Goal: Task Accomplishment & Management: Use online tool/utility

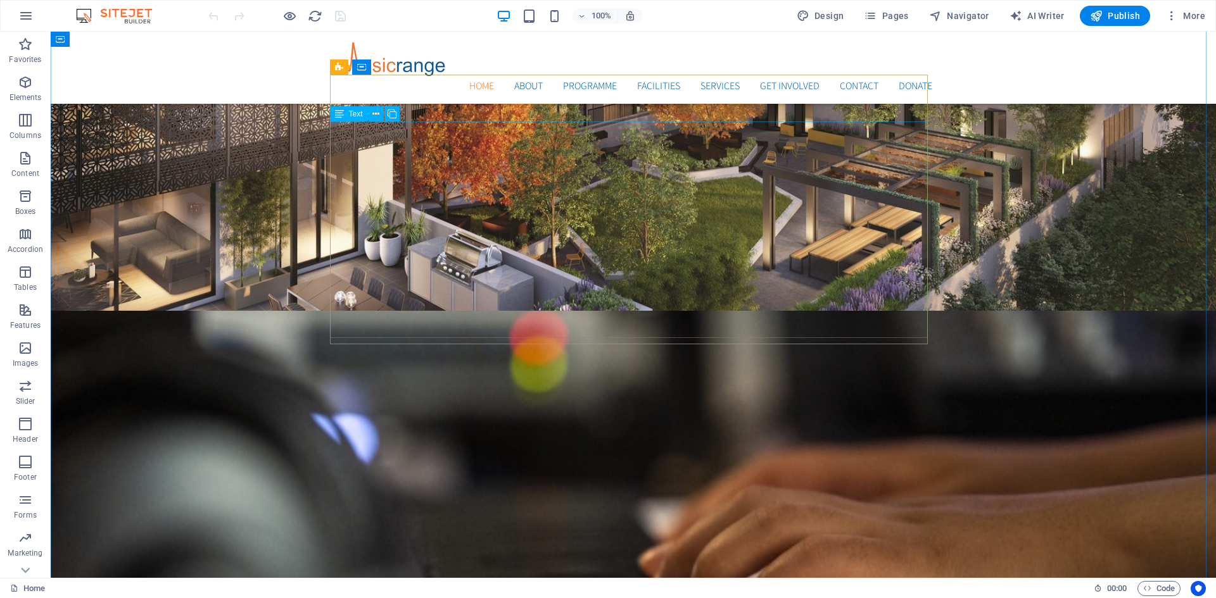
scroll to position [285, 0]
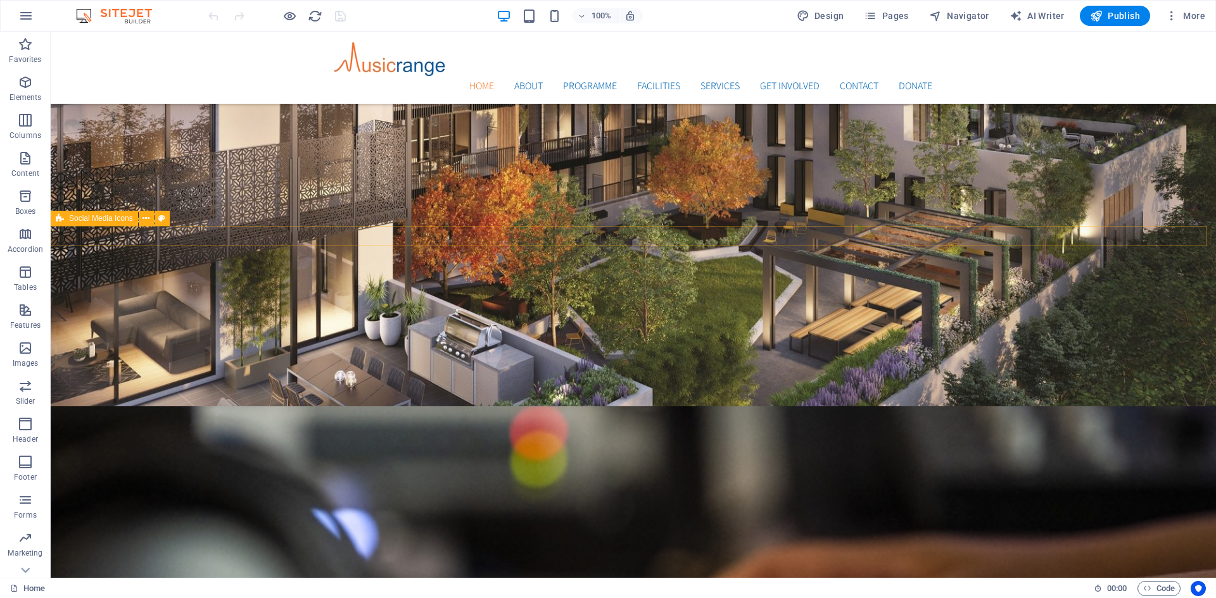
click at [103, 218] on span "Social Media Icons" at bounding box center [101, 219] width 64 height 8
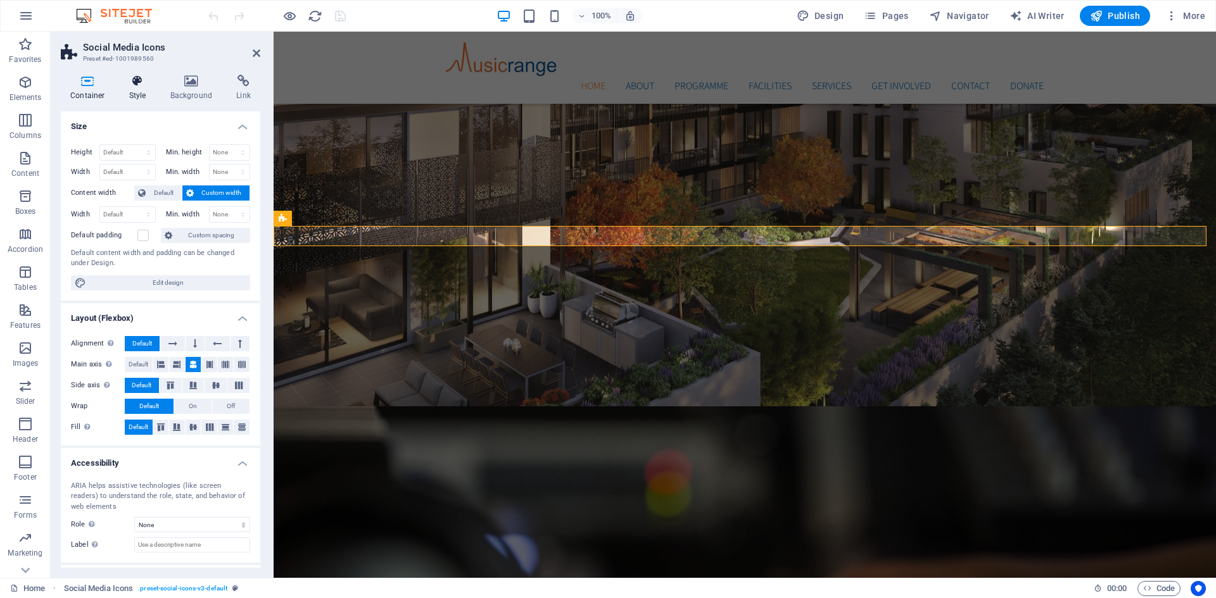
click at [136, 77] on icon at bounding box center [138, 81] width 36 height 13
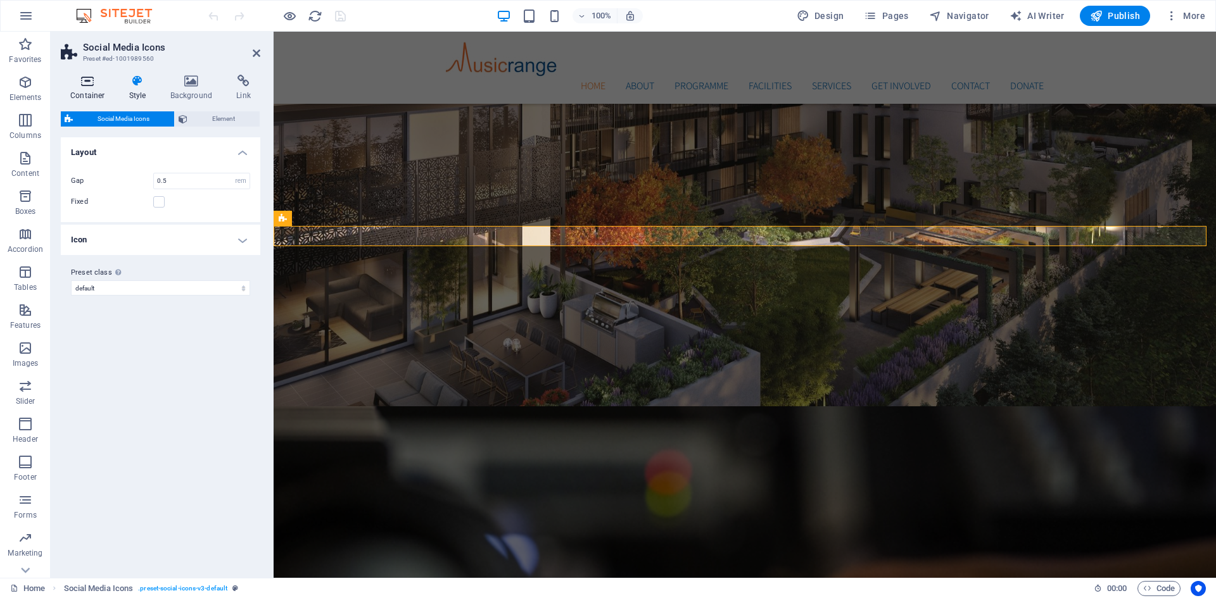
click at [94, 84] on icon at bounding box center [88, 81] width 54 height 13
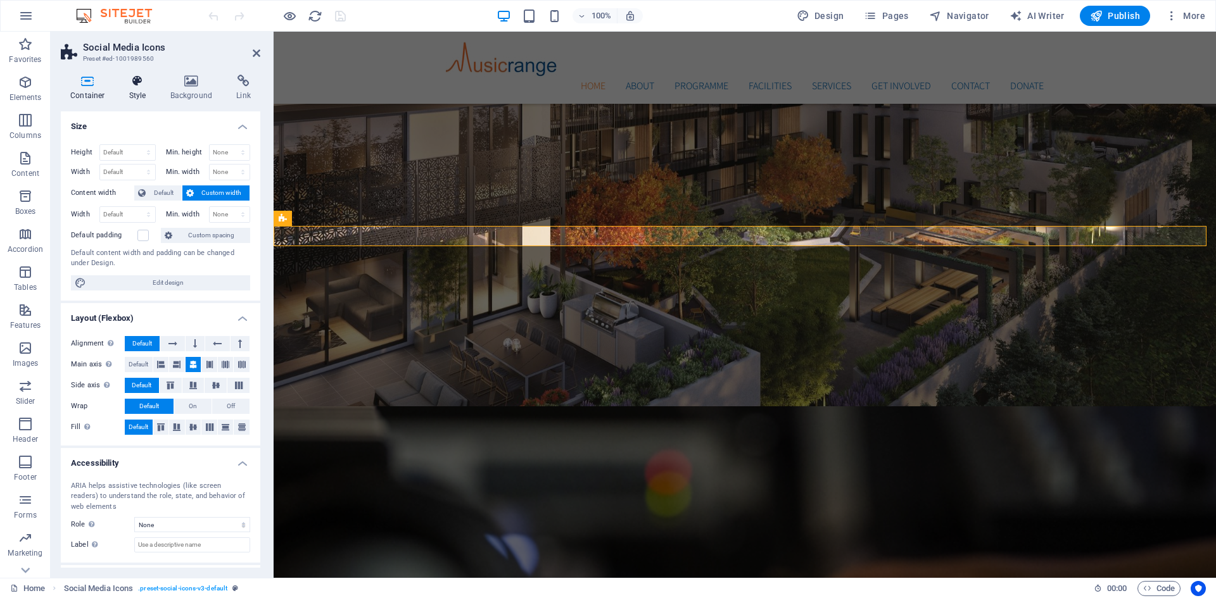
click at [157, 77] on h4 "Style" at bounding box center [140, 88] width 41 height 27
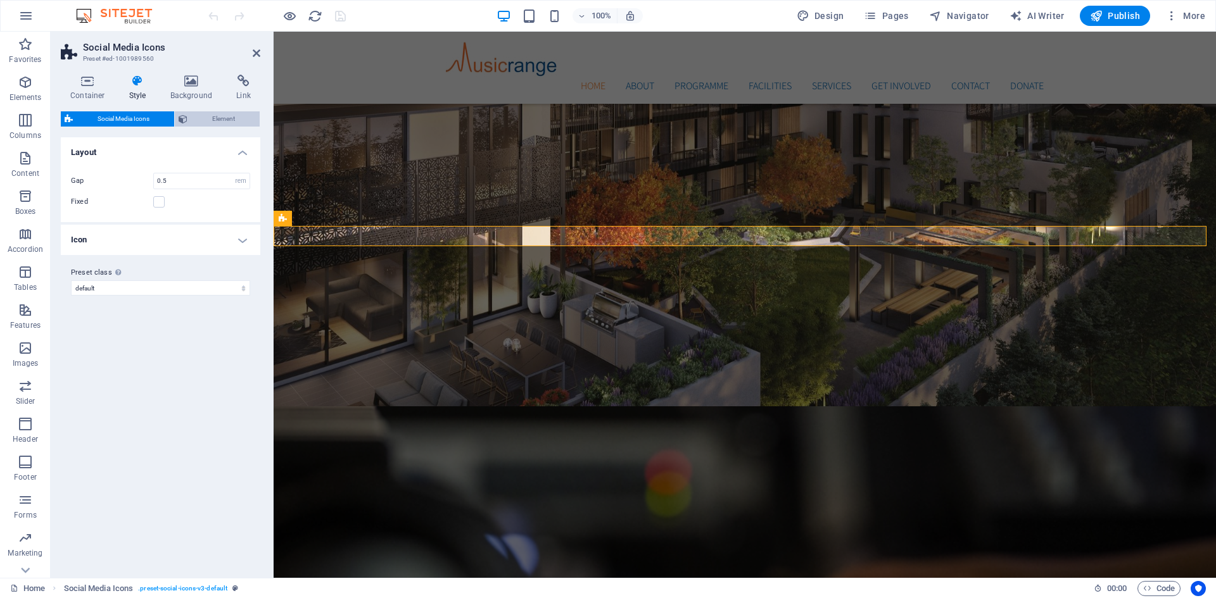
click at [215, 120] on span "Element" at bounding box center [223, 118] width 65 height 15
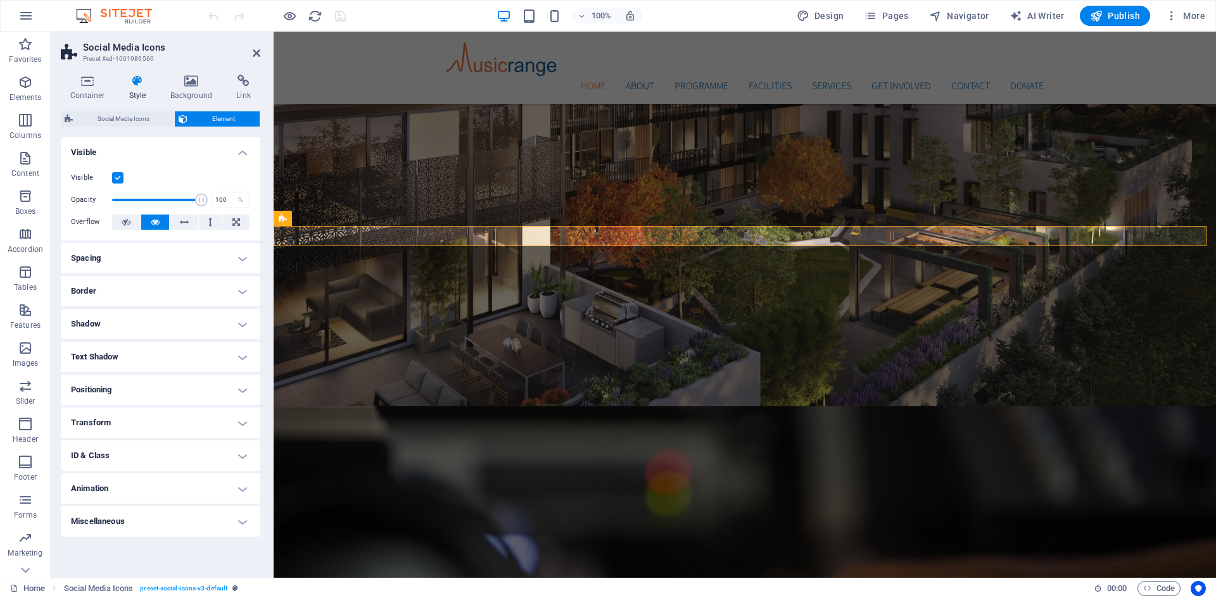
click at [240, 252] on h4 "Spacing" at bounding box center [160, 258] width 199 height 30
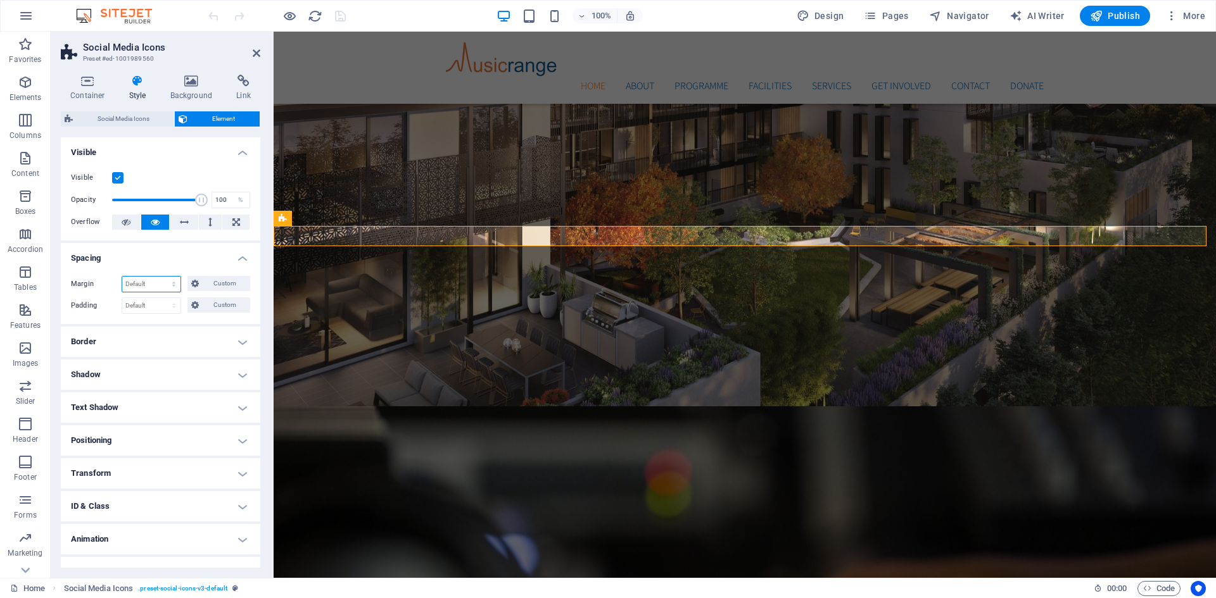
click at [146, 285] on select "Default auto px % rem vw vh Custom" at bounding box center [151, 284] width 58 height 15
click at [122, 277] on select "Default auto px % rem vw vh Custom" at bounding box center [151, 284] width 58 height 15
click at [155, 285] on select "Default auto px % rem vw vh Custom" at bounding box center [151, 284] width 58 height 15
click at [122, 277] on select "Default auto px % rem vw vh Custom" at bounding box center [151, 284] width 58 height 15
select select "DISABLED_OPTION_VALUE"
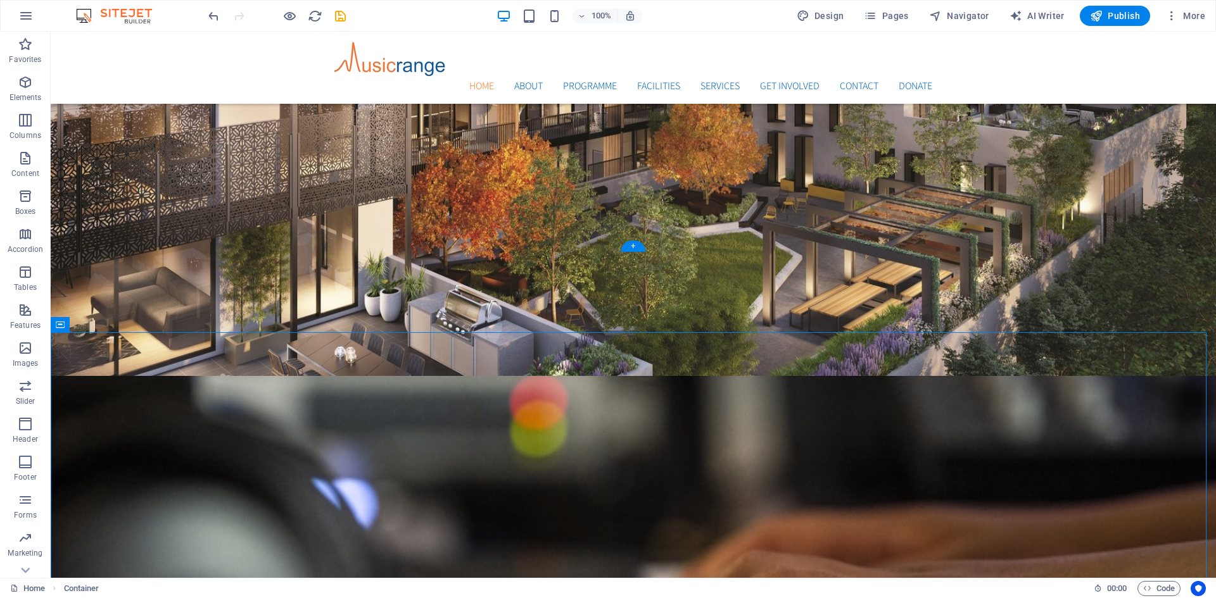
scroll to position [348, 0]
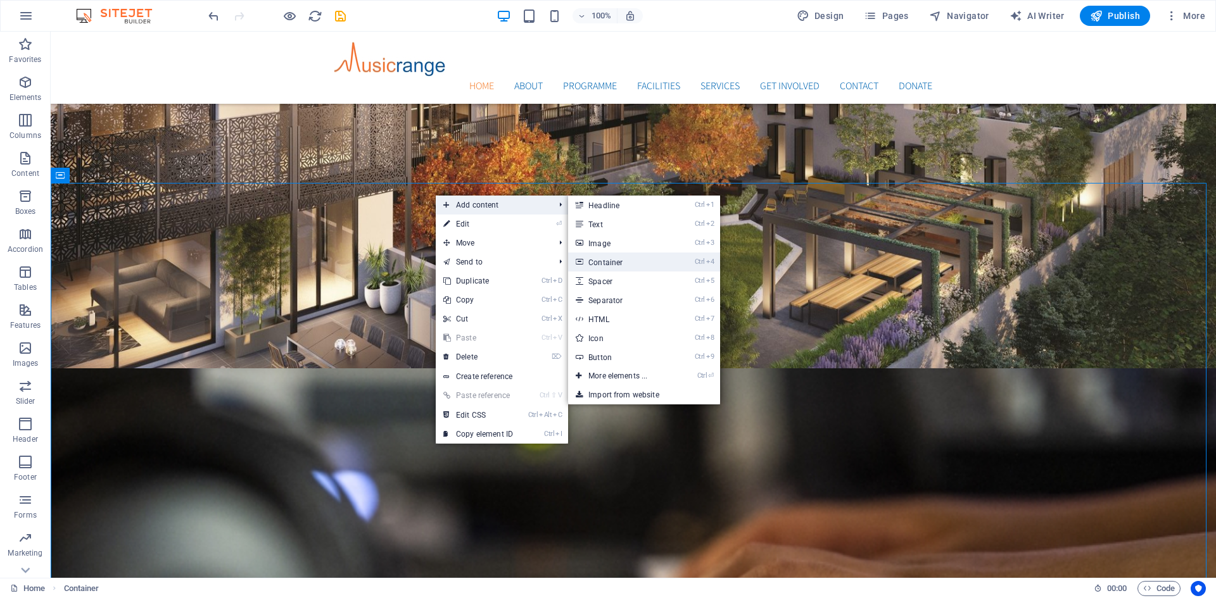
click at [617, 261] on link "Ctrl 4 Container" at bounding box center [620, 262] width 104 height 19
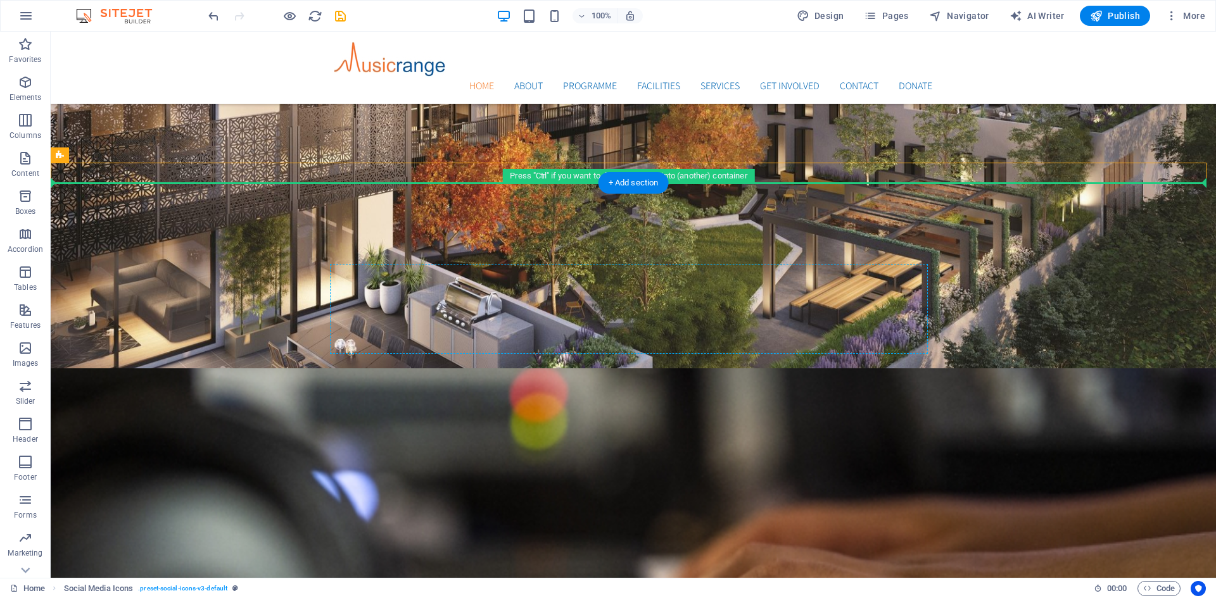
drag, startPoint x: 139, startPoint y: 186, endPoint x: 560, endPoint y: 310, distance: 438.8
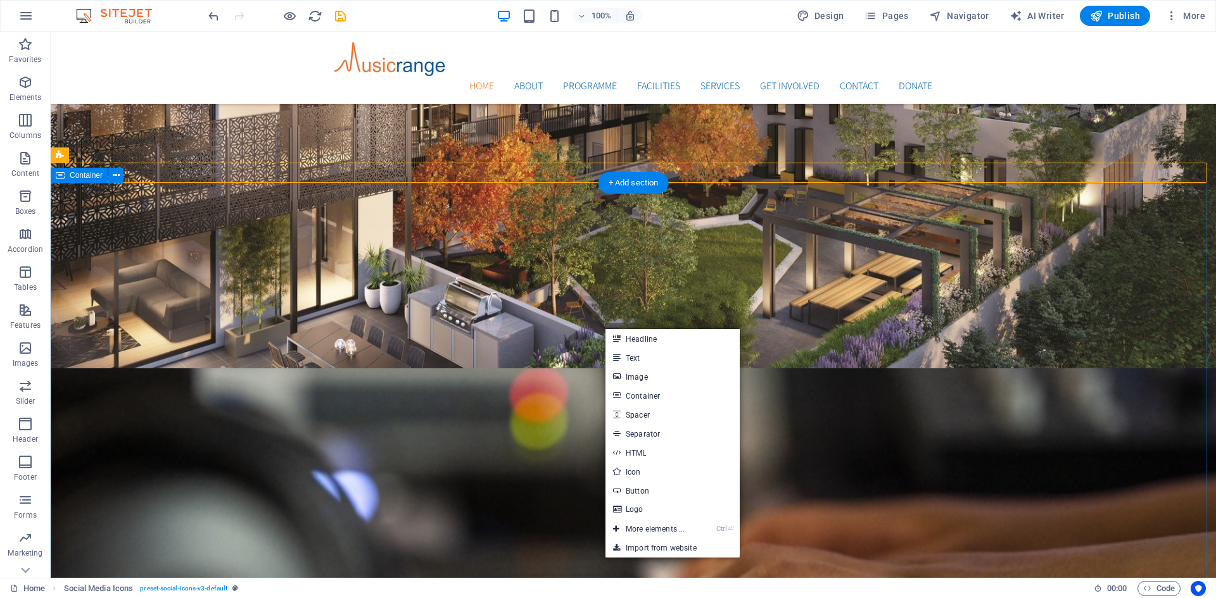
drag, startPoint x: 560, startPoint y: 249, endPoint x: 548, endPoint y: 249, distance: 11.4
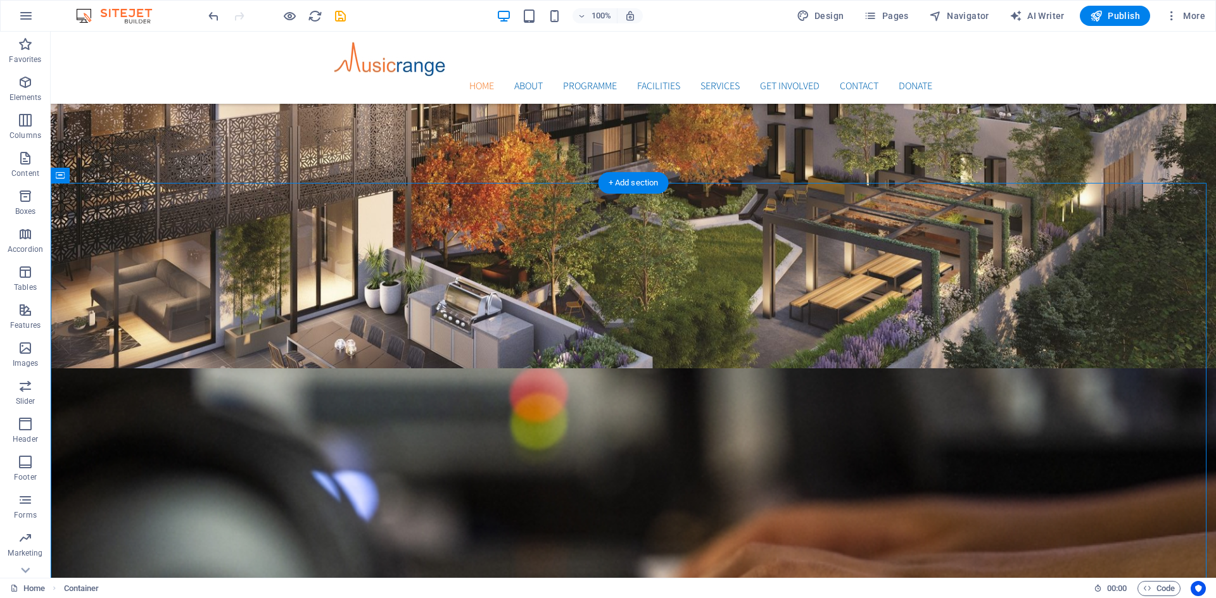
drag, startPoint x: 129, startPoint y: 205, endPoint x: 555, endPoint y: 313, distance: 438.9
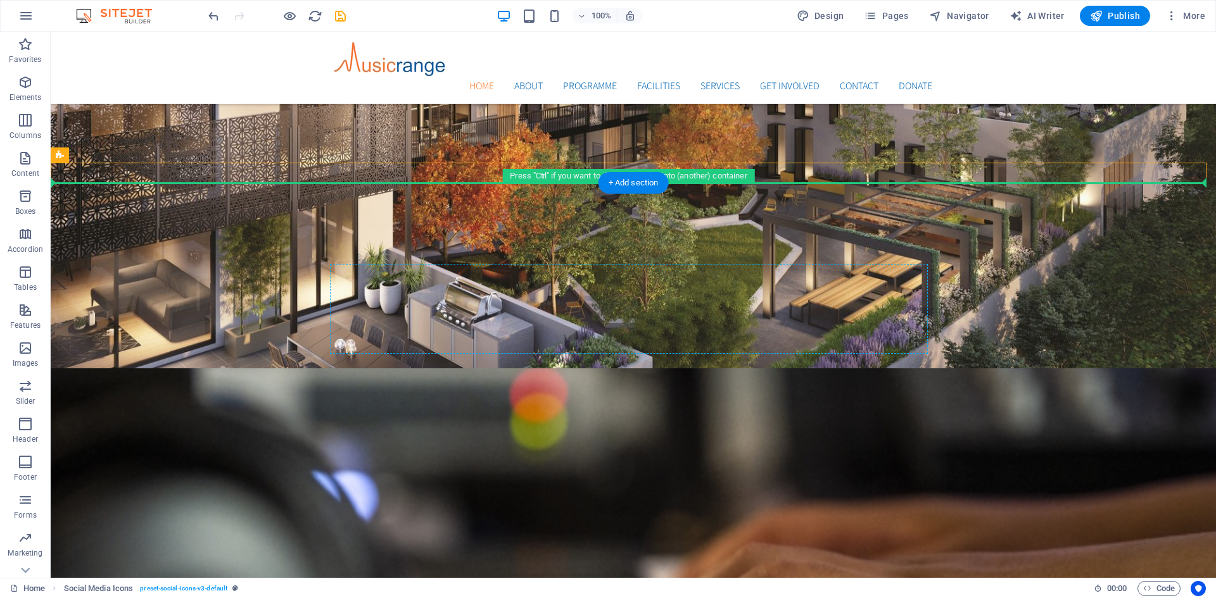
drag, startPoint x: 143, startPoint y: 187, endPoint x: 654, endPoint y: 324, distance: 529.0
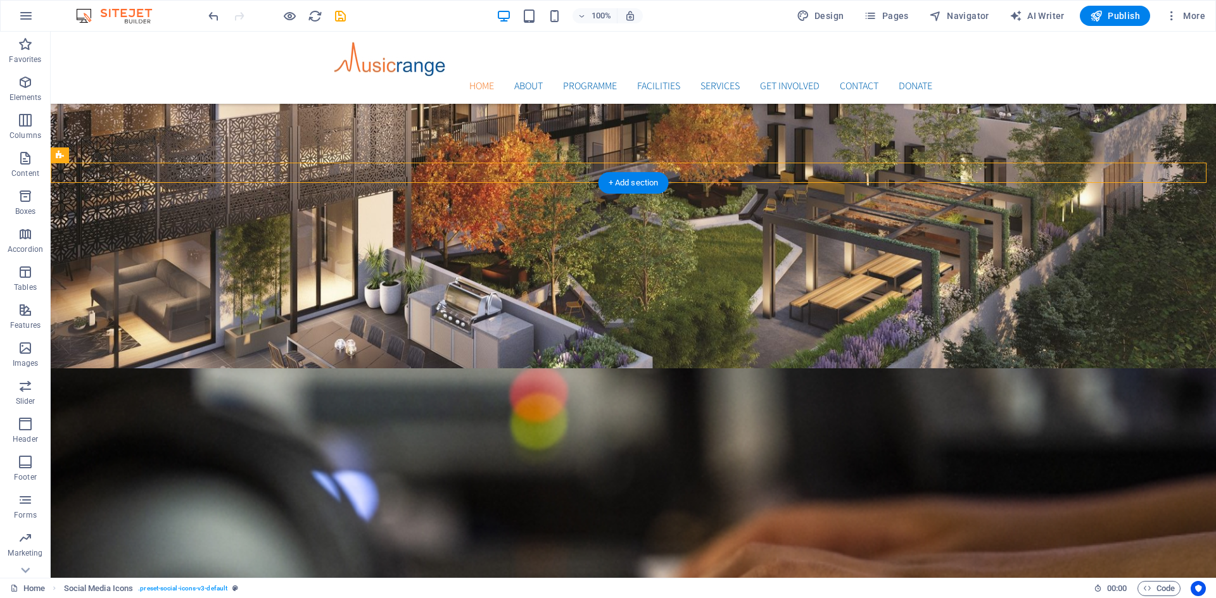
drag, startPoint x: 156, startPoint y: 186, endPoint x: 567, endPoint y: 317, distance: 432.1
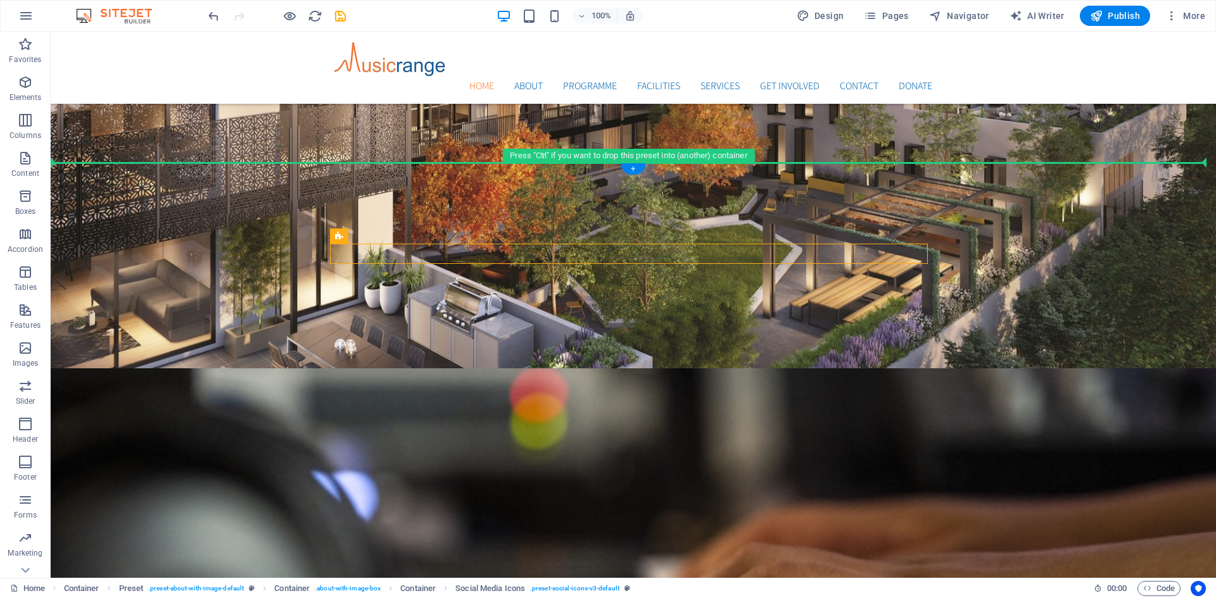
drag, startPoint x: 458, startPoint y: 268, endPoint x: 396, endPoint y: 193, distance: 97.1
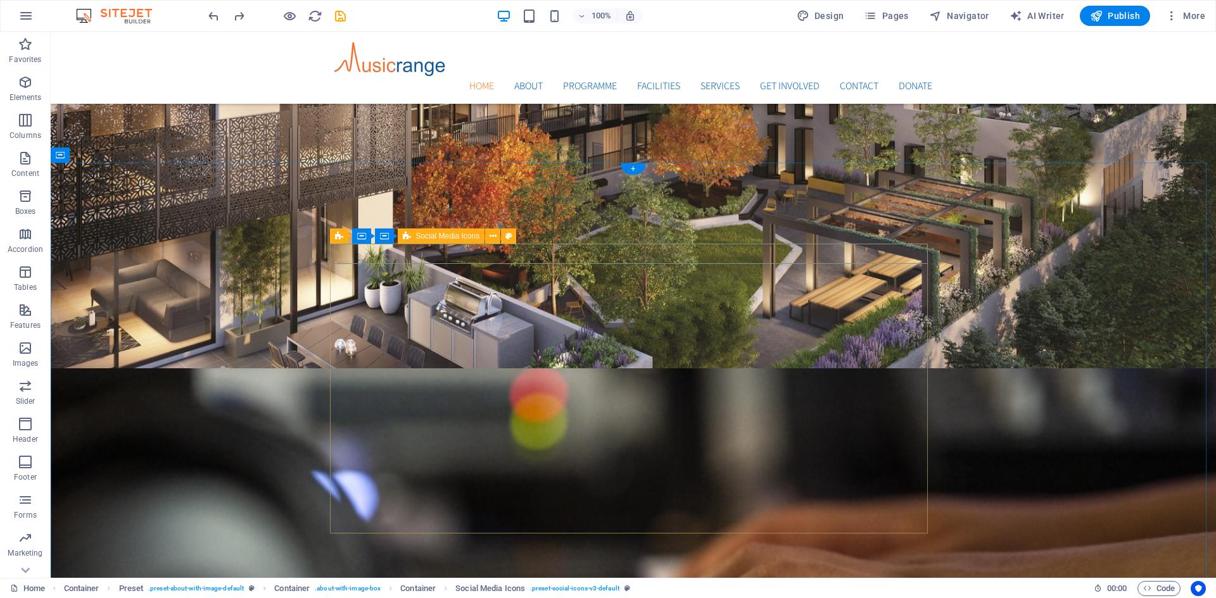
drag, startPoint x: 457, startPoint y: 268, endPoint x: 398, endPoint y: 419, distance: 161.6
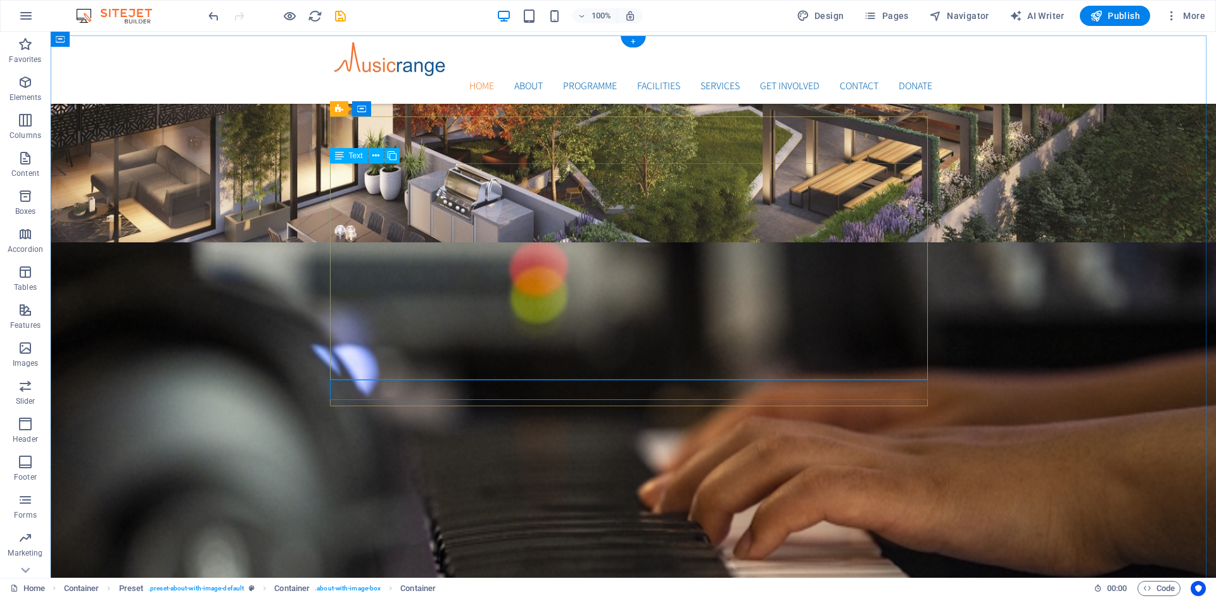
scroll to position [475, 0]
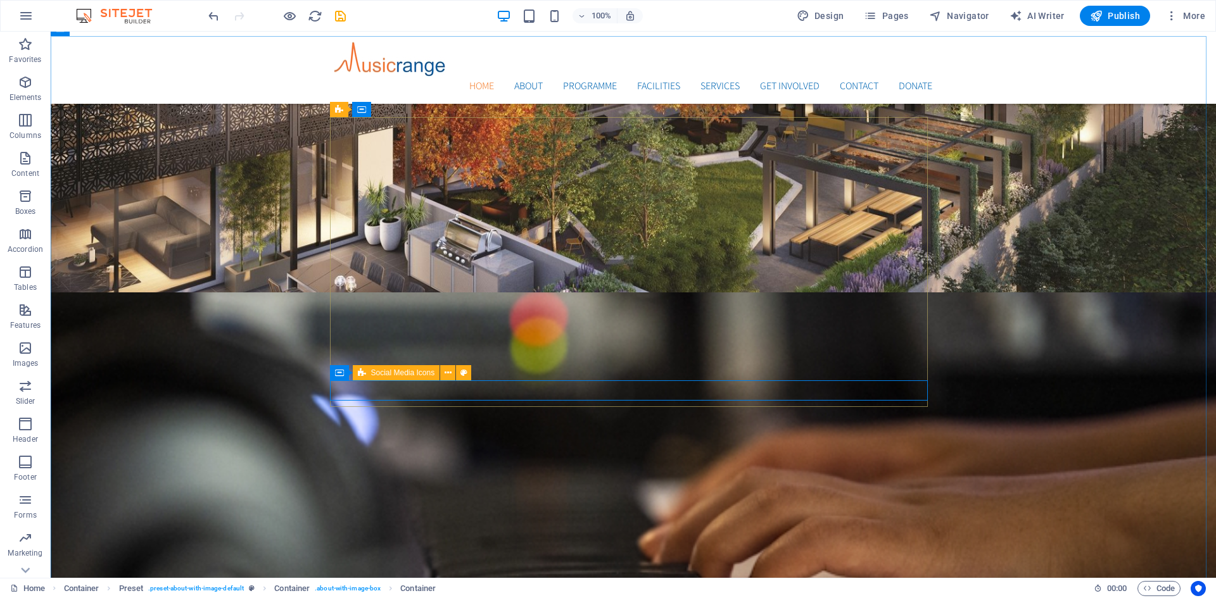
click at [424, 380] on div "Social Media Icons" at bounding box center [396, 372] width 87 height 15
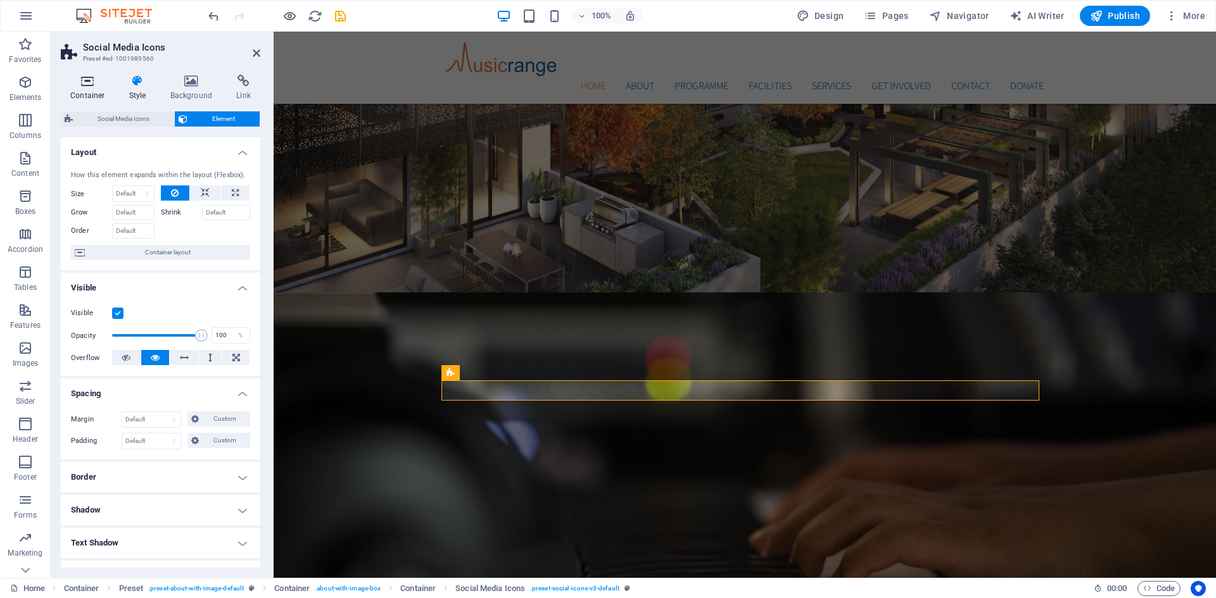
click at [90, 90] on h4 "Container" at bounding box center [90, 88] width 59 height 27
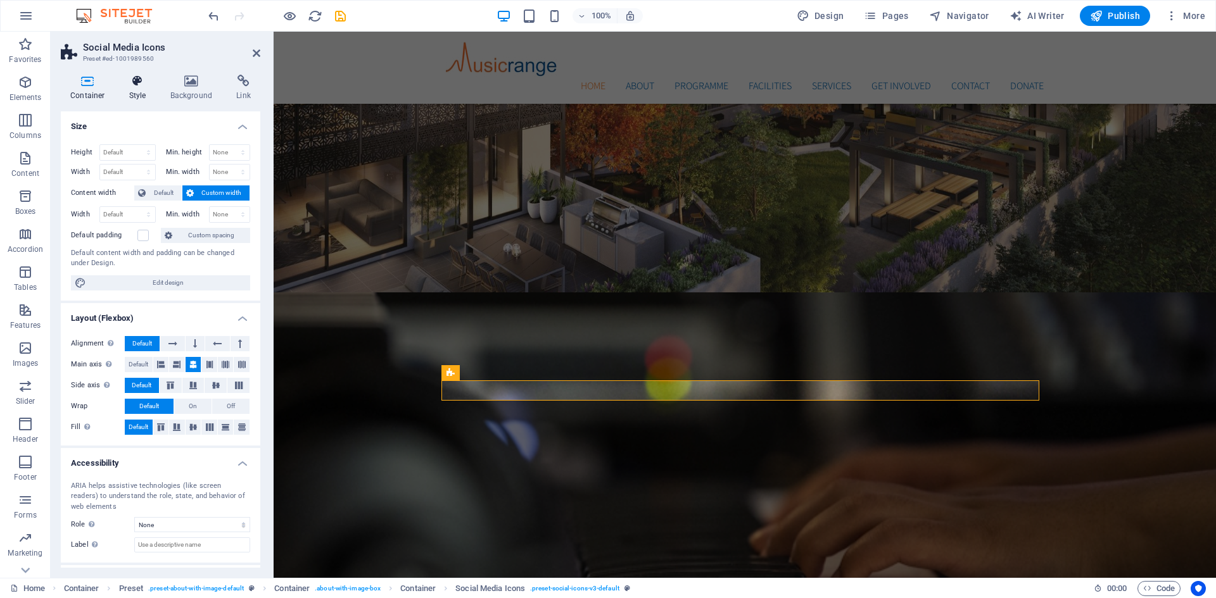
click at [129, 91] on h4 "Style" at bounding box center [140, 88] width 41 height 27
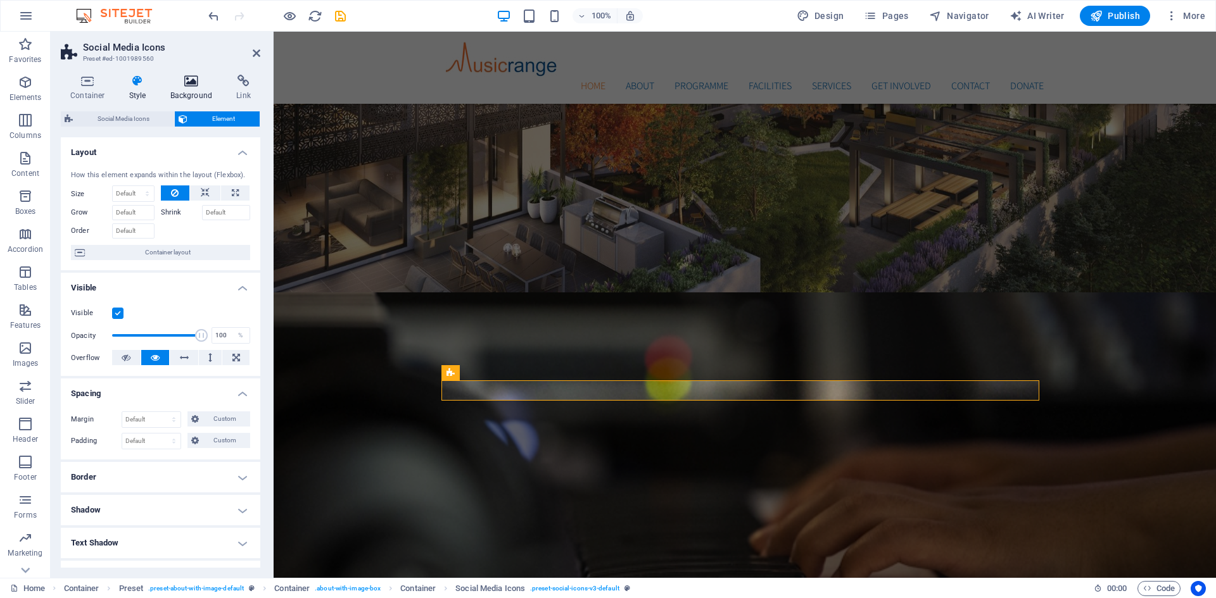
click at [203, 86] on icon at bounding box center [191, 81] width 61 height 13
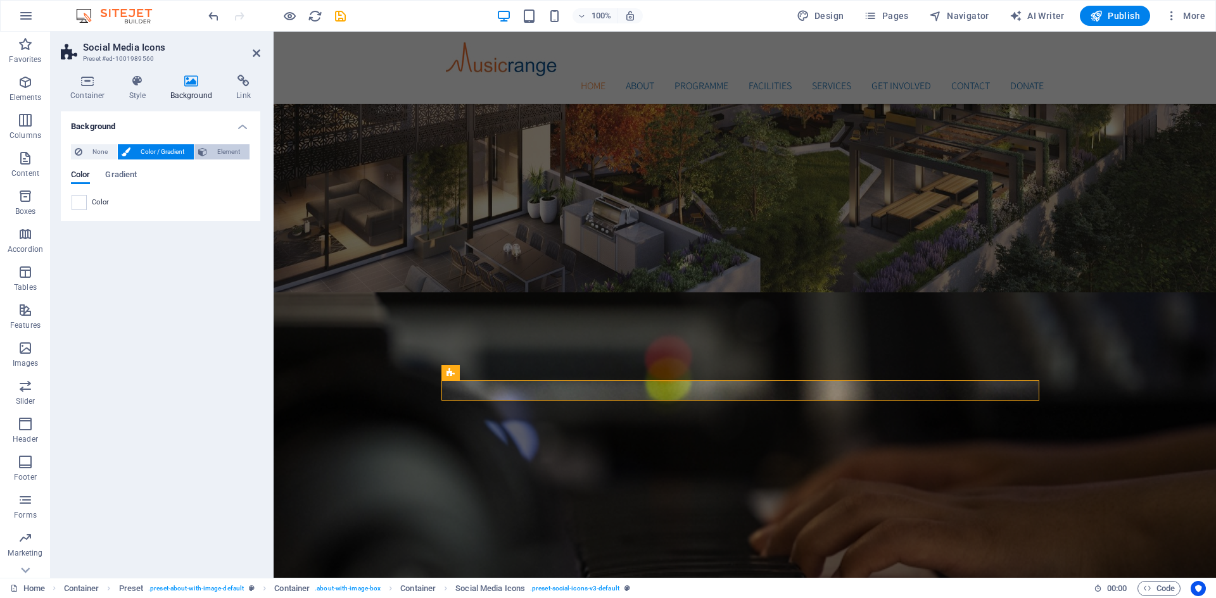
click at [232, 154] on span "Element" at bounding box center [228, 151] width 35 height 15
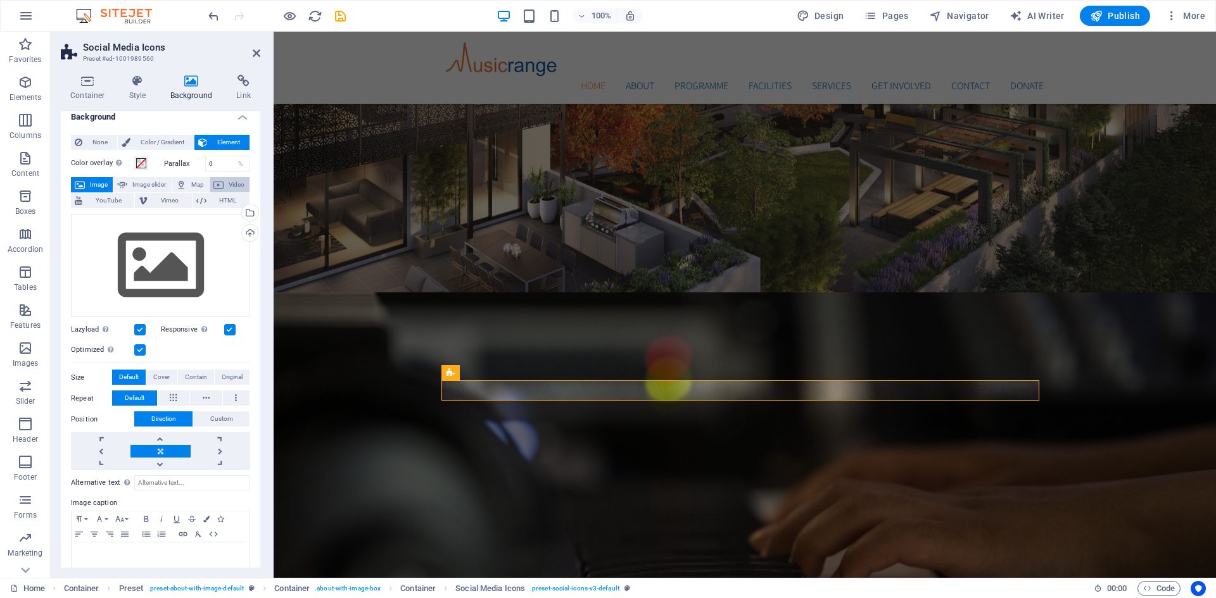
scroll to position [0, 0]
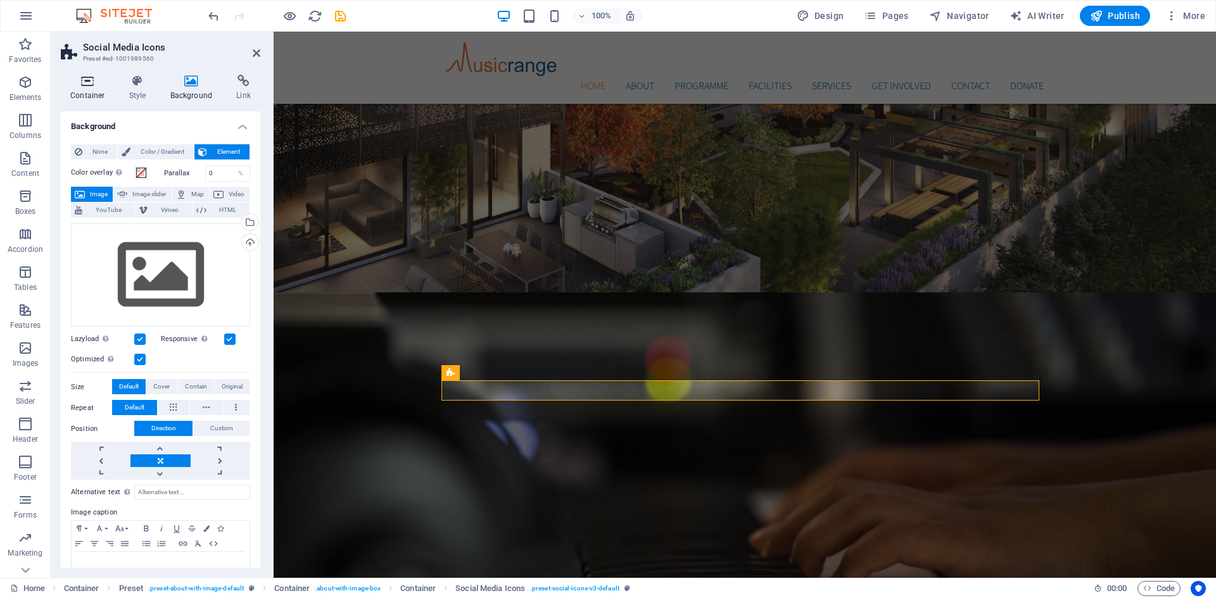
click at [91, 84] on icon at bounding box center [88, 81] width 54 height 13
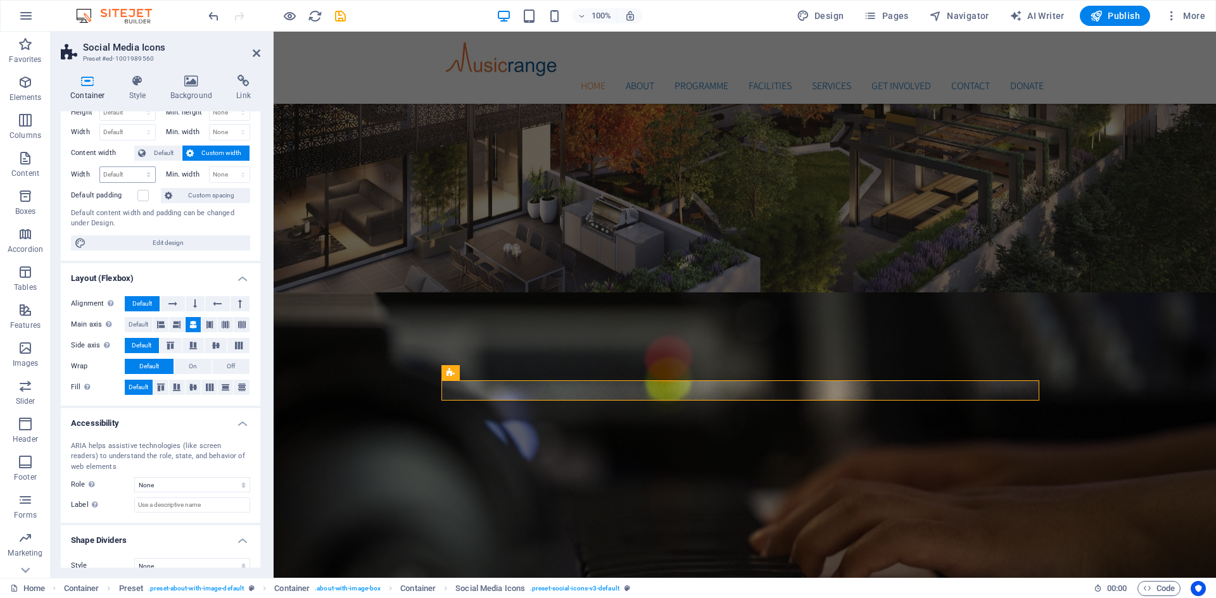
scroll to position [56, 0]
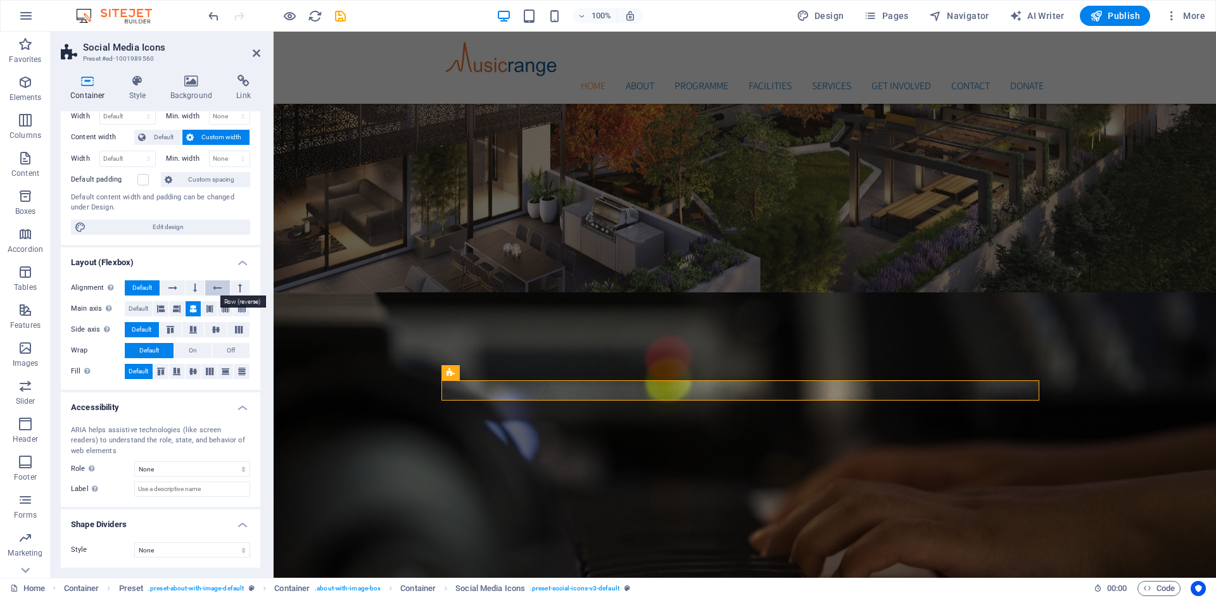
click at [213, 287] on icon at bounding box center [217, 287] width 9 height 15
click at [238, 286] on icon at bounding box center [240, 287] width 4 height 15
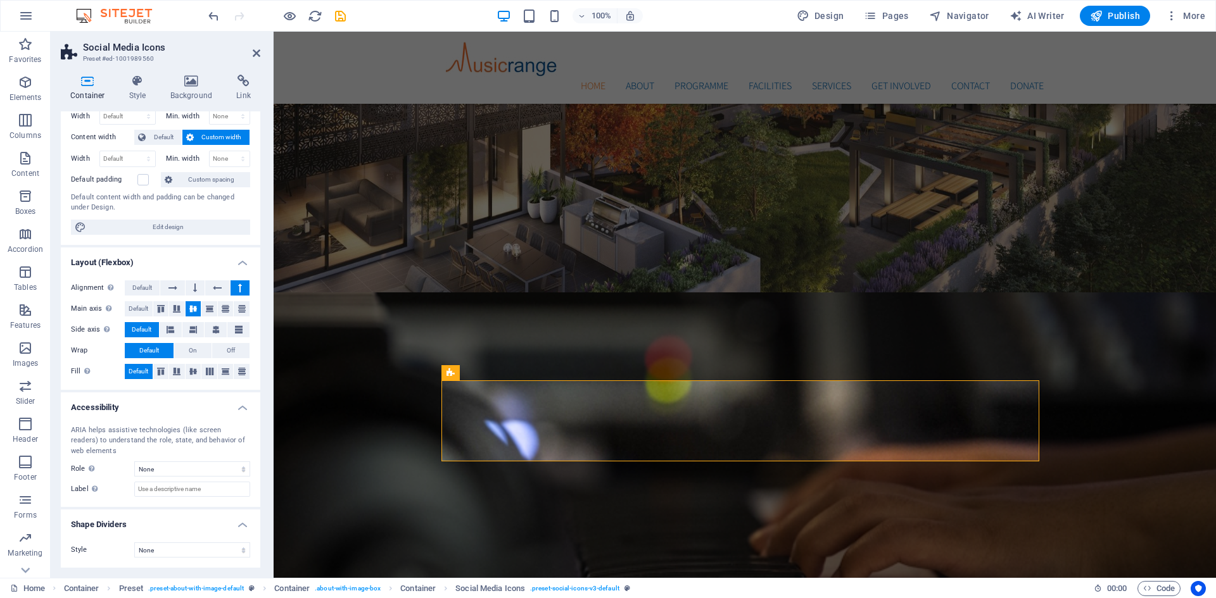
click at [238, 286] on icon at bounding box center [240, 287] width 4 height 15
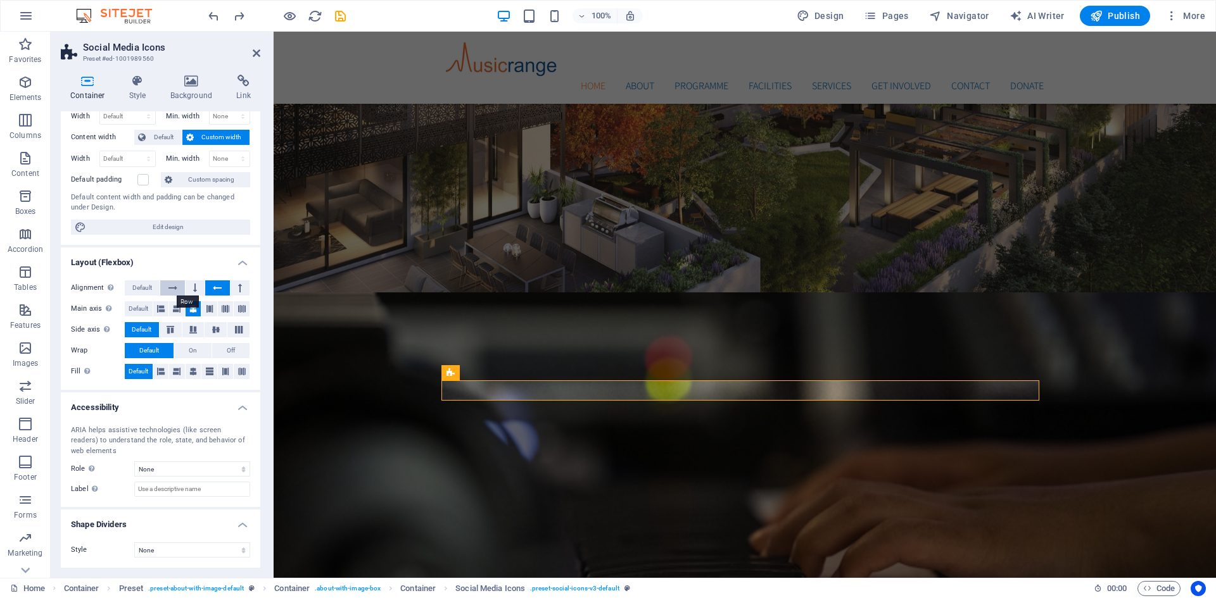
click at [171, 287] on icon at bounding box center [172, 287] width 9 height 15
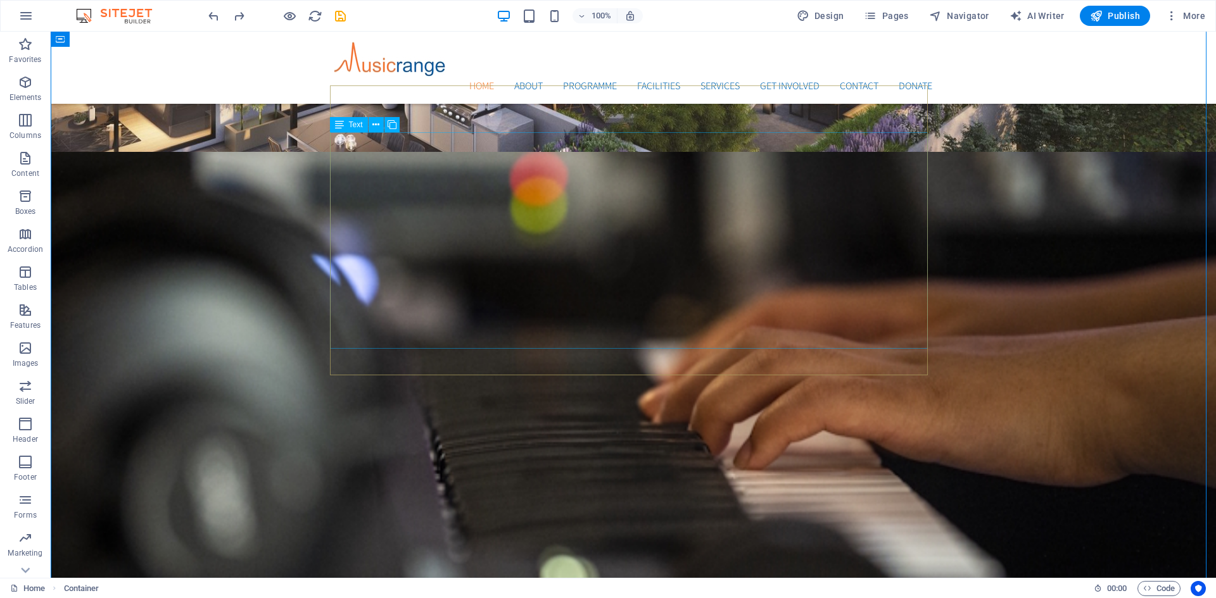
scroll to position [633, 0]
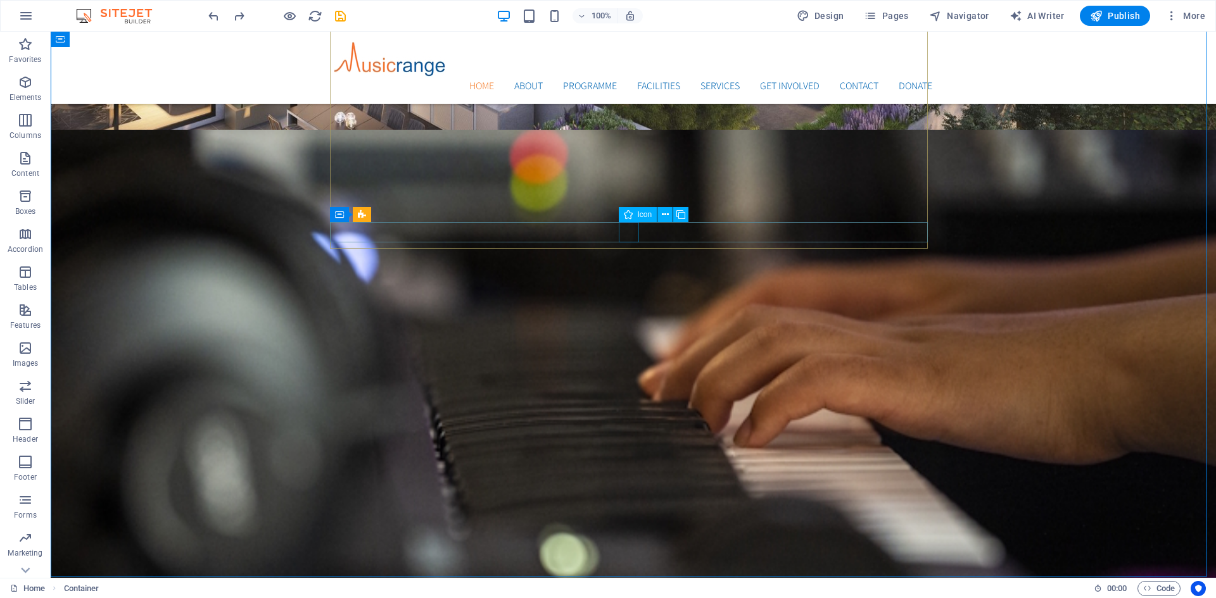
click at [640, 215] on span "Icon" at bounding box center [645, 215] width 15 height 8
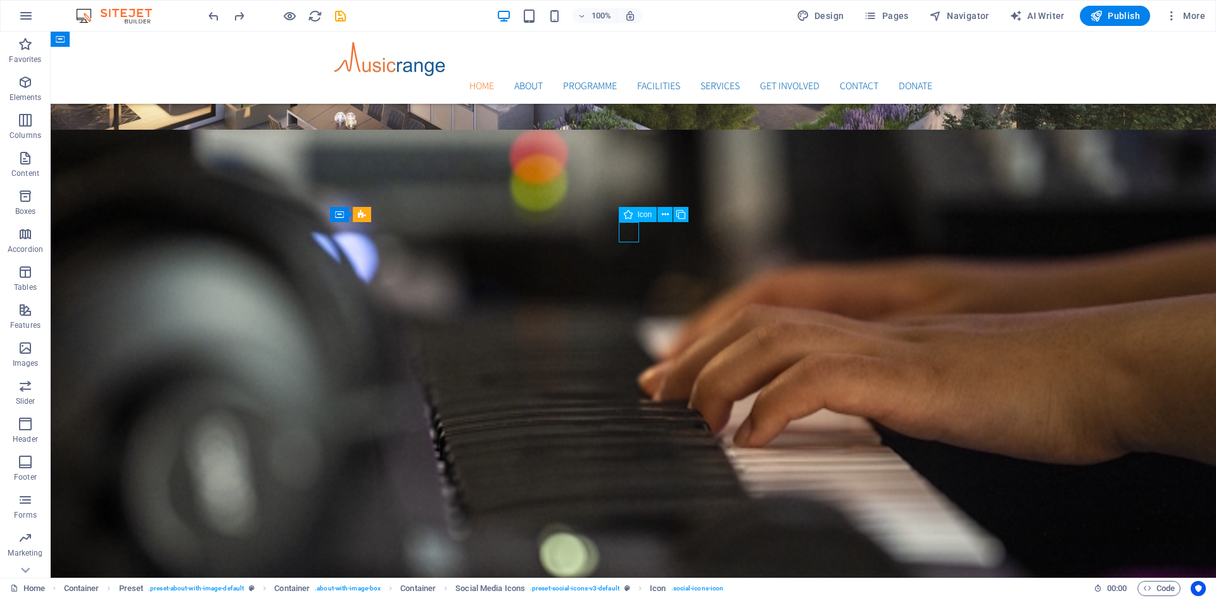
click at [640, 215] on span "Icon" at bounding box center [645, 215] width 15 height 8
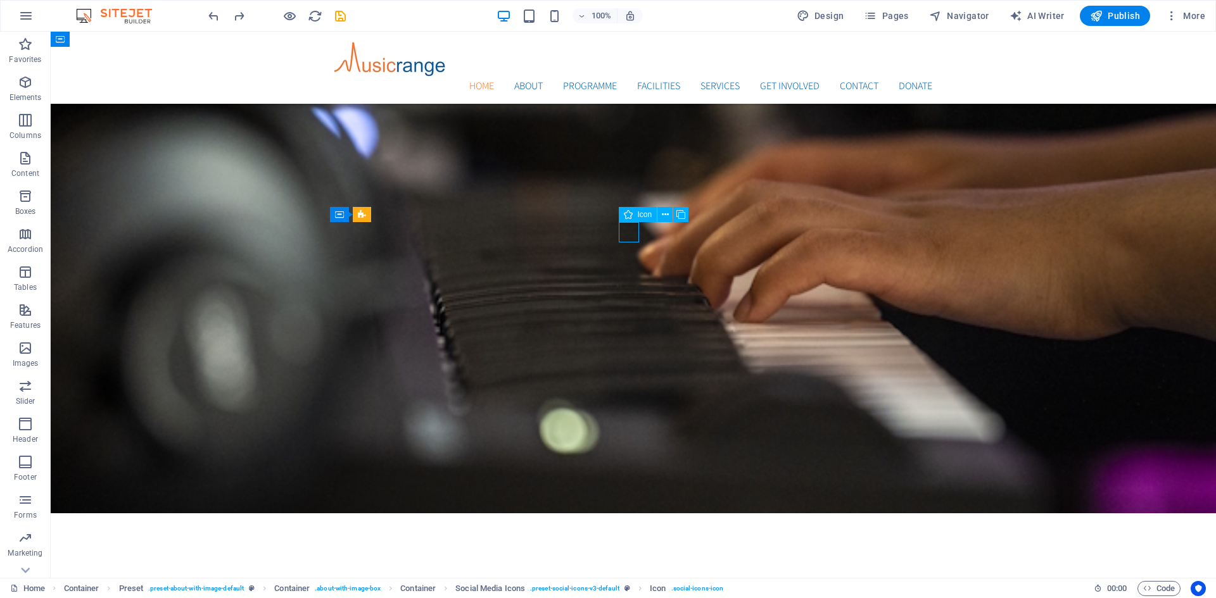
select select "xMidYMid"
select select "px"
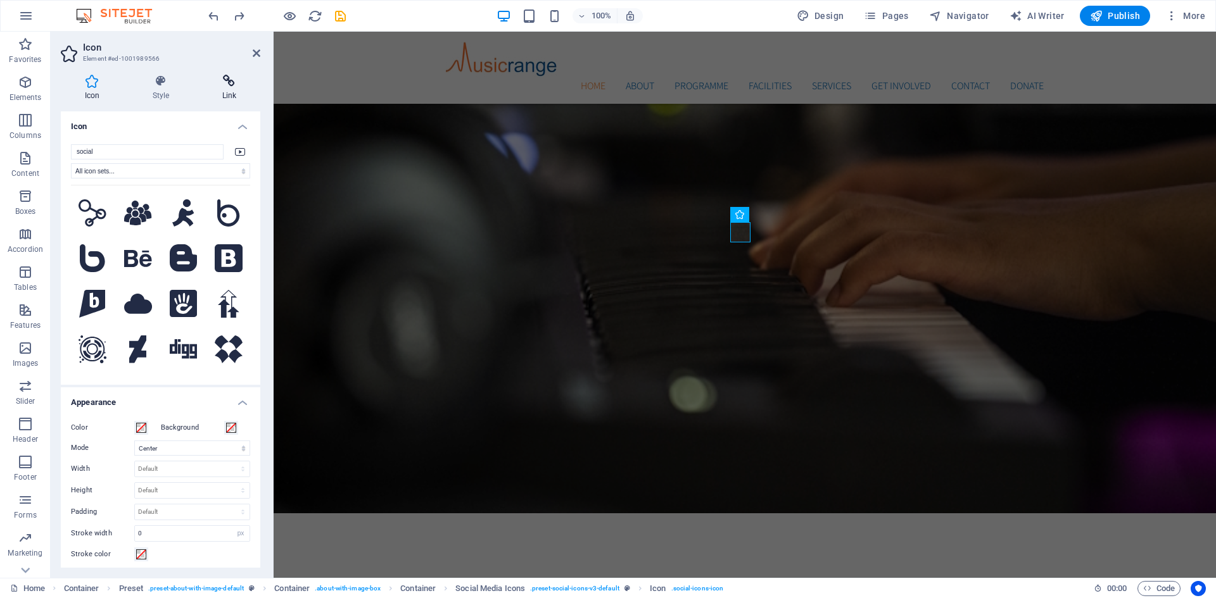
click at [235, 86] on icon at bounding box center [229, 81] width 62 height 13
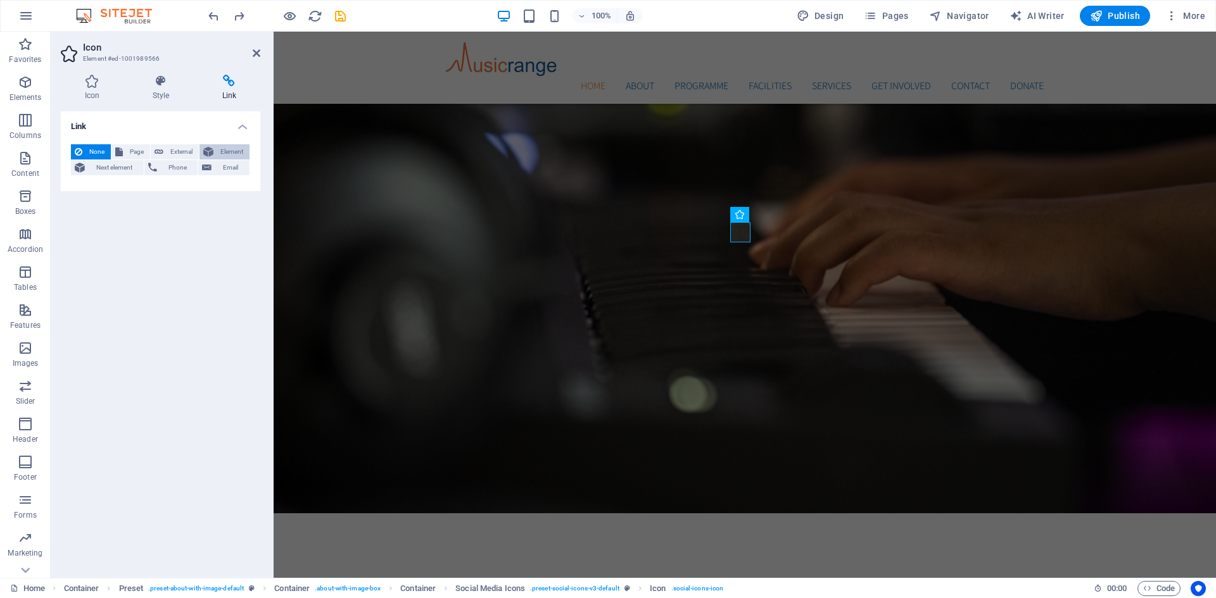
click at [219, 149] on span "Element" at bounding box center [231, 151] width 28 height 15
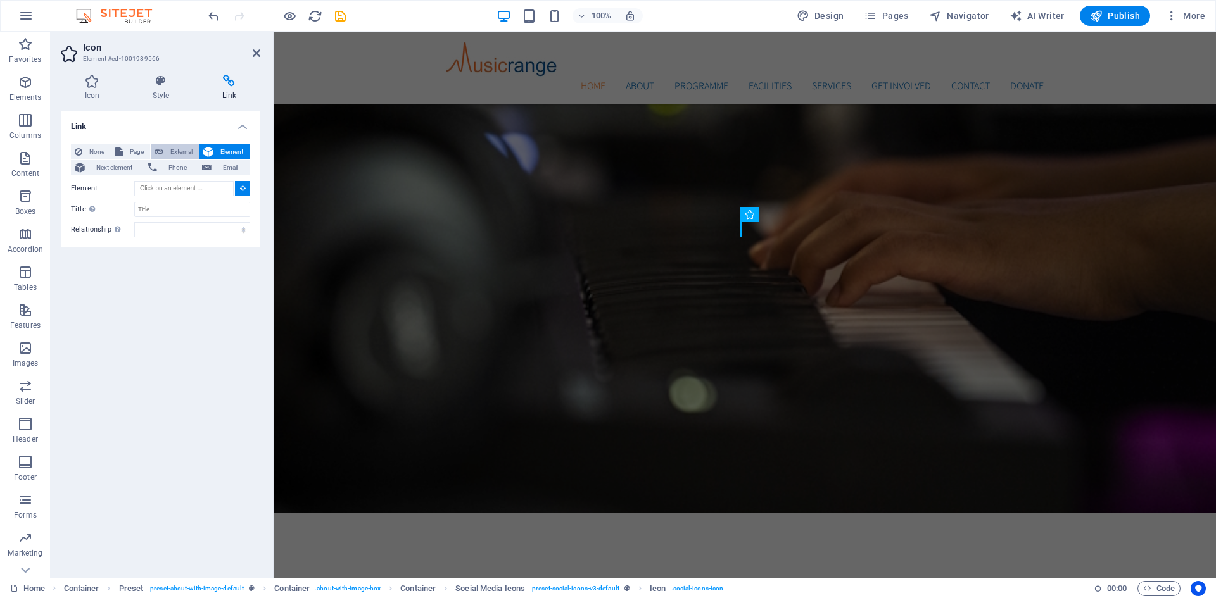
click at [172, 152] on span "External" at bounding box center [181, 151] width 28 height 15
select select "blank"
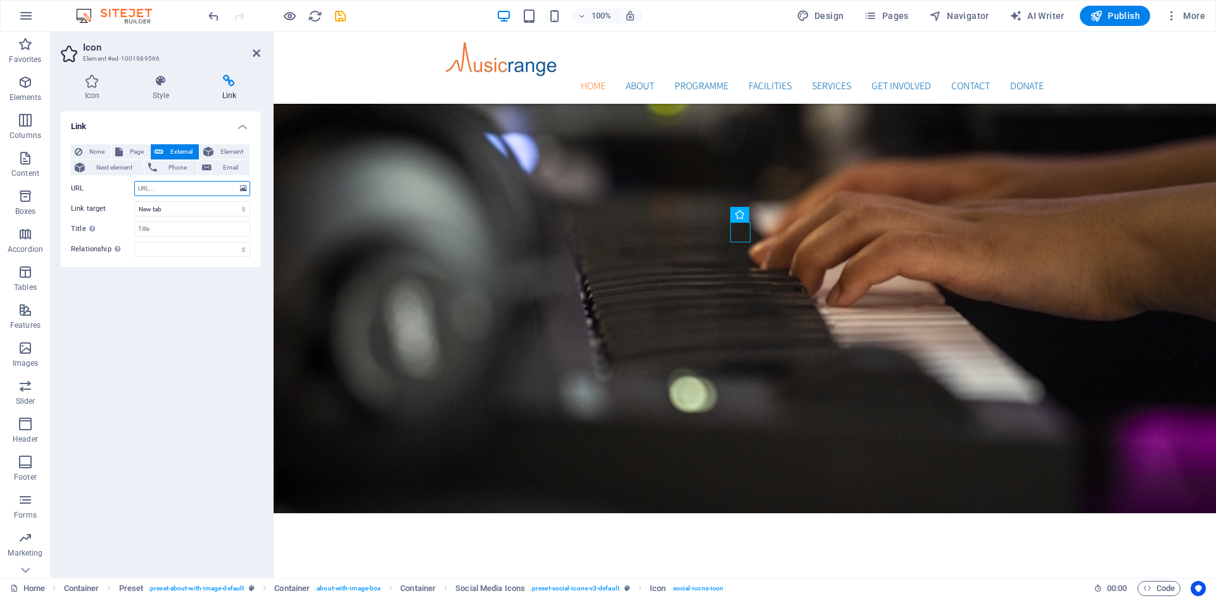
click at [178, 193] on input "URL" at bounding box center [192, 188] width 116 height 15
paste input "[URL][DOMAIN_NAME]"
type input "[URL][DOMAIN_NAME]"
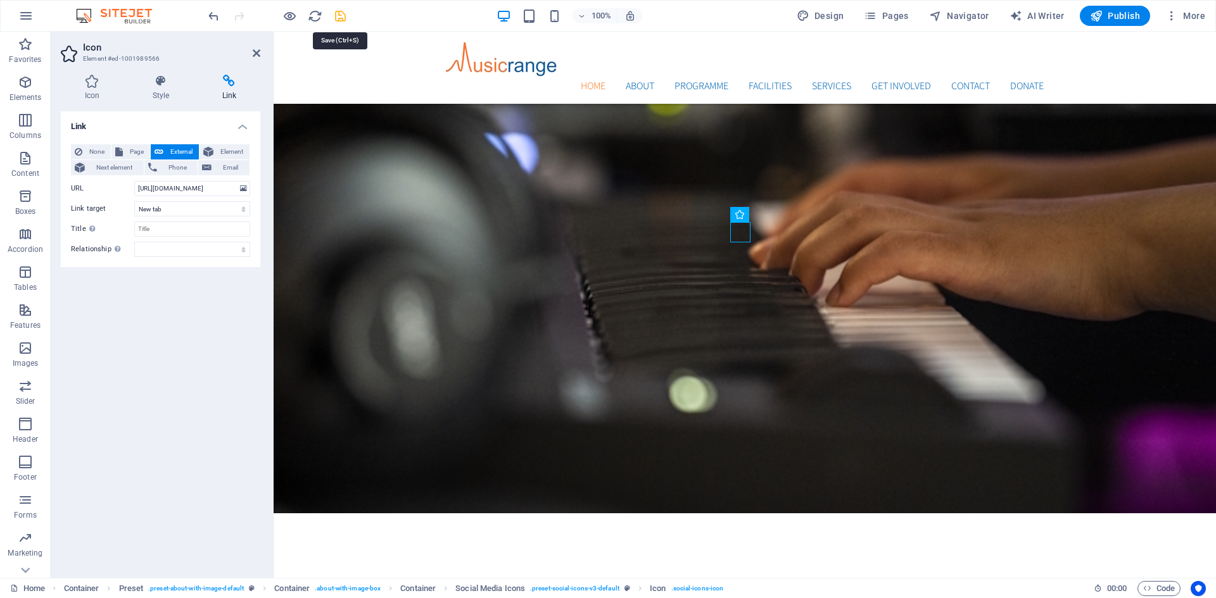
click at [340, 15] on icon "save" at bounding box center [340, 16] width 15 height 15
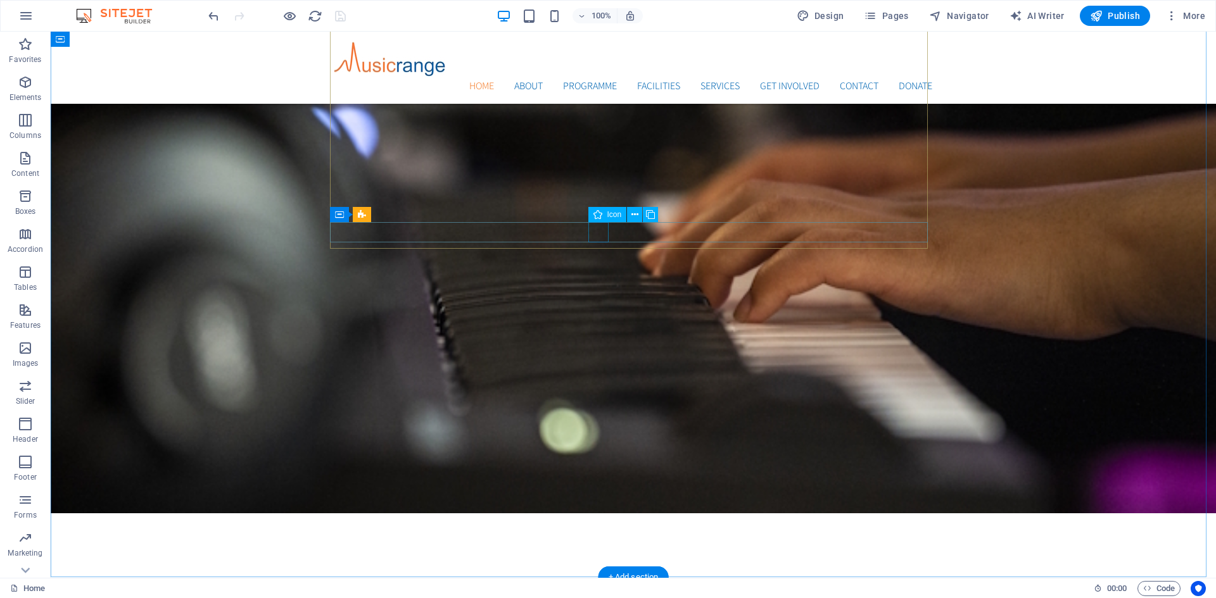
drag, startPoint x: 602, startPoint y: 231, endPoint x: 379, endPoint y: 231, distance: 222.2
select select "xMidYMid"
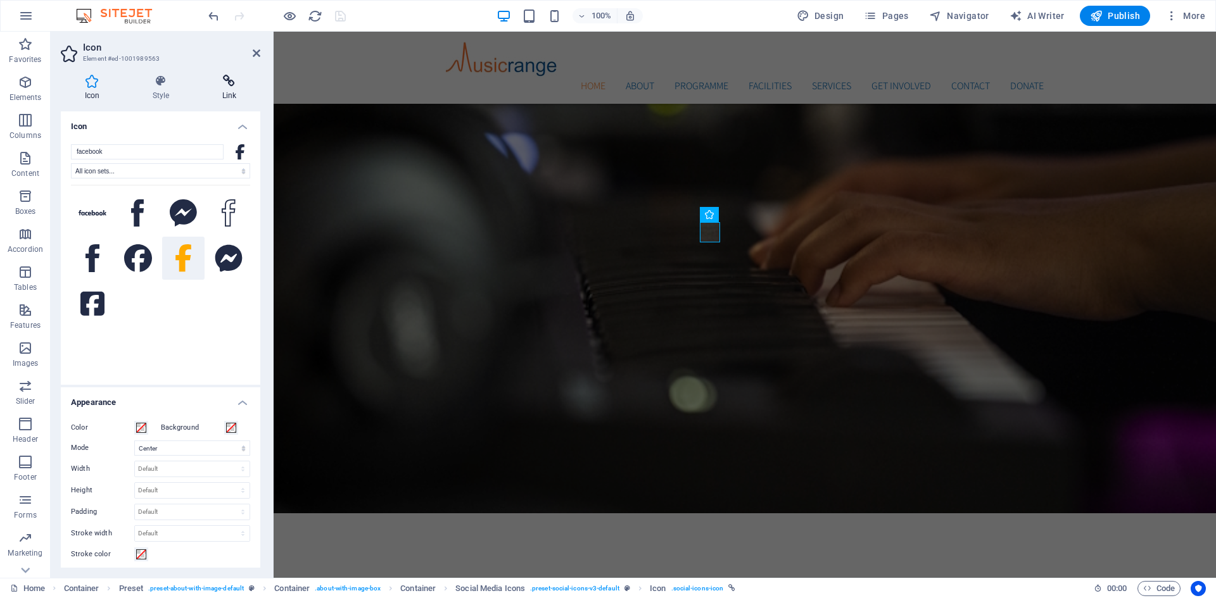
click at [230, 85] on icon at bounding box center [229, 81] width 62 height 13
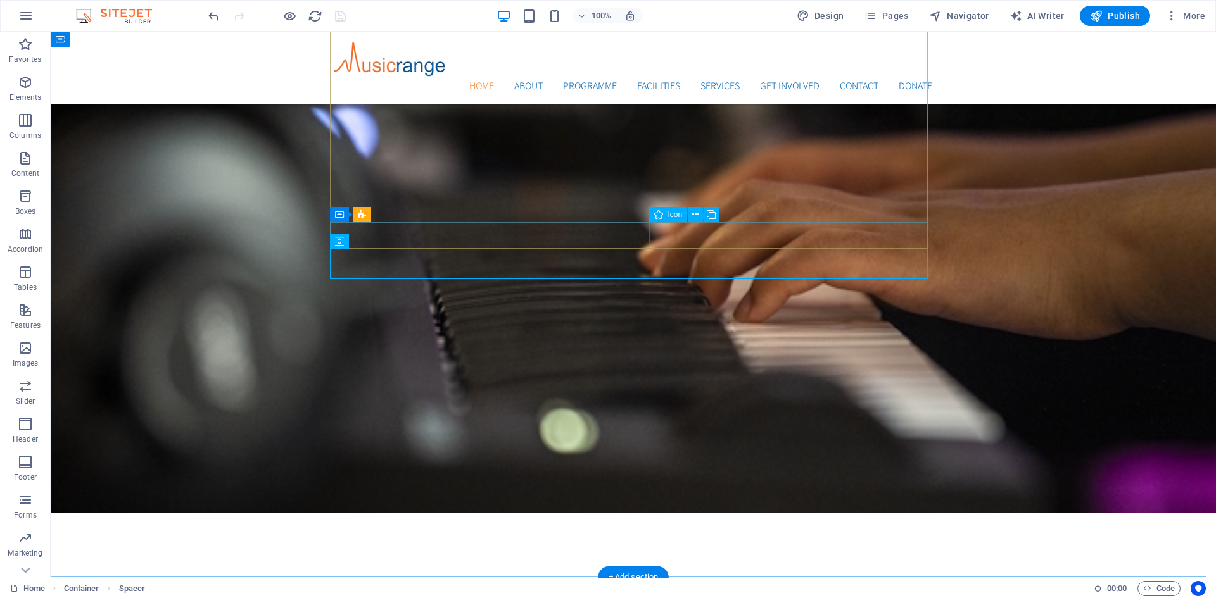
select select "xMidYMid"
select select "px"
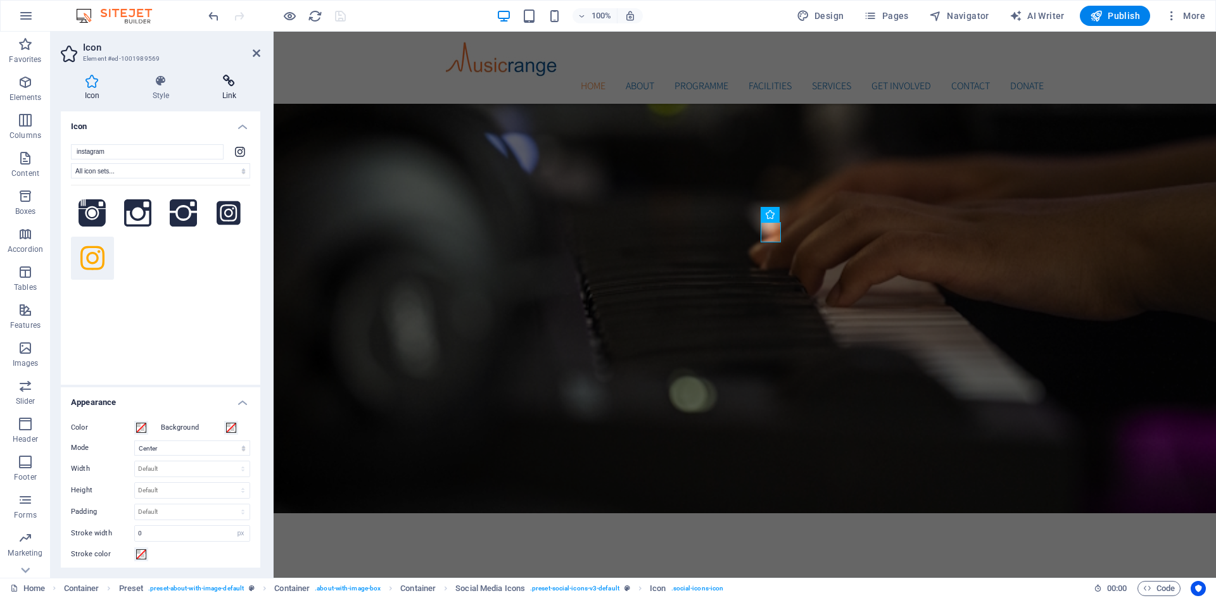
click at [236, 85] on icon at bounding box center [229, 81] width 62 height 13
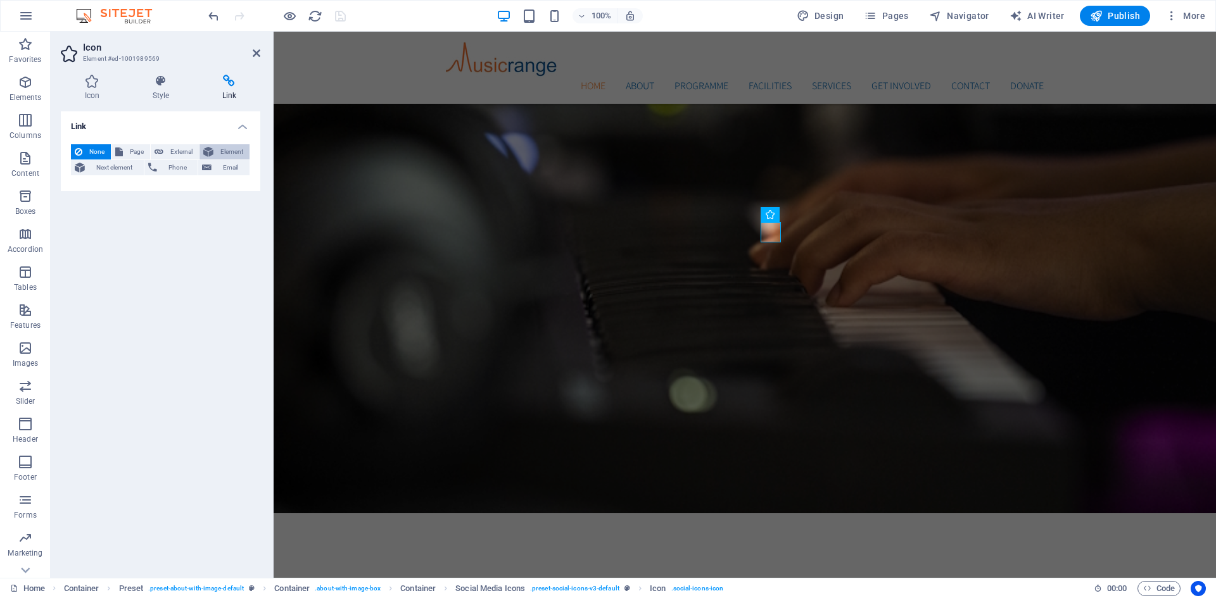
click at [232, 150] on span "Element" at bounding box center [231, 151] width 28 height 15
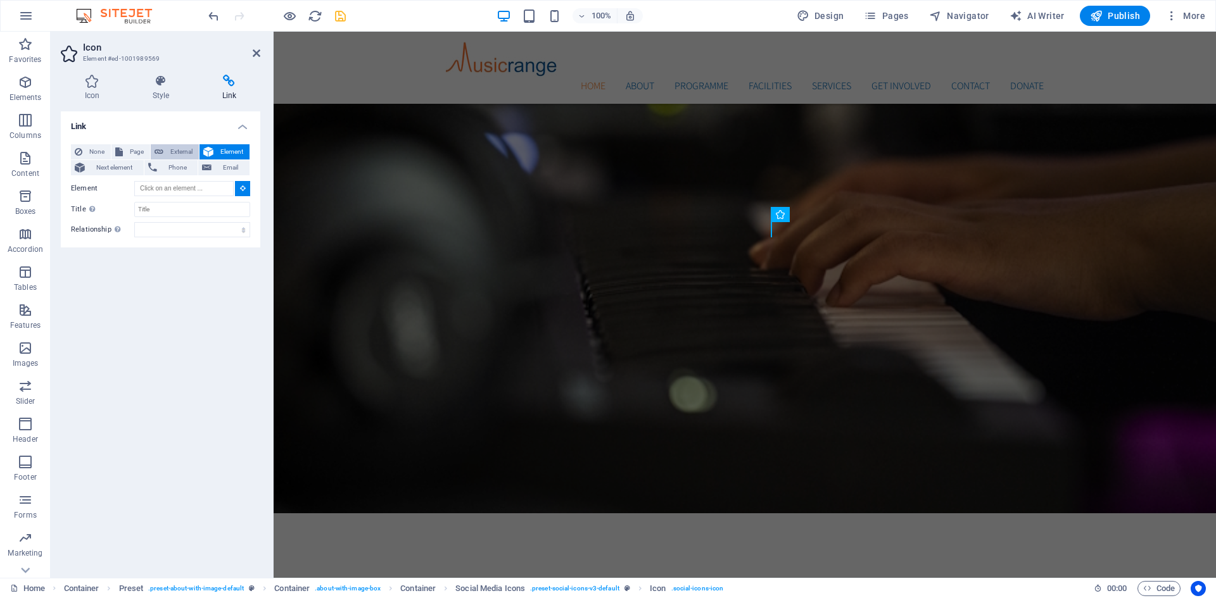
click at [175, 151] on span "External" at bounding box center [181, 151] width 28 height 15
select select "blank"
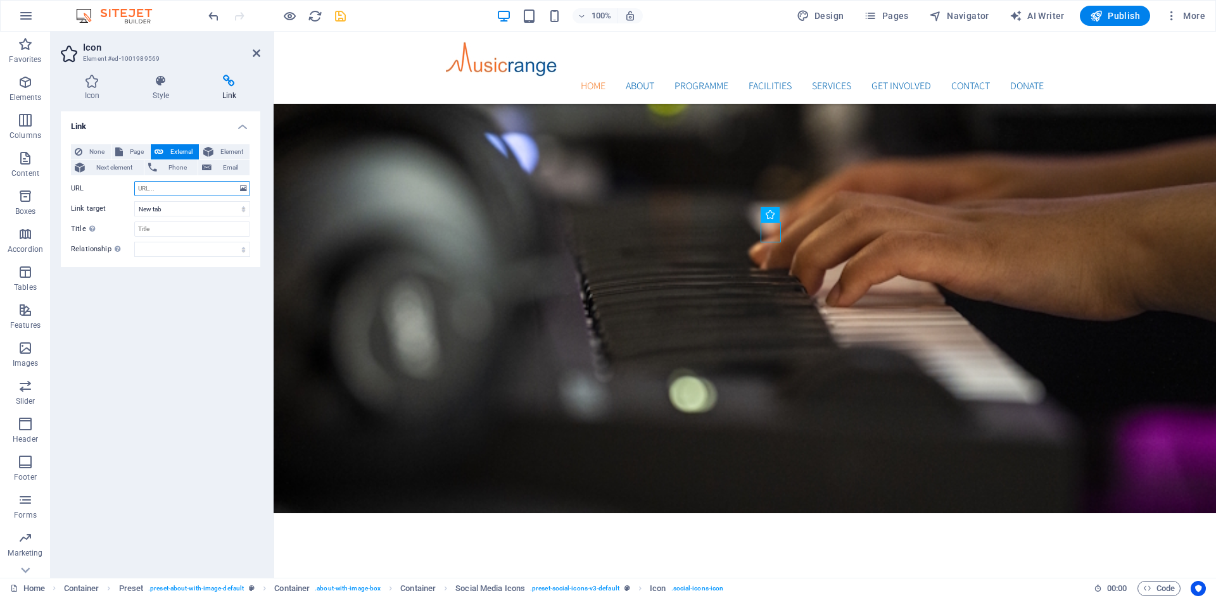
click at [203, 191] on input "URL" at bounding box center [192, 188] width 116 height 15
paste input "[URL][DOMAIN_NAME]"
type input "[URL][DOMAIN_NAME]"
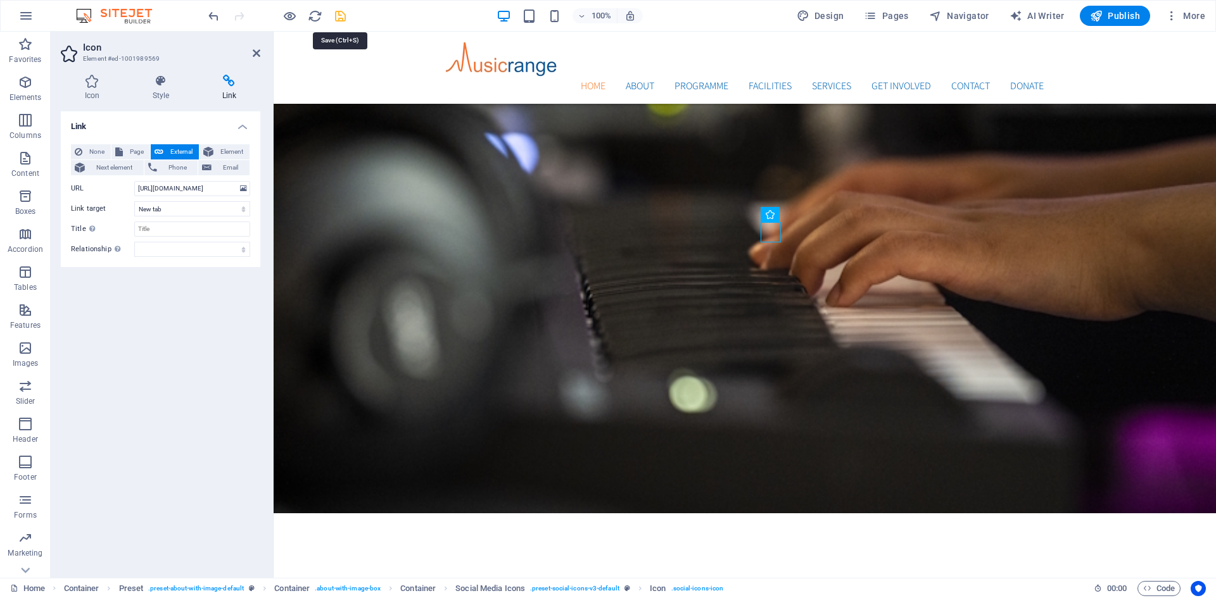
click at [338, 14] on icon "save" at bounding box center [340, 16] width 15 height 15
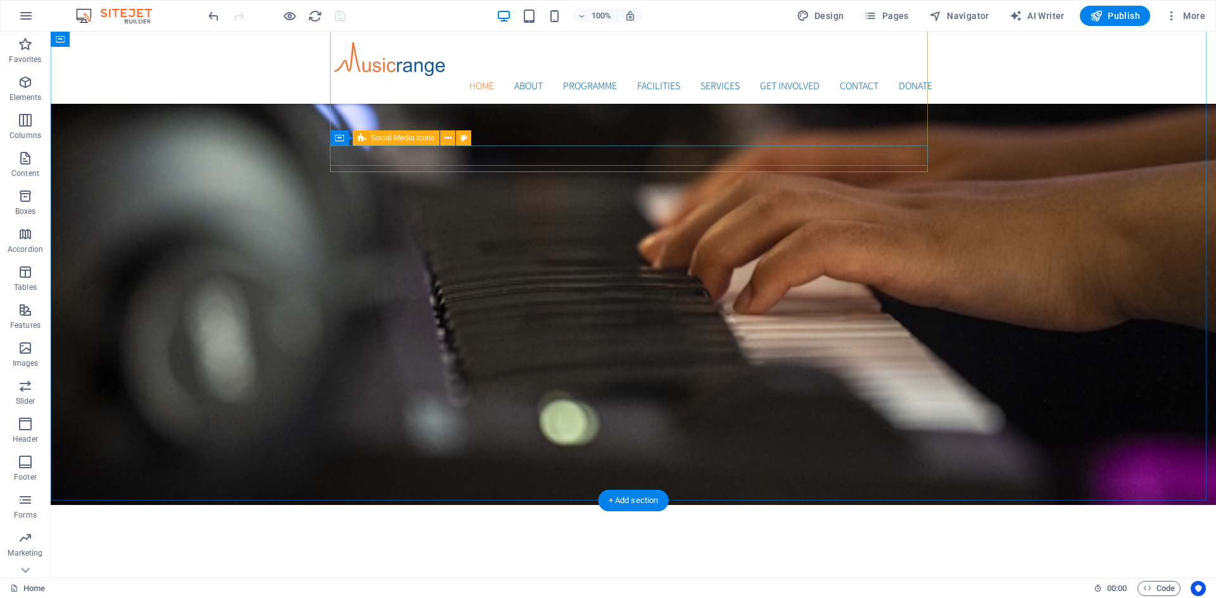
scroll to position [633, 0]
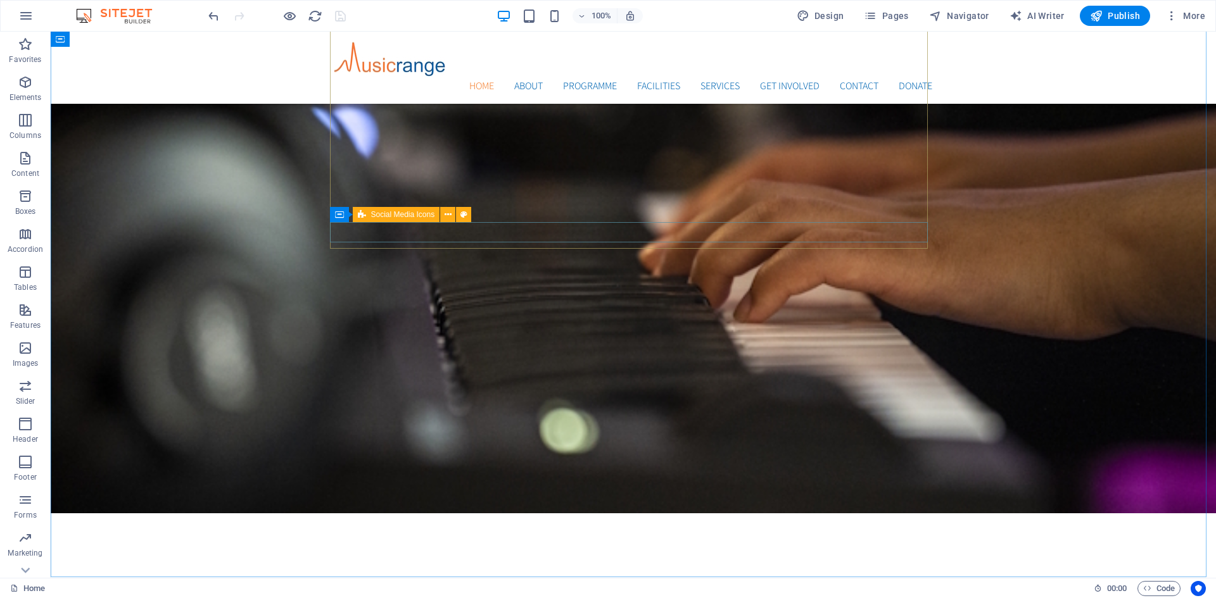
click at [414, 215] on span "Social Media Icons" at bounding box center [403, 215] width 64 height 8
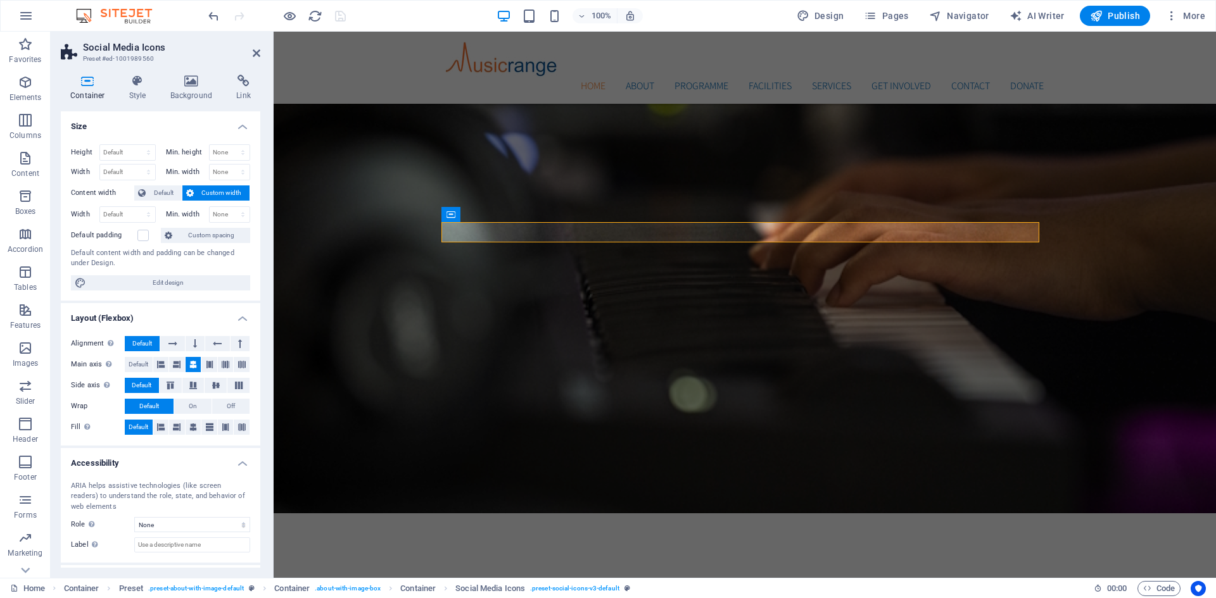
click at [84, 85] on icon at bounding box center [88, 81] width 54 height 13
click at [140, 84] on icon at bounding box center [138, 81] width 36 height 13
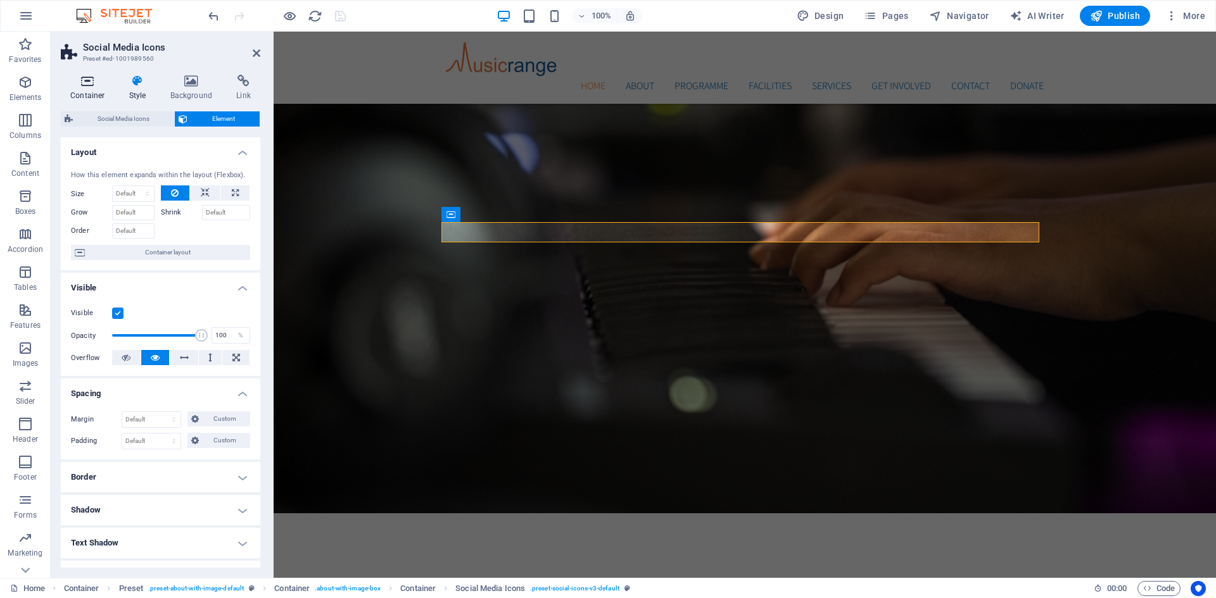
click at [85, 75] on icon at bounding box center [88, 81] width 54 height 13
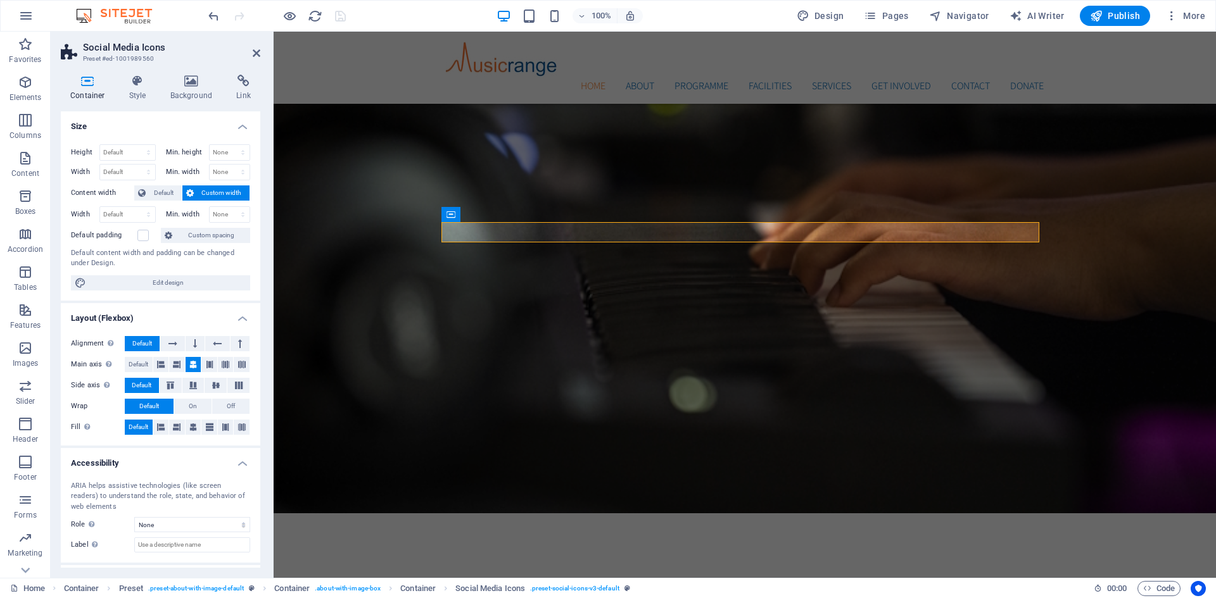
click at [91, 79] on icon at bounding box center [88, 81] width 54 height 13
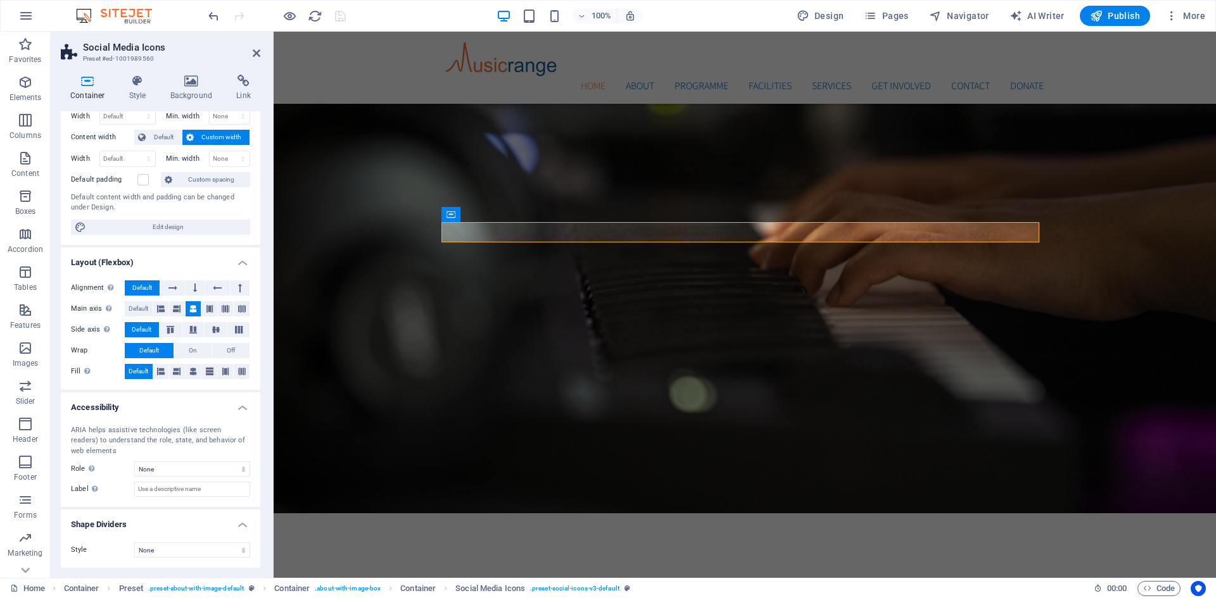
scroll to position [0, 0]
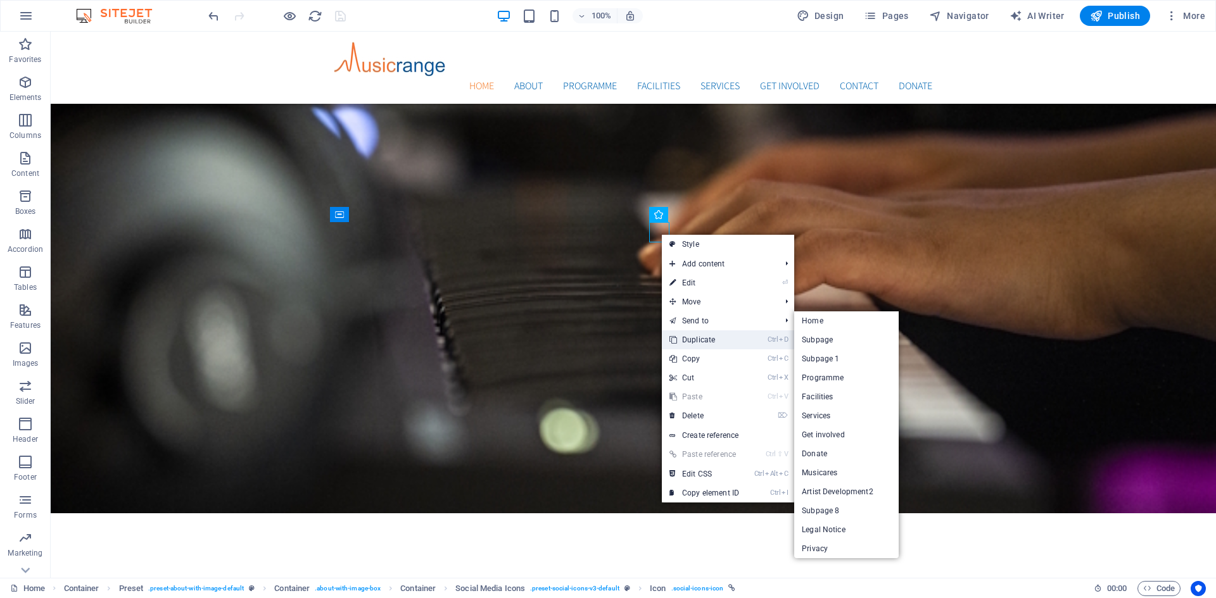
click at [683, 333] on link "Ctrl D Duplicate" at bounding box center [704, 340] width 85 height 19
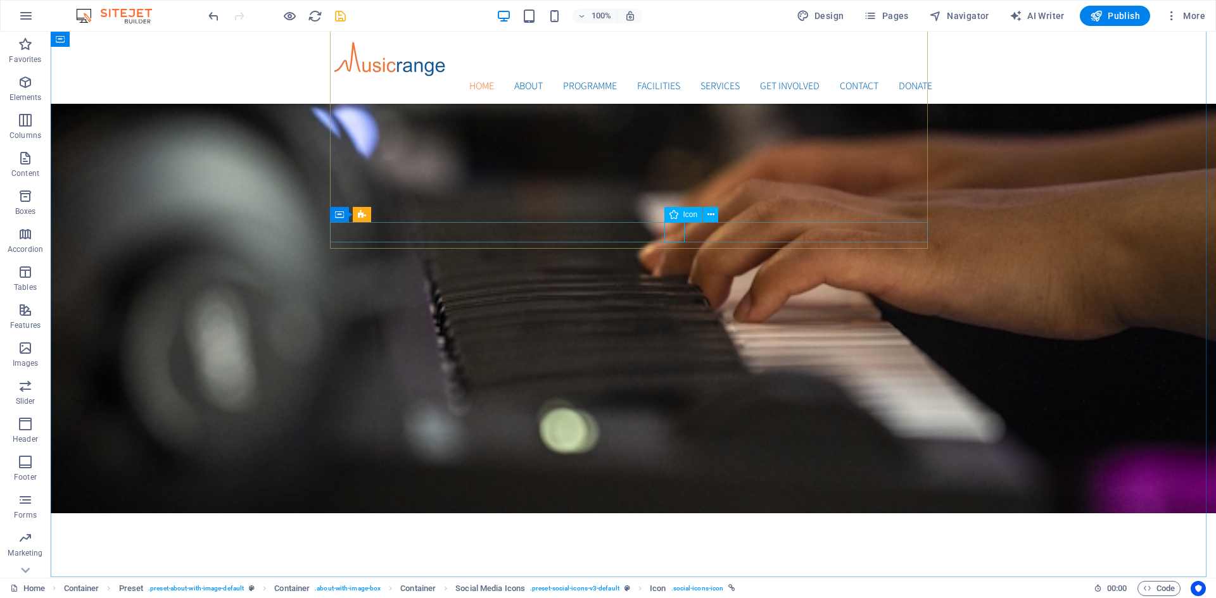
click at [673, 215] on icon at bounding box center [673, 214] width 9 height 15
select select "xMidYMid"
select select "px"
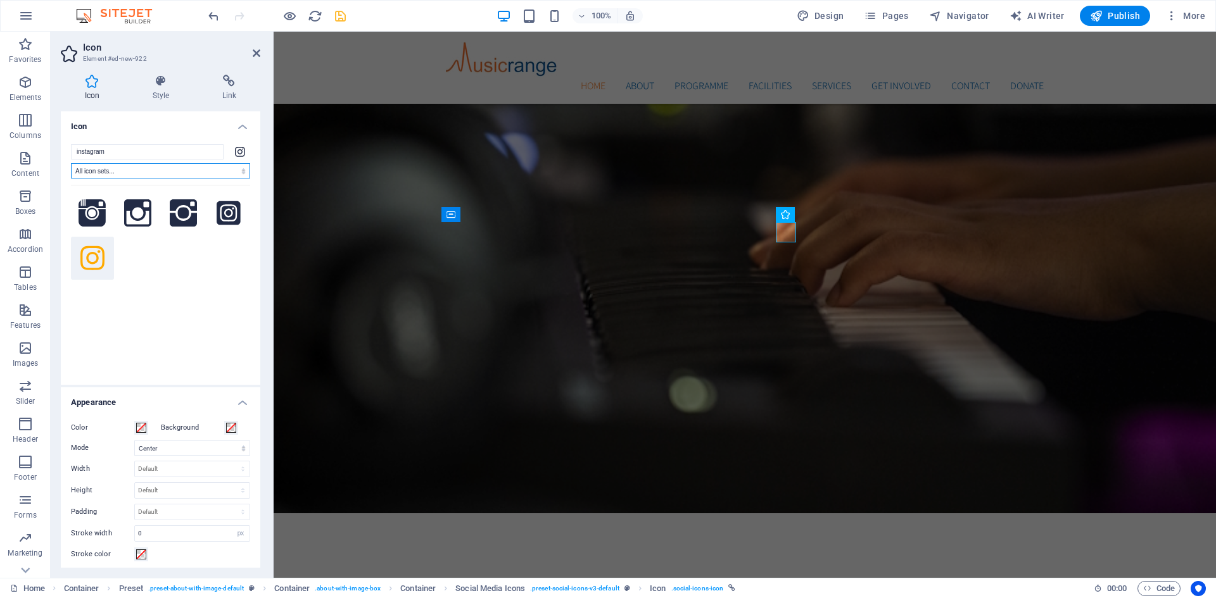
click at [180, 165] on select "All icon sets... IcoFont Ionicons FontAwesome Brands FontAwesome Duotone FontAw…" at bounding box center [160, 170] width 179 height 15
click at [175, 154] on input "instagram" at bounding box center [147, 151] width 153 height 15
drag, startPoint x: 175, startPoint y: 154, endPoint x: 50, endPoint y: 155, distance: 125.4
click at [50, 155] on section "Favorites Elements Columns Content Boxes Accordion Tables Features Images Slide…" at bounding box center [608, 305] width 1216 height 546
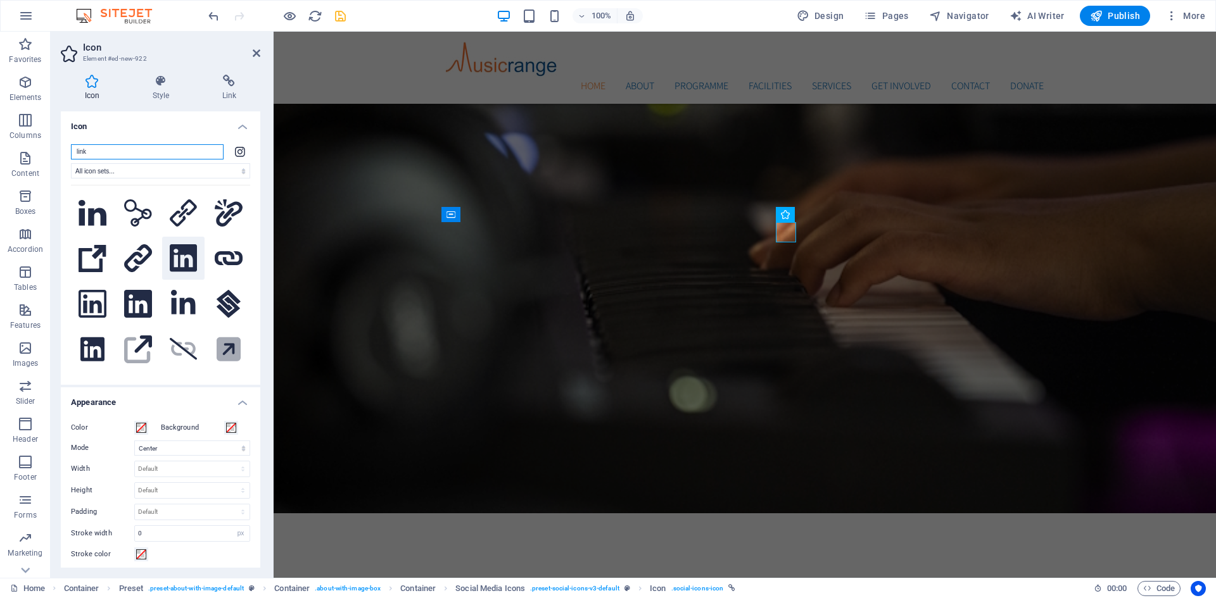
type input "link"
click at [187, 246] on icon at bounding box center [183, 258] width 27 height 28
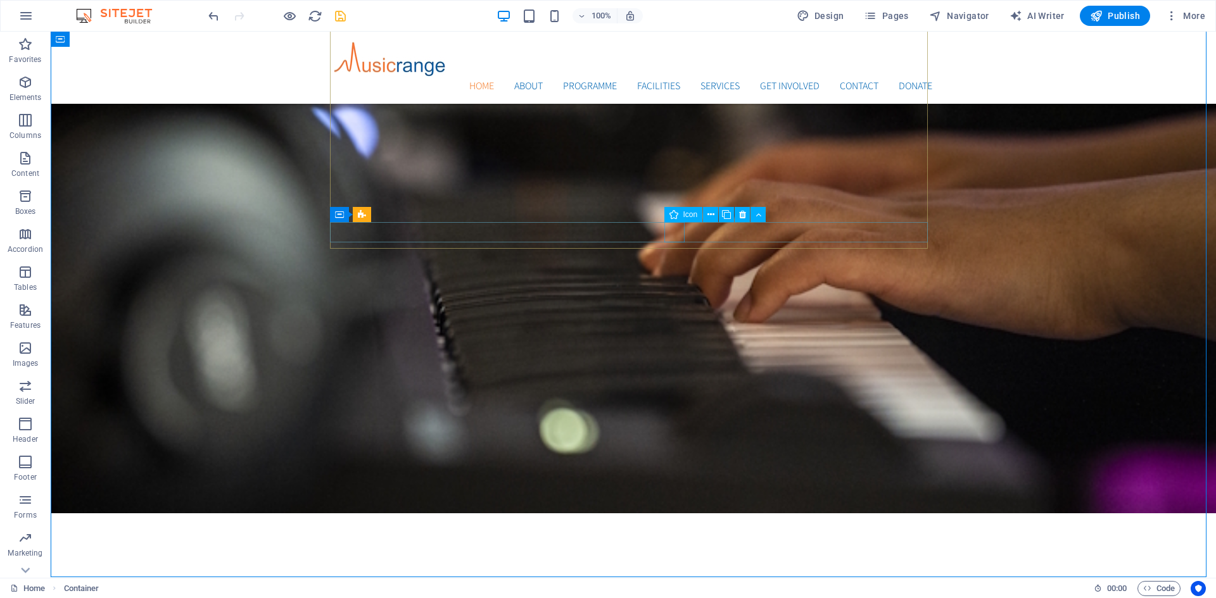
click at [674, 216] on icon at bounding box center [673, 214] width 9 height 15
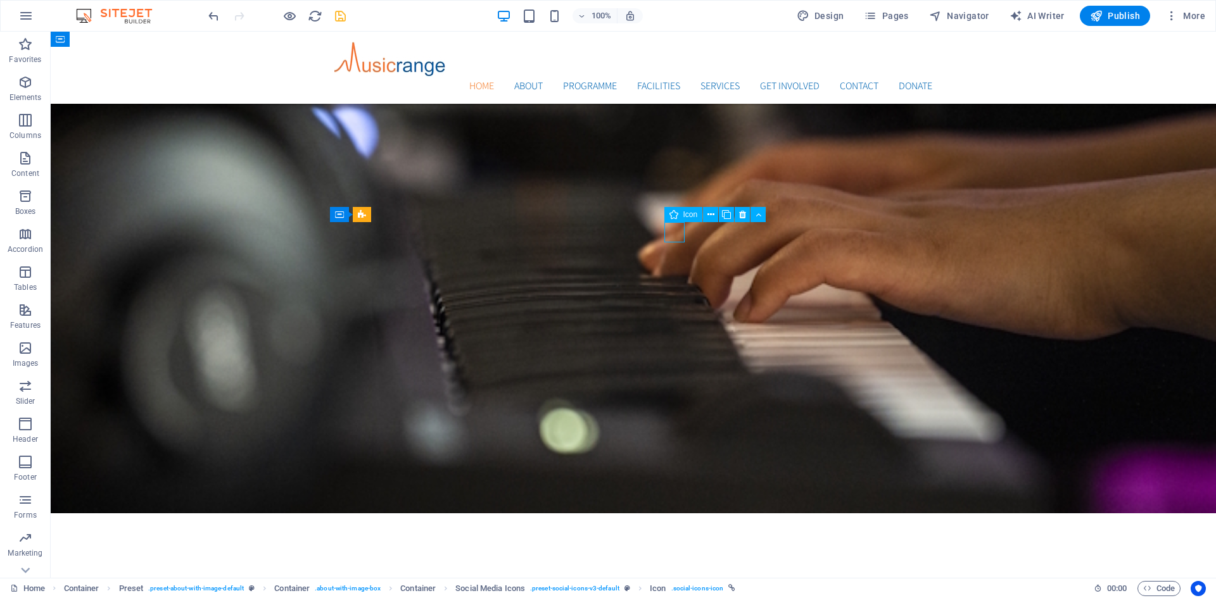
click at [674, 216] on icon at bounding box center [673, 214] width 9 height 15
select select "xMidYMid"
select select "px"
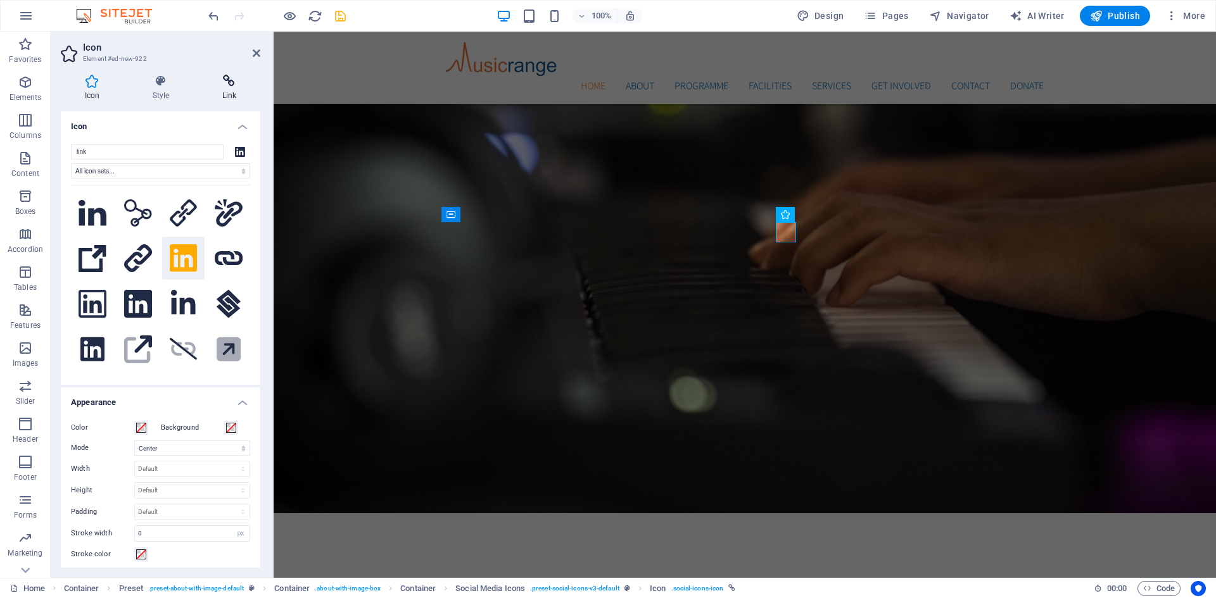
click at [227, 86] on icon at bounding box center [229, 81] width 62 height 13
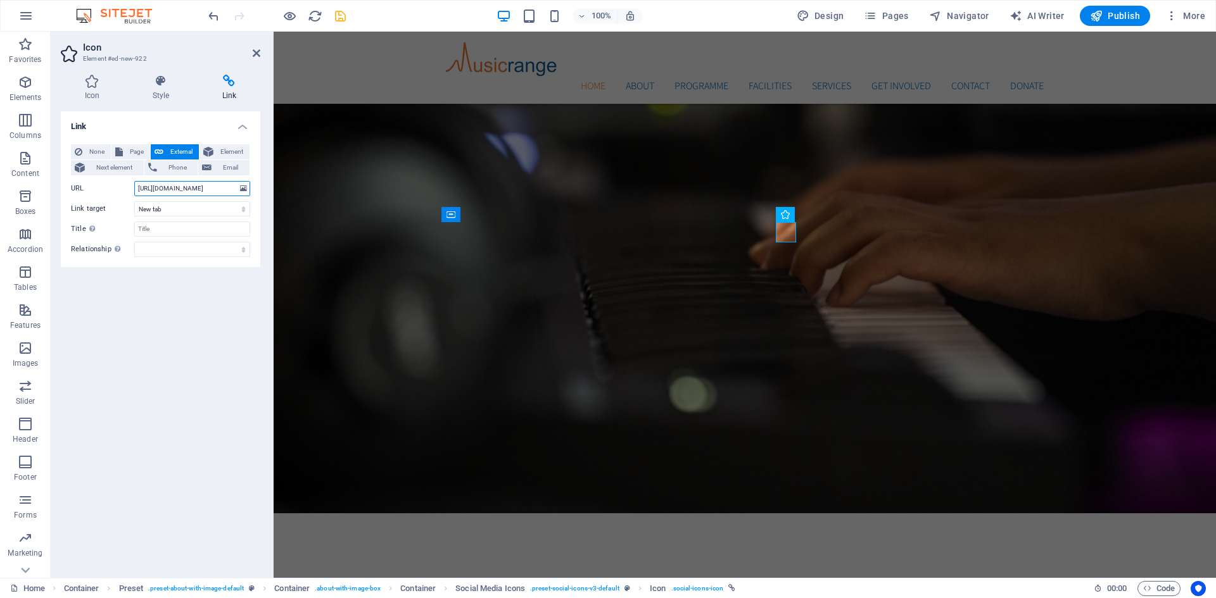
click at [196, 189] on input "[URL][DOMAIN_NAME]" at bounding box center [192, 188] width 116 height 15
paste input "https://www.linkedin.com/company/musicrange"
type input "[URL][DOMAIN_NAME]"
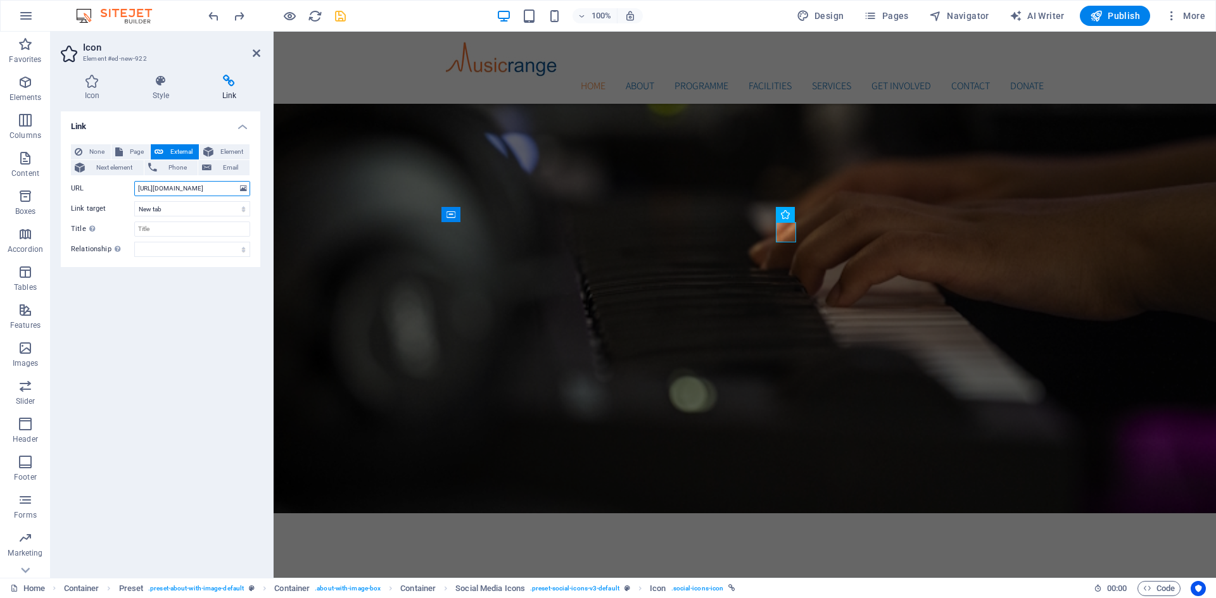
drag, startPoint x: 234, startPoint y: 189, endPoint x: 54, endPoint y: 186, distance: 180.5
click at [54, 186] on div "Icon Style Link Icon link All icon sets... IcoFont Ionicons FontAwesome Brands …" at bounding box center [161, 322] width 220 height 514
click at [163, 187] on input "URL" at bounding box center [192, 188] width 116 height 15
paste input "https://www.linkedin.com/company/musicrange"
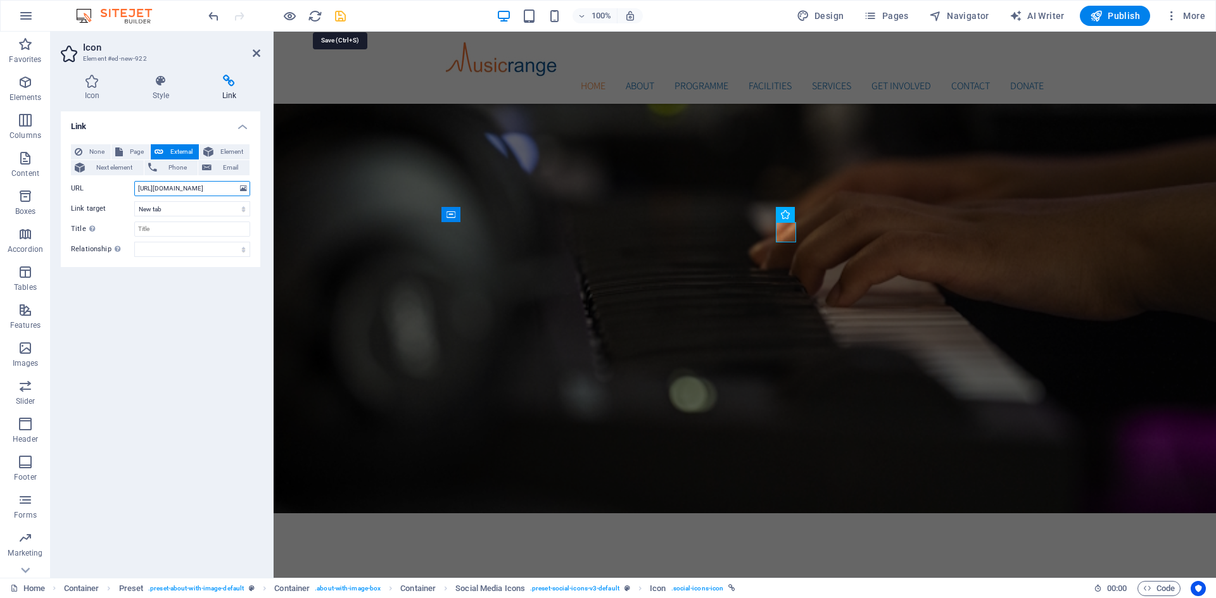
type input "https://www.linkedin.com/company/musicrange"
click at [339, 11] on icon "save" at bounding box center [340, 16] width 15 height 15
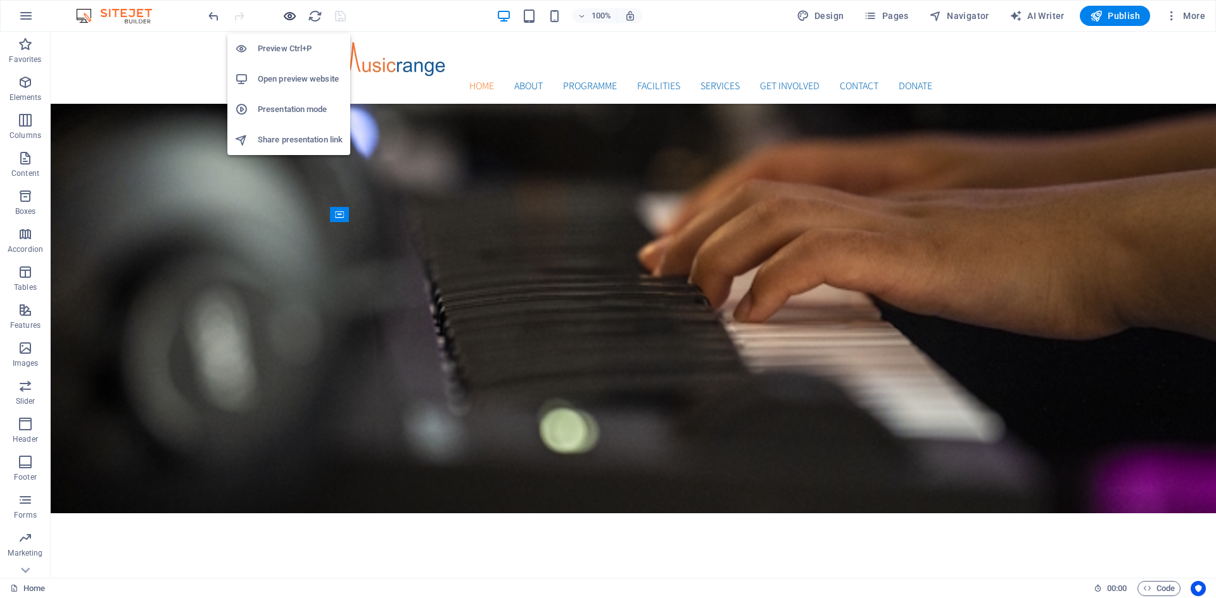
click at [288, 15] on icon "button" at bounding box center [289, 16] width 15 height 15
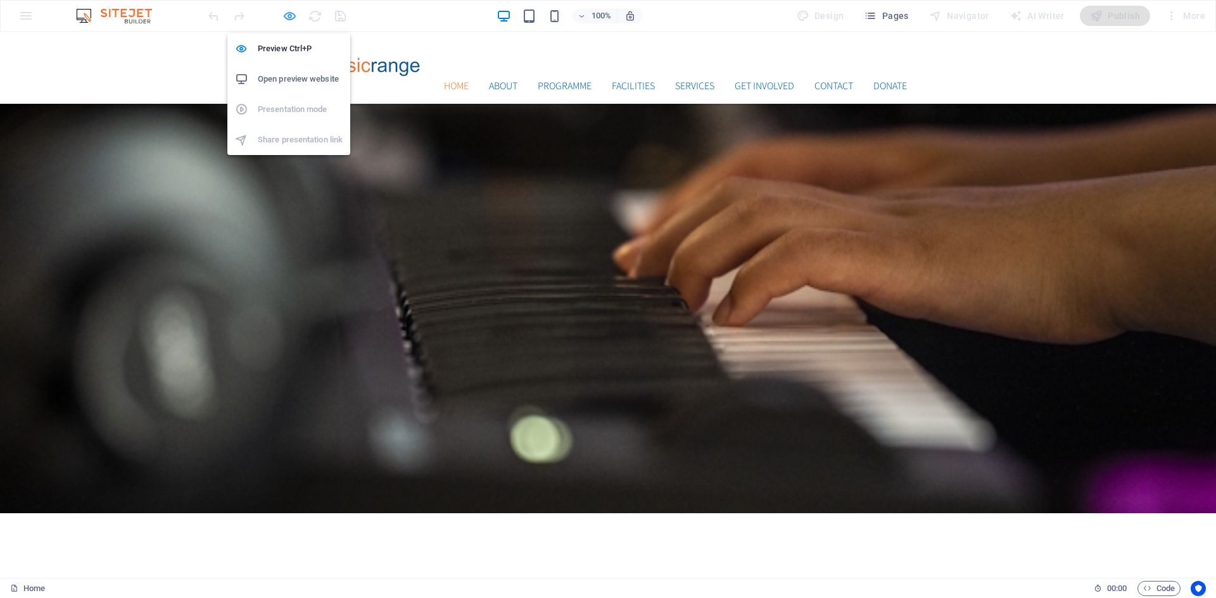
click at [289, 15] on icon "button" at bounding box center [289, 16] width 15 height 15
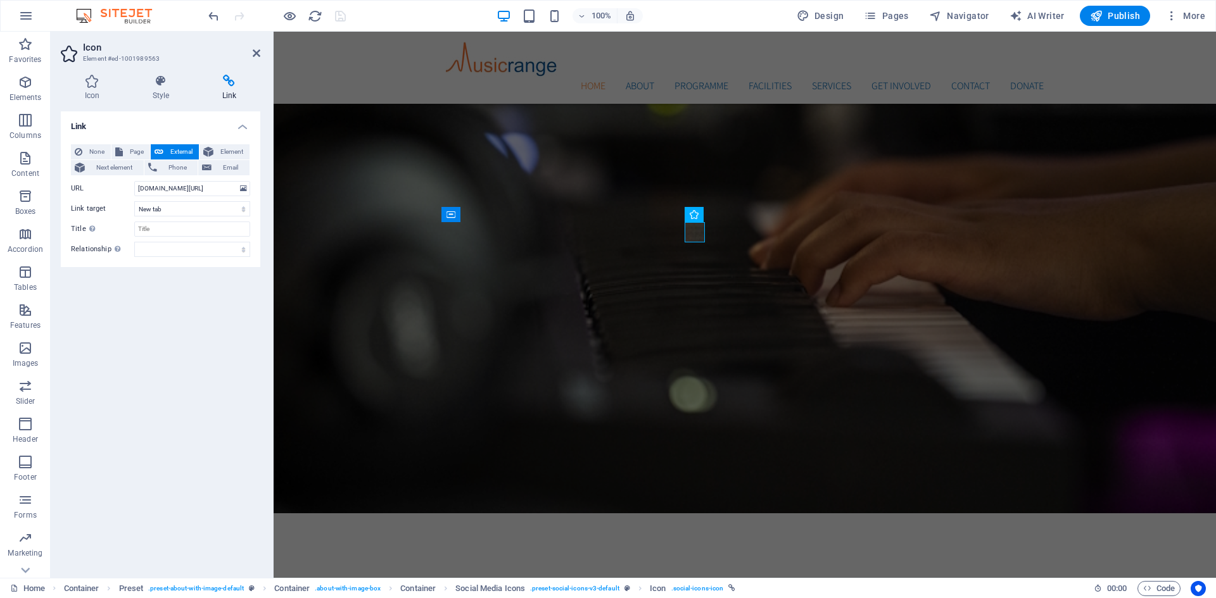
click at [230, 80] on icon at bounding box center [229, 81] width 62 height 13
click at [215, 187] on input "www.facebook.com/musicrangestudios" at bounding box center [192, 188] width 116 height 15
click at [213, 191] on input "URL" at bounding box center [192, 188] width 116 height 15
paste input "https://www.facebook.com/muisicrangestudios"
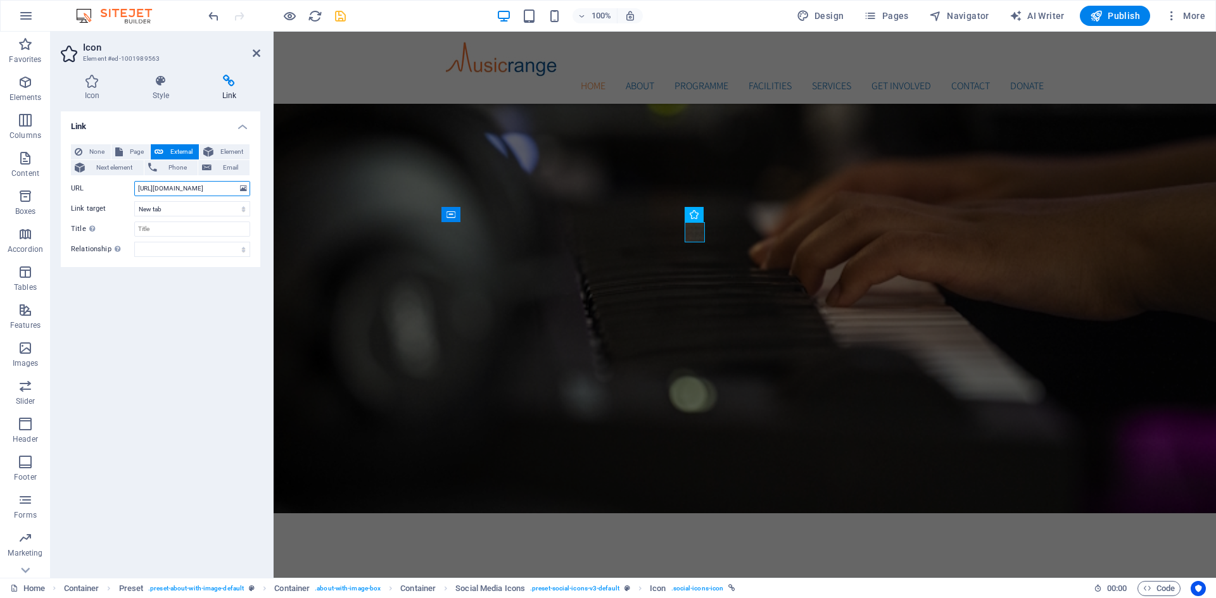
type input "https://www.facebook.com/muisicrangestudios"
click at [334, 14] on icon "save" at bounding box center [340, 16] width 15 height 15
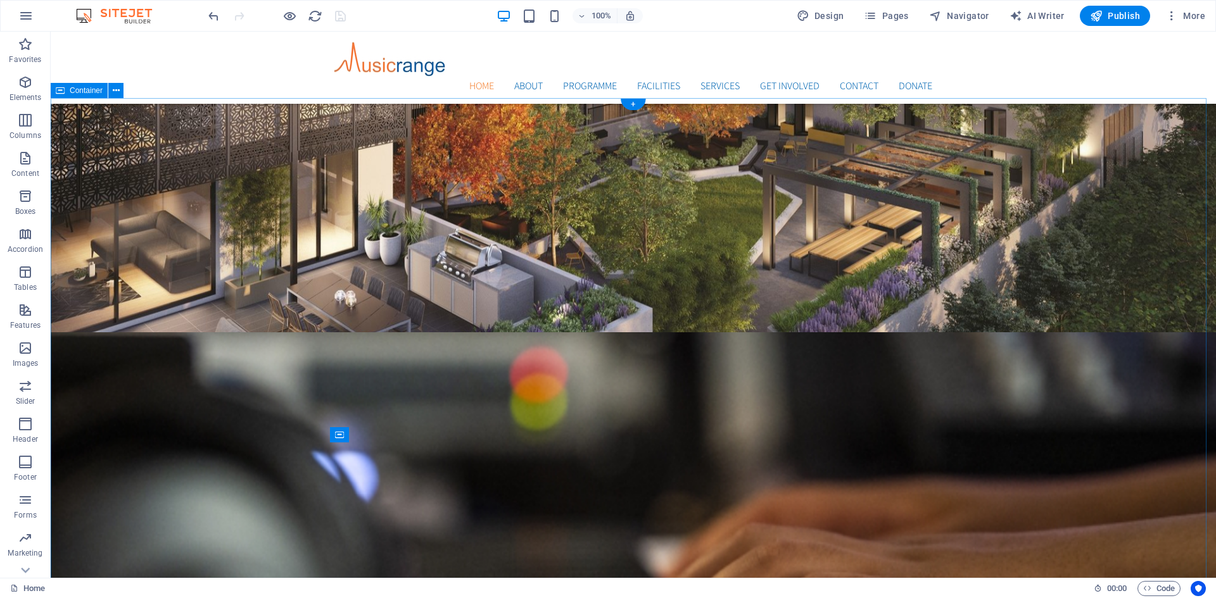
scroll to position [507, 0]
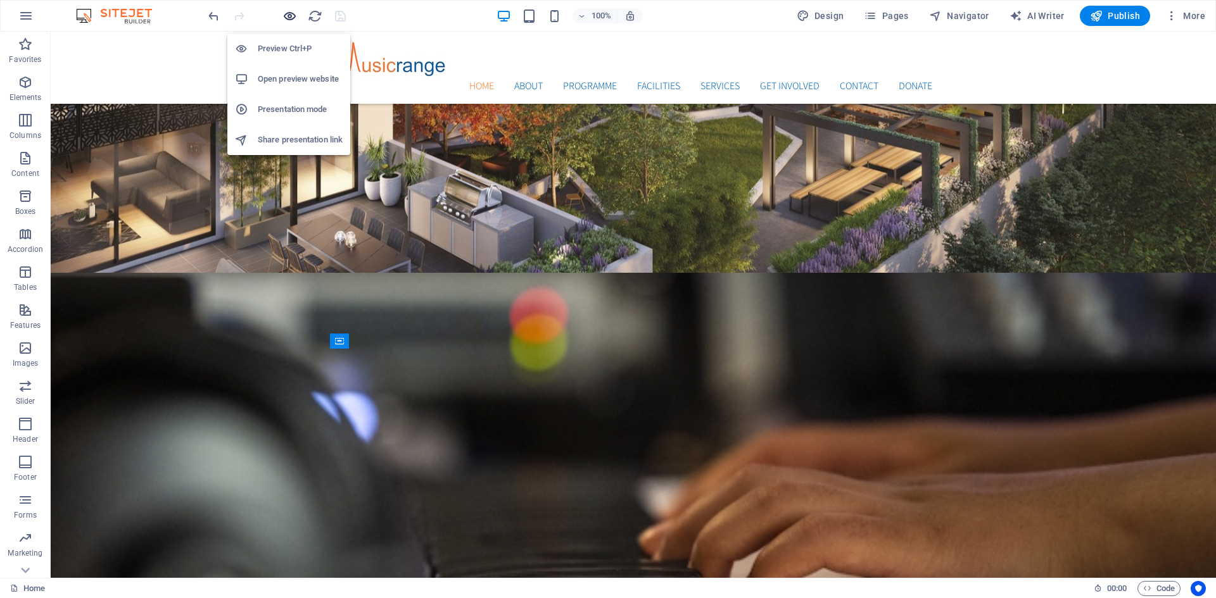
click at [294, 16] on icon "button" at bounding box center [289, 16] width 15 height 15
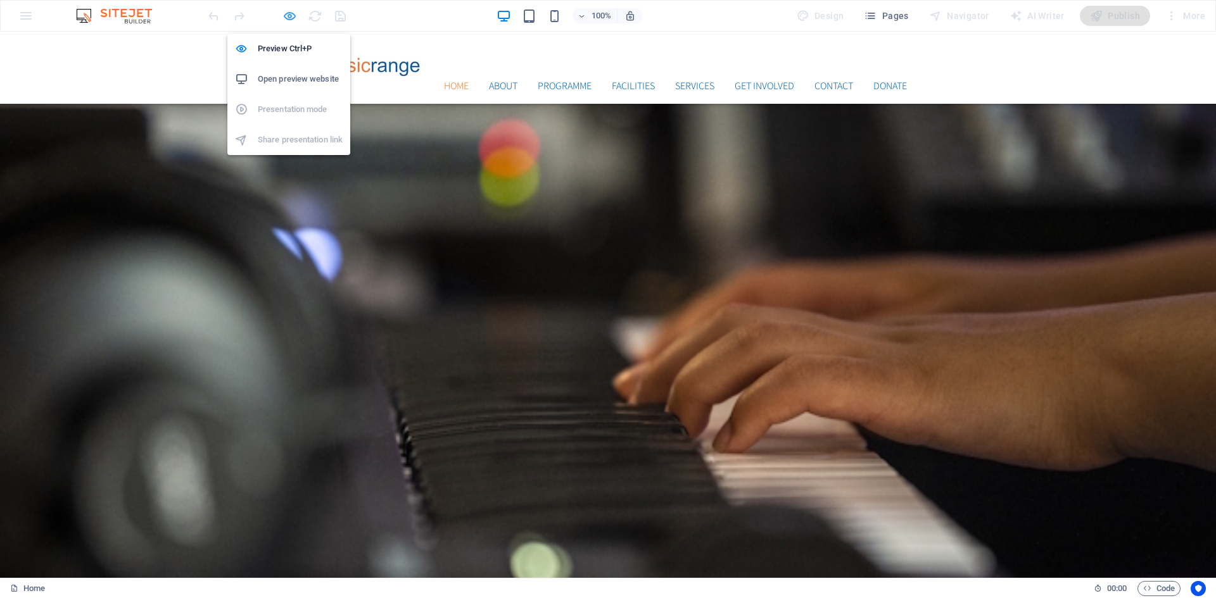
click at [288, 19] on icon "button" at bounding box center [289, 16] width 15 height 15
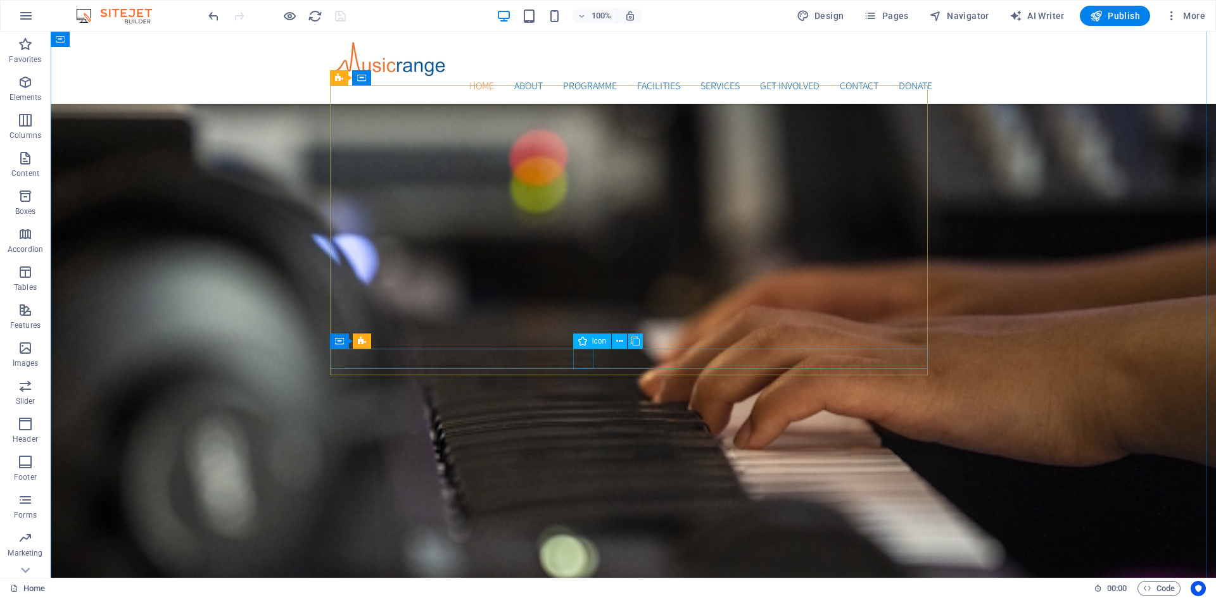
click at [585, 341] on icon at bounding box center [582, 341] width 9 height 15
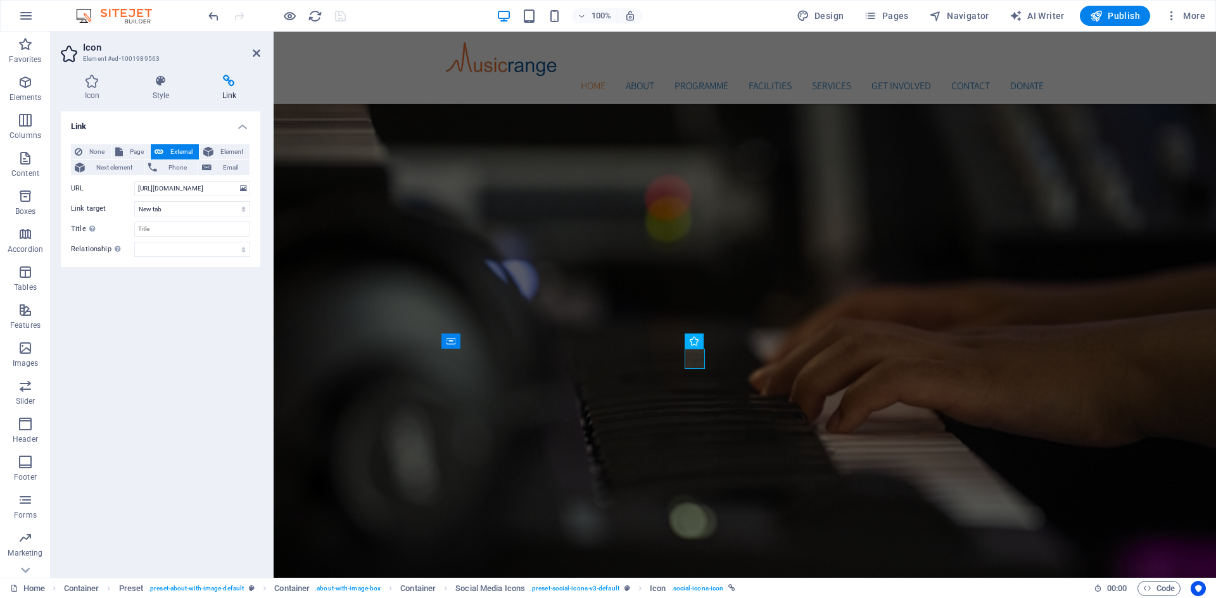
click at [226, 77] on icon at bounding box center [229, 81] width 62 height 13
click at [229, 84] on icon at bounding box center [229, 81] width 62 height 13
click at [227, 187] on input "https://www.facebook.com/muisicrangestudios" at bounding box center [192, 188] width 116 height 15
click at [227, 189] on input "https://www.facebook.com/muisicrangestudios" at bounding box center [192, 188] width 116 height 15
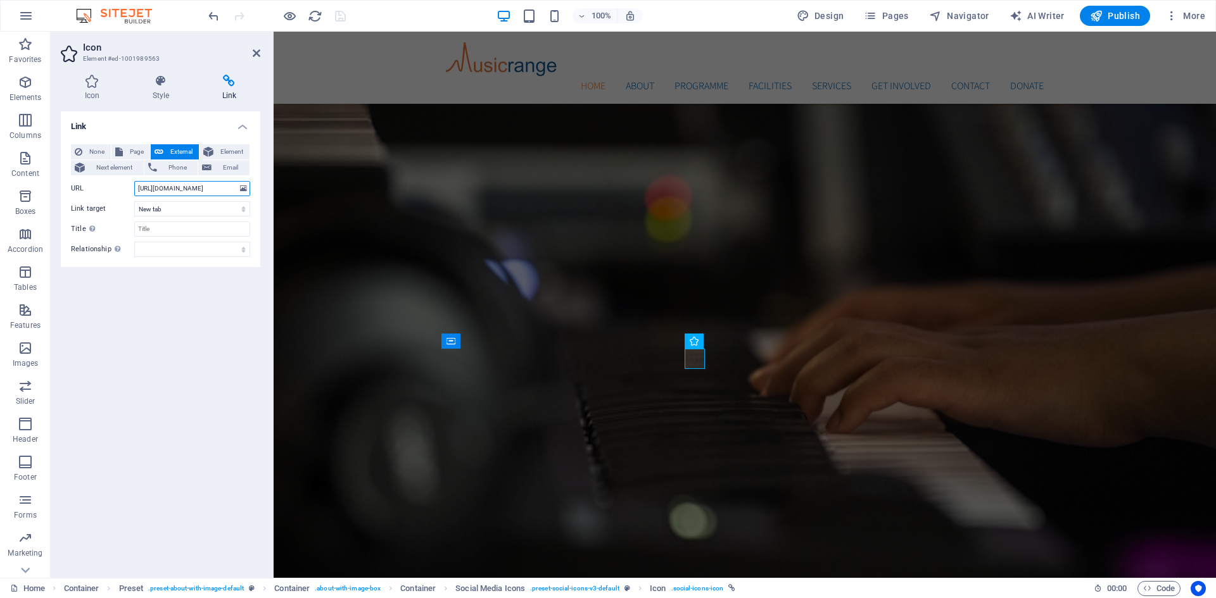
click at [222, 191] on input "https://www.facebook.com/muisicrangestudios" at bounding box center [192, 188] width 116 height 15
drag, startPoint x: 137, startPoint y: 186, endPoint x: 255, endPoint y: 189, distance: 118.4
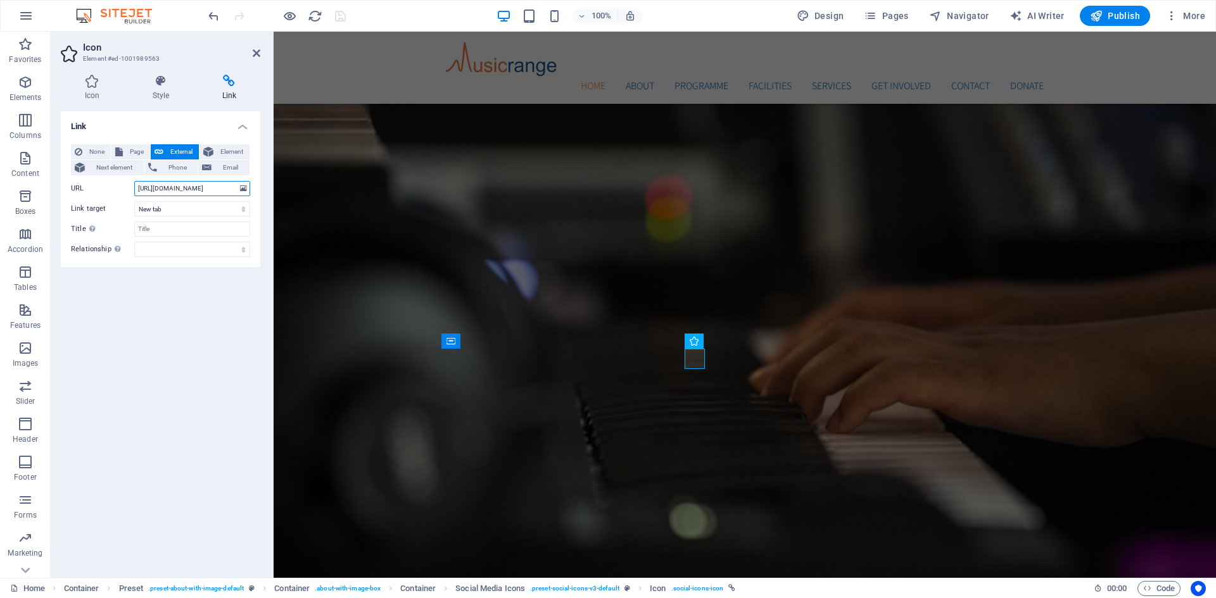
click at [255, 189] on div "None Page External Element Next element Phone Email Page Home Subpage Subpage 1…" at bounding box center [160, 200] width 199 height 133
drag, startPoint x: 202, startPoint y: 191, endPoint x: 141, endPoint y: 191, distance: 61.4
click at [141, 191] on input "URL" at bounding box center [192, 188] width 116 height 15
click at [154, 190] on input "URL" at bounding box center [192, 188] width 116 height 15
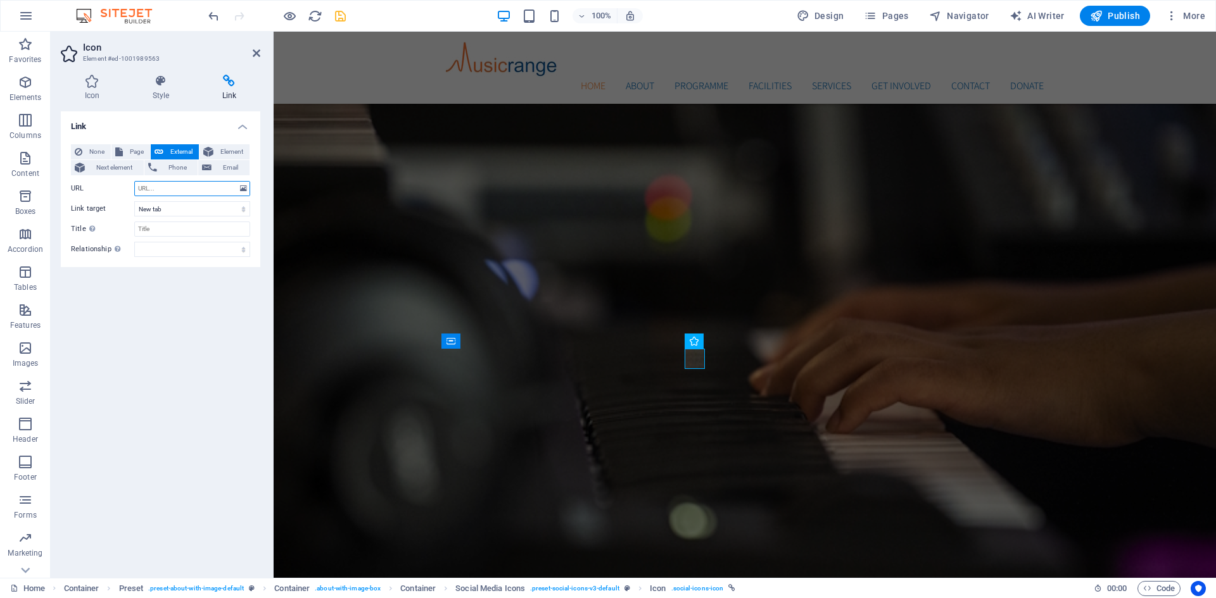
paste input "https://www.facebook.com/musicrangestudios/"
type input "https://www.facebook.com/musicrangestudios/"
click at [340, 18] on icon "save" at bounding box center [340, 16] width 15 height 15
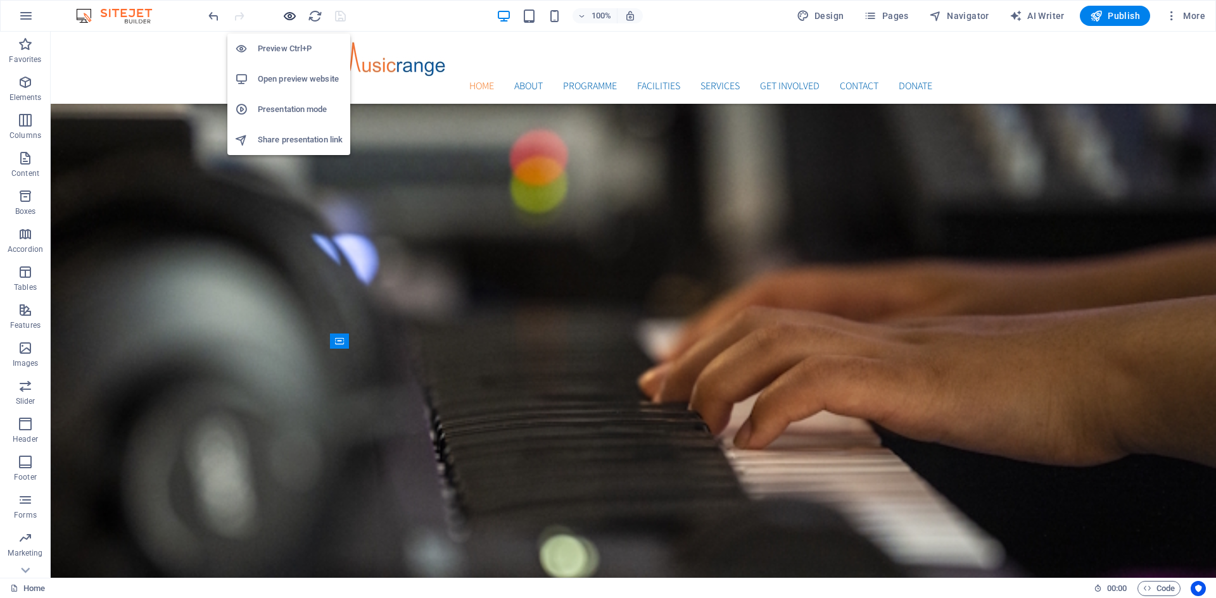
click at [292, 15] on icon "button" at bounding box center [289, 16] width 15 height 15
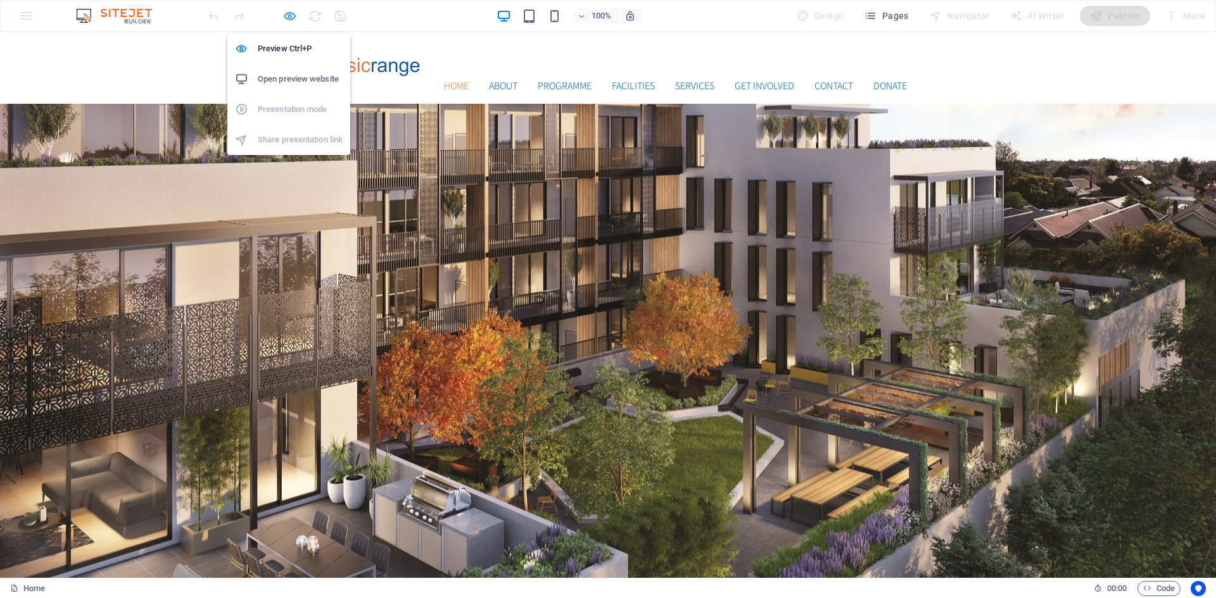
click at [284, 15] on icon "button" at bounding box center [289, 16] width 15 height 15
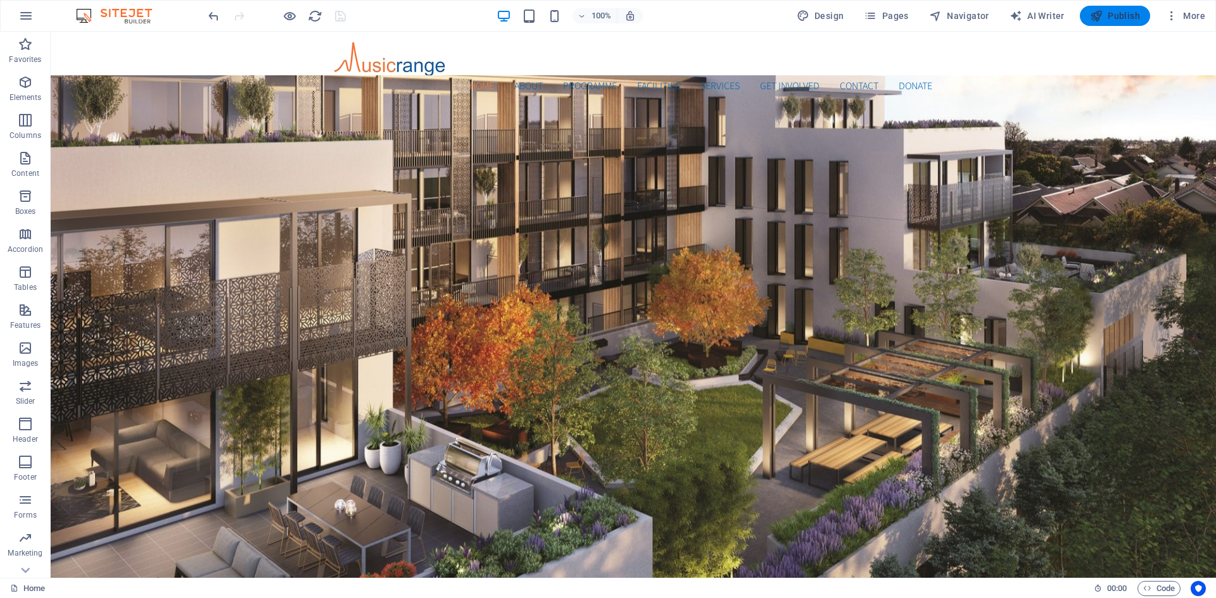
click at [1116, 7] on button "Publish" at bounding box center [1115, 16] width 70 height 20
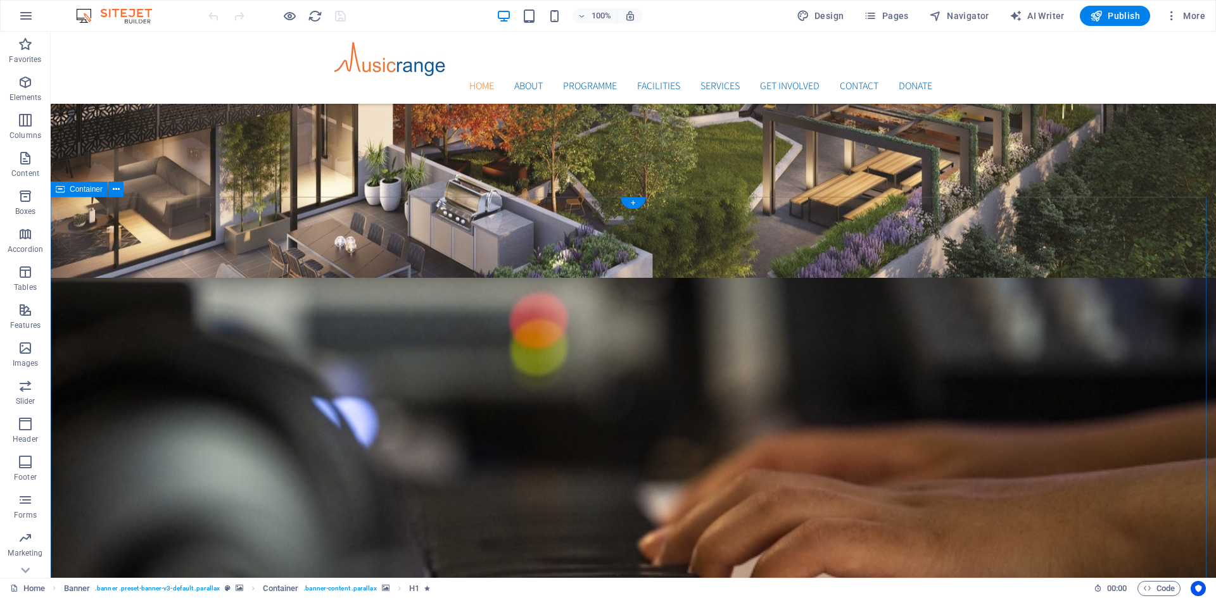
scroll to position [507, 0]
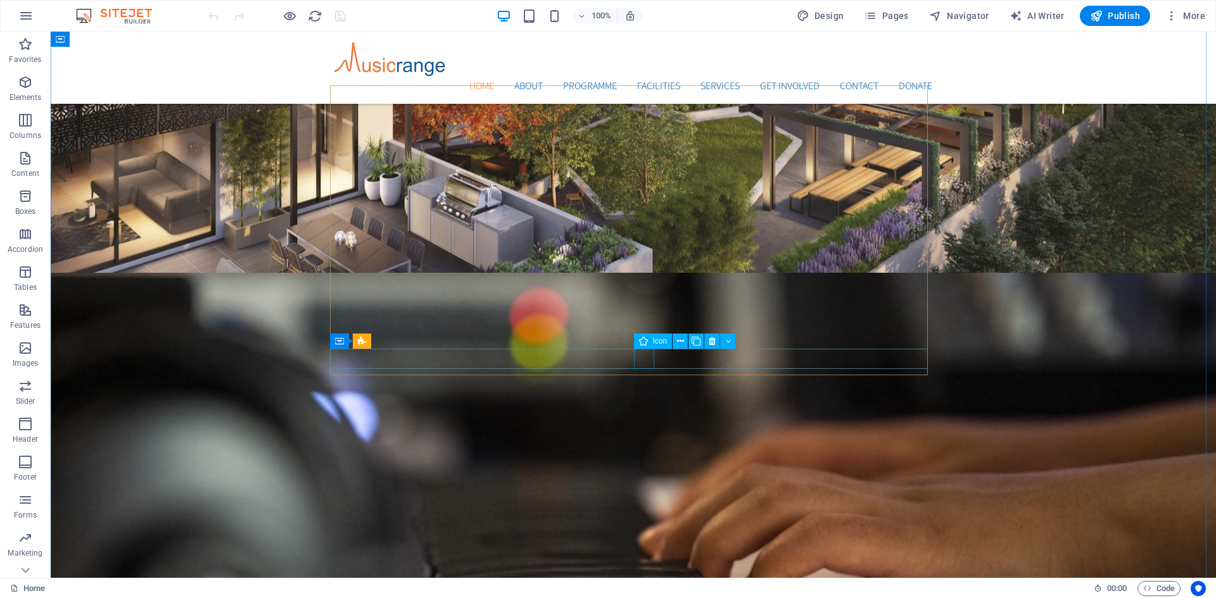
click at [648, 341] on div "Icon" at bounding box center [653, 341] width 39 height 15
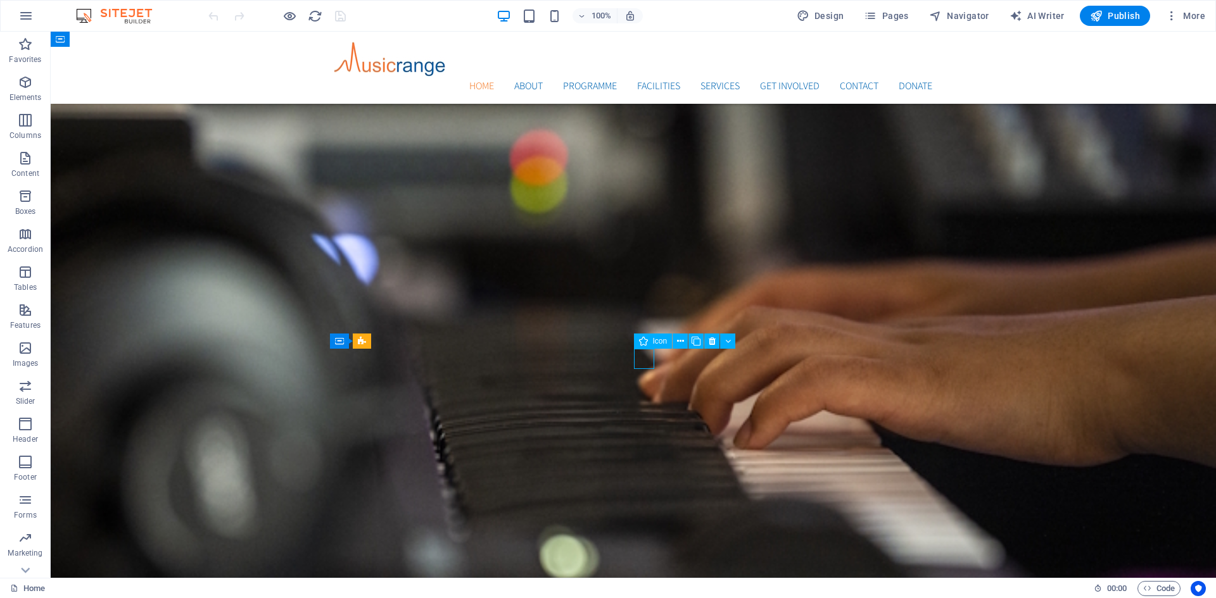
select select "xMidYMid"
select select "px"
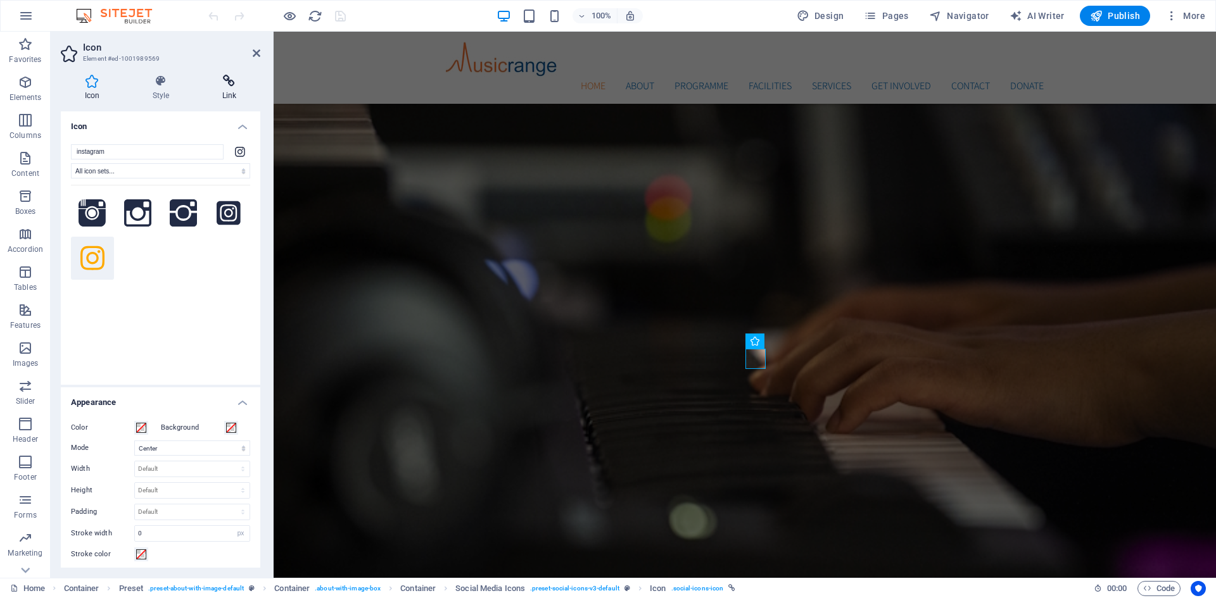
click at [229, 80] on icon at bounding box center [229, 81] width 62 height 13
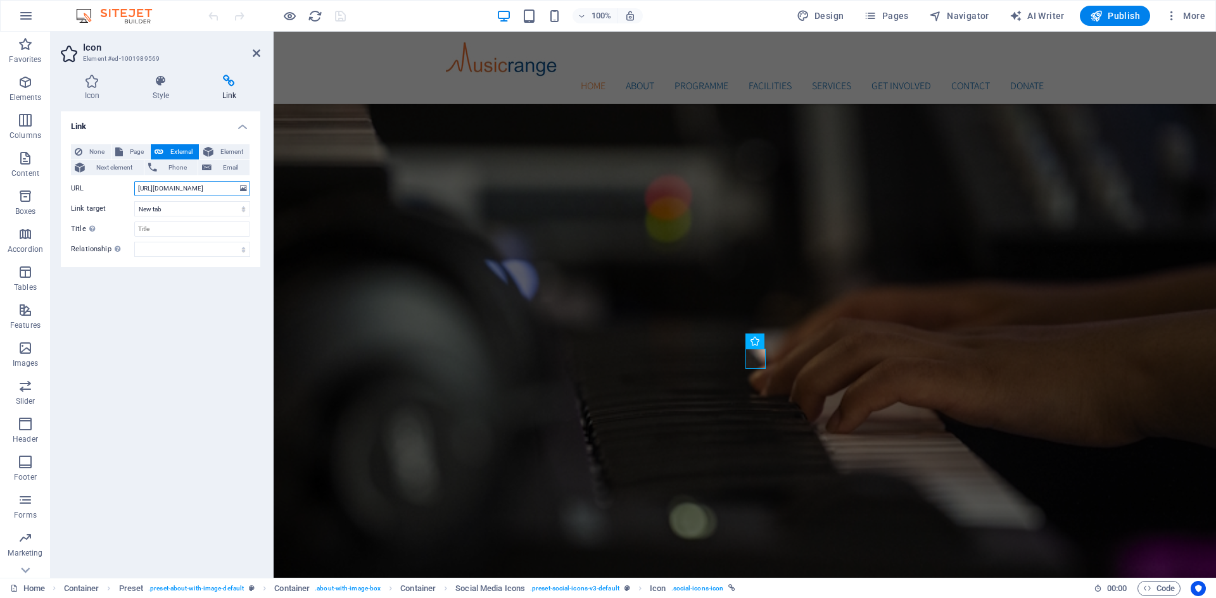
click at [218, 189] on input "[URL][DOMAIN_NAME]" at bounding box center [192, 188] width 116 height 15
paste input "[URL][DOMAIN_NAME]"
type input "[URL][DOMAIN_NAME]"
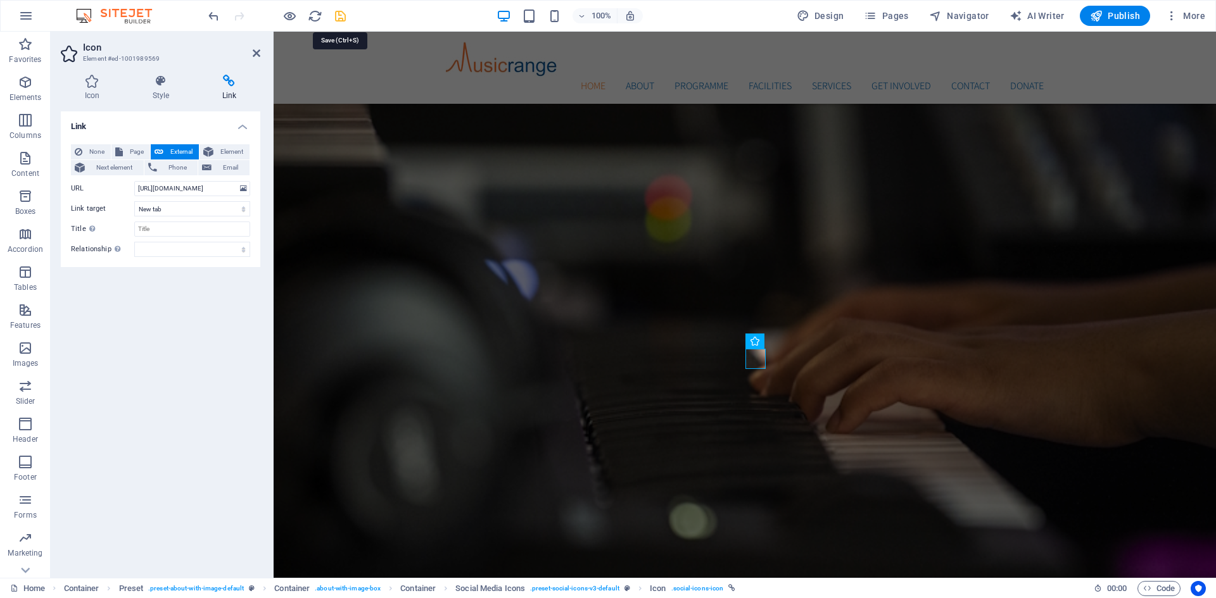
click at [336, 16] on icon "save" at bounding box center [340, 16] width 15 height 15
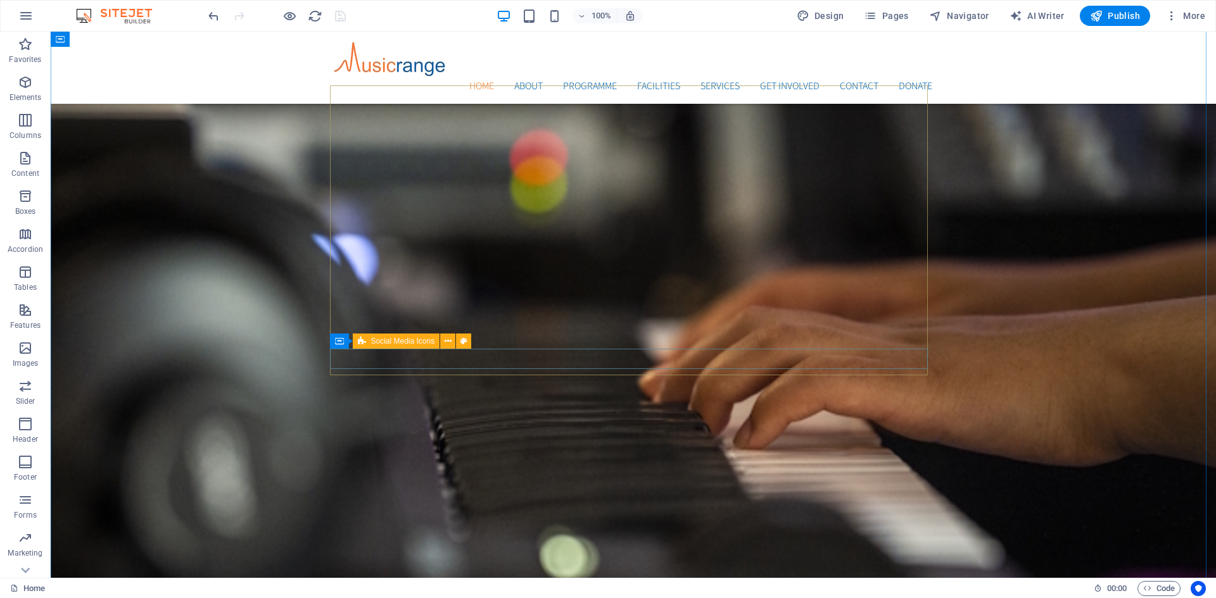
scroll to position [697, 0]
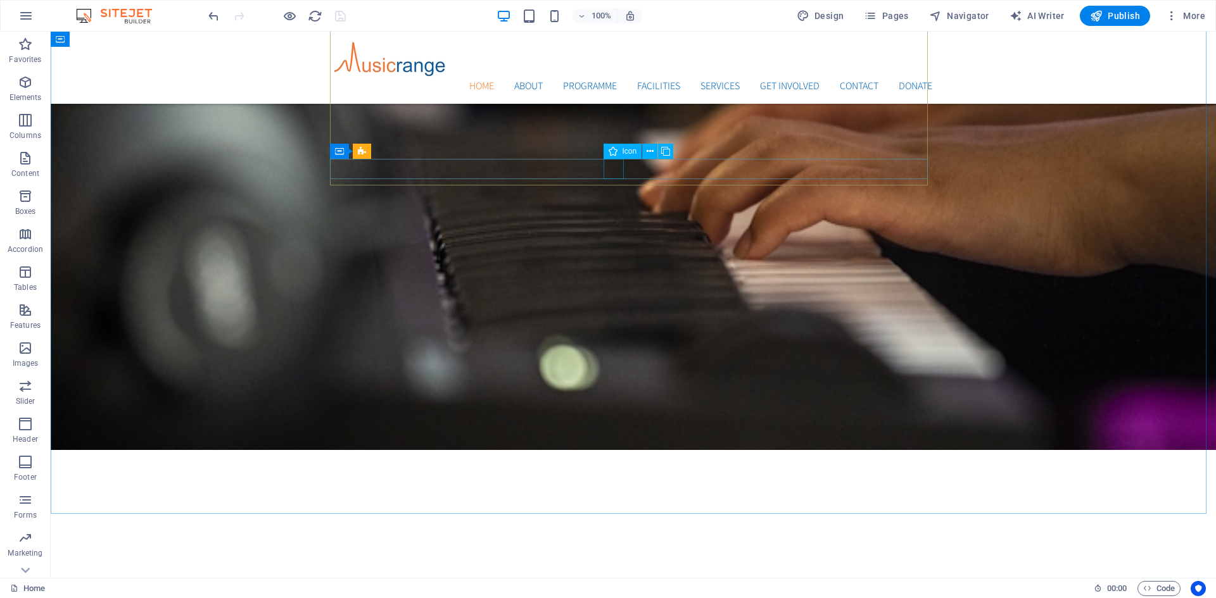
click at [615, 155] on icon at bounding box center [612, 151] width 9 height 15
drag, startPoint x: 615, startPoint y: 155, endPoint x: 253, endPoint y: 126, distance: 362.7
click at [615, 155] on icon at bounding box center [612, 151] width 9 height 15
select select "xMidYMid"
select select "px"
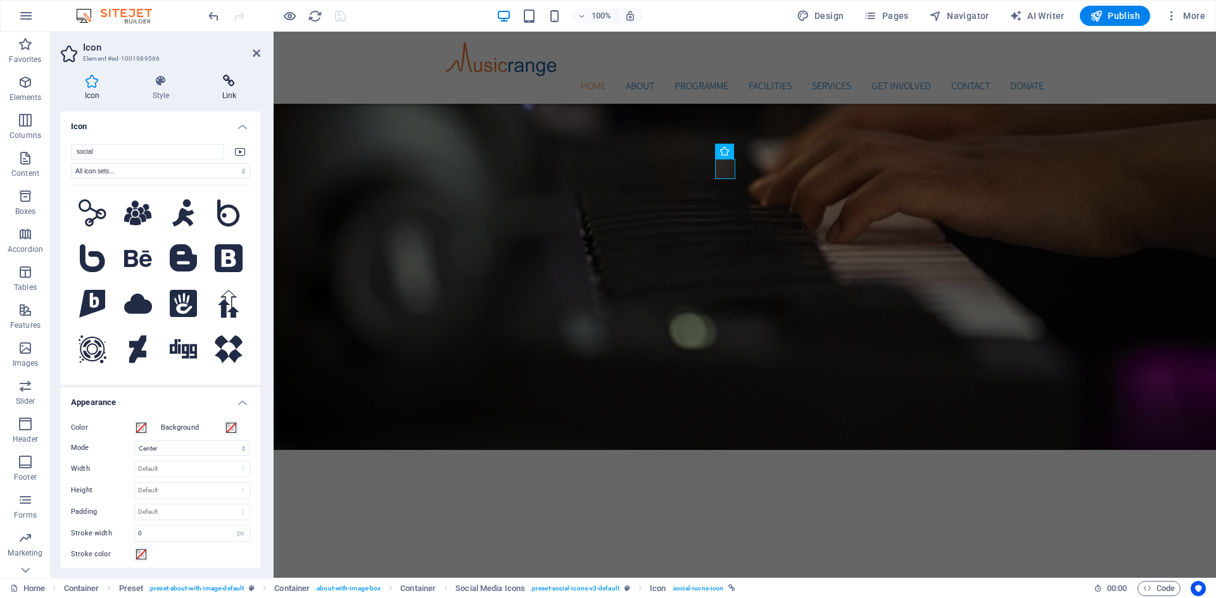
click at [229, 81] on icon at bounding box center [229, 81] width 62 height 13
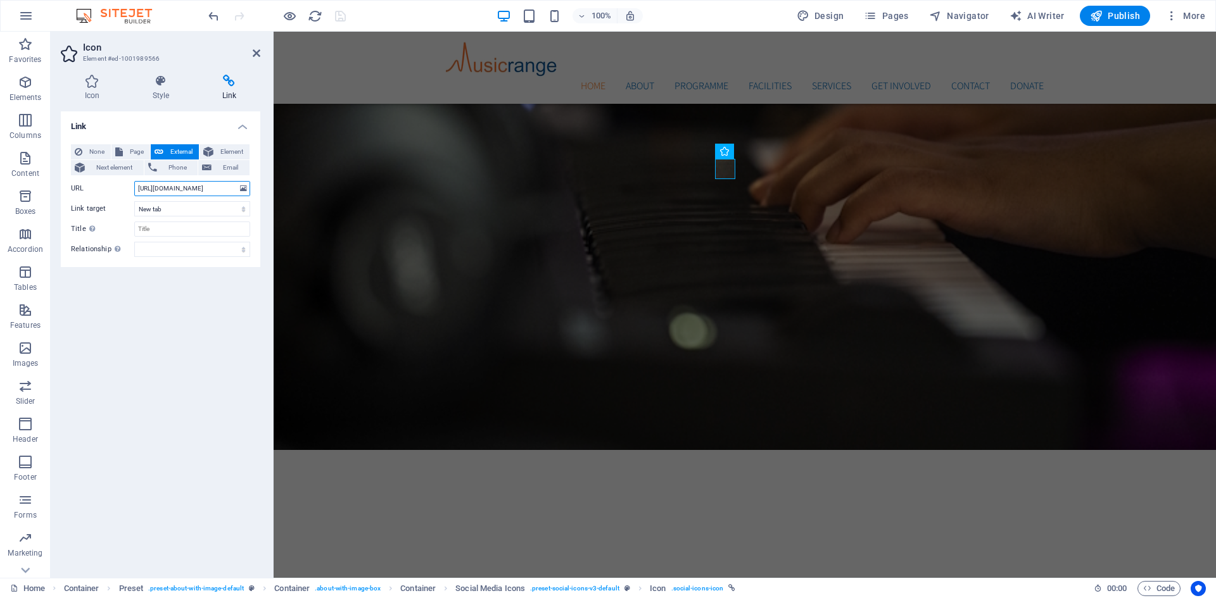
click at [218, 184] on input "[URL][DOMAIN_NAME]" at bounding box center [192, 188] width 116 height 15
click at [212, 188] on input "URL" at bounding box center [192, 188] width 116 height 15
paste input "[URL][DOMAIN_NAME]"
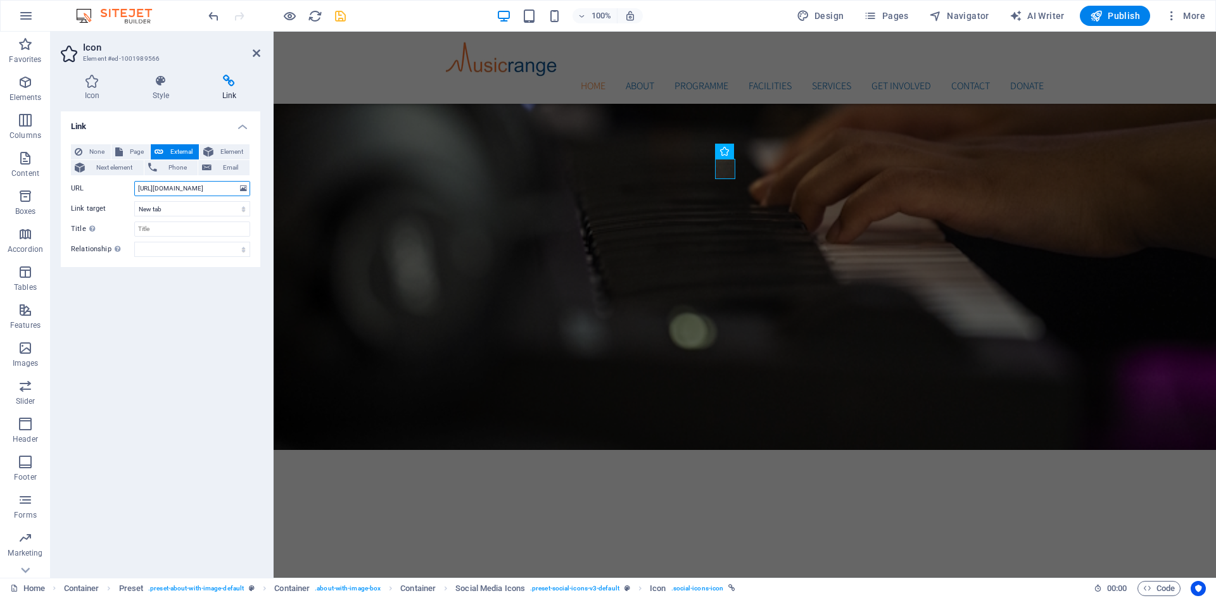
scroll to position [0, 39]
type input "[URL][DOMAIN_NAME]"
click at [340, 18] on icon "save" at bounding box center [340, 16] width 15 height 15
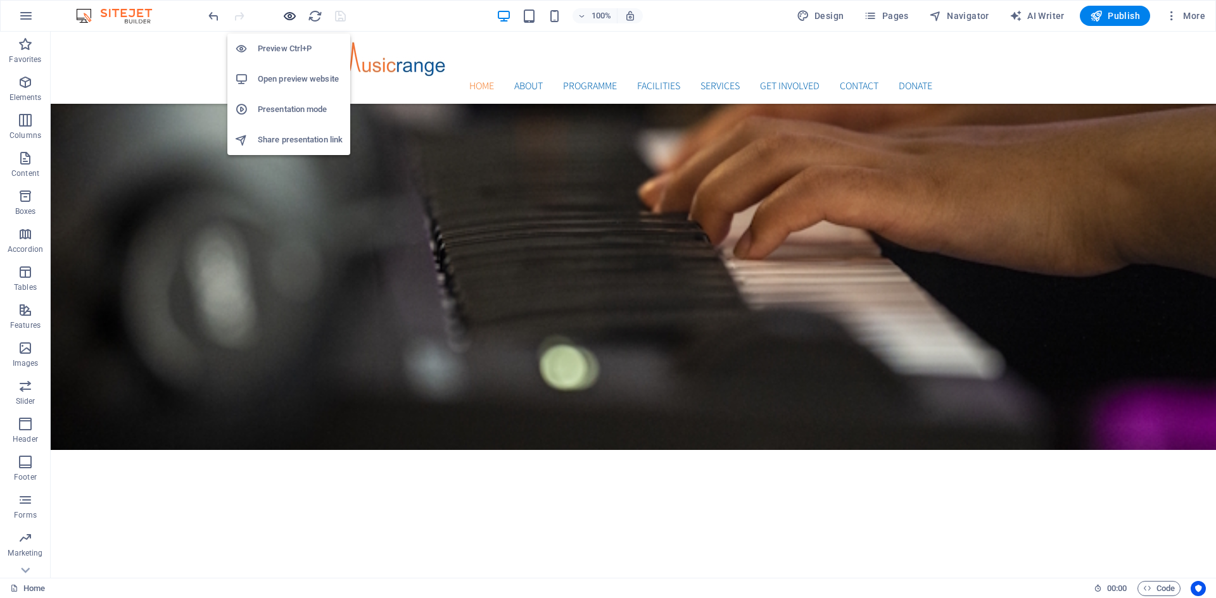
click at [287, 16] on icon "button" at bounding box center [289, 16] width 15 height 15
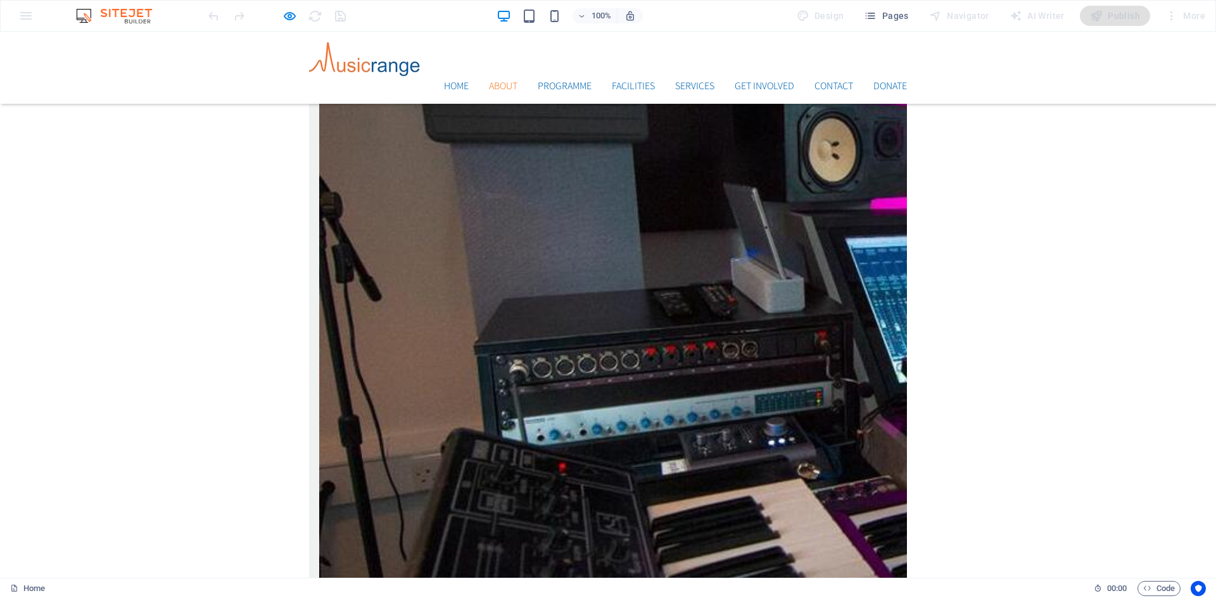
scroll to position [2343, 0]
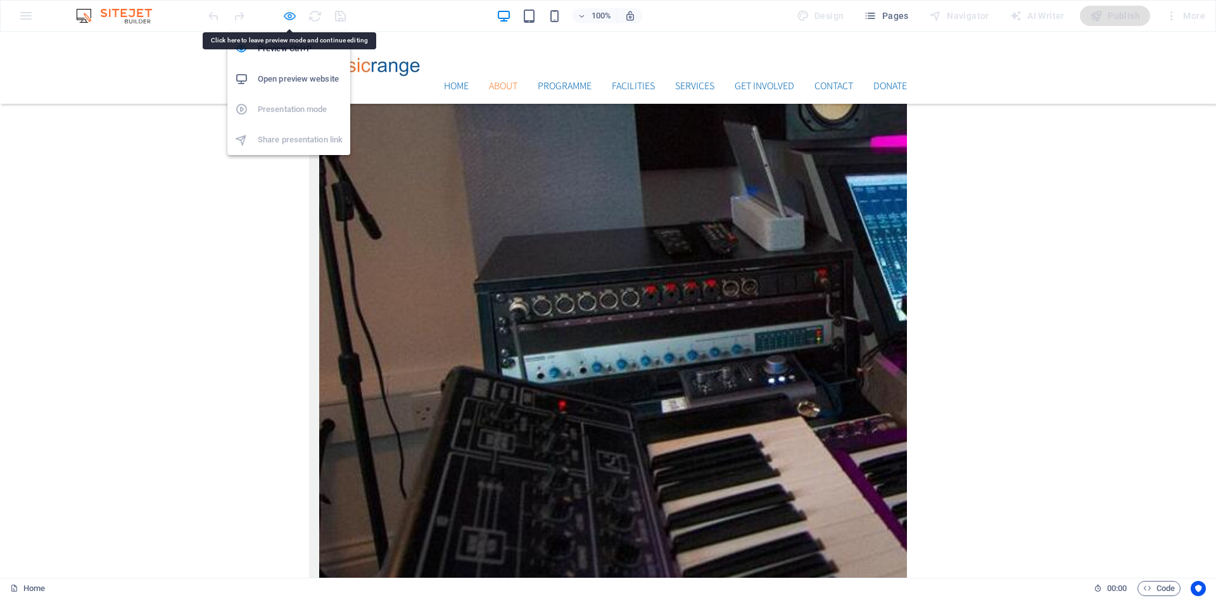
click at [289, 15] on icon "button" at bounding box center [289, 16] width 15 height 15
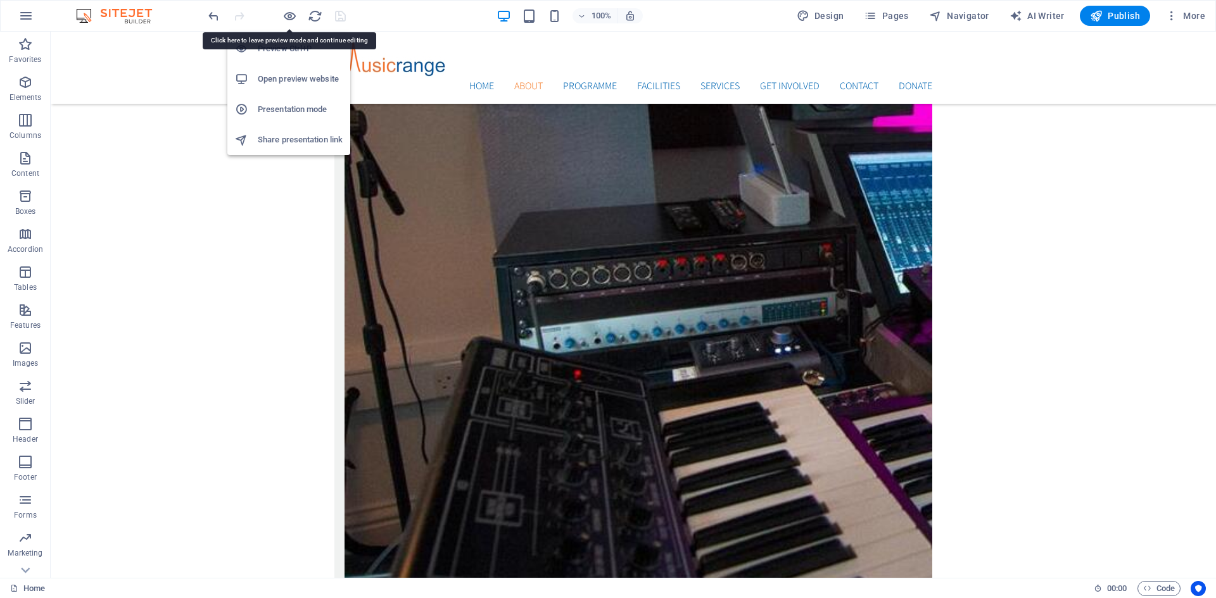
scroll to position [2388, 0]
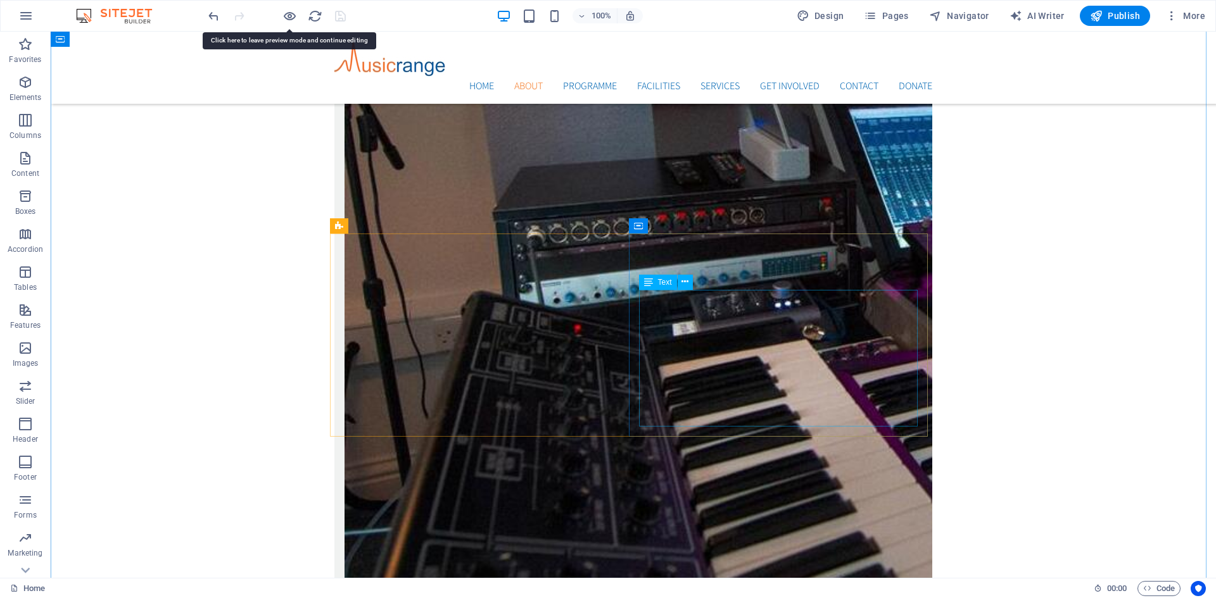
drag, startPoint x: 717, startPoint y: 313, endPoint x: 495, endPoint y: 313, distance: 222.2
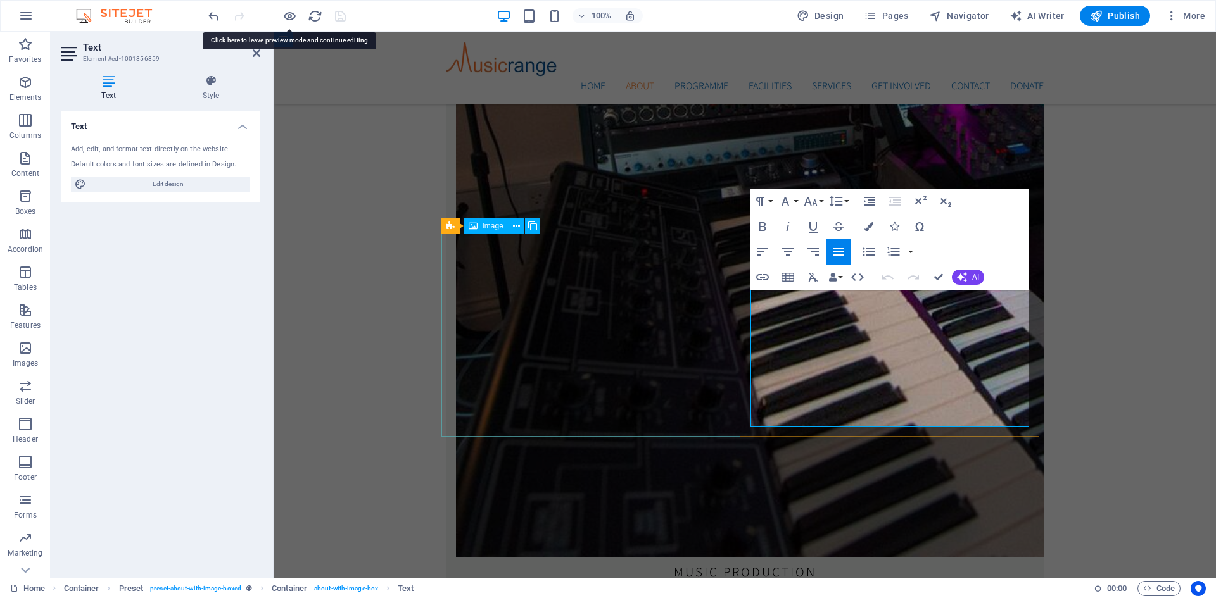
scroll to position [2525, 0]
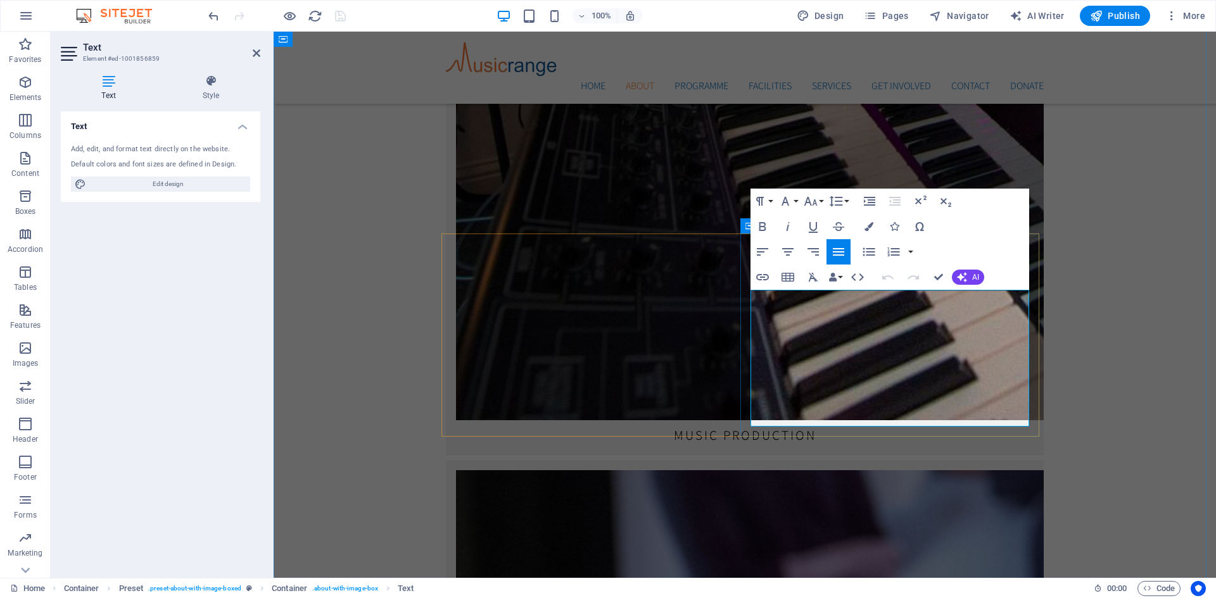
drag, startPoint x: 752, startPoint y: 299, endPoint x: 918, endPoint y: 420, distance: 205.3
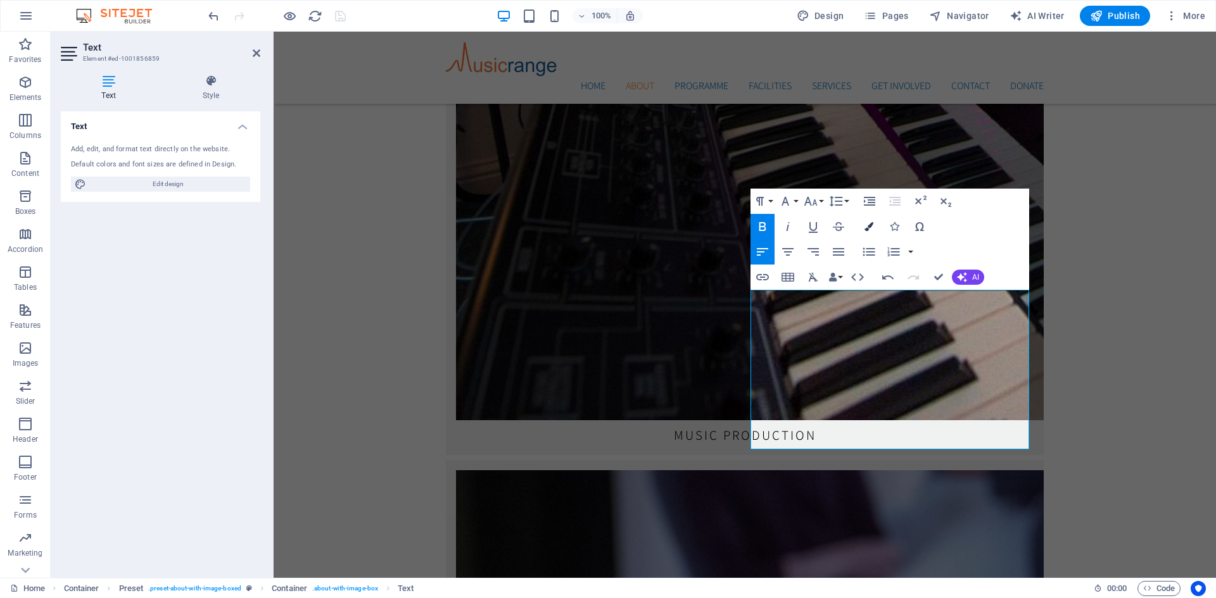
click at [867, 228] on icon "button" at bounding box center [868, 226] width 9 height 9
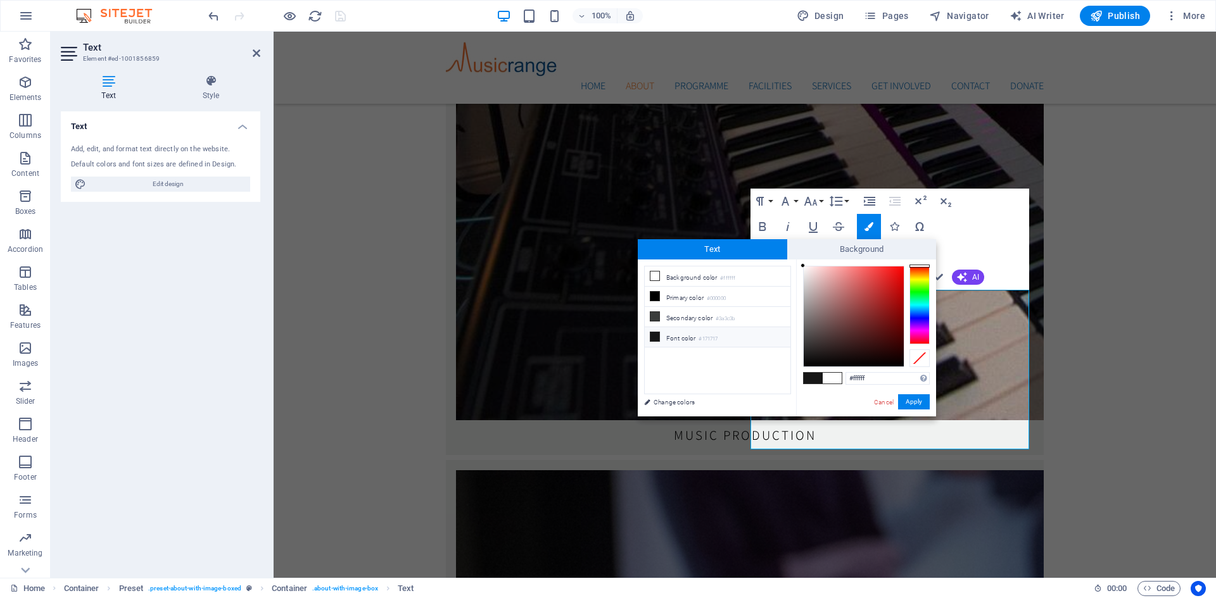
click at [814, 378] on span at bounding box center [813, 378] width 19 height 11
click at [909, 401] on button "Apply" at bounding box center [914, 401] width 32 height 15
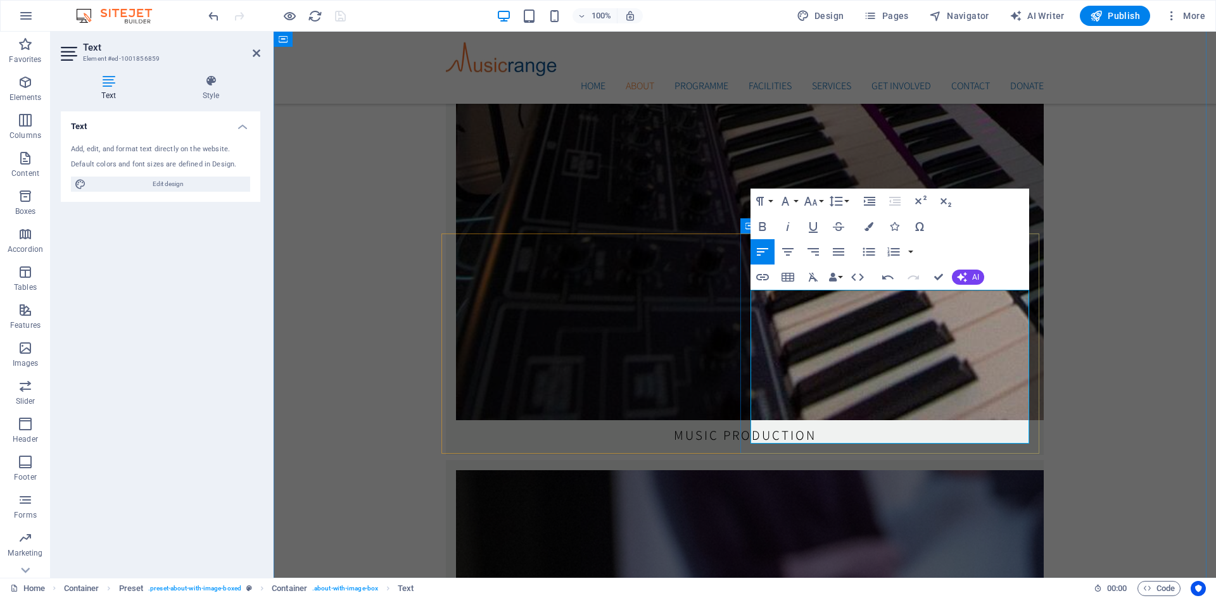
drag, startPoint x: 757, startPoint y: 315, endPoint x: 893, endPoint y: 360, distance: 143.4
drag, startPoint x: 755, startPoint y: 307, endPoint x: 922, endPoint y: 445, distance: 216.8
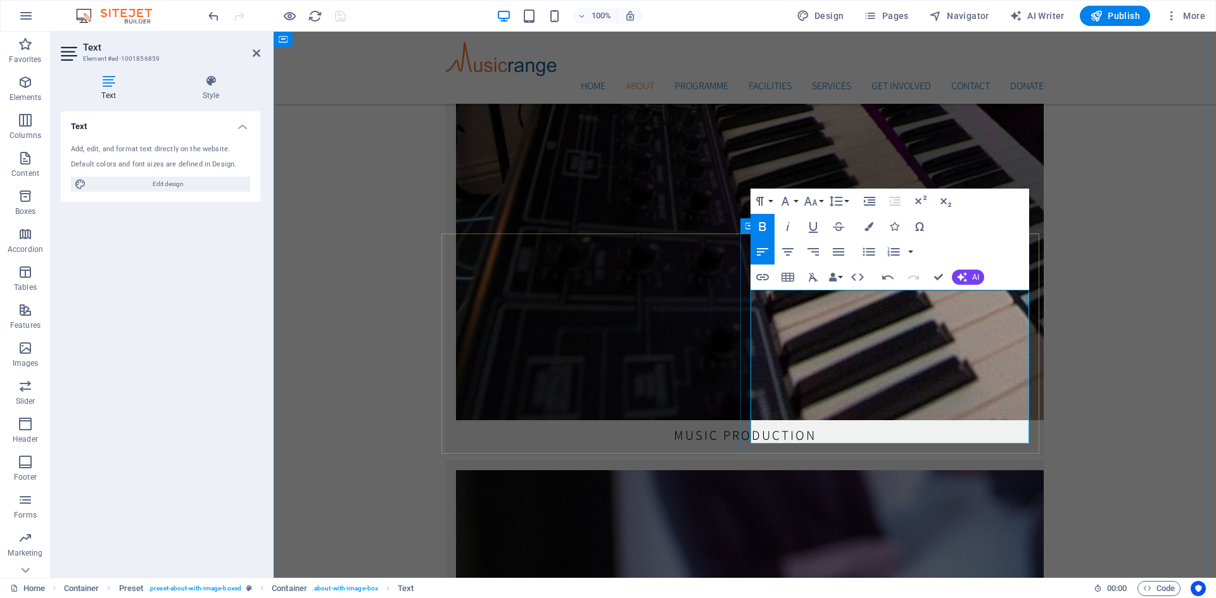
click at [873, 227] on button "Colors" at bounding box center [869, 226] width 24 height 25
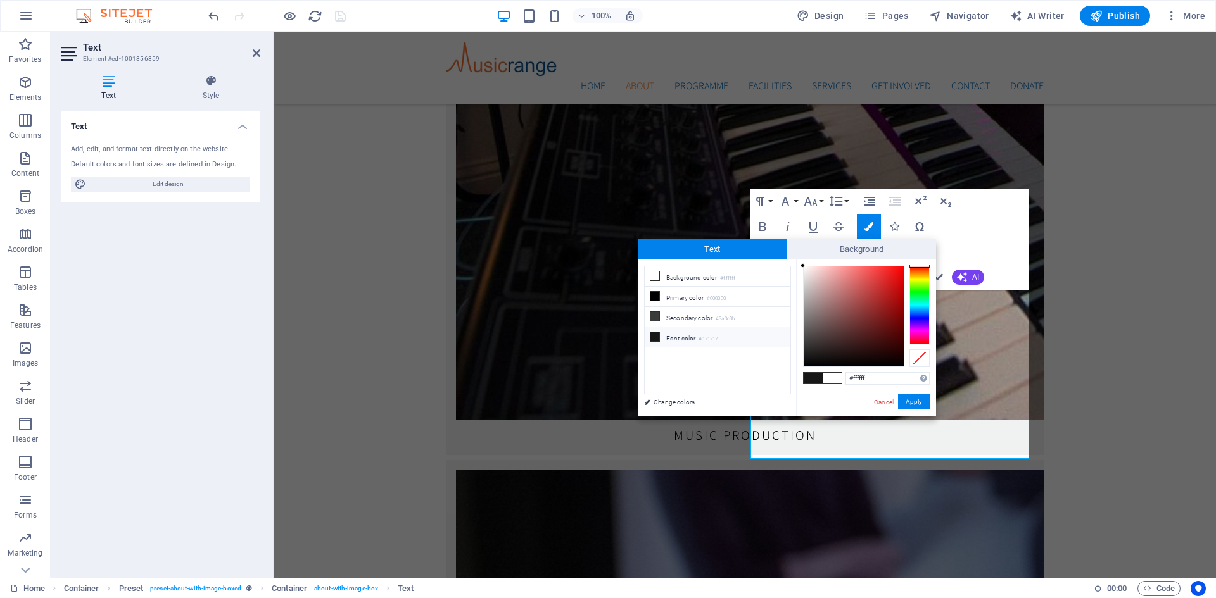
click at [817, 379] on span at bounding box center [813, 378] width 19 height 11
type input "#171717"
click at [921, 395] on button "Apply" at bounding box center [914, 401] width 32 height 15
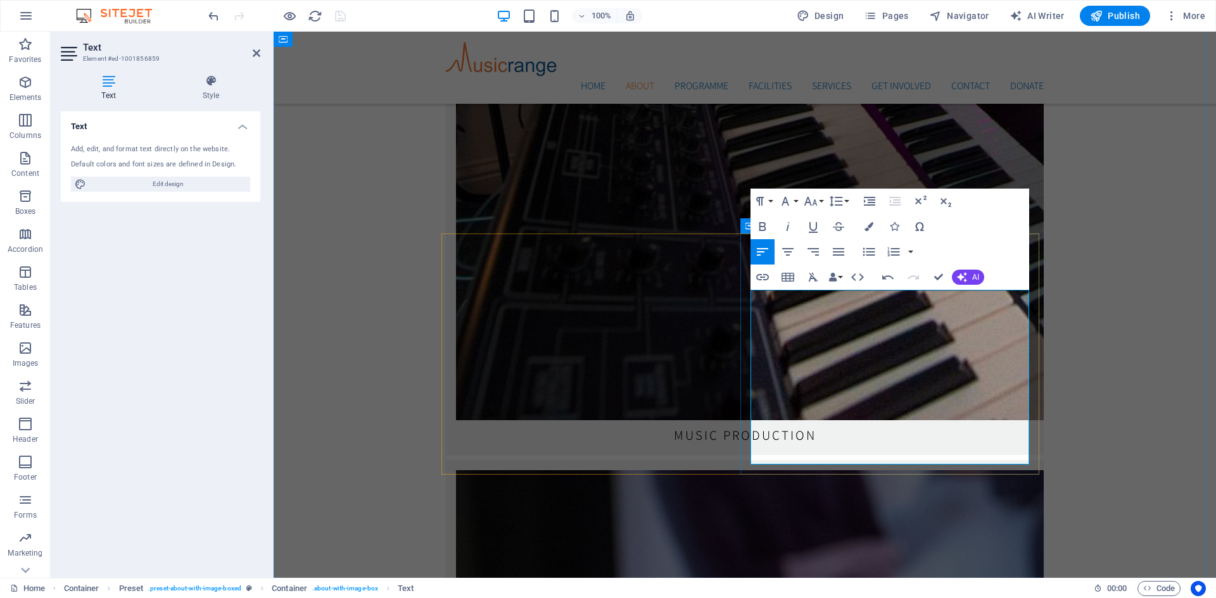
drag, startPoint x: 755, startPoint y: 306, endPoint x: 959, endPoint y: 441, distance: 244.1
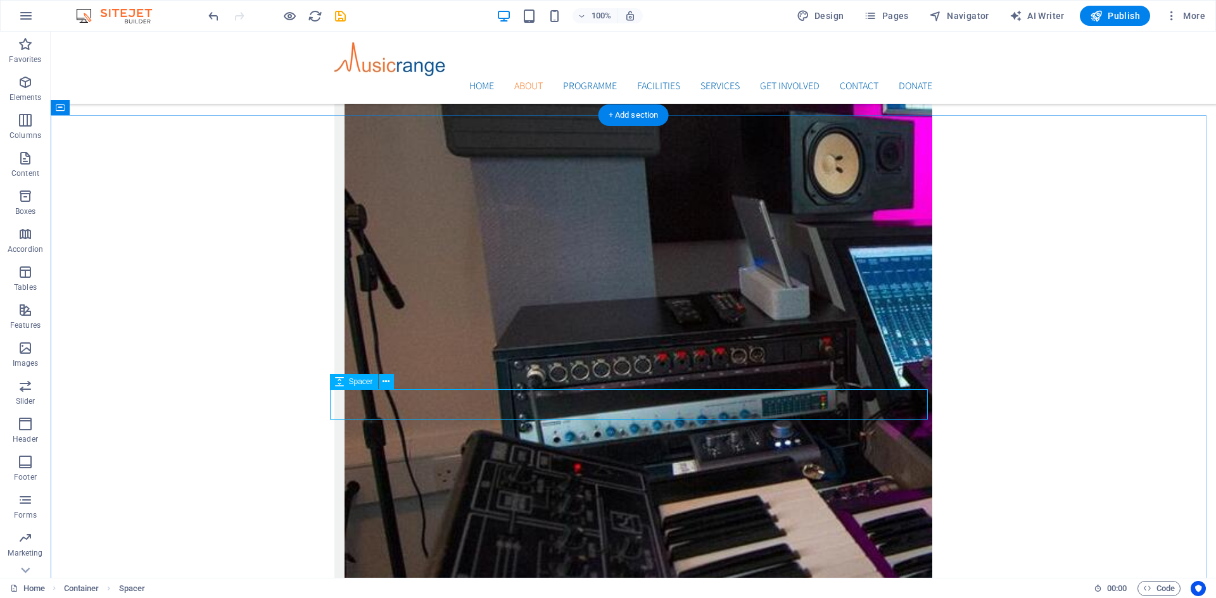
scroll to position [2325, 0]
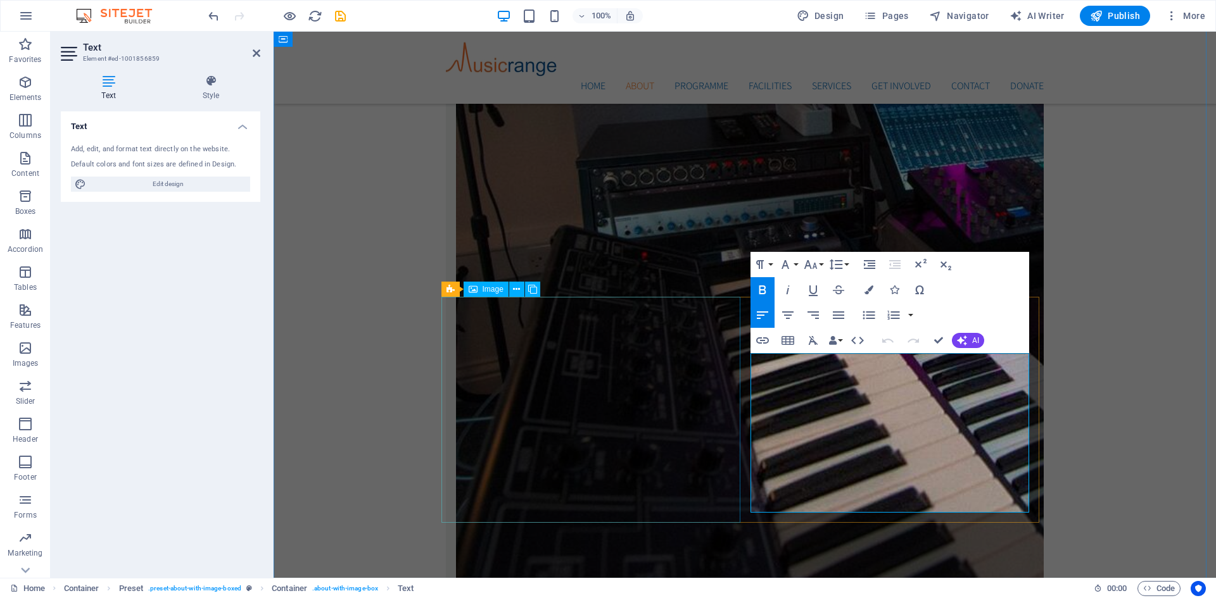
scroll to position [2462, 0]
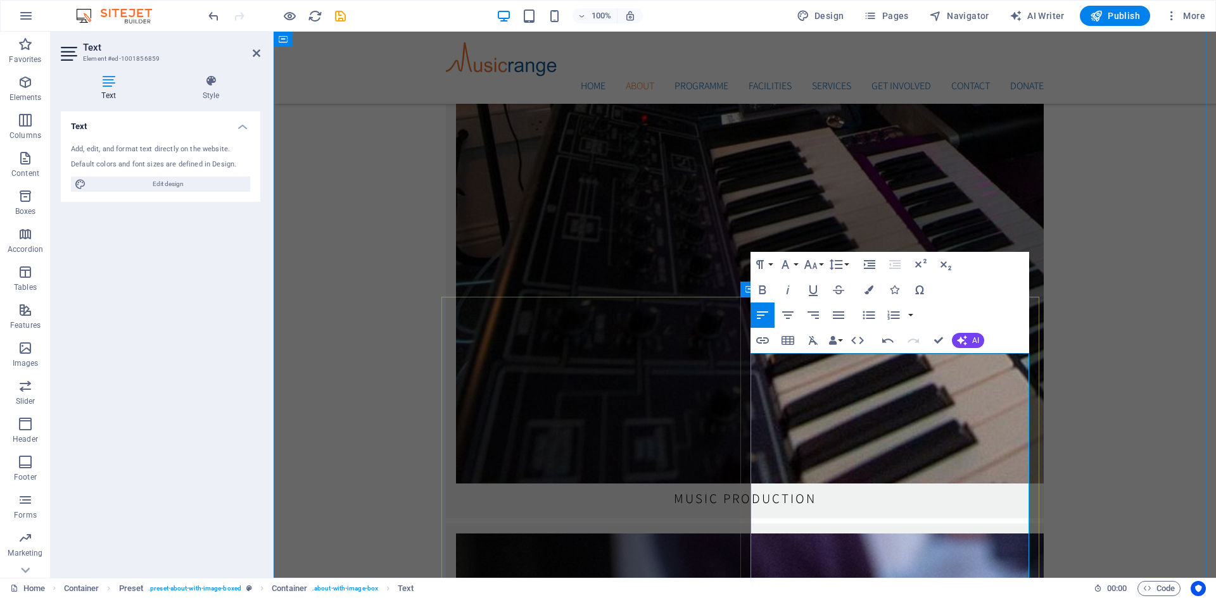
scroll to position [2191, 3]
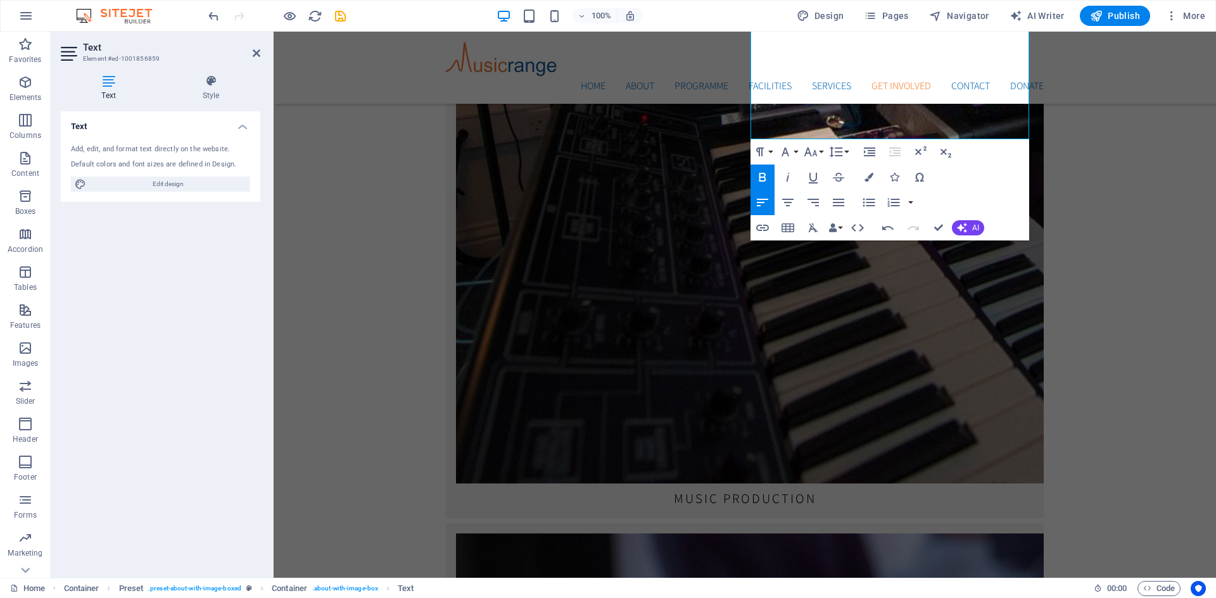
scroll to position [2940, 0]
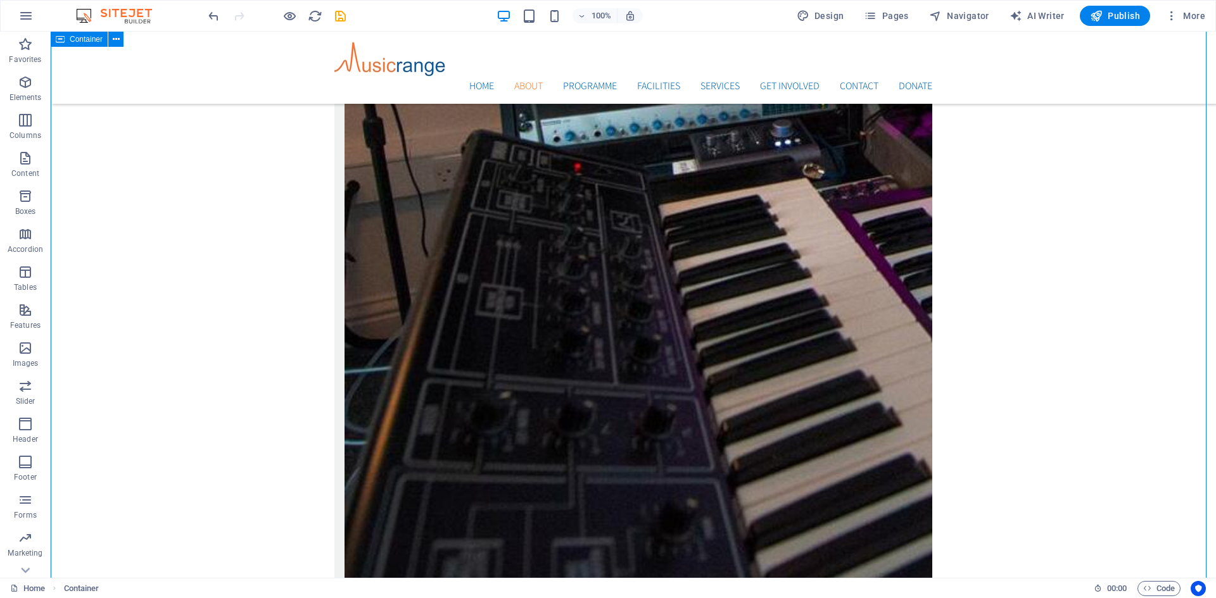
scroll to position [2360, 0]
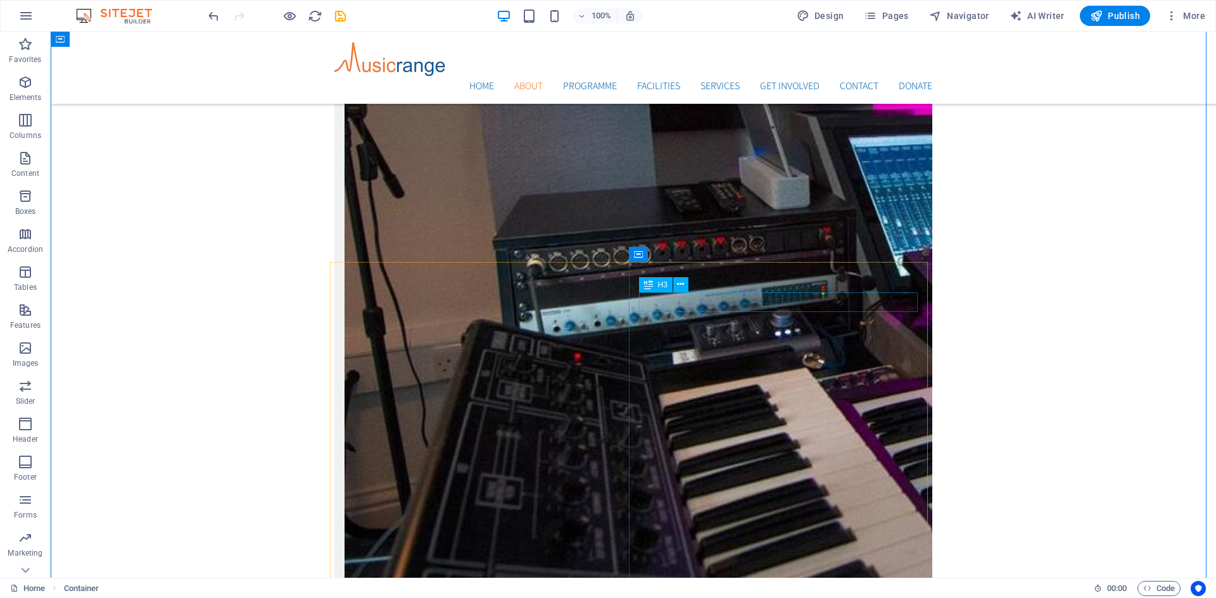
click at [694, 279] on div "H3" at bounding box center [668, 285] width 58 height 16
click at [678, 282] on icon at bounding box center [680, 284] width 7 height 13
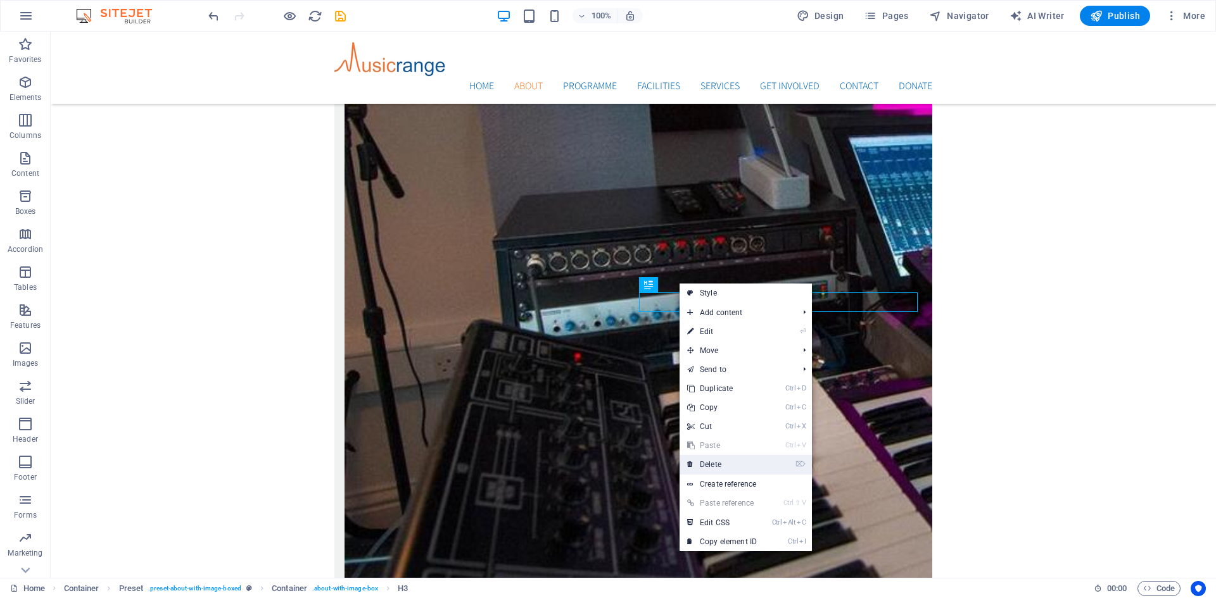
click at [707, 462] on link "⌦ Delete" at bounding box center [721, 464] width 85 height 19
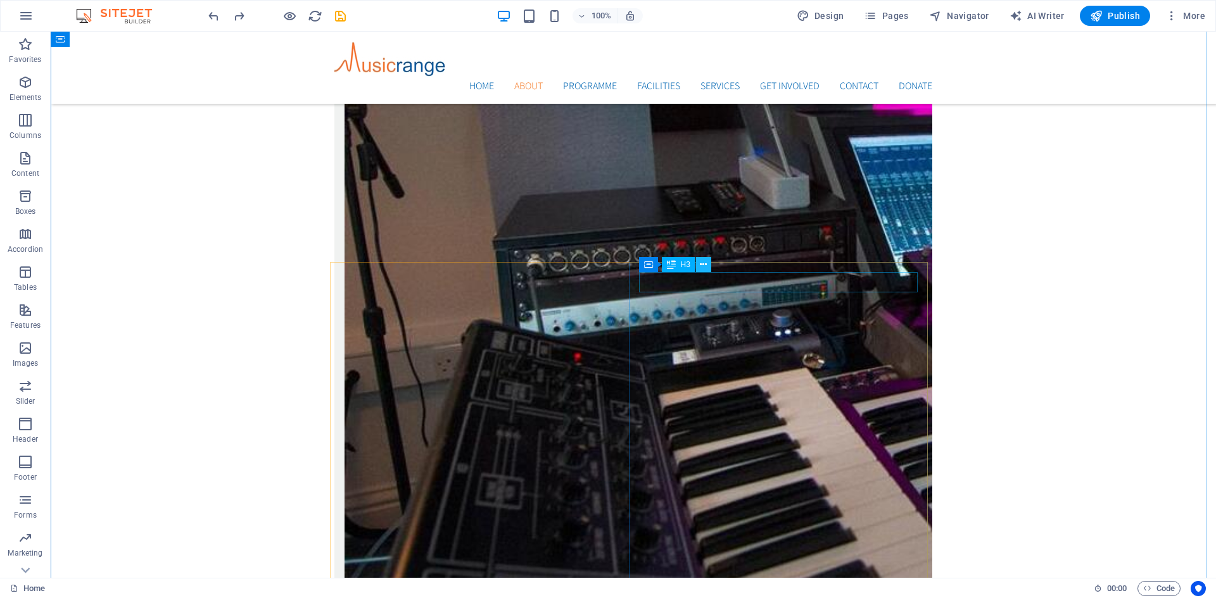
click at [706, 265] on icon at bounding box center [703, 264] width 7 height 13
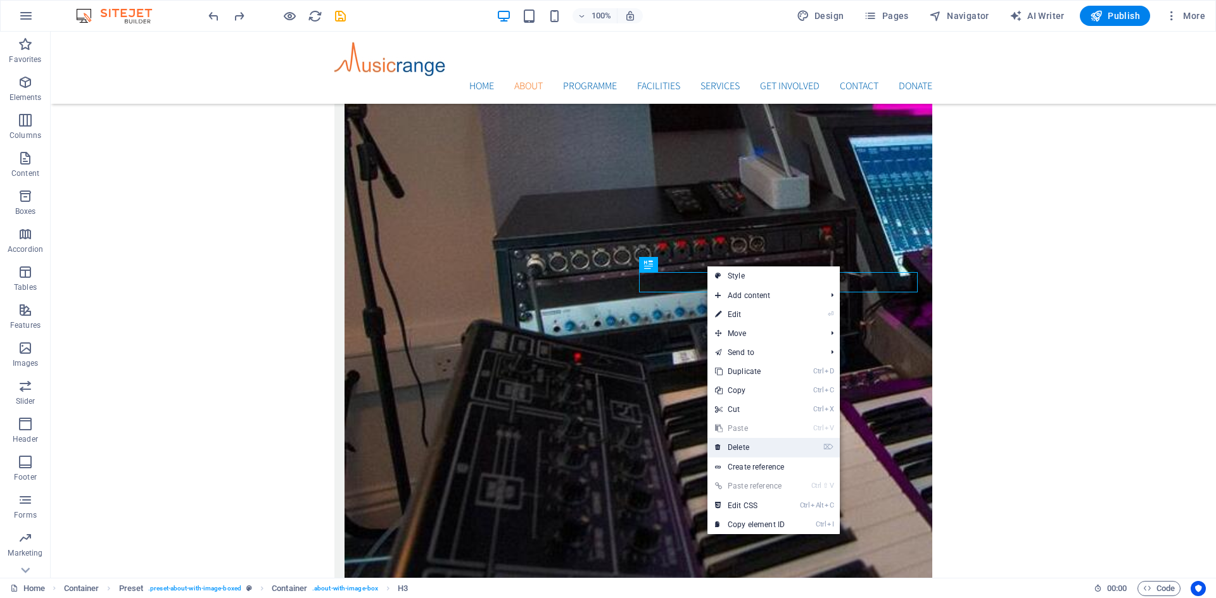
click at [749, 451] on link "⌦ Delete" at bounding box center [749, 447] width 85 height 19
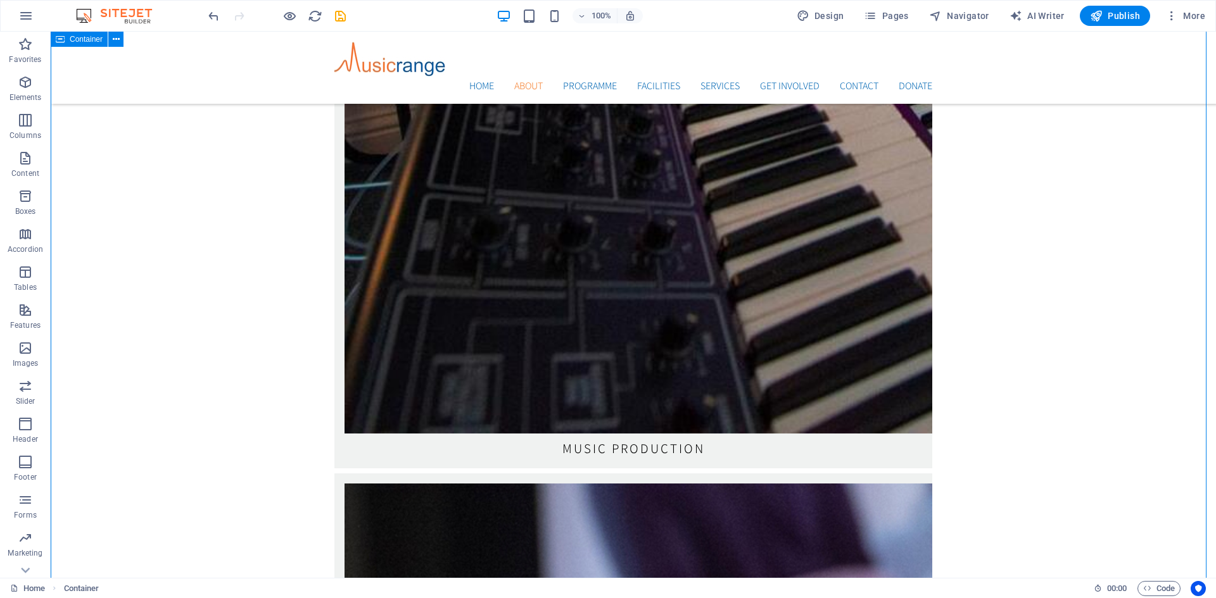
scroll to position [2740, 0]
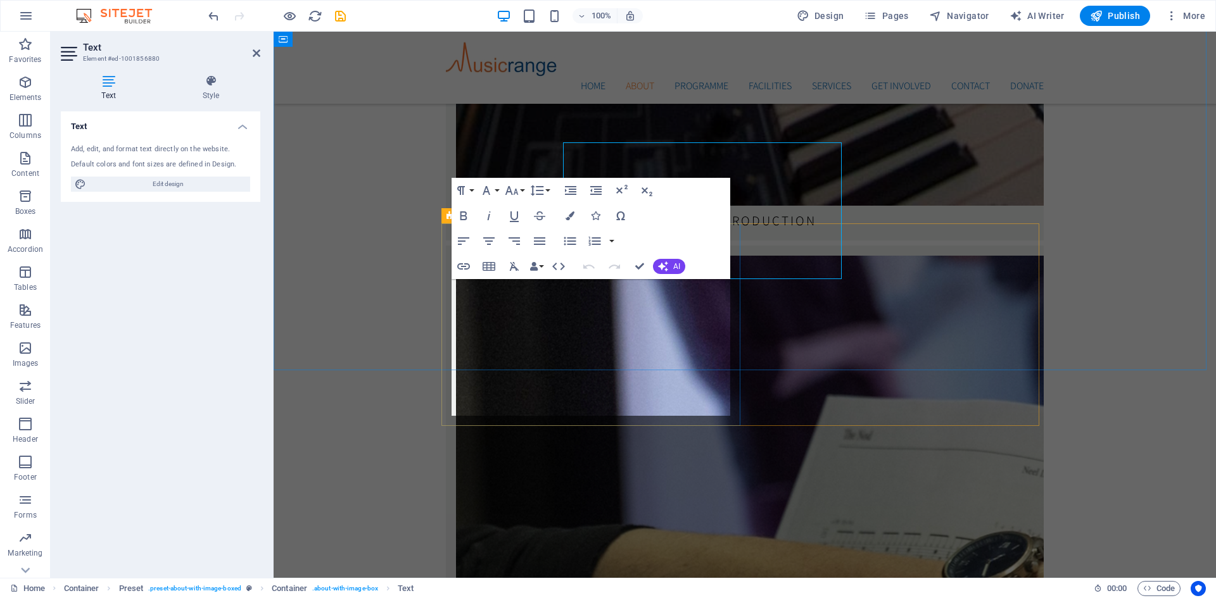
scroll to position [2877, 0]
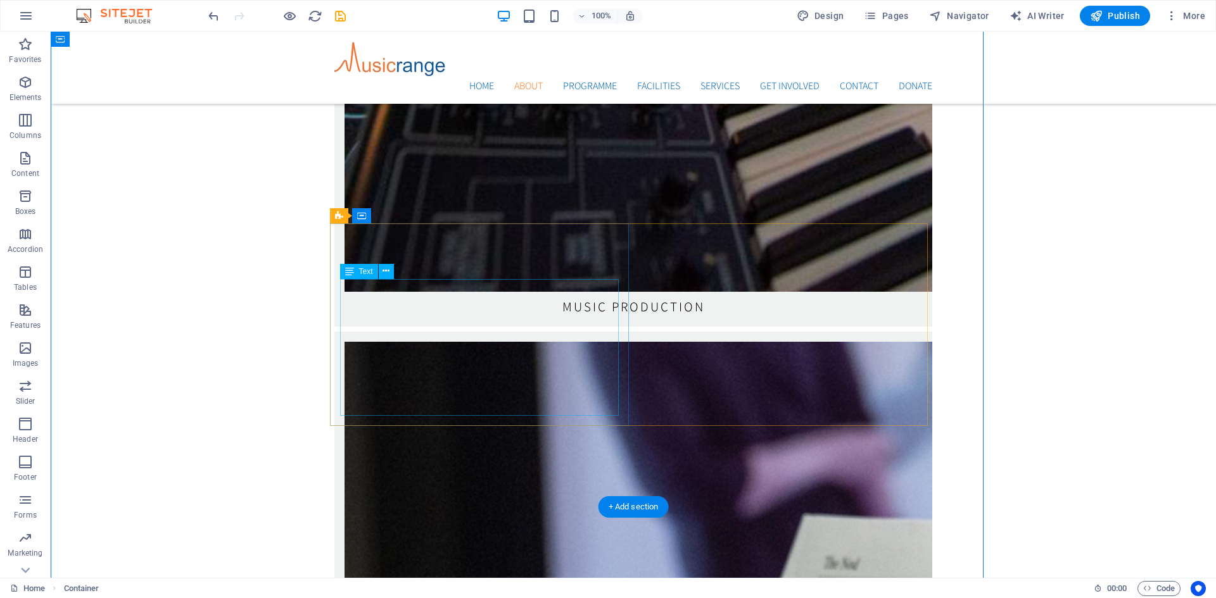
scroll to position [2740, 0]
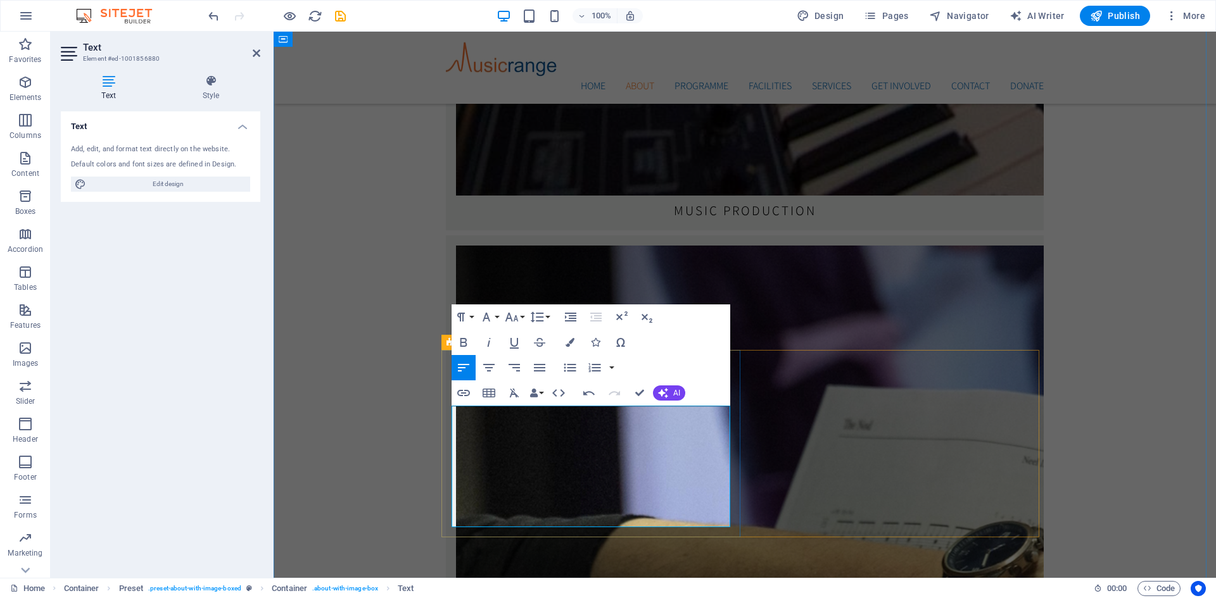
scroll to position [2844, 1]
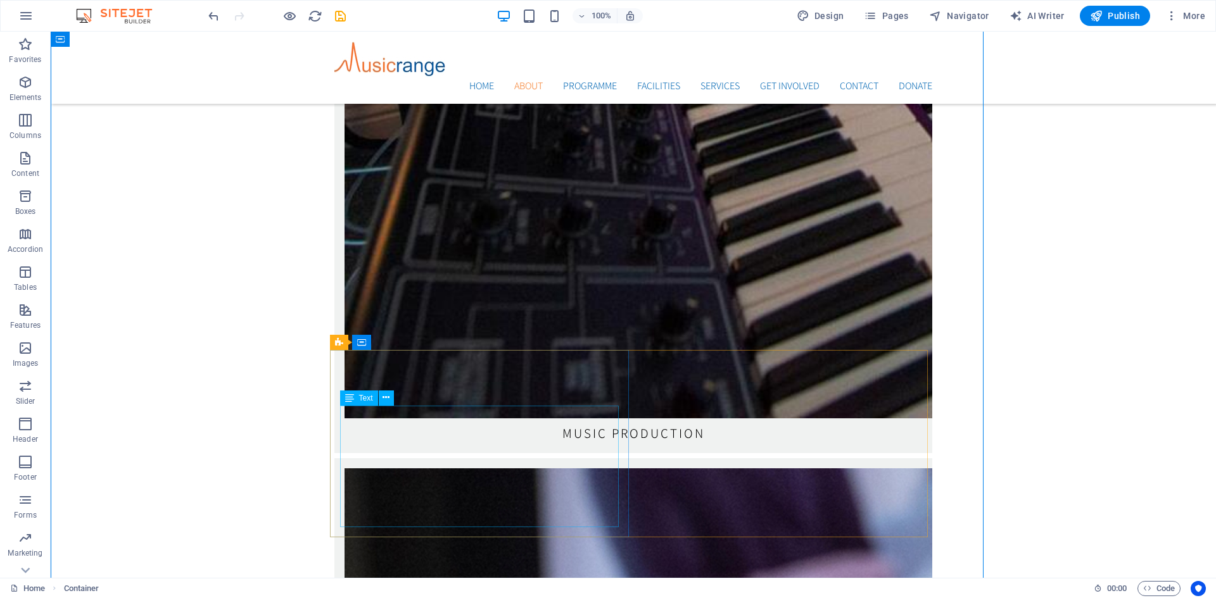
scroll to position [2613, 0]
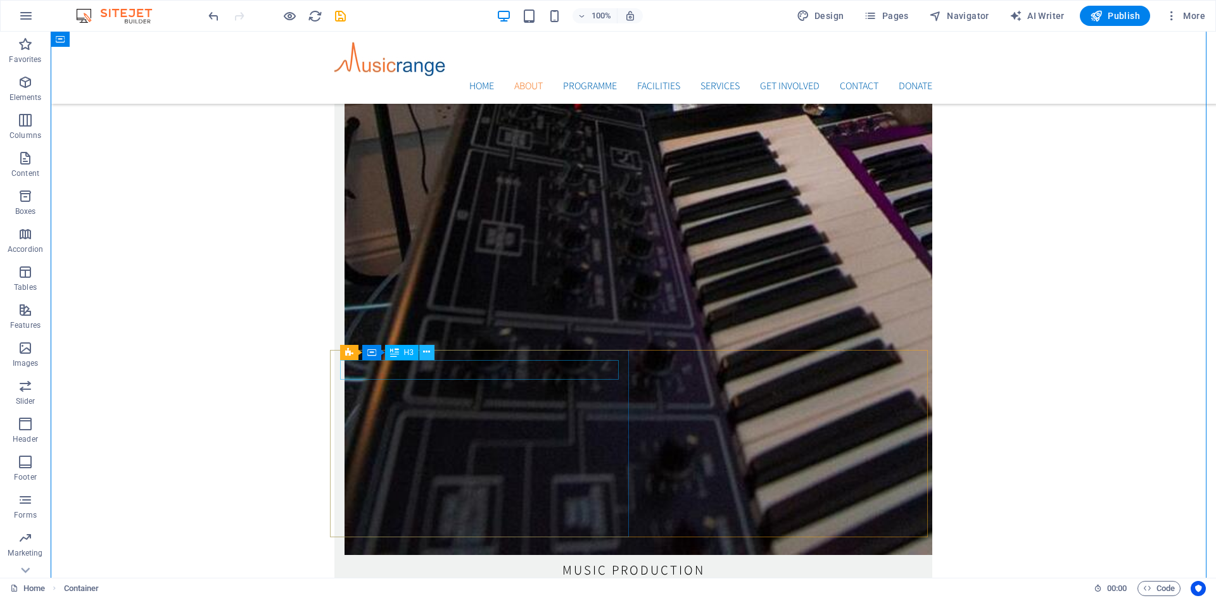
click at [424, 352] on icon at bounding box center [426, 352] width 7 height 13
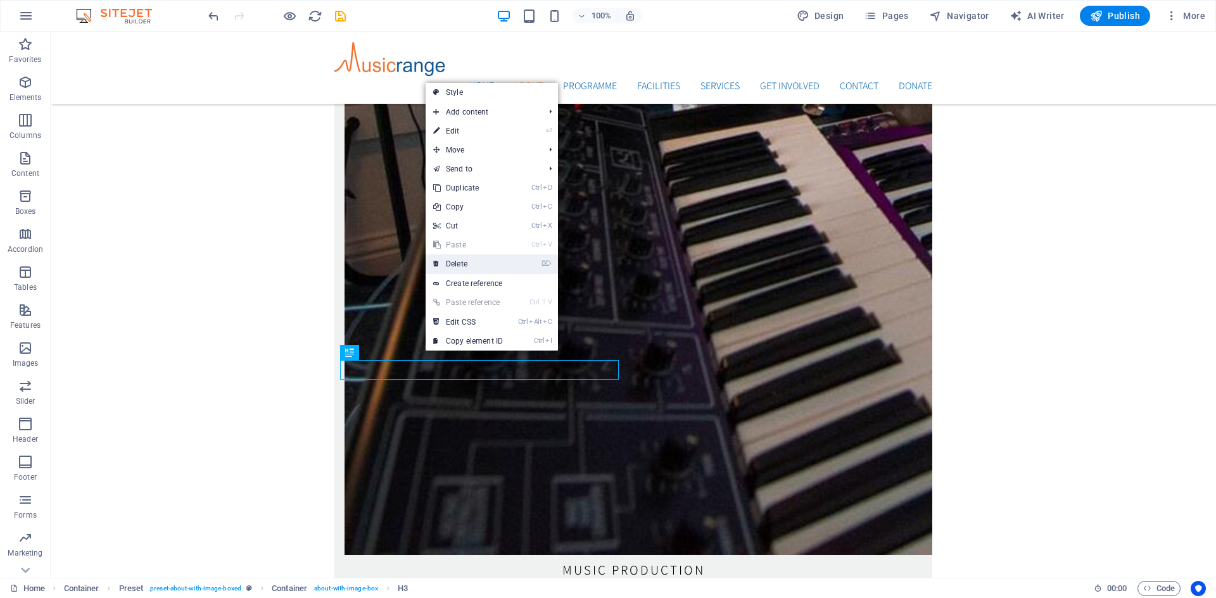
click at [462, 262] on link "⌦ Delete" at bounding box center [467, 264] width 85 height 19
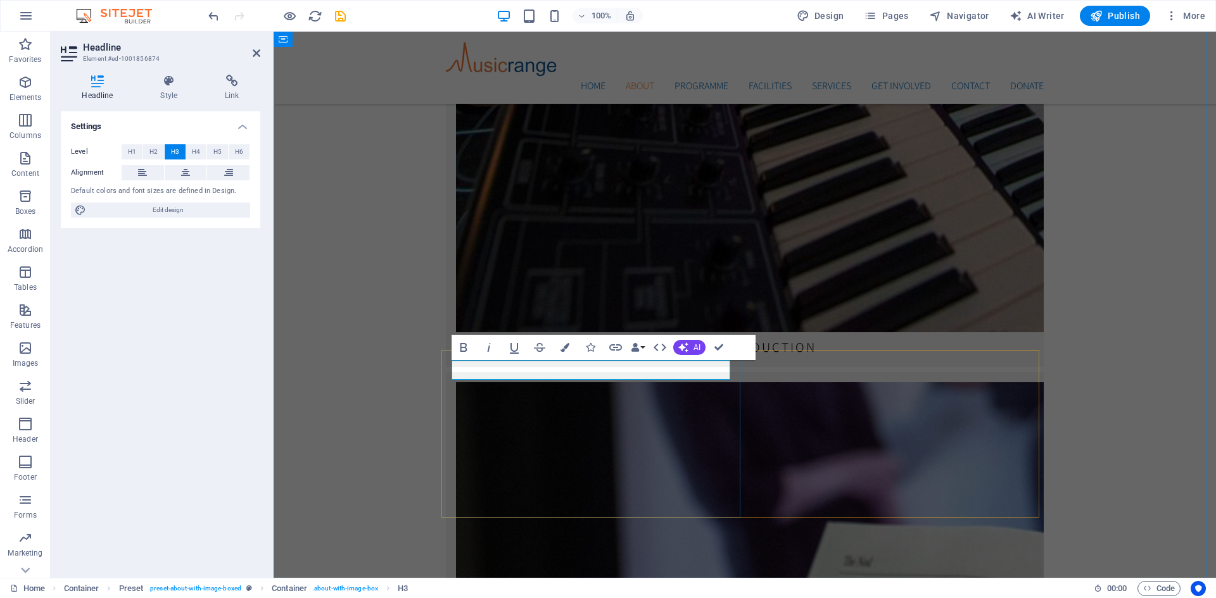
scroll to position [2750, 0]
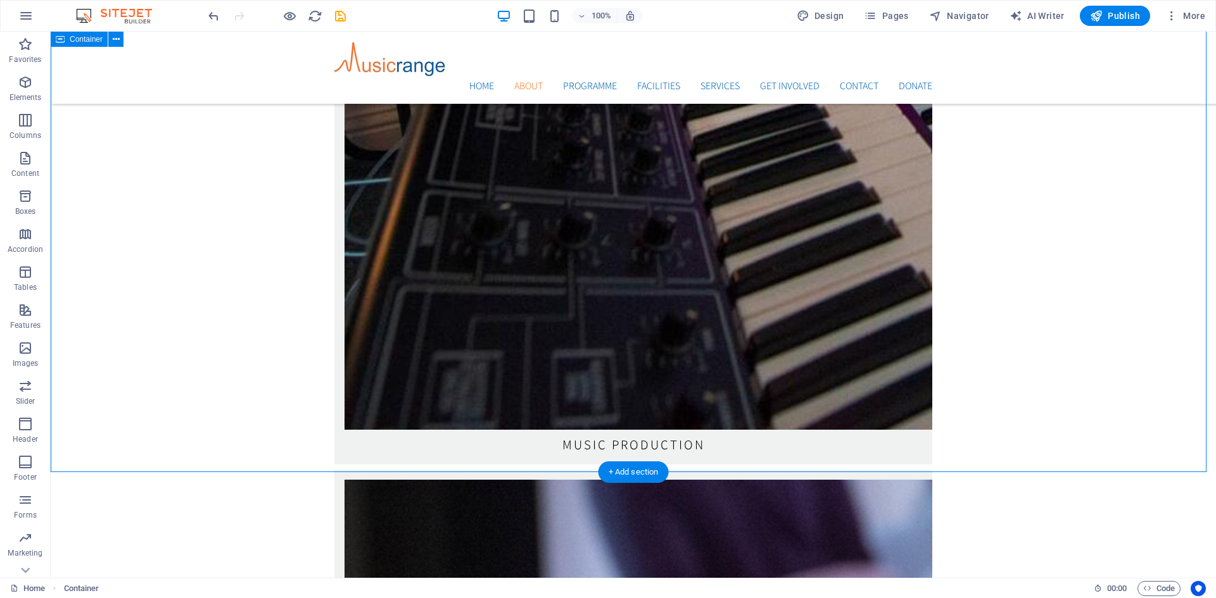
scroll to position [2740, 0]
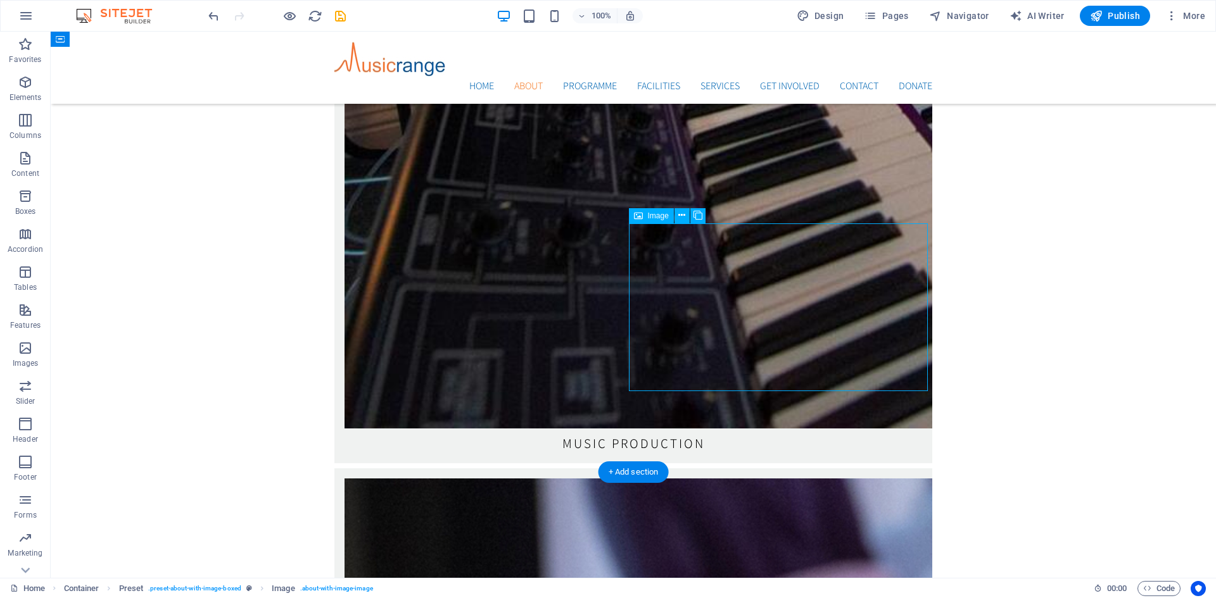
select select "%"
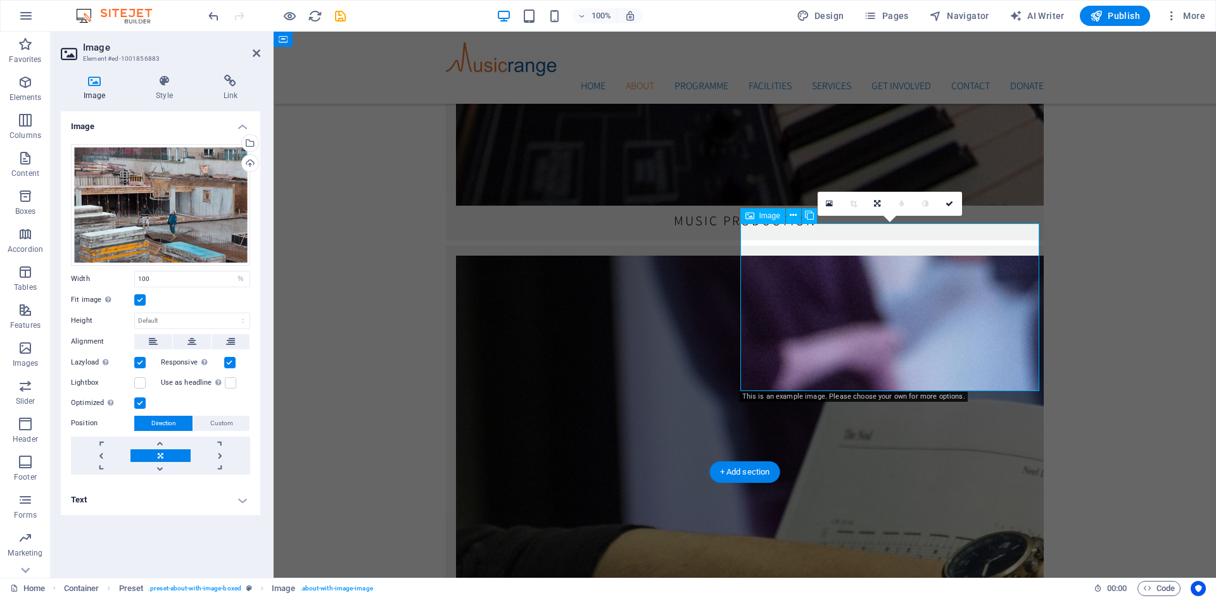
scroll to position [2877, 0]
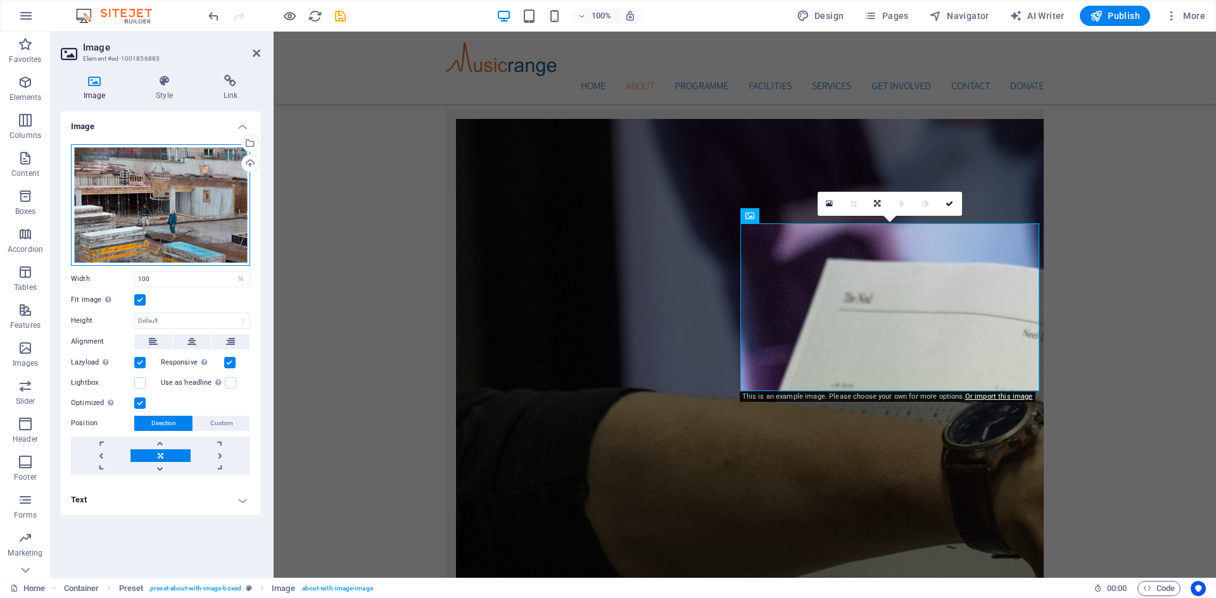
click at [149, 207] on div "Drag files here, click to choose files or select files from Files or our free s…" at bounding box center [160, 205] width 179 height 122
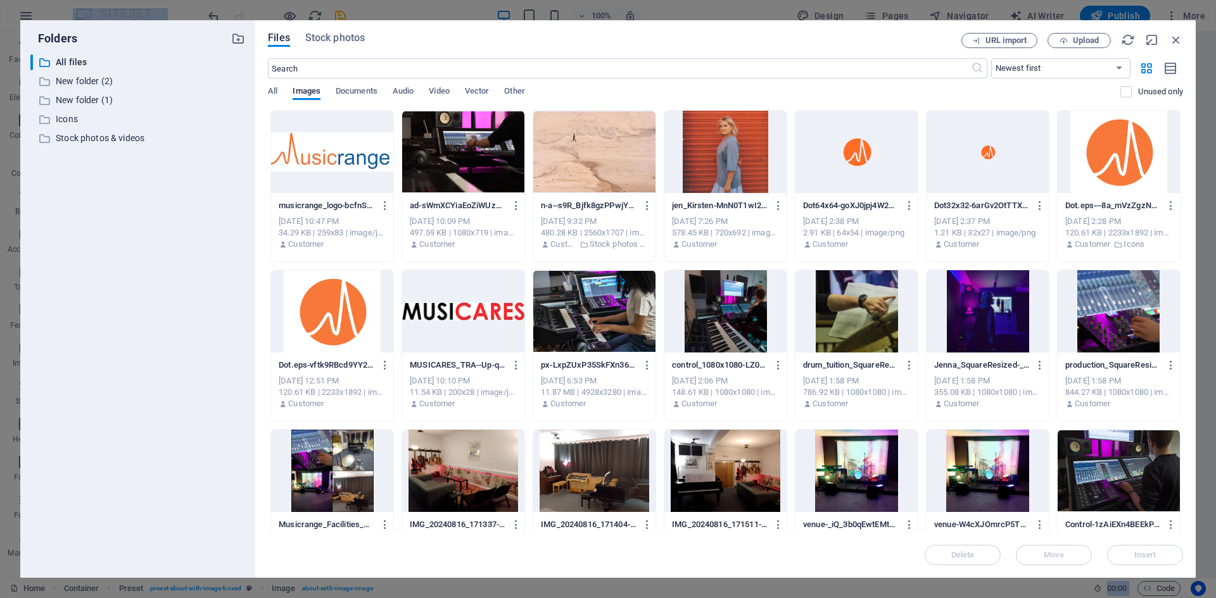
scroll to position [3378, 0]
click at [736, 459] on div at bounding box center [725, 471] width 122 height 82
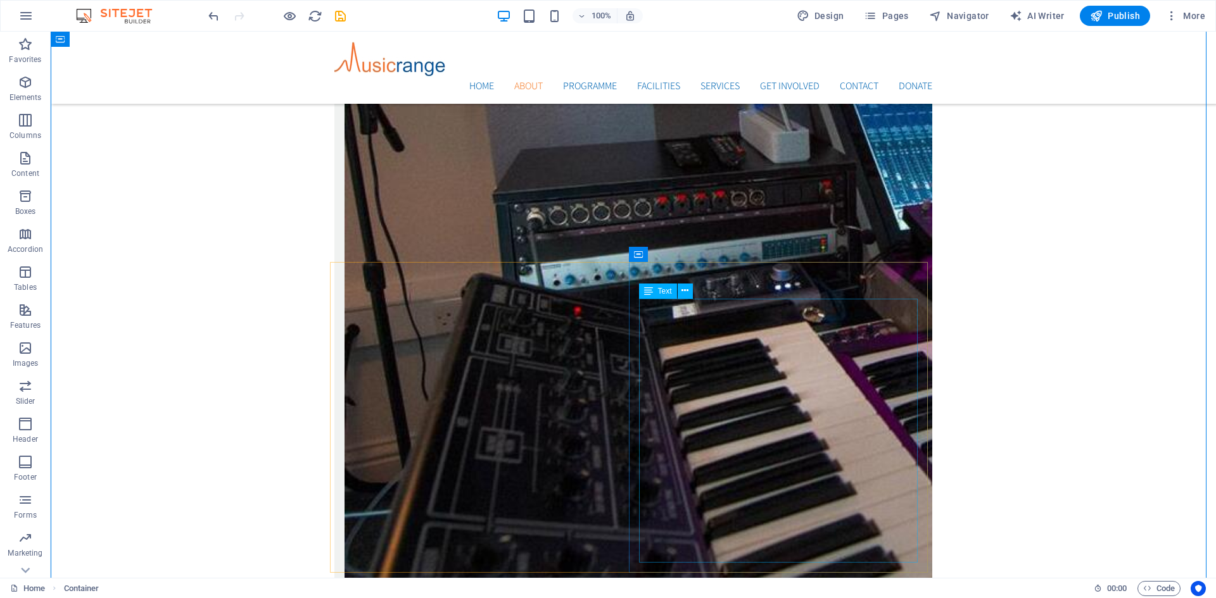
scroll to position [2423, 0]
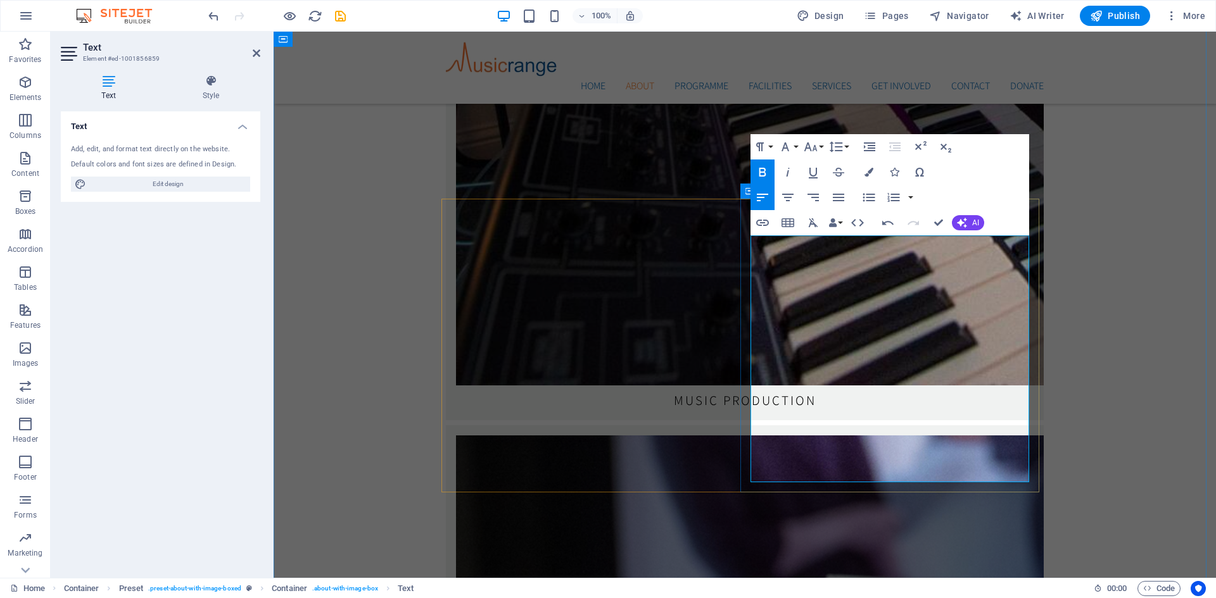
drag, startPoint x: 774, startPoint y: 441, endPoint x: 769, endPoint y: 461, distance: 21.0
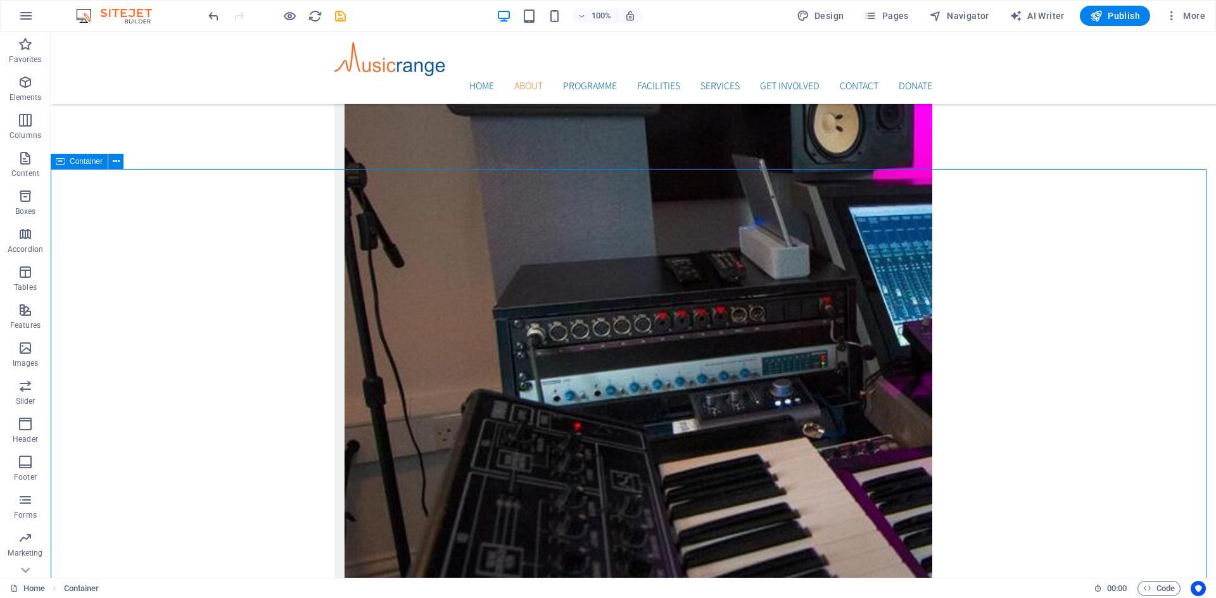
scroll to position [2297, 0]
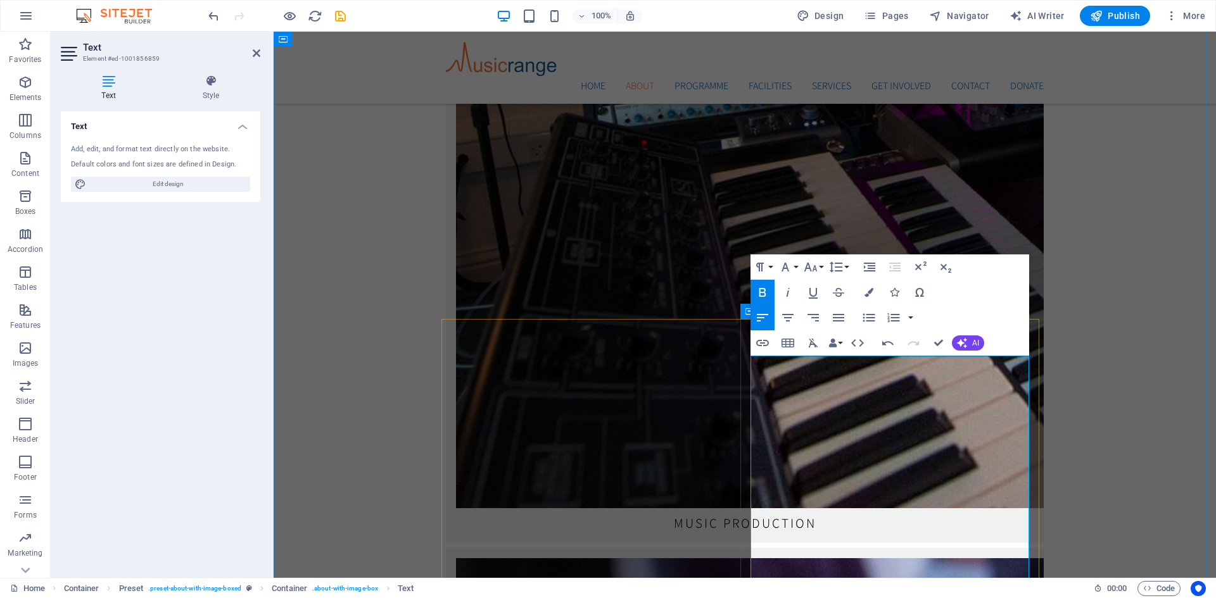
scroll to position [2461, 0]
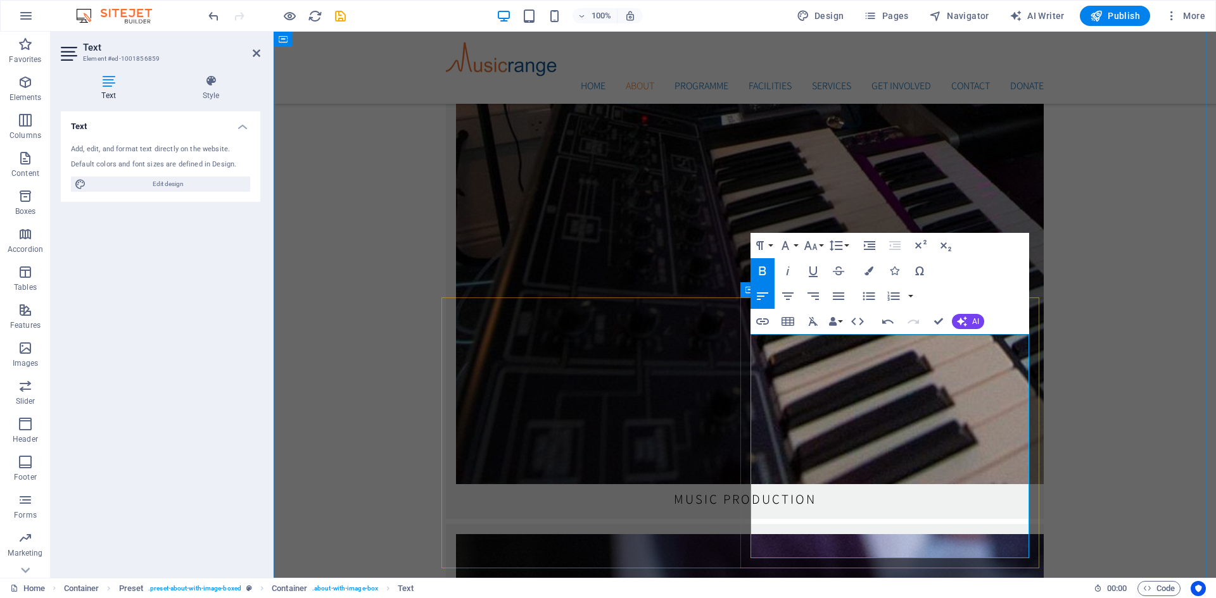
drag, startPoint x: 795, startPoint y: 559, endPoint x: 751, endPoint y: 483, distance: 87.6
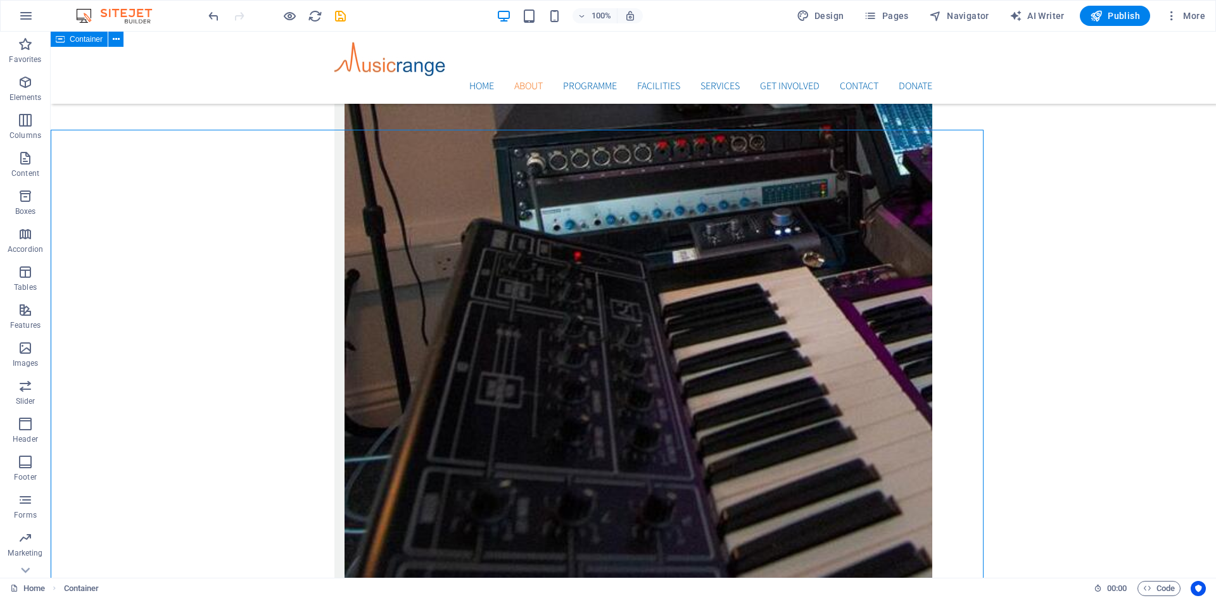
scroll to position [2324, 0]
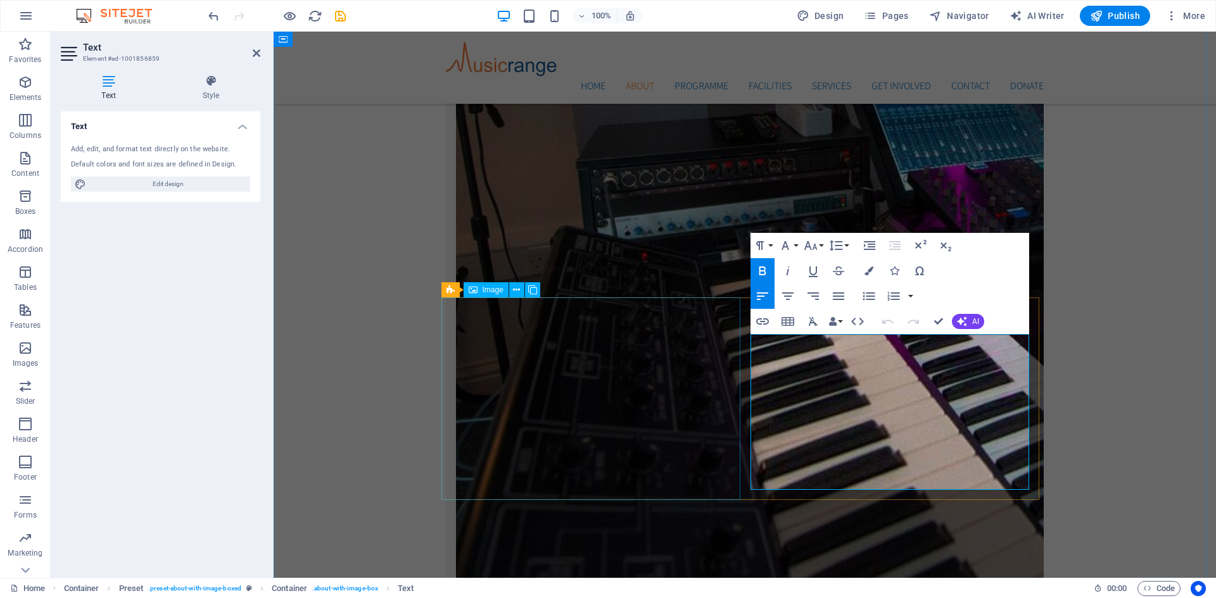
scroll to position [2461, 0]
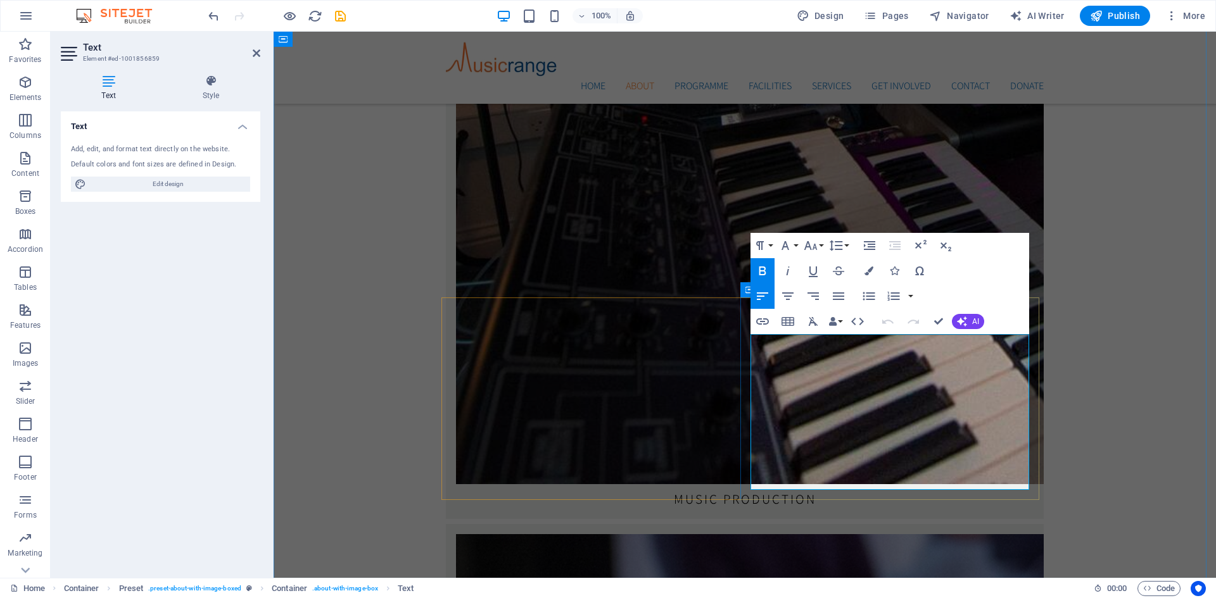
drag, startPoint x: 755, startPoint y: 385, endPoint x: 754, endPoint y: 394, distance: 9.6
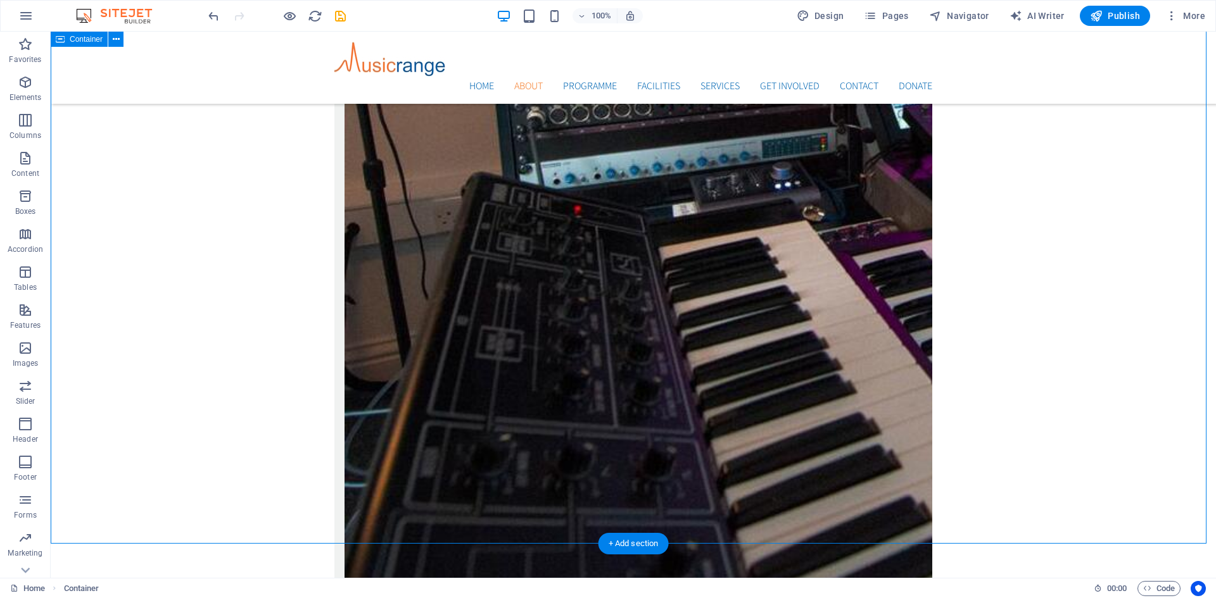
scroll to position [2514, 0]
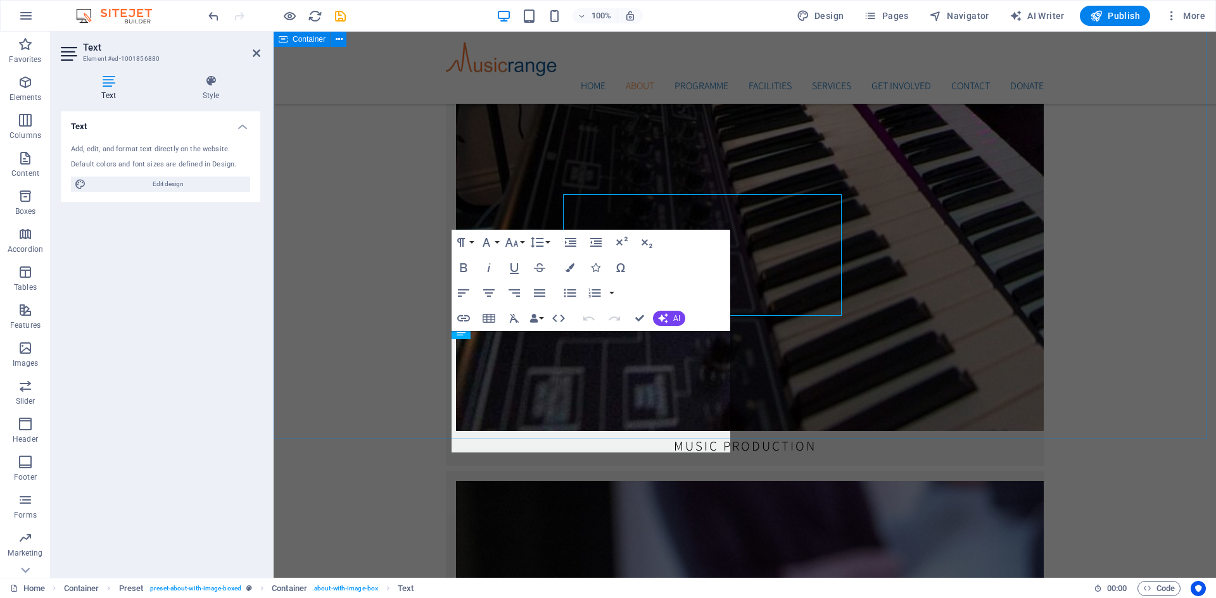
scroll to position [2651, 0]
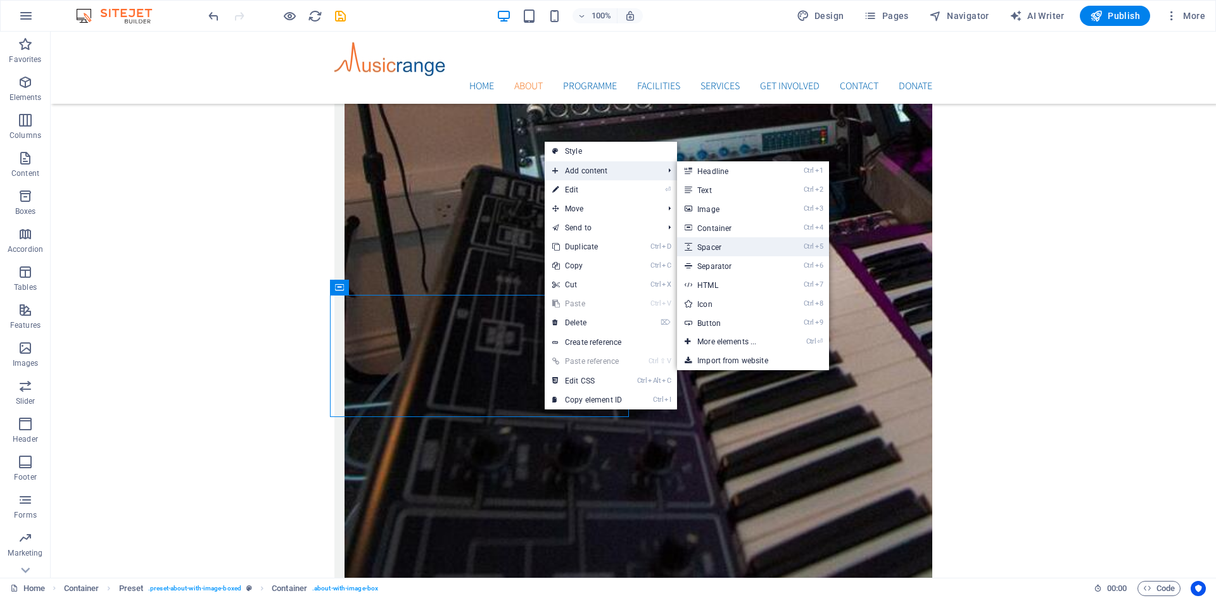
click at [717, 249] on link "Ctrl 5 Spacer" at bounding box center [729, 246] width 104 height 19
select select "px"
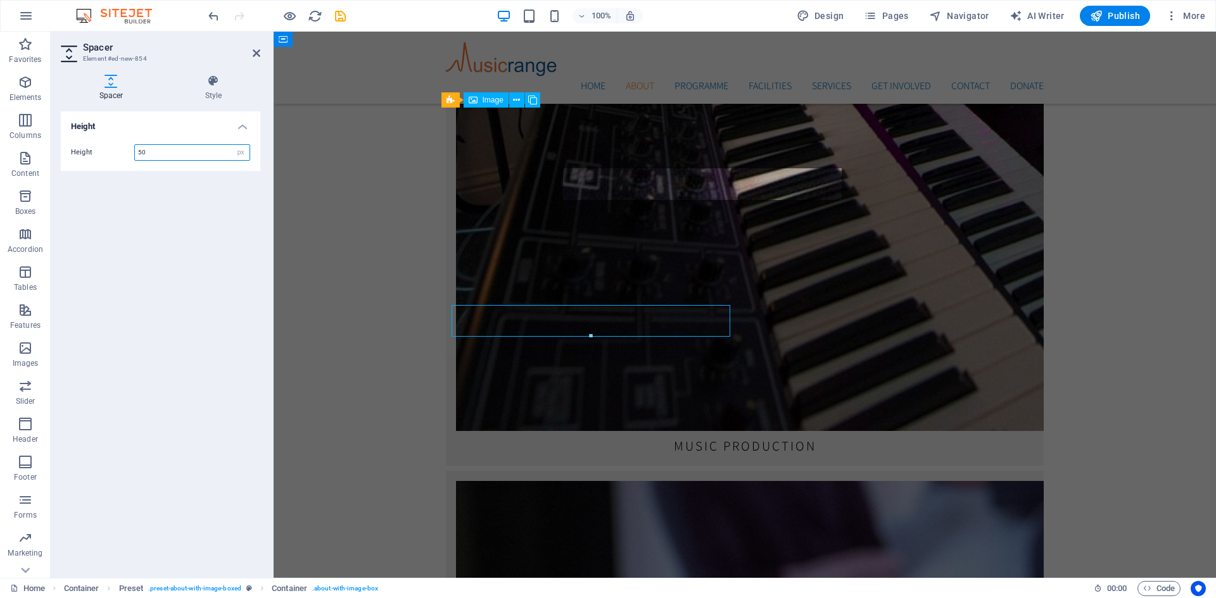
scroll to position [2651, 0]
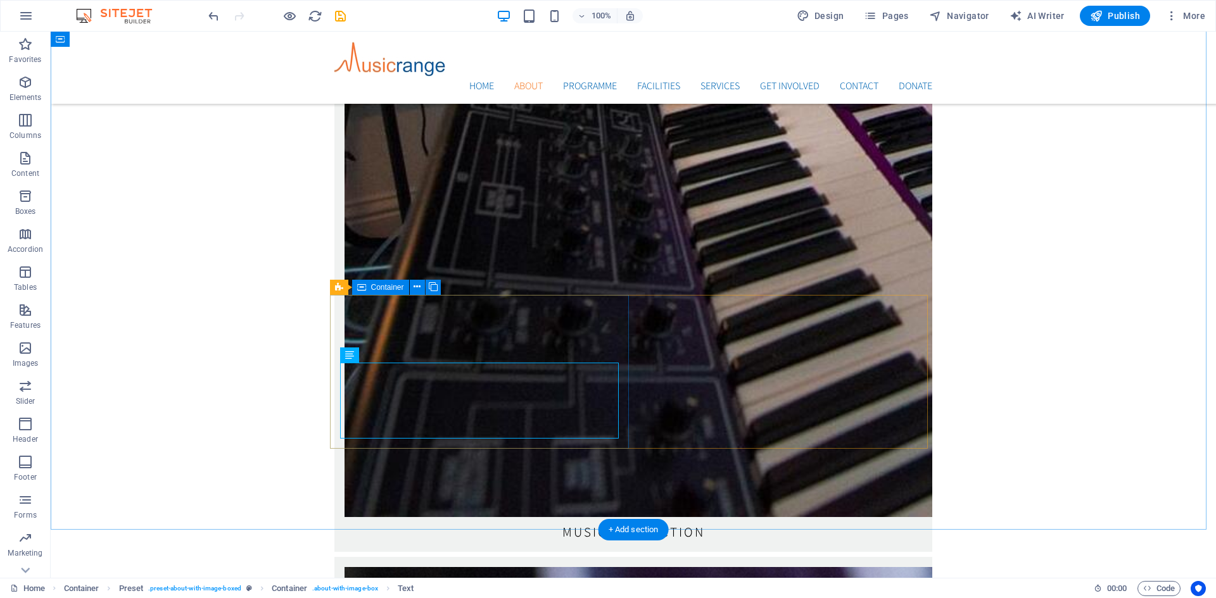
scroll to position [2514, 0]
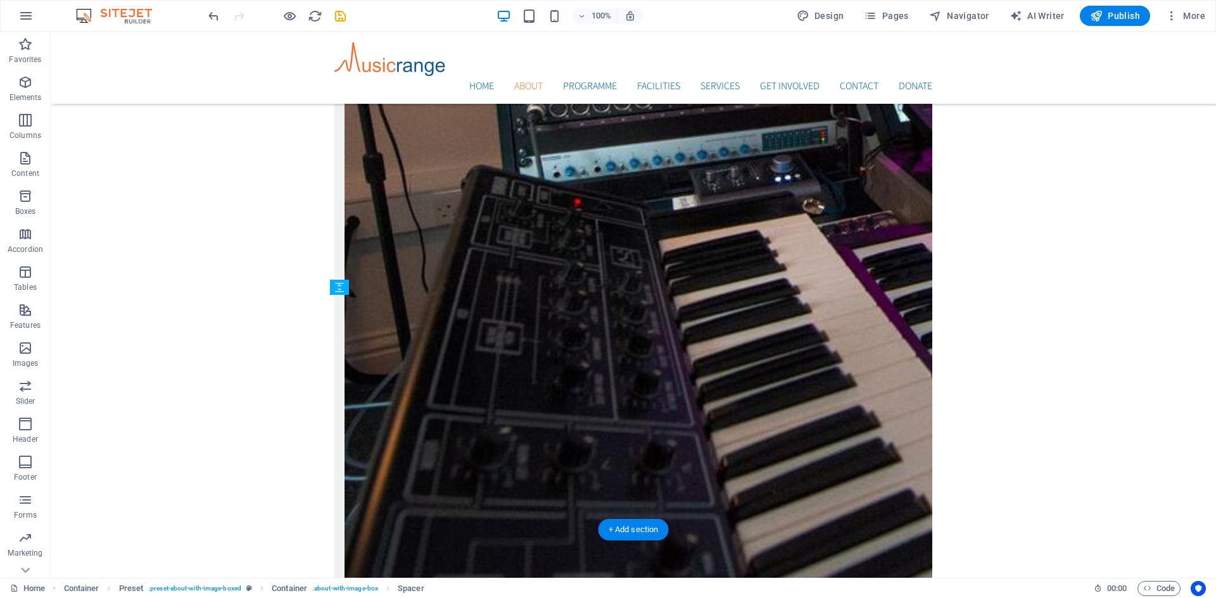
drag, startPoint x: 467, startPoint y: 331, endPoint x: 425, endPoint y: 408, distance: 88.7
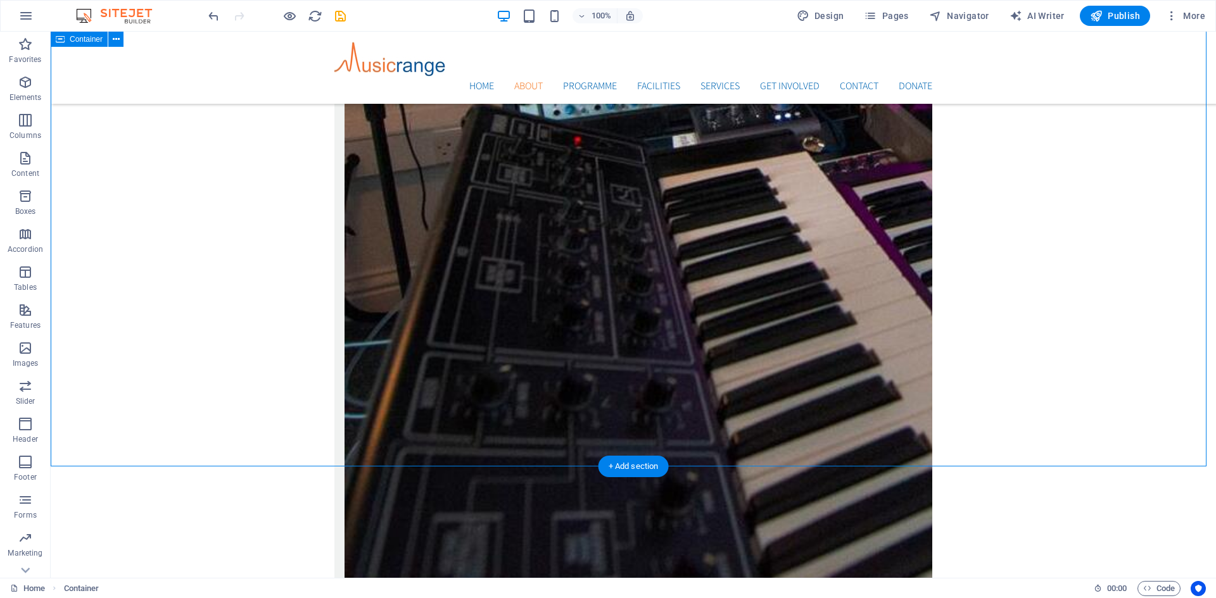
scroll to position [2578, 0]
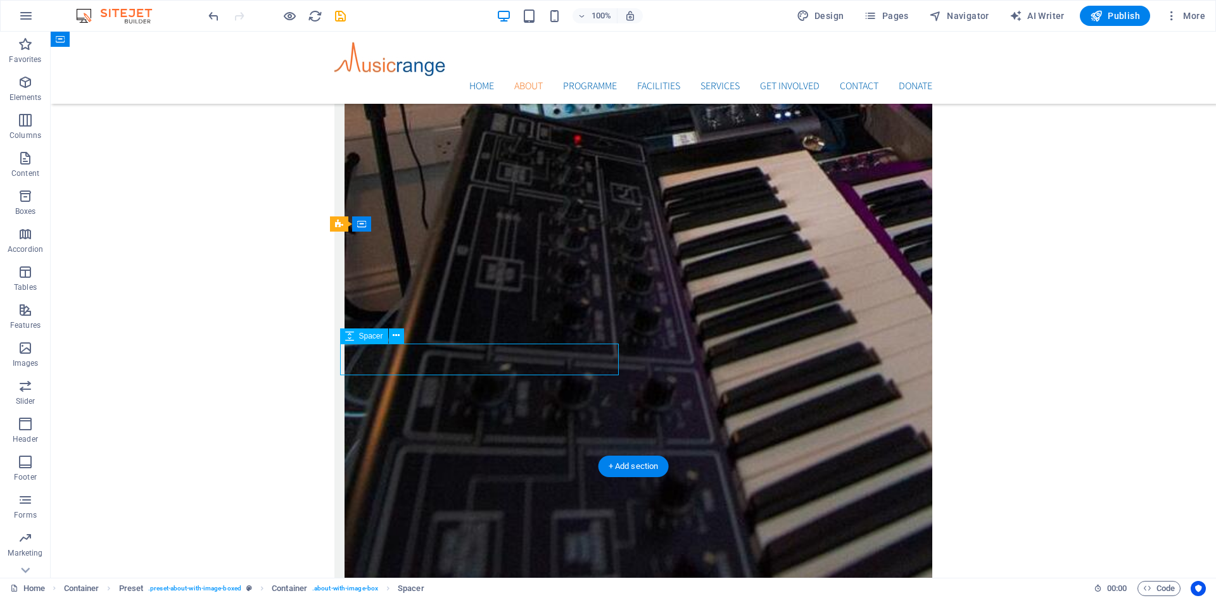
select select "px"
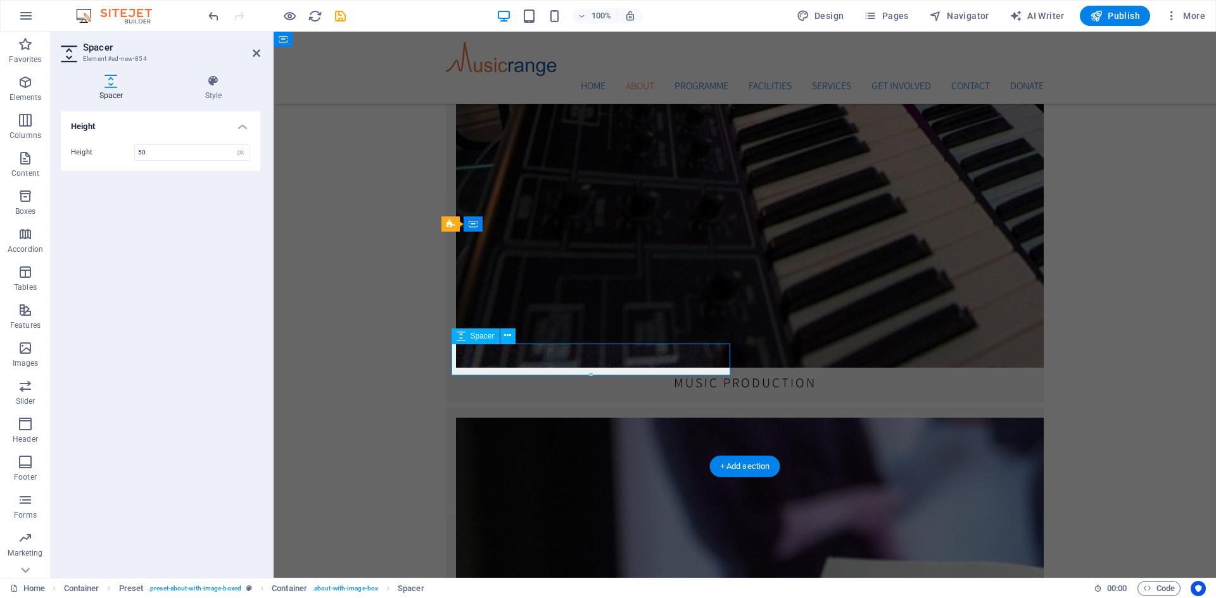
scroll to position [2714, 0]
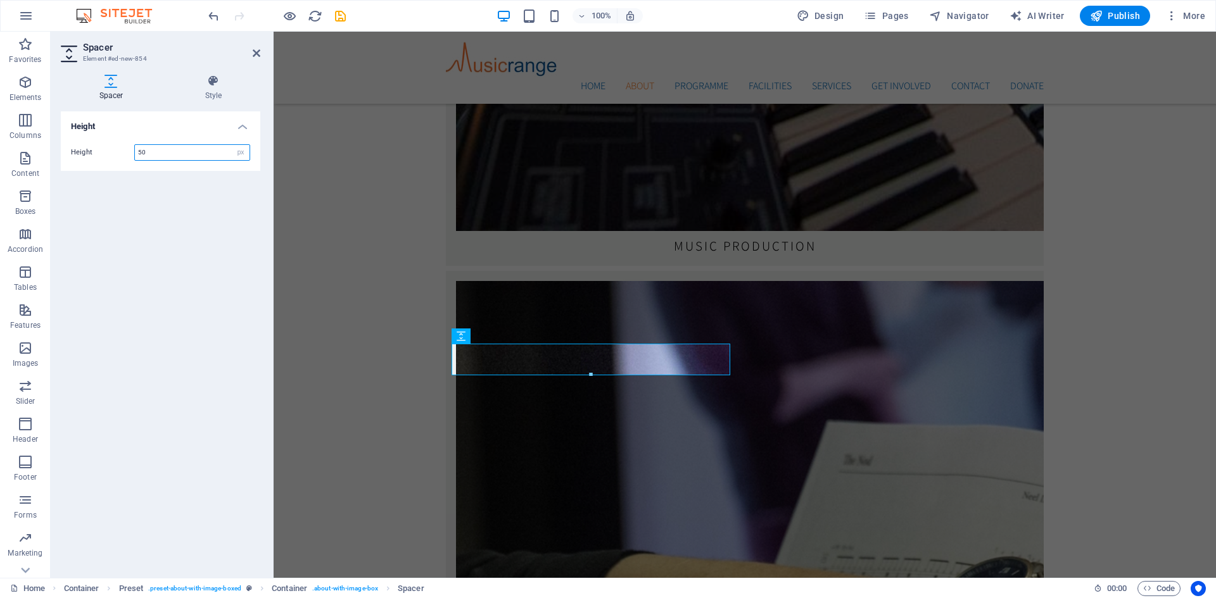
drag, startPoint x: 154, startPoint y: 152, endPoint x: 127, endPoint y: 149, distance: 28.0
click at [127, 149] on div "Height 50 px rem vh vw" at bounding box center [160, 152] width 179 height 16
type input "60"
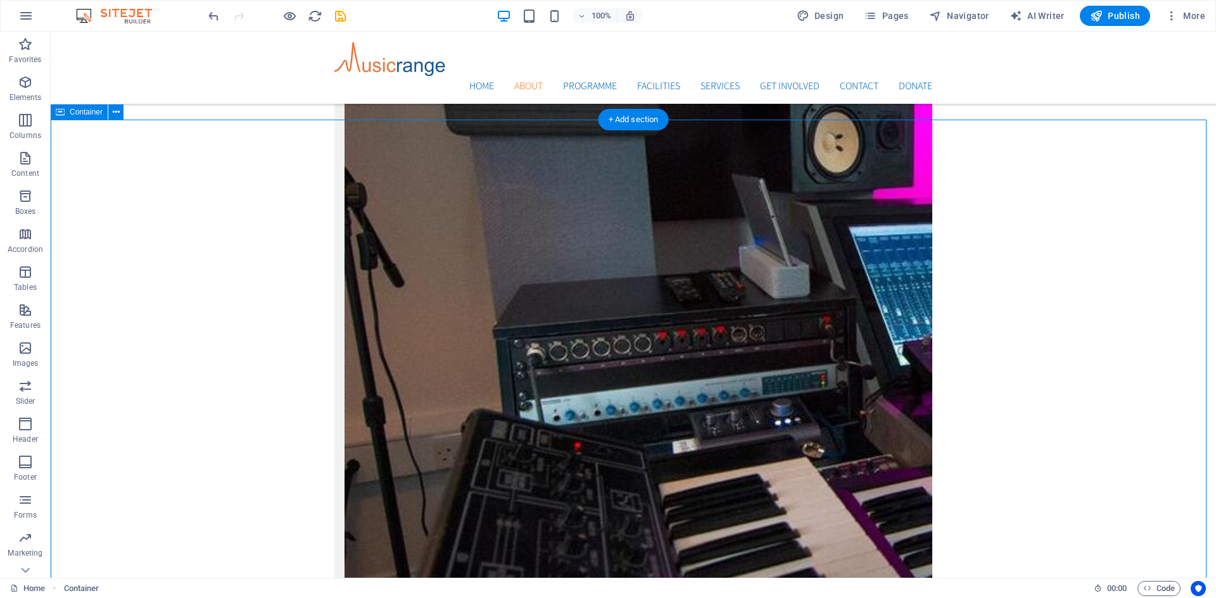
scroll to position [2388, 0]
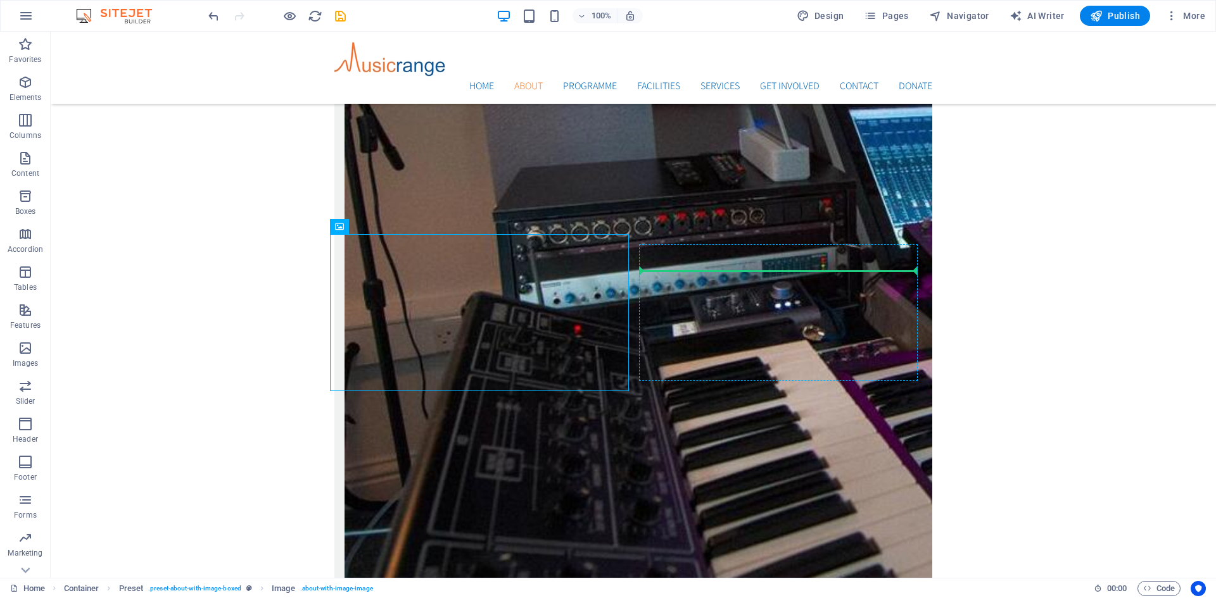
drag, startPoint x: 491, startPoint y: 282, endPoint x: 796, endPoint y: 291, distance: 305.3
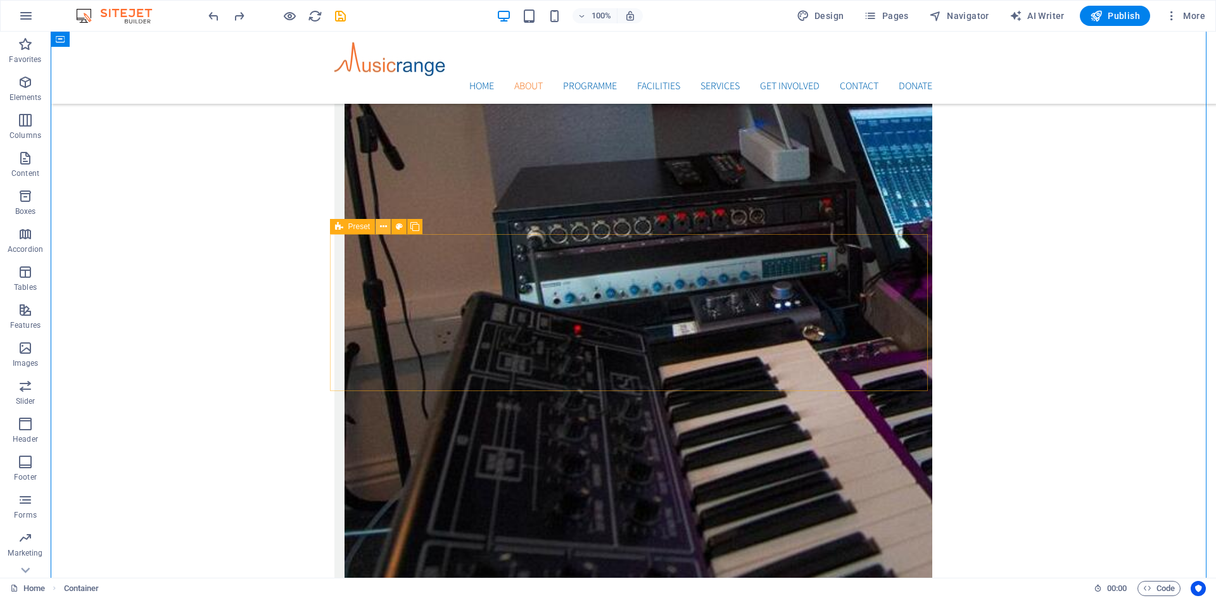
click at [382, 227] on icon at bounding box center [383, 226] width 7 height 13
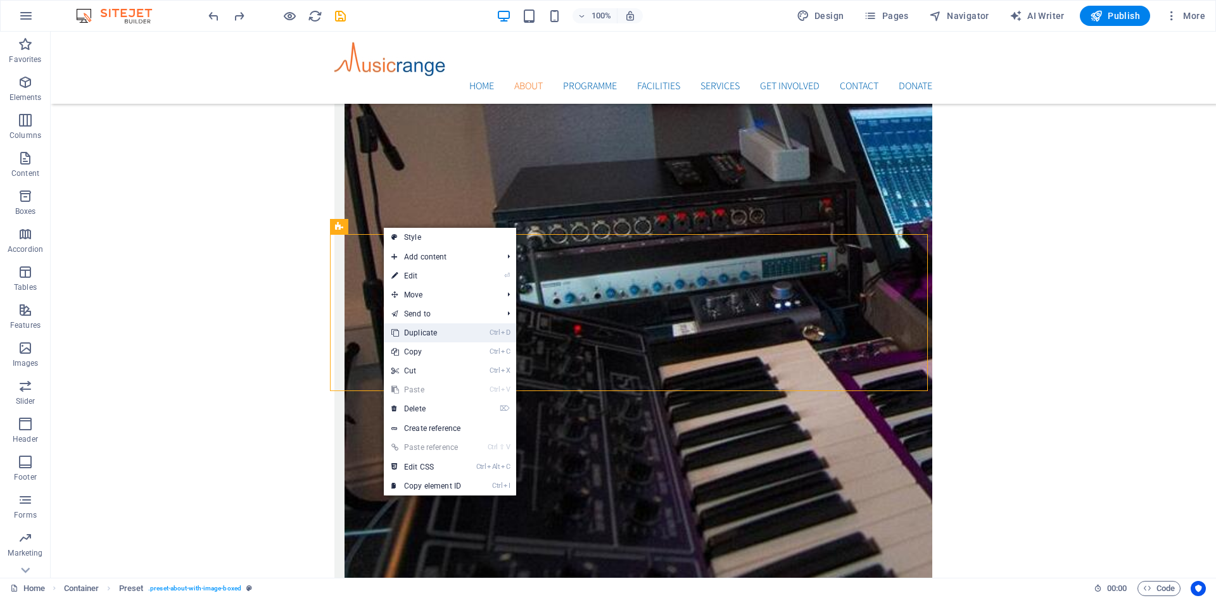
click at [424, 332] on link "Ctrl D Duplicate" at bounding box center [426, 333] width 85 height 19
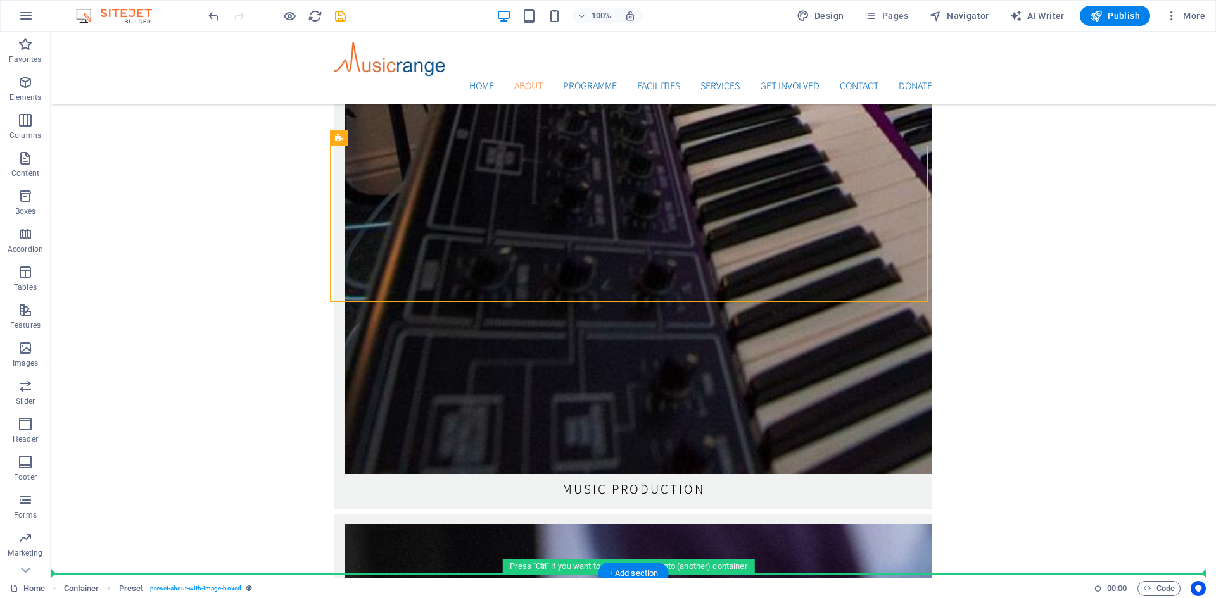
scroll to position [2695, 0]
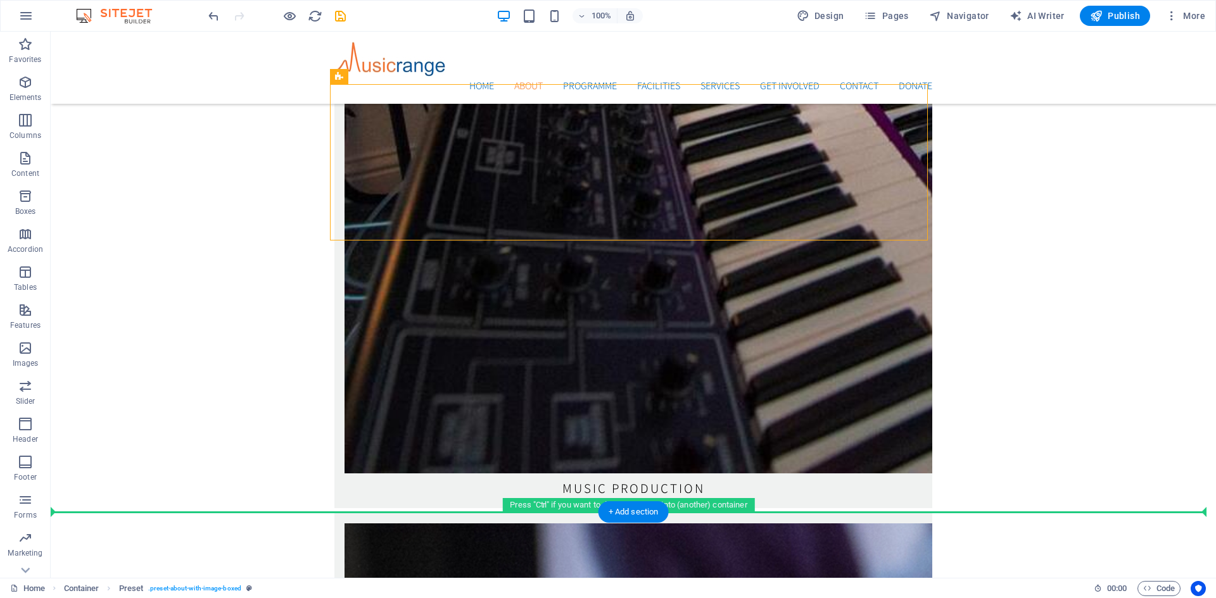
drag, startPoint x: 398, startPoint y: 227, endPoint x: 356, endPoint y: 439, distance: 216.2
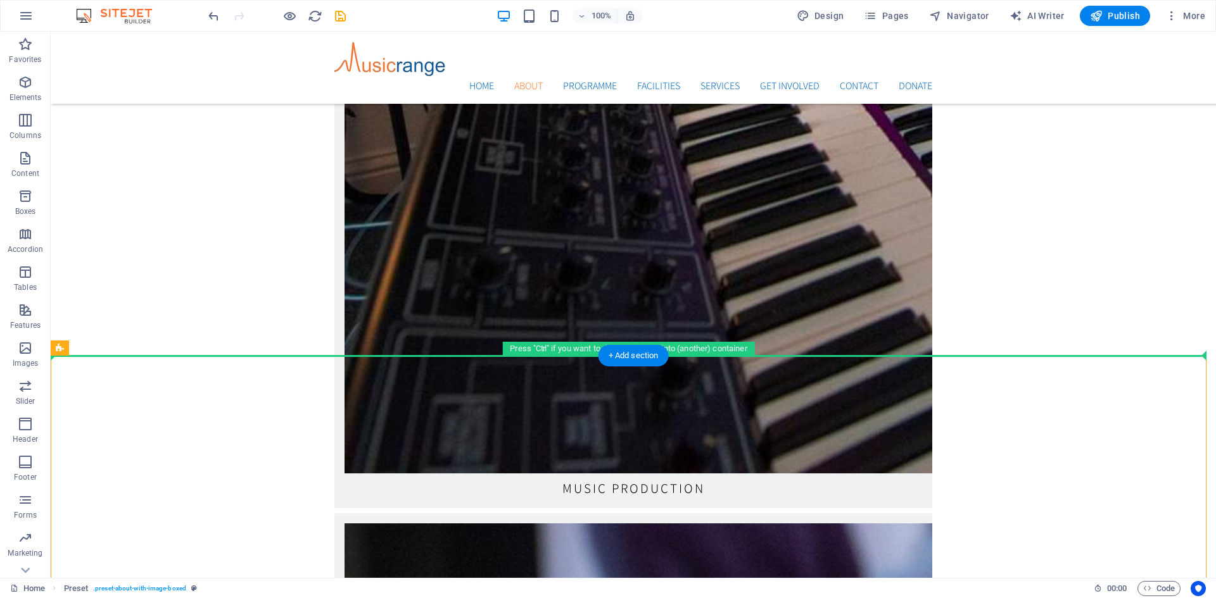
drag, startPoint x: 131, startPoint y: 380, endPoint x: 96, endPoint y: 306, distance: 81.9
drag, startPoint x: 119, startPoint y: 382, endPoint x: 117, endPoint y: 251, distance: 131.1
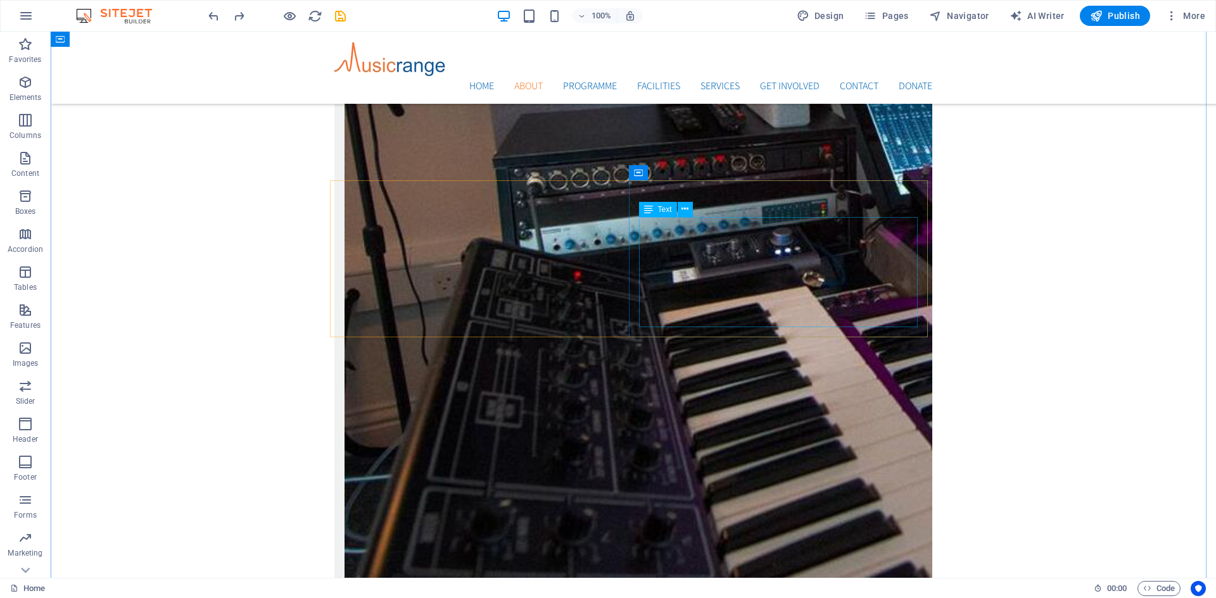
scroll to position [2378, 0]
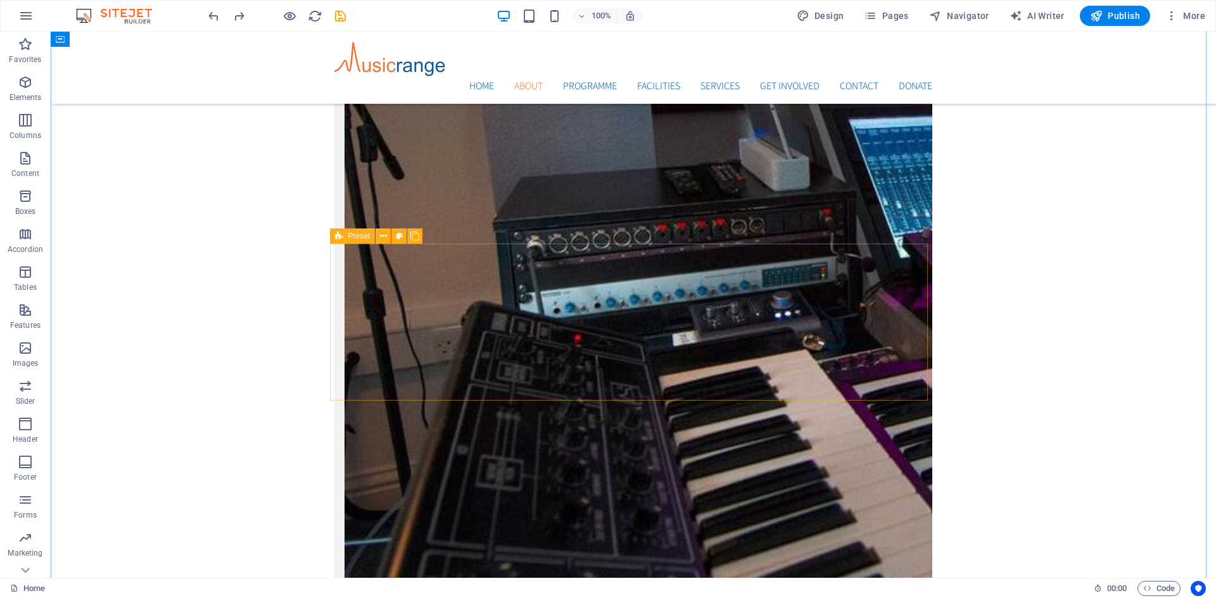
click at [352, 234] on span "Preset" at bounding box center [359, 236] width 22 height 8
click at [387, 234] on button at bounding box center [382, 236] width 15 height 15
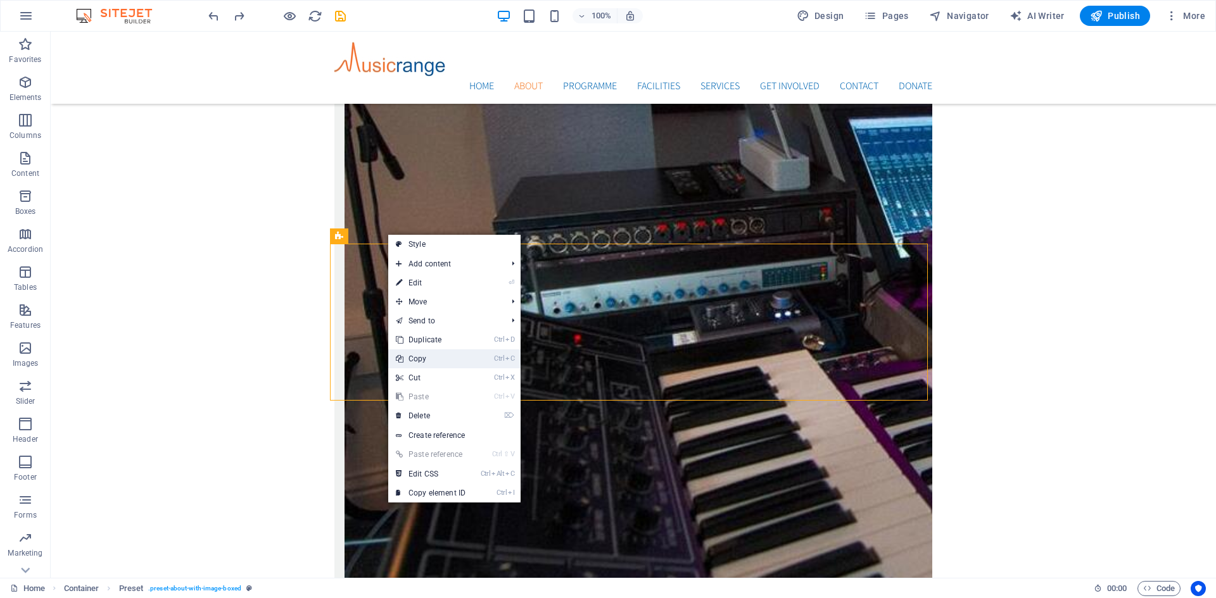
click at [420, 360] on link "Ctrl C Copy" at bounding box center [430, 359] width 85 height 19
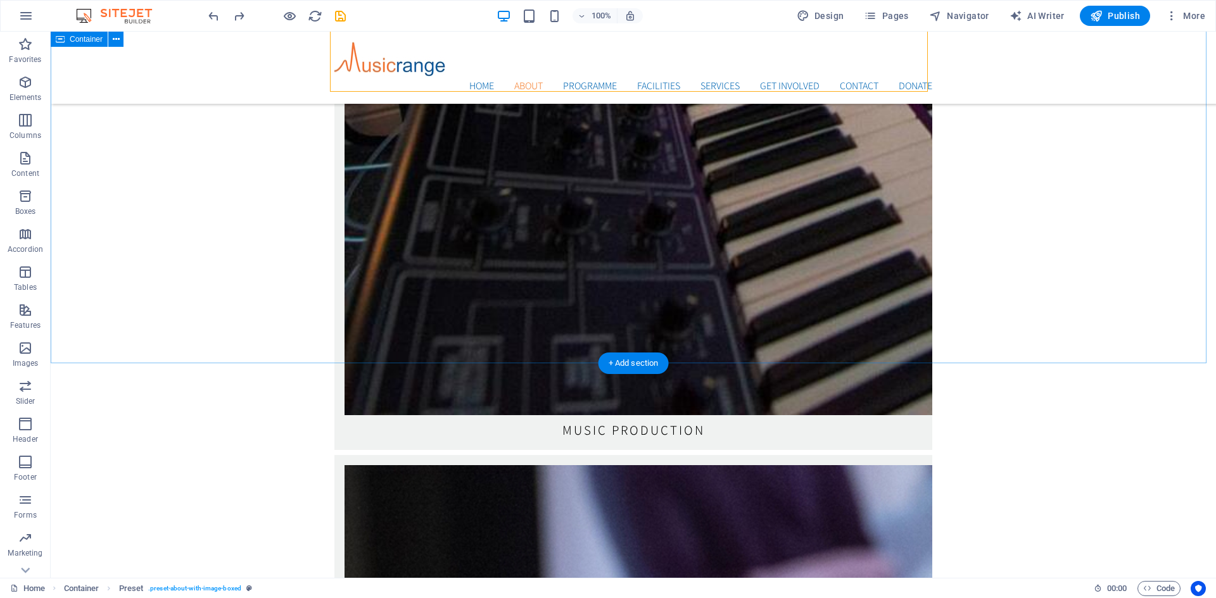
scroll to position [2758, 0]
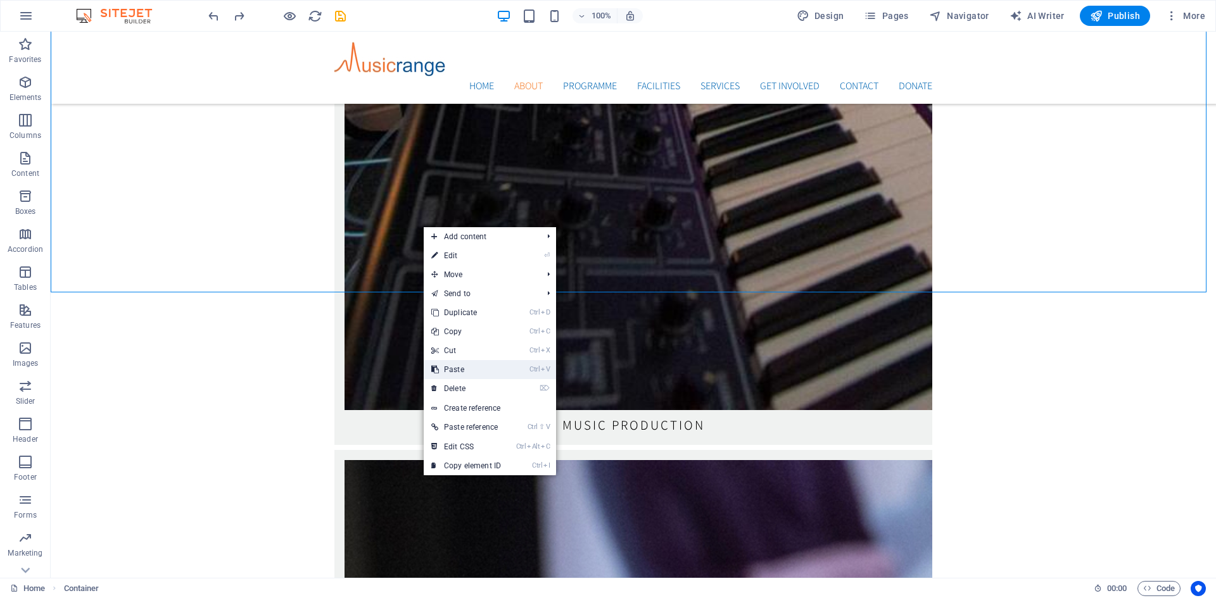
click at [456, 367] on link "Ctrl V Paste" at bounding box center [466, 369] width 85 height 19
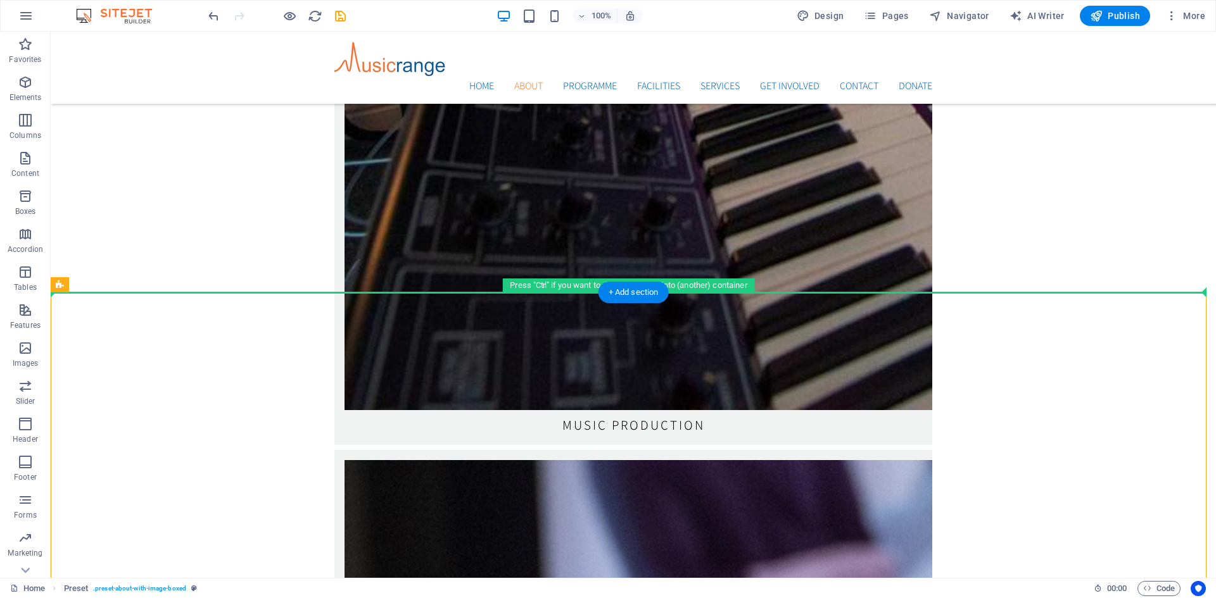
drag, startPoint x: 133, startPoint y: 319, endPoint x: 98, endPoint y: 241, distance: 86.2
drag, startPoint x: 125, startPoint y: 315, endPoint x: 114, endPoint y: 189, distance: 127.1
drag, startPoint x: 110, startPoint y: 315, endPoint x: 103, endPoint y: 199, distance: 115.4
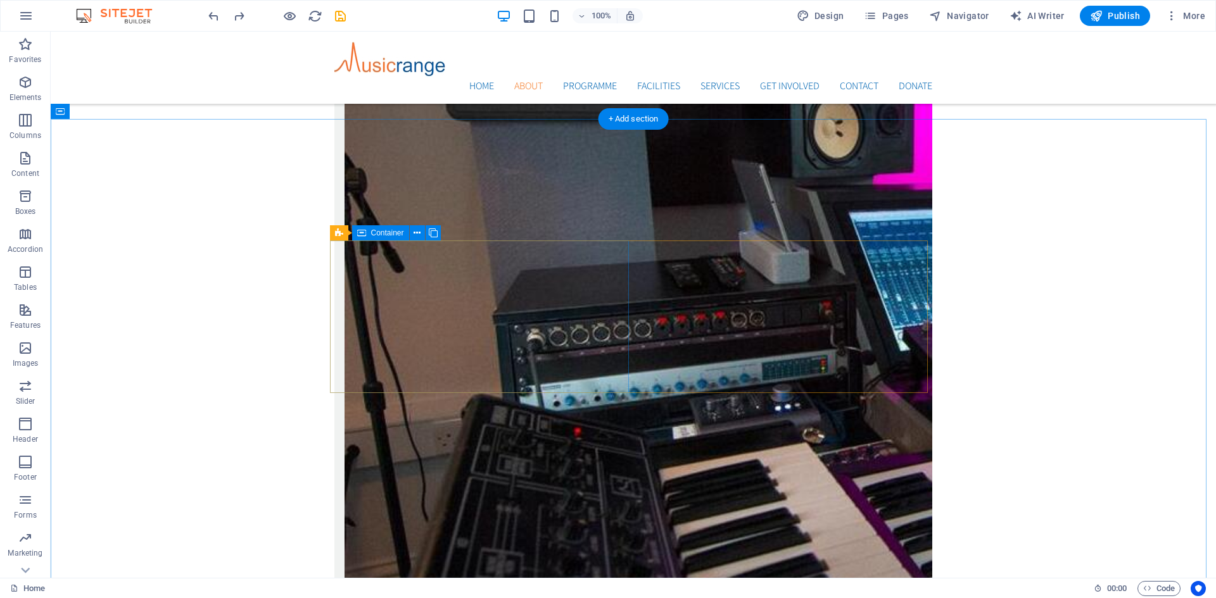
scroll to position [2378, 0]
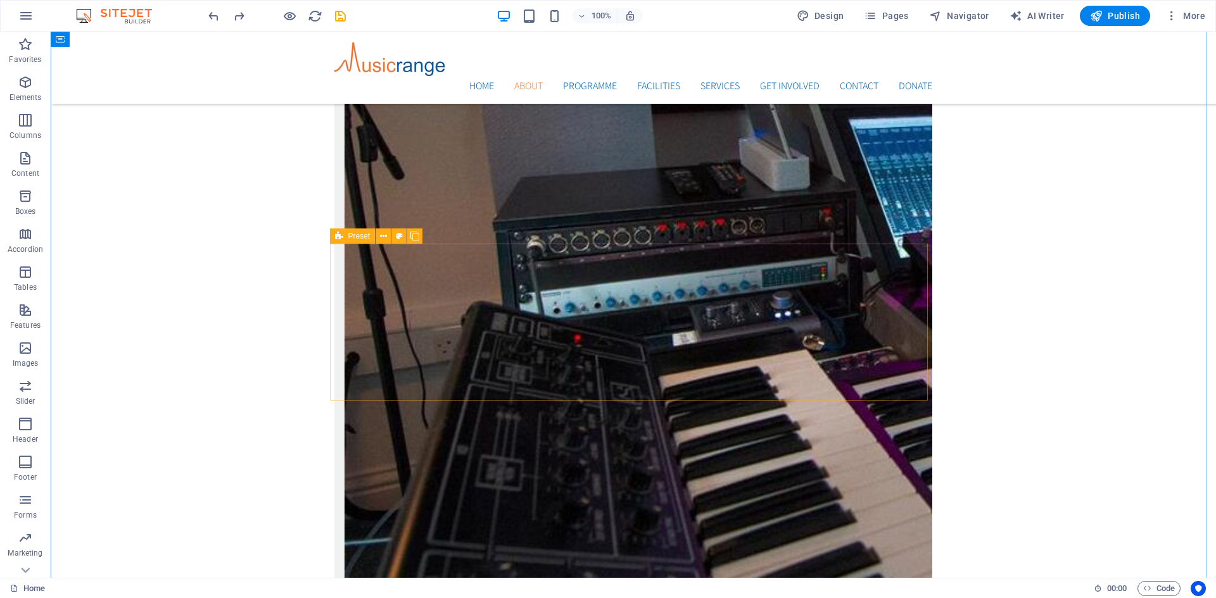
click at [341, 236] on icon at bounding box center [339, 236] width 8 height 15
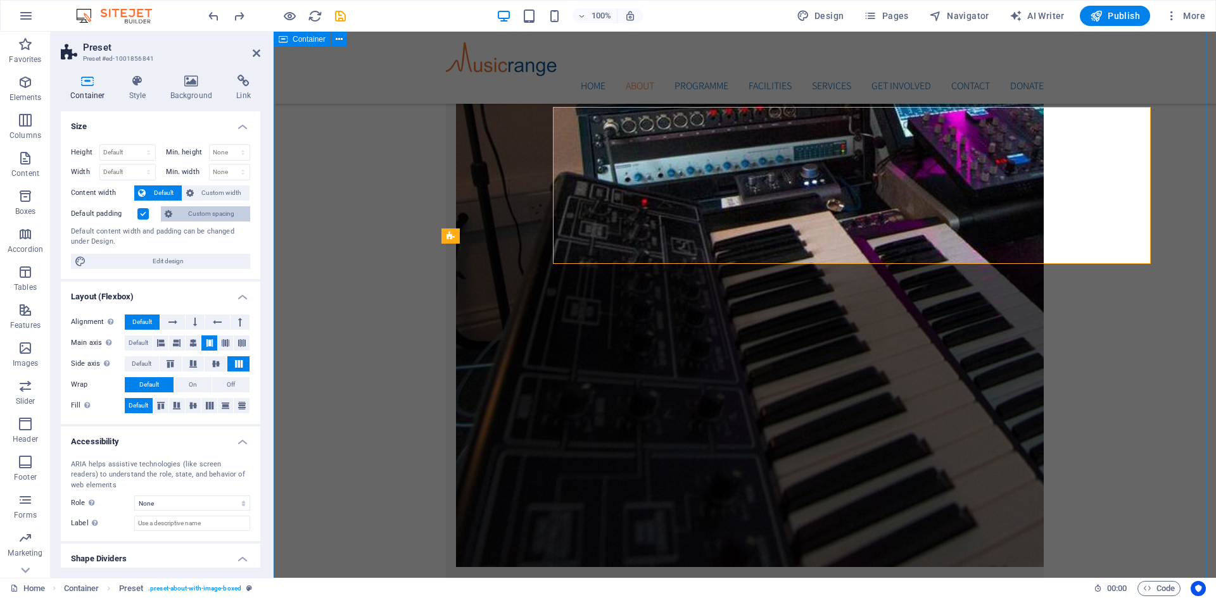
scroll to position [2515, 0]
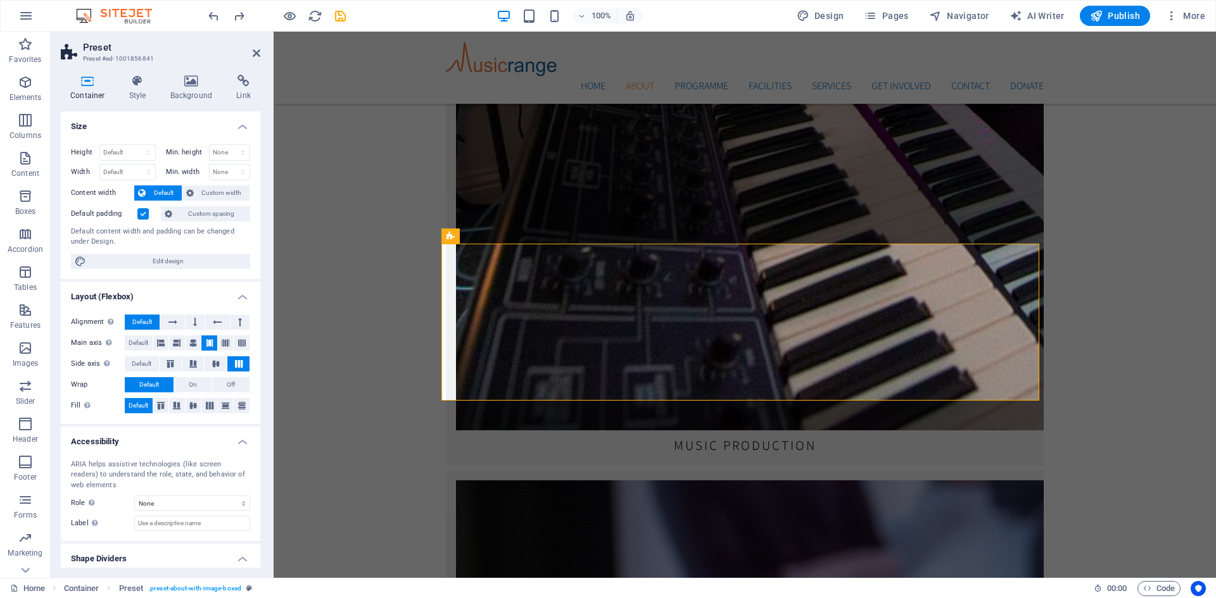
click at [85, 79] on icon at bounding box center [88, 81] width 54 height 13
click at [84, 80] on icon at bounding box center [88, 81] width 54 height 13
click at [134, 86] on icon at bounding box center [138, 81] width 36 height 13
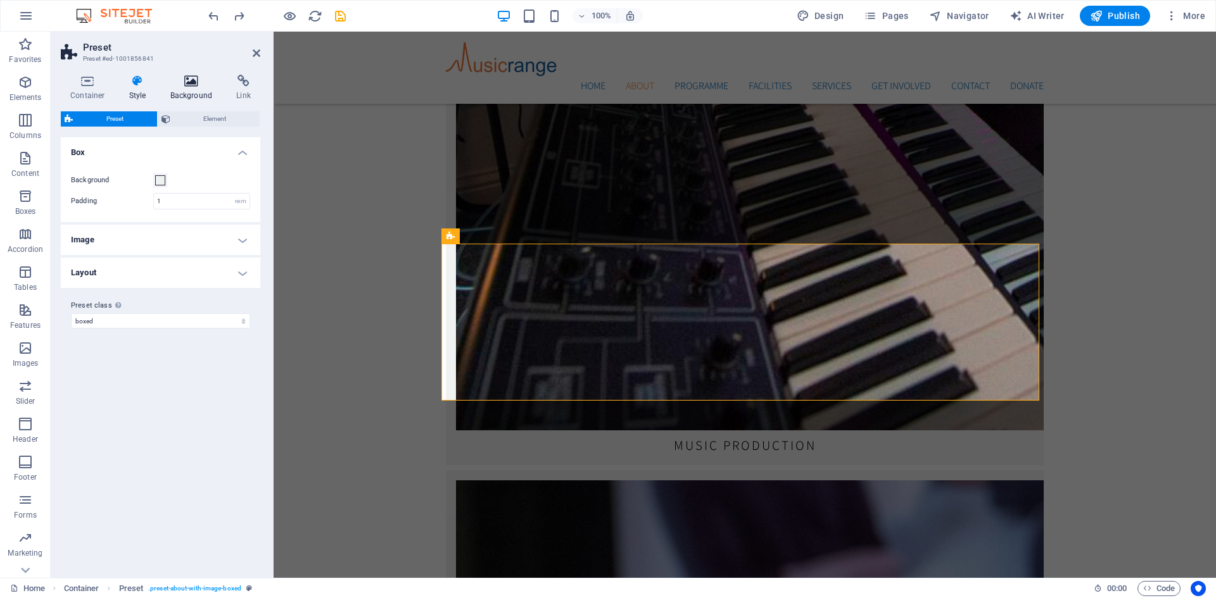
click at [182, 80] on icon at bounding box center [191, 81] width 61 height 13
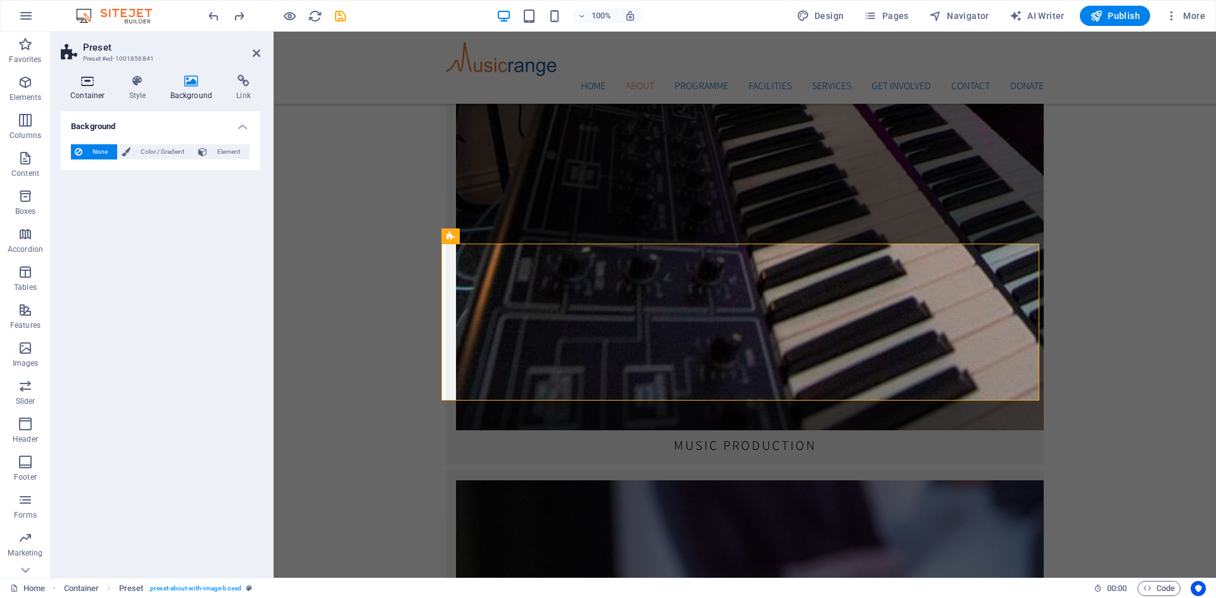
click at [86, 81] on icon at bounding box center [88, 81] width 54 height 13
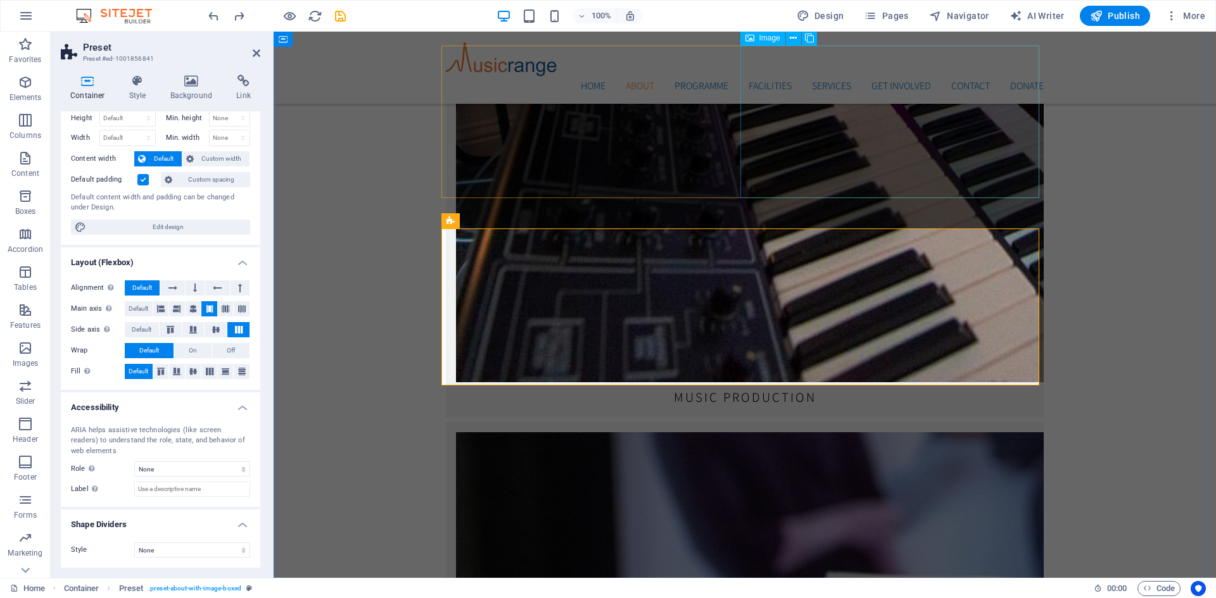
scroll to position [2642, 0]
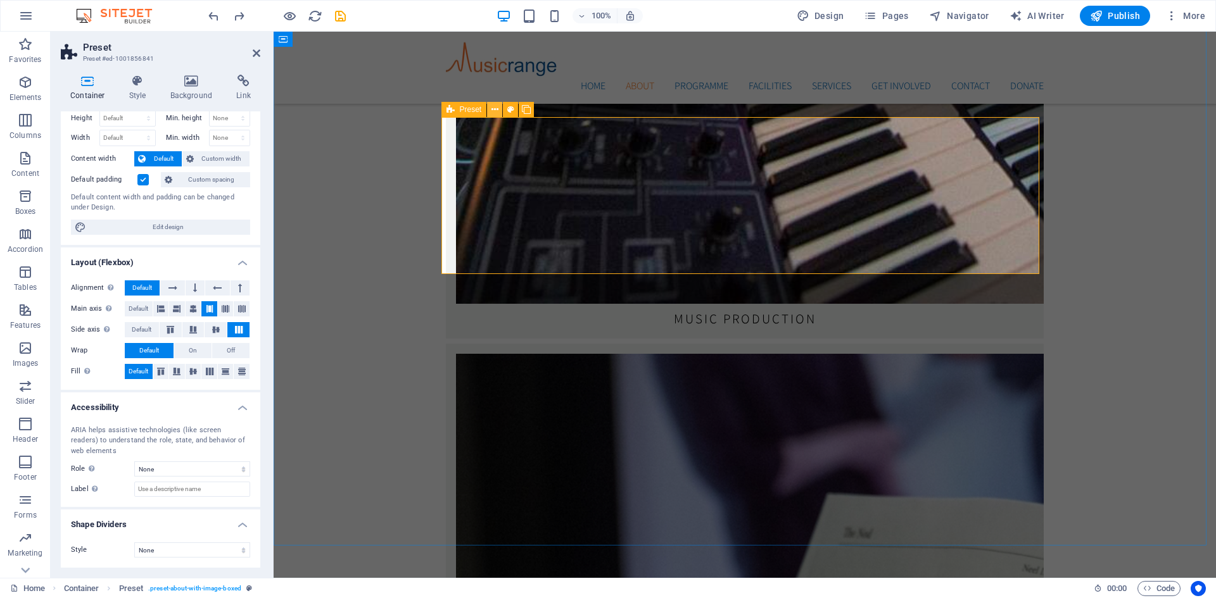
click at [495, 110] on icon at bounding box center [494, 109] width 7 height 13
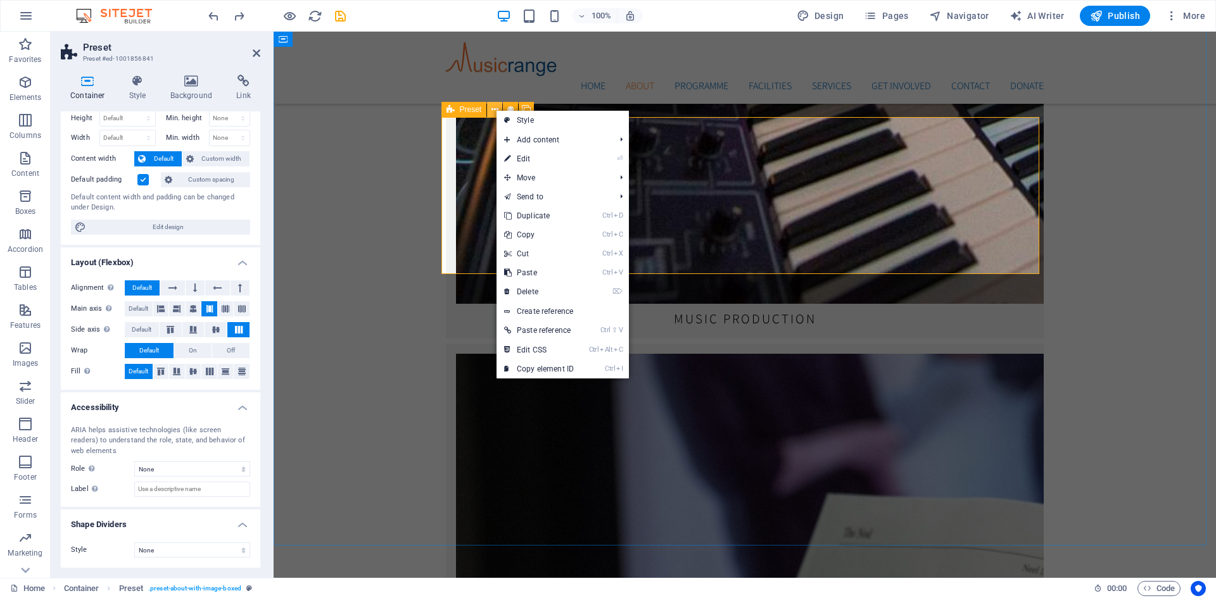
click at [495, 110] on icon at bounding box center [494, 109] width 7 height 13
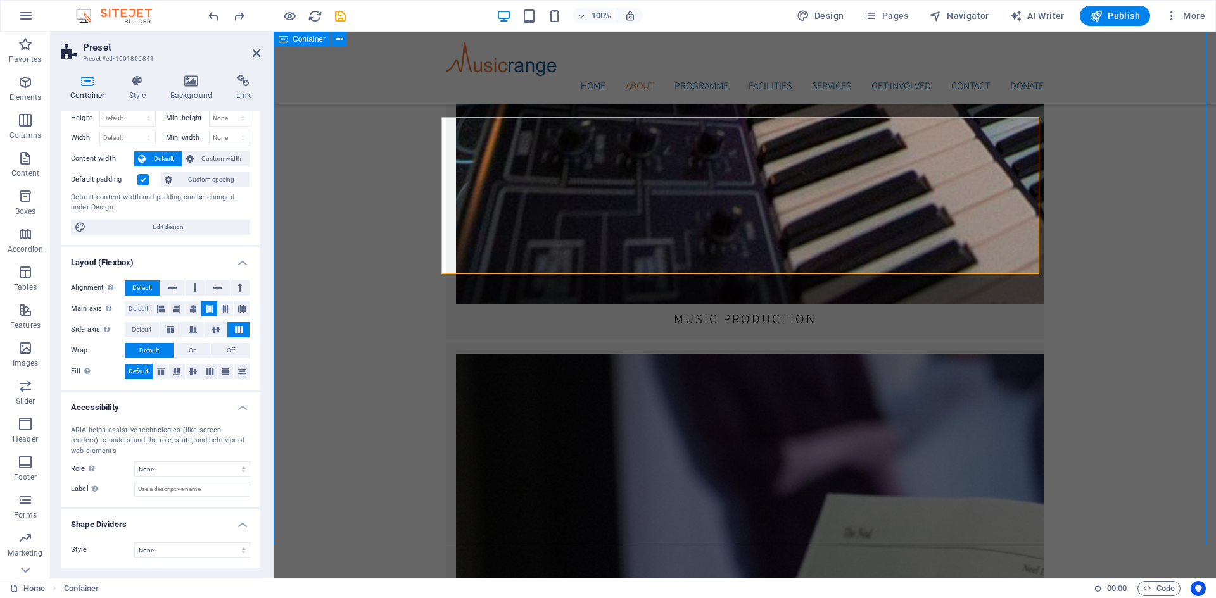
scroll to position [2505, 0]
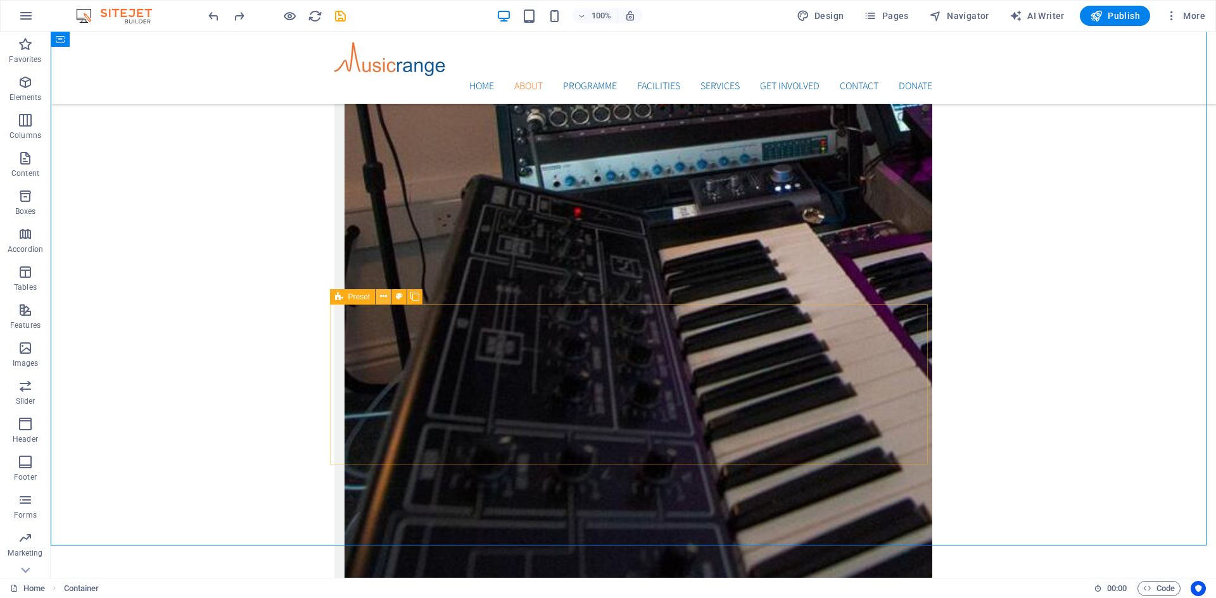
click at [385, 298] on icon at bounding box center [383, 296] width 7 height 13
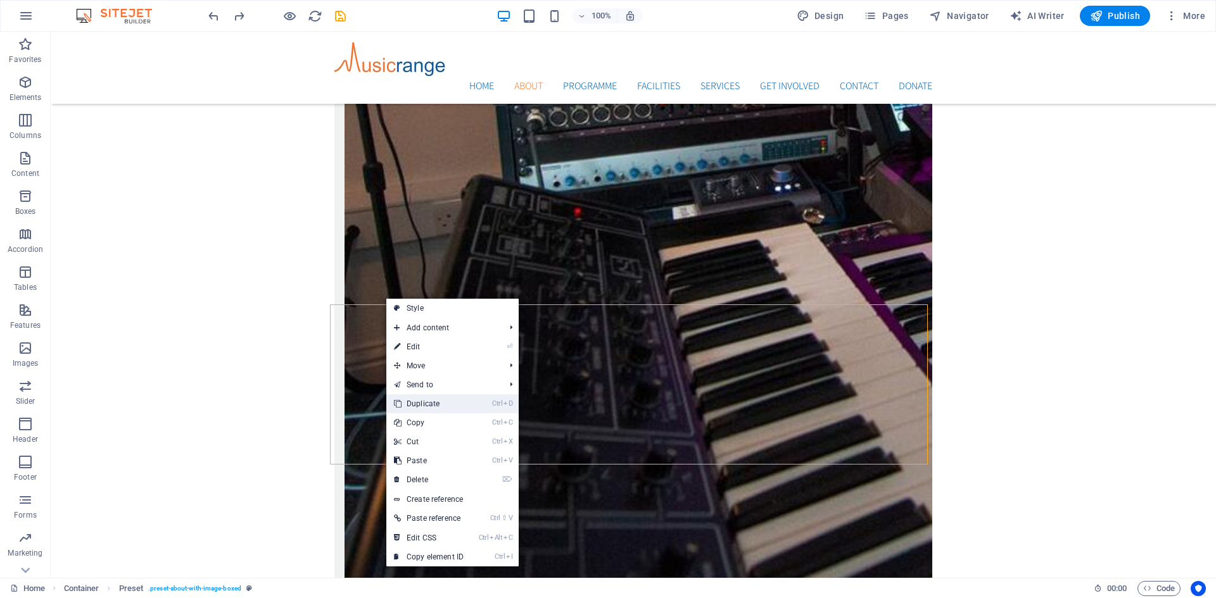
click at [421, 405] on link "Ctrl D Duplicate" at bounding box center [428, 403] width 85 height 19
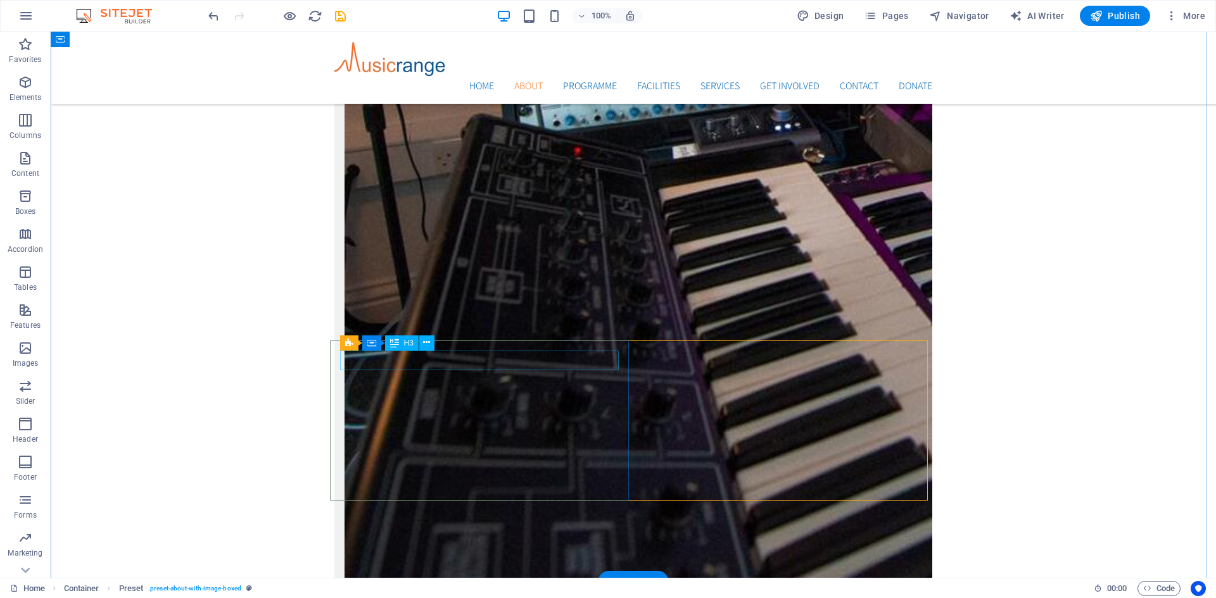
scroll to position [2632, 0]
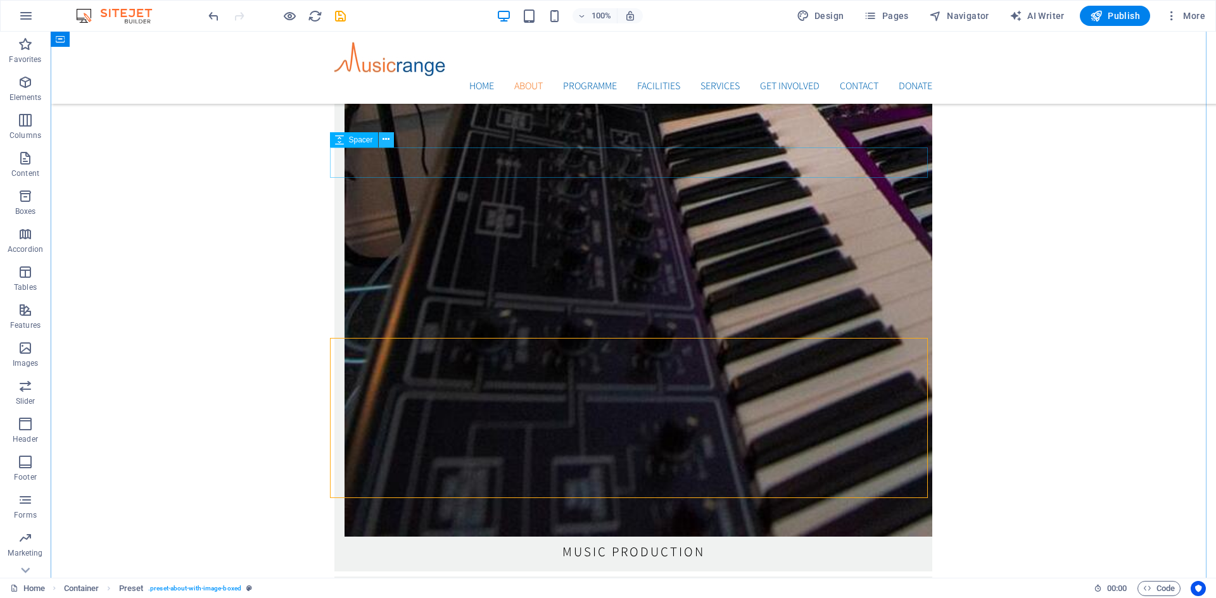
click at [382, 141] on icon at bounding box center [385, 139] width 7 height 13
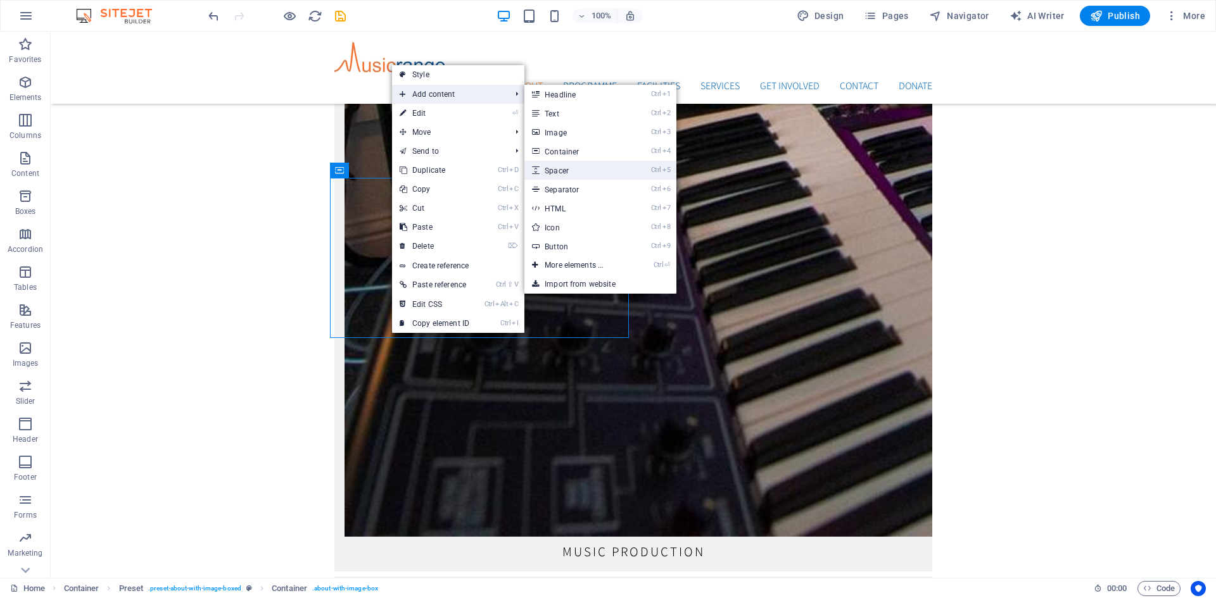
click at [570, 172] on link "Ctrl 5 Spacer" at bounding box center [576, 170] width 104 height 19
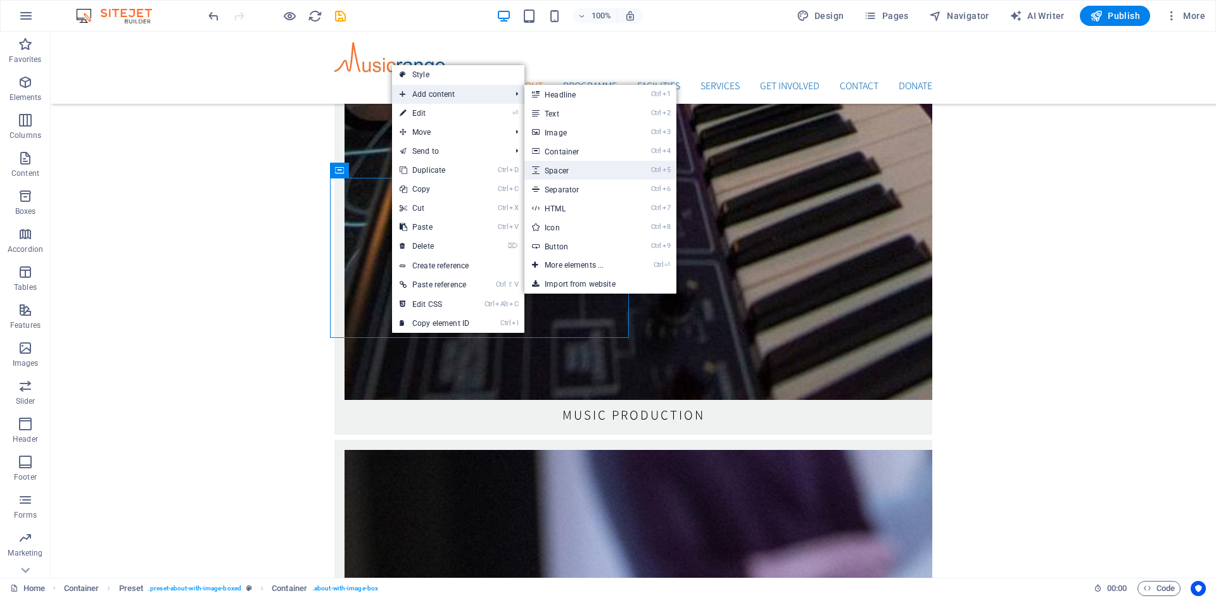
select select "px"
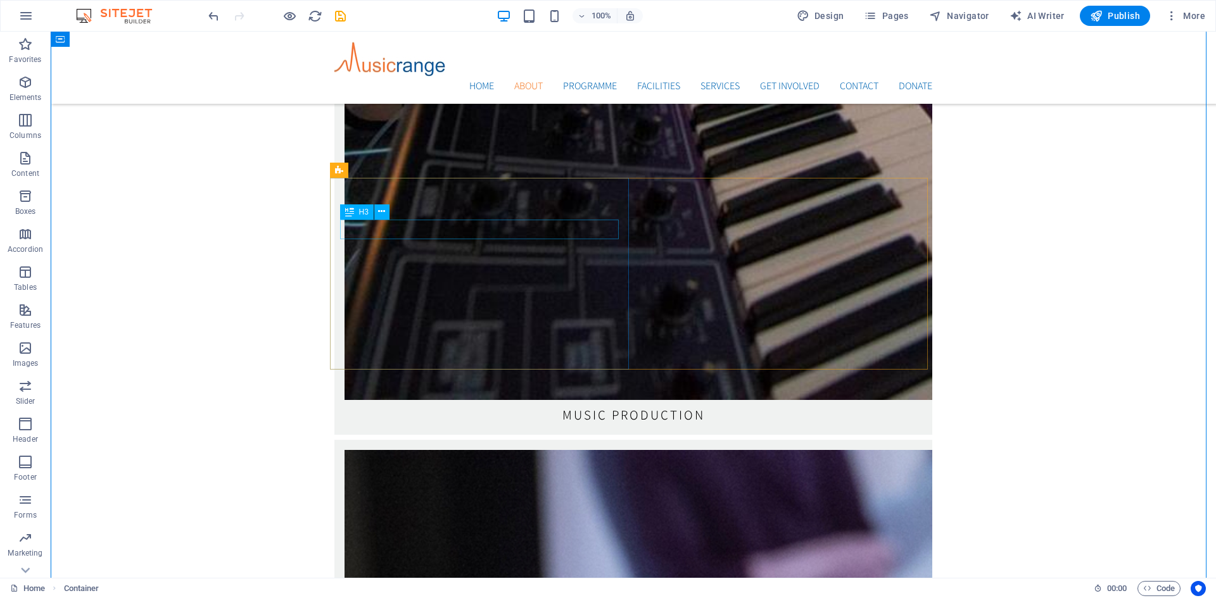
scroll to position [2632, 0]
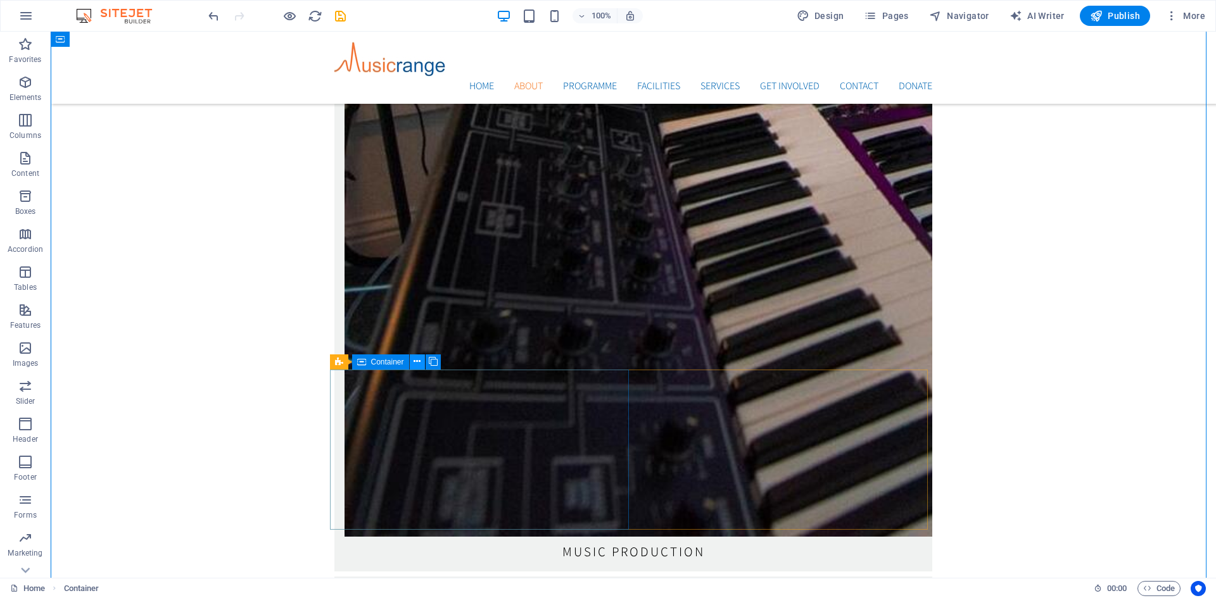
click at [415, 363] on icon at bounding box center [416, 361] width 7 height 13
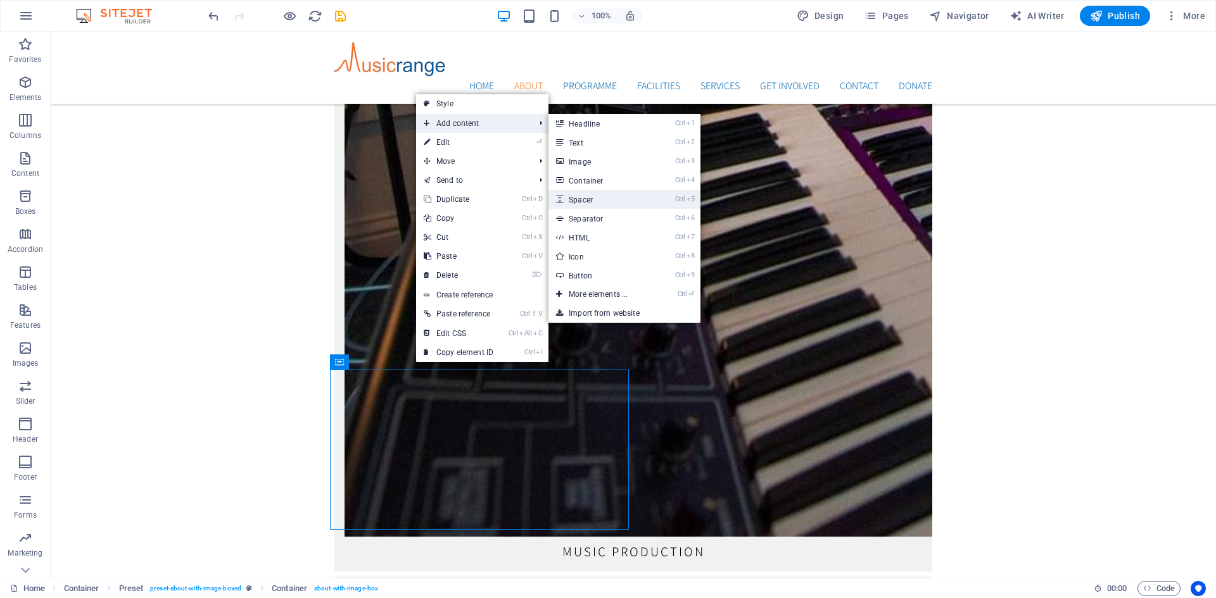
click at [589, 198] on link "Ctrl 5 Spacer" at bounding box center [600, 199] width 104 height 19
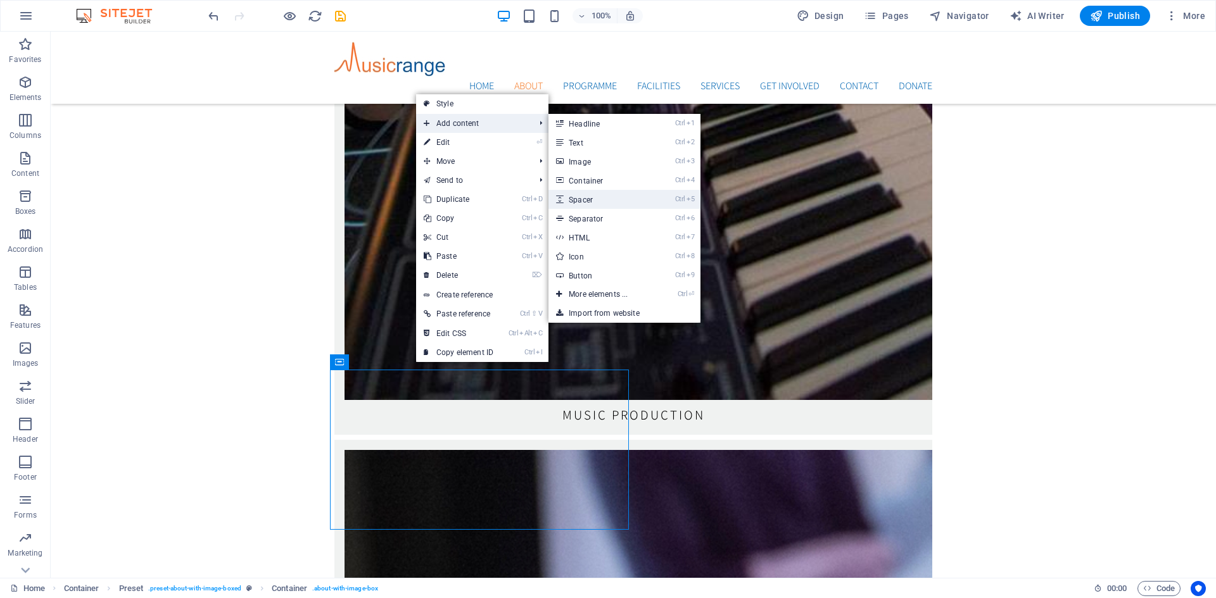
select select "px"
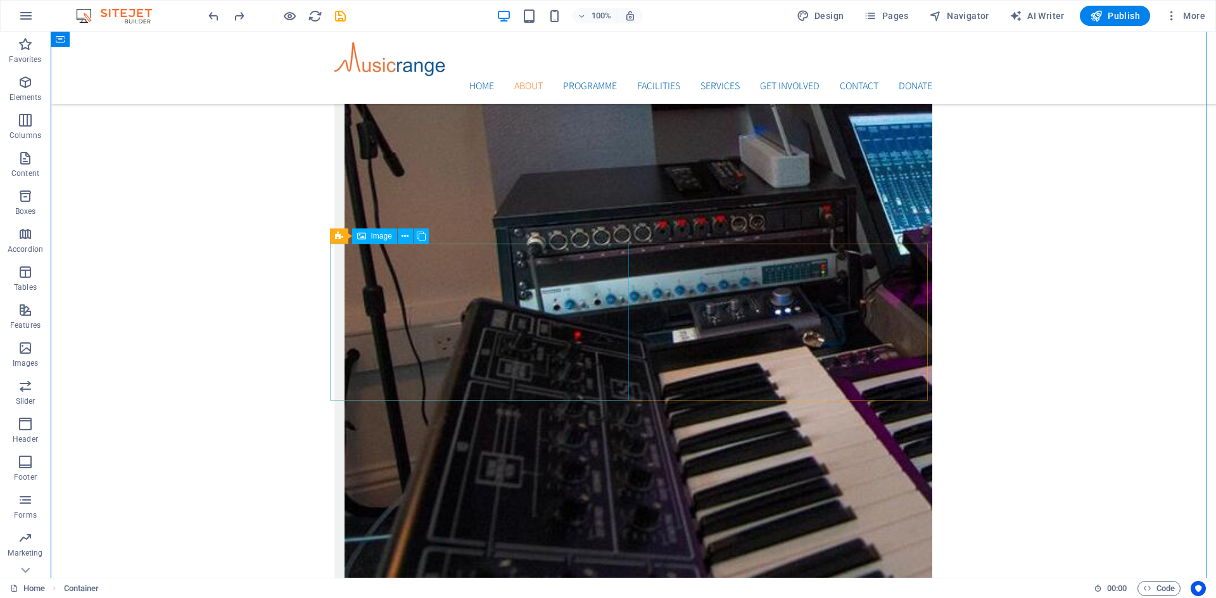
scroll to position [2378, 0]
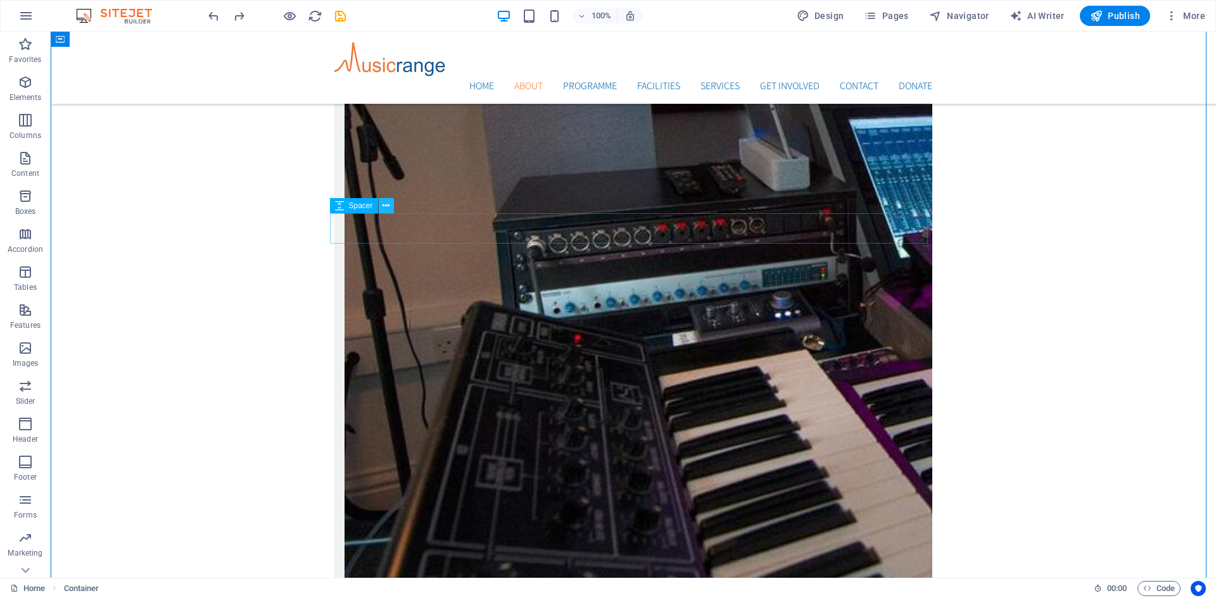
click at [387, 206] on icon at bounding box center [385, 205] width 7 height 13
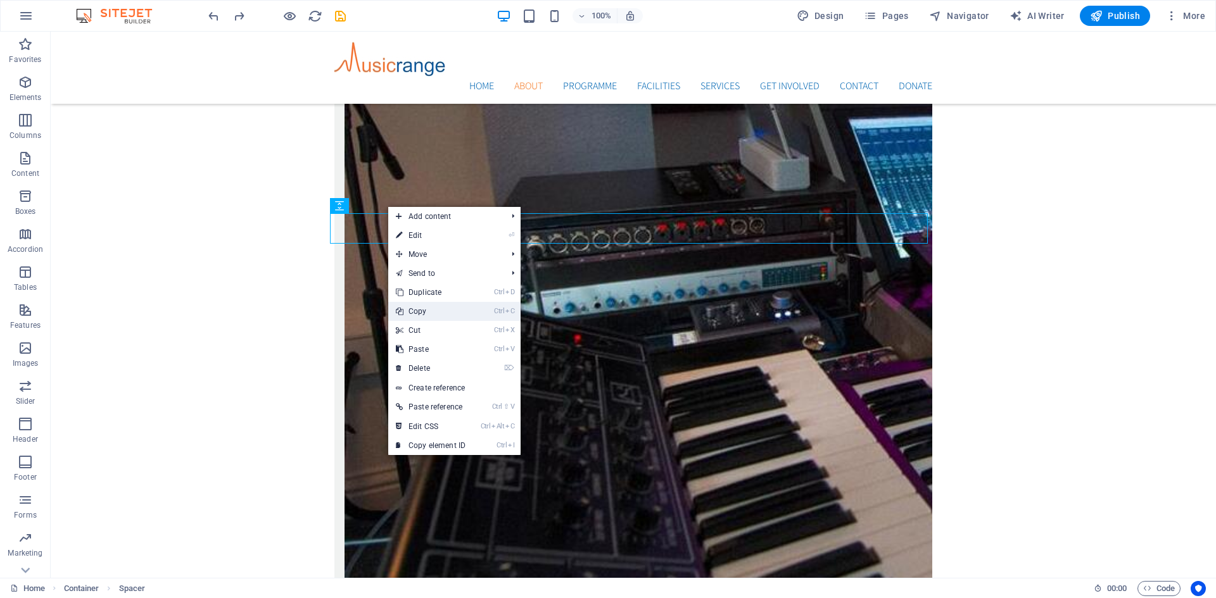
click at [419, 310] on link "Ctrl C Copy" at bounding box center [430, 311] width 85 height 19
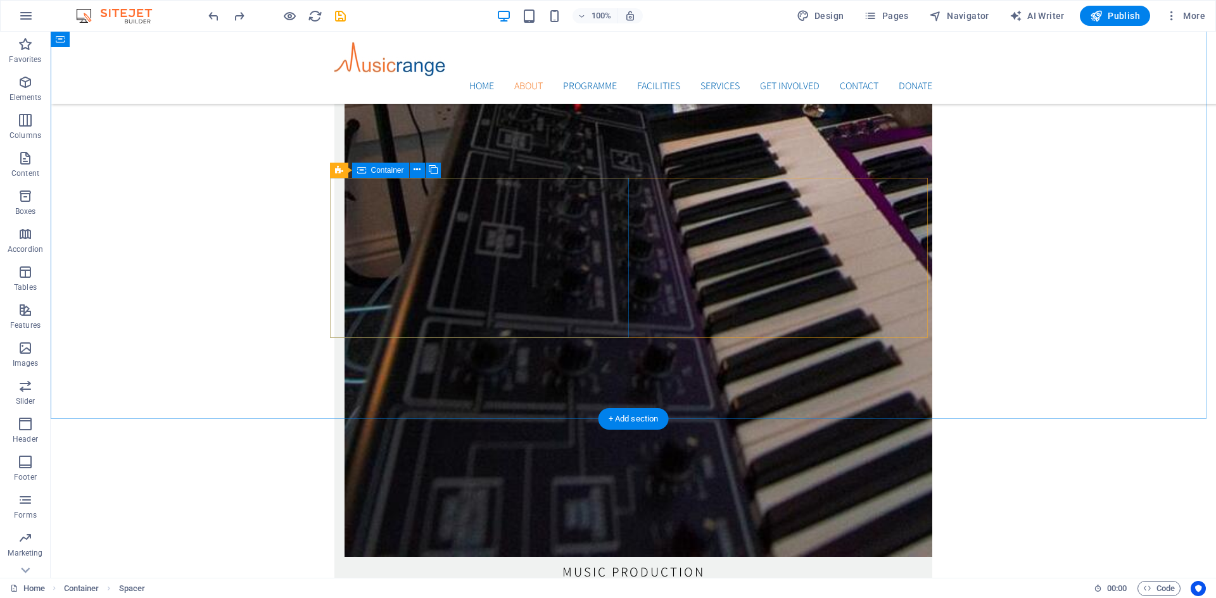
scroll to position [2632, 0]
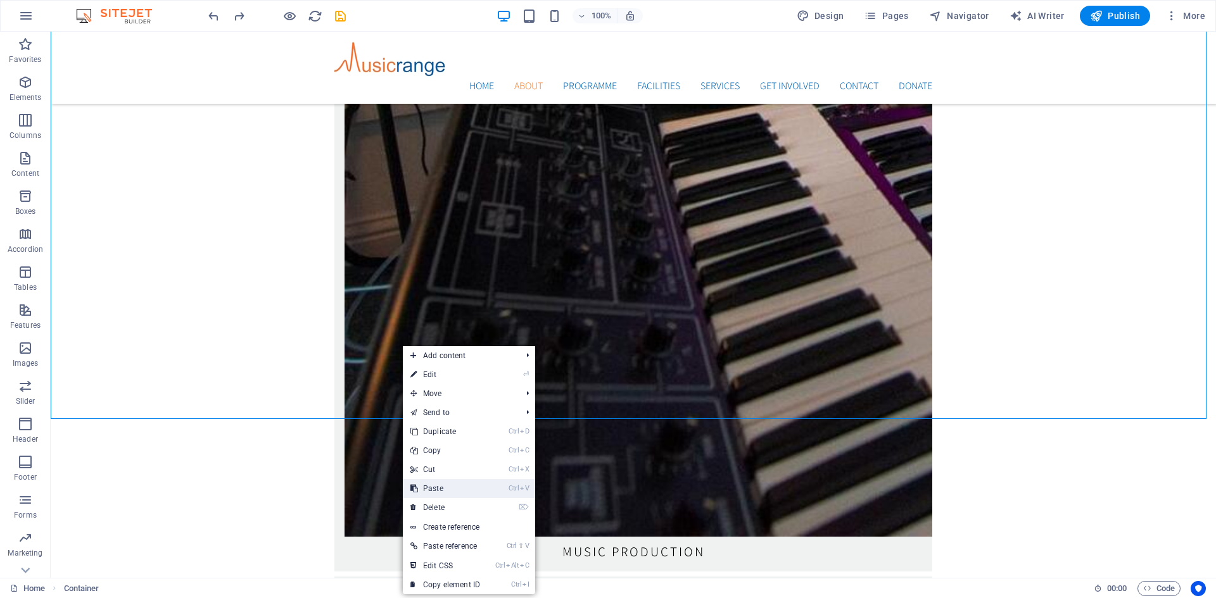
drag, startPoint x: 383, startPoint y: 455, endPoint x: 434, endPoint y: 487, distance: 59.7
click at [434, 487] on link "Ctrl V Paste" at bounding box center [445, 488] width 85 height 19
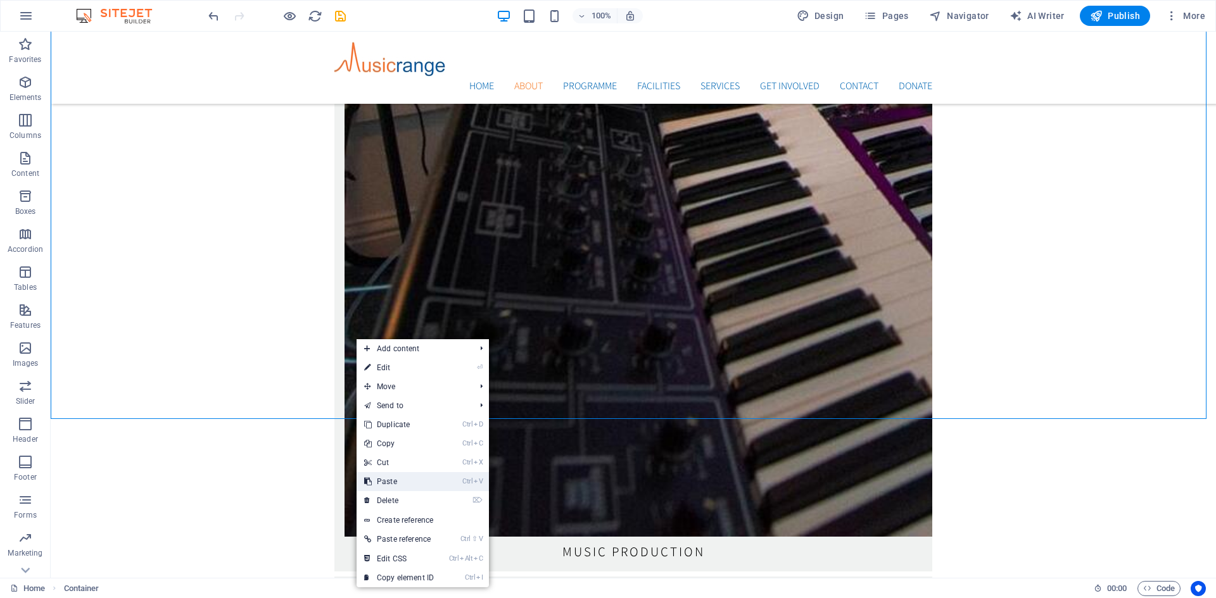
click at [397, 479] on link "Ctrl V Paste" at bounding box center [398, 481] width 85 height 19
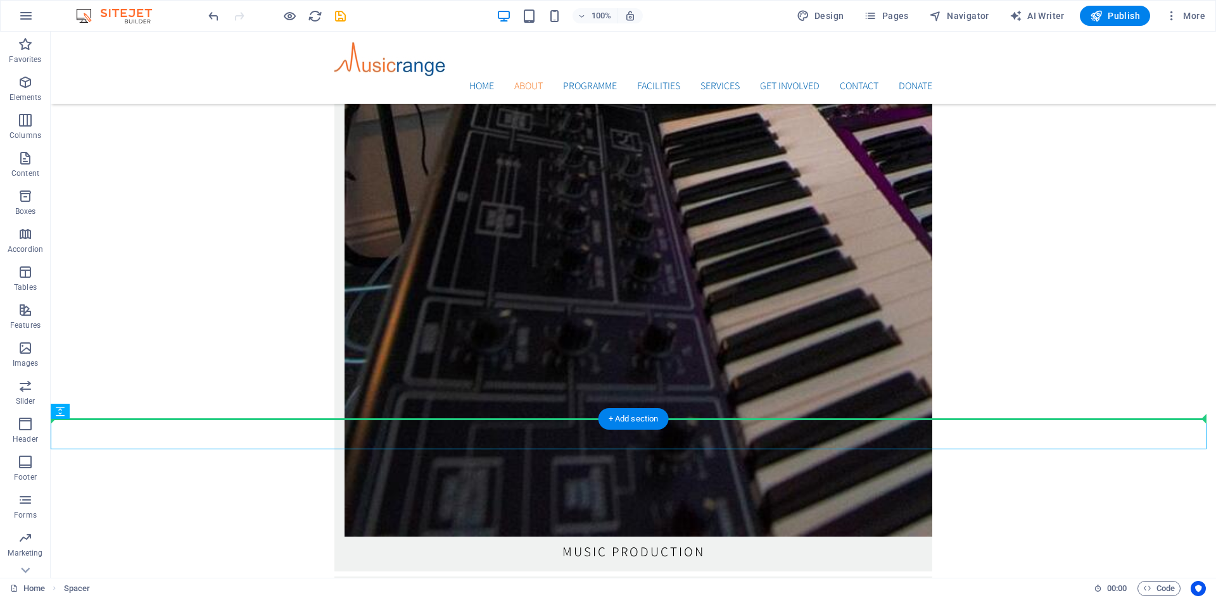
drag, startPoint x: 129, startPoint y: 439, endPoint x: 104, endPoint y: 319, distance: 122.7
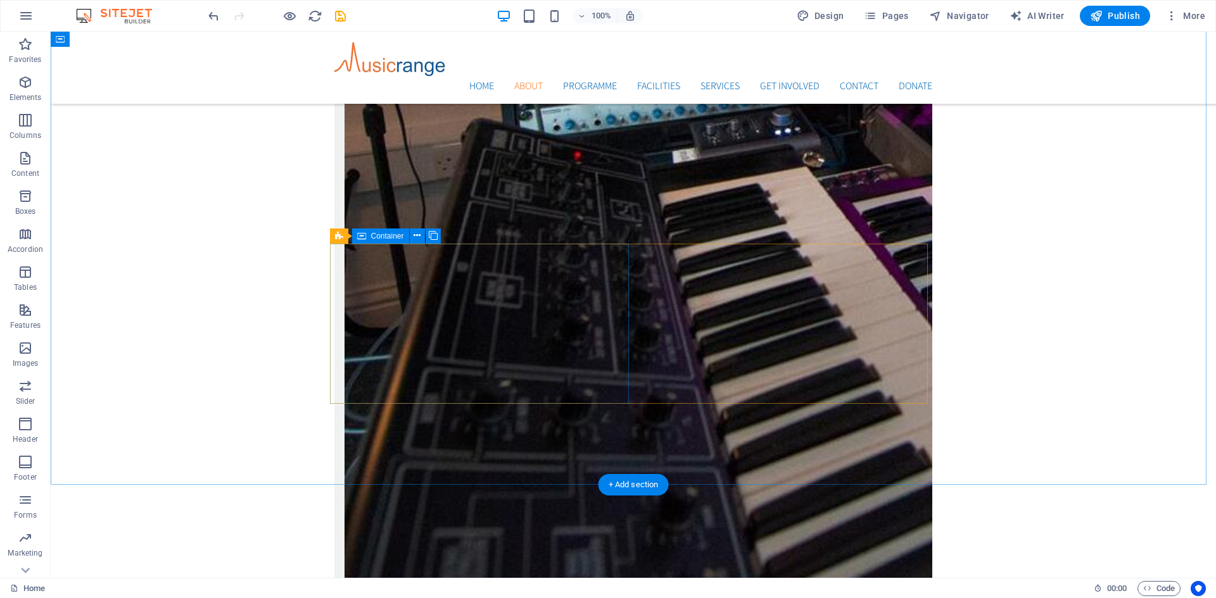
scroll to position [2568, 0]
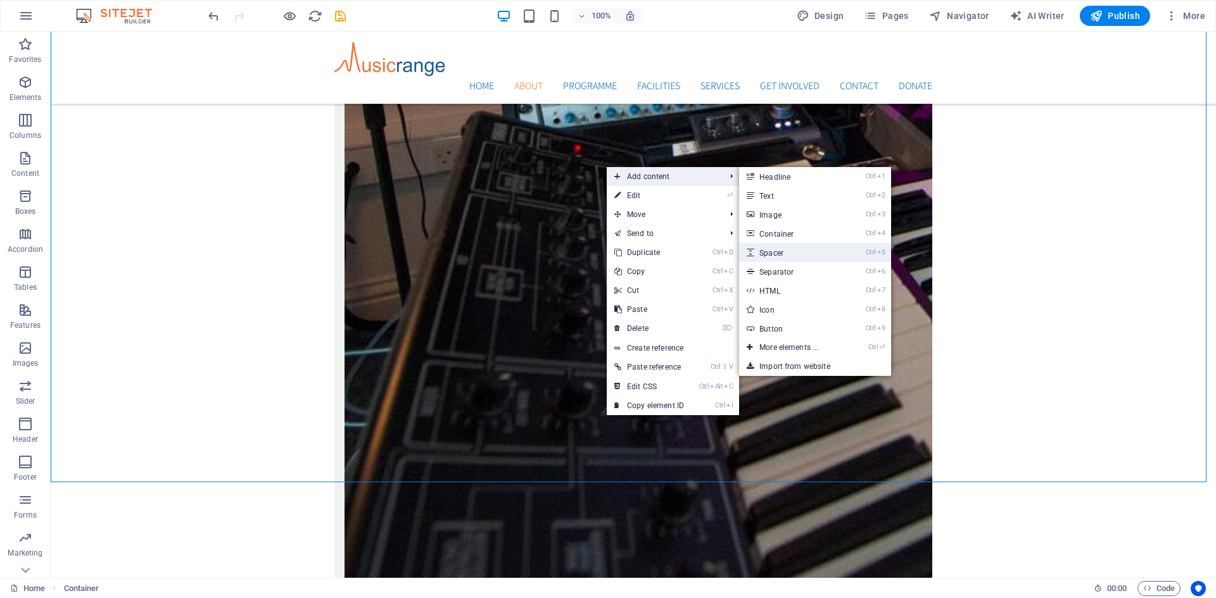
click at [778, 251] on link "Ctrl 5 Spacer" at bounding box center [791, 252] width 104 height 19
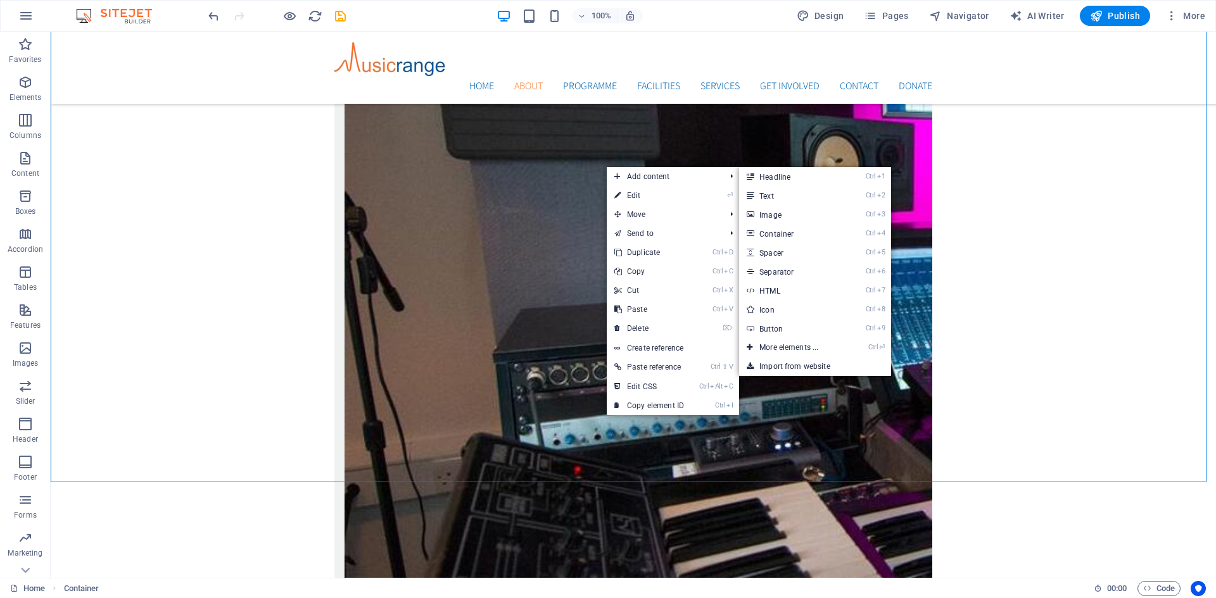
select select "px"
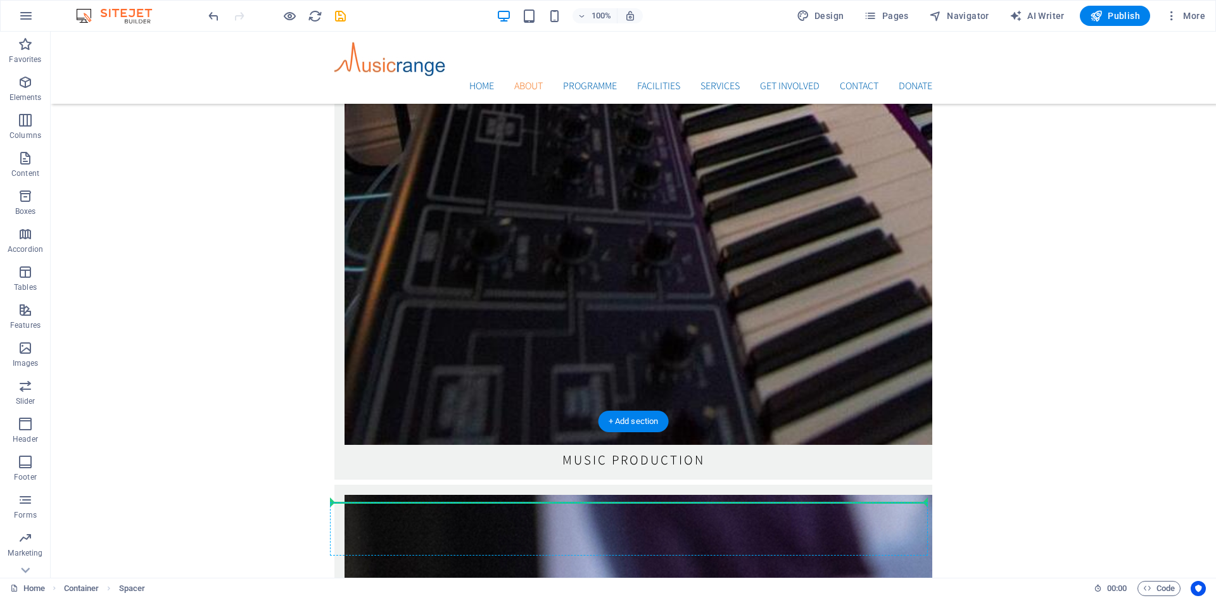
scroll to position [2724, 0]
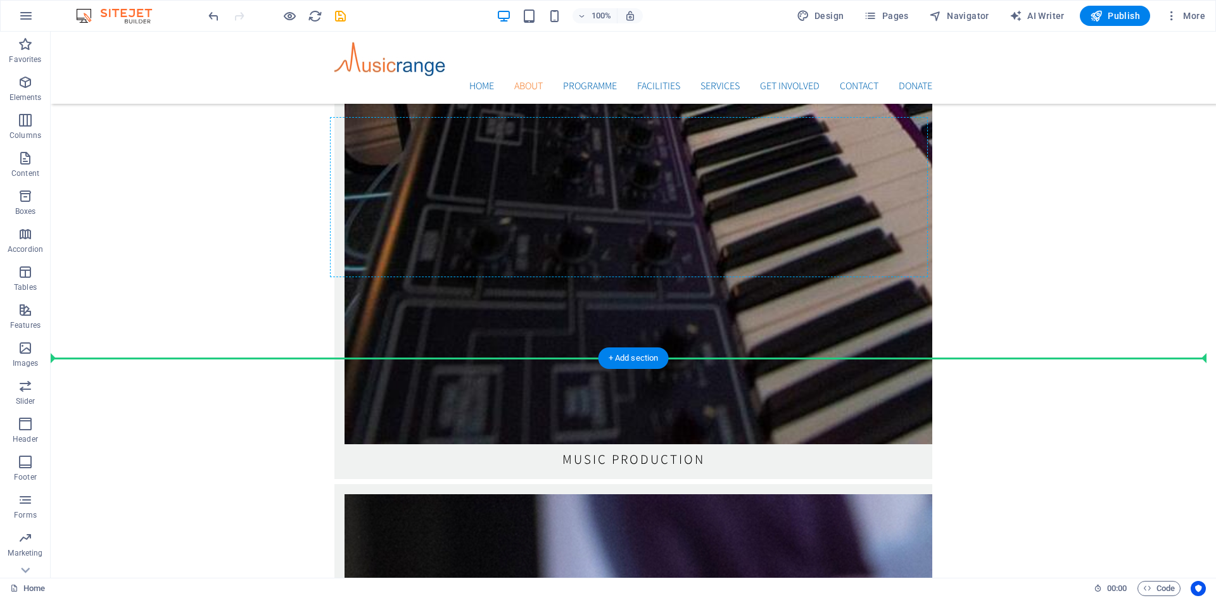
drag, startPoint x: 415, startPoint y: 172, endPoint x: 349, endPoint y: 274, distance: 121.2
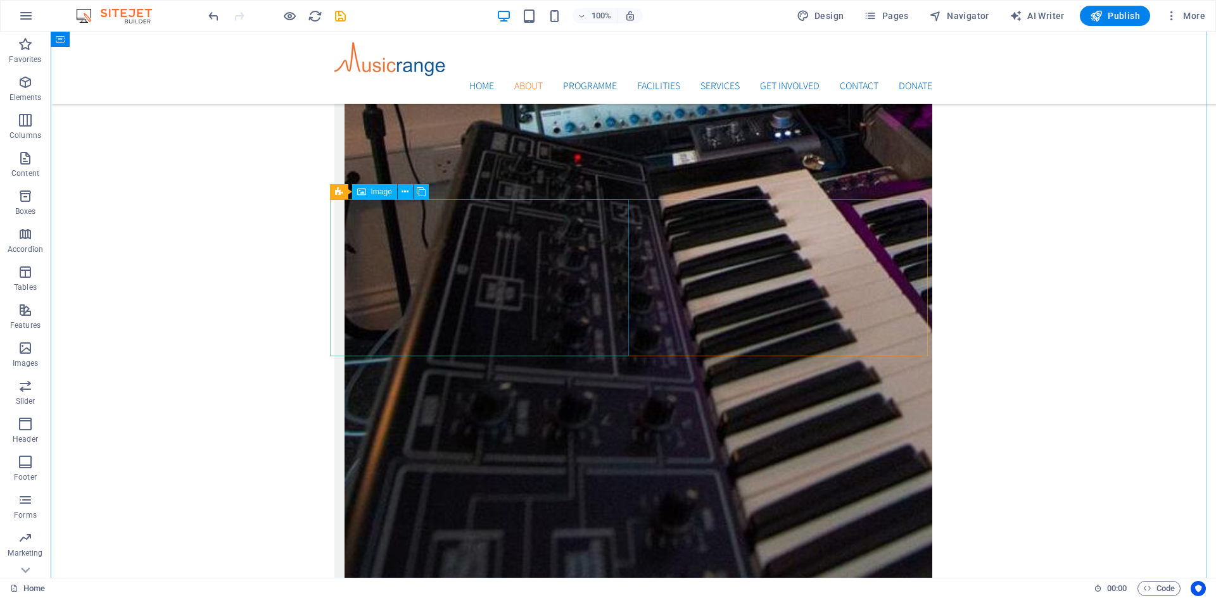
scroll to position [2566, 0]
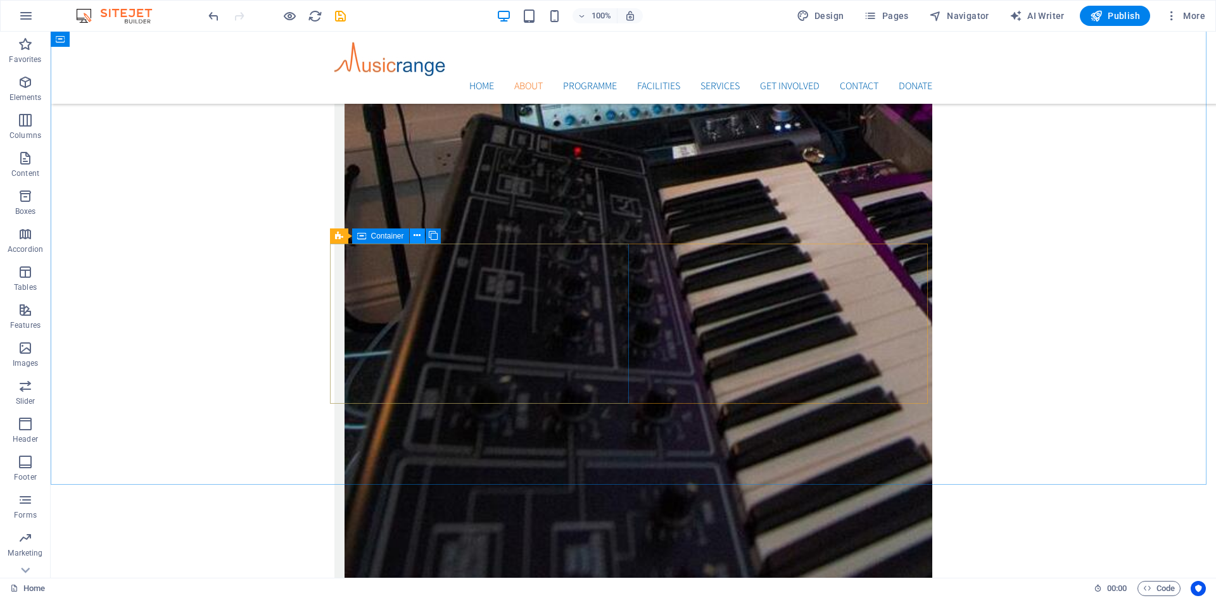
click at [419, 236] on icon at bounding box center [416, 235] width 7 height 13
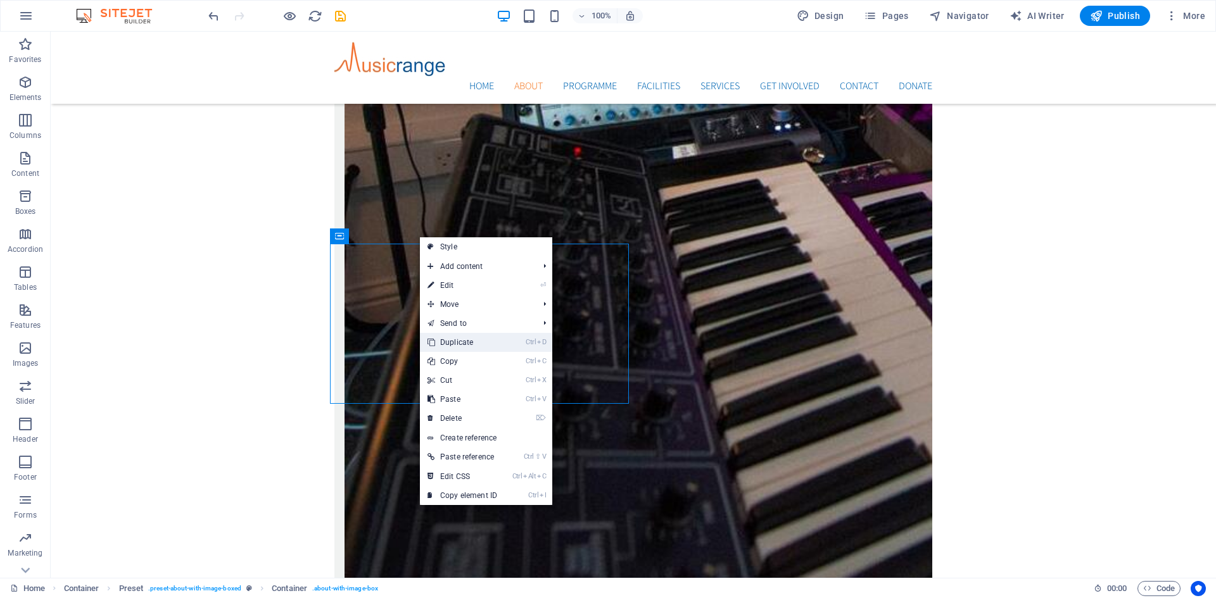
click at [457, 339] on link "Ctrl D Duplicate" at bounding box center [462, 342] width 85 height 19
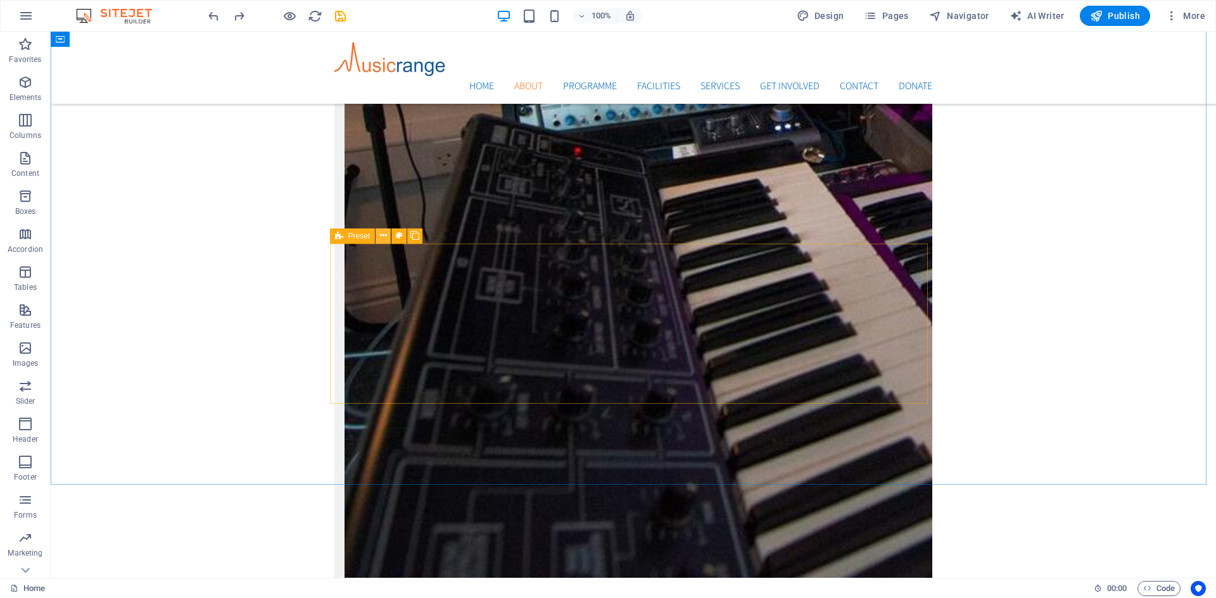
click at [381, 237] on icon at bounding box center [383, 235] width 7 height 13
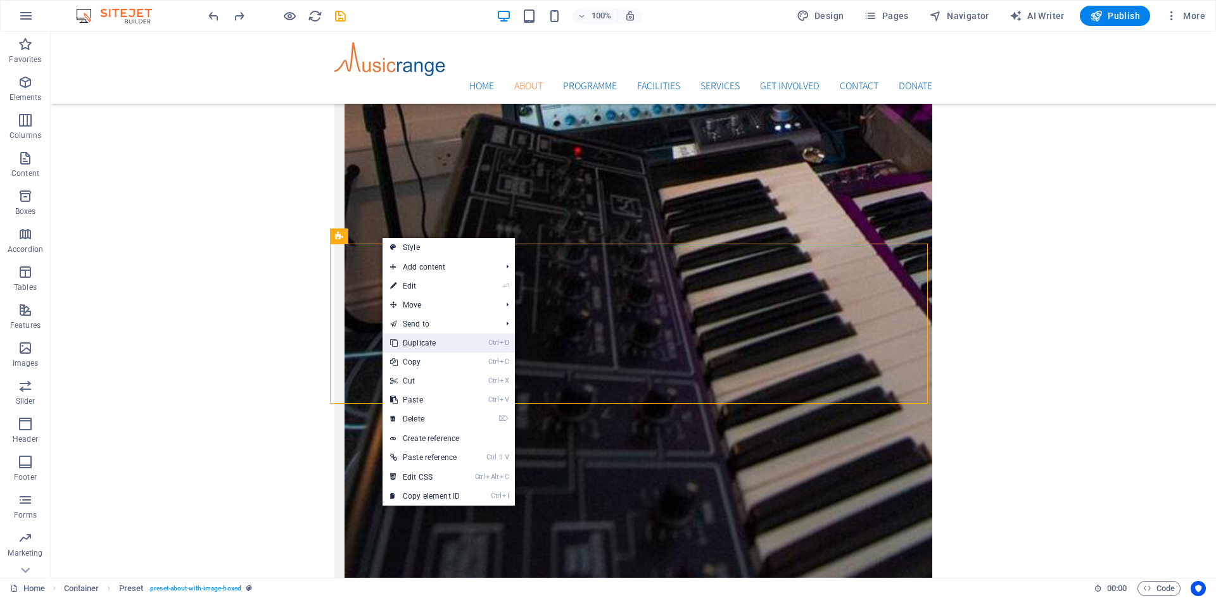
click at [418, 339] on link "Ctrl D Duplicate" at bounding box center [424, 343] width 85 height 19
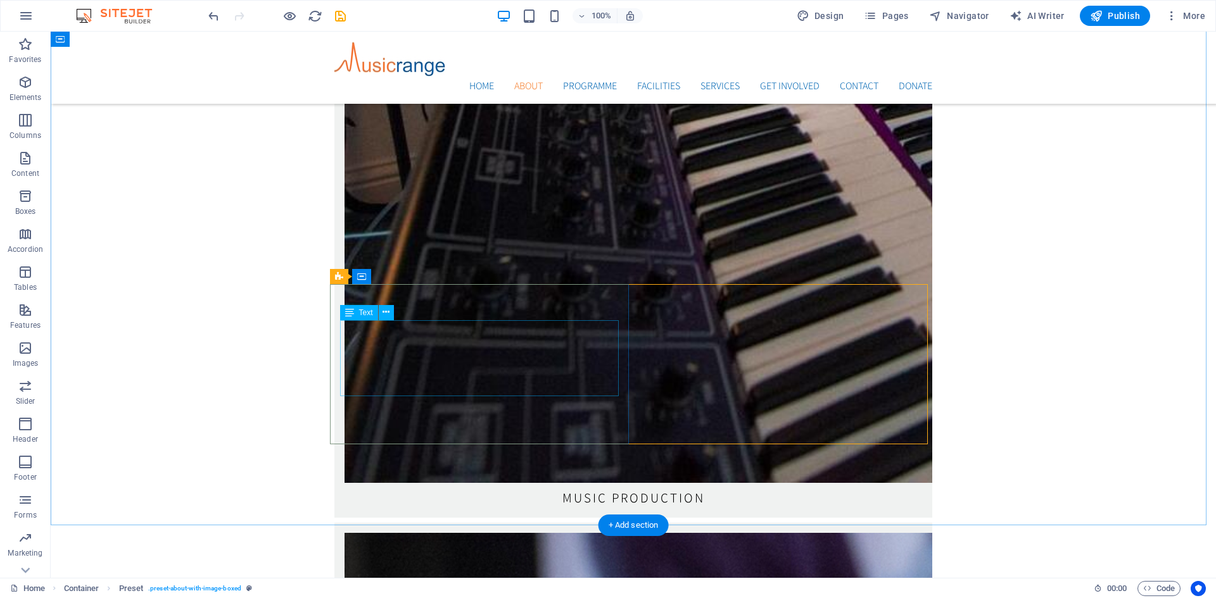
scroll to position [2692, 0]
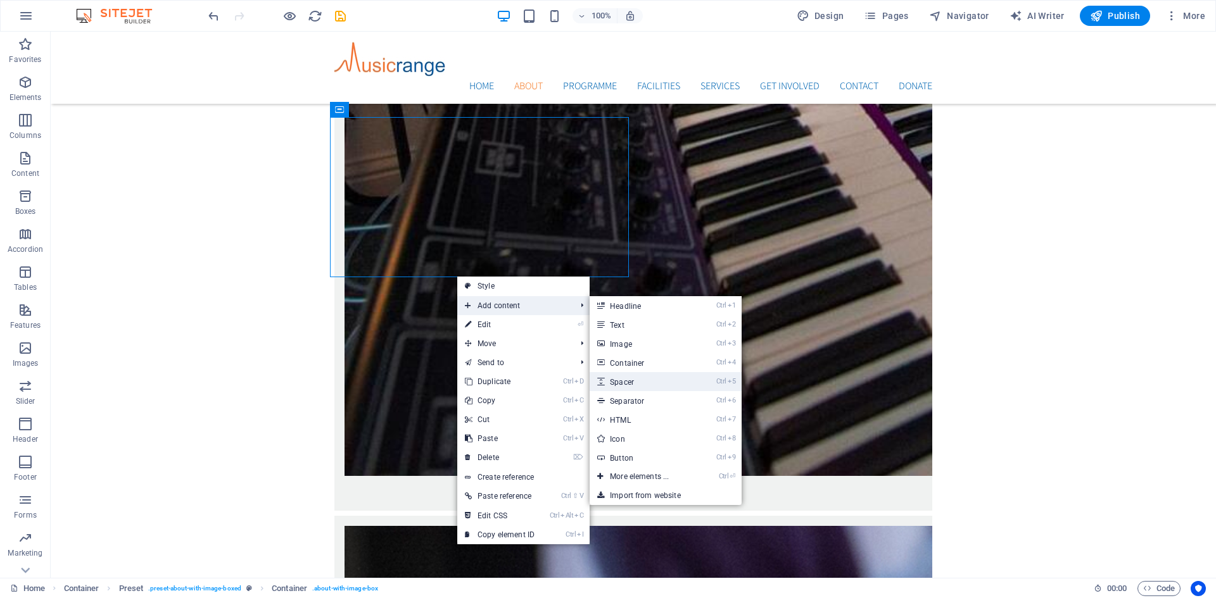
click at [618, 380] on link "Ctrl 5 Spacer" at bounding box center [641, 381] width 104 height 19
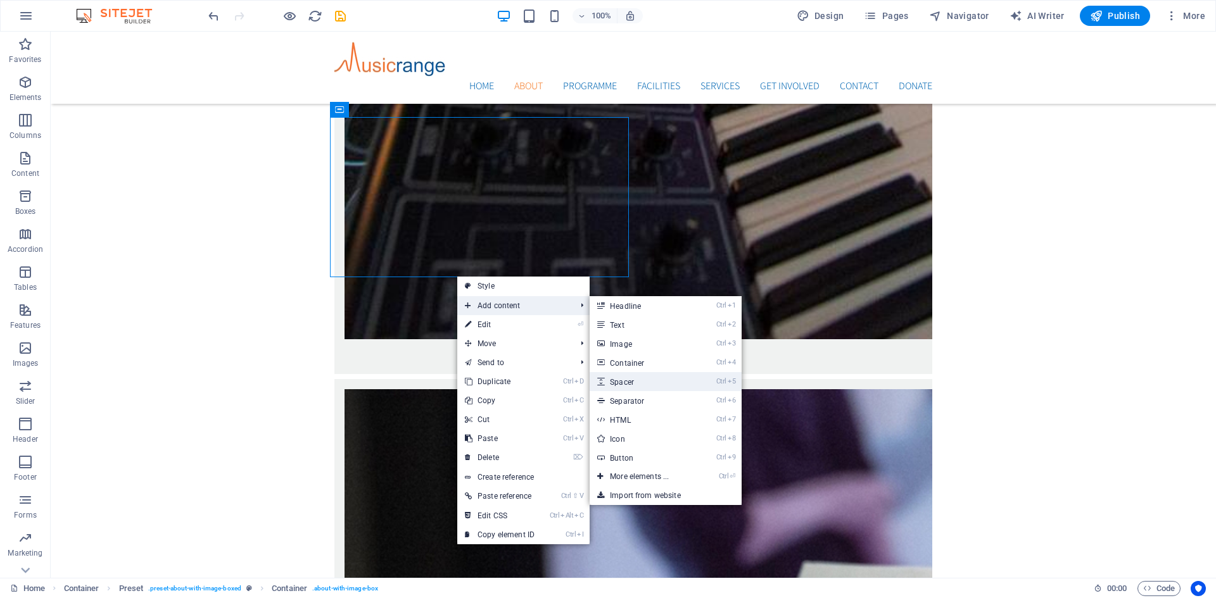
select select "px"
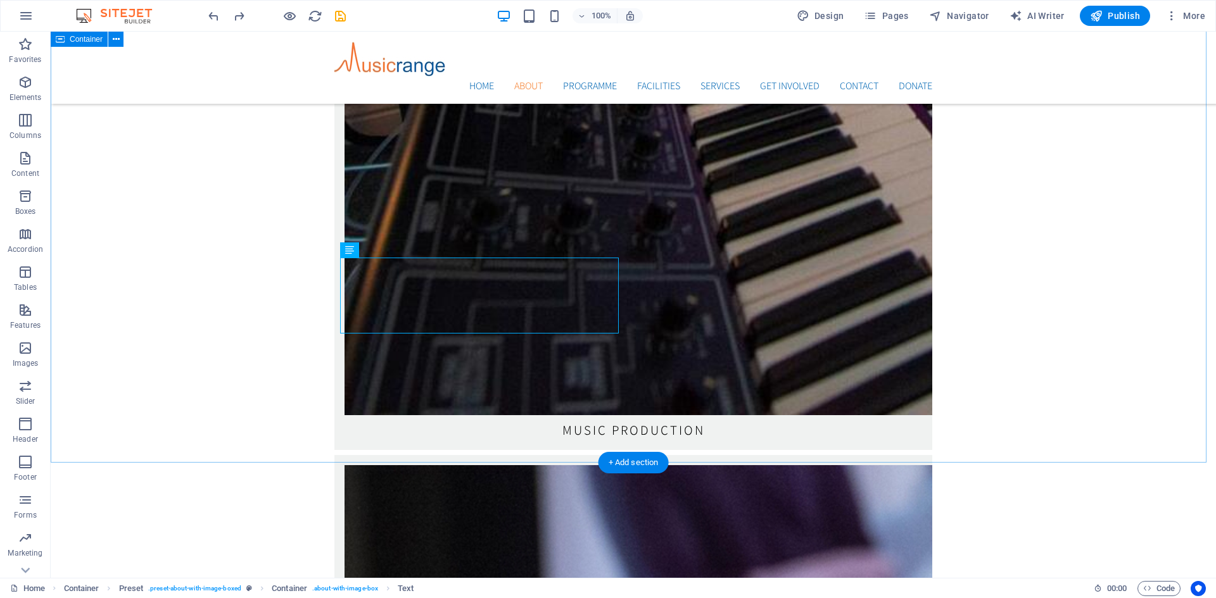
scroll to position [2756, 0]
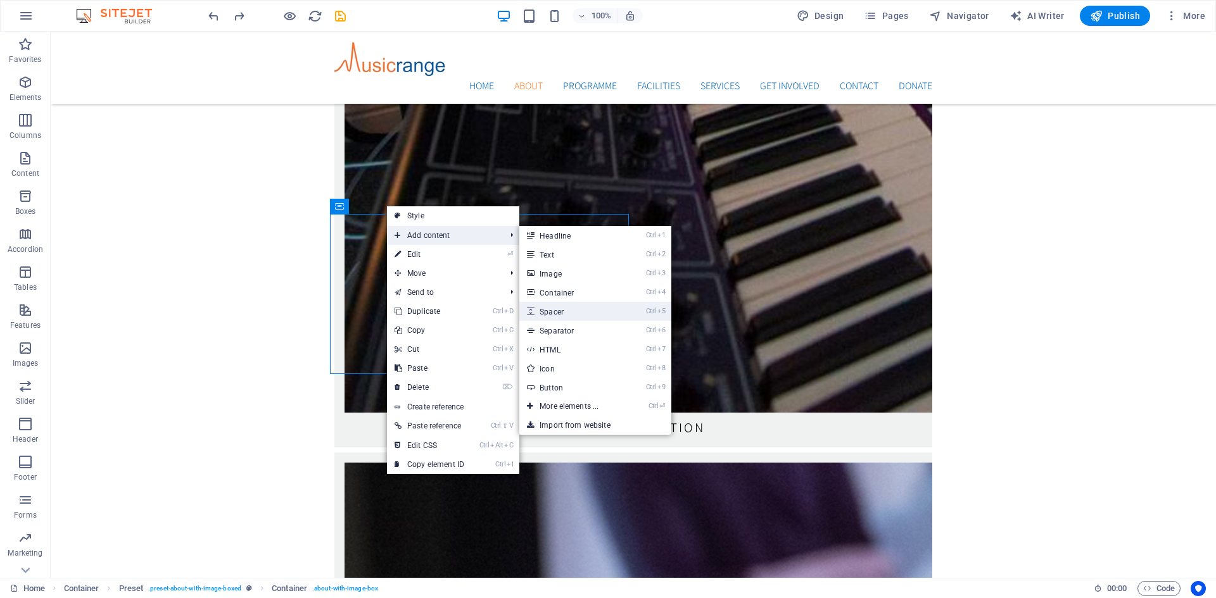
click at [553, 317] on link "Ctrl 5 Spacer" at bounding box center [571, 311] width 104 height 19
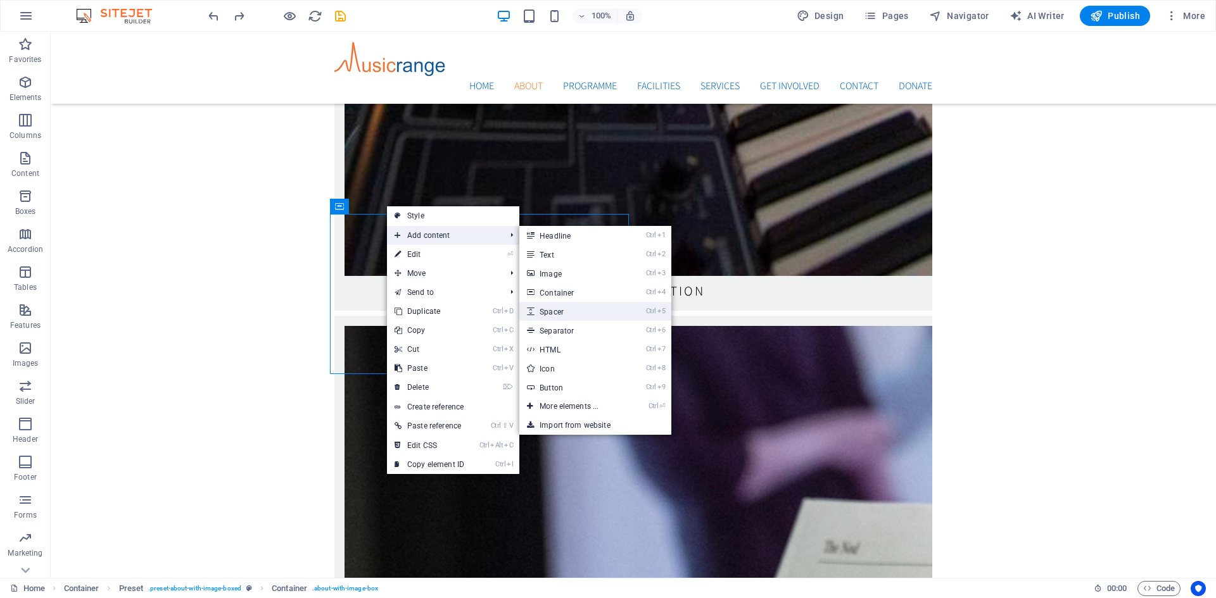
select select "px"
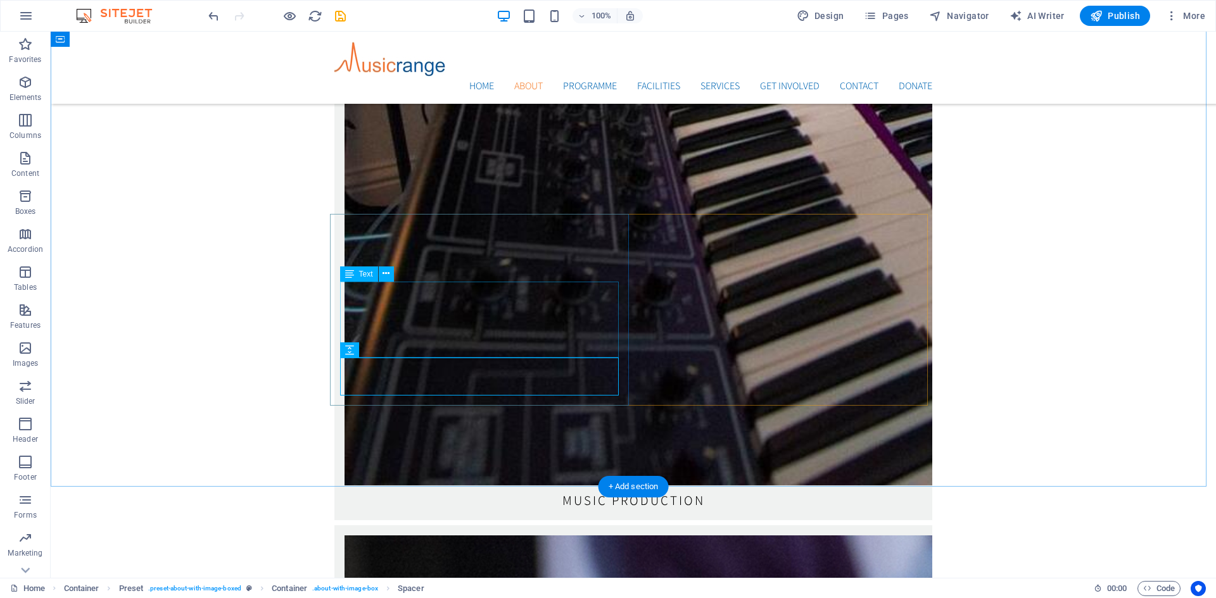
scroll to position [2629, 0]
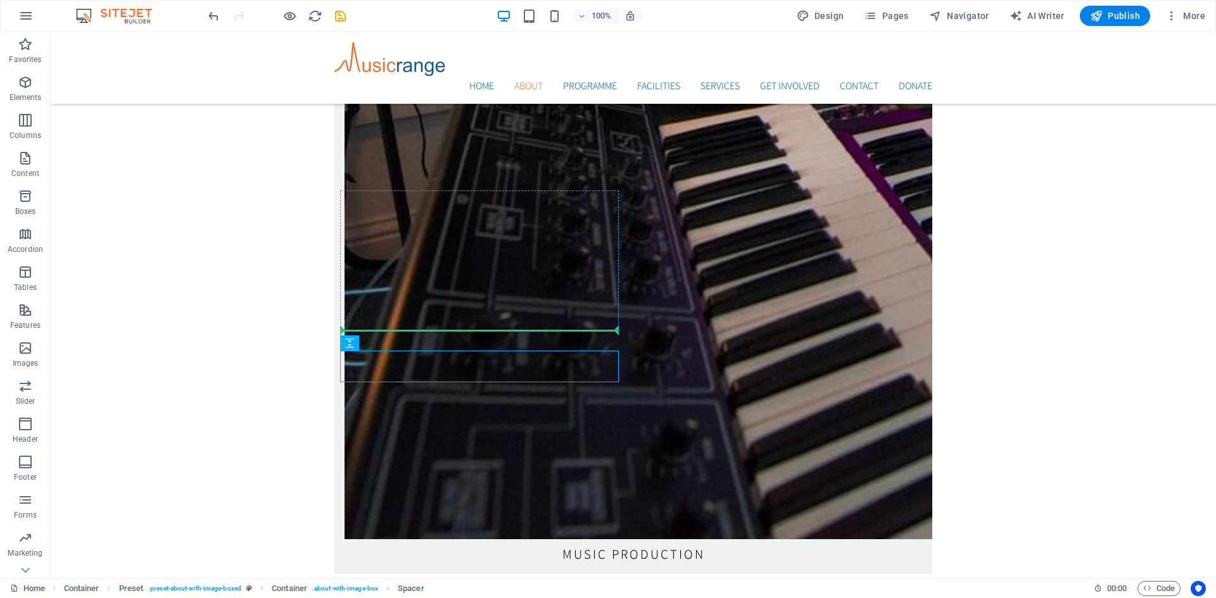
drag, startPoint x: 462, startPoint y: 376, endPoint x: 411, endPoint y: 326, distance: 71.6
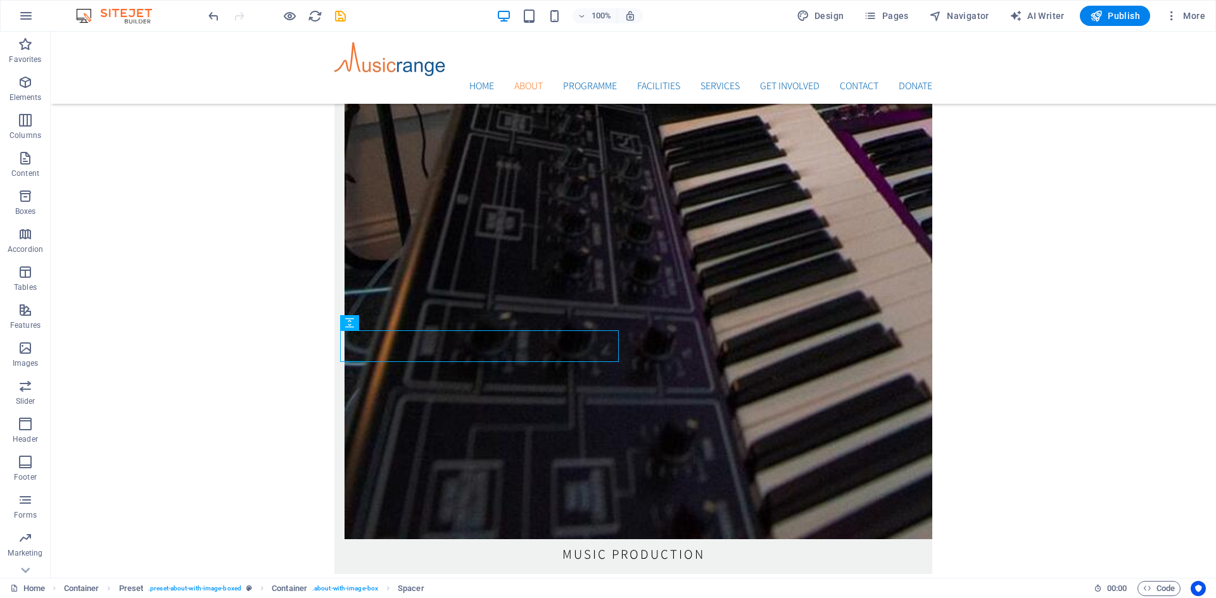
drag, startPoint x: 426, startPoint y: 355, endPoint x: 377, endPoint y: 360, distance: 49.0
drag, startPoint x: 415, startPoint y: 351, endPoint x: 355, endPoint y: 374, distance: 64.9
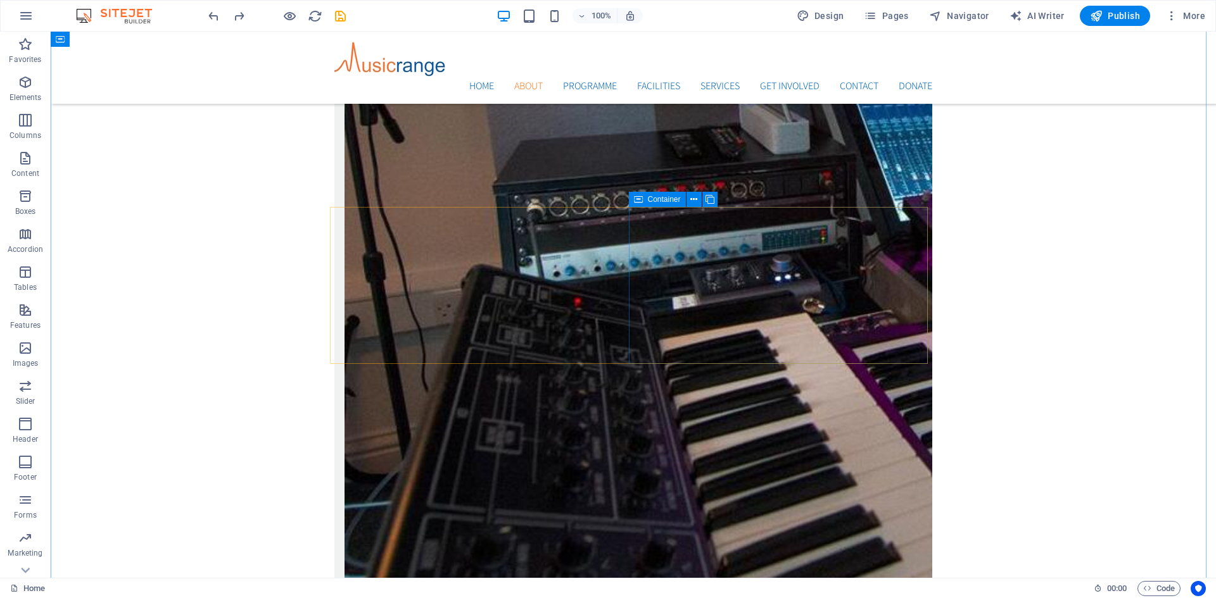
scroll to position [2225, 0]
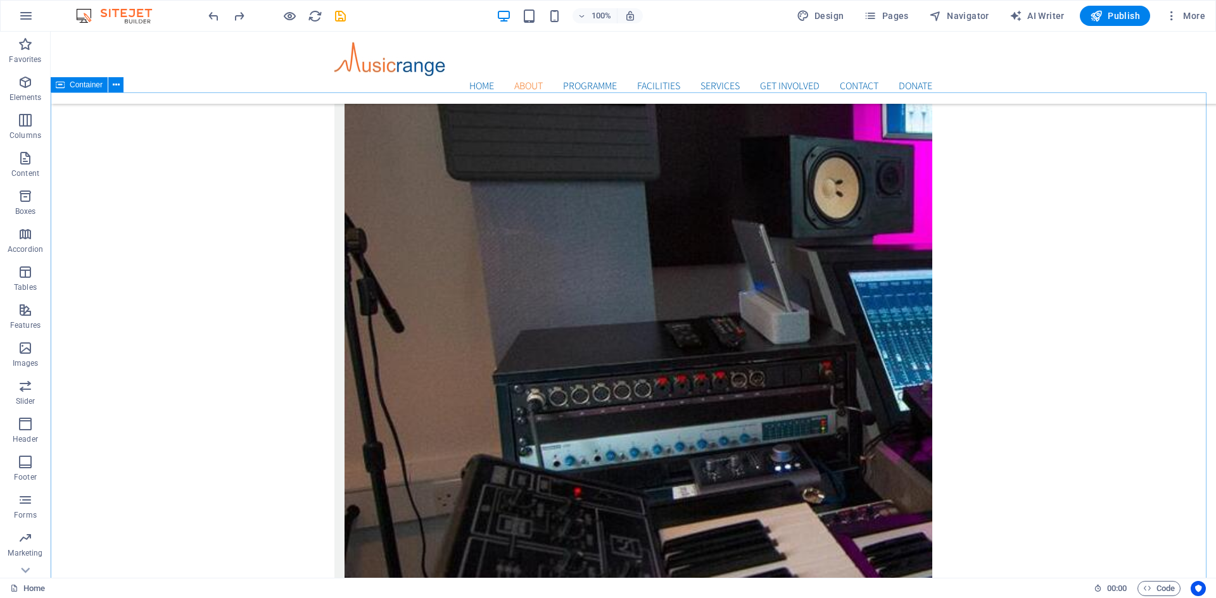
click at [71, 83] on span "Container" at bounding box center [86, 85] width 33 height 8
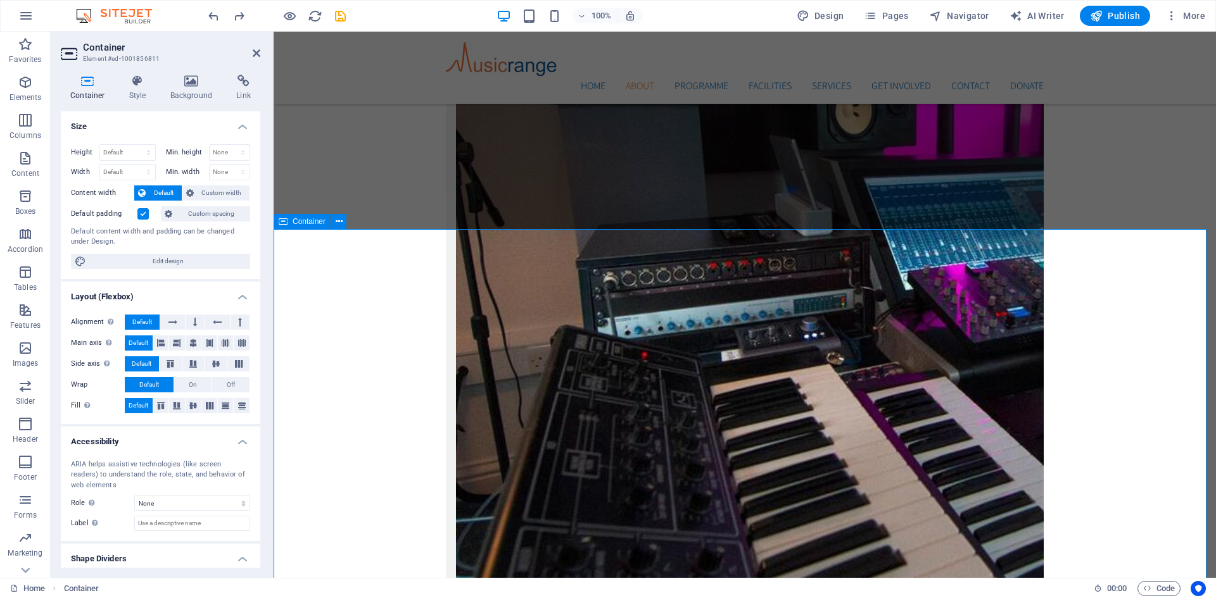
click at [256, 51] on icon at bounding box center [257, 53] width 8 height 10
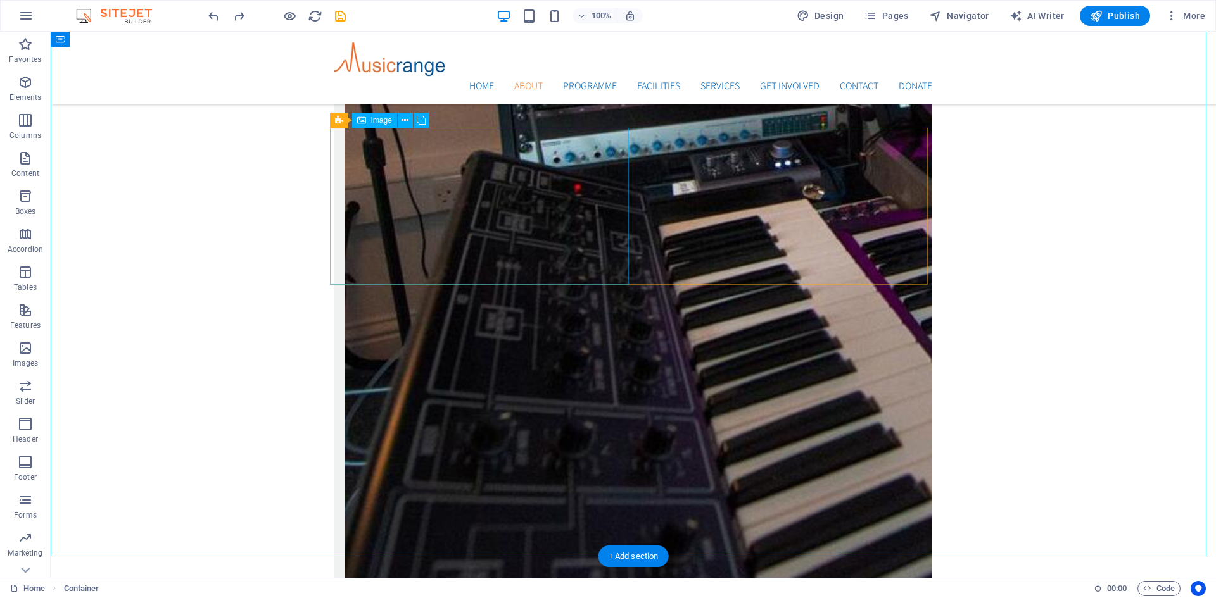
scroll to position [2605, 0]
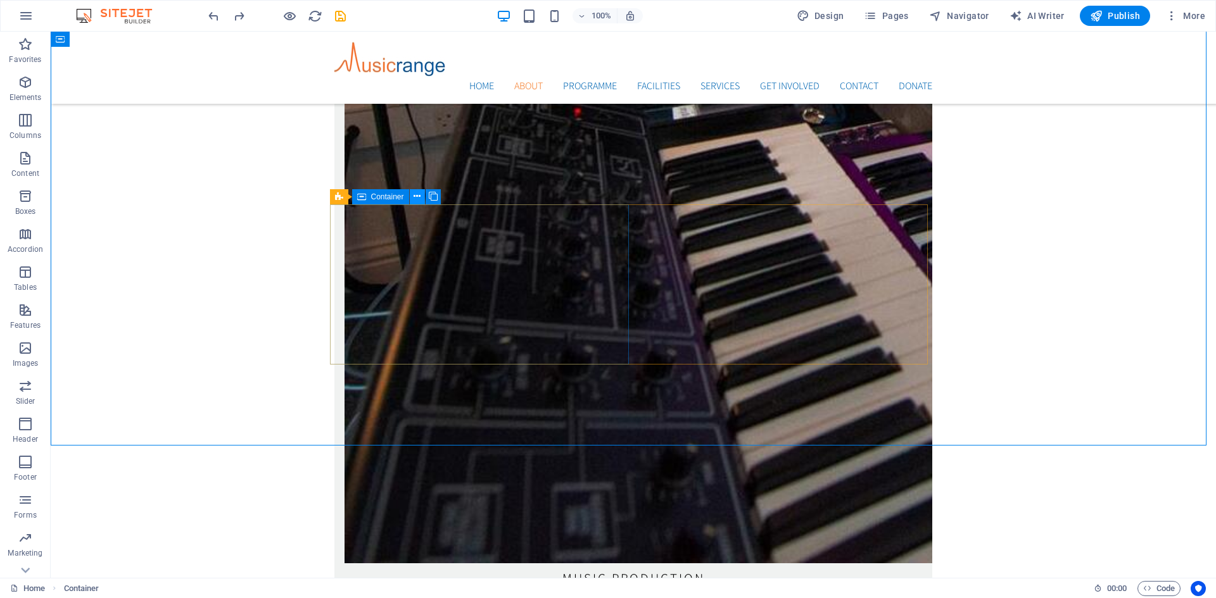
click at [418, 192] on icon at bounding box center [416, 196] width 7 height 13
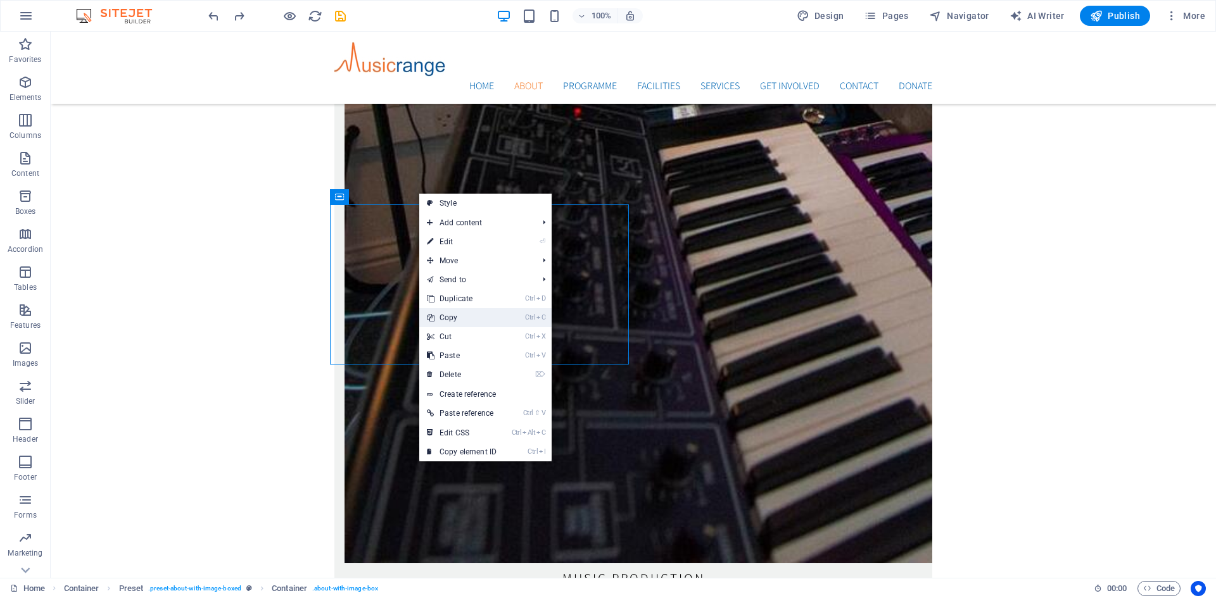
click at [458, 312] on link "Ctrl C Copy" at bounding box center [461, 317] width 85 height 19
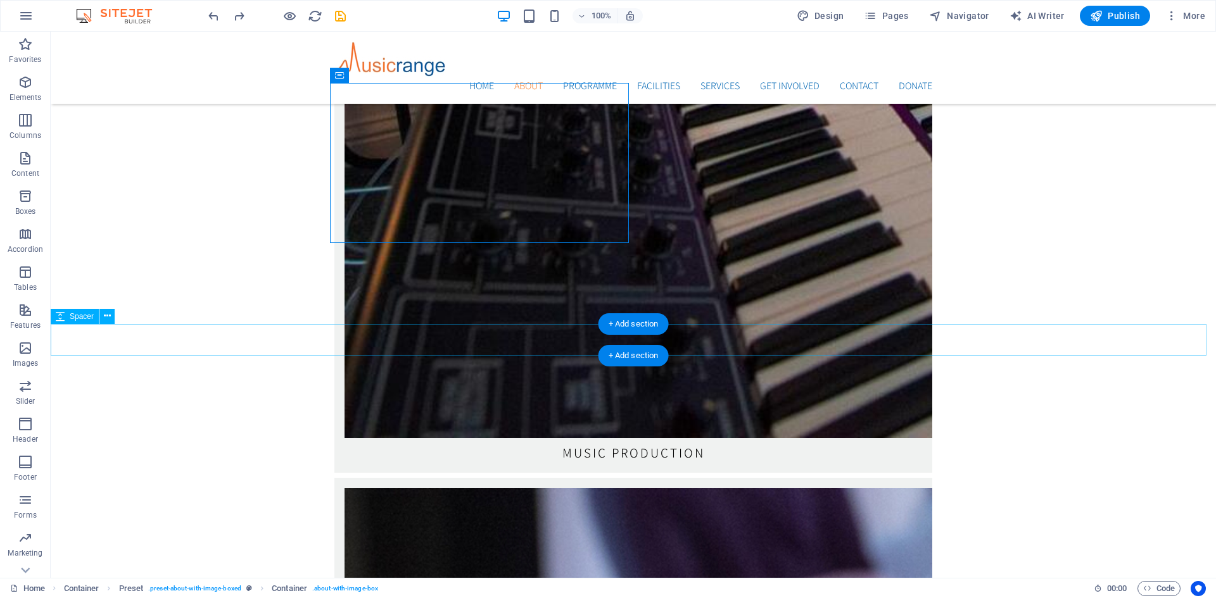
scroll to position [2732, 0]
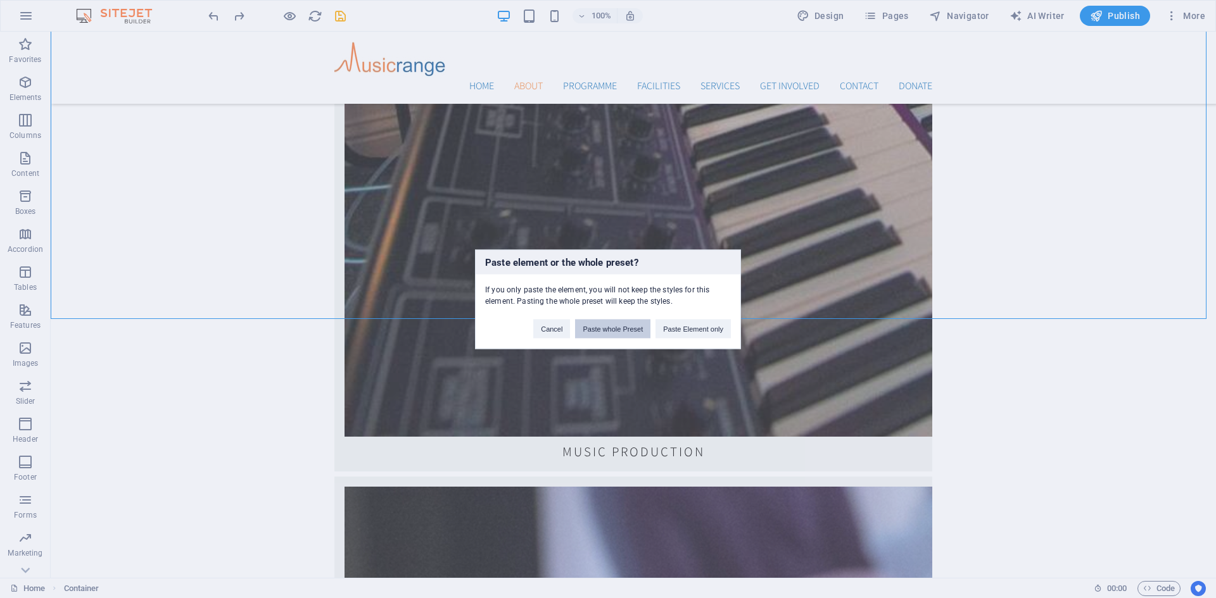
click at [621, 329] on button "Paste whole Preset" at bounding box center [612, 328] width 75 height 19
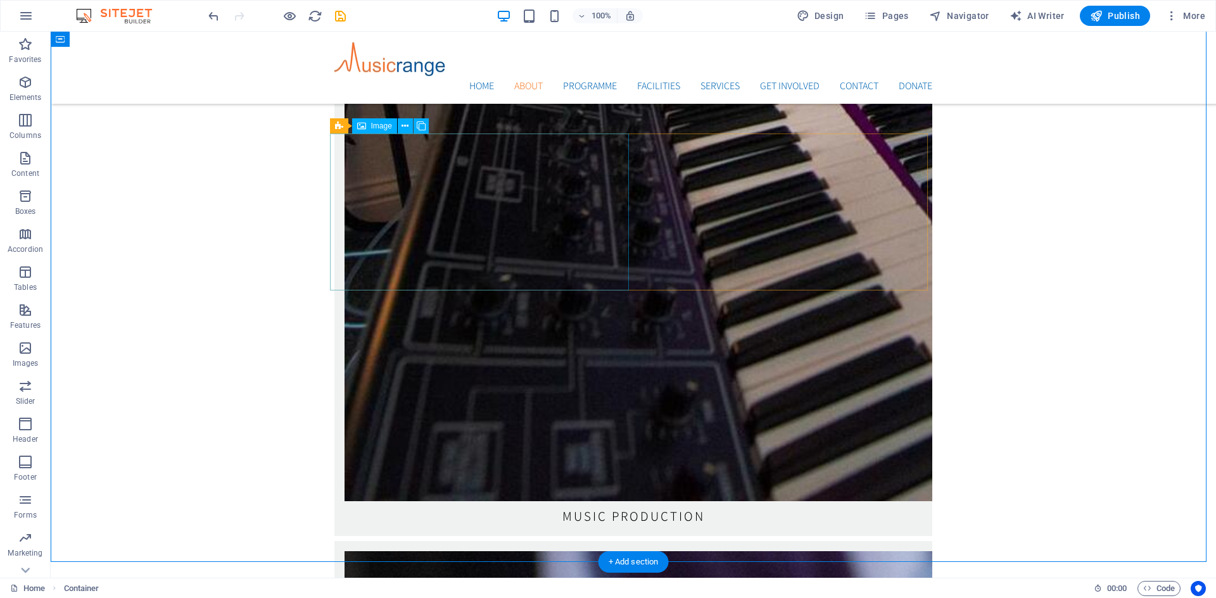
scroll to position [2668, 0]
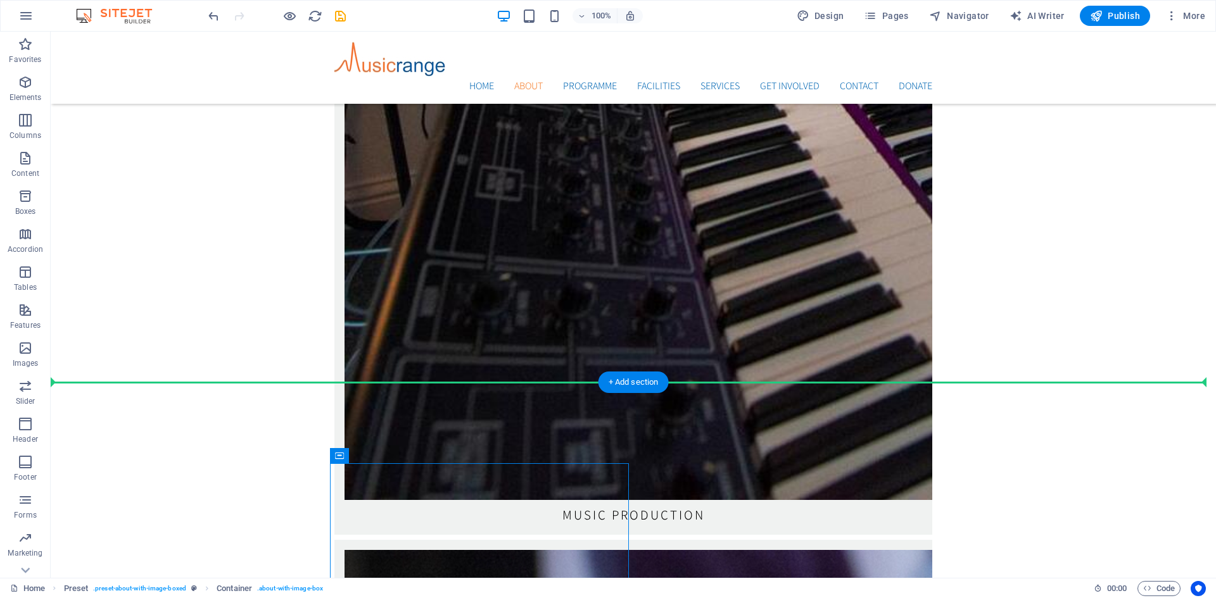
drag, startPoint x: 419, startPoint y: 489, endPoint x: 375, endPoint y: 370, distance: 126.2
drag, startPoint x: 394, startPoint y: 488, endPoint x: 379, endPoint y: 352, distance: 136.9
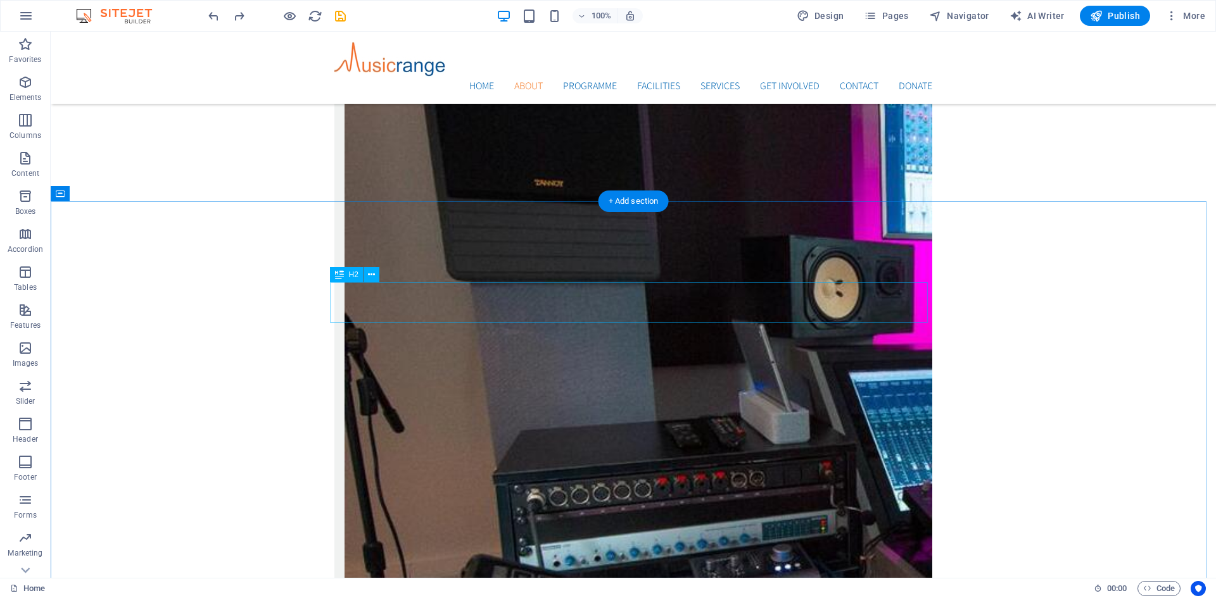
scroll to position [2162, 0]
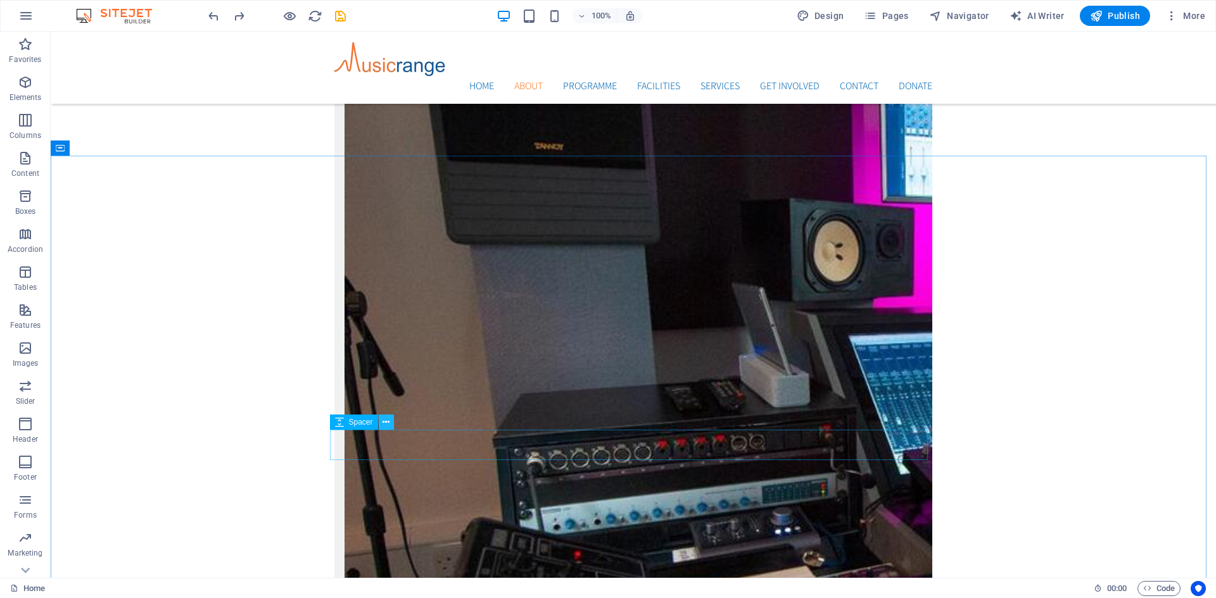
click at [386, 422] on icon at bounding box center [385, 422] width 7 height 13
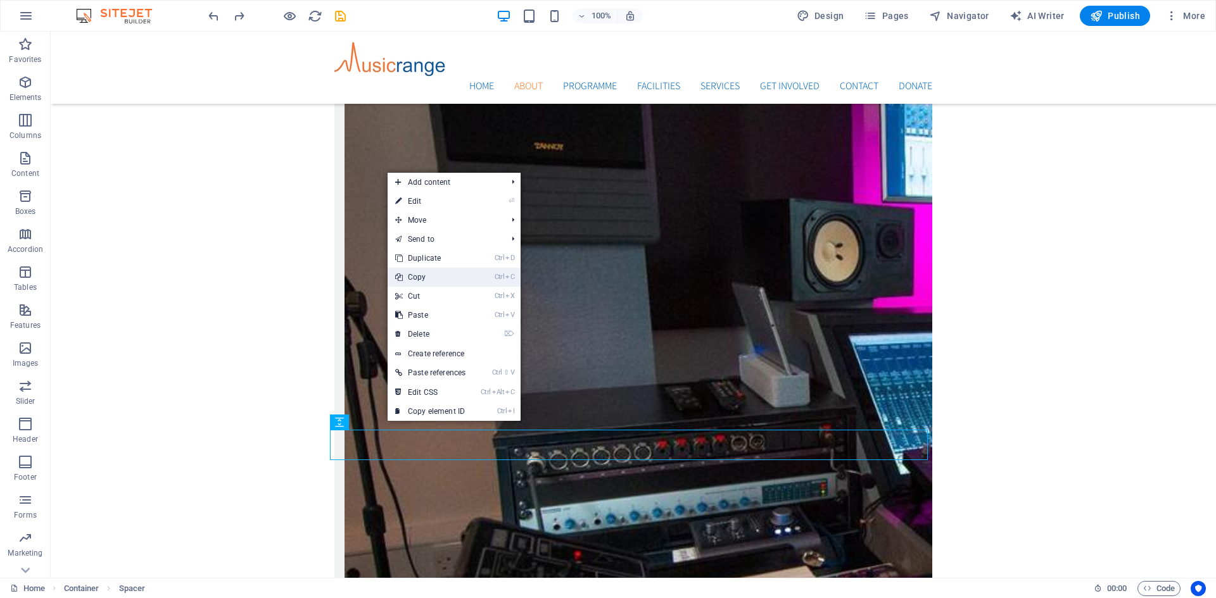
click at [424, 275] on link "Ctrl C Copy" at bounding box center [430, 277] width 85 height 19
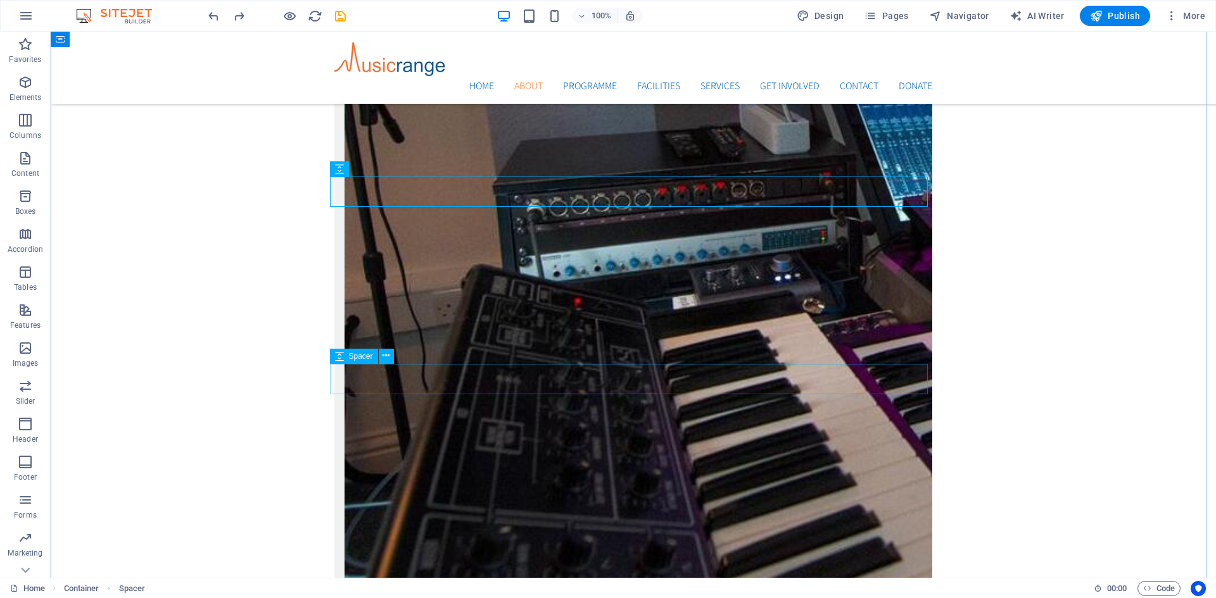
scroll to position [2542, 0]
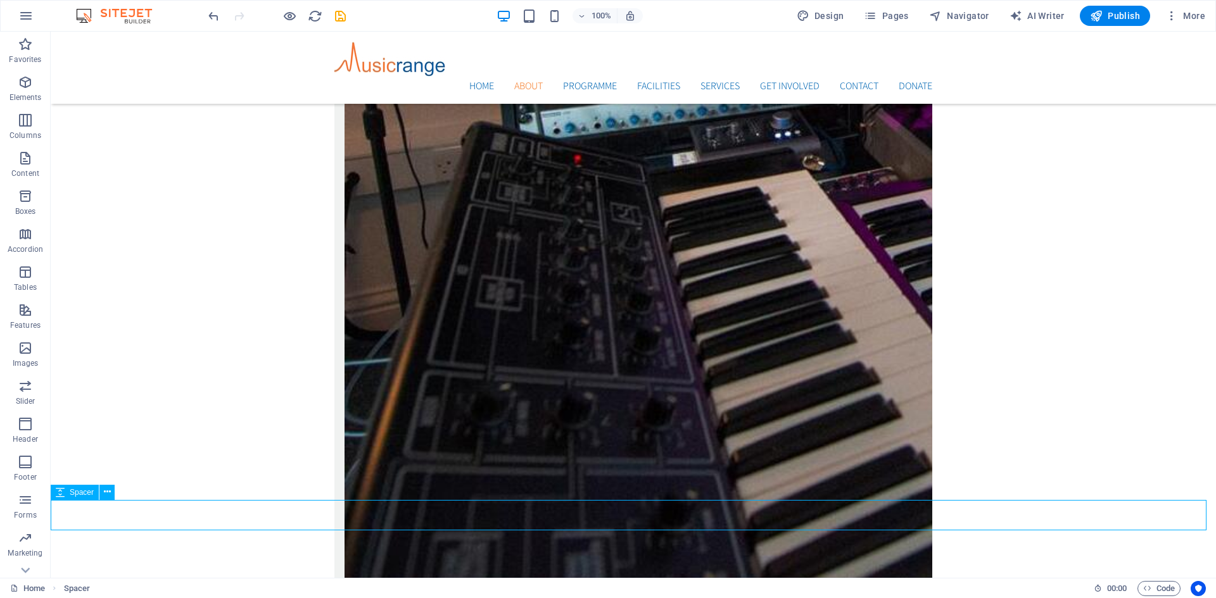
scroll to position [2581, 0]
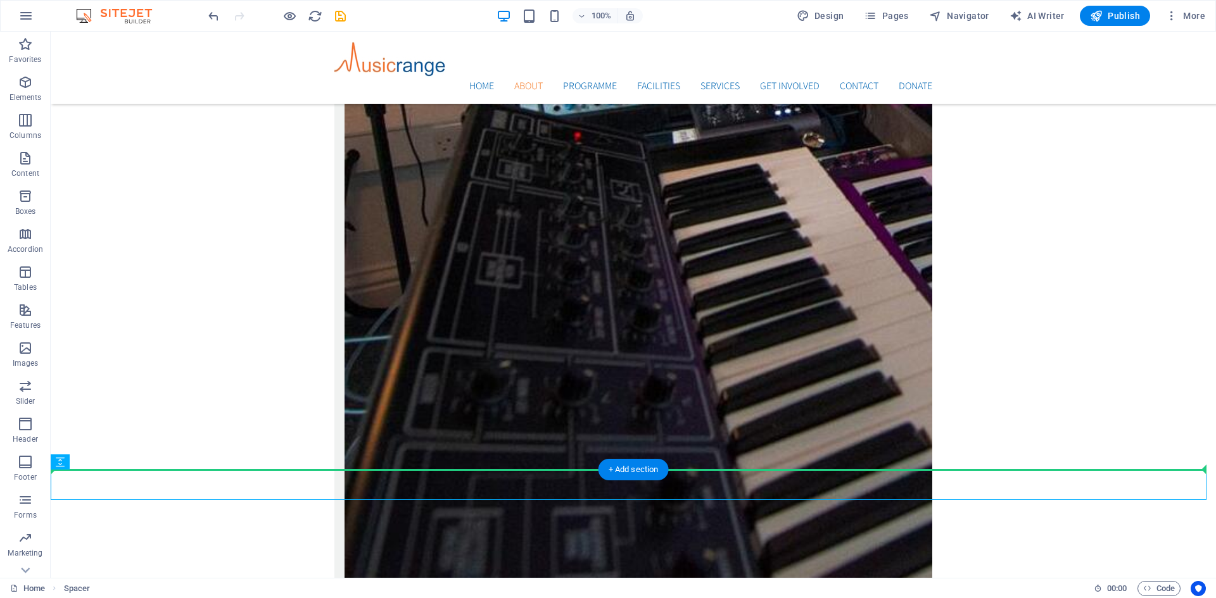
drag, startPoint x: 121, startPoint y: 536, endPoint x: 111, endPoint y: 397, distance: 139.0
drag, startPoint x: 122, startPoint y: 497, endPoint x: 153, endPoint y: 275, distance: 223.9
drag, startPoint x: 110, startPoint y: 493, endPoint x: 182, endPoint y: 327, distance: 181.2
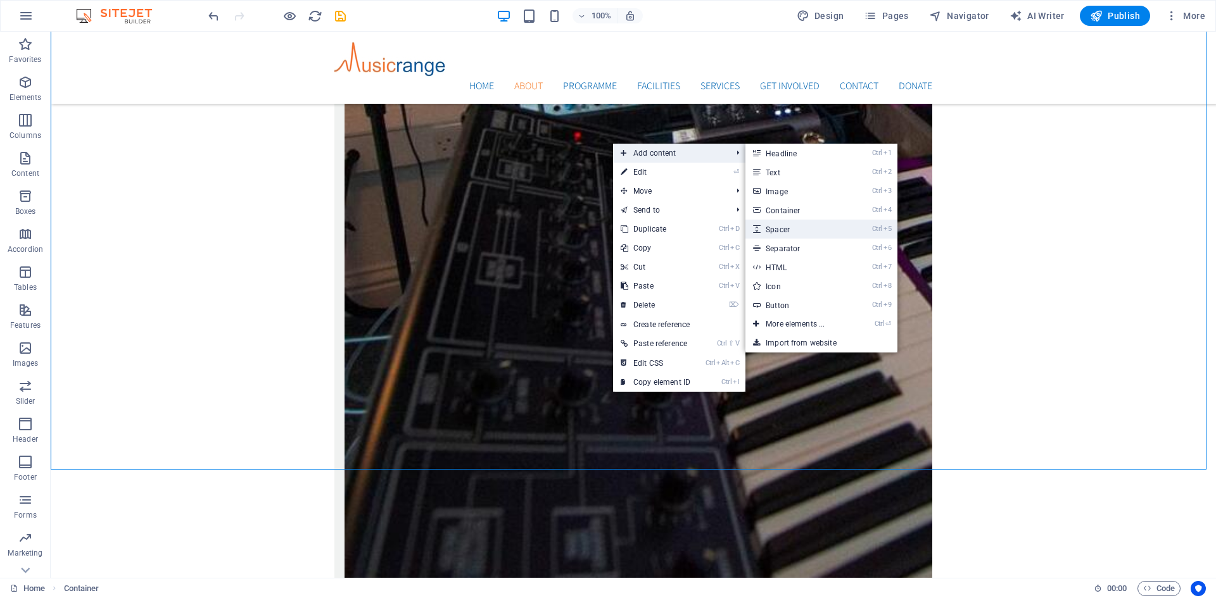
click at [776, 225] on link "Ctrl 5 Spacer" at bounding box center [797, 229] width 104 height 19
select select "px"
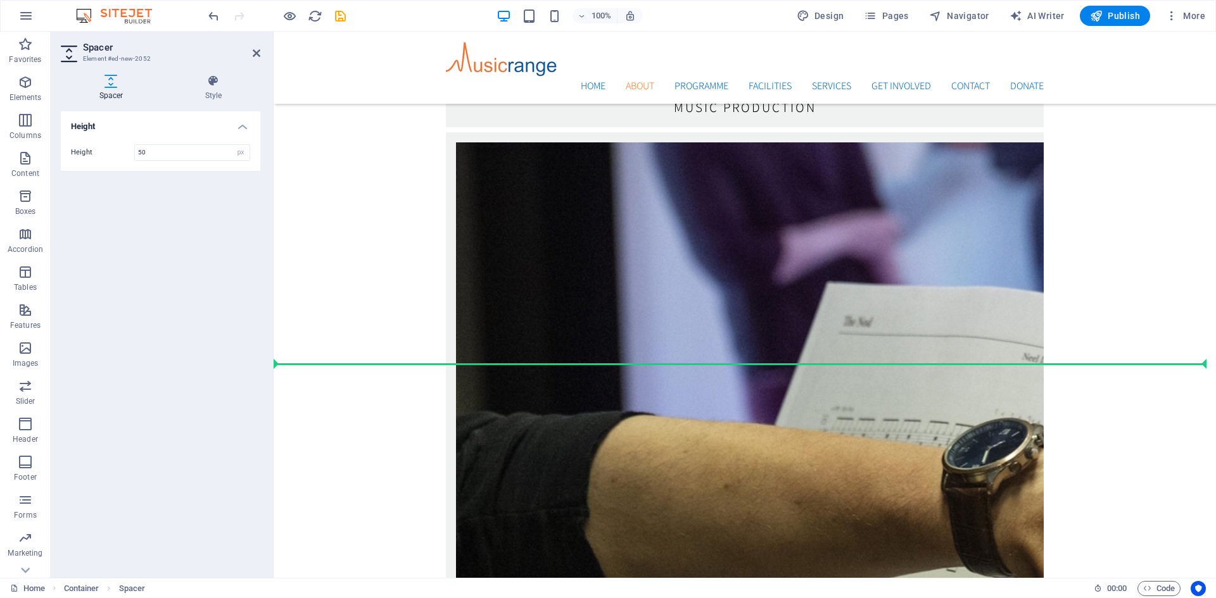
scroll to position [2855, 0]
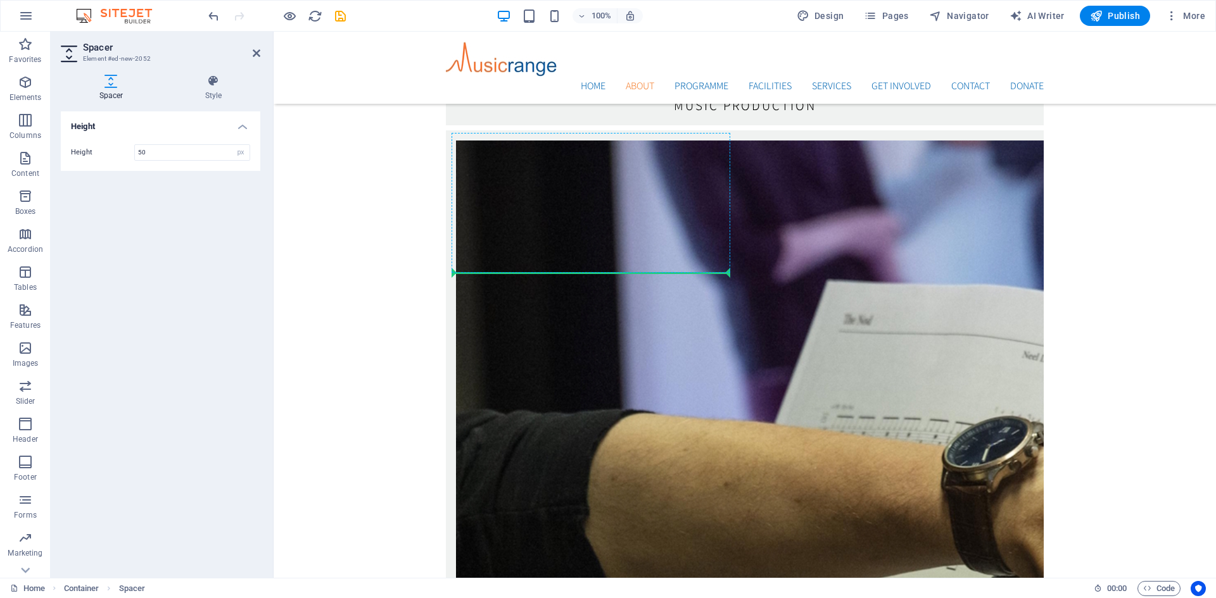
drag, startPoint x: 740, startPoint y: 123, endPoint x: 473, endPoint y: 267, distance: 302.9
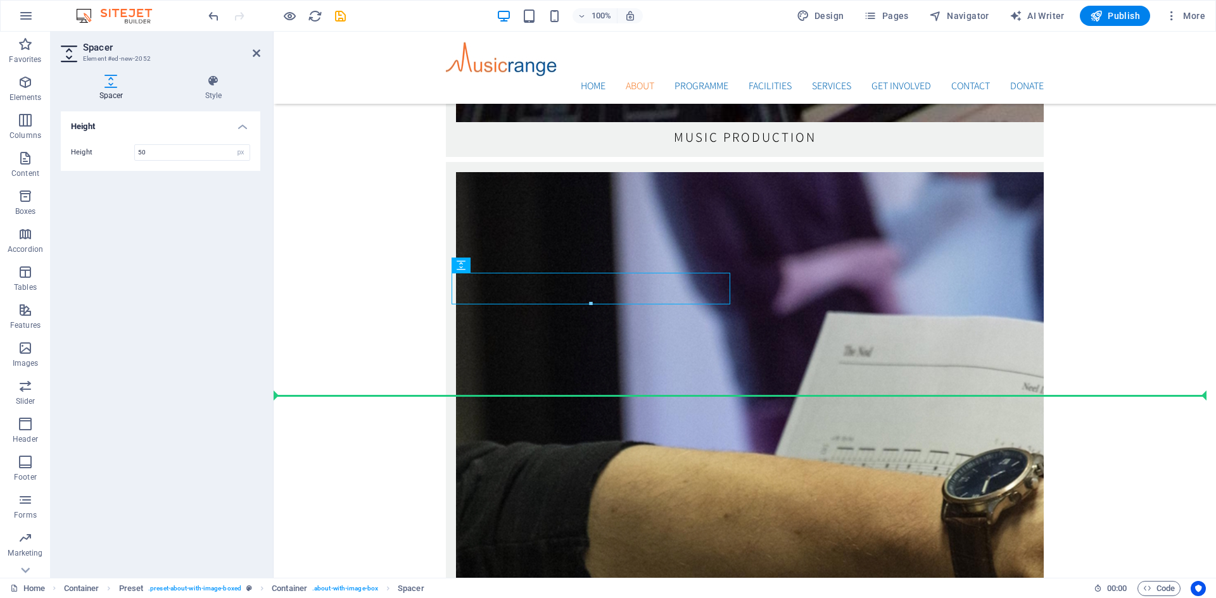
drag, startPoint x: 743, startPoint y: 300, endPoint x: 469, endPoint y: 322, distance: 275.7
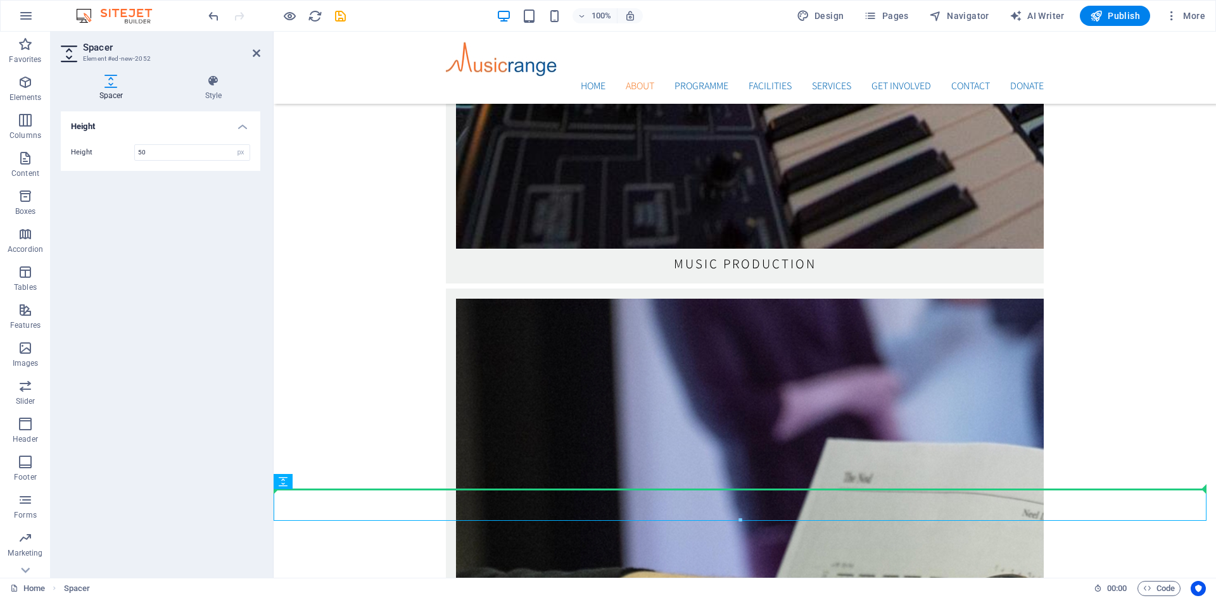
scroll to position [2698, 0]
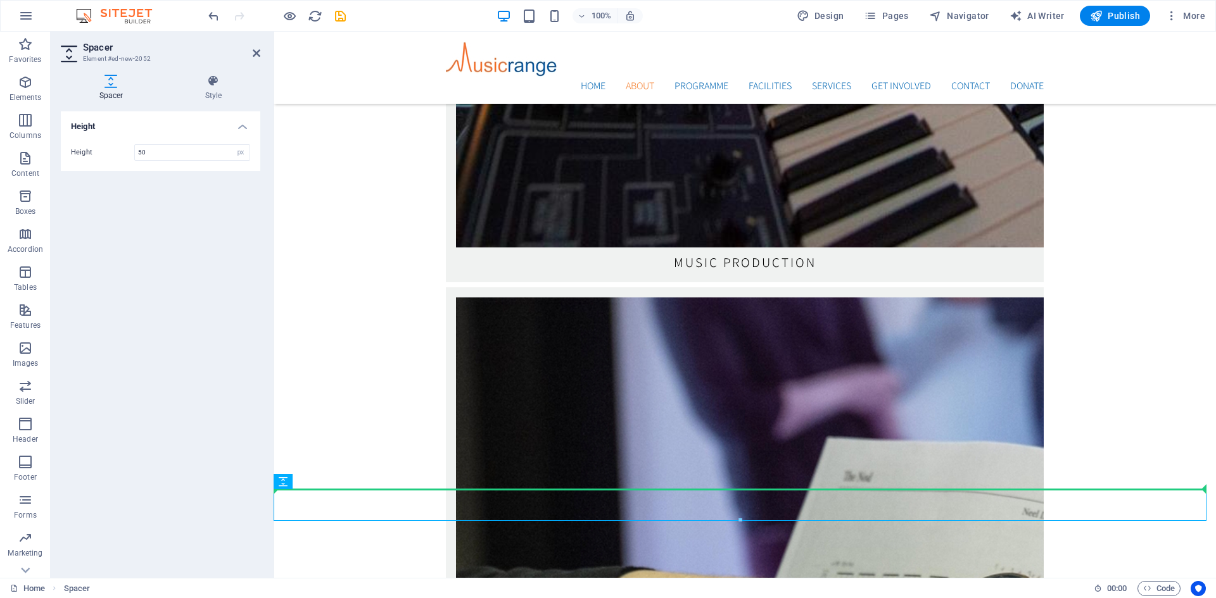
drag, startPoint x: 560, startPoint y: 512, endPoint x: 304, endPoint y: 419, distance: 273.0
drag, startPoint x: 568, startPoint y: 512, endPoint x: 364, endPoint y: 391, distance: 237.1
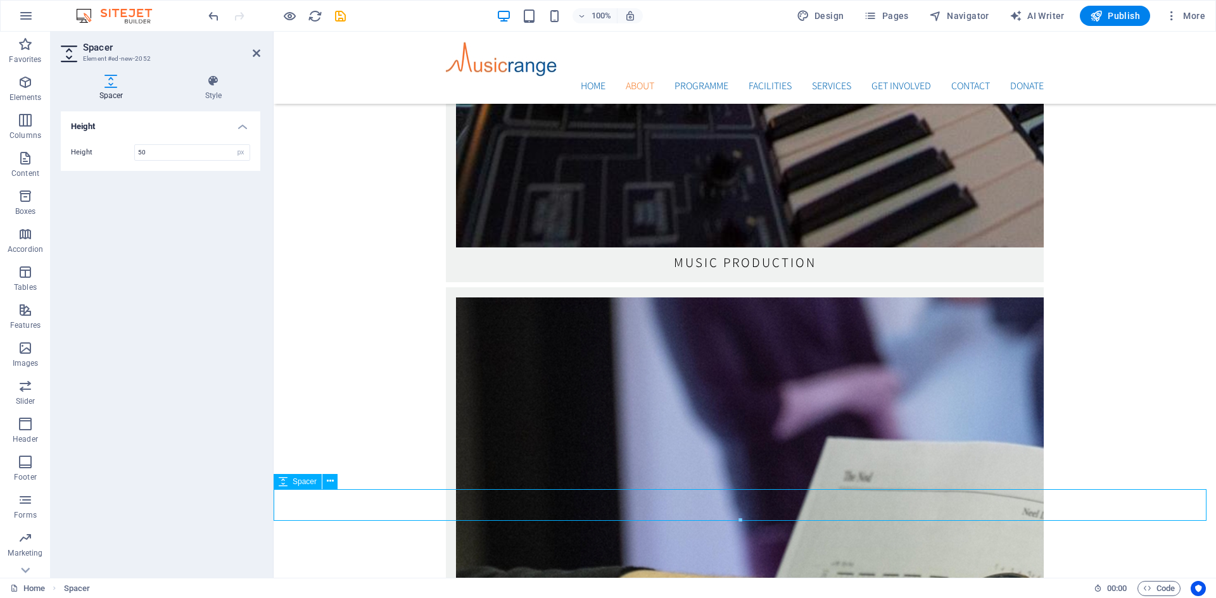
scroll to position [2699, 0]
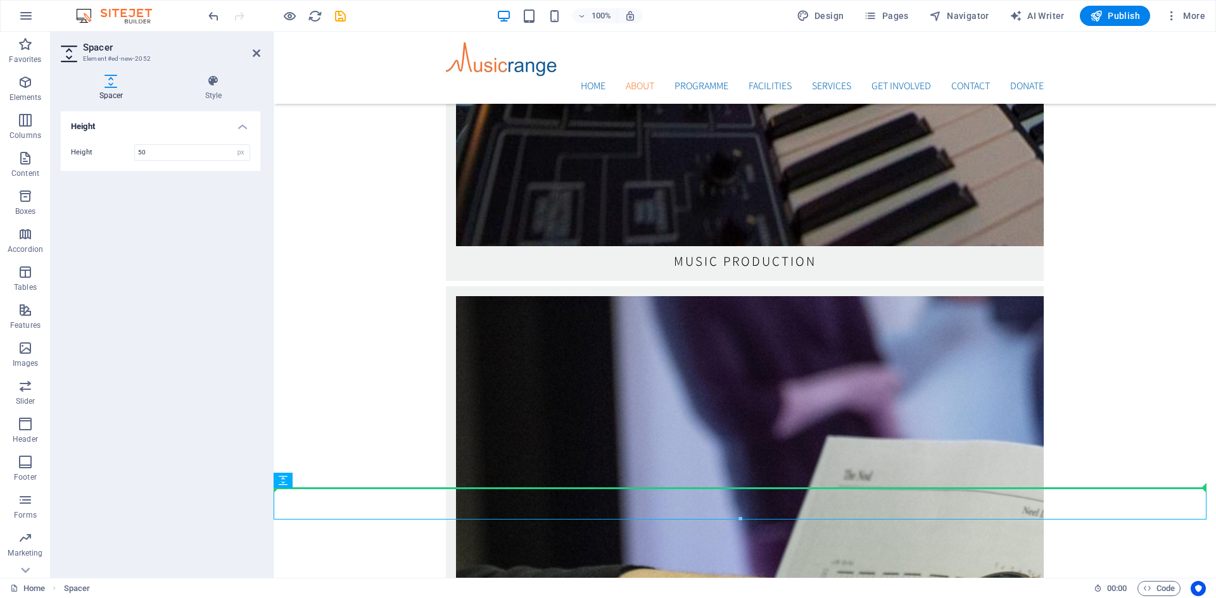
drag, startPoint x: 583, startPoint y: 512, endPoint x: 360, endPoint y: 375, distance: 262.4
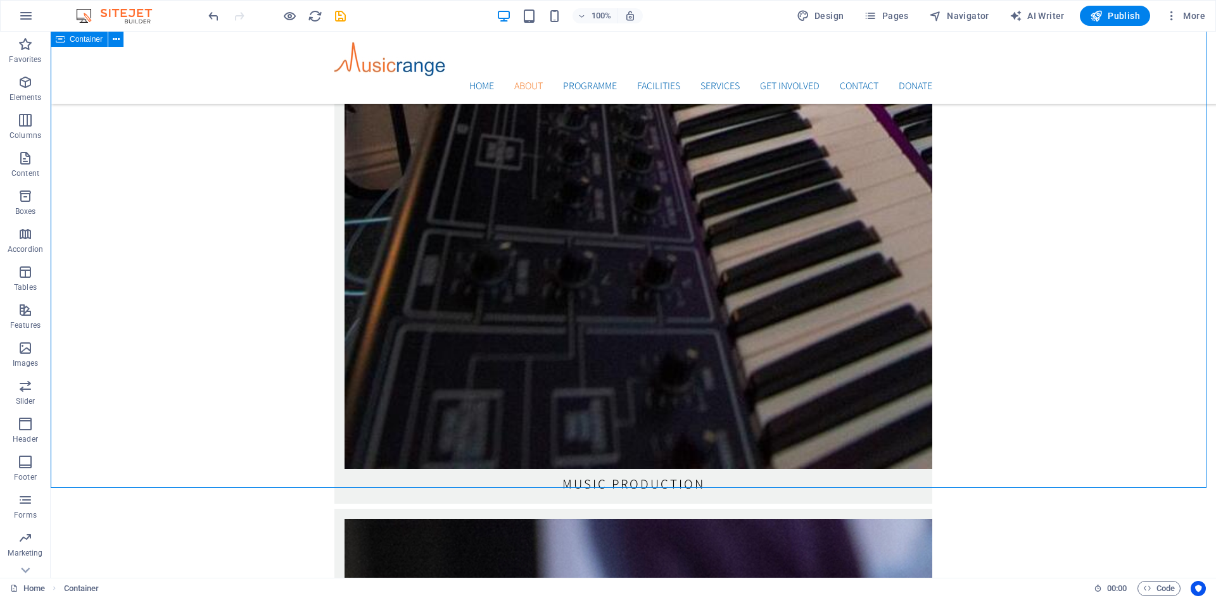
scroll to position [2562, 0]
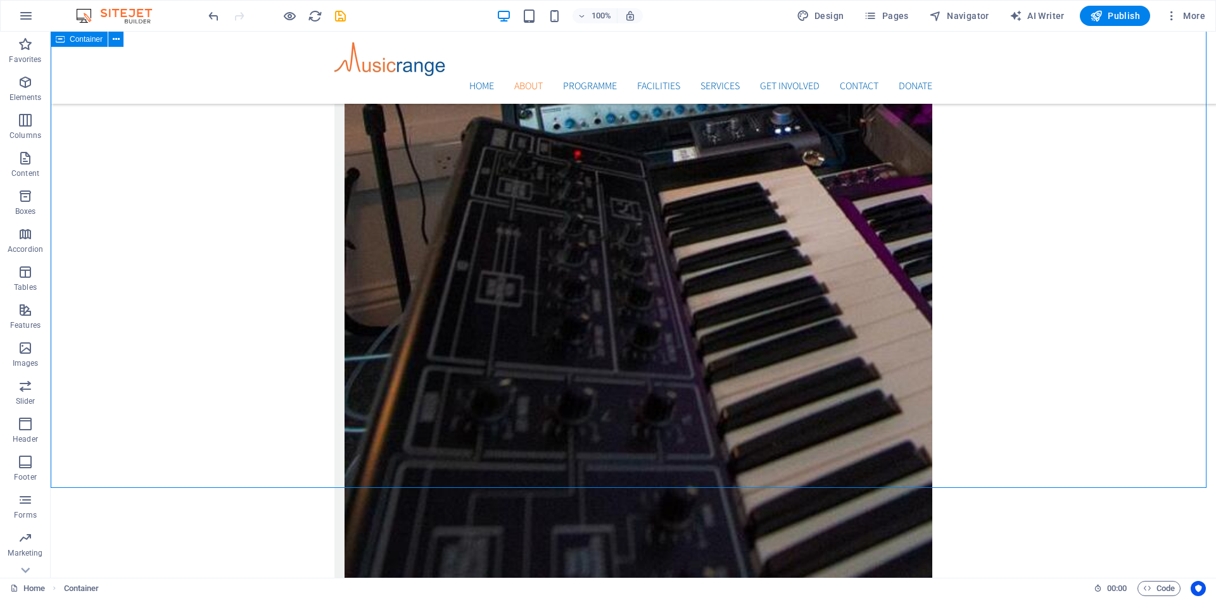
drag, startPoint x: 501, startPoint y: 484, endPoint x: 727, endPoint y: 474, distance: 226.3
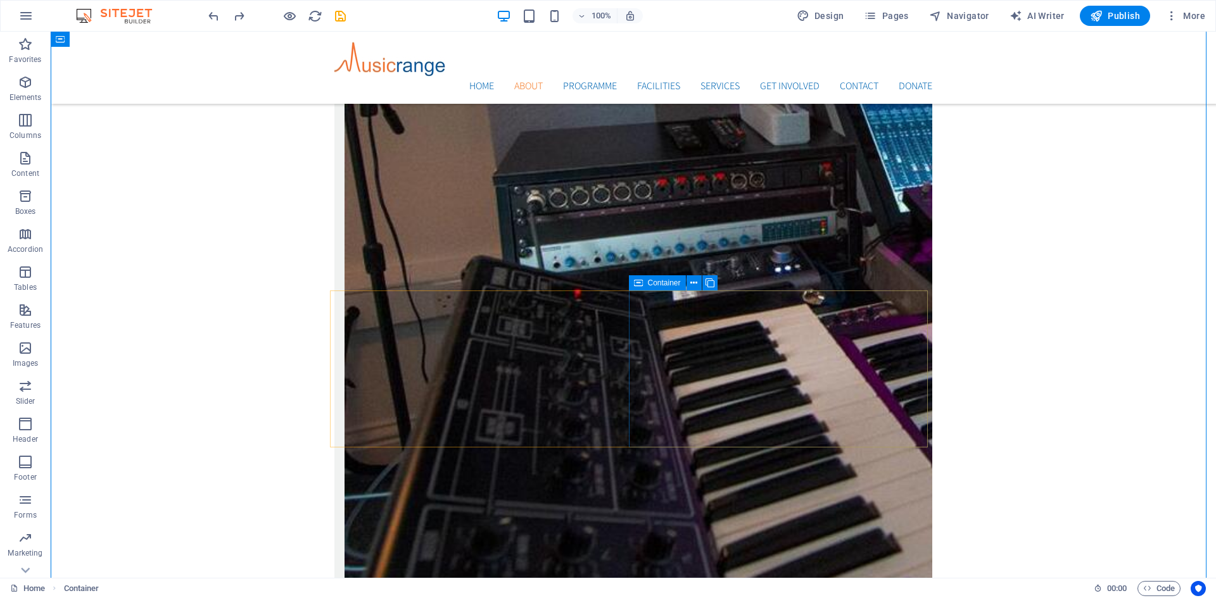
scroll to position [2553, 0]
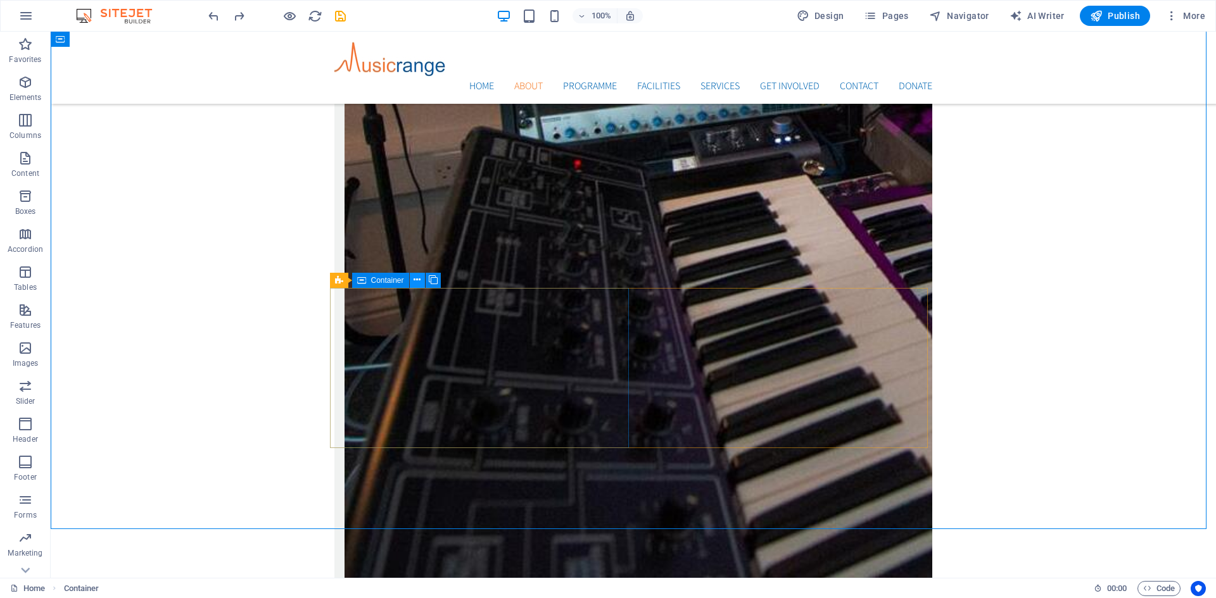
click at [417, 282] on icon at bounding box center [416, 280] width 7 height 13
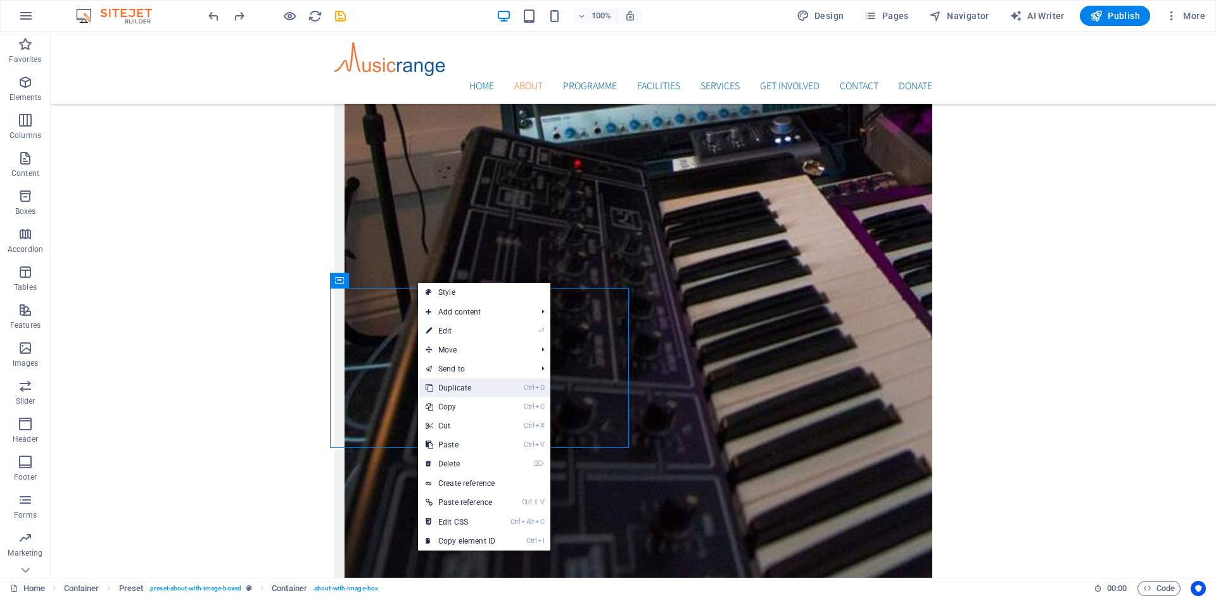
click at [469, 388] on link "Ctrl D Duplicate" at bounding box center [460, 388] width 85 height 19
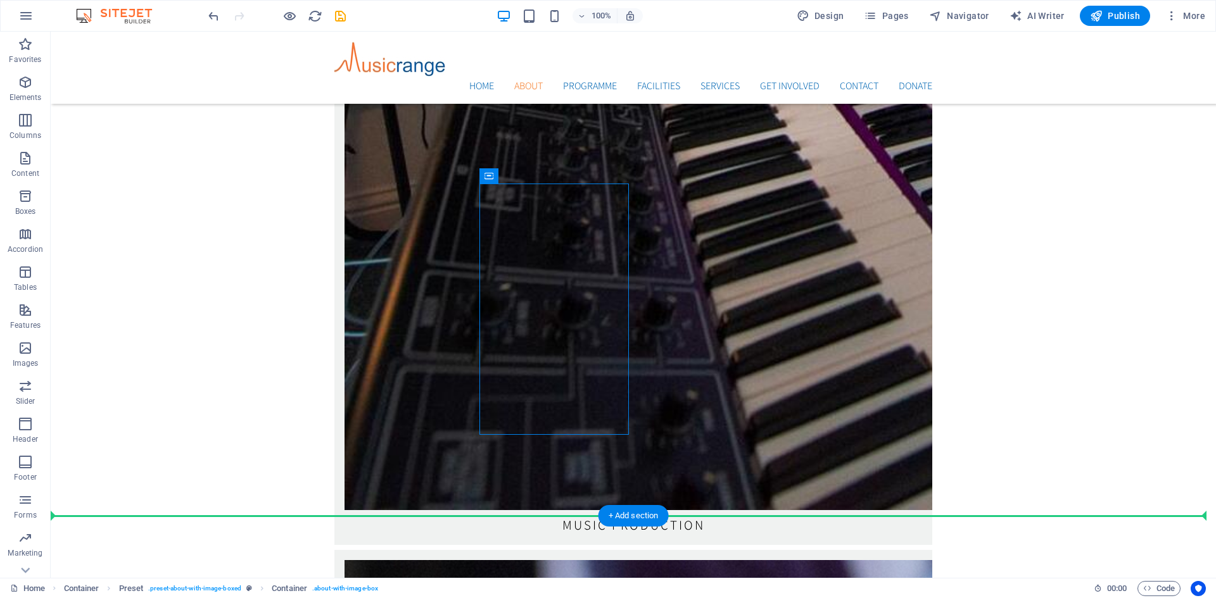
scroll to position [2661, 0]
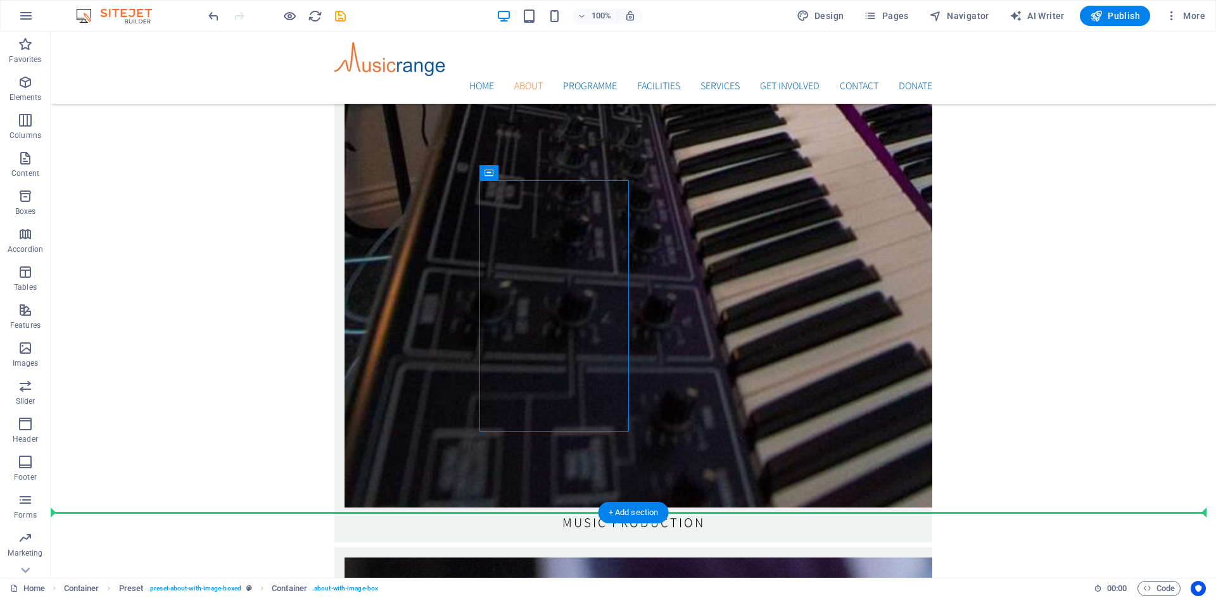
drag, startPoint x: 551, startPoint y: 314, endPoint x: 470, endPoint y: 454, distance: 161.7
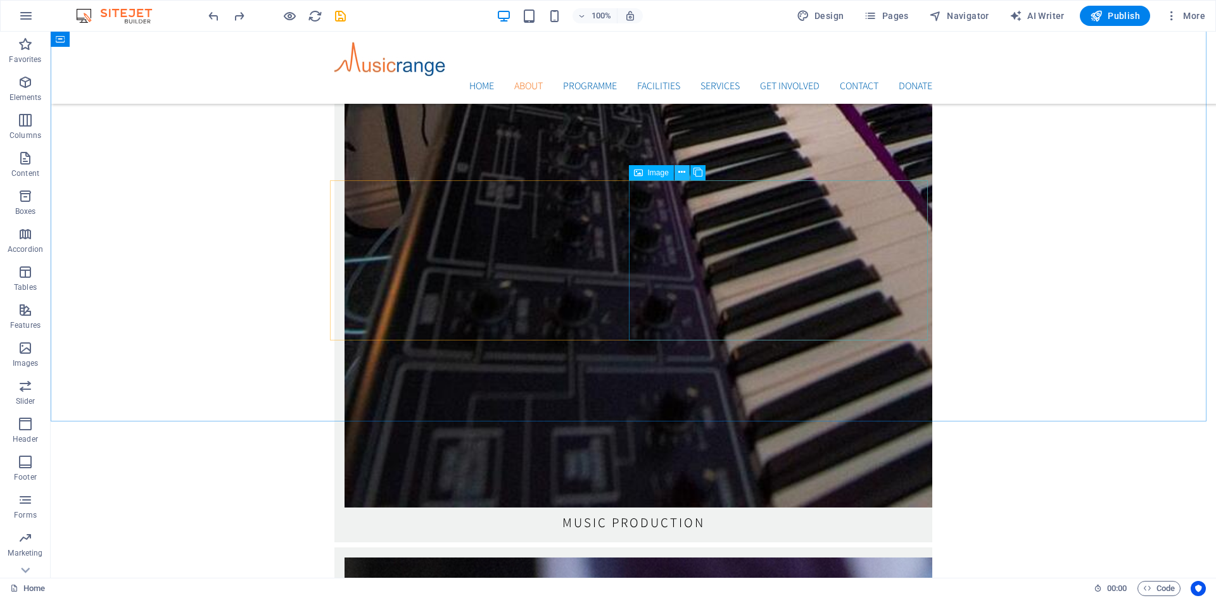
click at [679, 177] on icon at bounding box center [681, 172] width 7 height 13
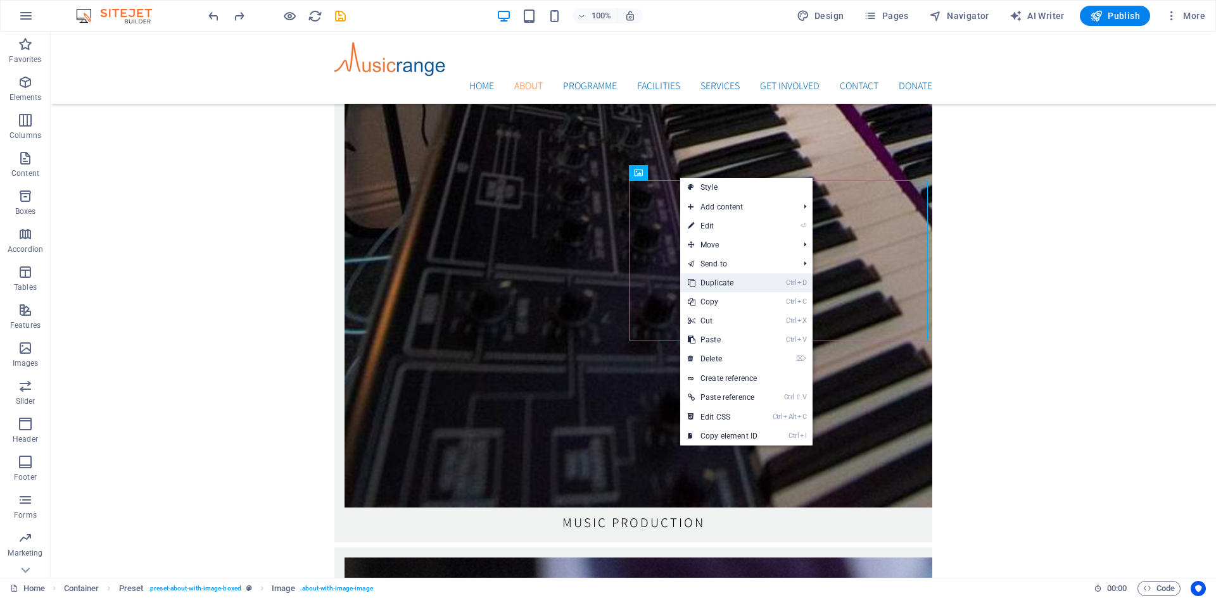
click at [718, 284] on link "Ctrl D Duplicate" at bounding box center [722, 283] width 85 height 19
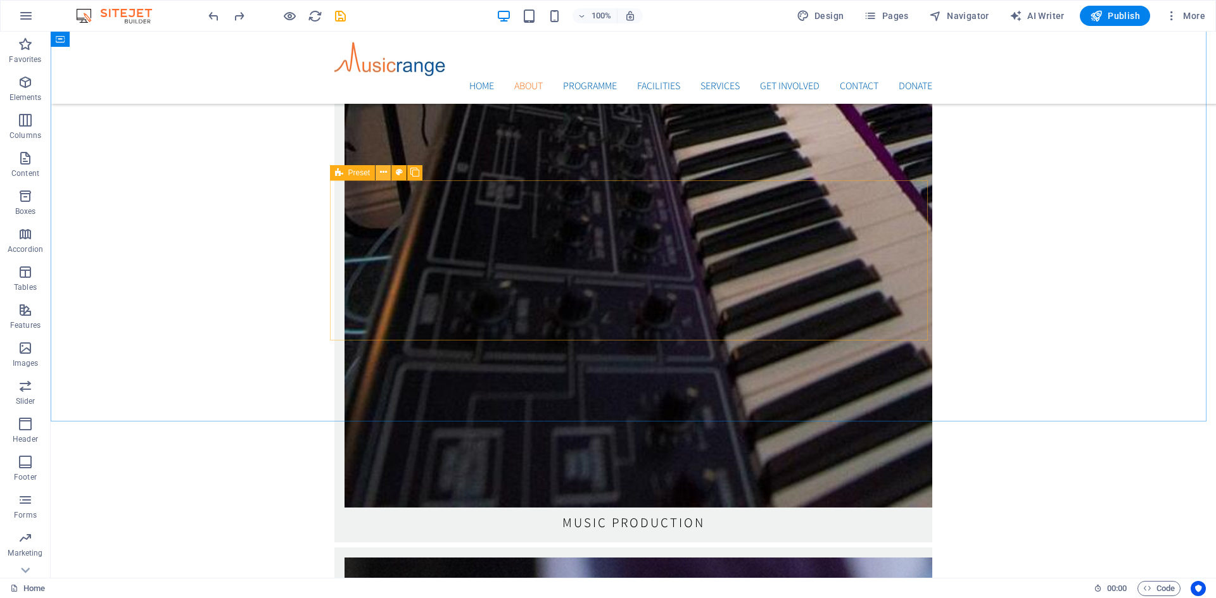
click at [382, 172] on icon at bounding box center [383, 172] width 7 height 13
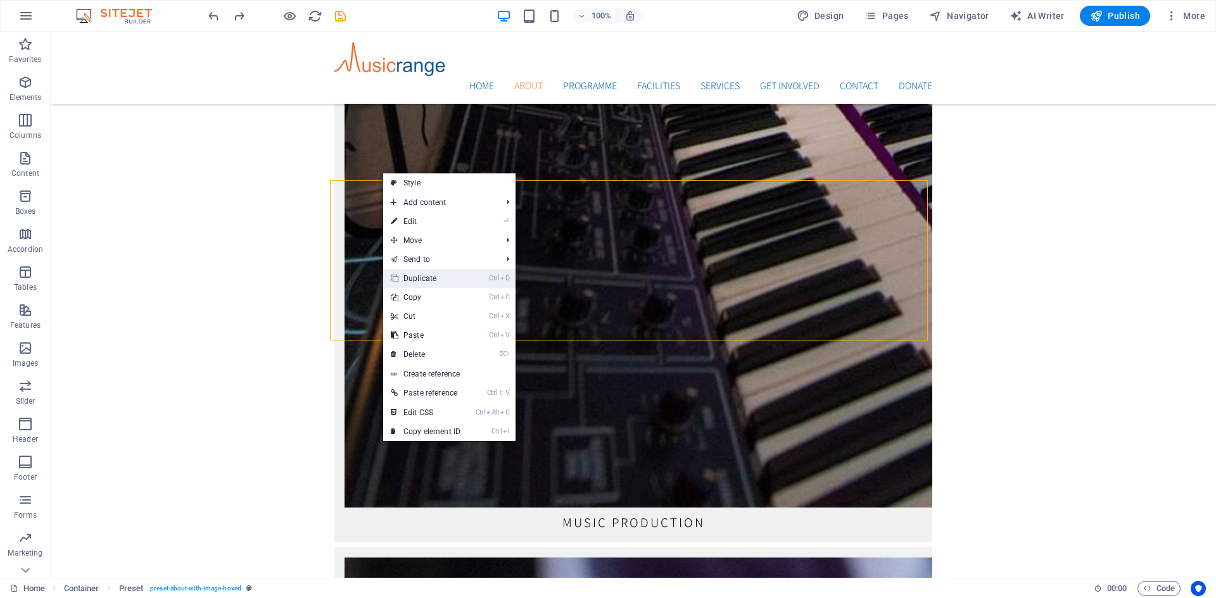
click at [420, 270] on link "Ctrl D Duplicate" at bounding box center [425, 278] width 85 height 19
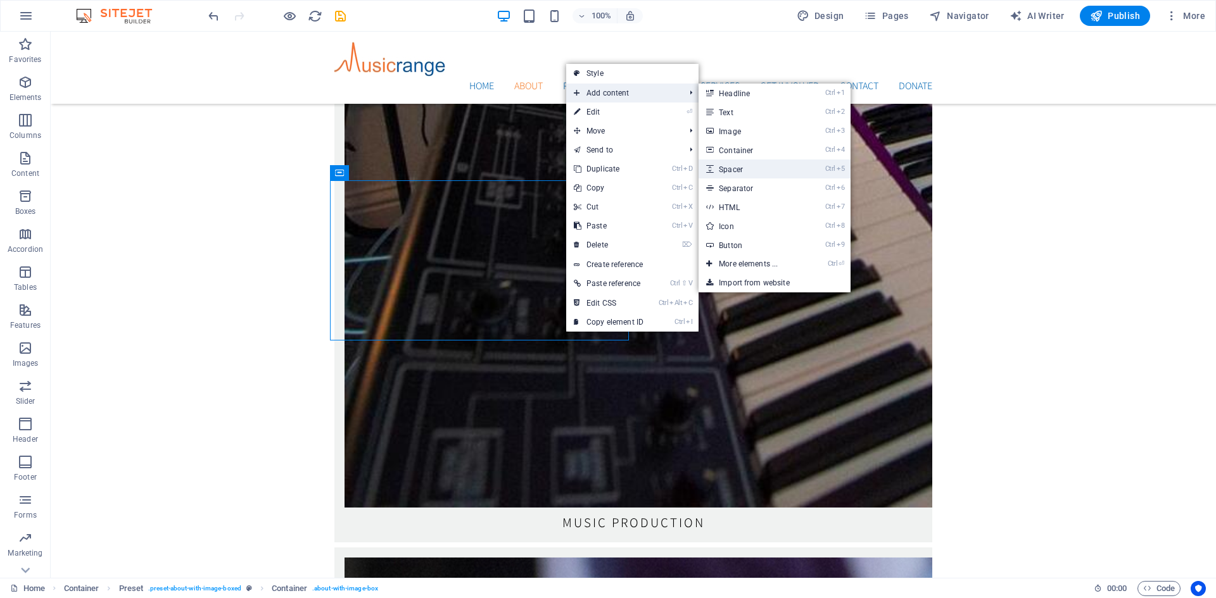
click at [721, 165] on link "Ctrl 5 Spacer" at bounding box center [750, 169] width 104 height 19
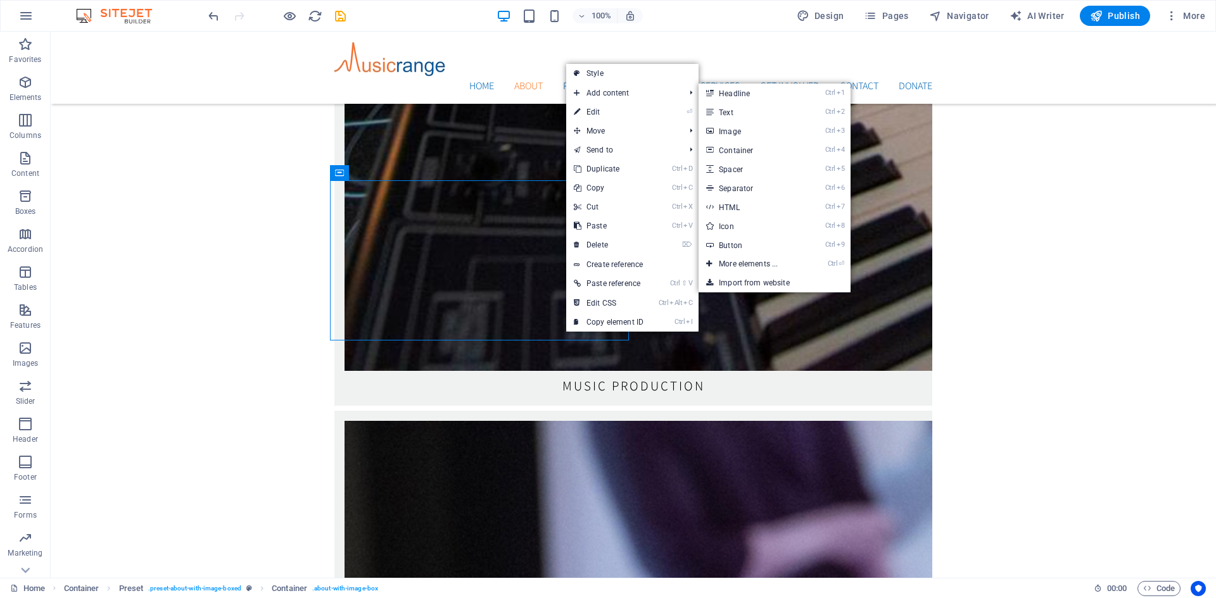
select select "px"
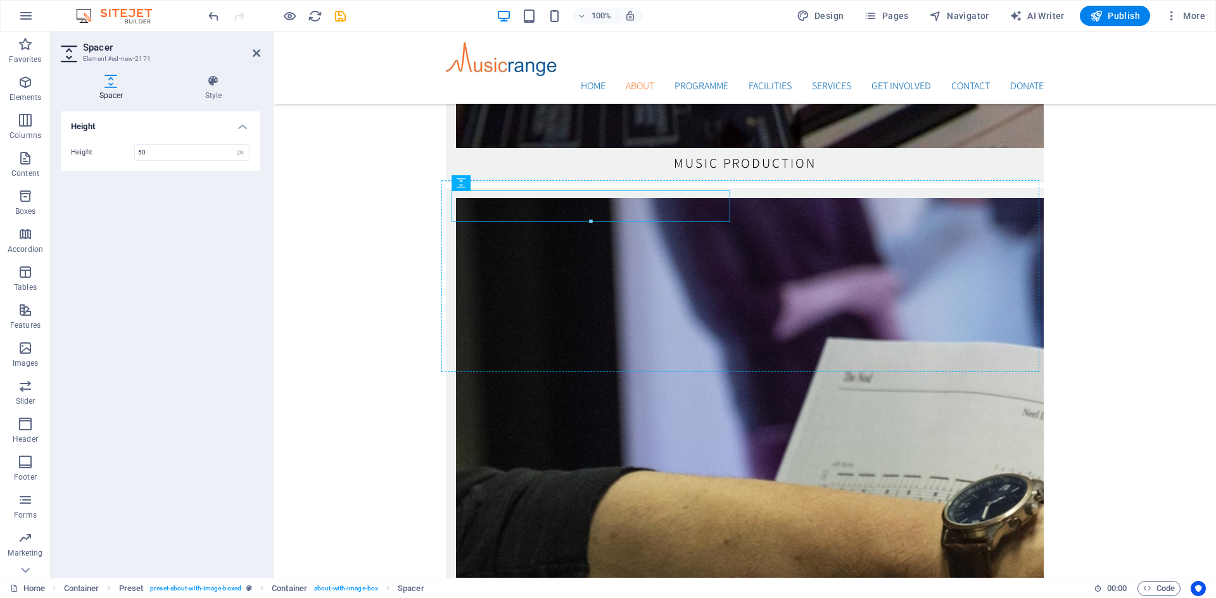
drag, startPoint x: 795, startPoint y: 216, endPoint x: 507, endPoint y: 368, distance: 326.3
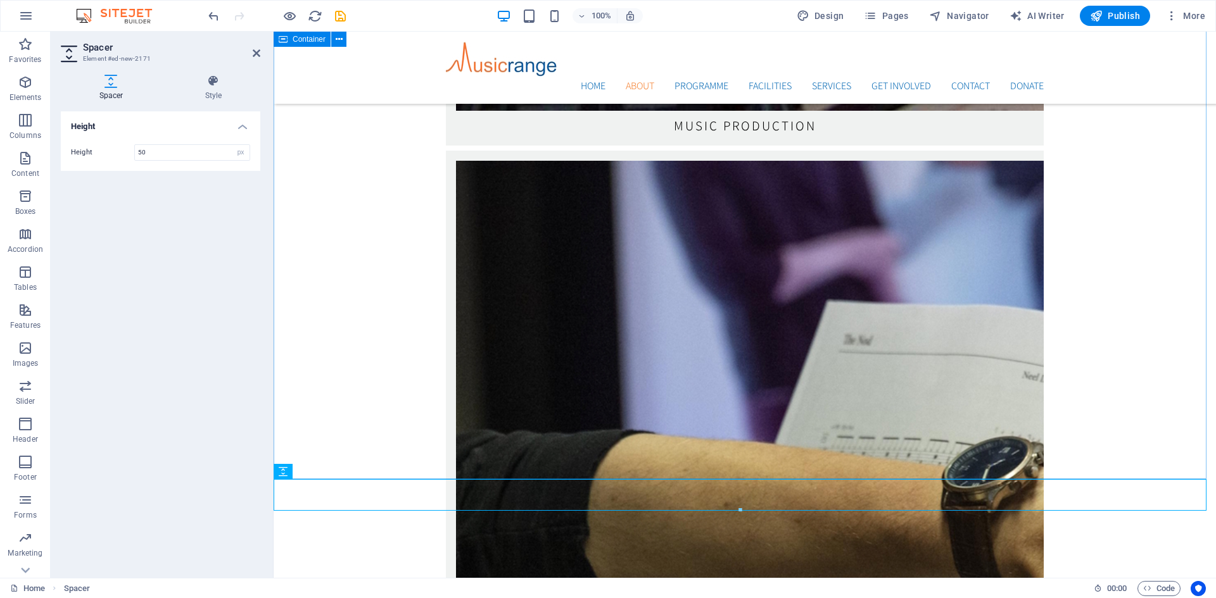
scroll to position [2773, 0]
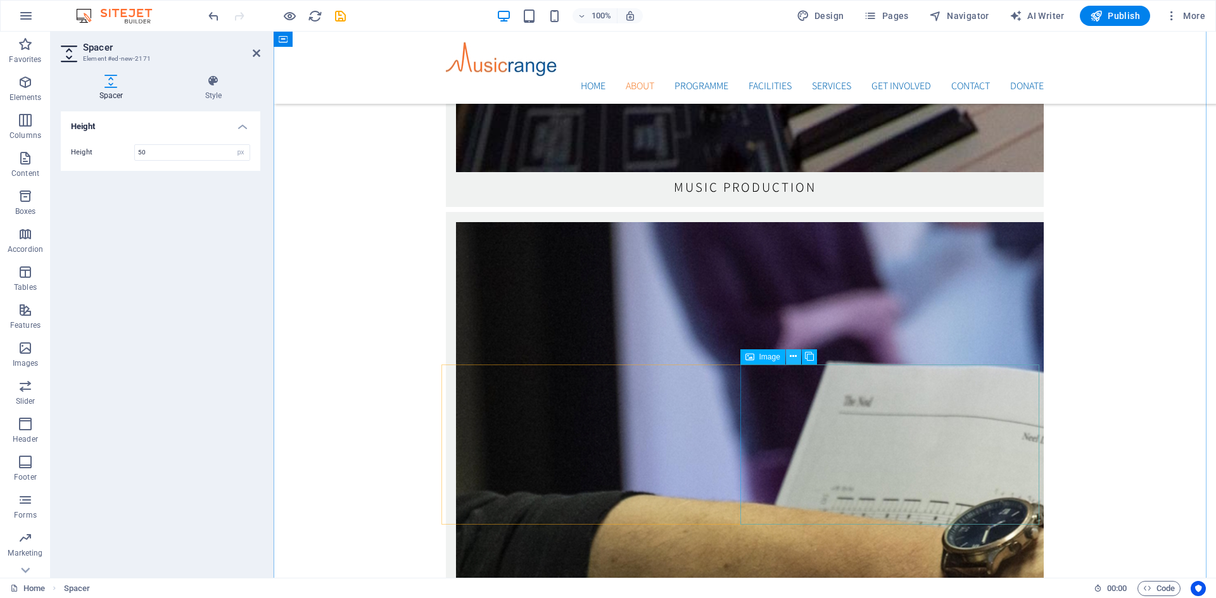
click at [792, 355] on icon at bounding box center [793, 356] width 7 height 13
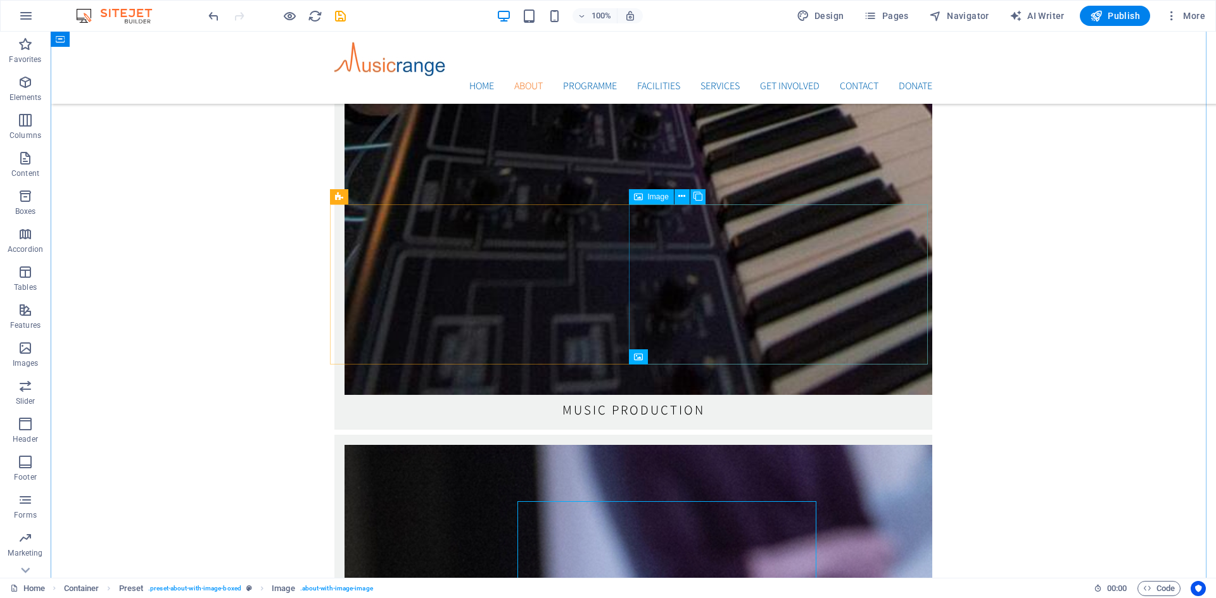
scroll to position [2637, 0]
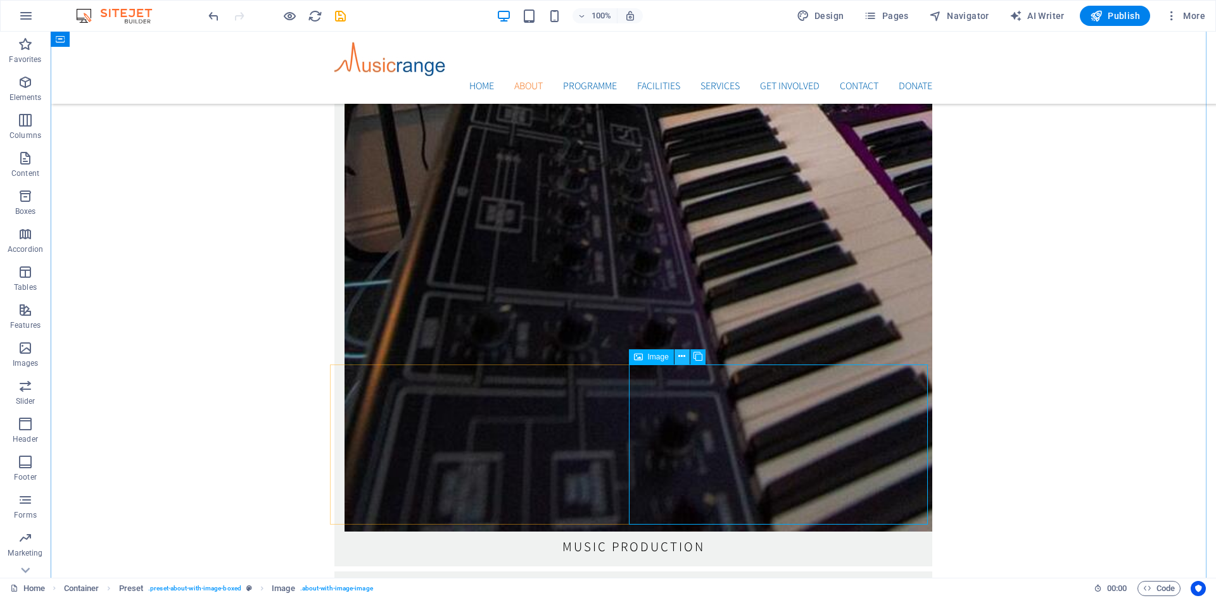
click at [681, 357] on icon at bounding box center [681, 356] width 7 height 13
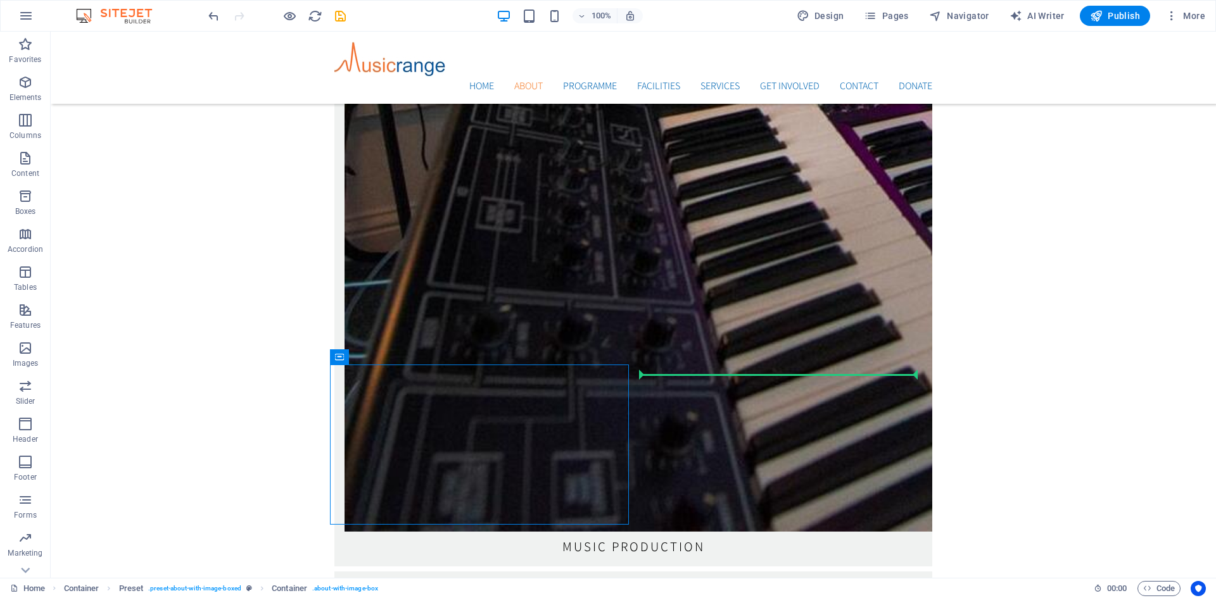
drag, startPoint x: 432, startPoint y: 391, endPoint x: 721, endPoint y: 379, distance: 289.0
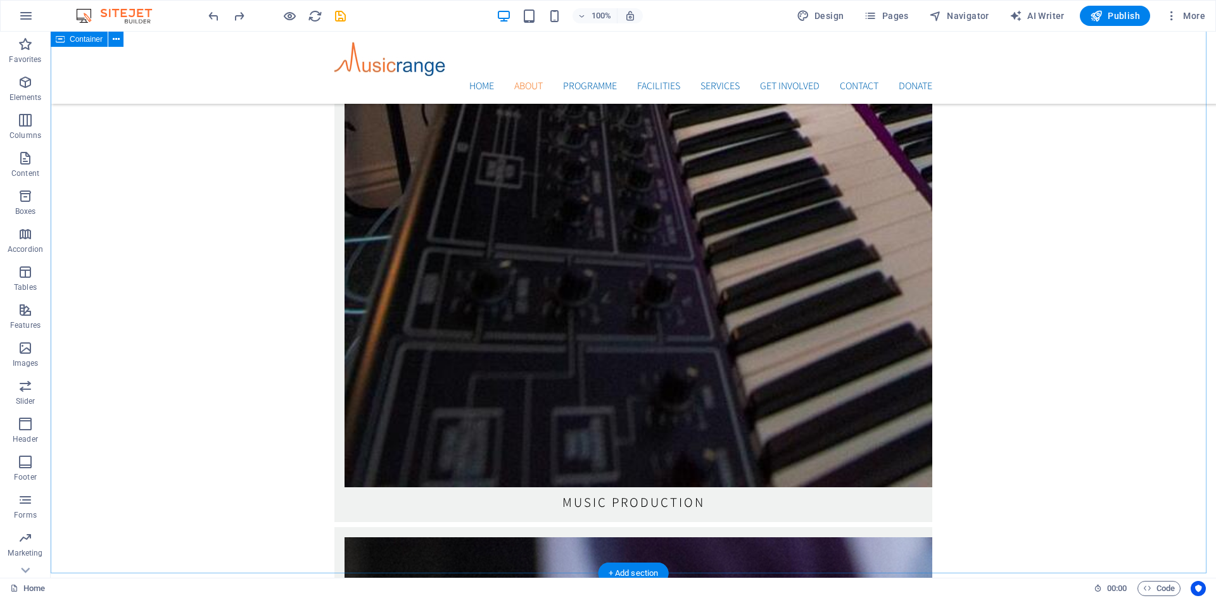
scroll to position [2700, 0]
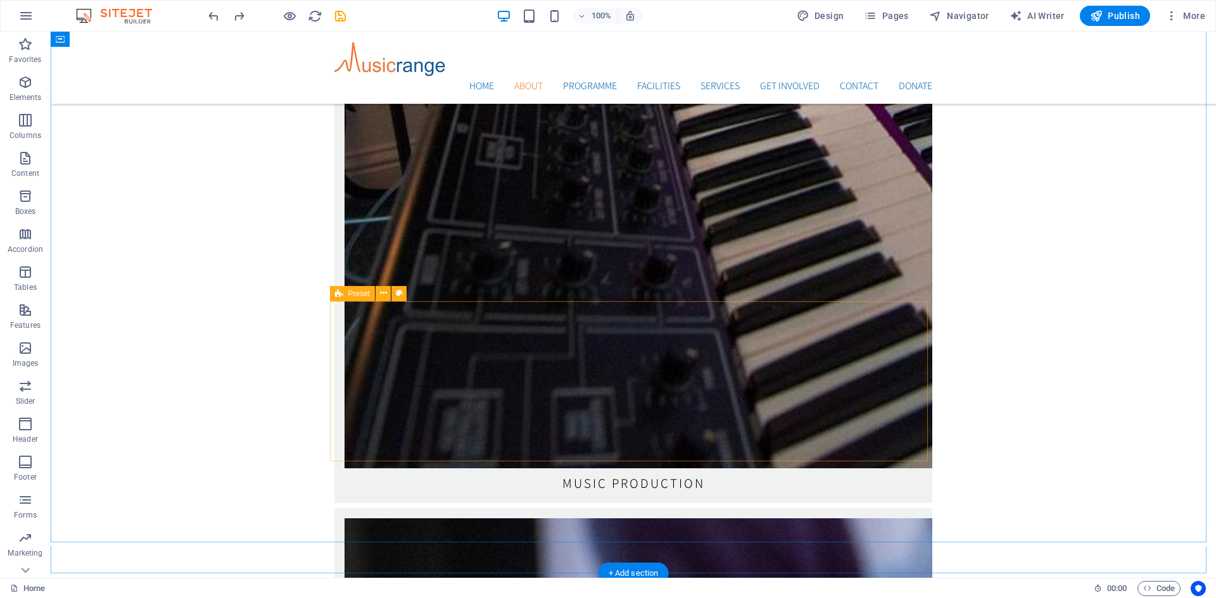
click at [337, 293] on icon at bounding box center [339, 293] width 8 height 15
click at [380, 295] on icon at bounding box center [383, 293] width 7 height 13
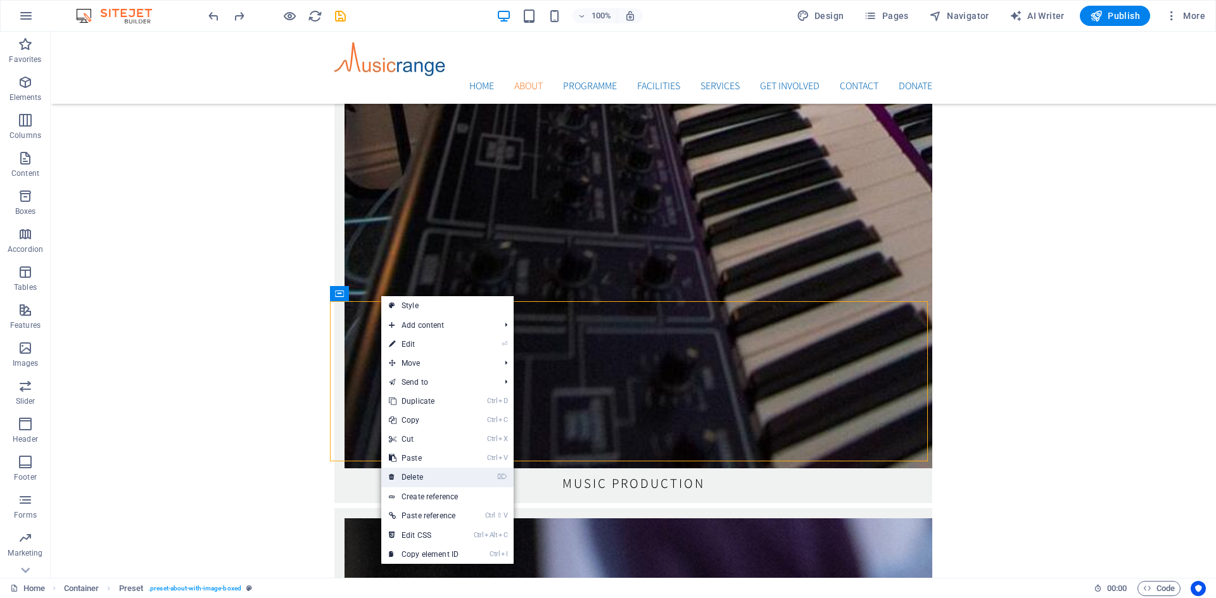
click at [432, 470] on link "⌦ Delete" at bounding box center [423, 477] width 85 height 19
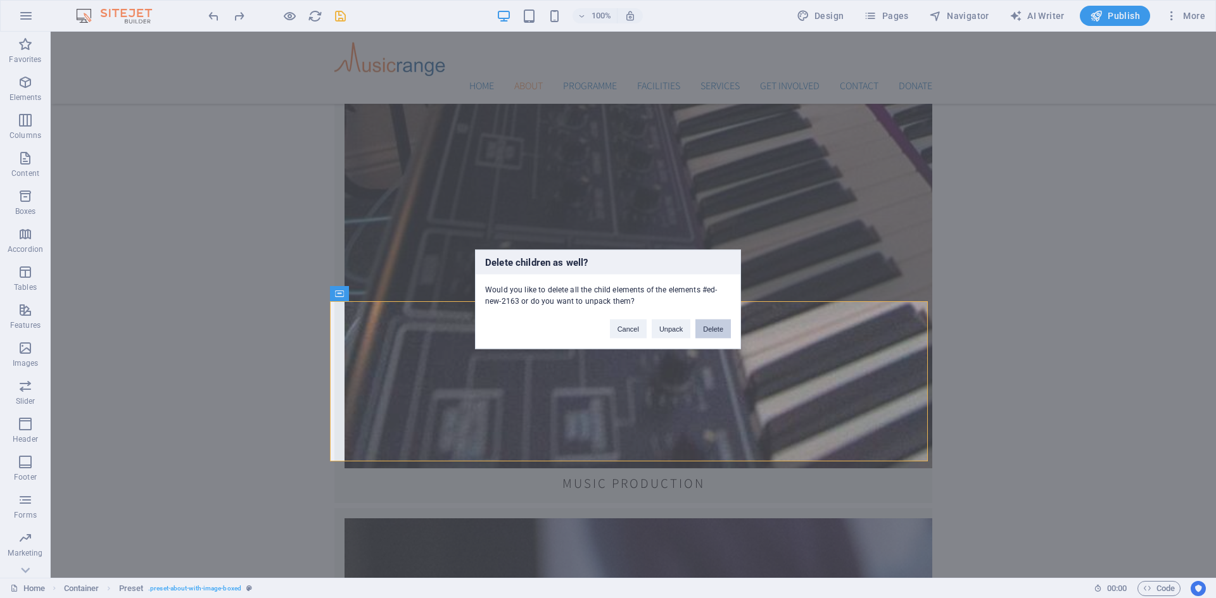
click at [707, 329] on button "Delete" at bounding box center [712, 328] width 35 height 19
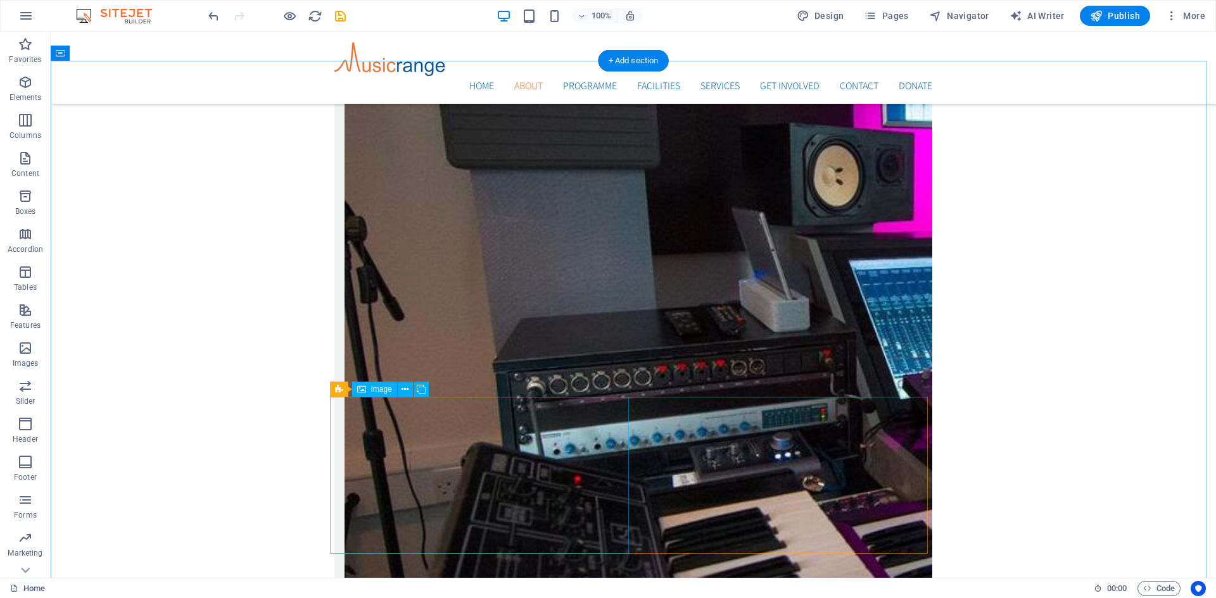
scroll to position [2257, 0]
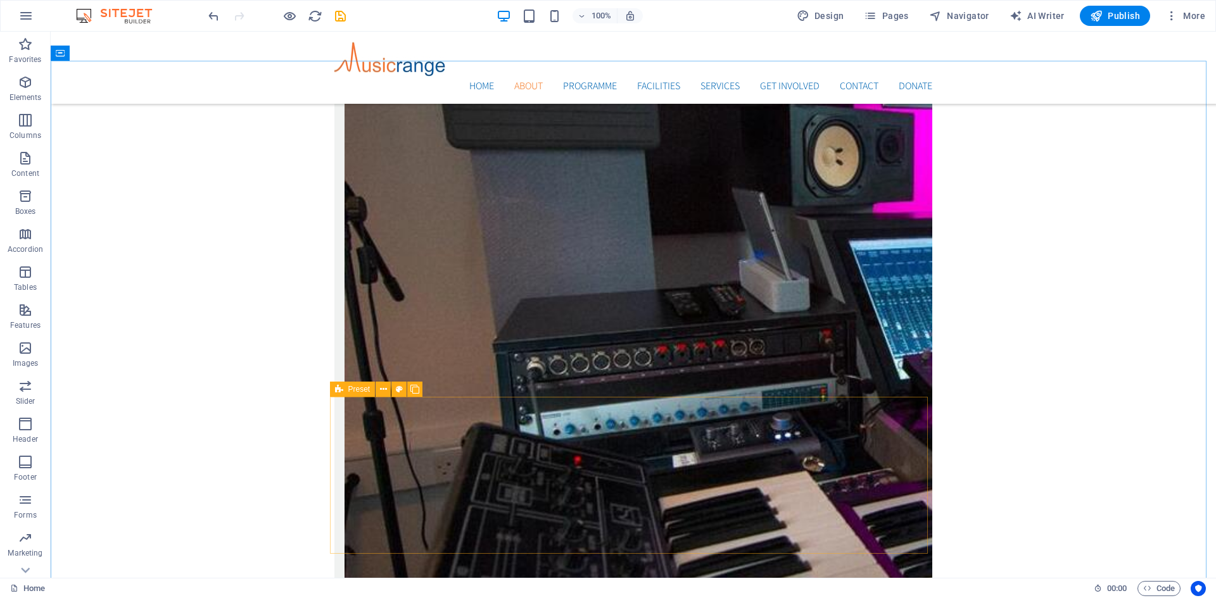
click at [361, 393] on span "Preset" at bounding box center [359, 390] width 22 height 8
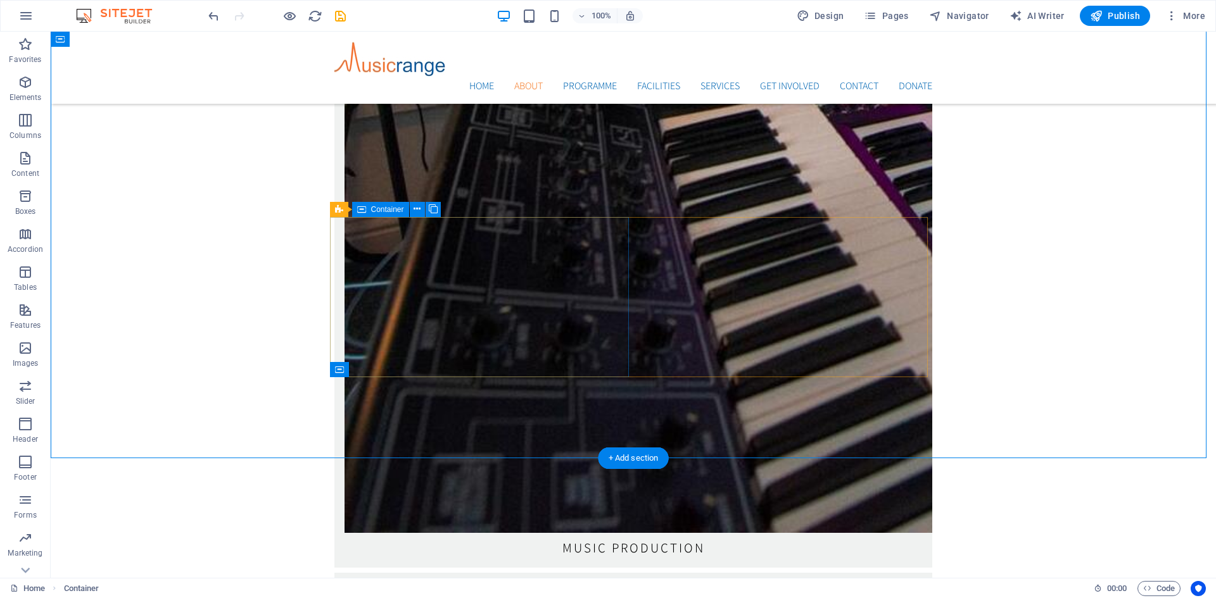
scroll to position [2637, 0]
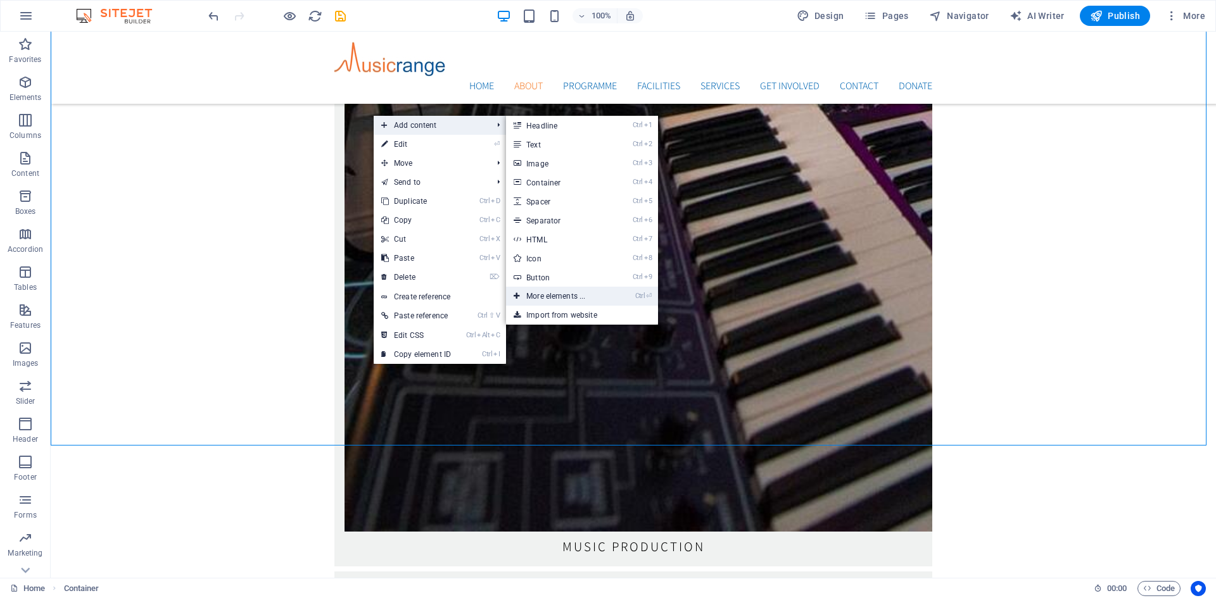
drag, startPoint x: 293, startPoint y: 255, endPoint x: 557, endPoint y: 294, distance: 266.8
click at [557, 294] on link "Ctrl ⏎ More elements ..." at bounding box center [558, 296] width 104 height 19
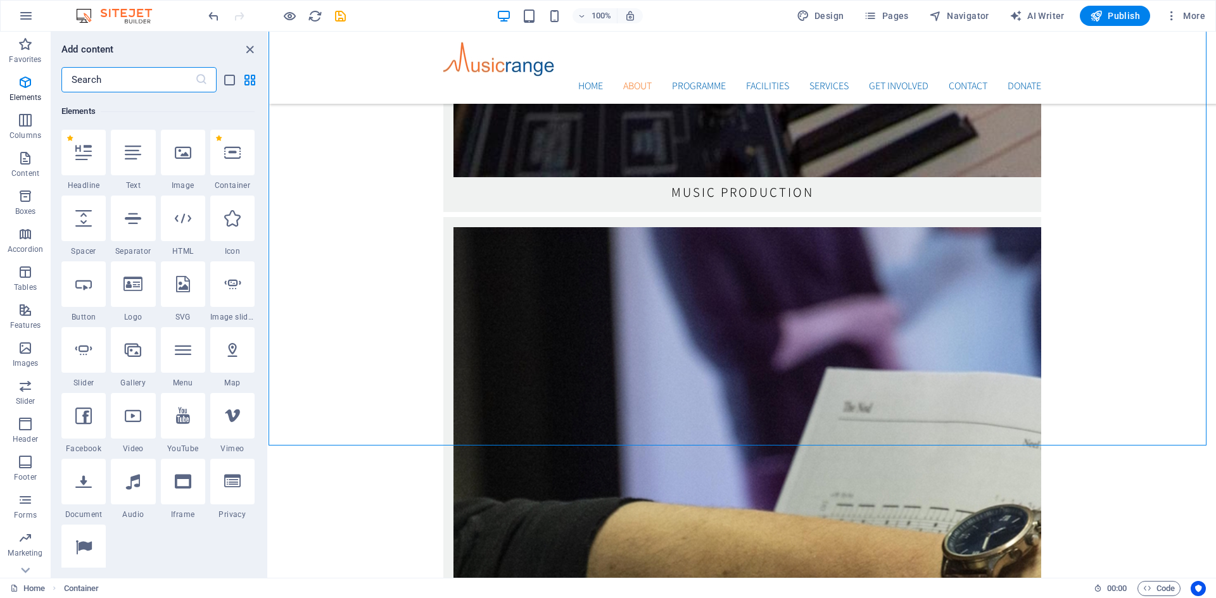
scroll to position [135, 0]
click at [133, 77] on input "text" at bounding box center [128, 79] width 134 height 25
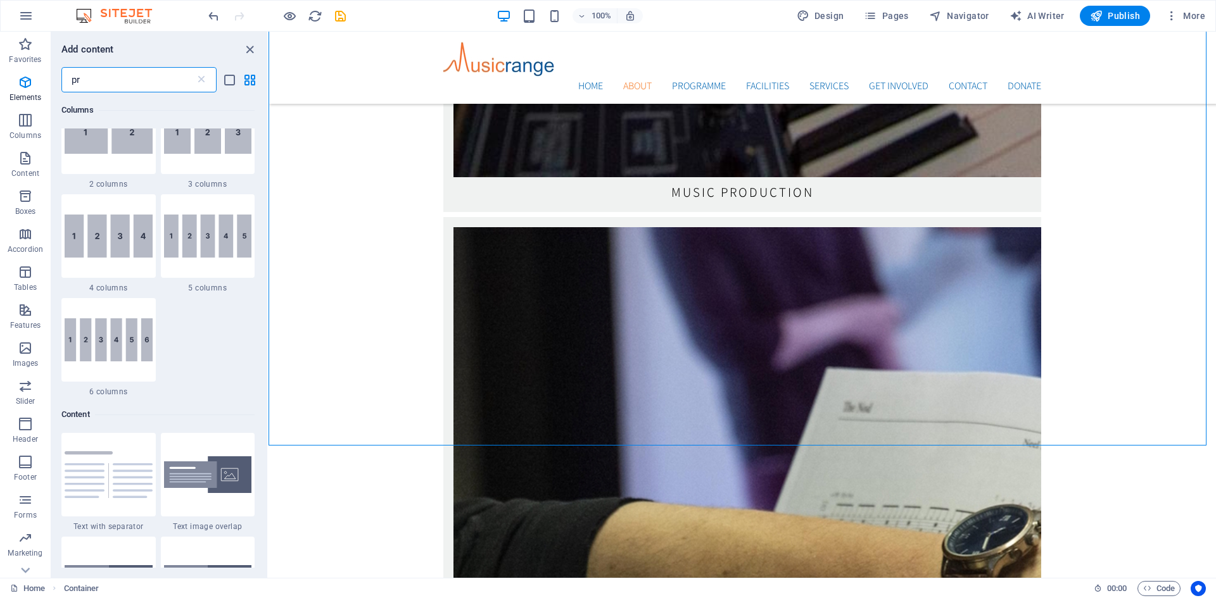
scroll to position [0, 0]
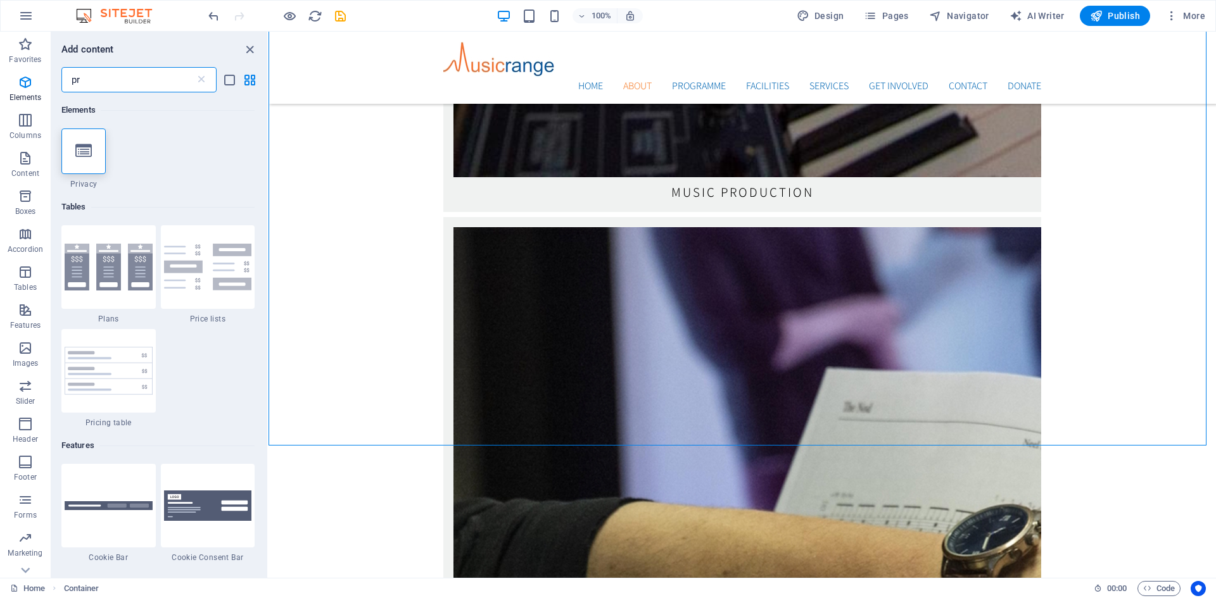
type input "p"
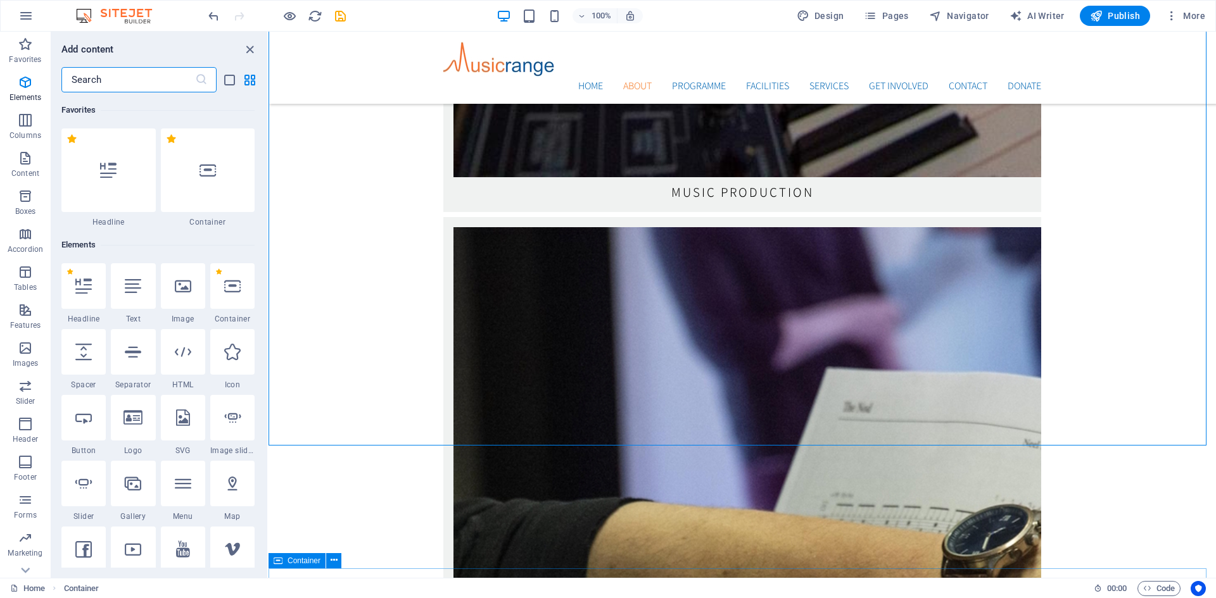
click at [322, 553] on div "Container" at bounding box center [296, 560] width 57 height 15
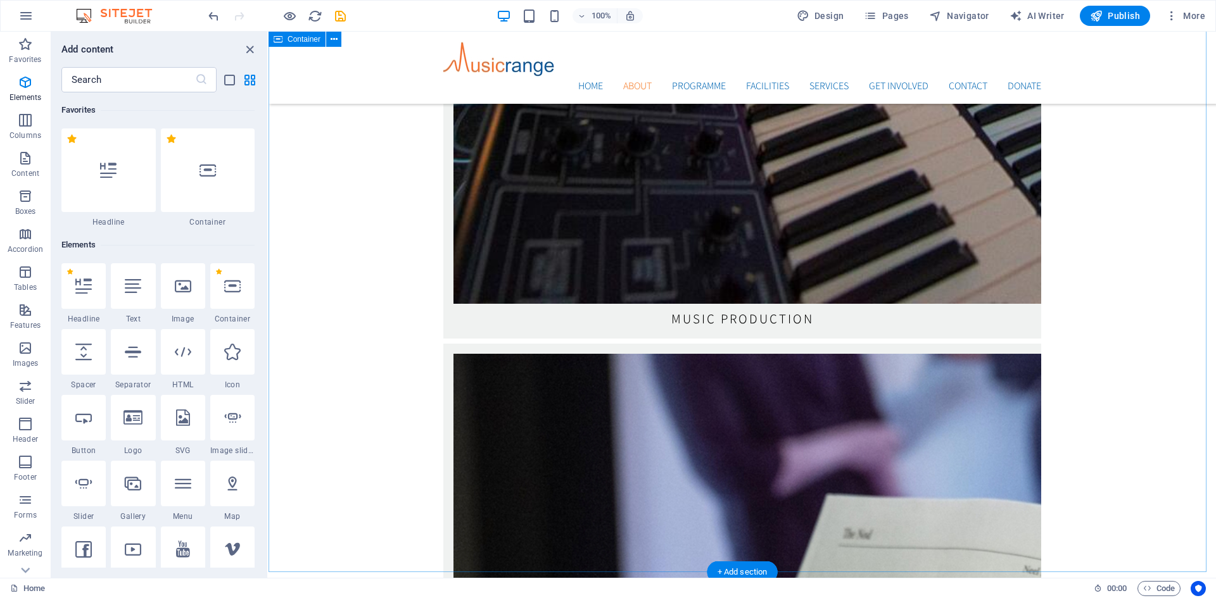
click at [250, 54] on icon "close panel" at bounding box center [250, 49] width 15 height 15
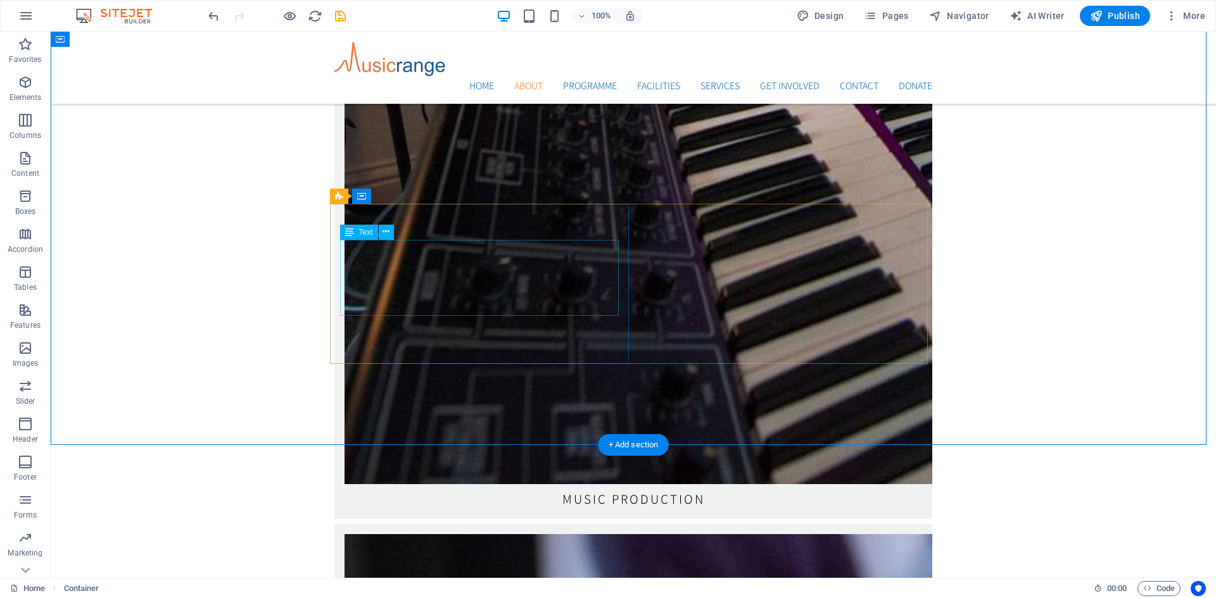
scroll to position [2637, 0]
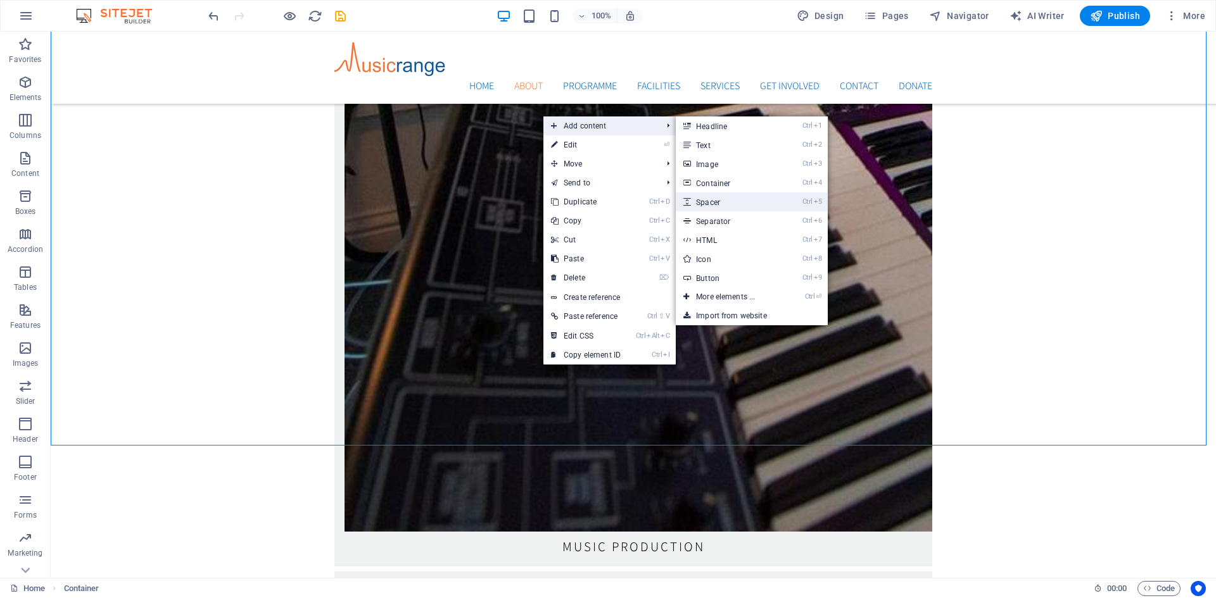
click at [707, 199] on link "Ctrl 5 Spacer" at bounding box center [728, 201] width 104 height 19
select select "px"
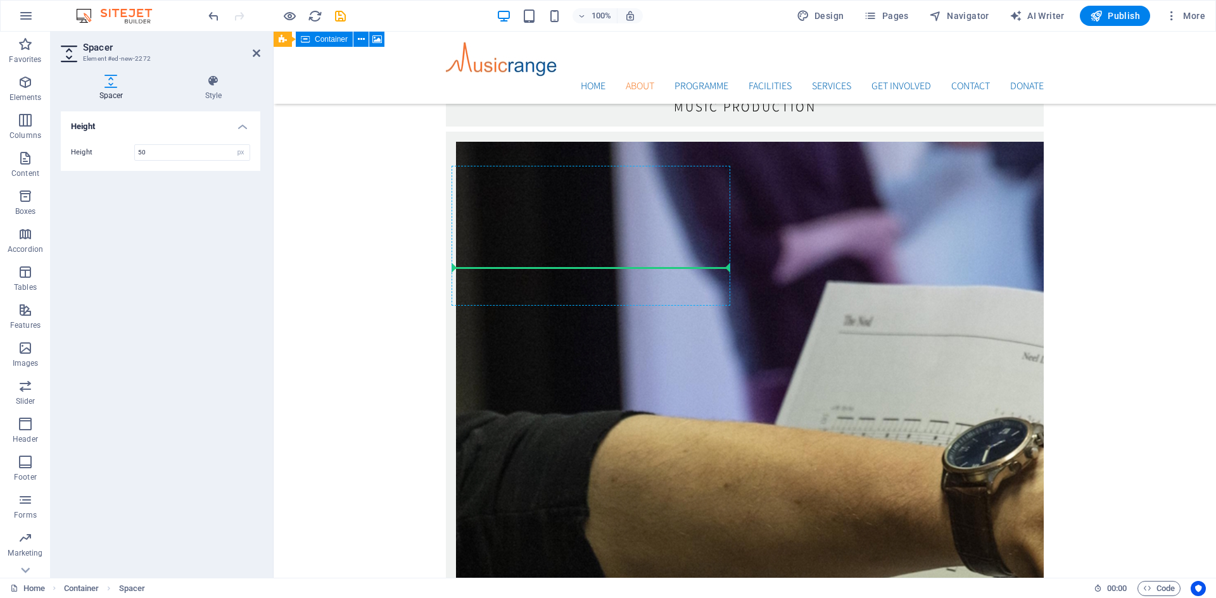
scroll to position [2914, 0]
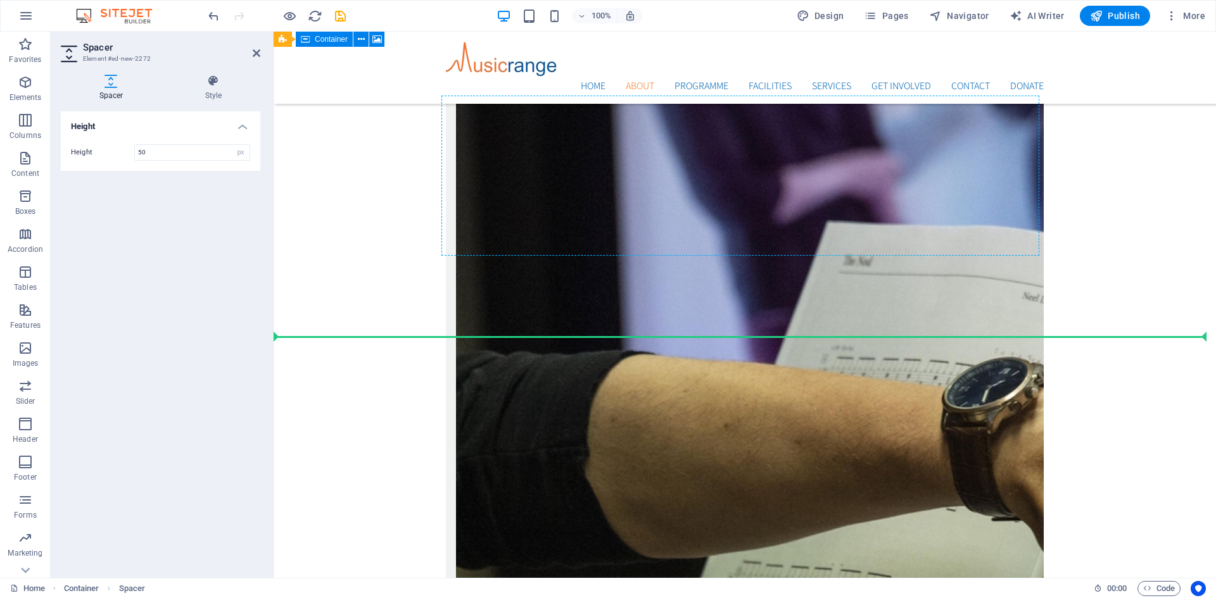
drag, startPoint x: 745, startPoint y: 125, endPoint x: 520, endPoint y: 248, distance: 256.5
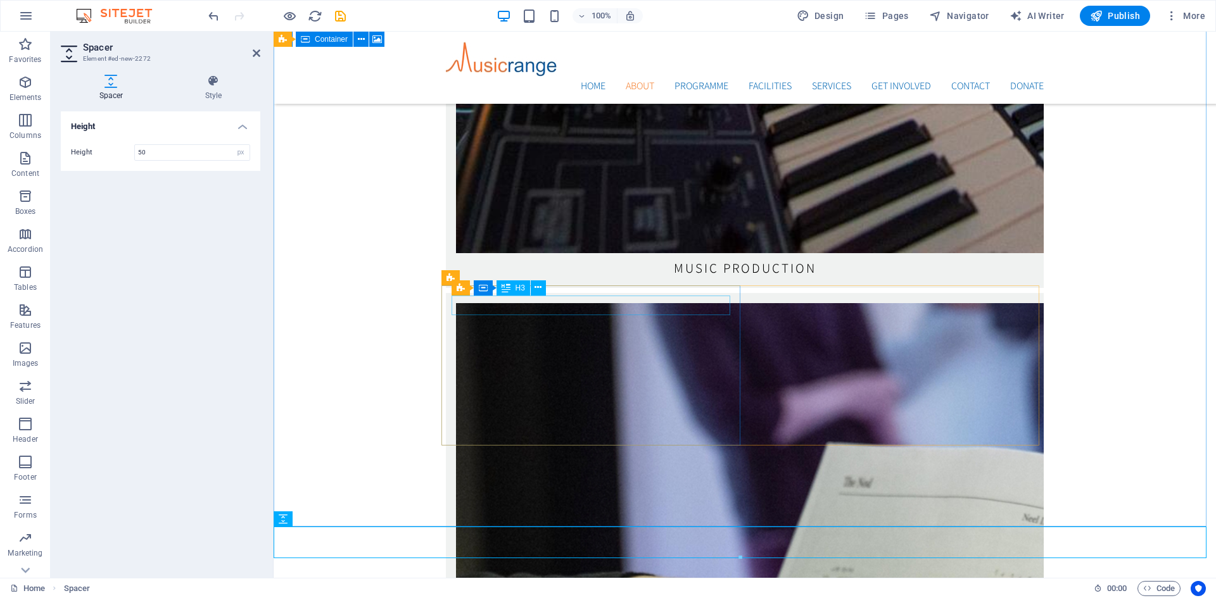
scroll to position [2439, 0]
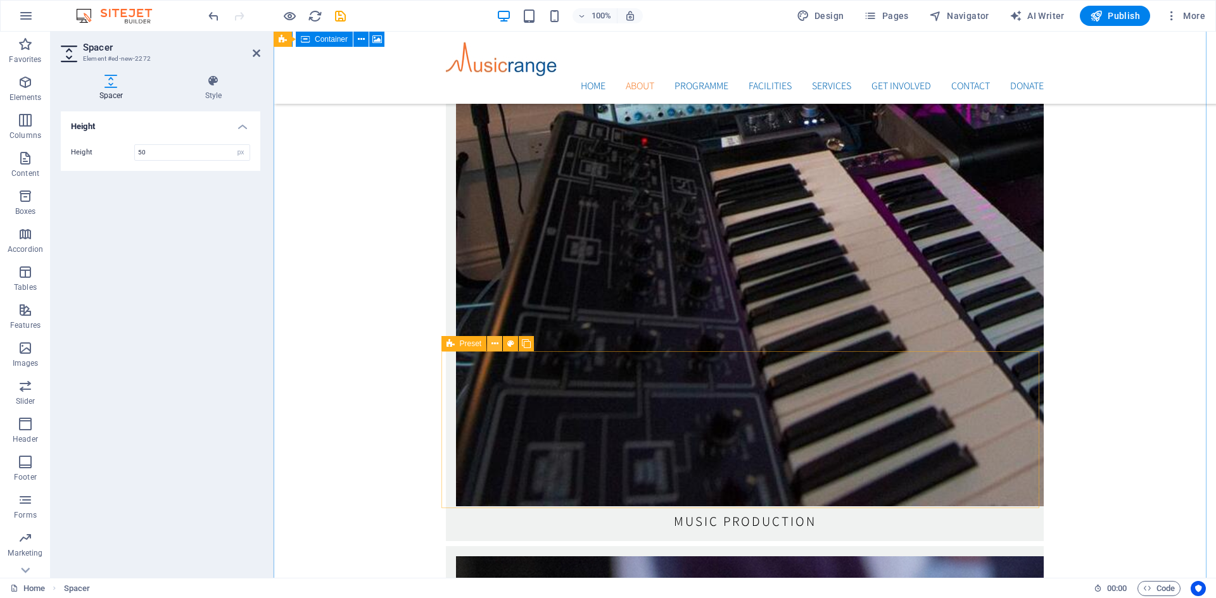
click at [491, 342] on icon at bounding box center [494, 343] width 7 height 13
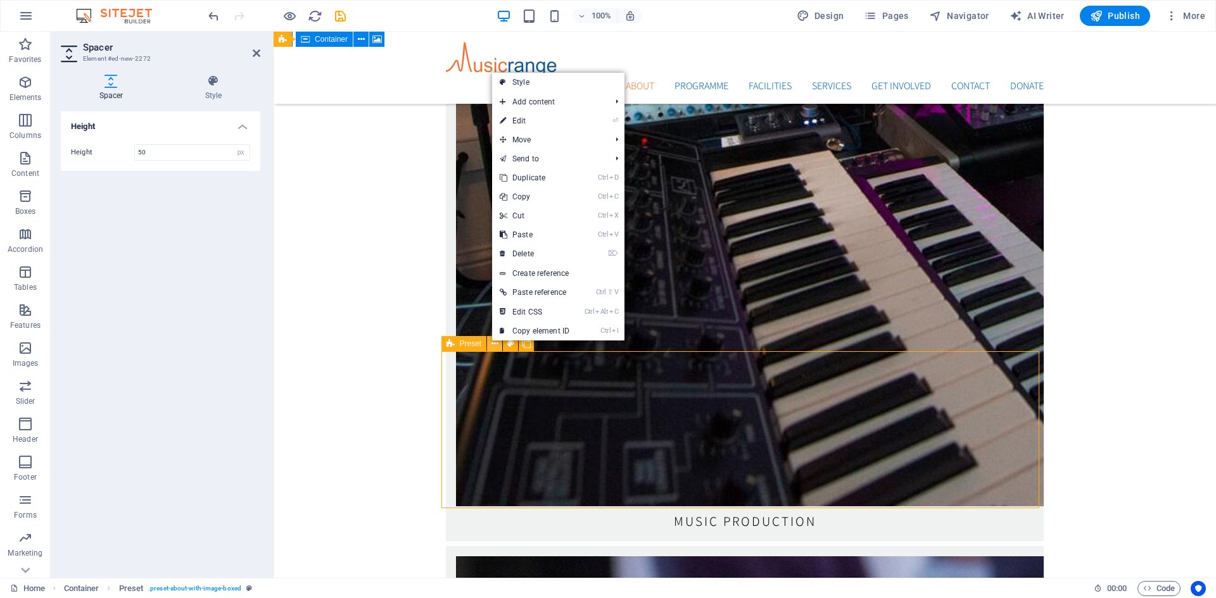
scroll to position [2302, 0]
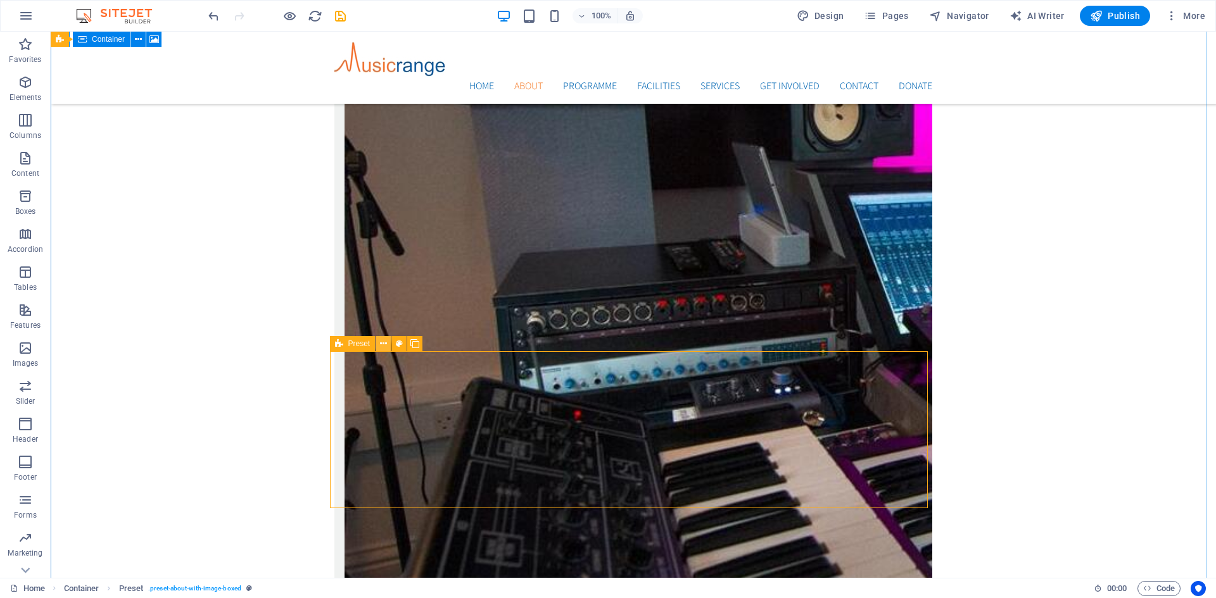
click at [382, 346] on icon at bounding box center [383, 343] width 7 height 13
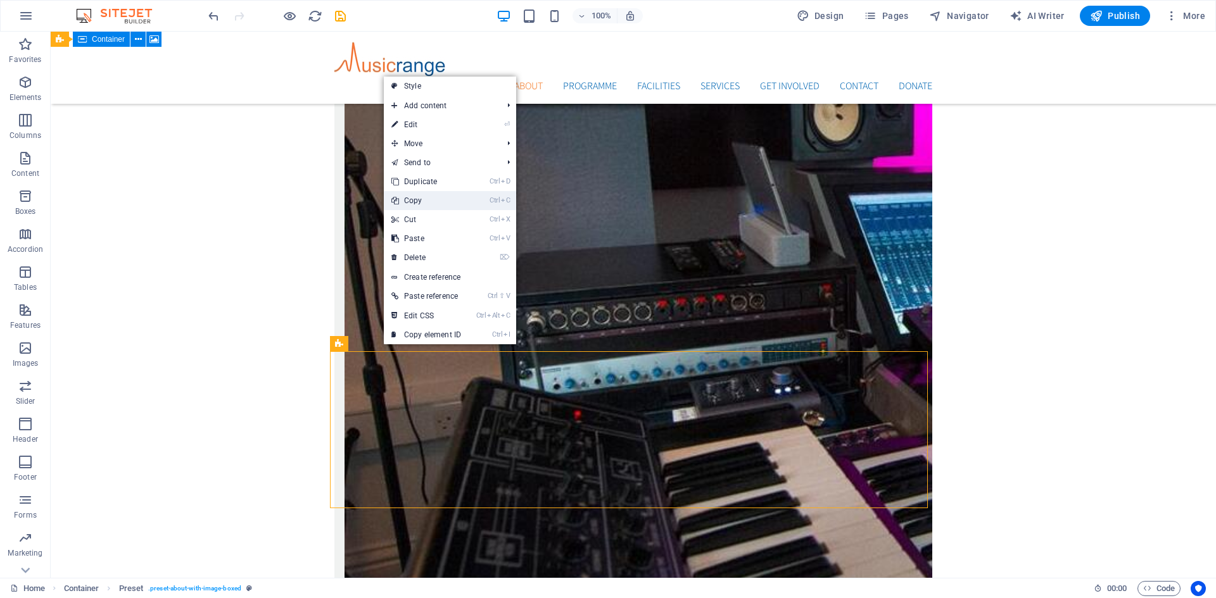
click at [419, 201] on link "Ctrl C Copy" at bounding box center [426, 200] width 85 height 19
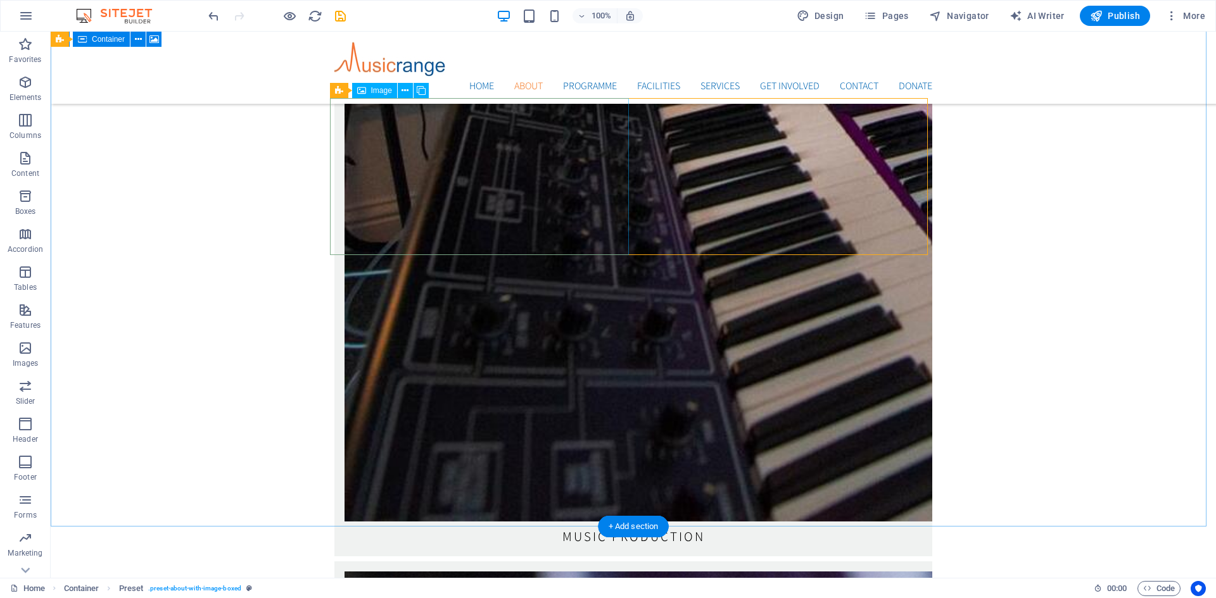
scroll to position [2745, 0]
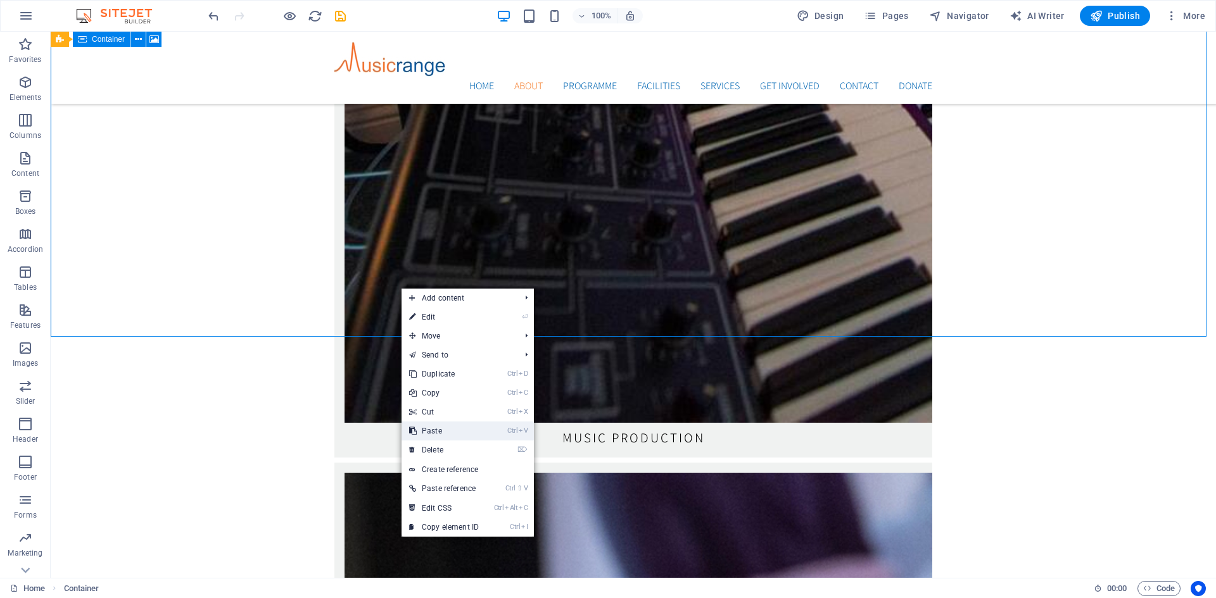
click at [430, 425] on link "Ctrl V Paste" at bounding box center [443, 431] width 85 height 19
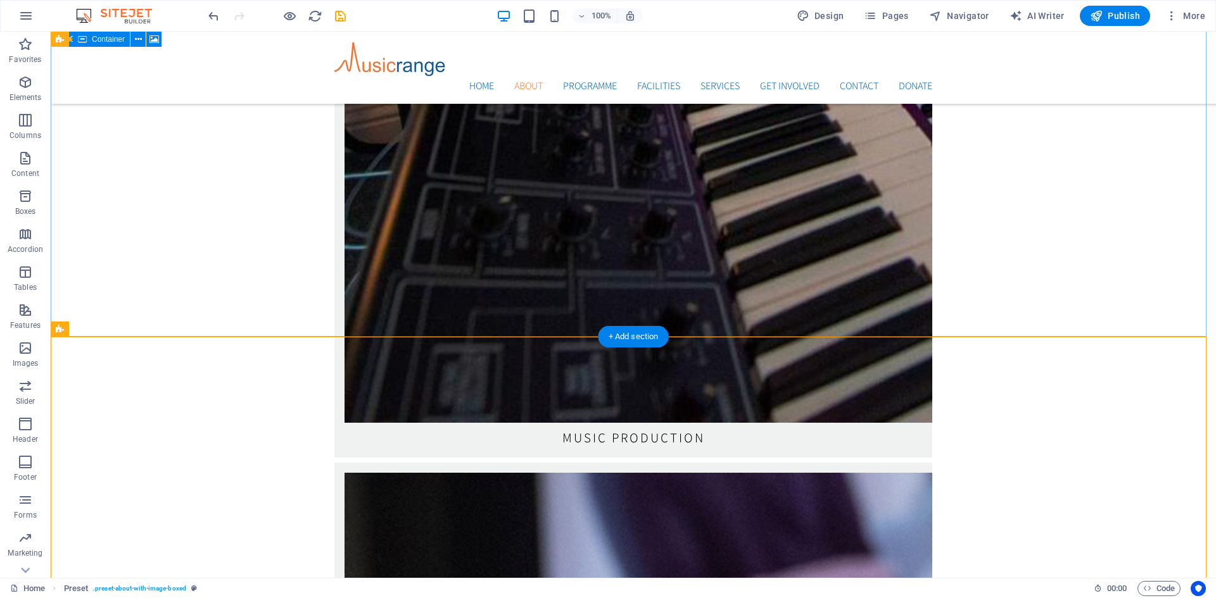
drag, startPoint x: 154, startPoint y: 360, endPoint x: 169, endPoint y: 254, distance: 106.7
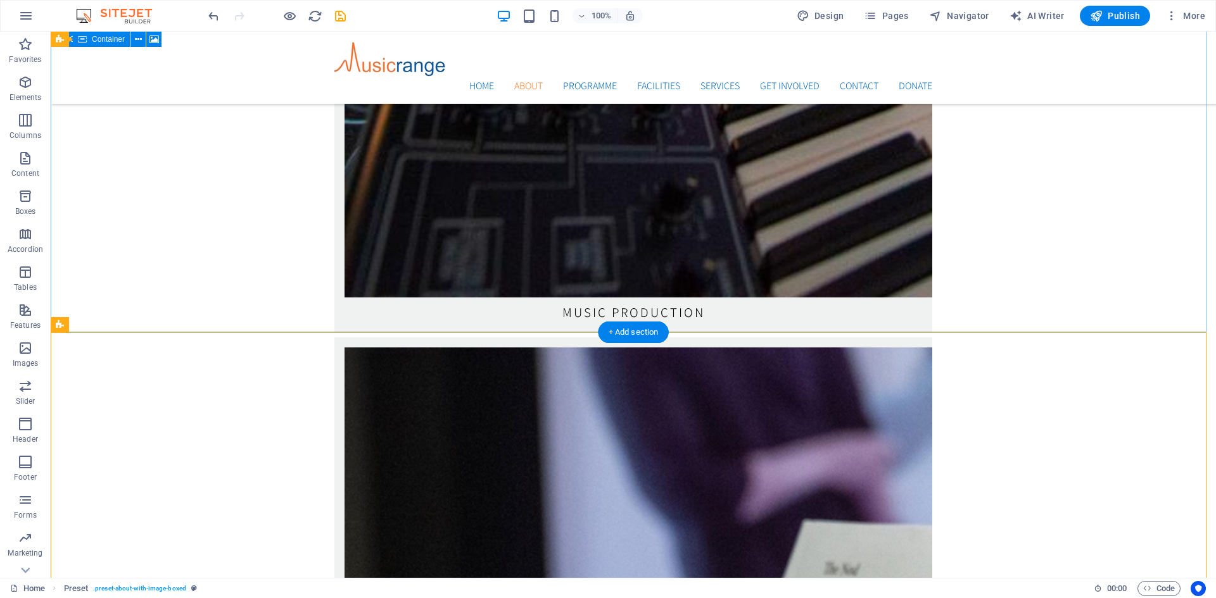
scroll to position [2872, 0]
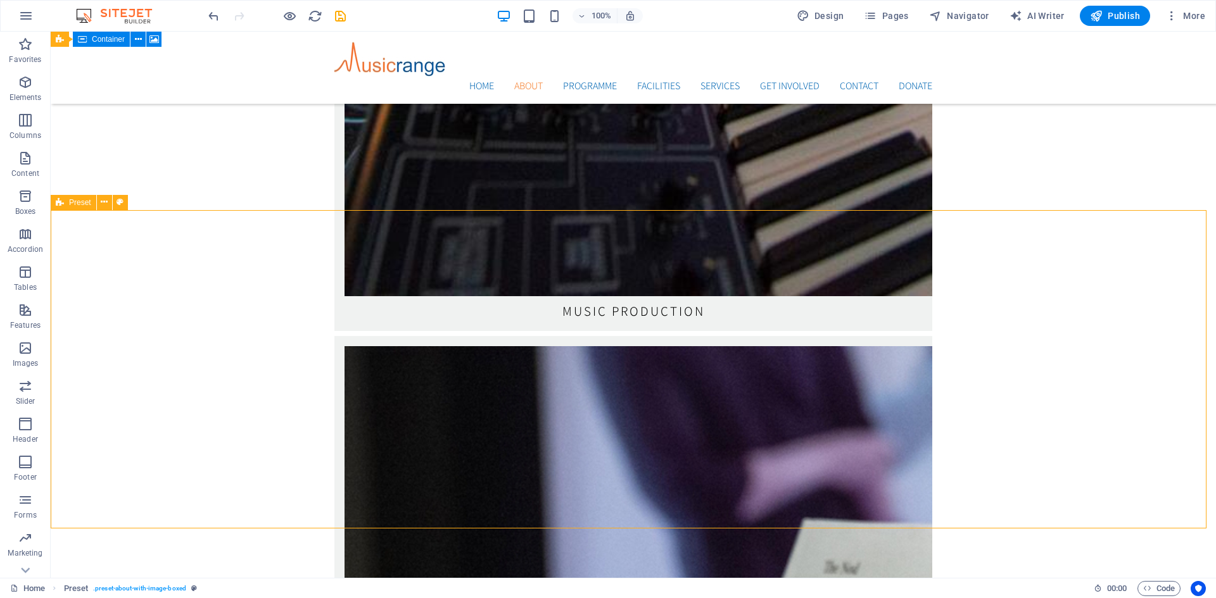
click at [81, 202] on span "Preset" at bounding box center [80, 203] width 22 height 8
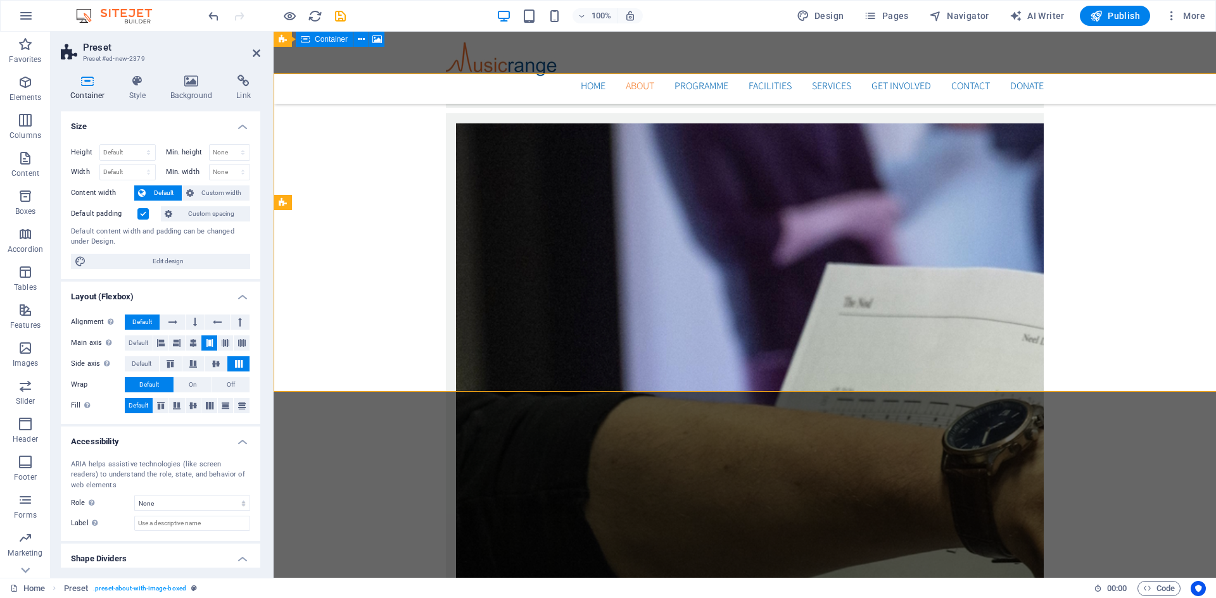
scroll to position [3009, 0]
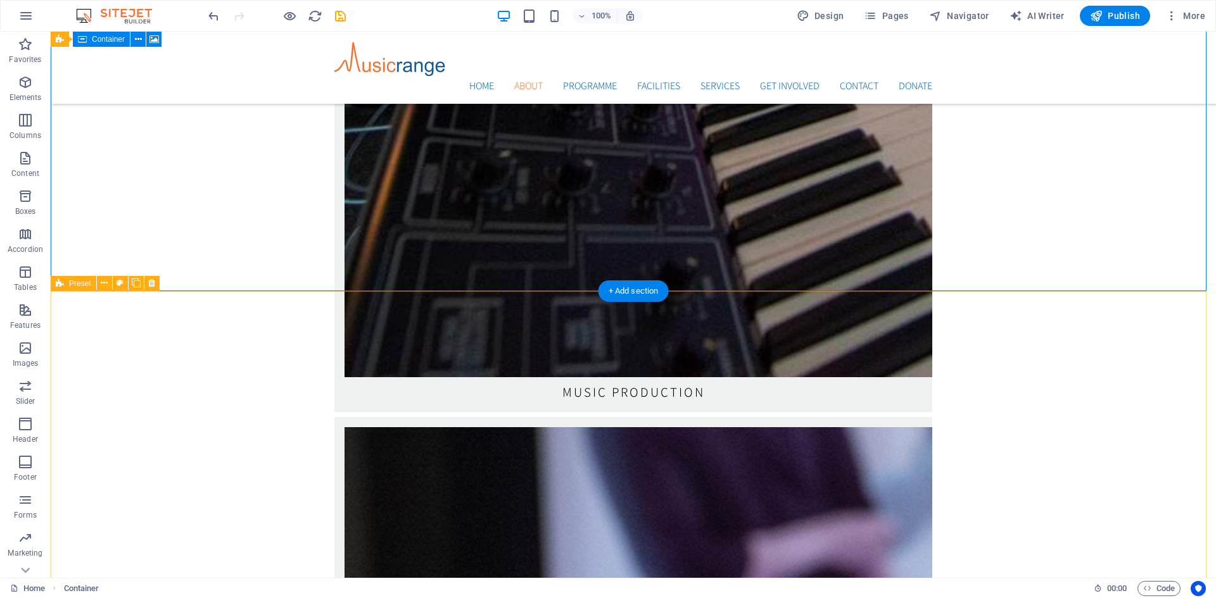
scroll to position [2809, 0]
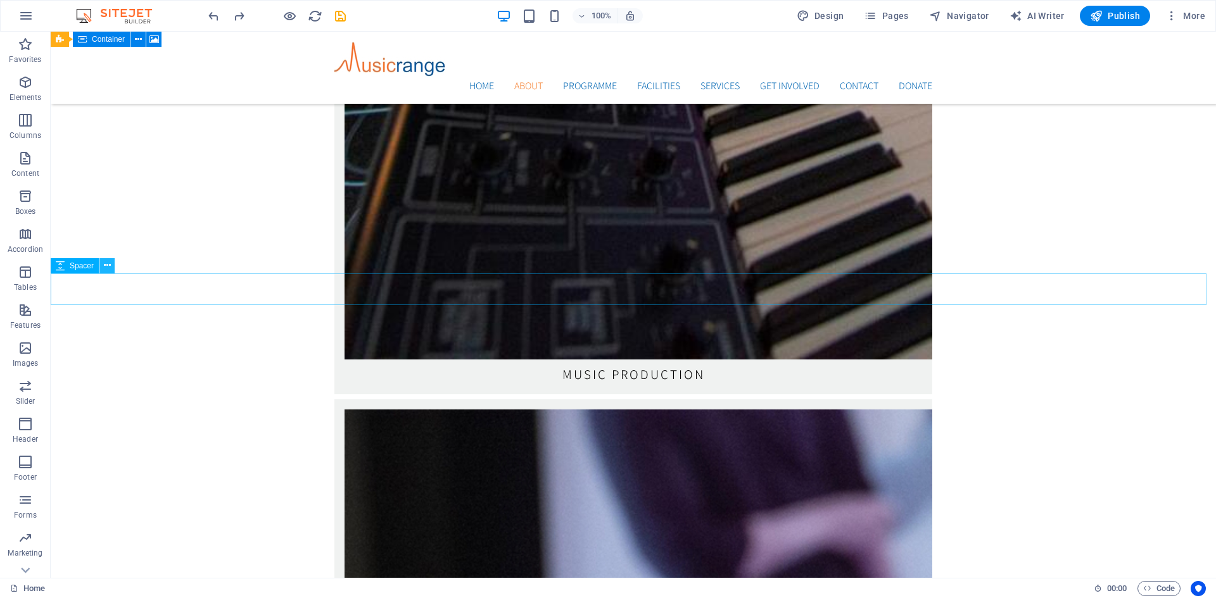
click at [110, 267] on icon at bounding box center [107, 265] width 7 height 13
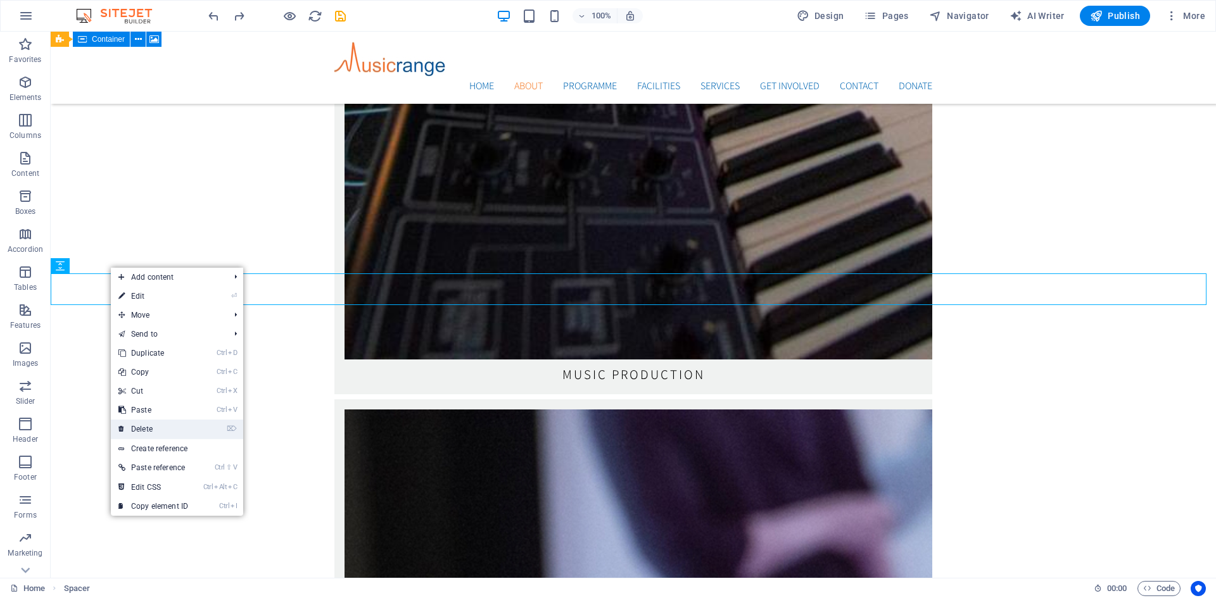
click at [144, 428] on link "⌦ Delete" at bounding box center [153, 429] width 85 height 19
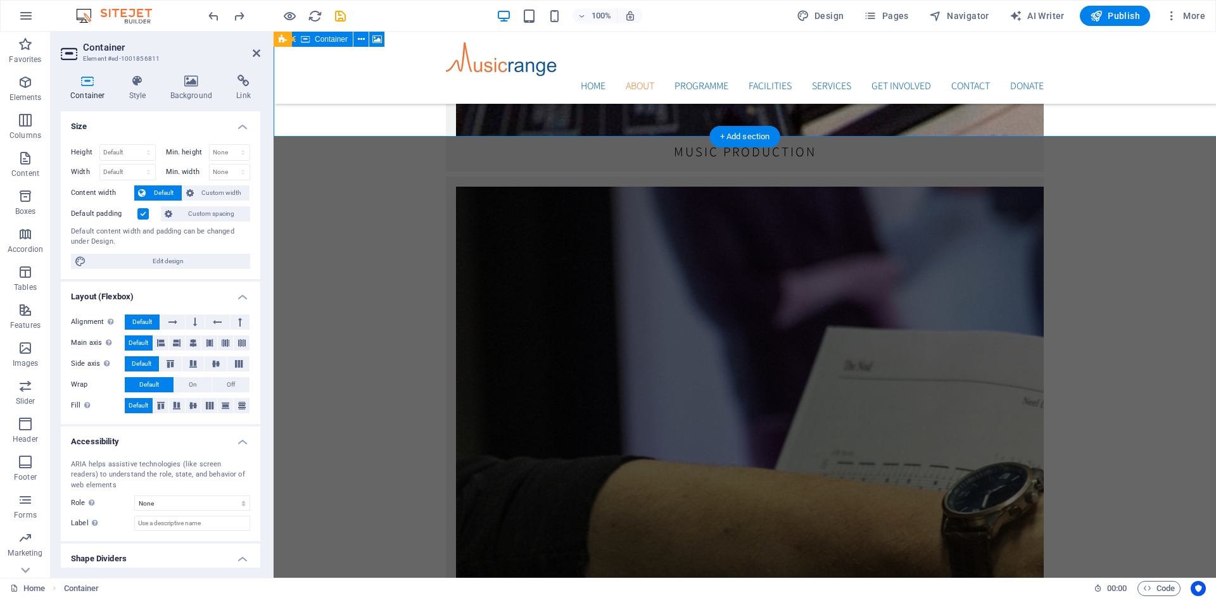
scroll to position [2946, 0]
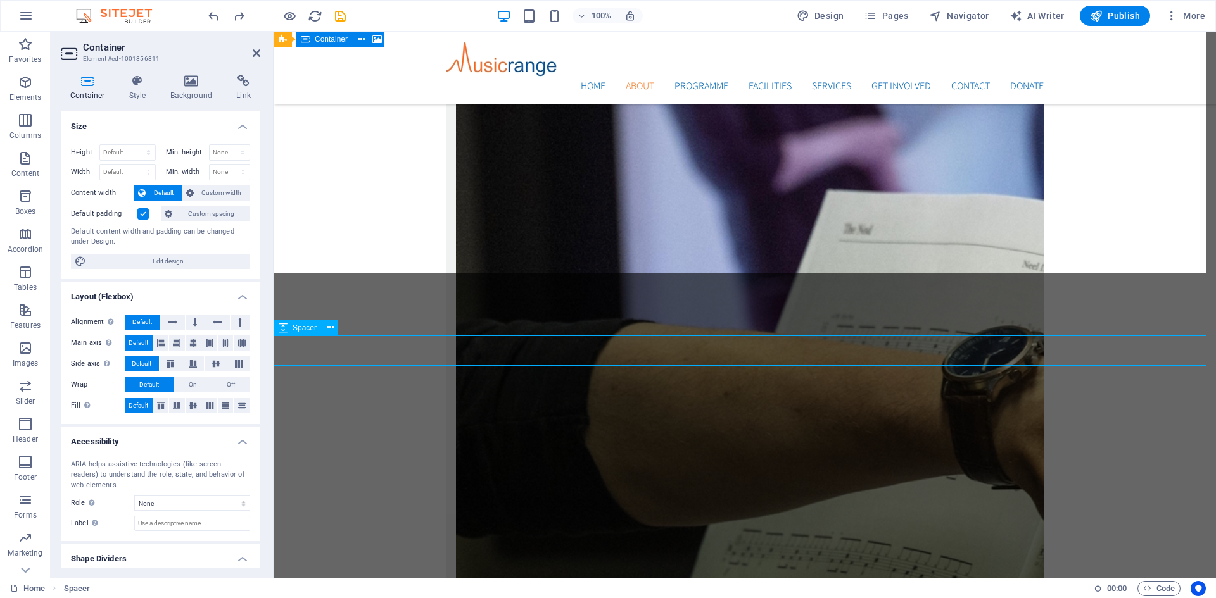
scroll to position [2809, 0]
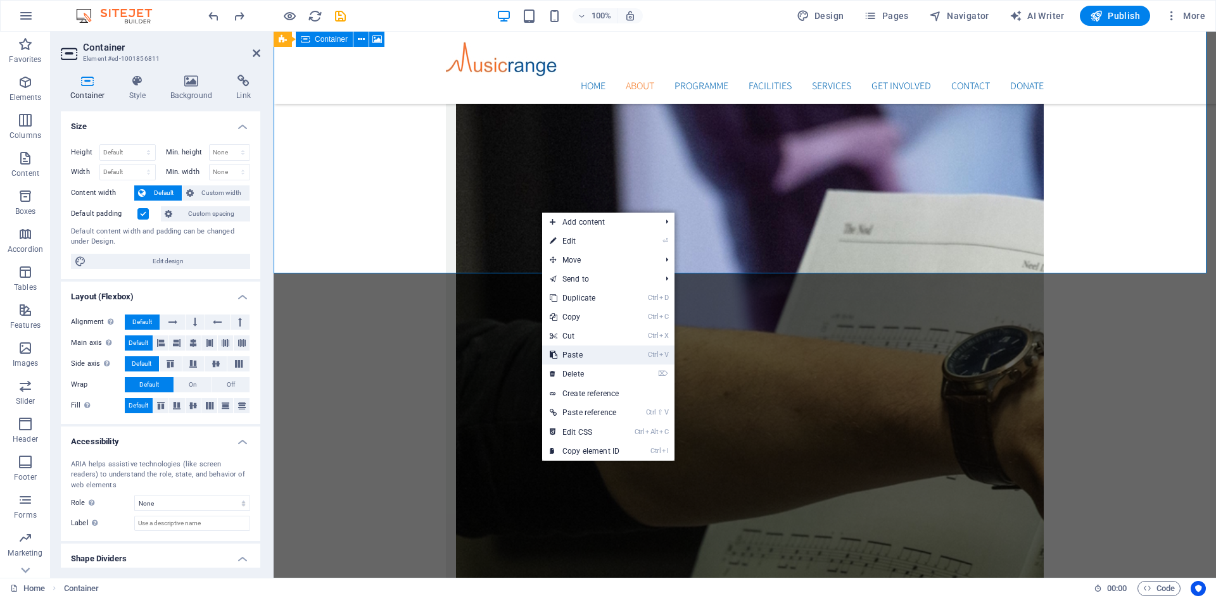
click at [574, 355] on link "Ctrl V Paste" at bounding box center [584, 355] width 85 height 19
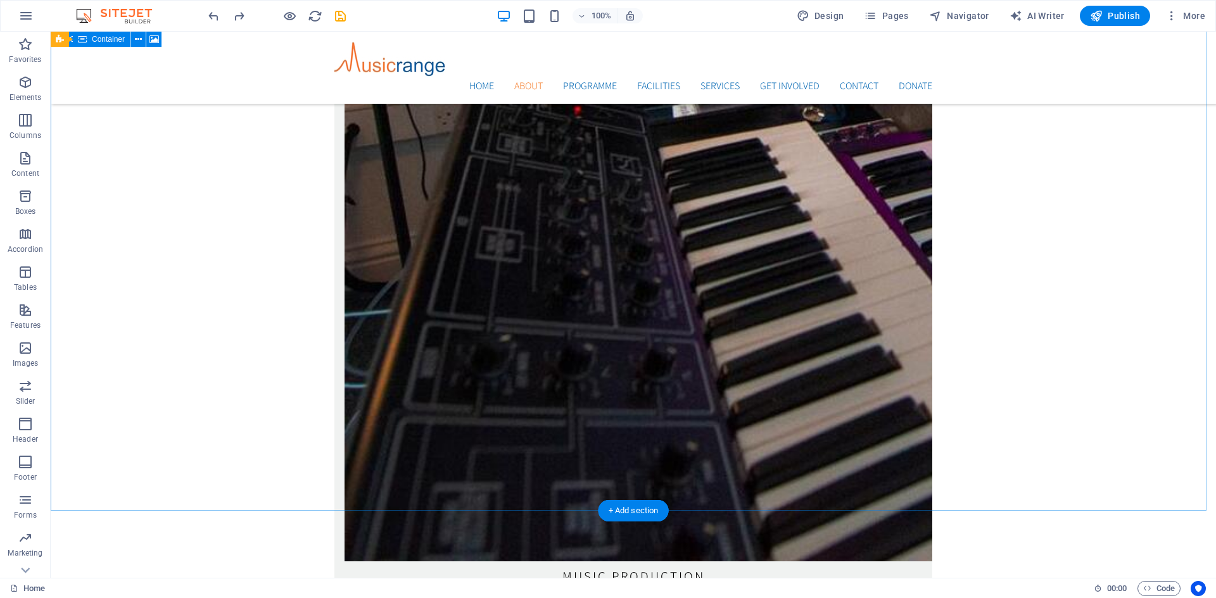
scroll to position [2682, 0]
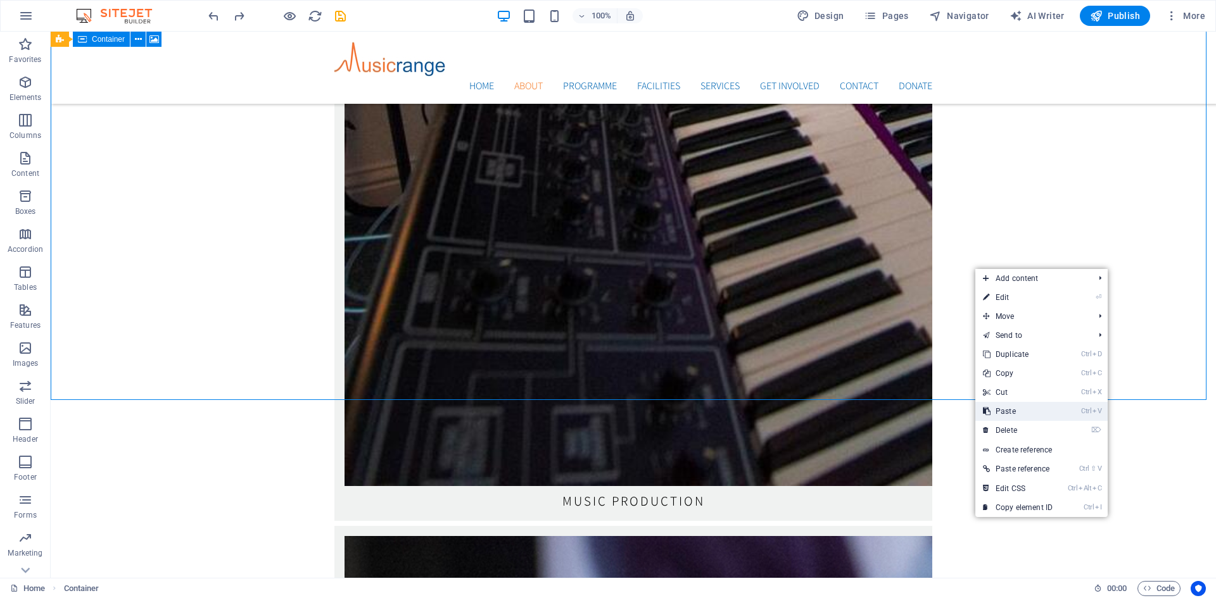
click at [1003, 408] on link "Ctrl V Paste" at bounding box center [1017, 411] width 85 height 19
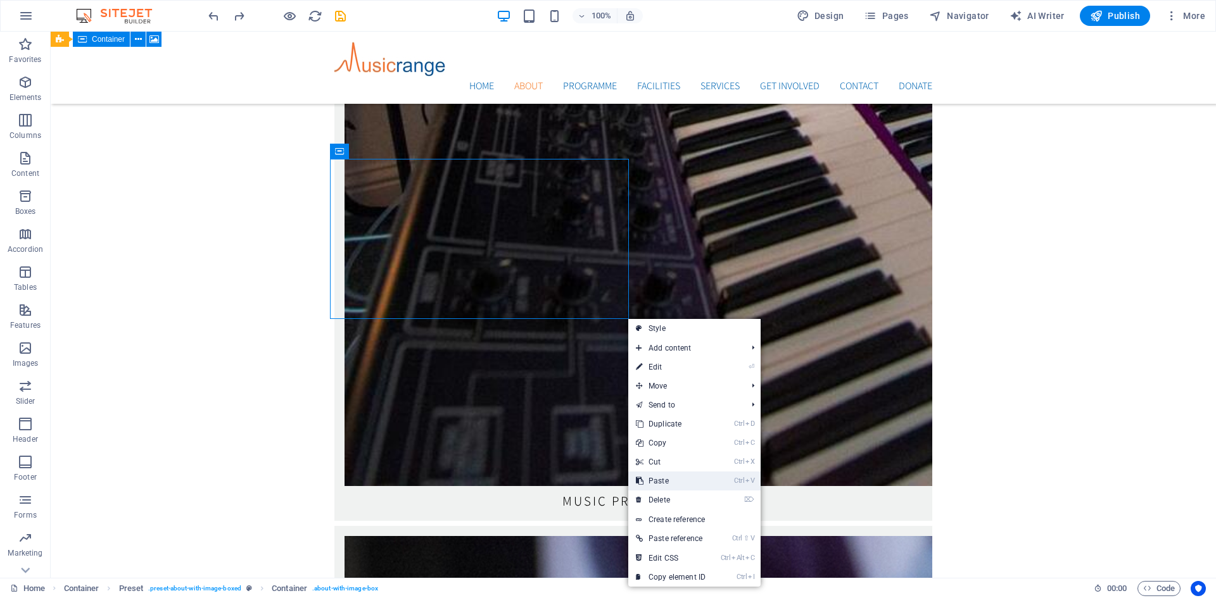
click at [654, 477] on link "Ctrl V Paste" at bounding box center [670, 481] width 85 height 19
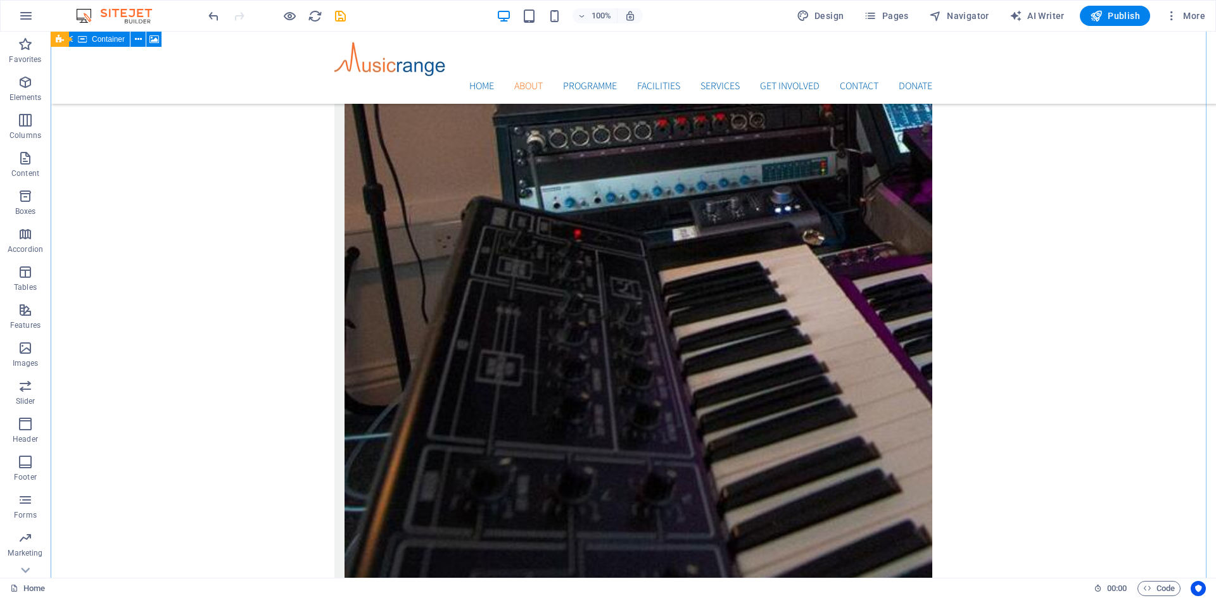
scroll to position [2619, 0]
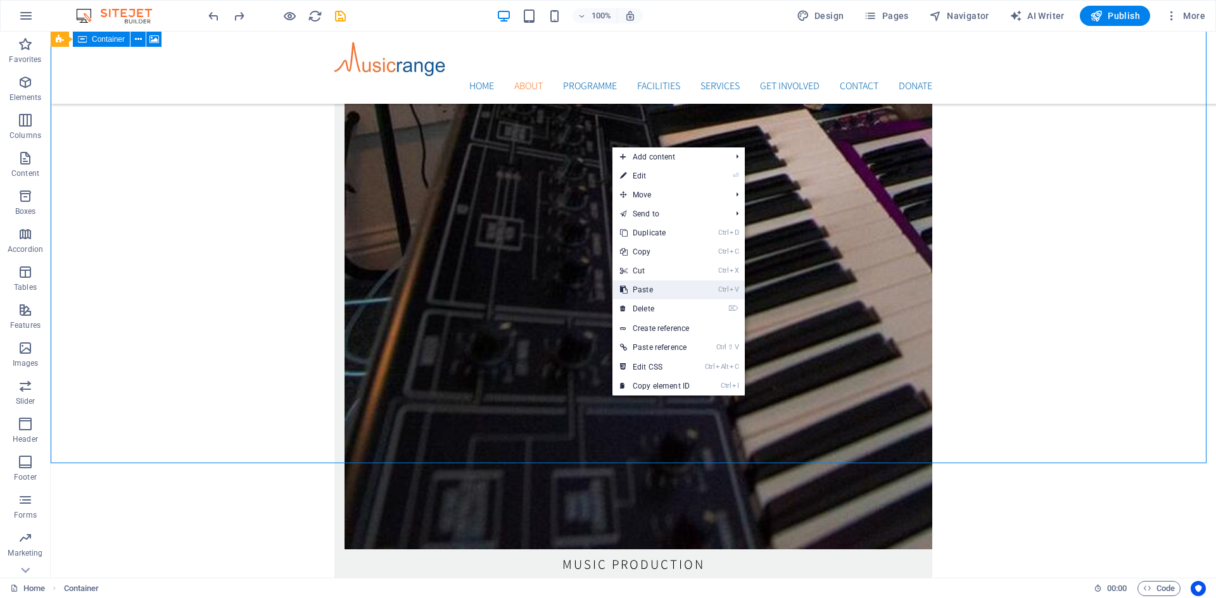
click at [644, 291] on link "Ctrl V Paste" at bounding box center [654, 289] width 85 height 19
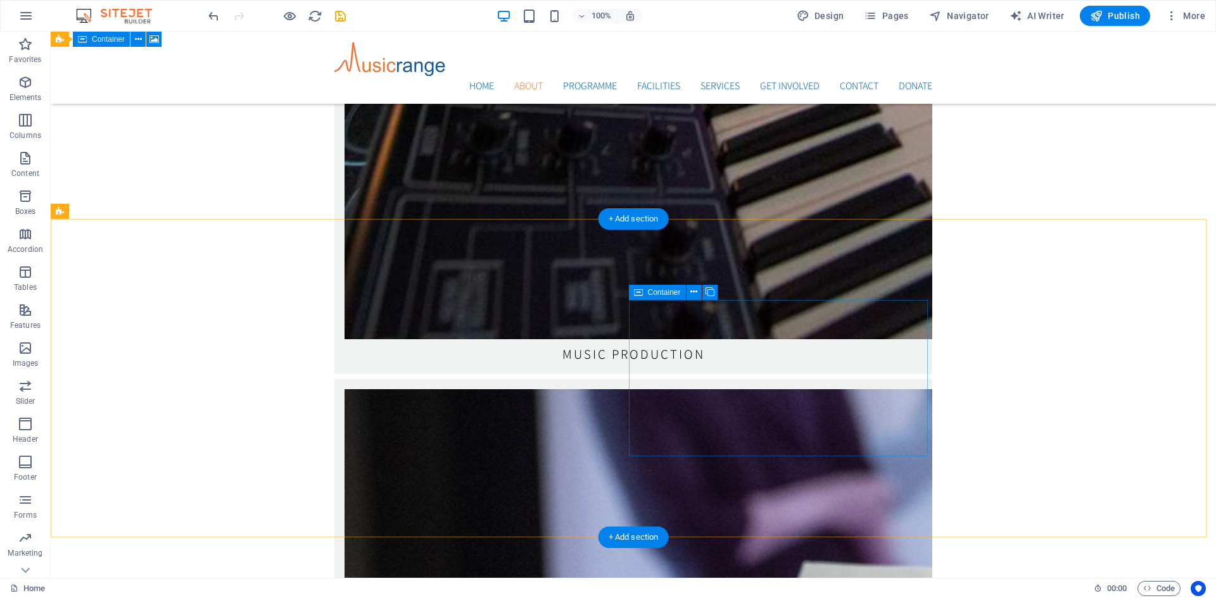
scroll to position [2809, 0]
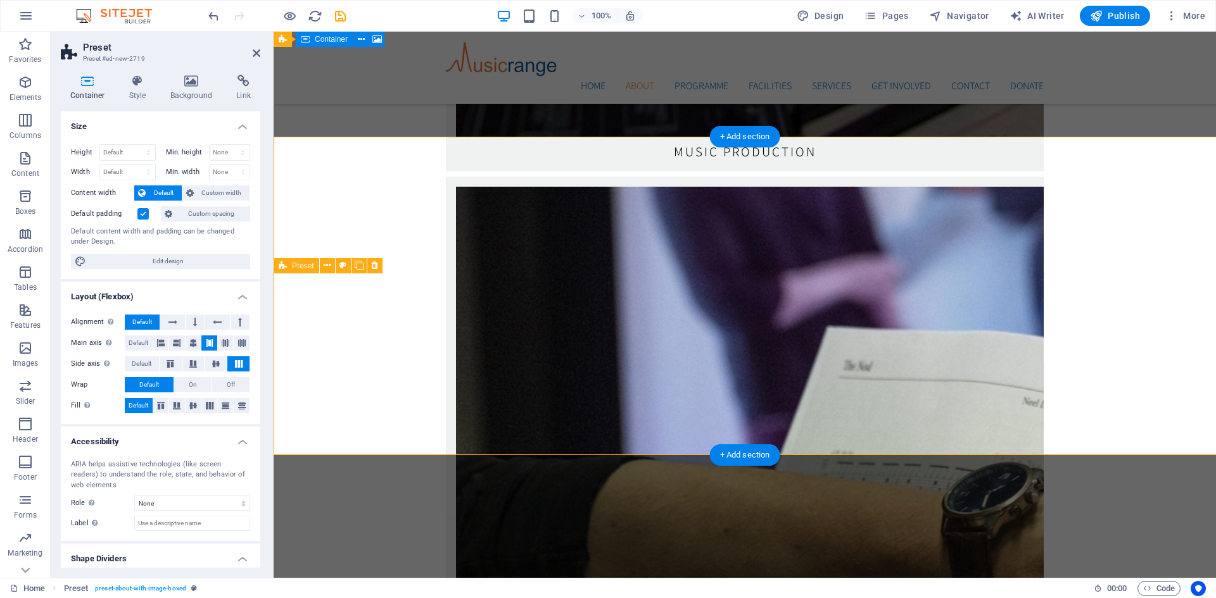
scroll to position [2946, 0]
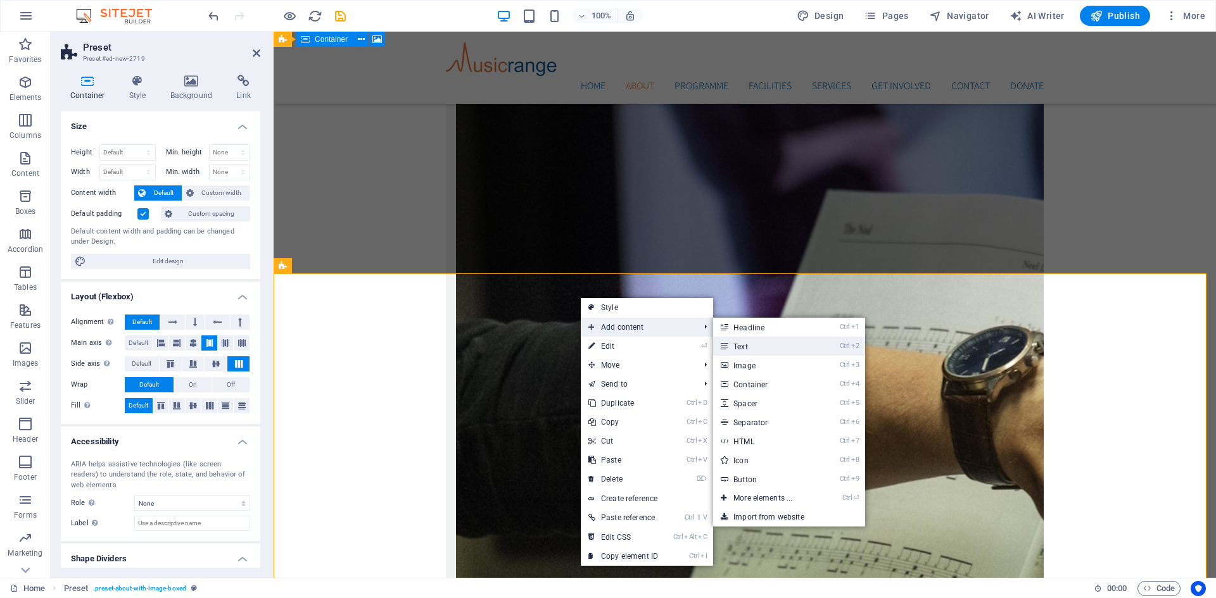
click at [741, 345] on link "Ctrl 2 Text" at bounding box center [765, 346] width 104 height 19
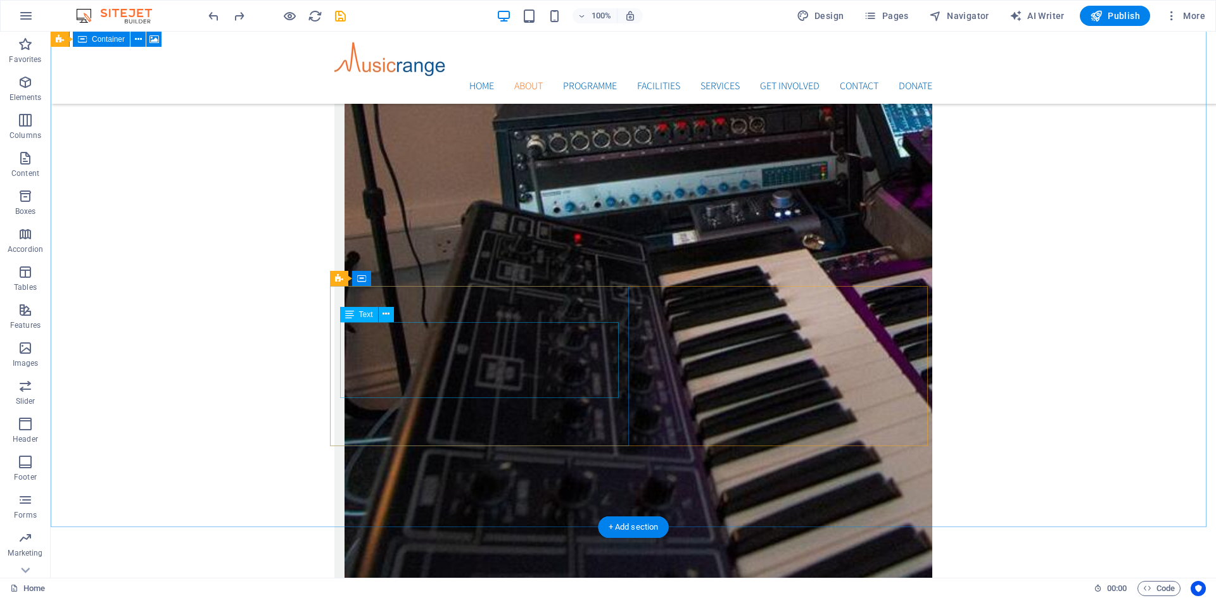
scroll to position [2556, 0]
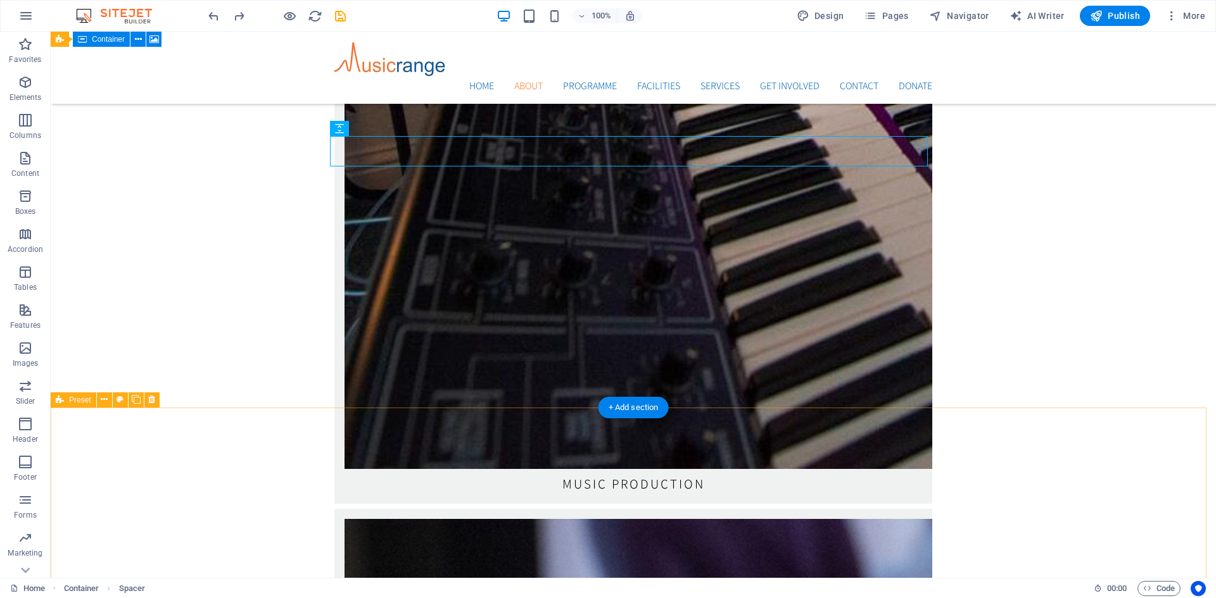
scroll to position [2809, 0]
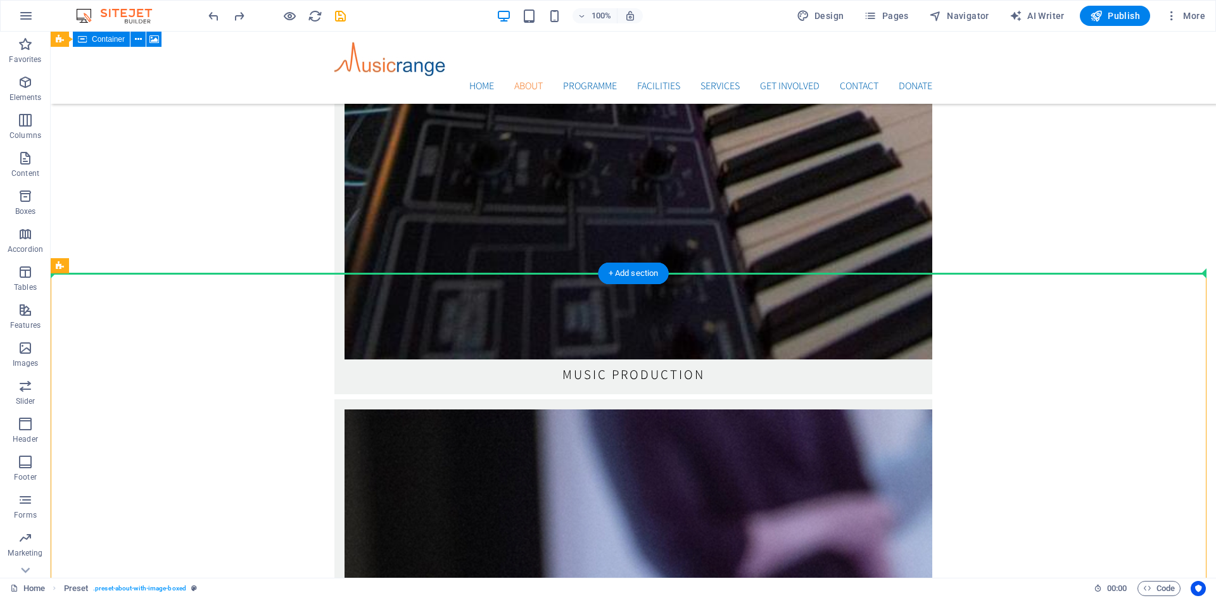
drag, startPoint x: 142, startPoint y: 298, endPoint x: 101, endPoint y: 244, distance: 67.8
drag, startPoint x: 115, startPoint y: 295, endPoint x: 123, endPoint y: 197, distance: 98.5
drag, startPoint x: 114, startPoint y: 296, endPoint x: 70, endPoint y: 249, distance: 64.5
drag, startPoint x: 116, startPoint y: 296, endPoint x: 170, endPoint y: 169, distance: 137.6
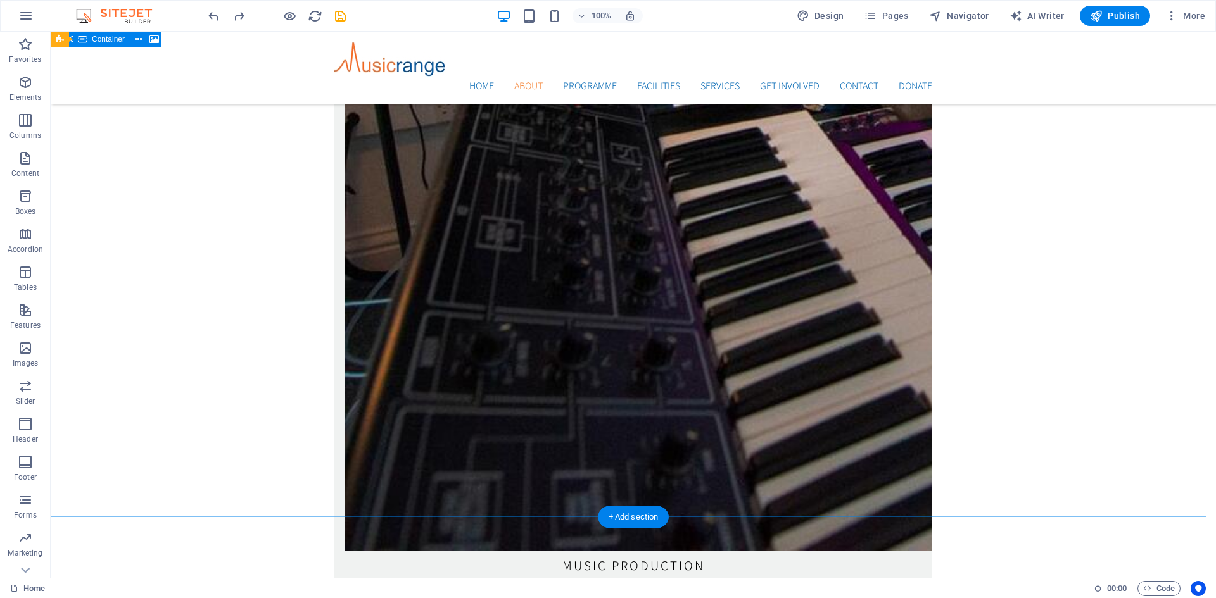
scroll to position [2682, 0]
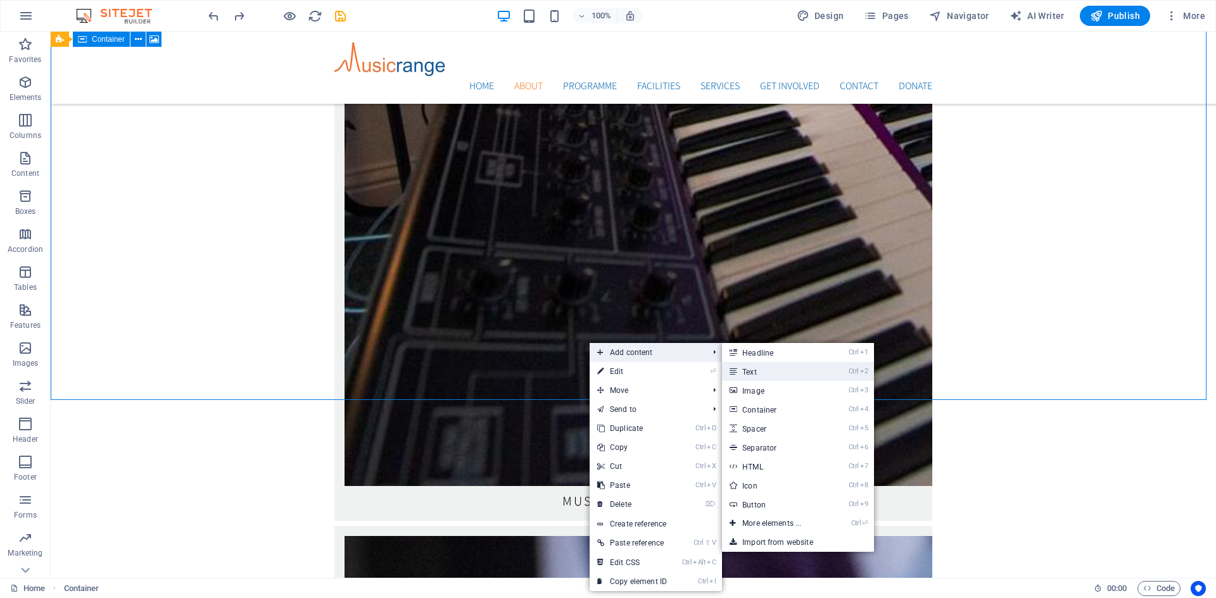
click at [764, 366] on link "Ctrl 2 Text" at bounding box center [774, 371] width 104 height 19
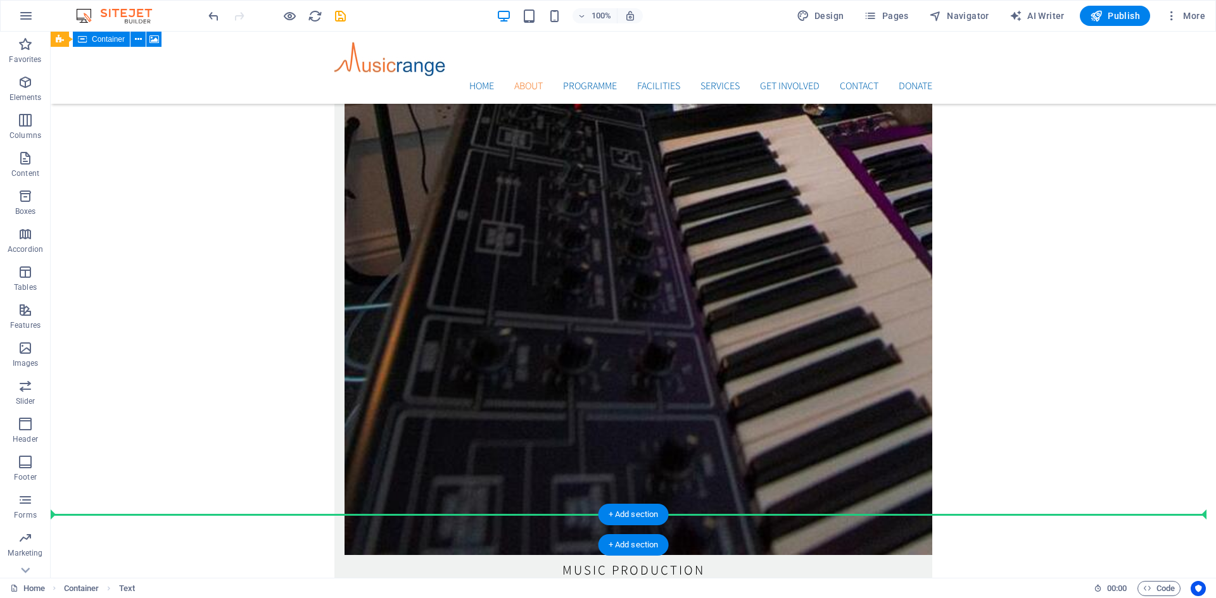
scroll to position [2636, 0]
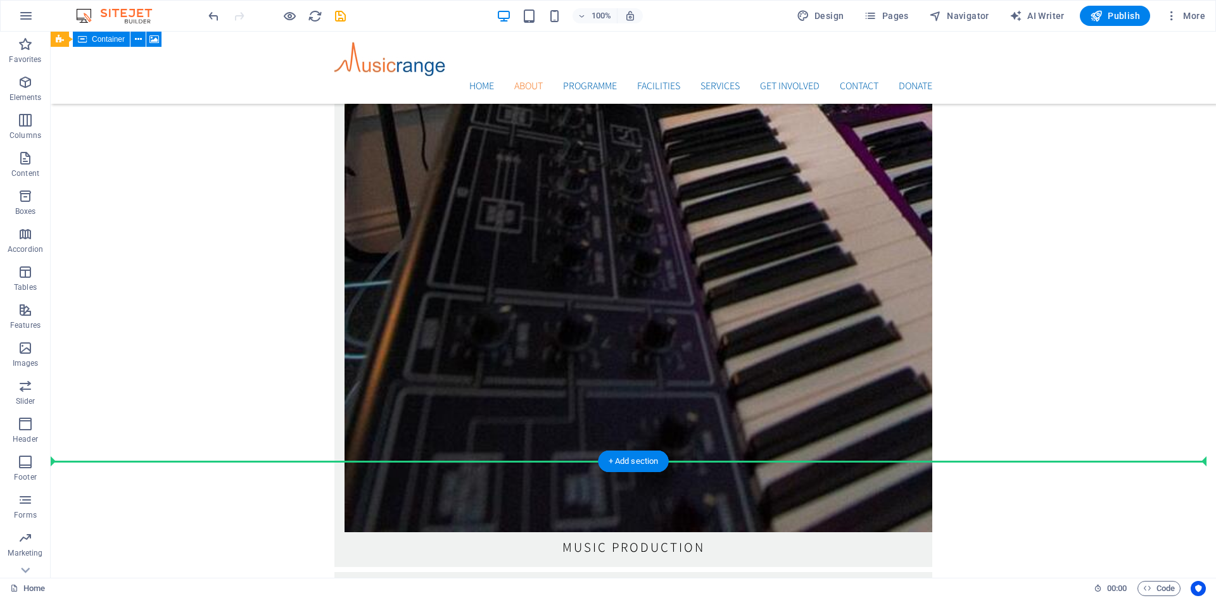
drag, startPoint x: 395, startPoint y: 184, endPoint x: 375, endPoint y: 416, distance: 233.2
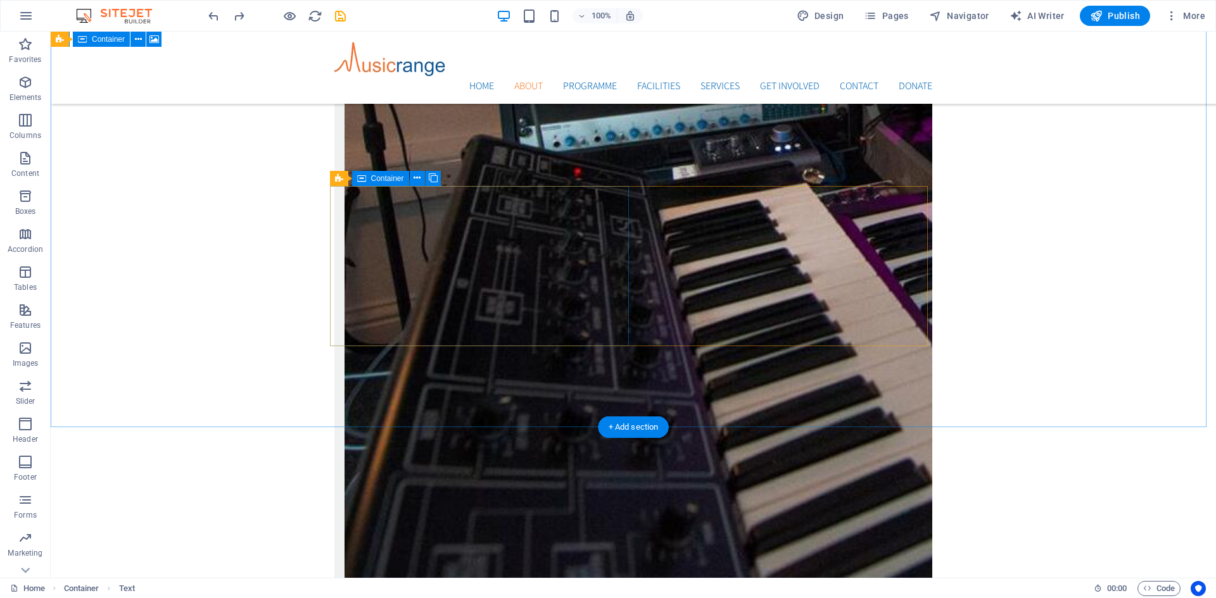
scroll to position [2671, 0]
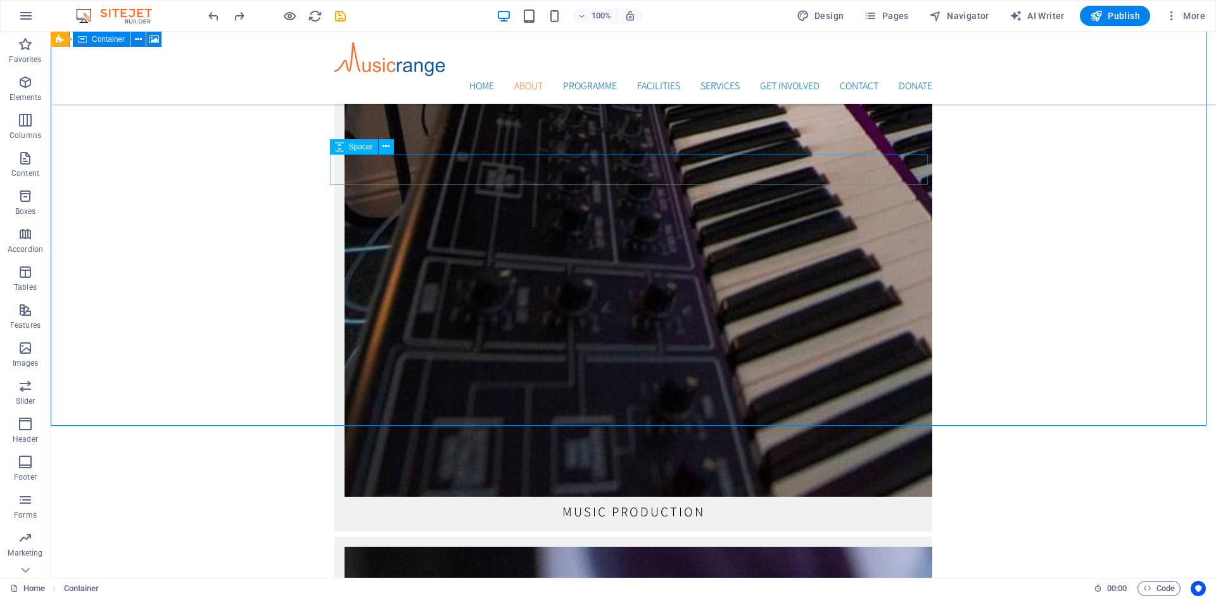
click at [361, 146] on span "Spacer" at bounding box center [361, 147] width 24 height 8
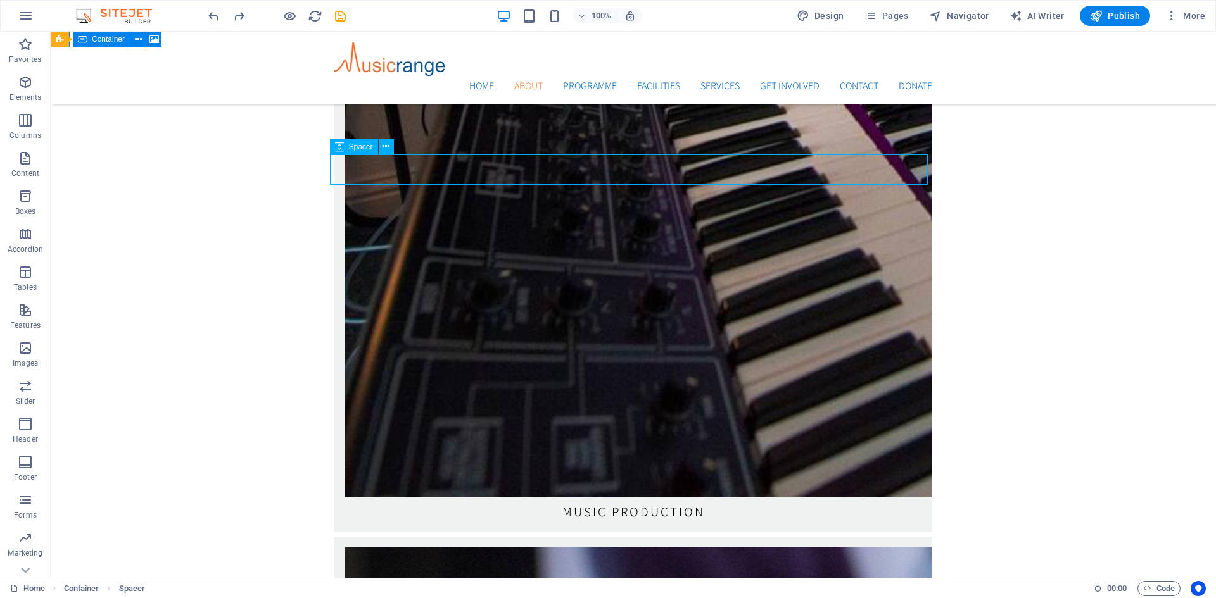
click at [361, 146] on span "Spacer" at bounding box center [361, 147] width 24 height 8
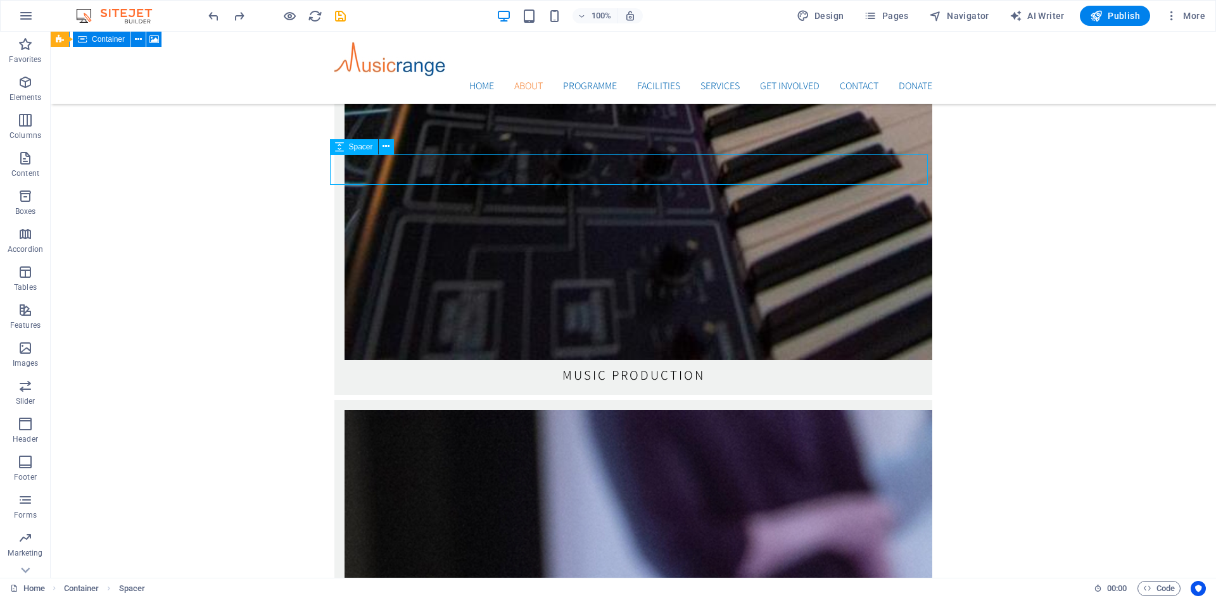
select select "rem"
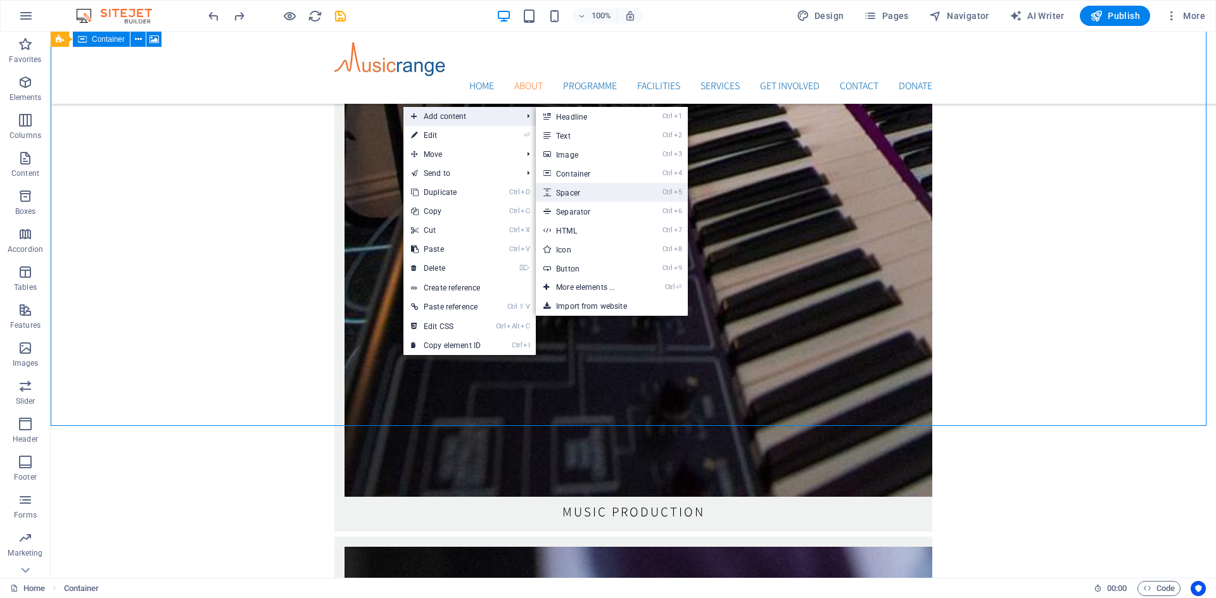
click at [572, 192] on link "Ctrl 5 Spacer" at bounding box center [588, 192] width 104 height 19
select select "px"
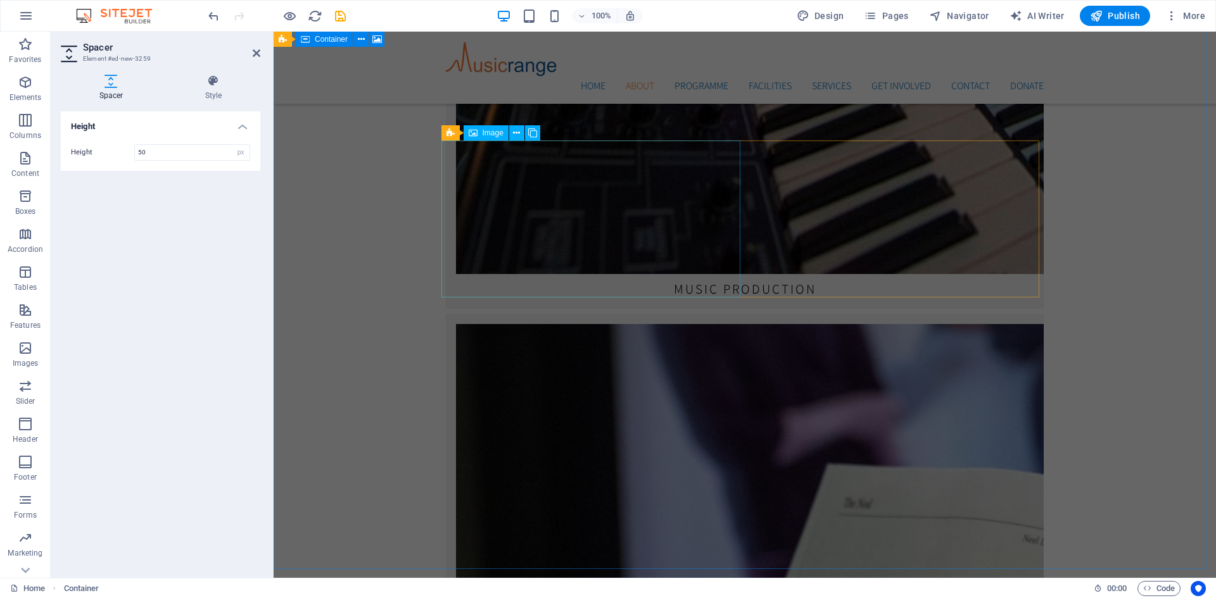
scroll to position [2247, 0]
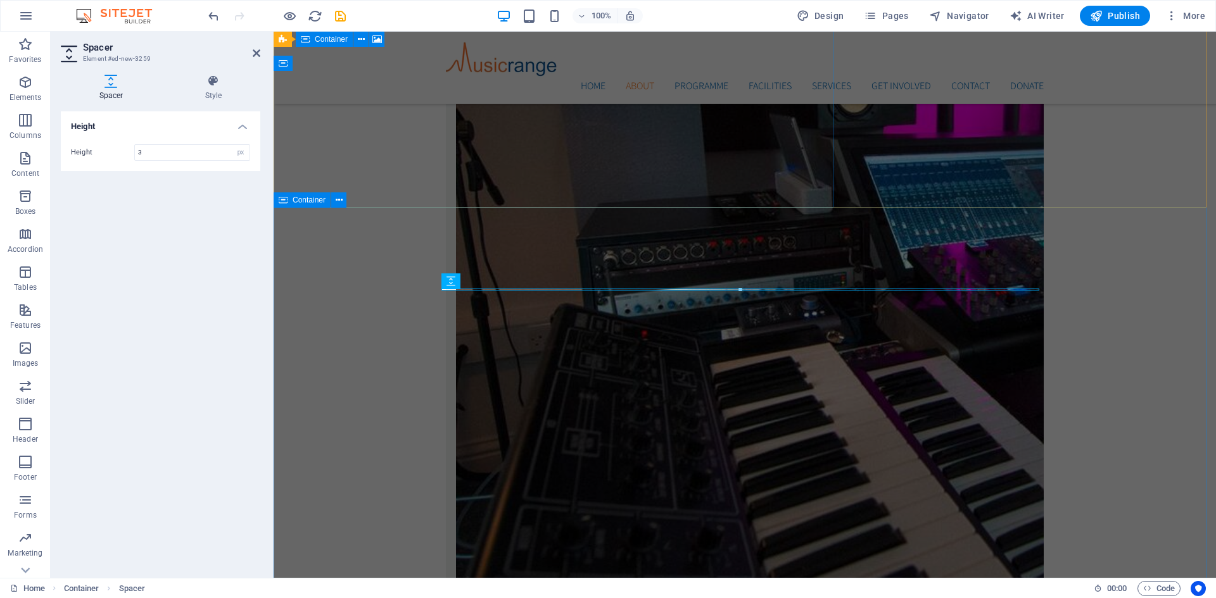
type input "3"
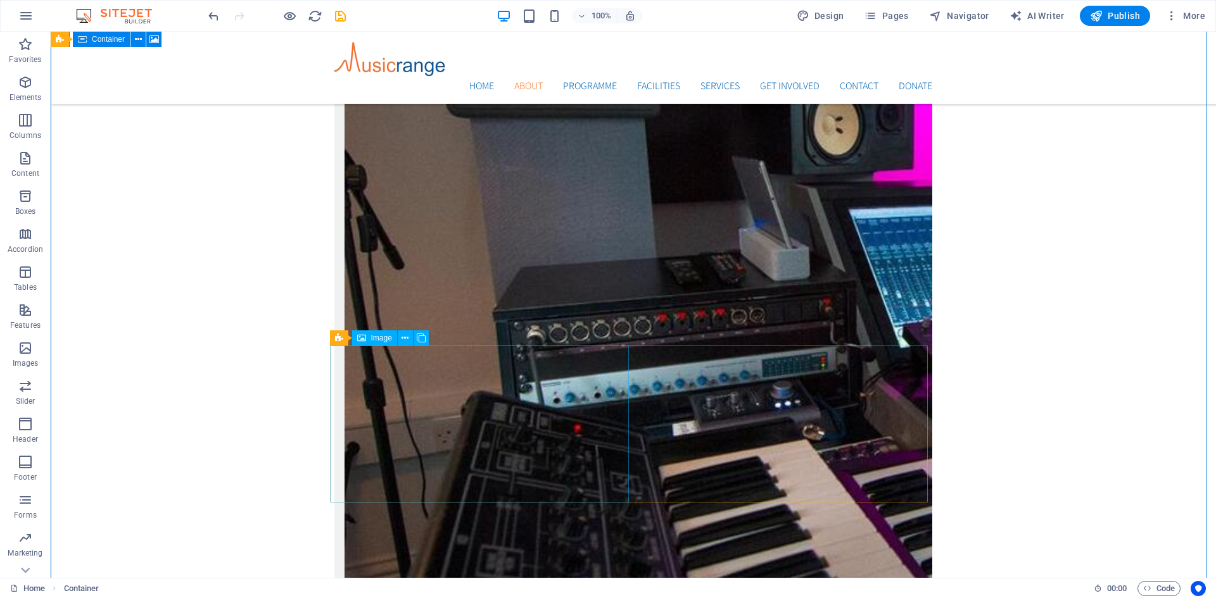
scroll to position [2057, 0]
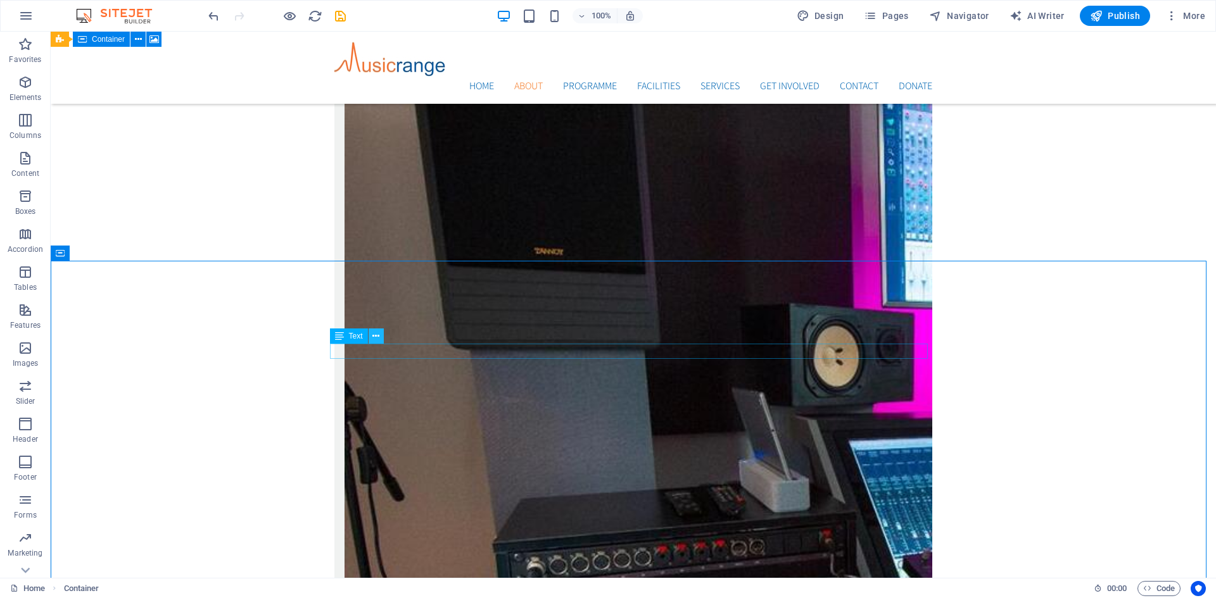
click at [375, 335] on icon at bounding box center [375, 336] width 7 height 13
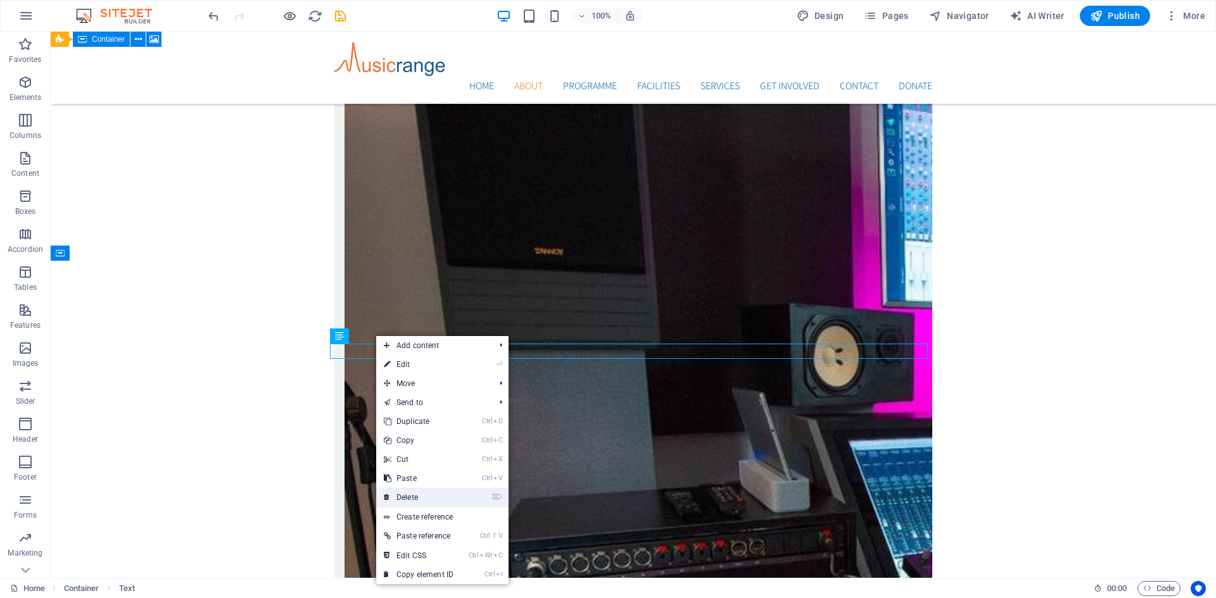
drag, startPoint x: 407, startPoint y: 495, endPoint x: 356, endPoint y: 462, distance: 59.5
click at [407, 495] on link "⌦ Delete" at bounding box center [418, 497] width 85 height 19
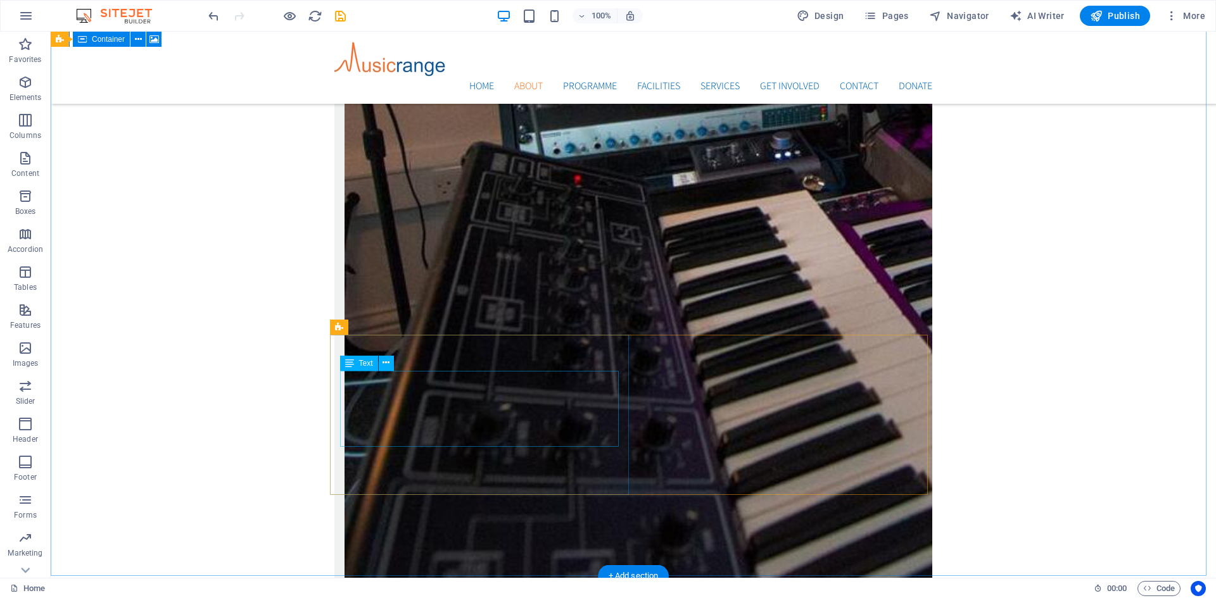
scroll to position [2690, 0]
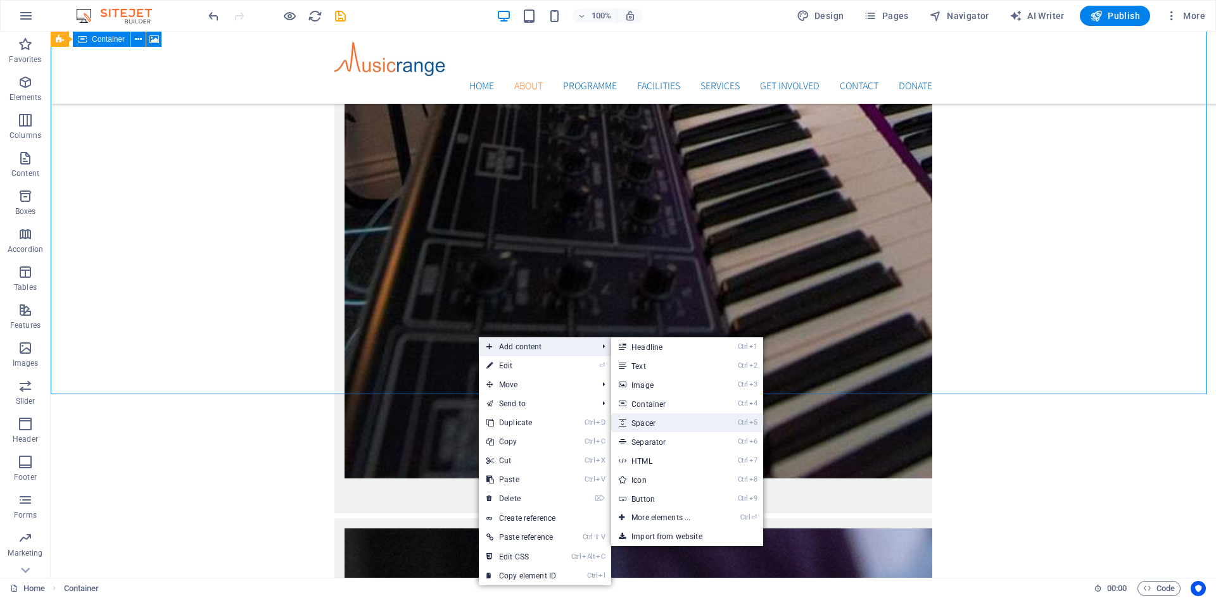
click at [658, 425] on link "Ctrl 5 Spacer" at bounding box center [663, 422] width 104 height 19
select select "px"
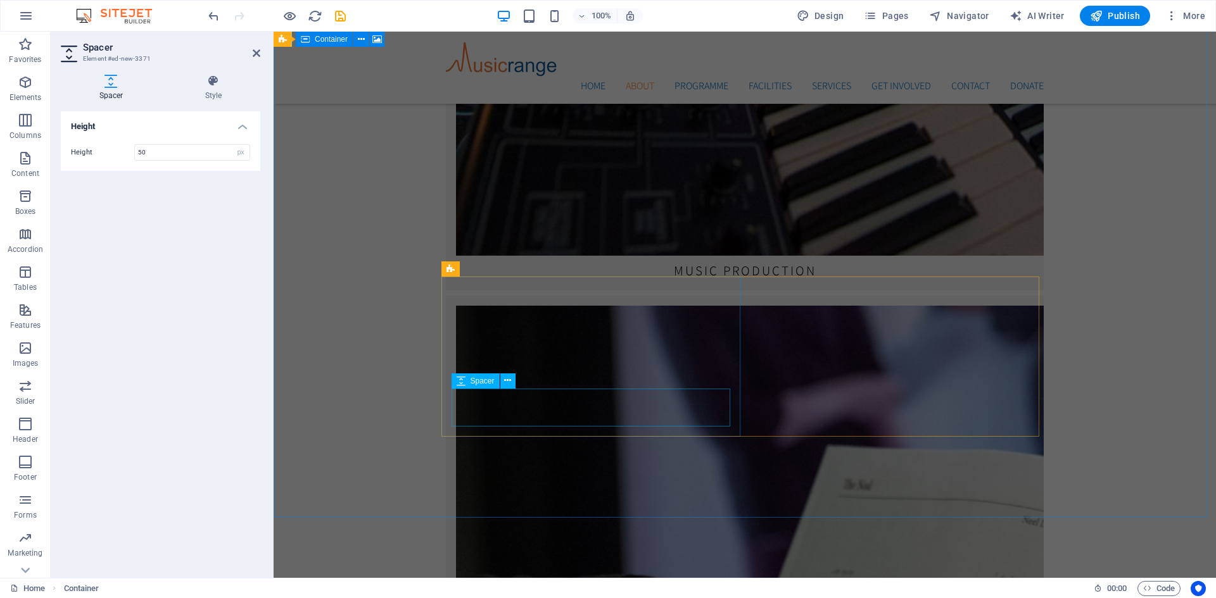
scroll to position [2247, 0]
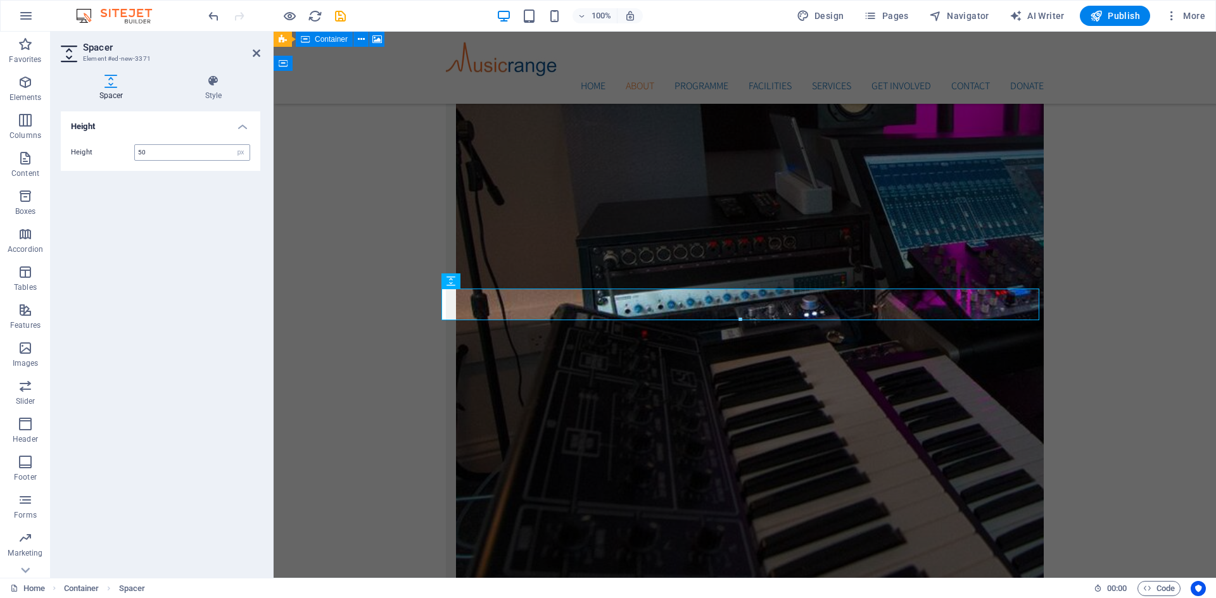
click at [164, 155] on input "50" at bounding box center [192, 152] width 115 height 15
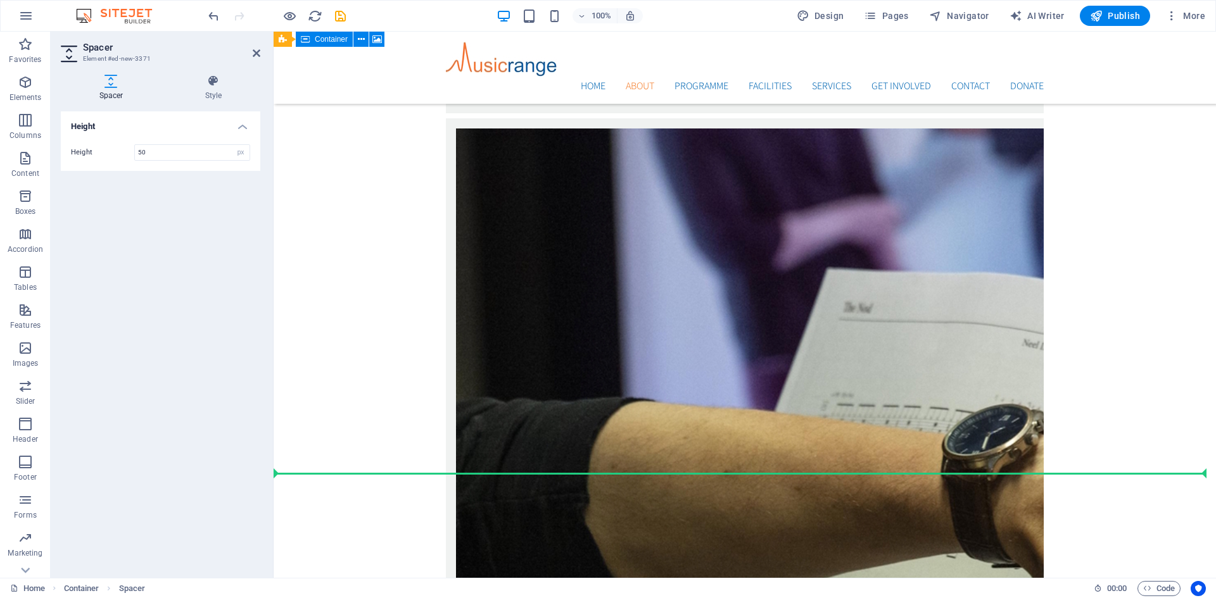
scroll to position [2871, 0]
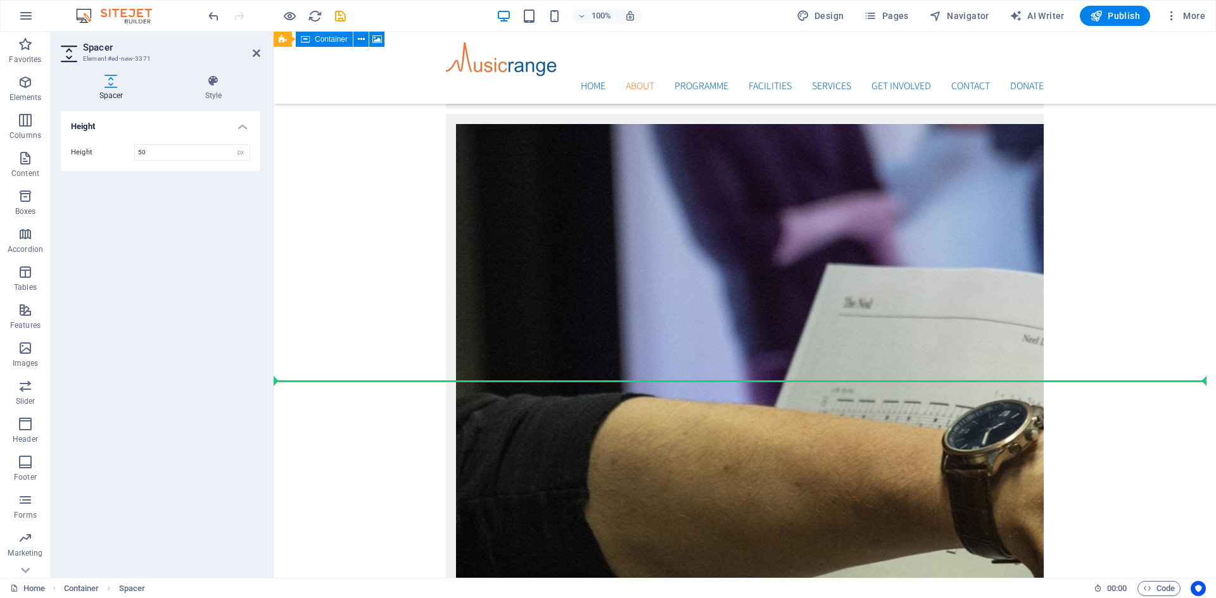
drag, startPoint x: 738, startPoint y: 312, endPoint x: 482, endPoint y: 315, distance: 256.5
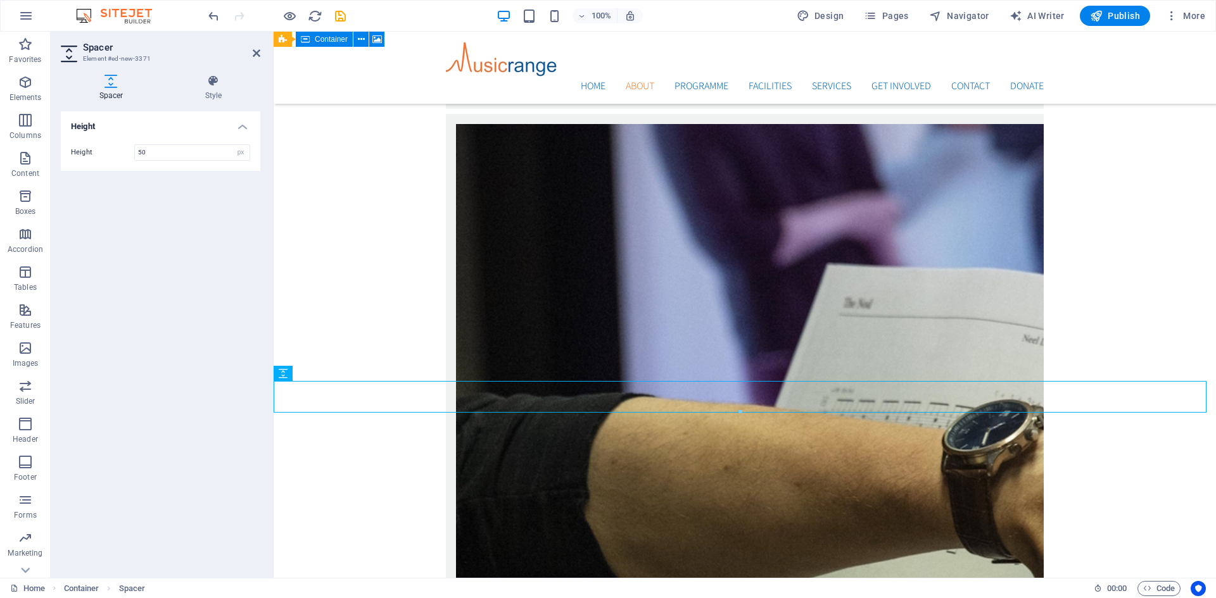
scroll to position [2840, 0]
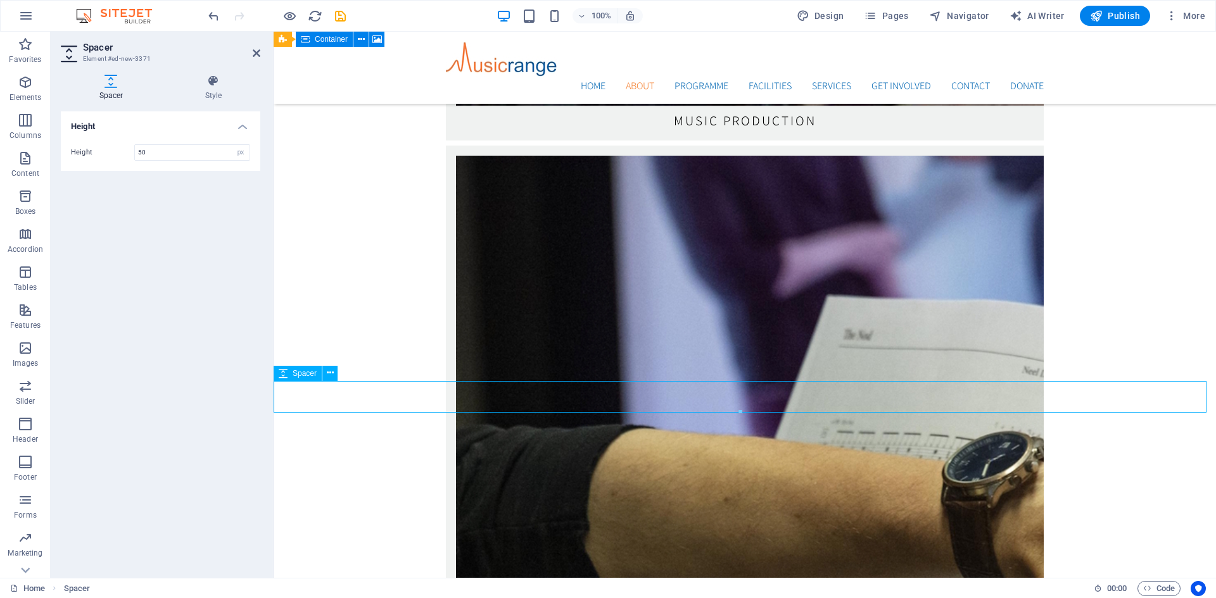
click at [287, 375] on div "Spacer" at bounding box center [298, 373] width 48 height 15
click at [287, 375] on icon at bounding box center [283, 373] width 9 height 15
drag, startPoint x: 160, startPoint y: 153, endPoint x: 132, endPoint y: 150, distance: 28.6
click at [132, 150] on div "Height 50 px rem vh vw" at bounding box center [160, 152] width 179 height 16
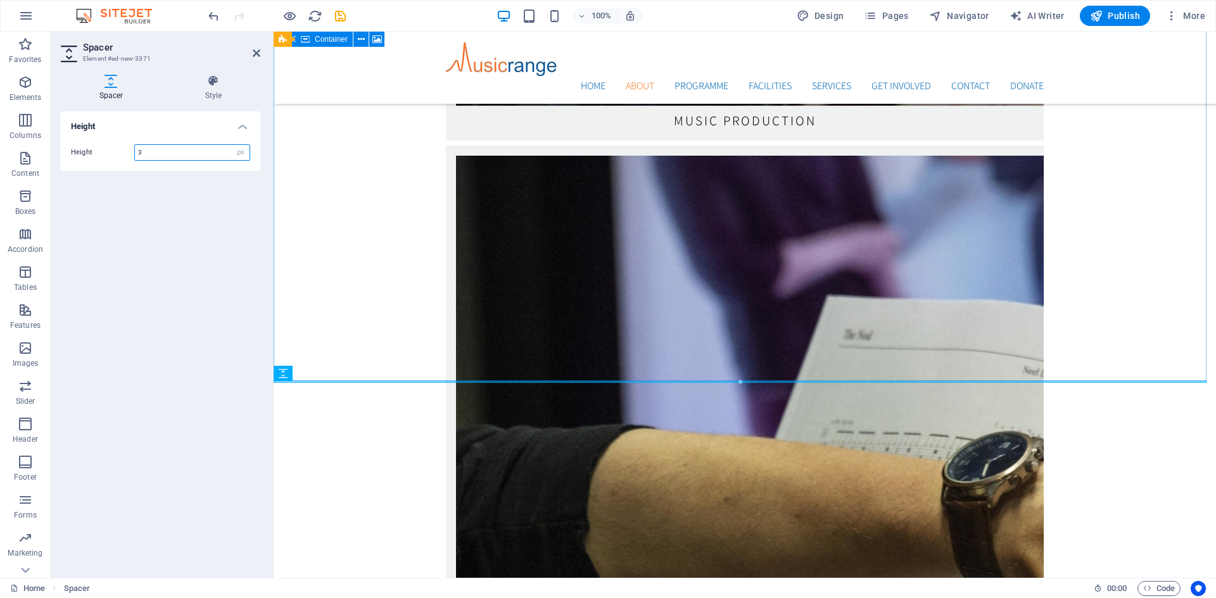
type input "3"
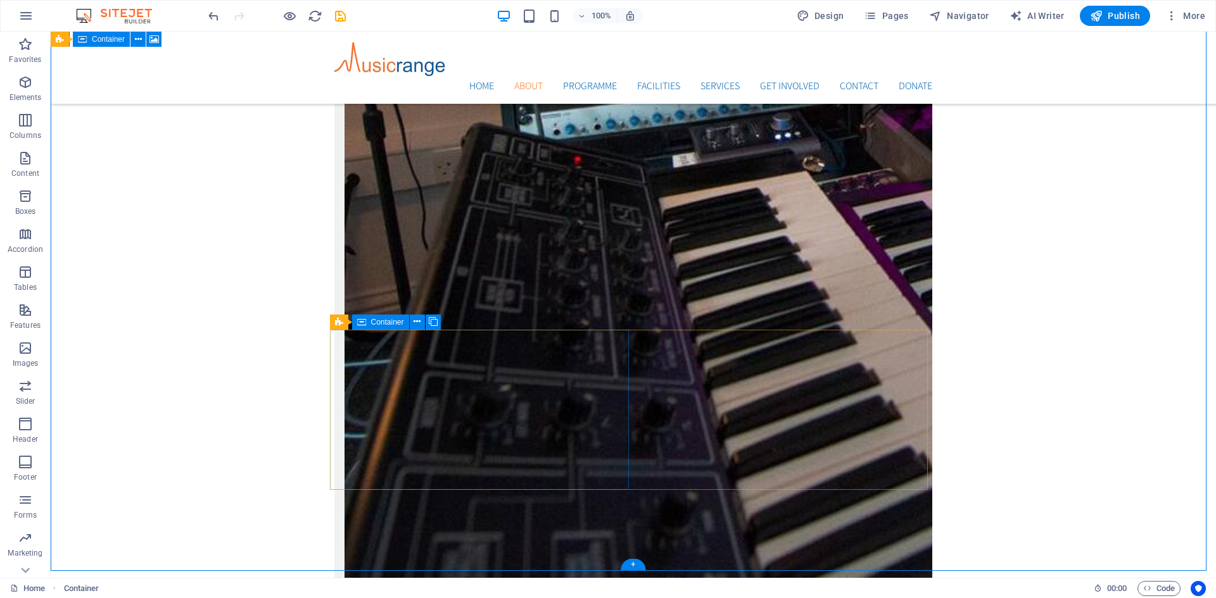
scroll to position [2513, 0]
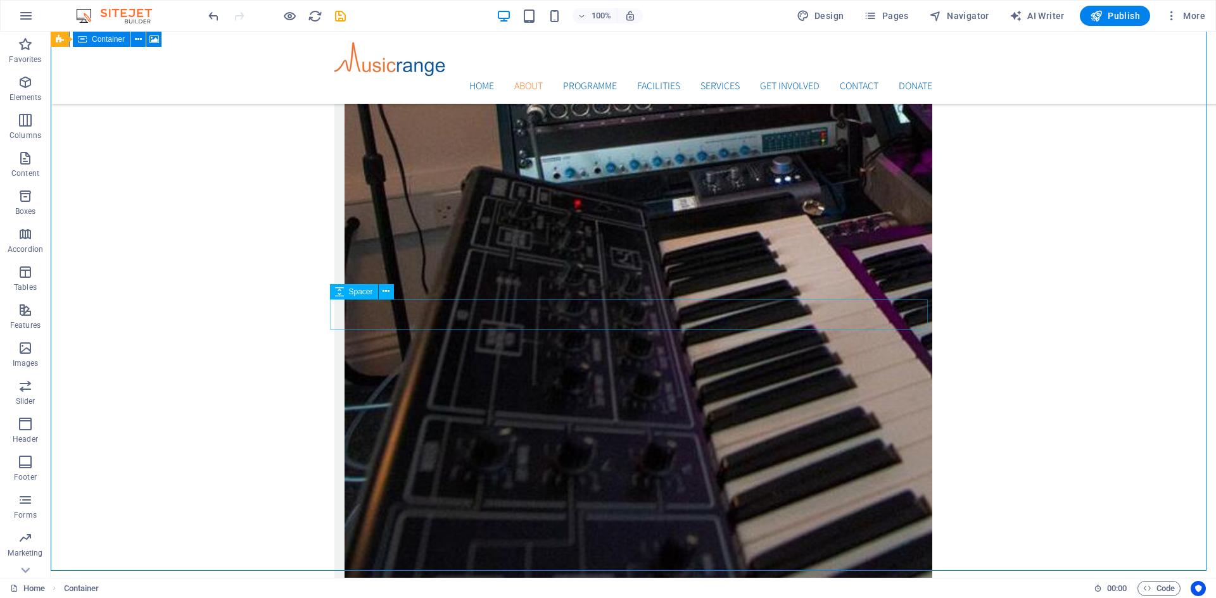
click at [362, 293] on span "Spacer" at bounding box center [361, 292] width 24 height 8
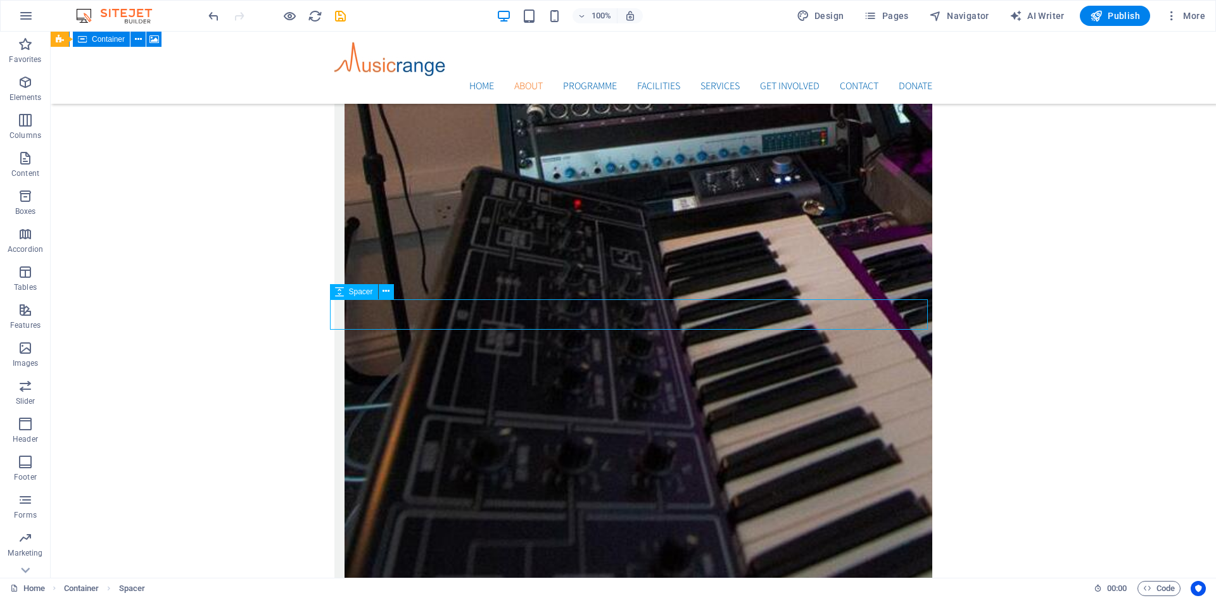
click at [362, 293] on span "Spacer" at bounding box center [361, 292] width 24 height 8
select select "rem"
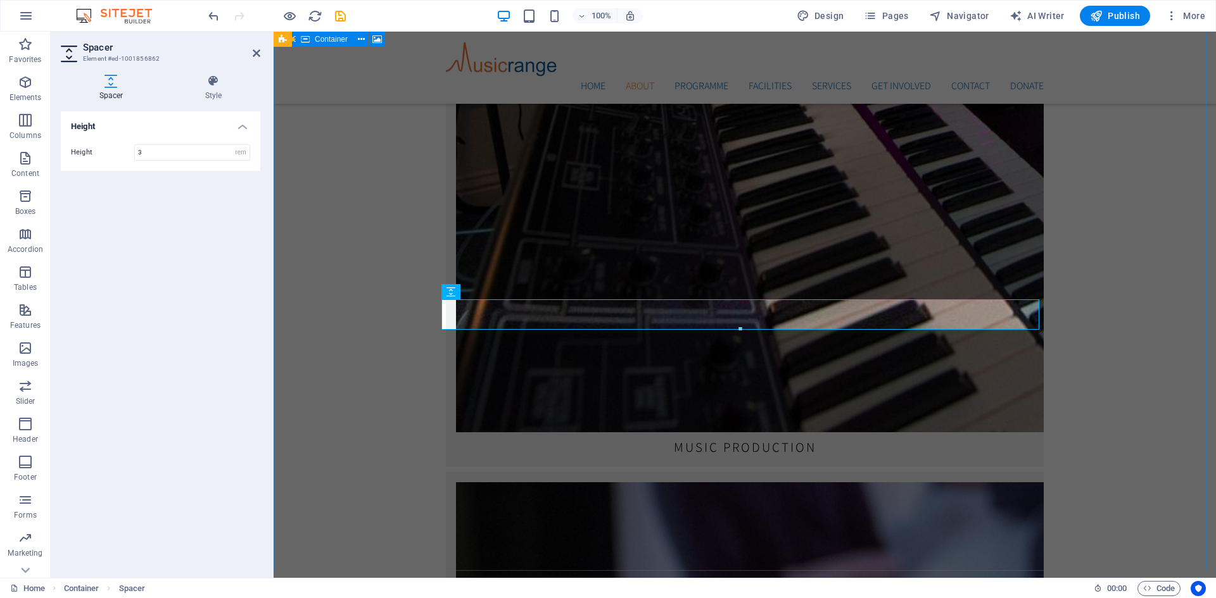
scroll to position [2650, 0]
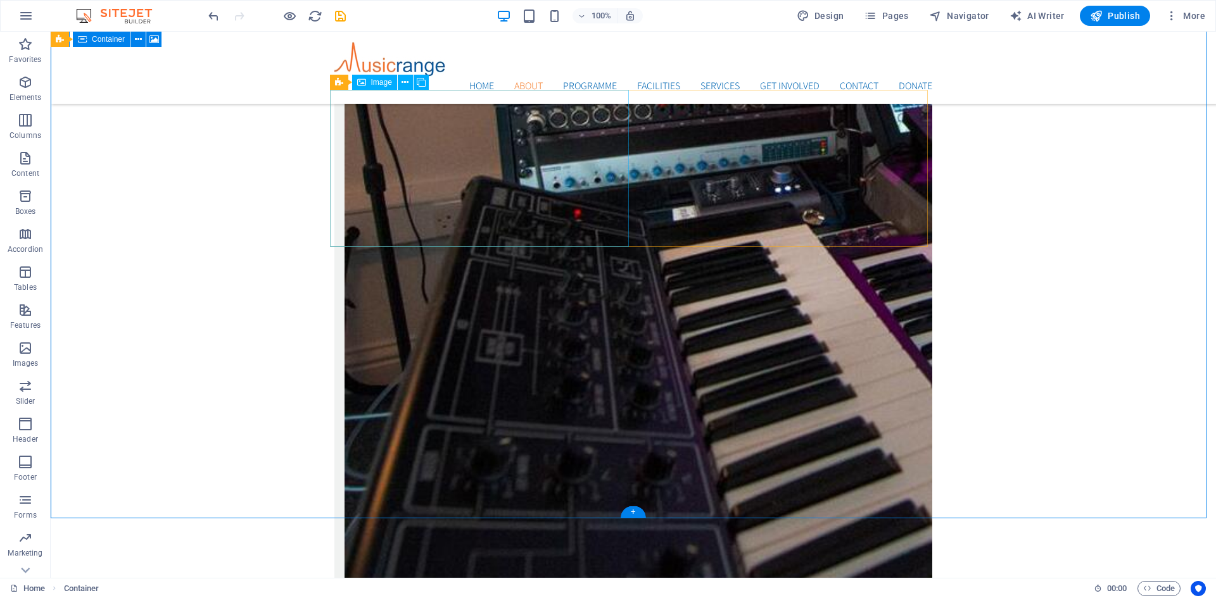
scroll to position [2450, 0]
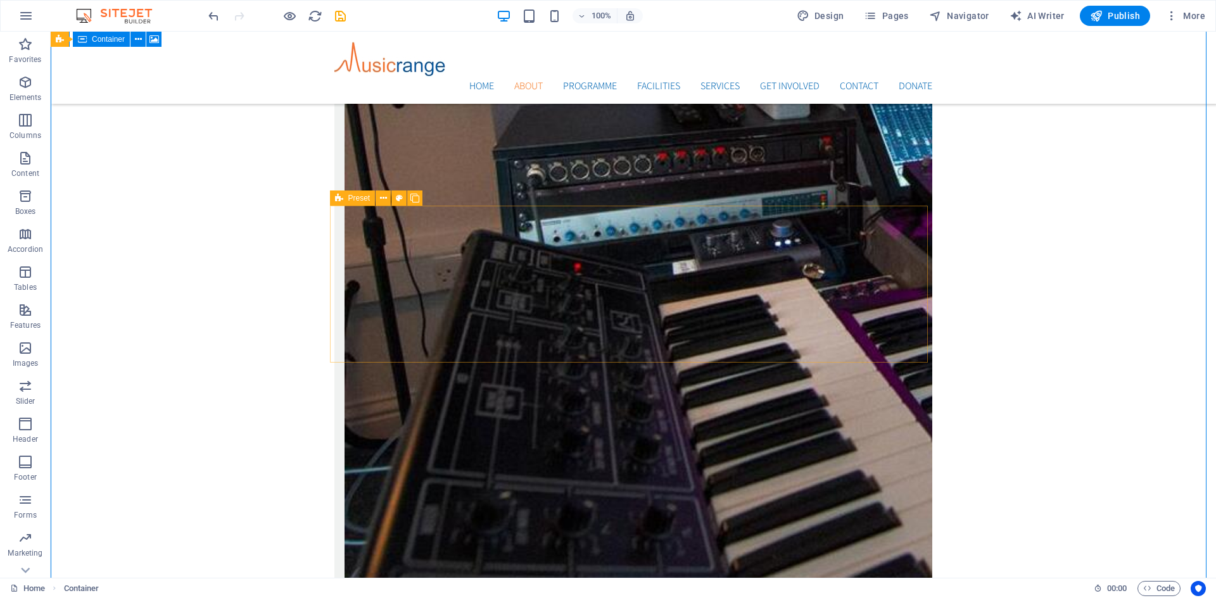
click at [346, 196] on div "Preset" at bounding box center [353, 198] width 46 height 15
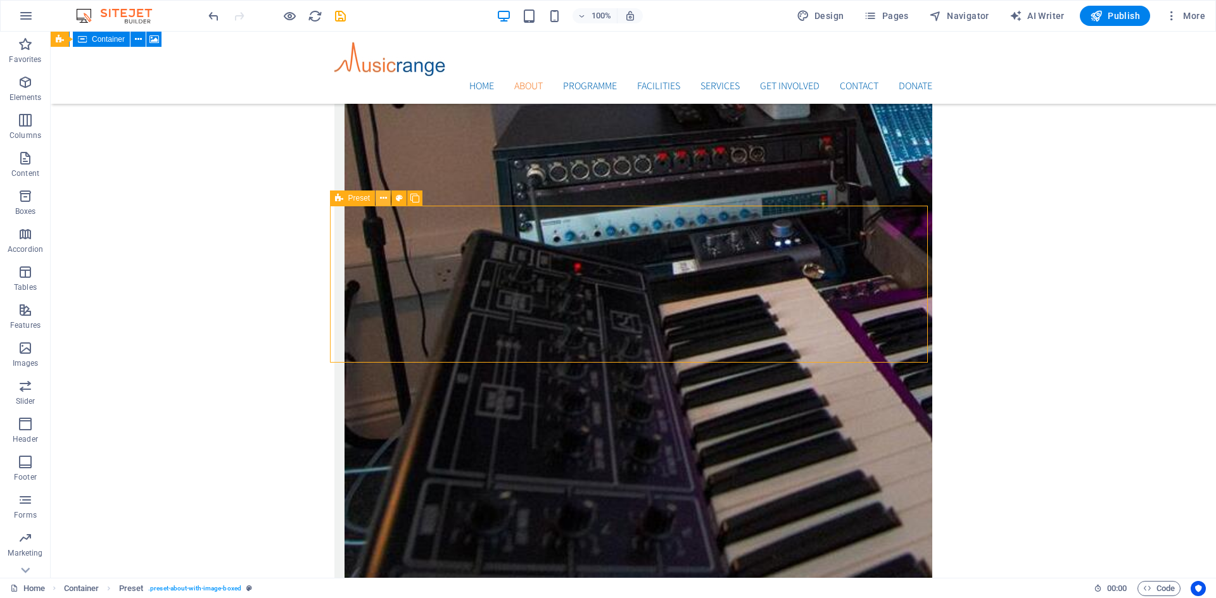
click at [383, 201] on icon at bounding box center [383, 198] width 7 height 13
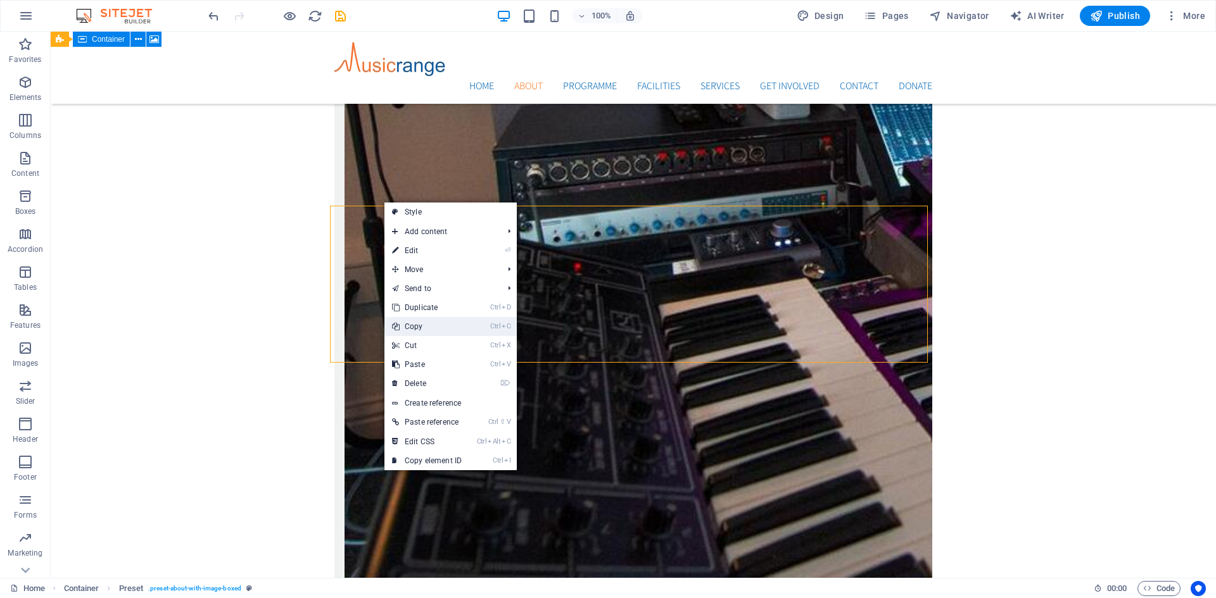
click at [420, 327] on link "Ctrl C Copy" at bounding box center [426, 326] width 85 height 19
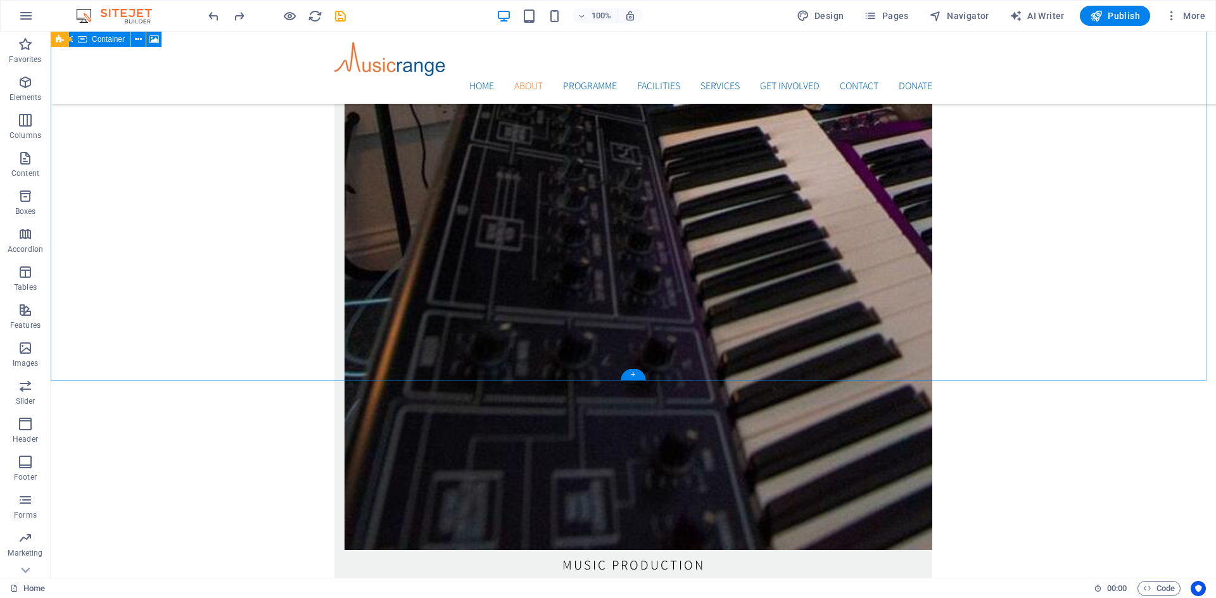
scroll to position [2703, 0]
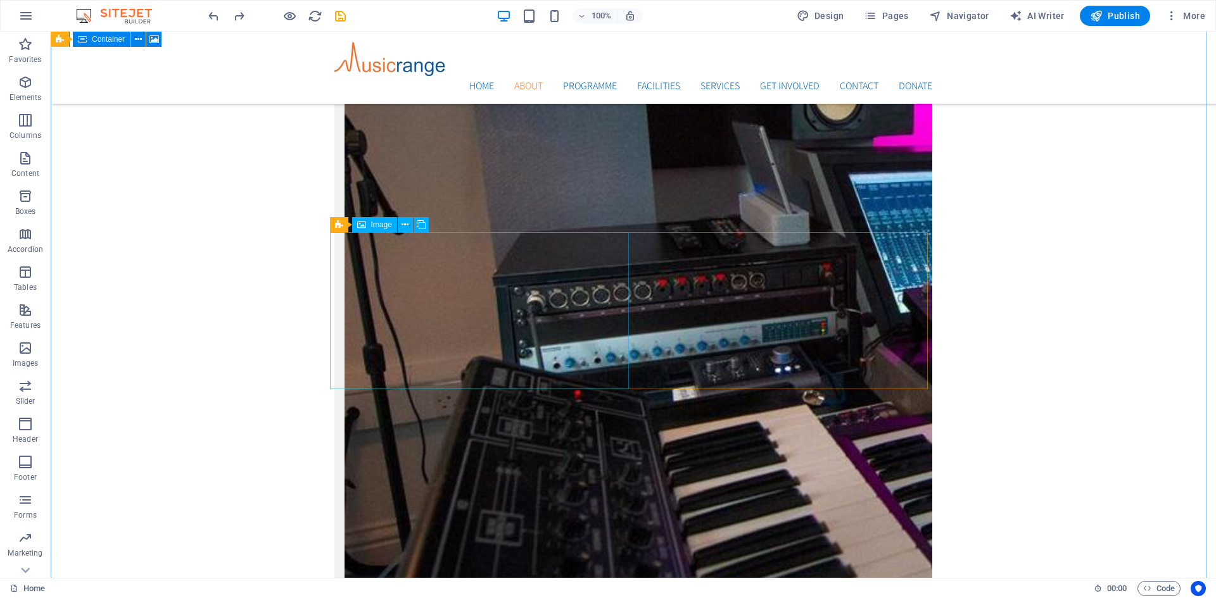
scroll to position [2513, 0]
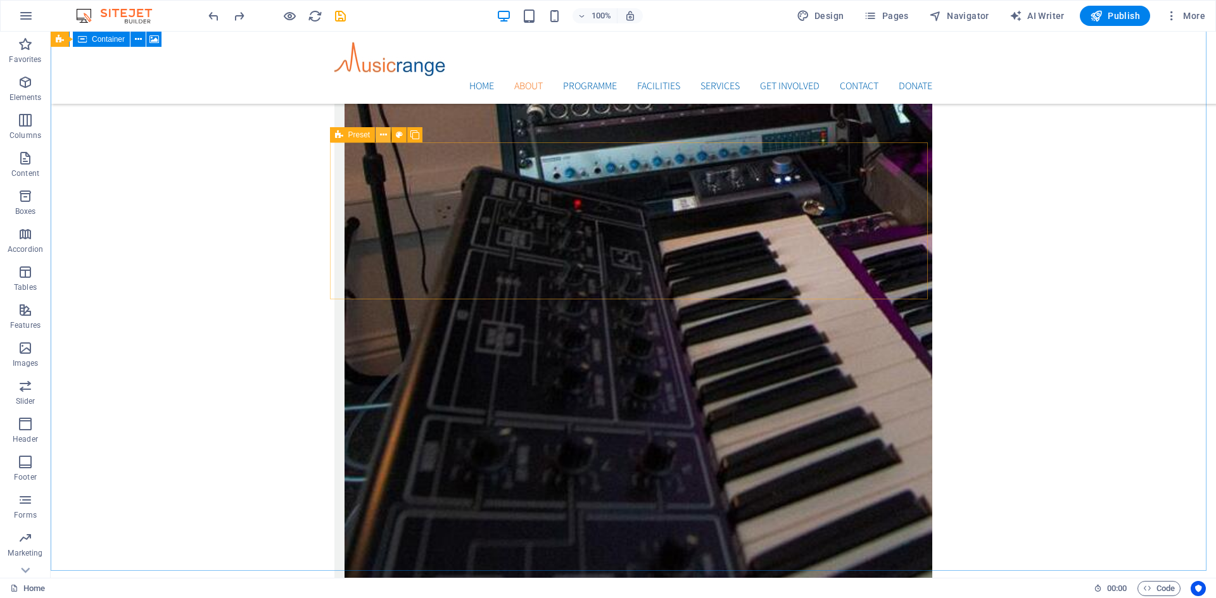
click at [385, 134] on icon at bounding box center [383, 135] width 7 height 13
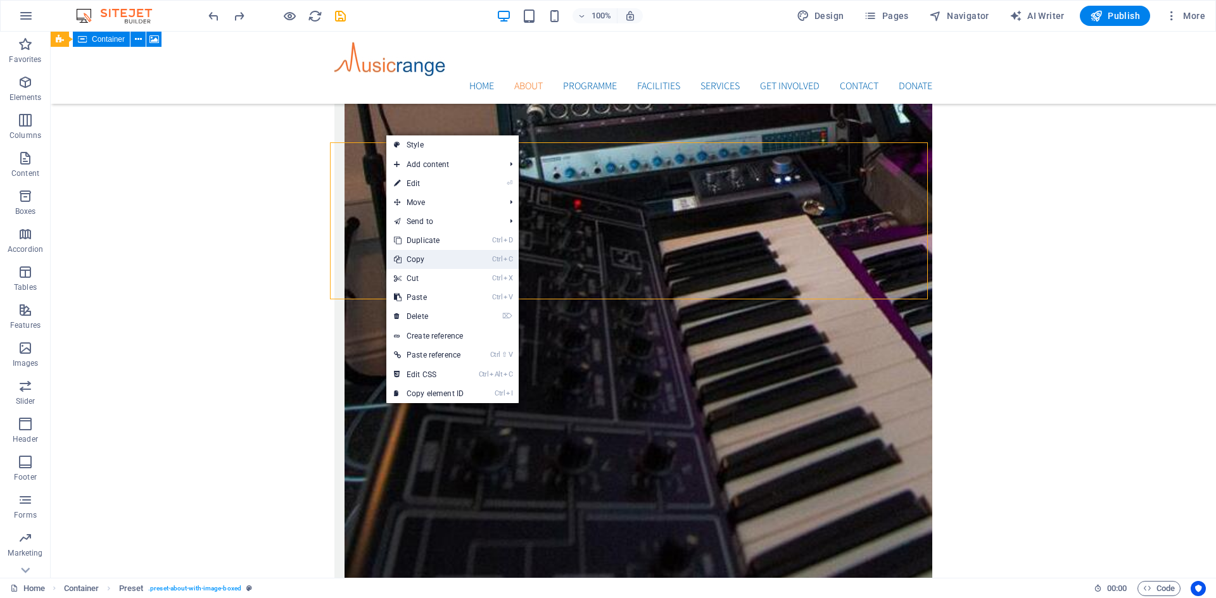
click at [424, 261] on link "Ctrl C Copy" at bounding box center [428, 259] width 85 height 19
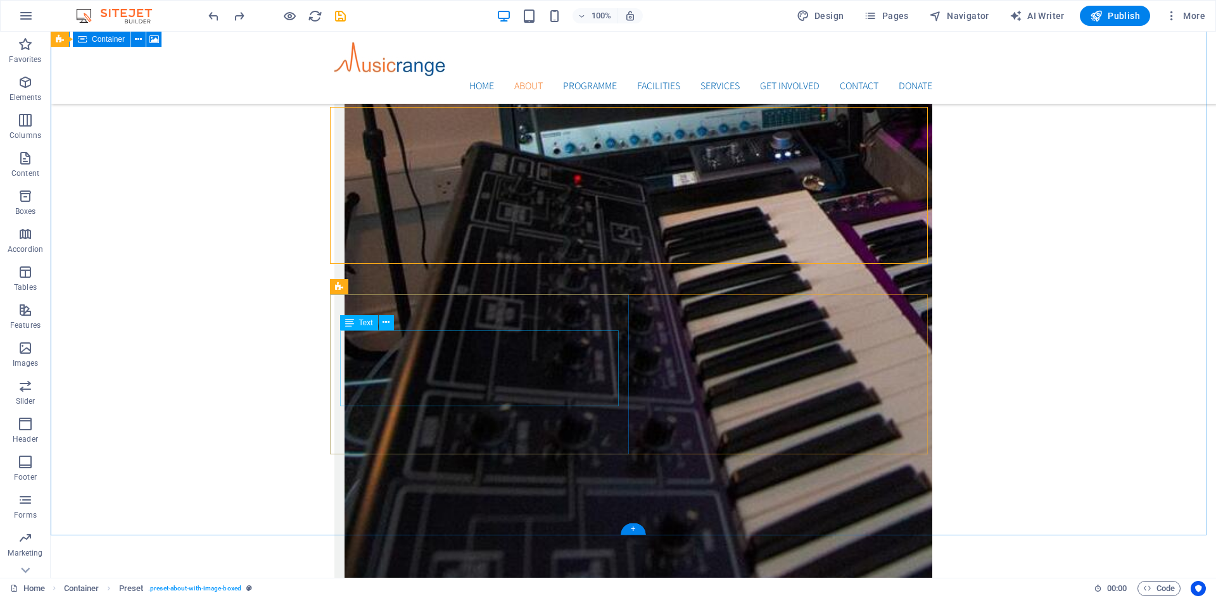
scroll to position [2640, 0]
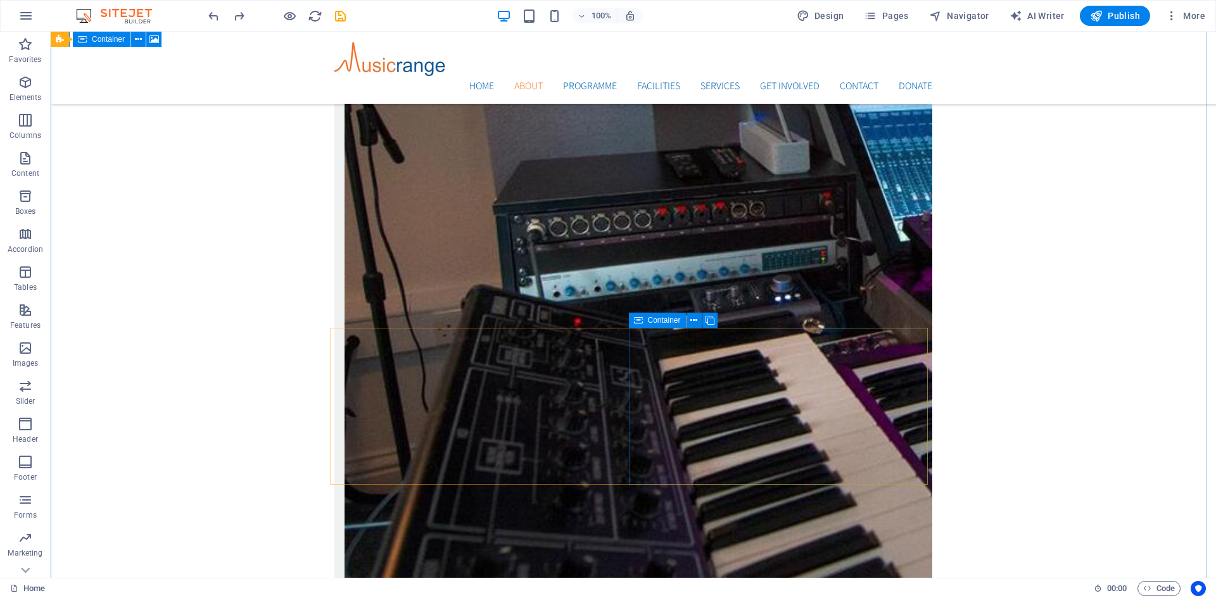
scroll to position [2323, 0]
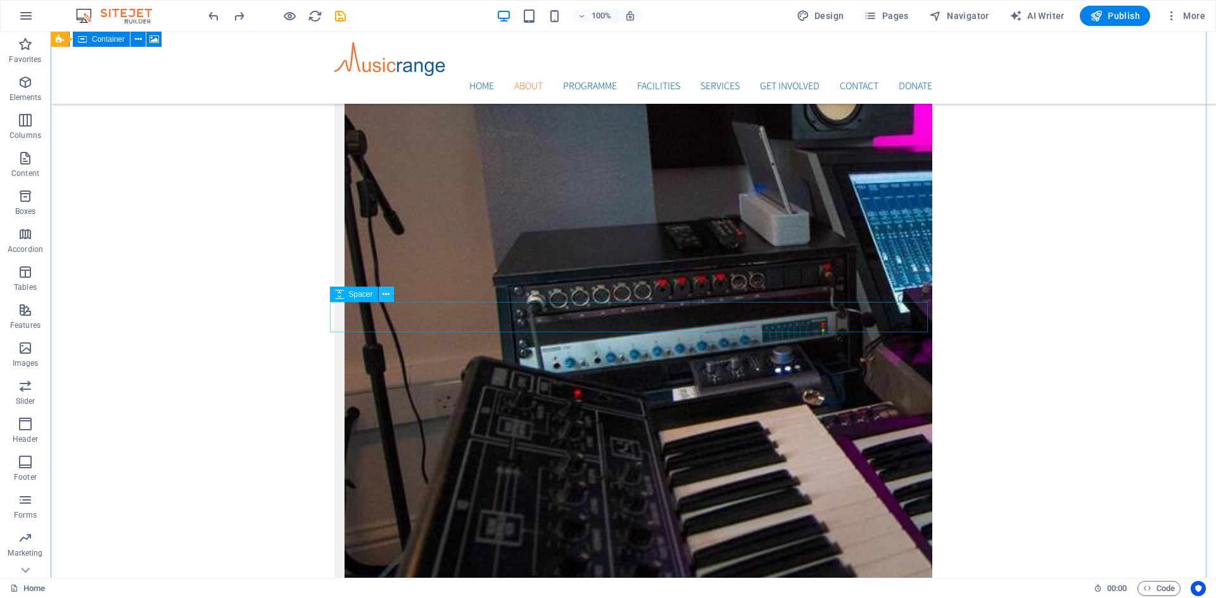
click at [388, 296] on icon at bounding box center [385, 294] width 7 height 13
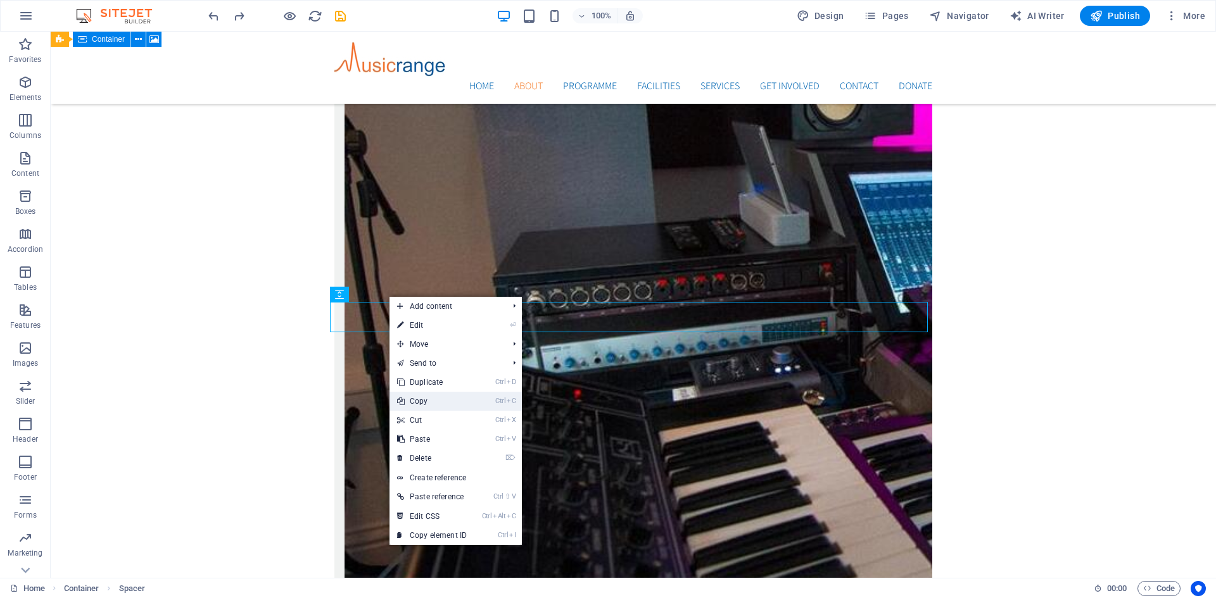
click at [419, 399] on link "Ctrl C Copy" at bounding box center [431, 401] width 85 height 19
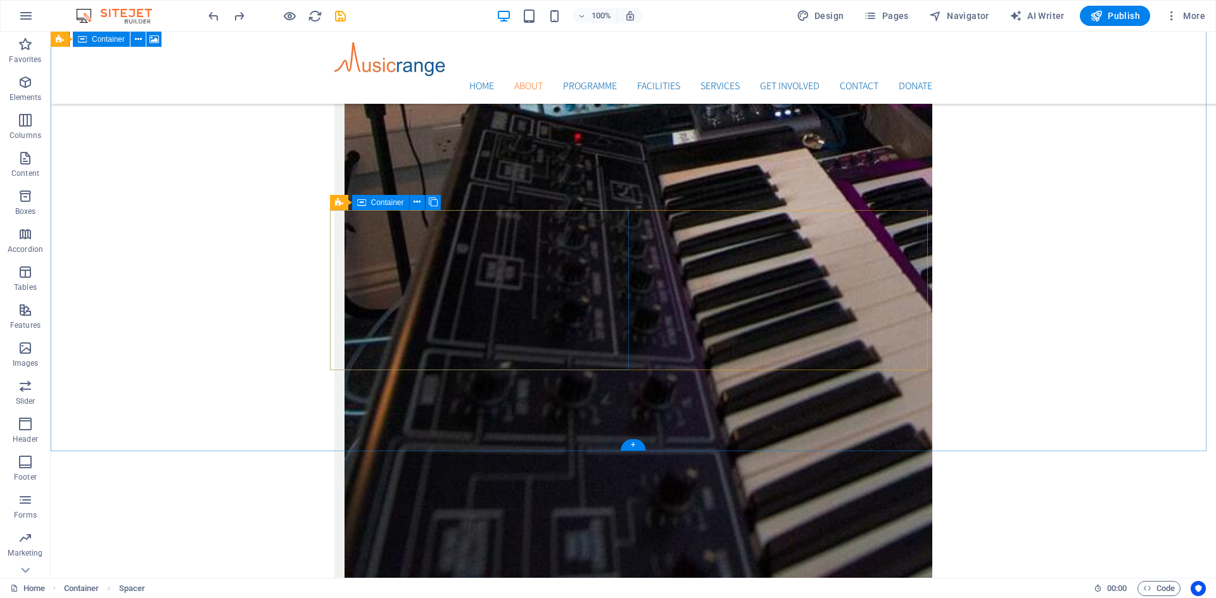
scroll to position [2640, 0]
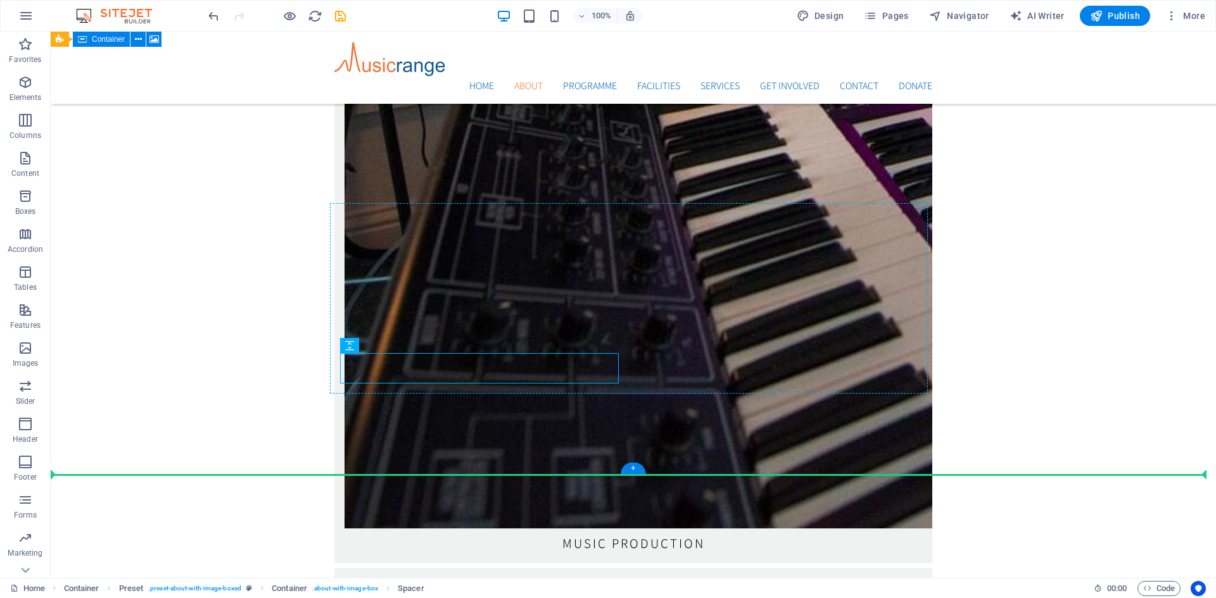
drag, startPoint x: 420, startPoint y: 372, endPoint x: 366, endPoint y: 384, distance: 55.1
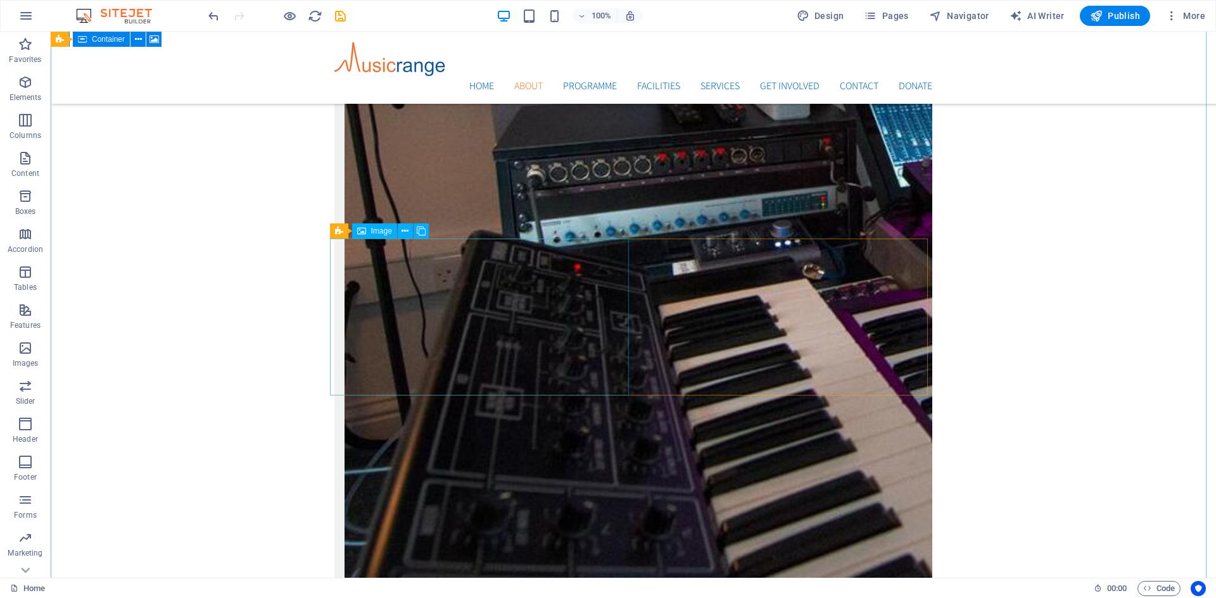
scroll to position [2450, 0]
click at [339, 196] on icon at bounding box center [339, 198] width 8 height 15
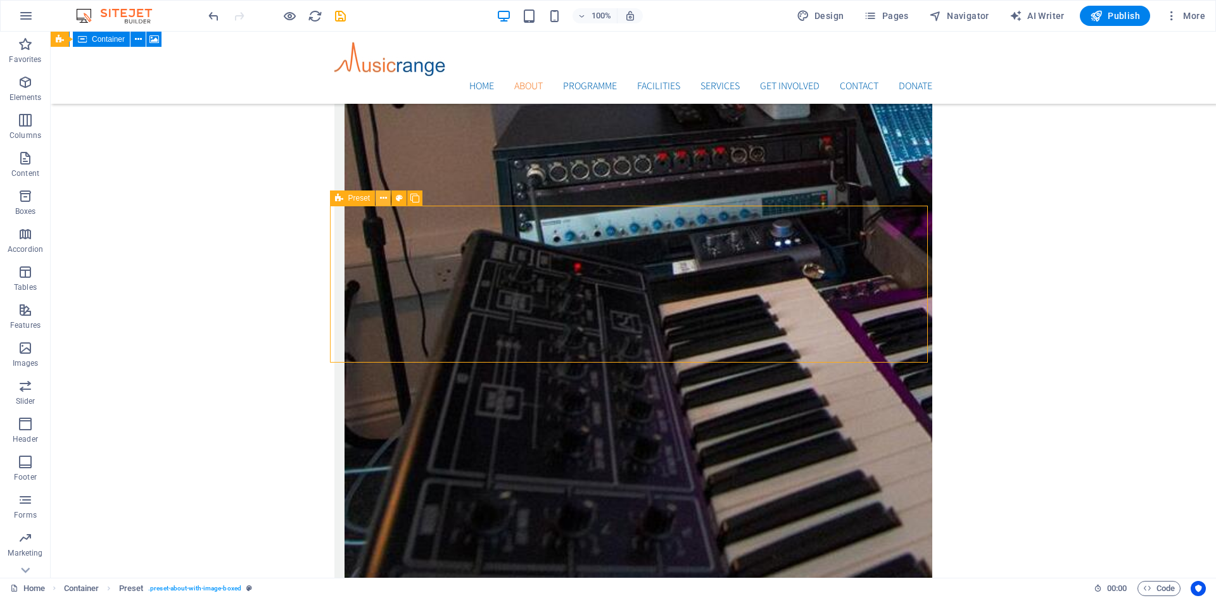
click at [382, 201] on icon at bounding box center [383, 198] width 7 height 13
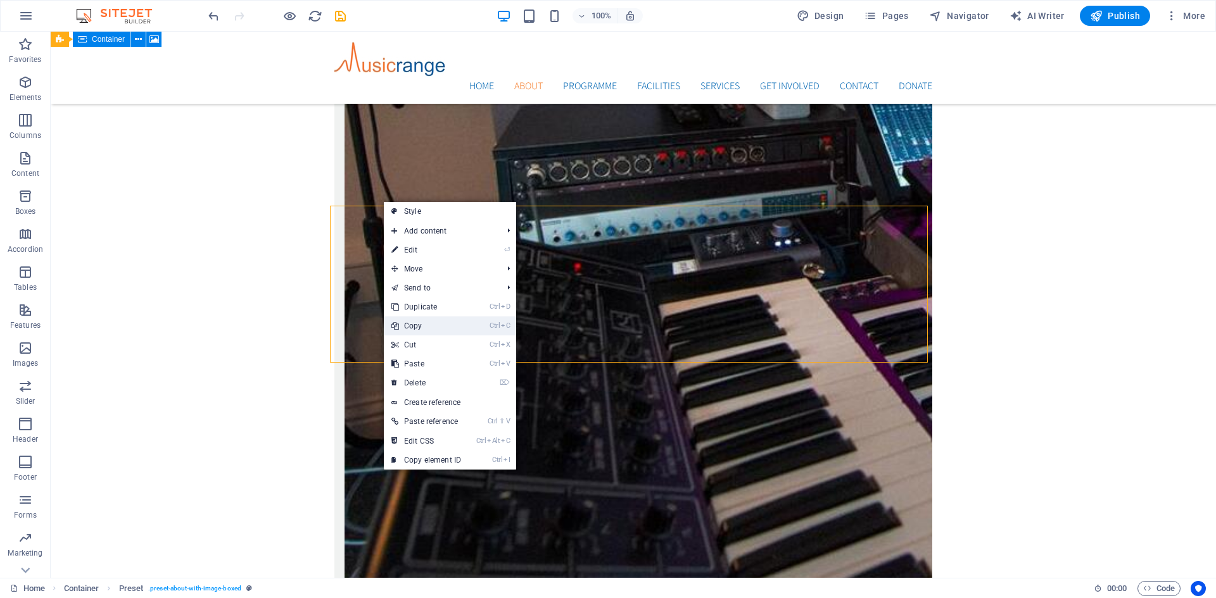
click at [417, 322] on link "Ctrl C Copy" at bounding box center [426, 326] width 85 height 19
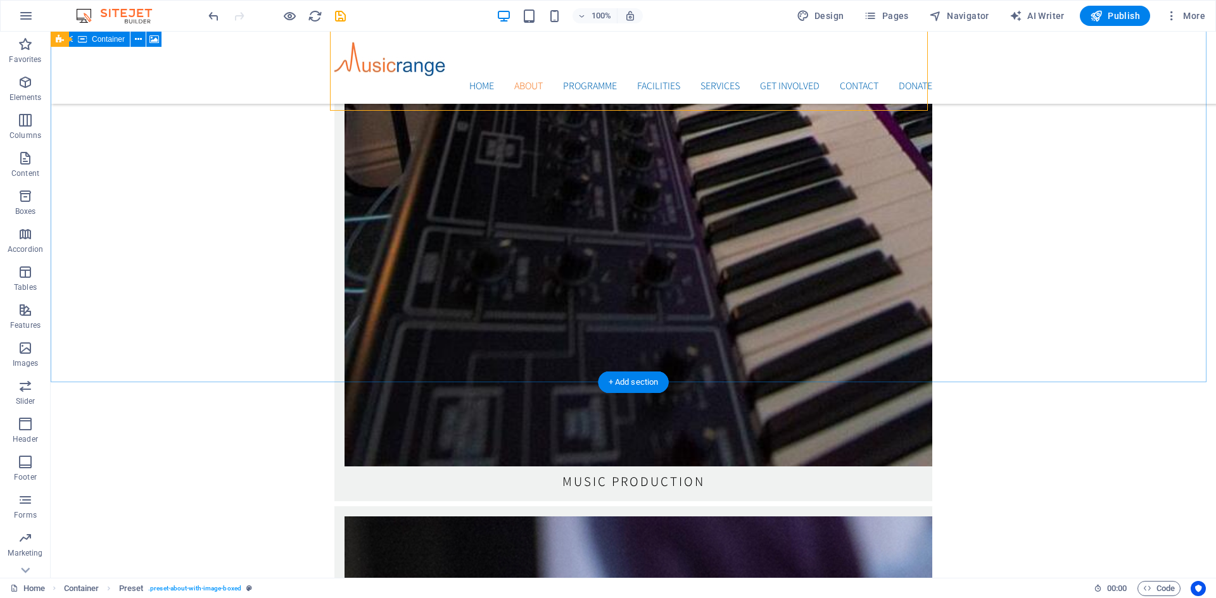
scroll to position [2703, 0]
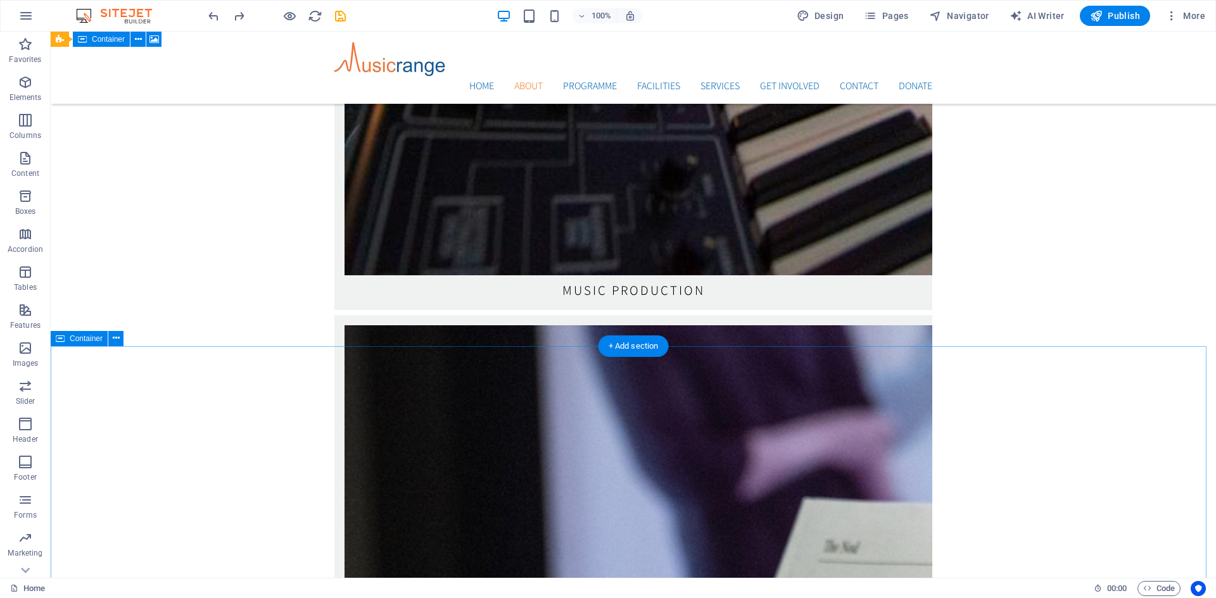
scroll to position [2766, 0]
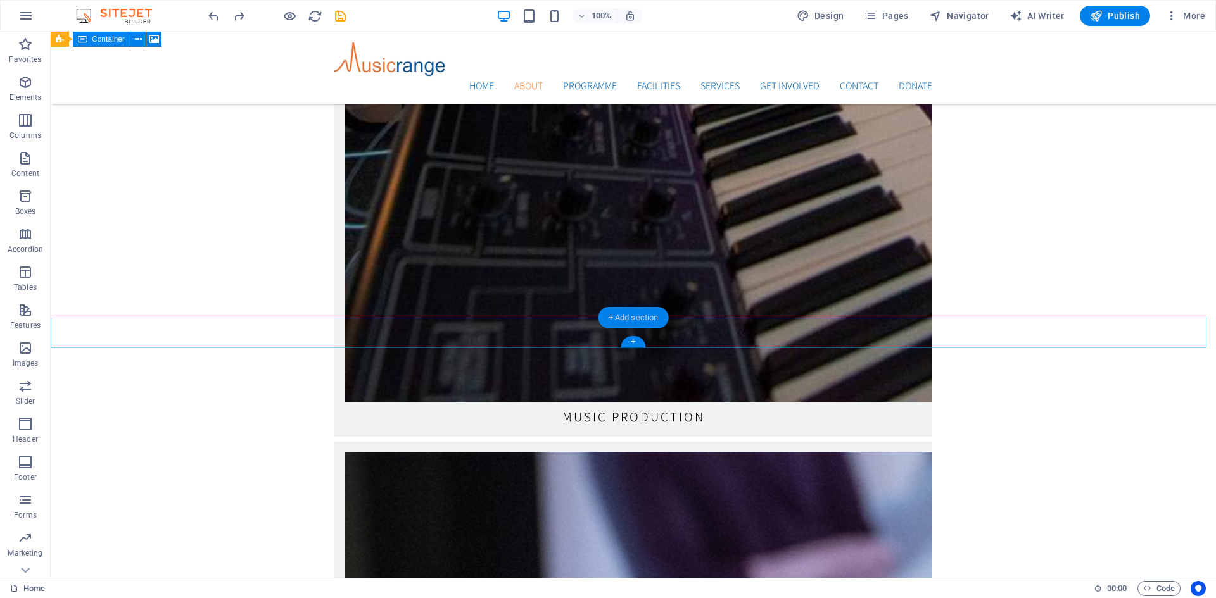
drag, startPoint x: 627, startPoint y: 326, endPoint x: 360, endPoint y: 294, distance: 269.7
click at [627, 326] on div "+ Add section" at bounding box center [633, 318] width 70 height 22
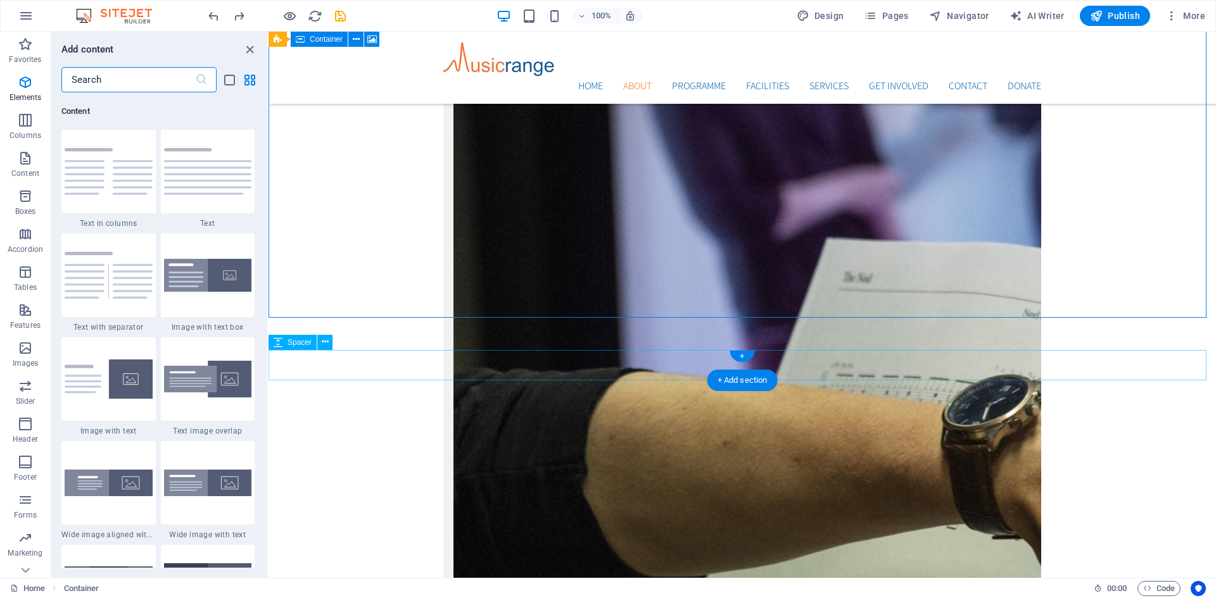
scroll to position [2216, 0]
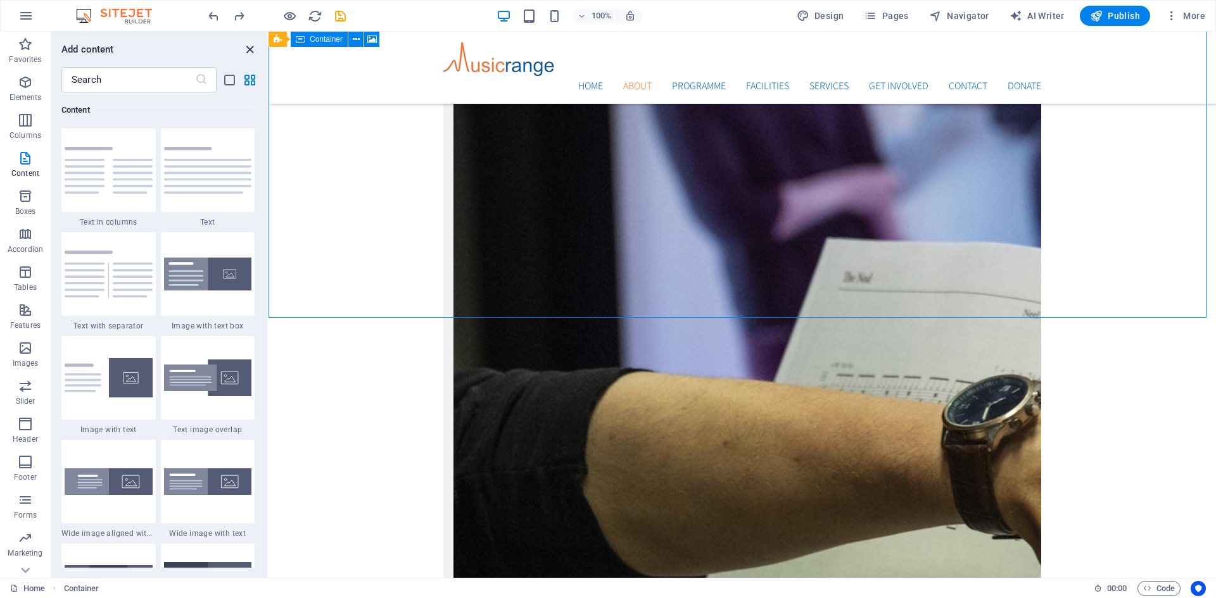
click at [250, 51] on icon "close panel" at bounding box center [250, 49] width 15 height 15
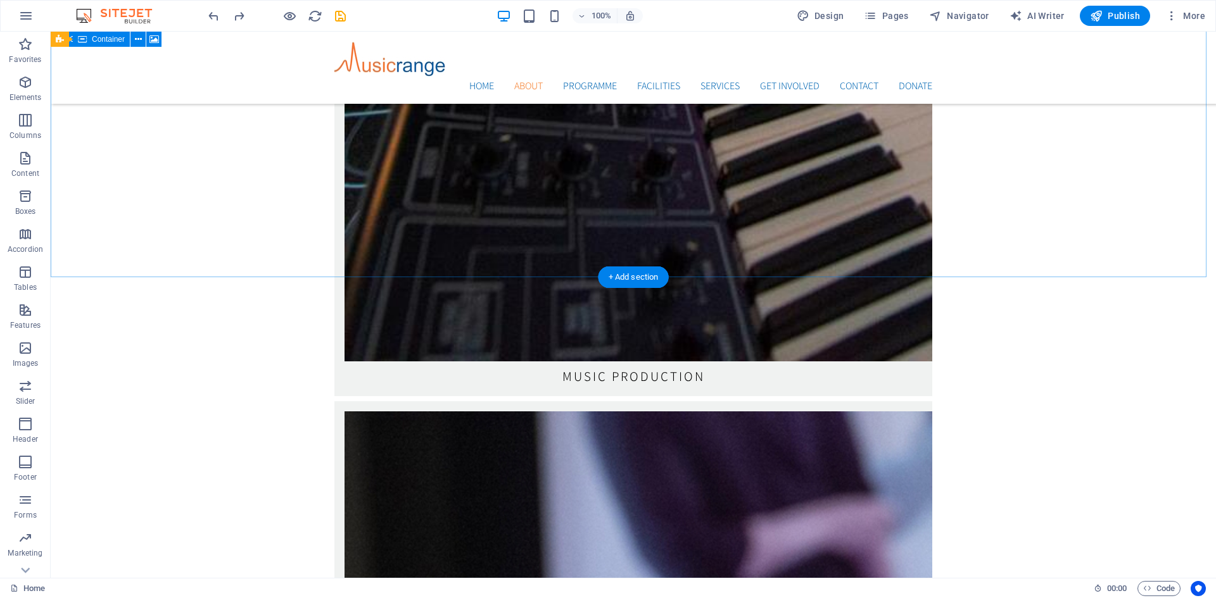
scroll to position [2766, 0]
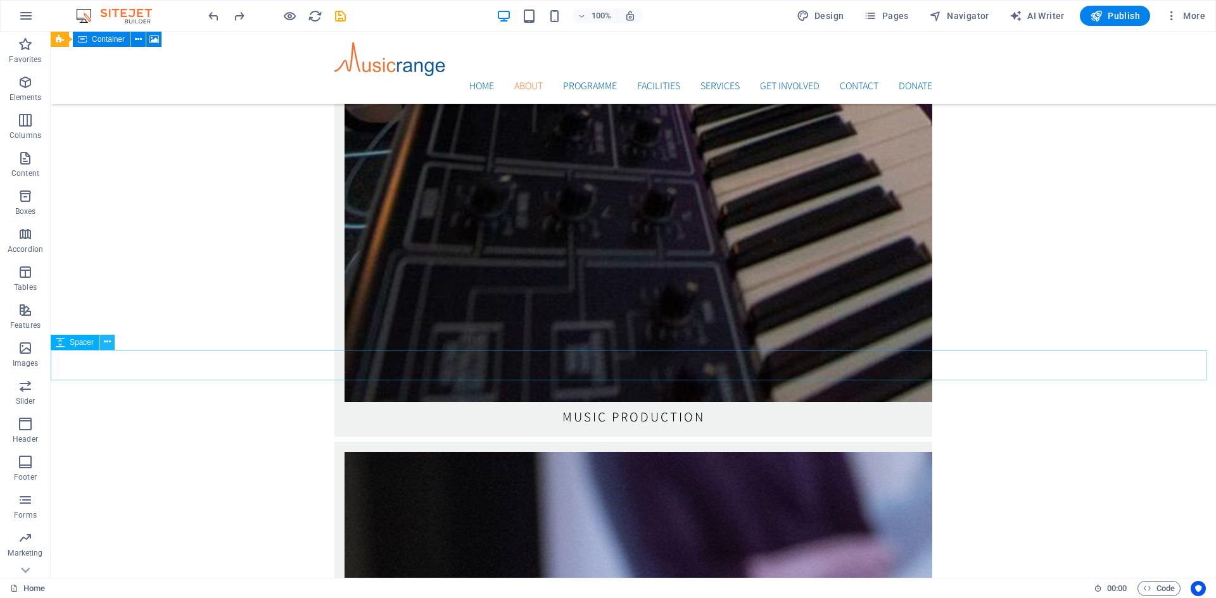
click at [110, 342] on icon at bounding box center [107, 342] width 7 height 13
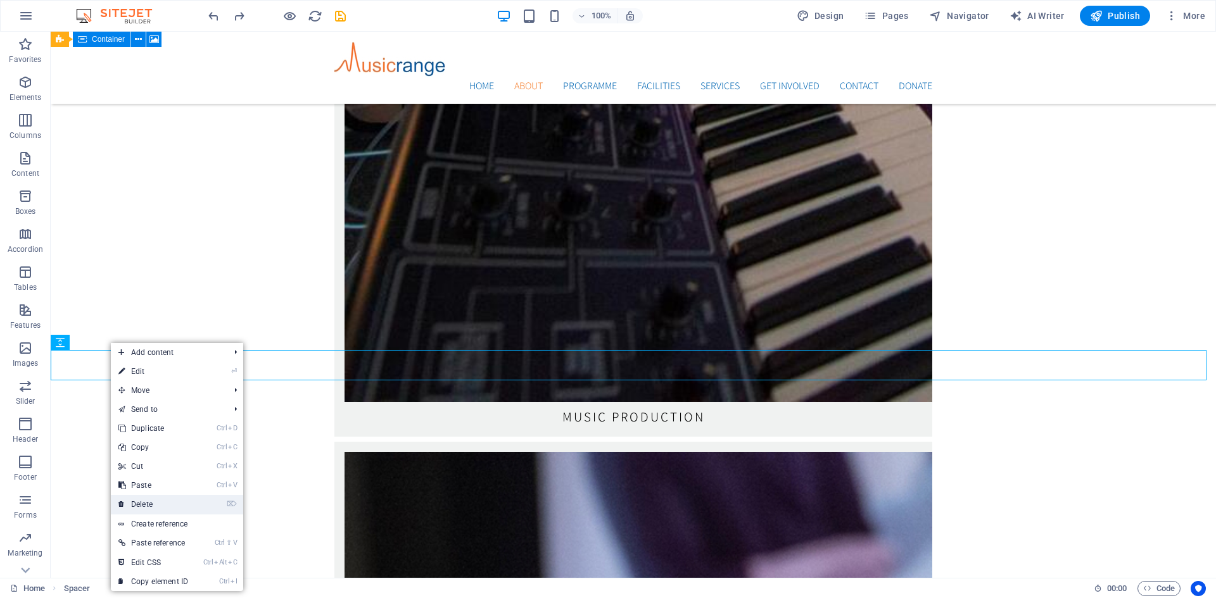
click at [159, 505] on link "⌦ Delete" at bounding box center [153, 504] width 85 height 19
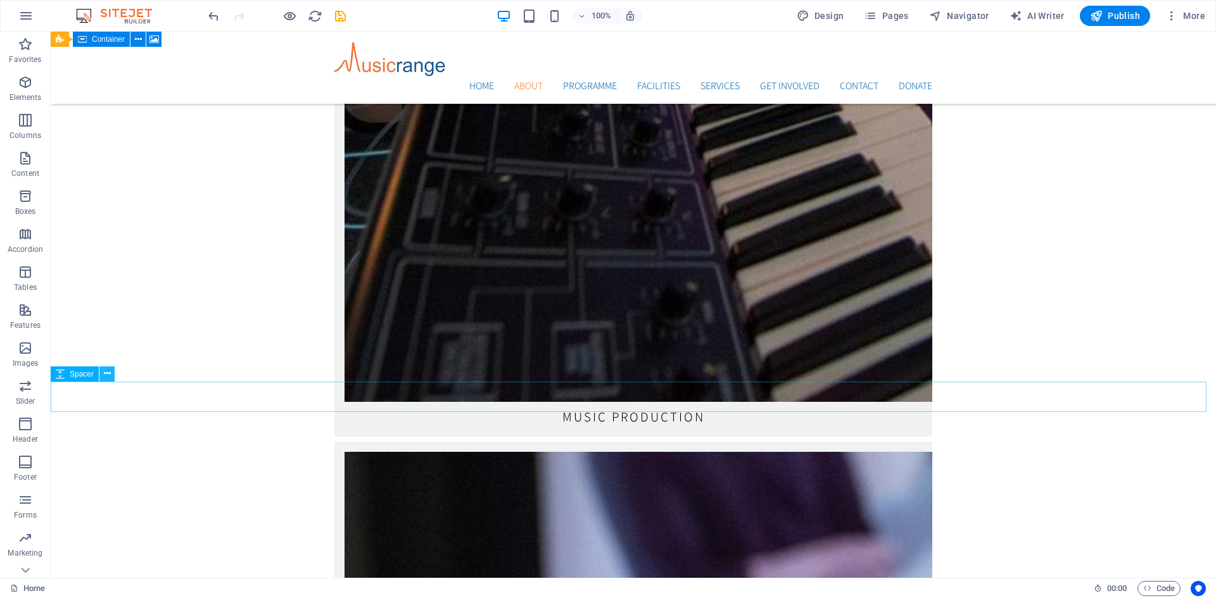
click at [105, 370] on icon at bounding box center [107, 373] width 7 height 13
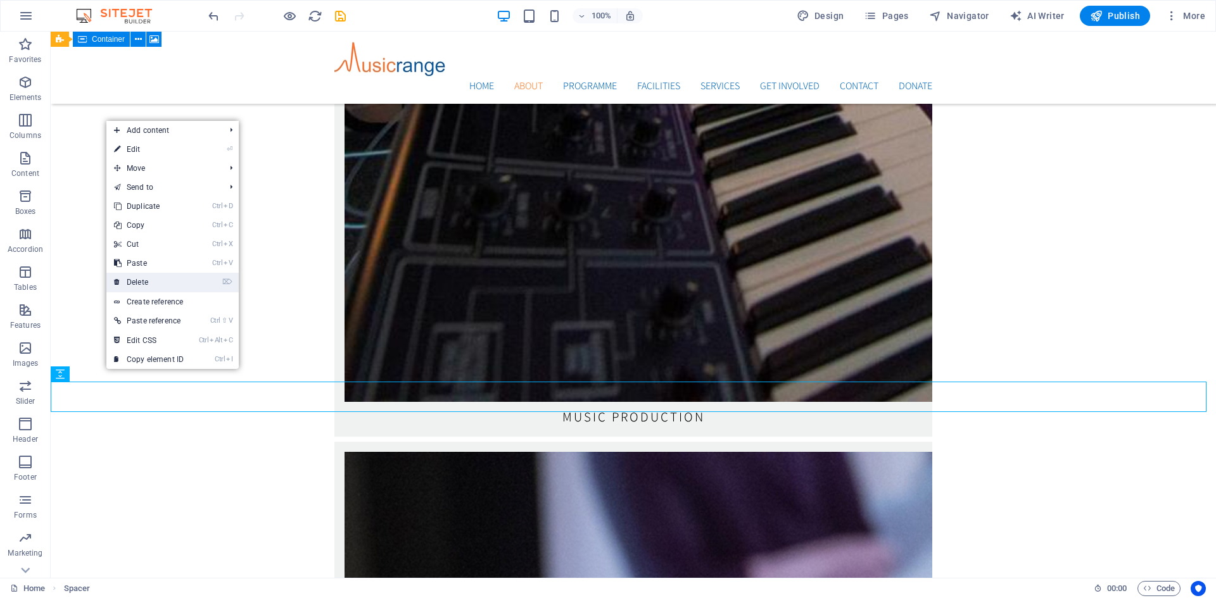
click at [141, 284] on link "⌦ Delete" at bounding box center [148, 282] width 85 height 19
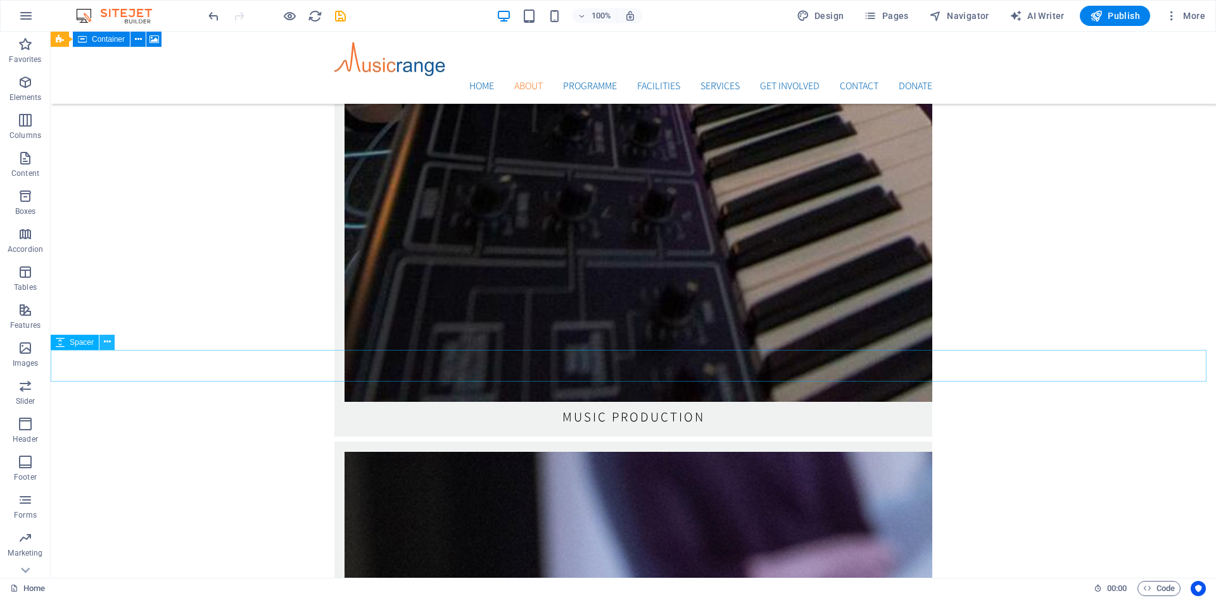
click at [108, 344] on icon at bounding box center [107, 342] width 7 height 13
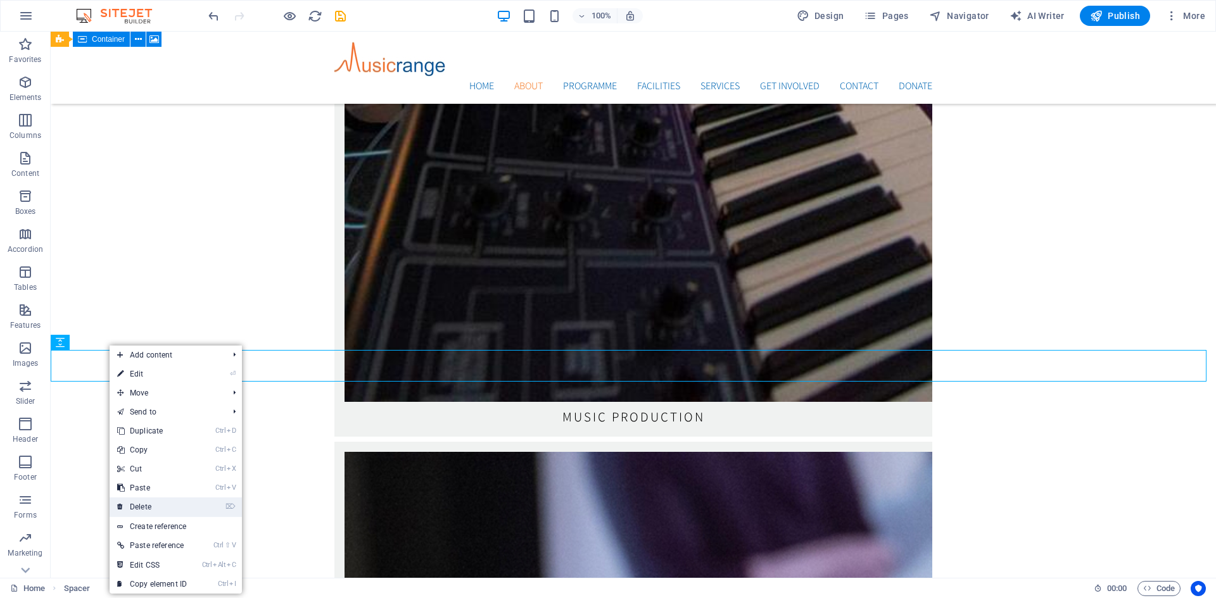
click at [143, 503] on link "⌦ Delete" at bounding box center [152, 507] width 85 height 19
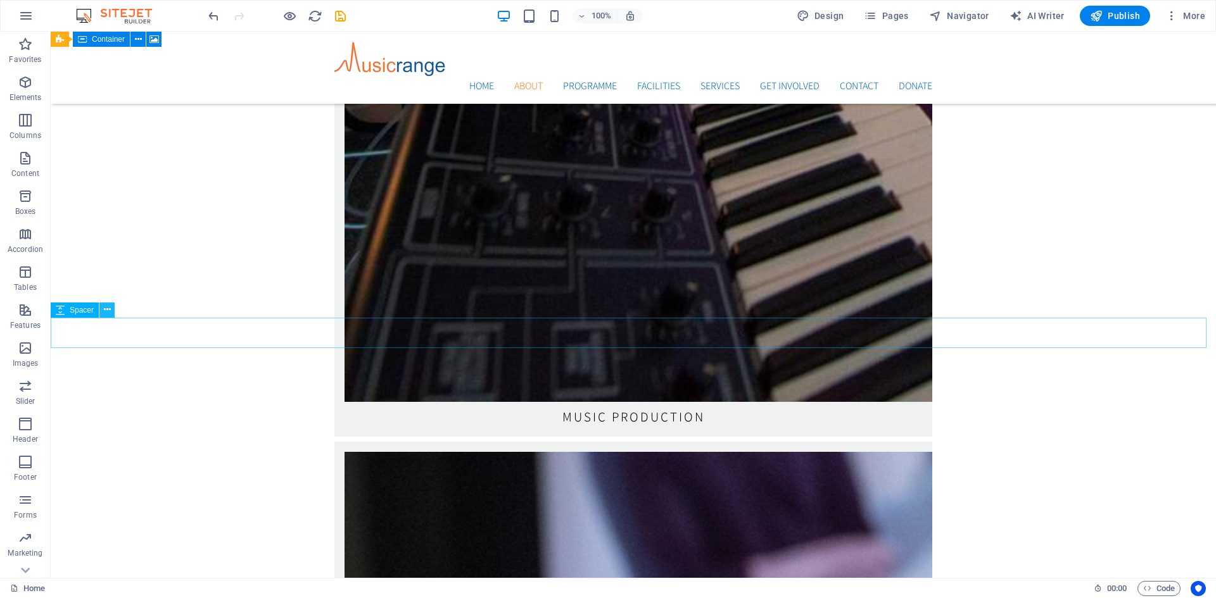
click at [102, 313] on button at bounding box center [106, 310] width 15 height 15
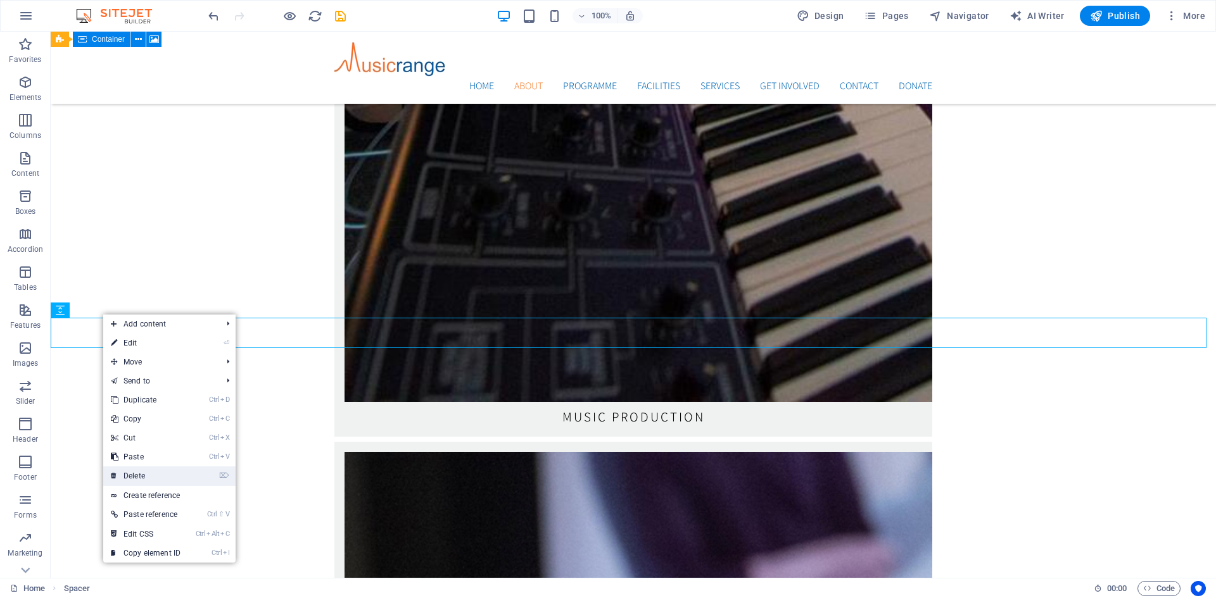
click at [127, 473] on link "⌦ Delete" at bounding box center [145, 476] width 85 height 19
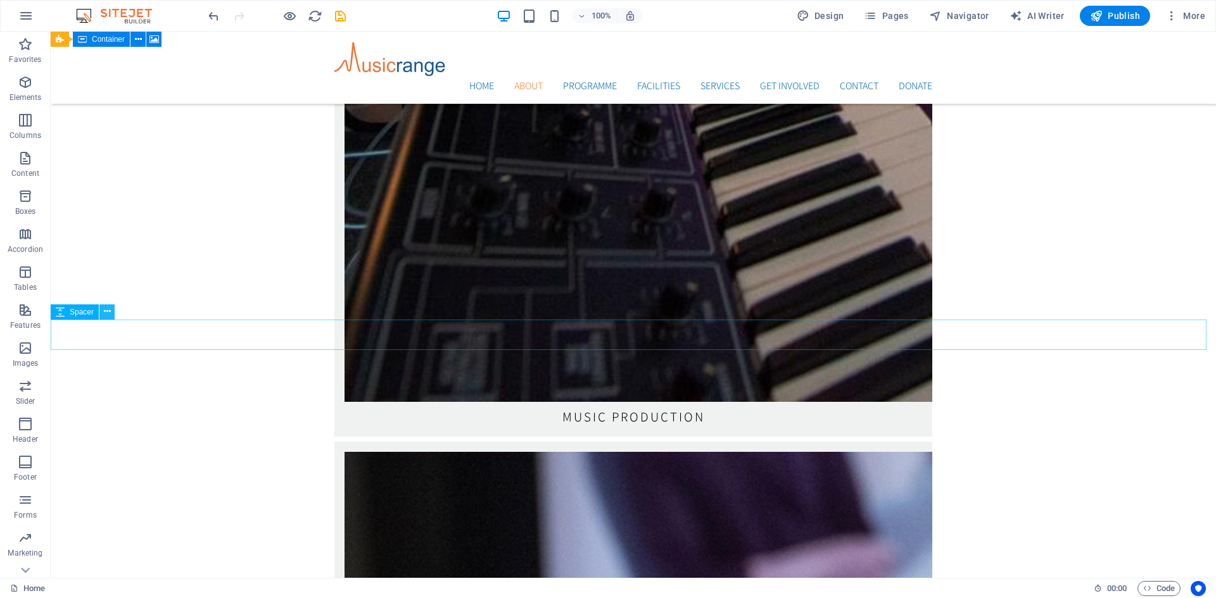
click at [110, 317] on icon at bounding box center [107, 311] width 7 height 13
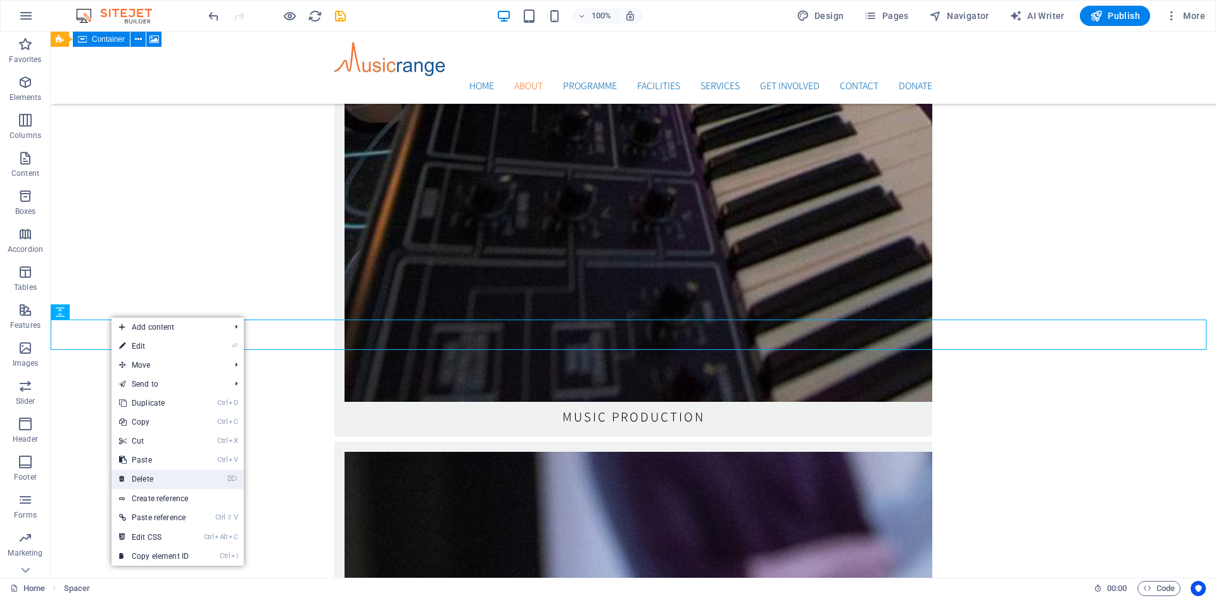
click at [142, 476] on link "⌦ Delete" at bounding box center [153, 479] width 85 height 19
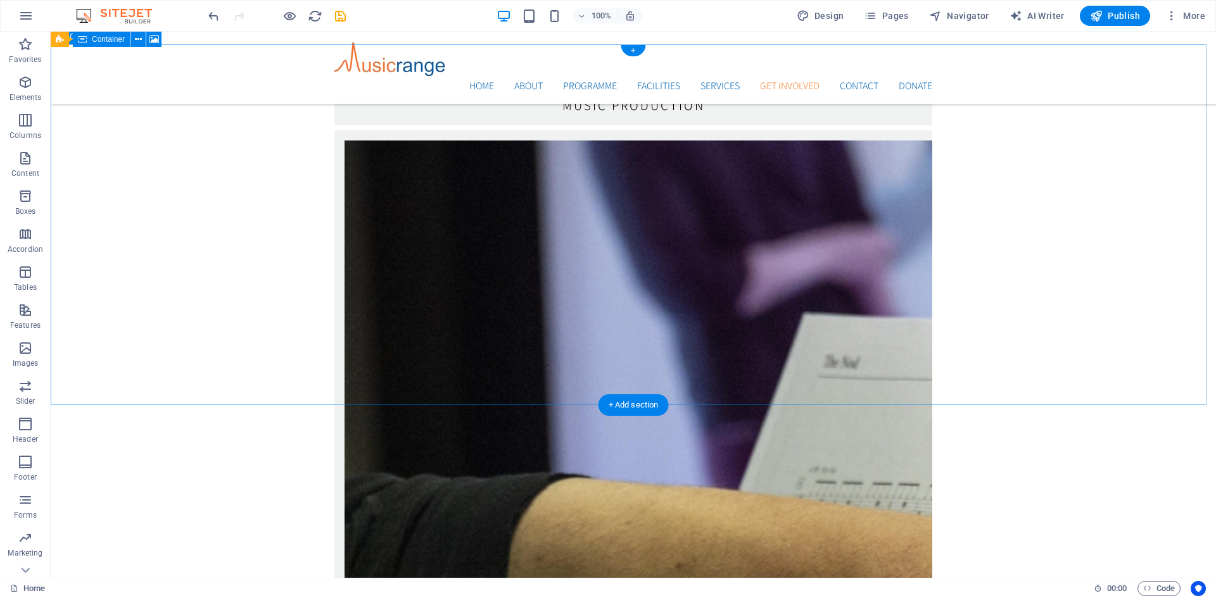
scroll to position [3083, 0]
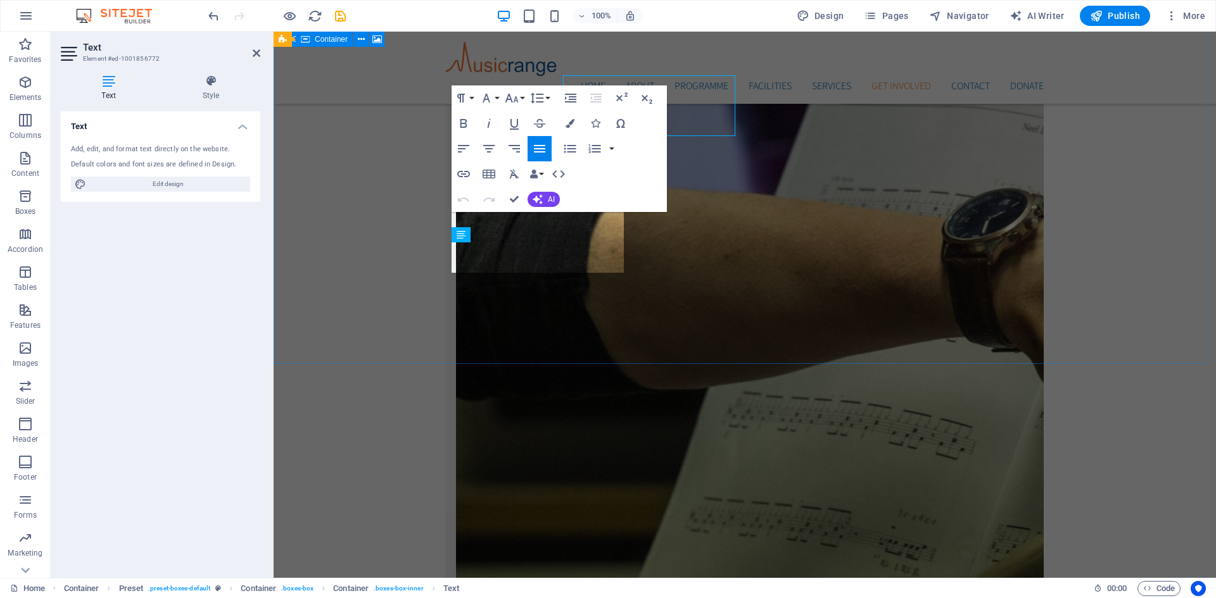
scroll to position [3220, 0]
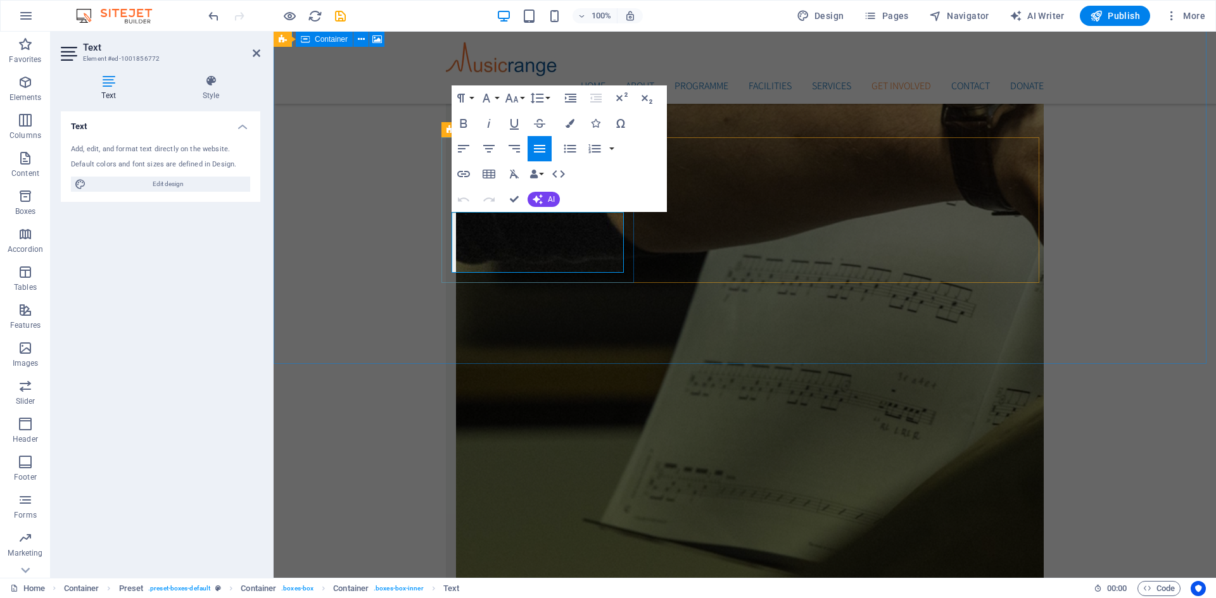
drag, startPoint x: 453, startPoint y: 222, endPoint x: 591, endPoint y: 264, distance: 143.8
drag, startPoint x: 596, startPoint y: 267, endPoint x: 435, endPoint y: 217, distance: 168.4
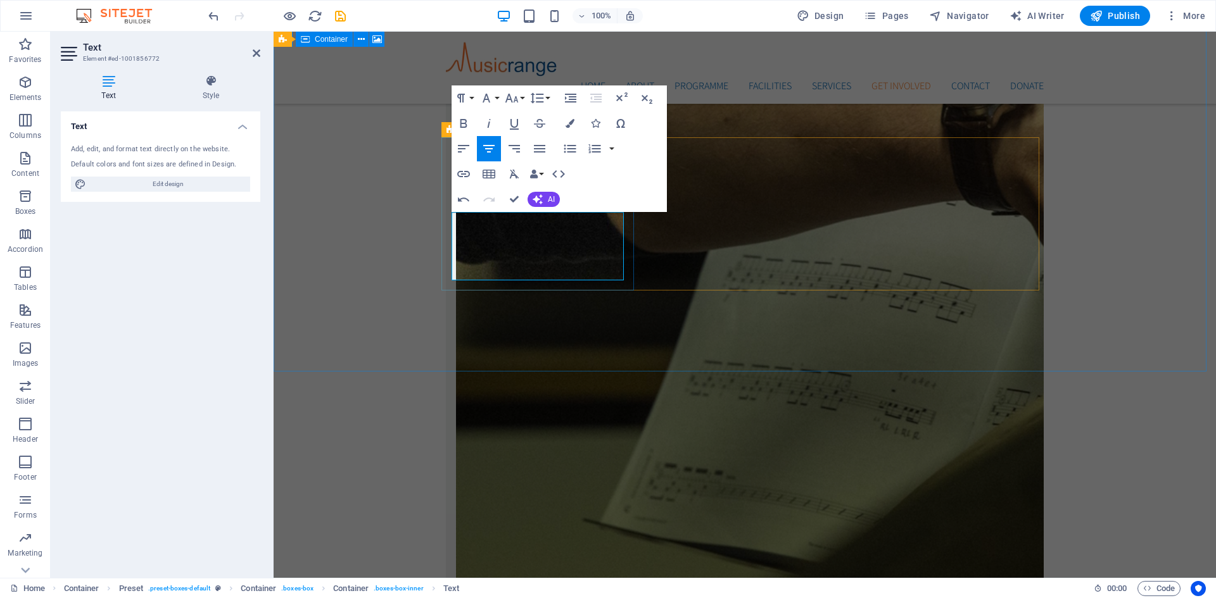
drag, startPoint x: 609, startPoint y: 270, endPoint x: 444, endPoint y: 199, distance: 179.0
click at [522, 98] on button "Font Size" at bounding box center [514, 97] width 24 height 25
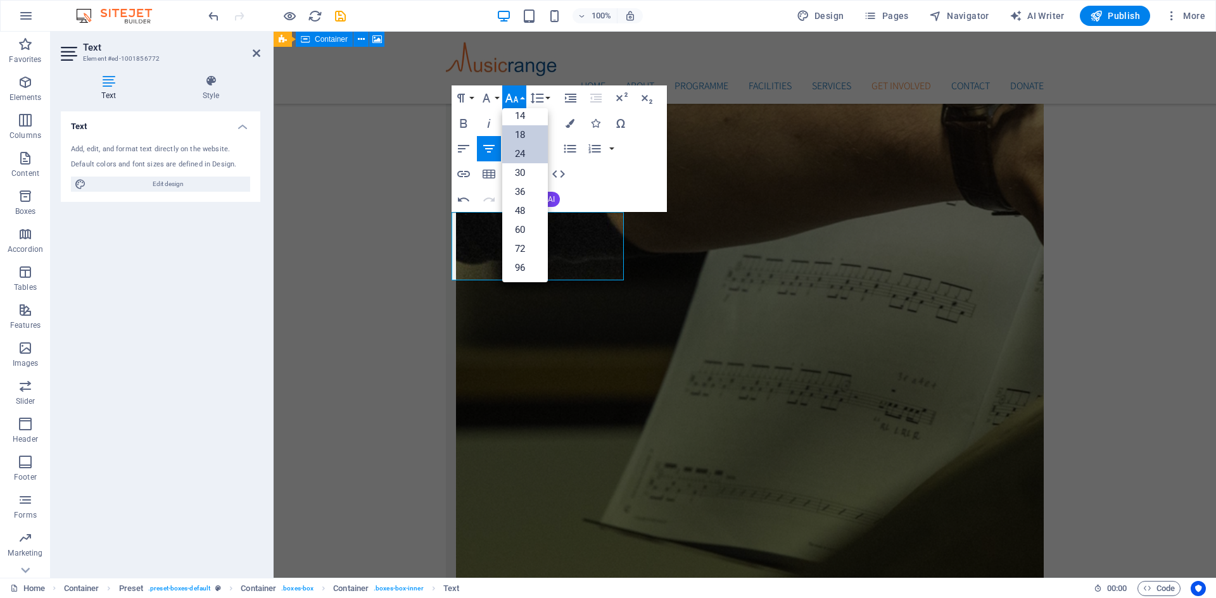
click at [524, 137] on link "18" at bounding box center [525, 134] width 46 height 19
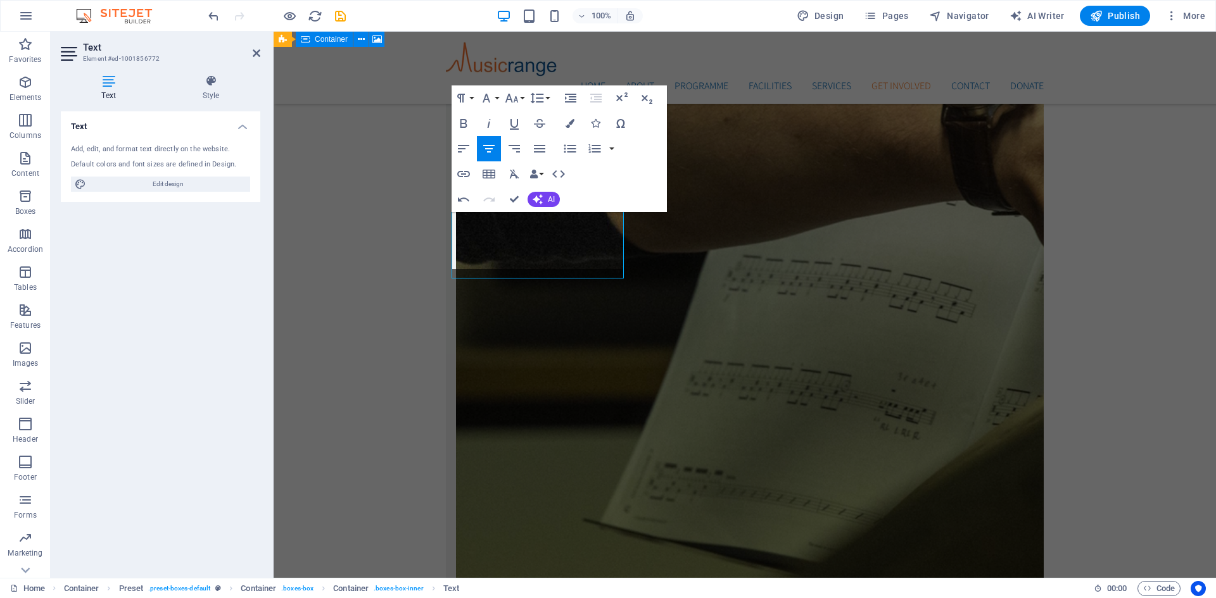
scroll to position [3222, 0]
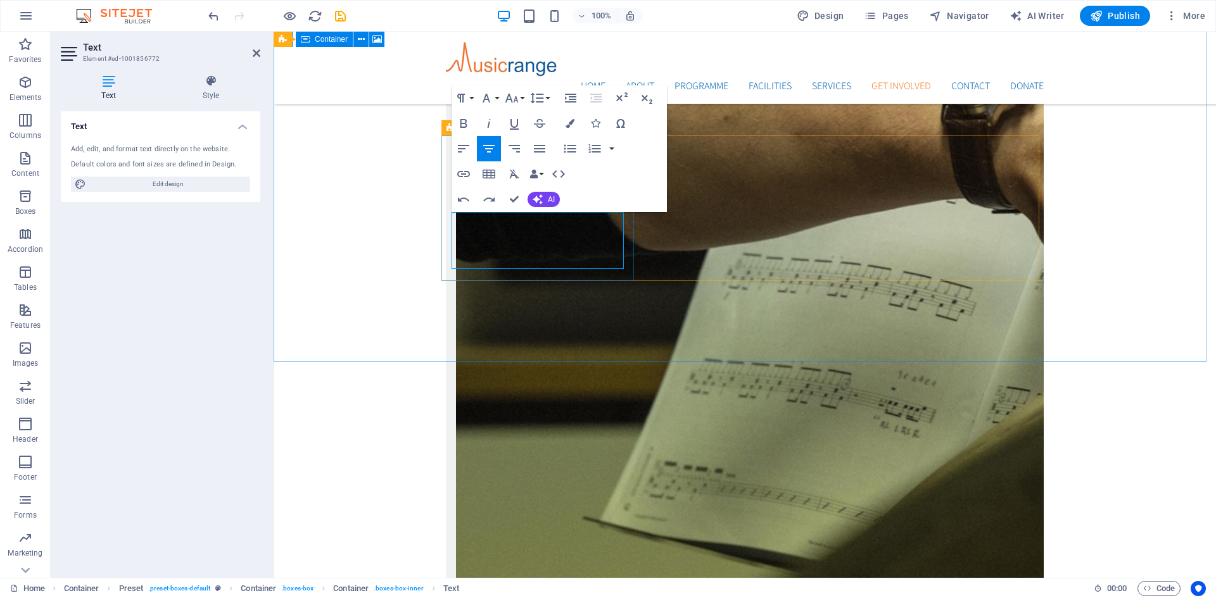
drag, startPoint x: 467, startPoint y: 222, endPoint x: 584, endPoint y: 239, distance: 118.4
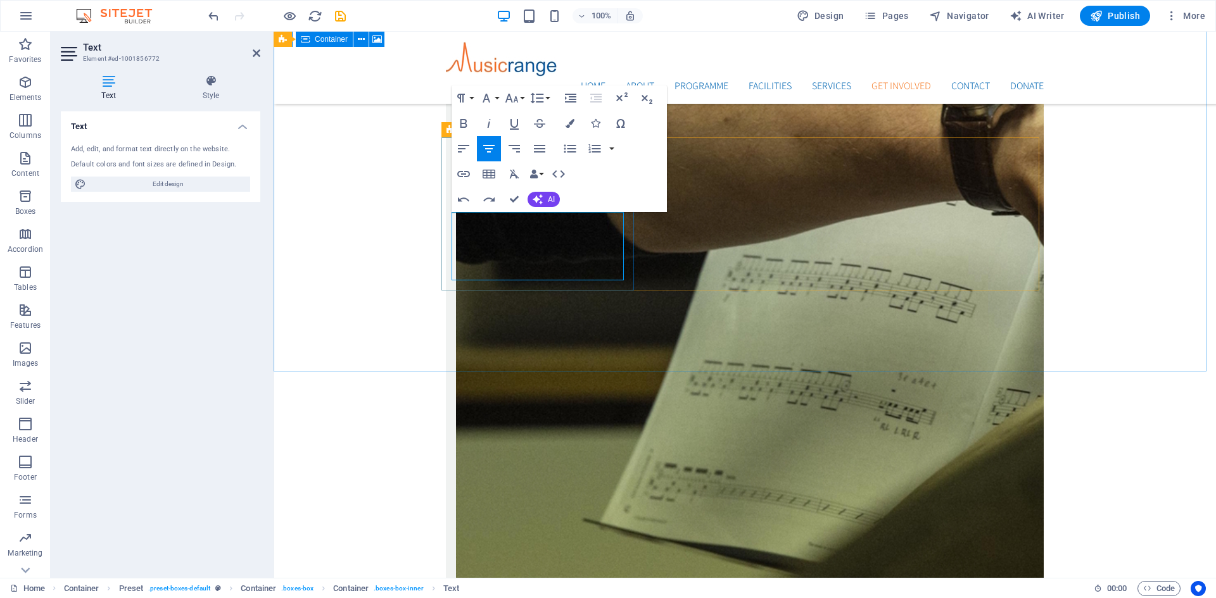
click at [522, 99] on button "Font Size" at bounding box center [514, 97] width 24 height 25
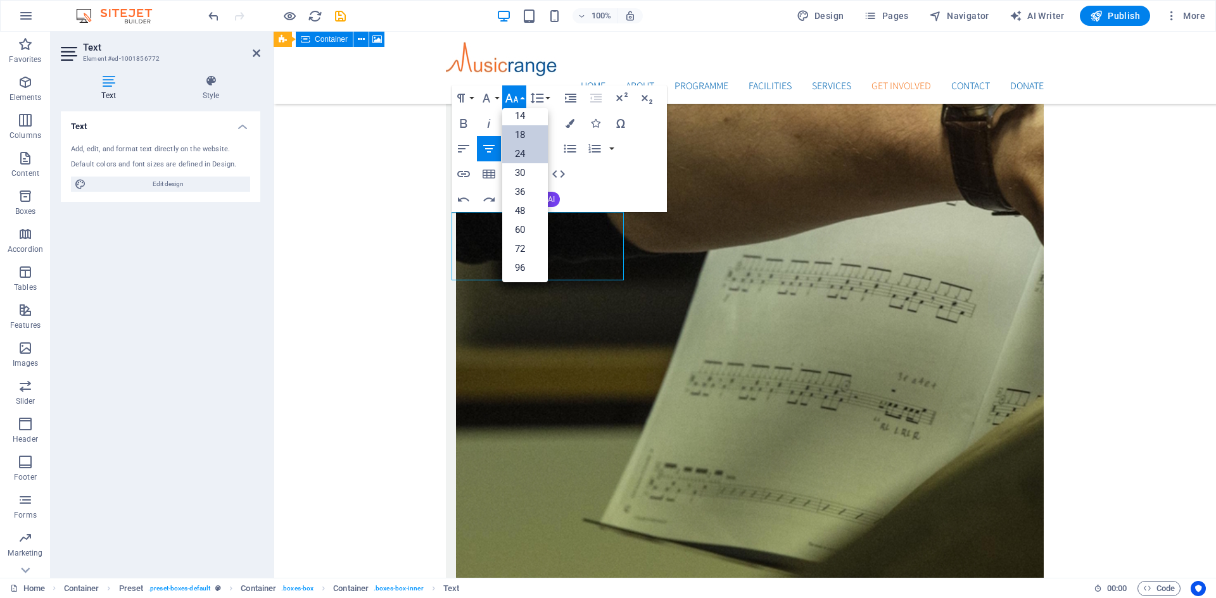
click at [524, 131] on link "18" at bounding box center [525, 134] width 46 height 19
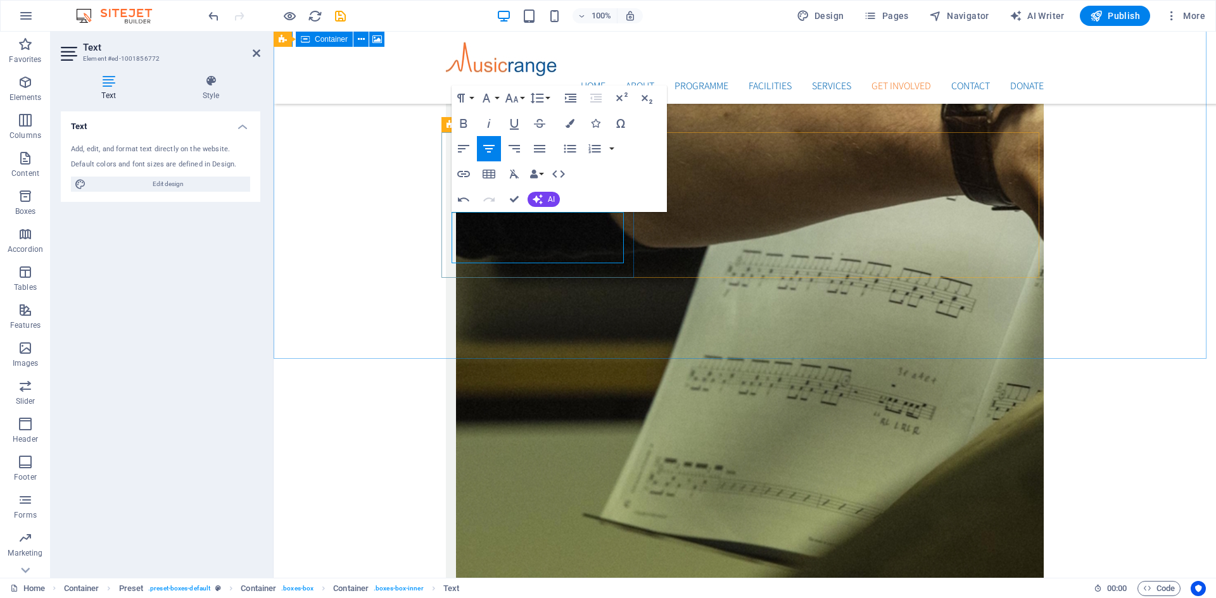
click at [570, 121] on icon "button" at bounding box center [569, 123] width 9 height 9
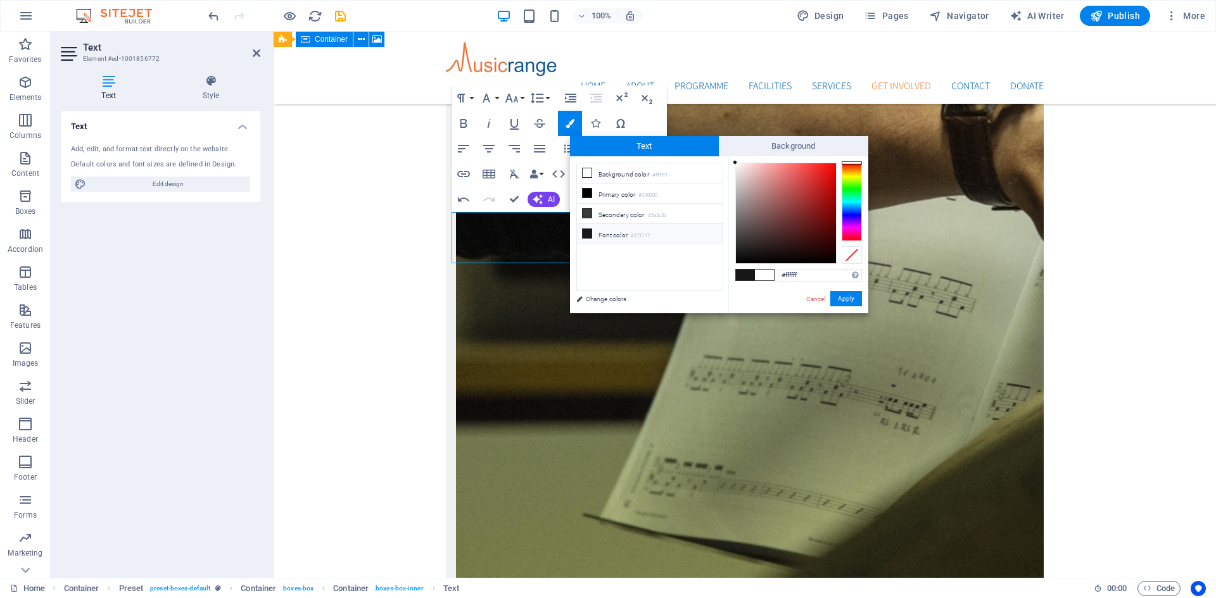
click at [748, 275] on span at bounding box center [745, 275] width 19 height 11
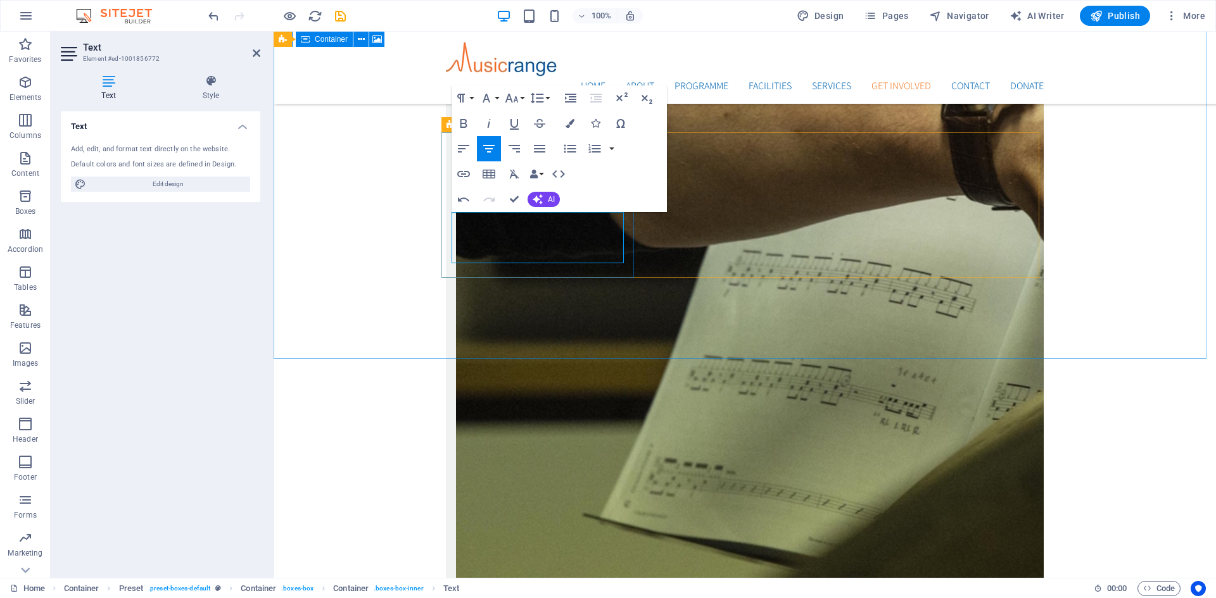
click at [568, 123] on icon "button" at bounding box center [569, 123] width 9 height 9
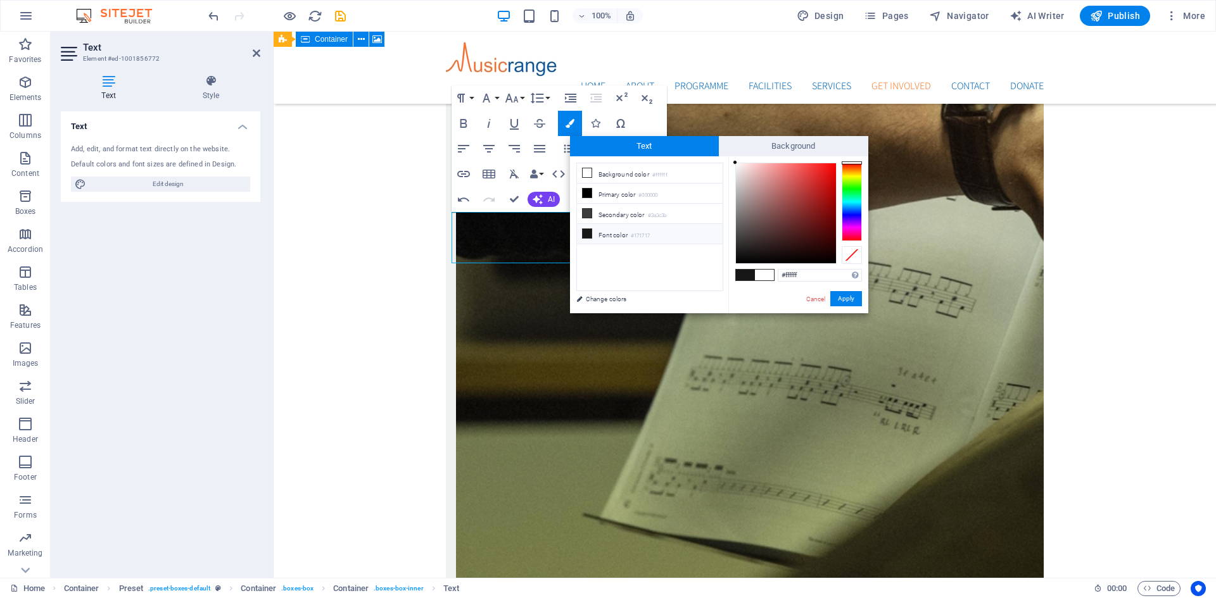
click at [744, 272] on span at bounding box center [745, 275] width 19 height 11
type input "#171717"
click at [858, 296] on button "Apply" at bounding box center [846, 298] width 32 height 15
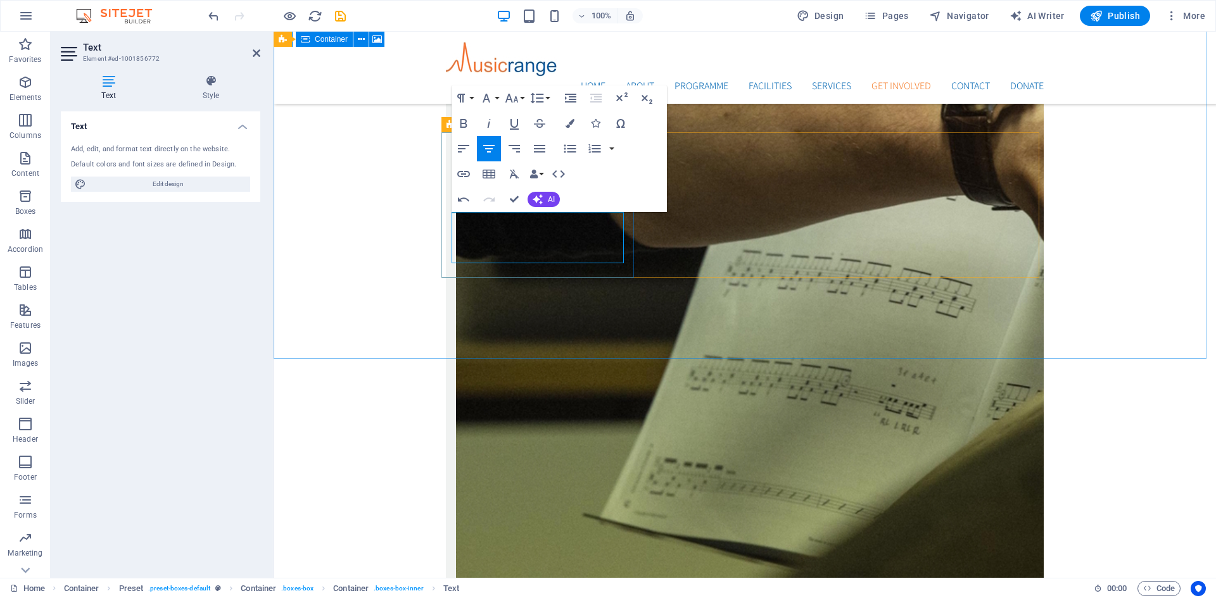
drag, startPoint x: 476, startPoint y: 220, endPoint x: 563, endPoint y: 229, distance: 87.1
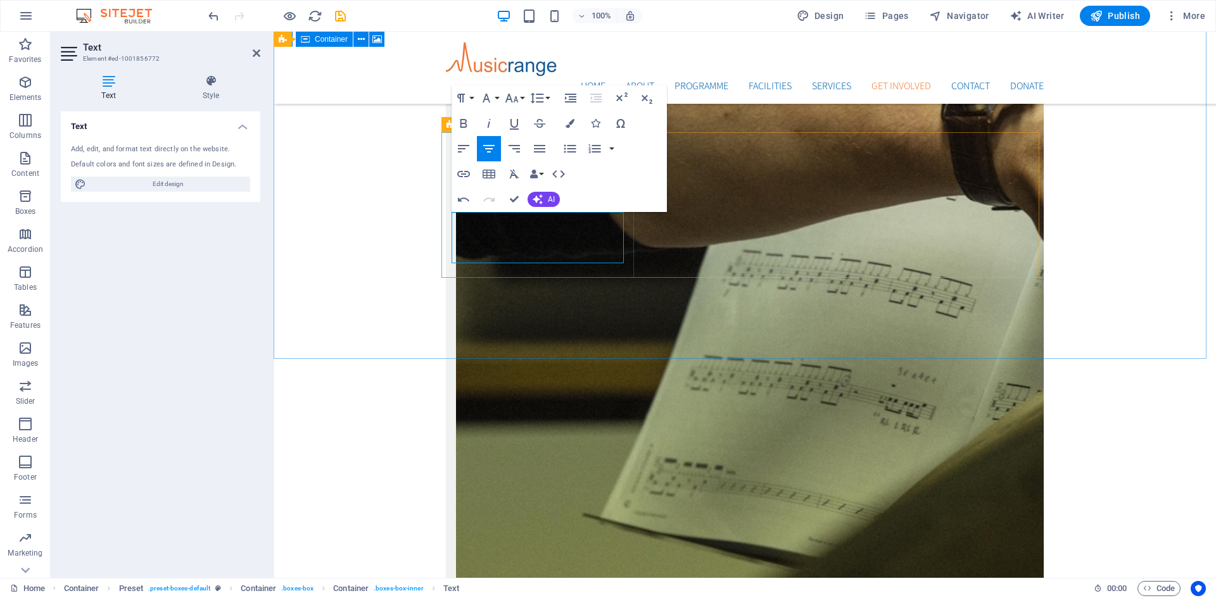
drag, startPoint x: 529, startPoint y: 238, endPoint x: 477, endPoint y: 238, distance: 51.9
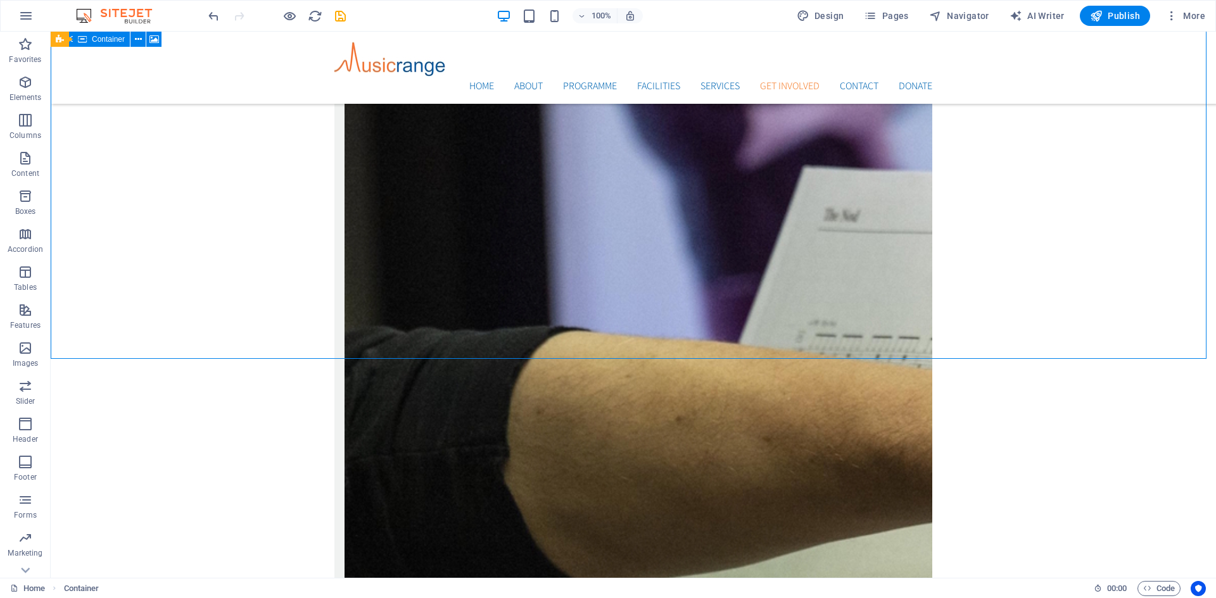
scroll to position [3088, 0]
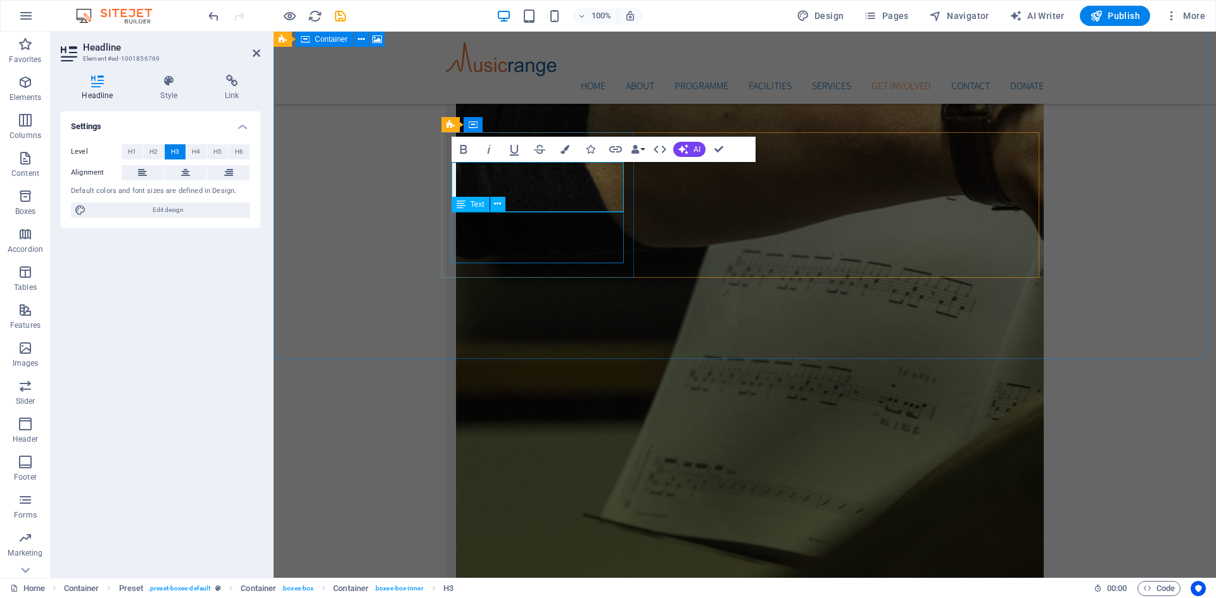
scroll to position [3235, 0]
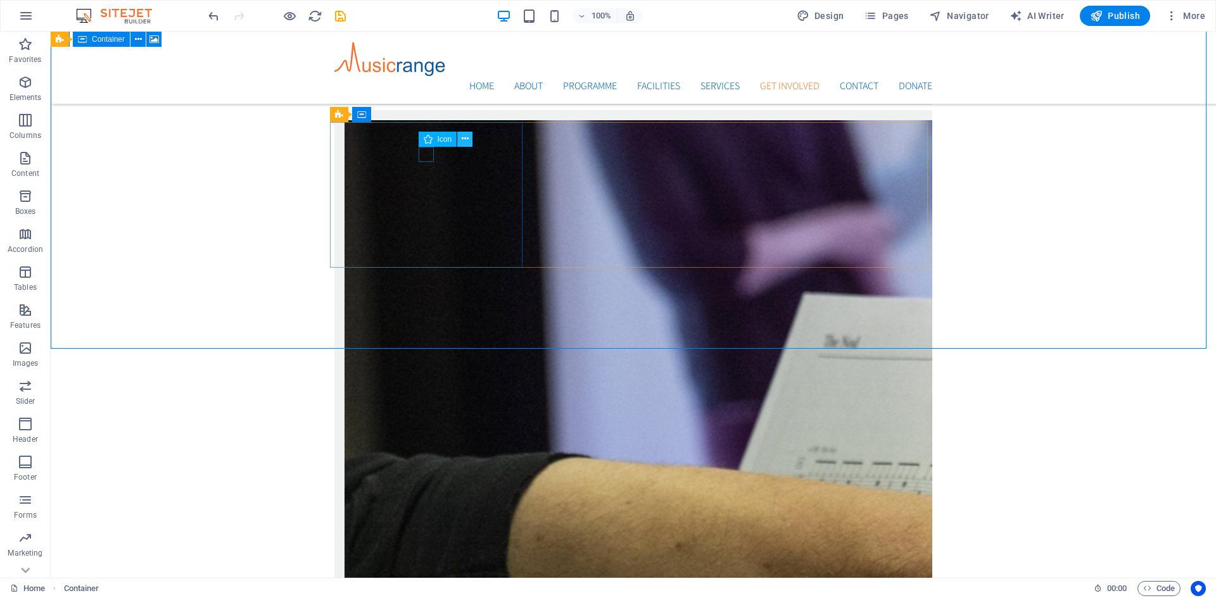
click at [459, 140] on button at bounding box center [464, 139] width 15 height 15
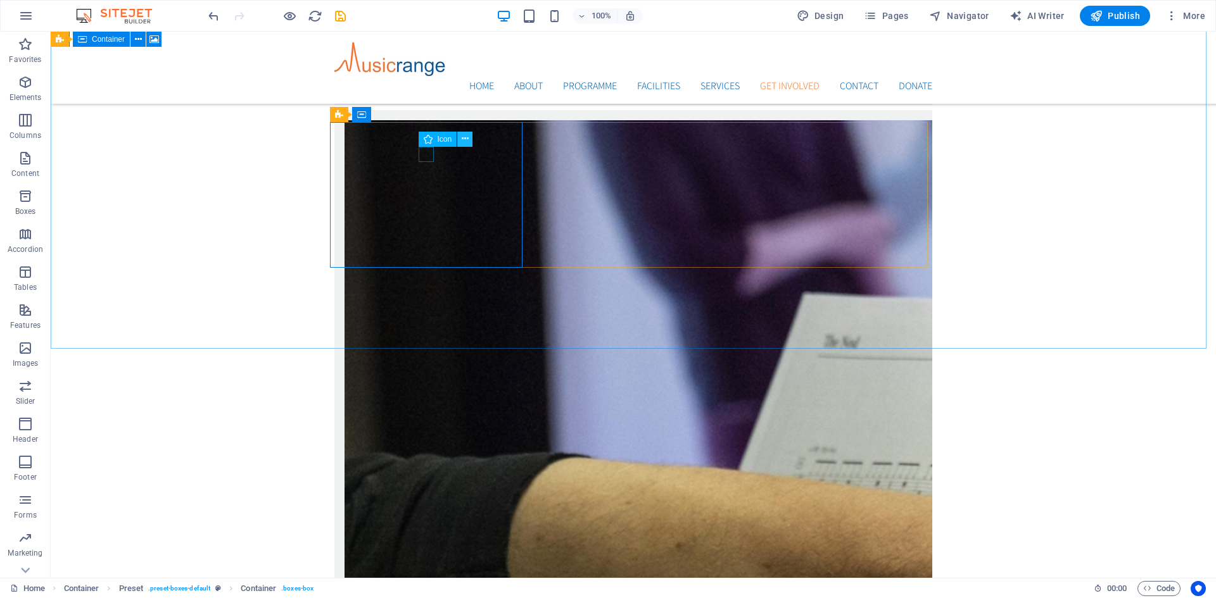
click at [463, 139] on icon at bounding box center [465, 138] width 7 height 13
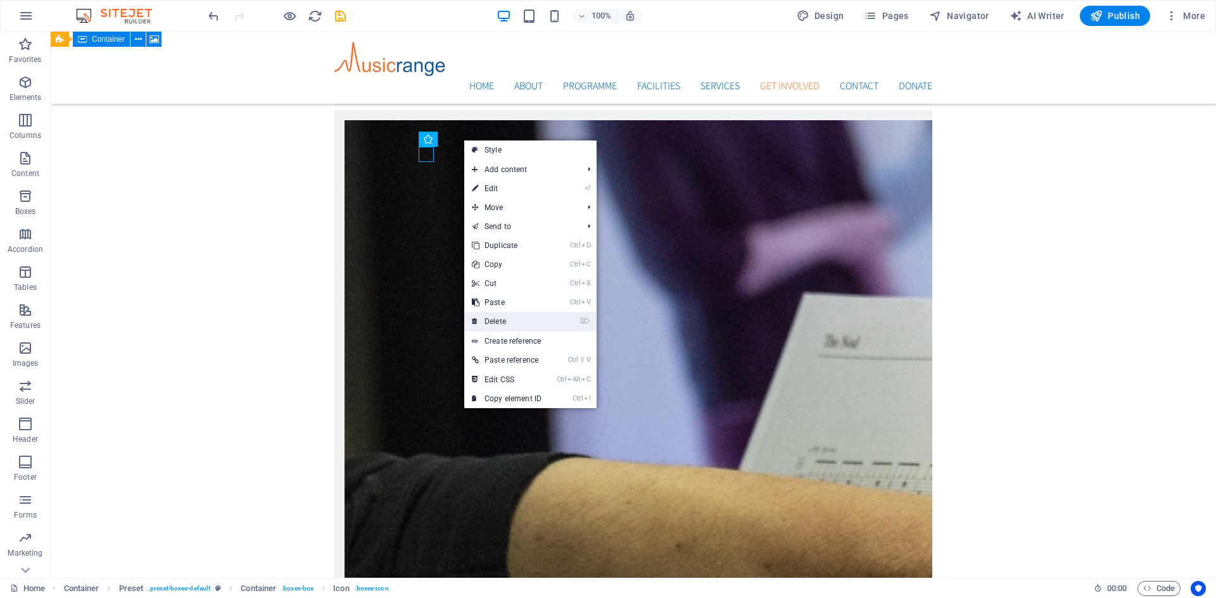
click at [503, 317] on link "⌦ Delete" at bounding box center [506, 321] width 85 height 19
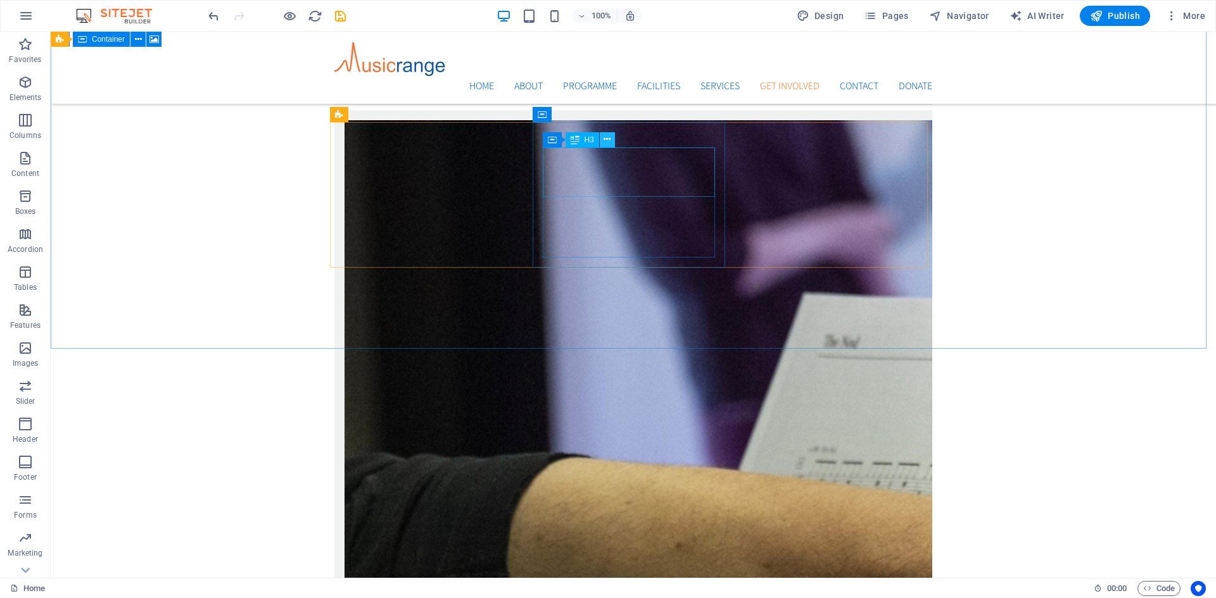
click at [605, 141] on icon at bounding box center [606, 139] width 7 height 13
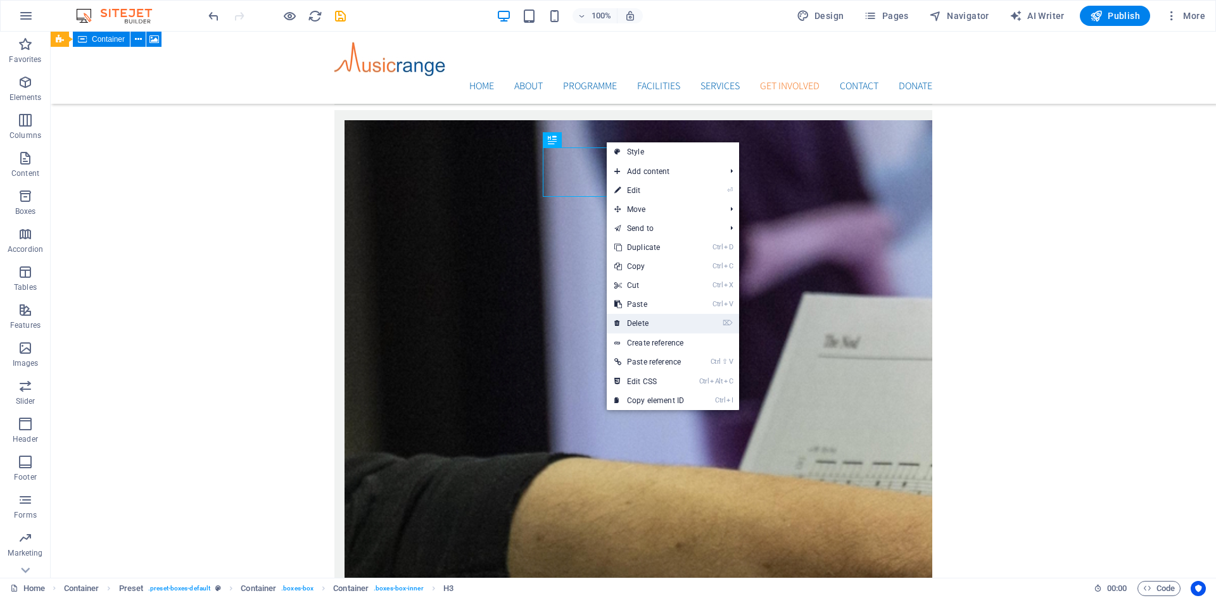
click at [645, 320] on link "⌦ Delete" at bounding box center [649, 323] width 85 height 19
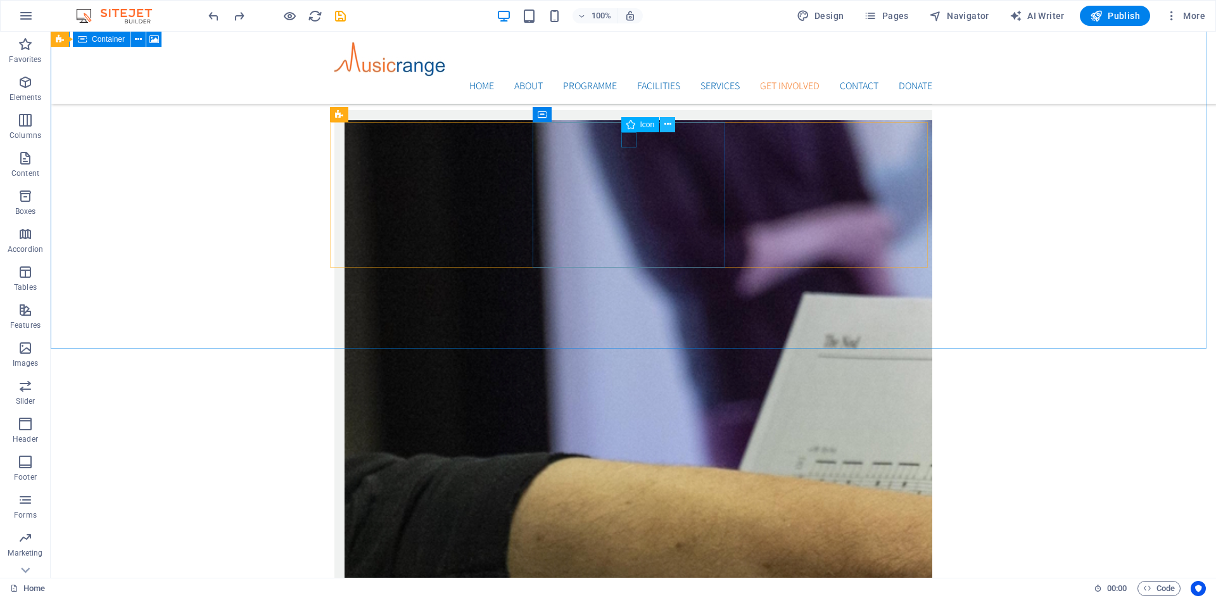
click at [666, 125] on icon at bounding box center [667, 124] width 7 height 13
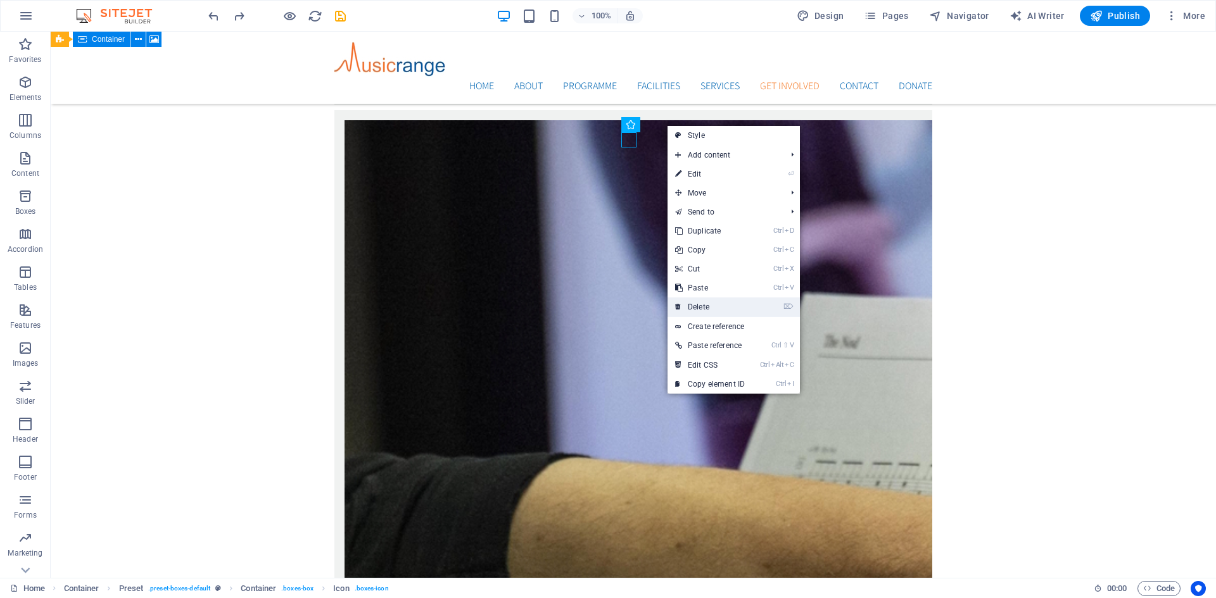
click at [697, 301] on link "⌦ Delete" at bounding box center [709, 307] width 85 height 19
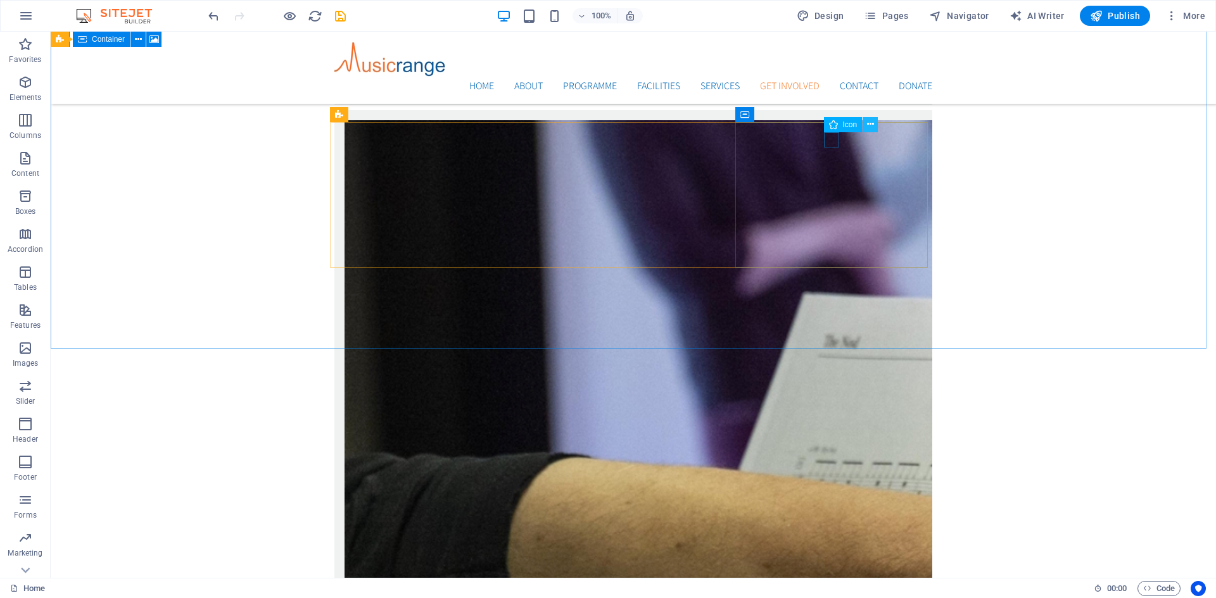
click at [864, 122] on button at bounding box center [869, 124] width 15 height 15
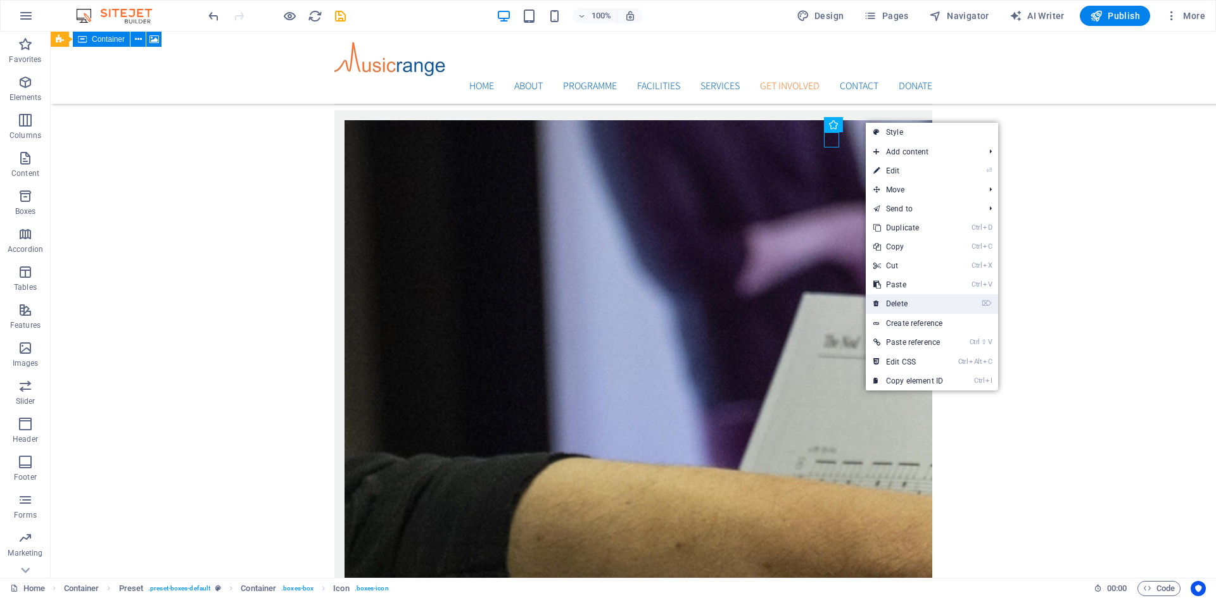
click at [895, 301] on link "⌦ Delete" at bounding box center [908, 303] width 85 height 19
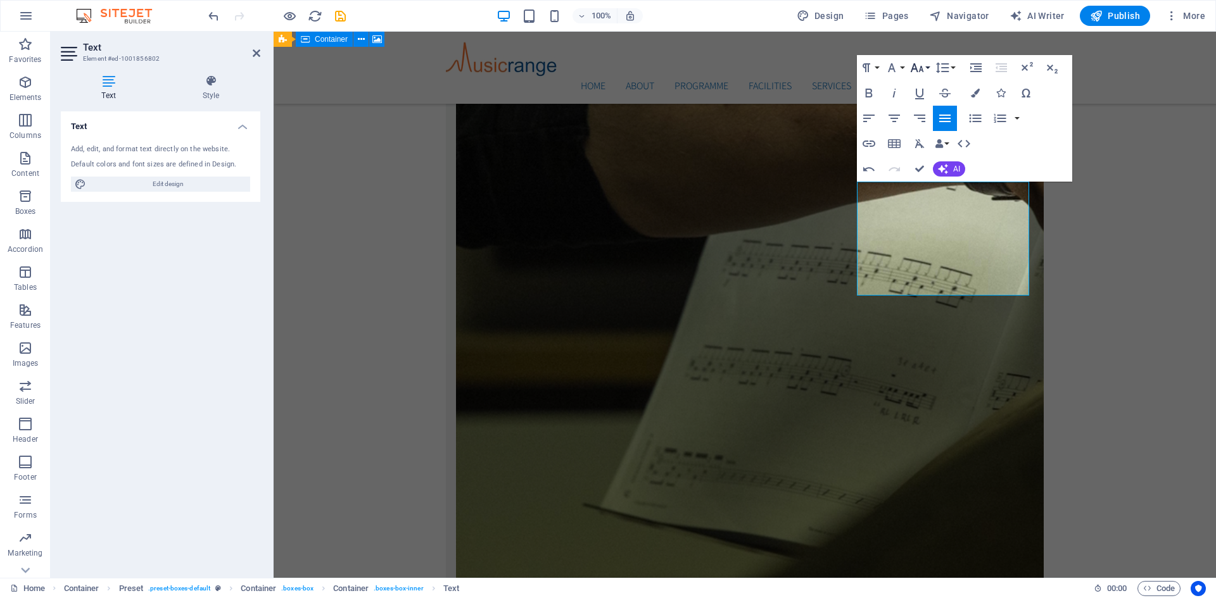
click at [925, 67] on button "Font Size" at bounding box center [919, 67] width 24 height 25
click at [930, 107] on link "18" at bounding box center [930, 104] width 46 height 19
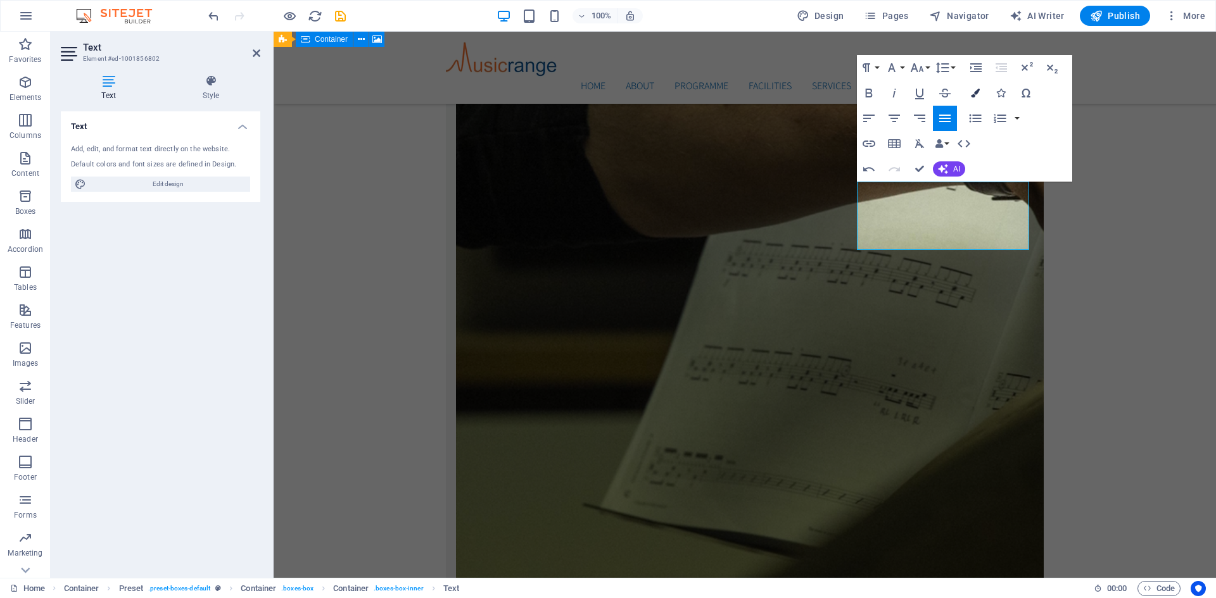
click at [975, 96] on icon "button" at bounding box center [975, 93] width 9 height 9
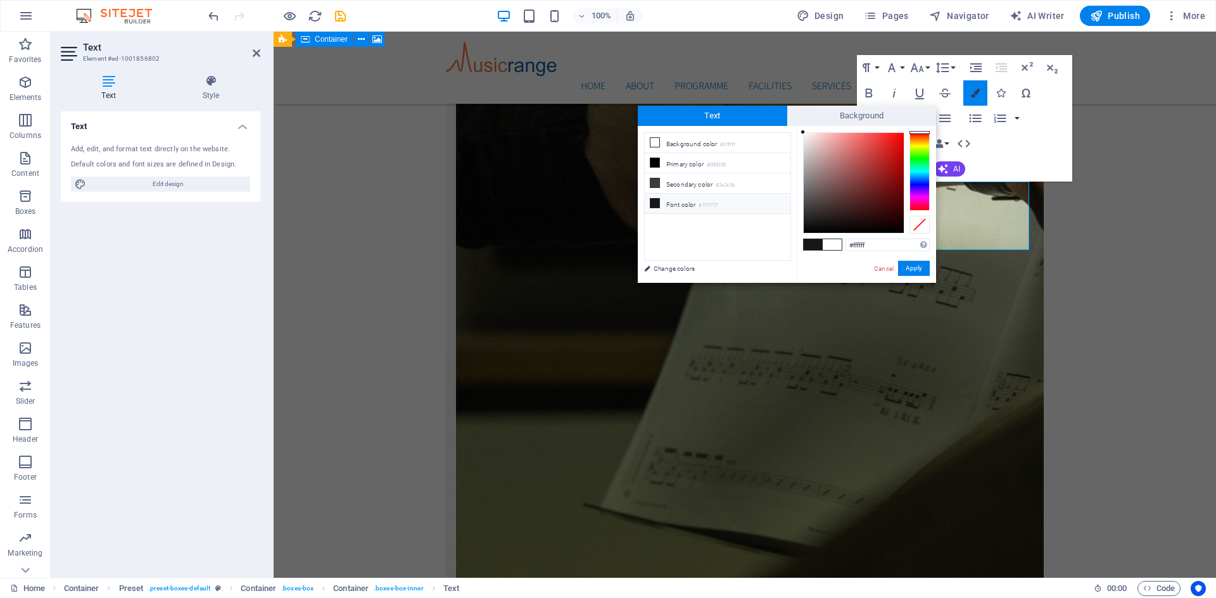
click at [975, 96] on icon "button" at bounding box center [975, 93] width 9 height 9
click at [821, 245] on span at bounding box center [813, 244] width 19 height 11
type input "#171717"
click at [904, 263] on button "Apply" at bounding box center [914, 268] width 32 height 15
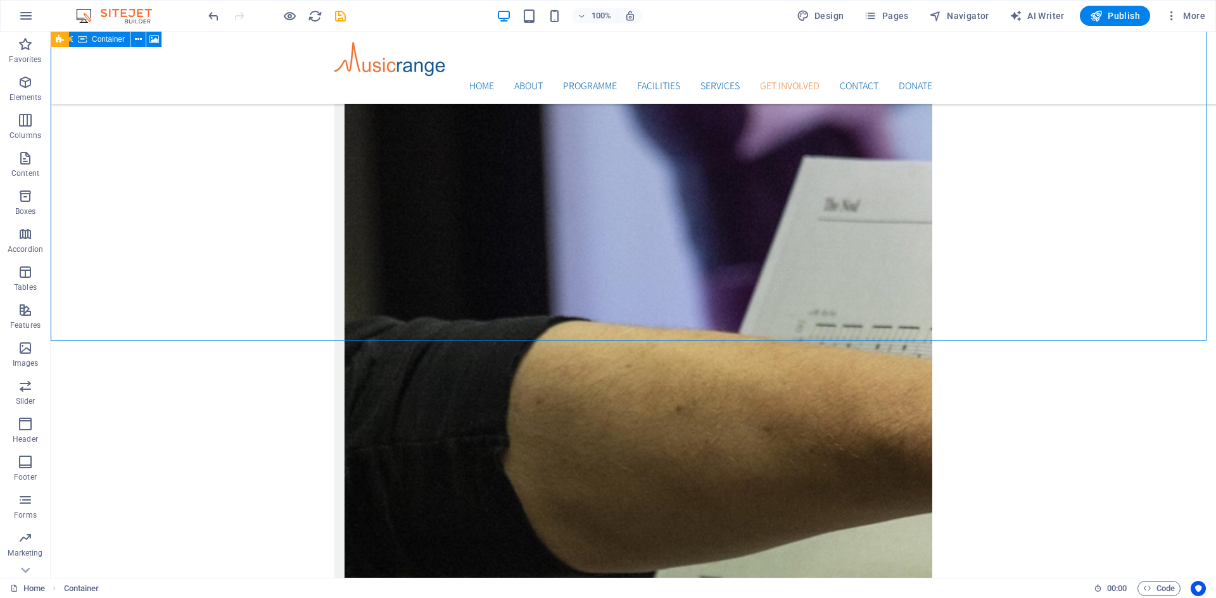
scroll to position [3098, 0]
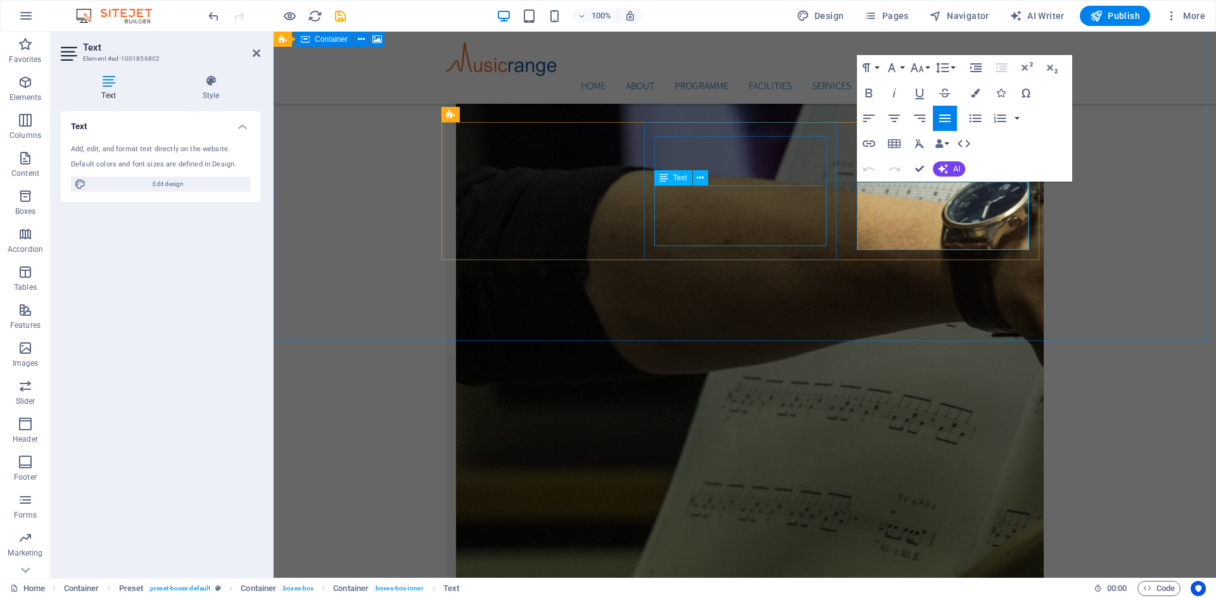
scroll to position [3235, 0]
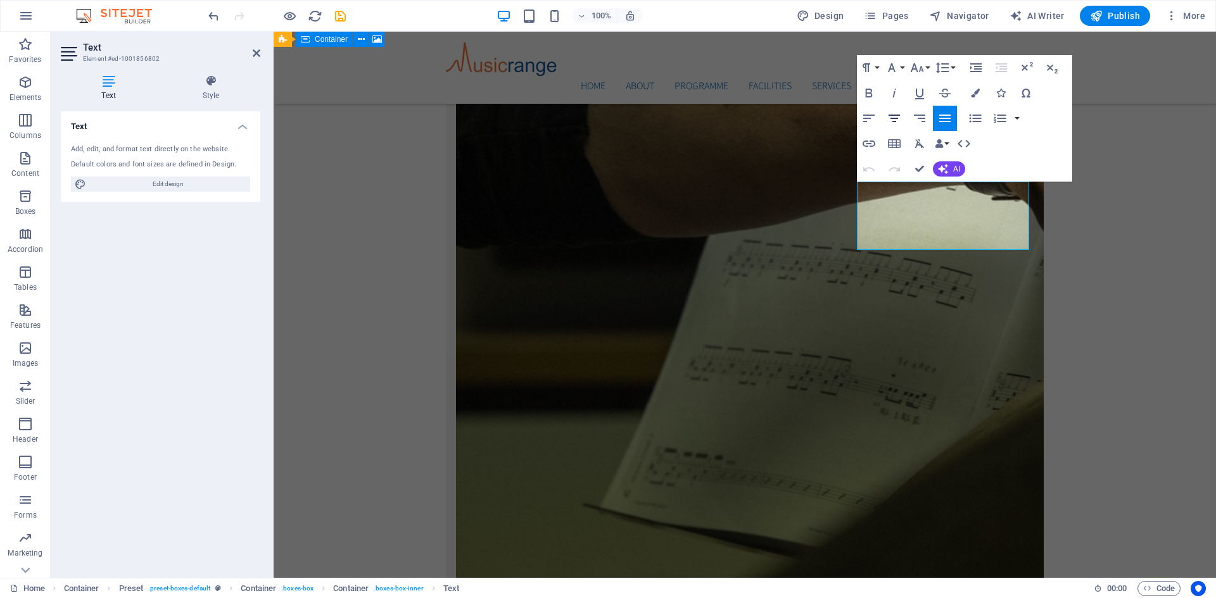
click at [895, 115] on icon "button" at bounding box center [893, 119] width 11 height 8
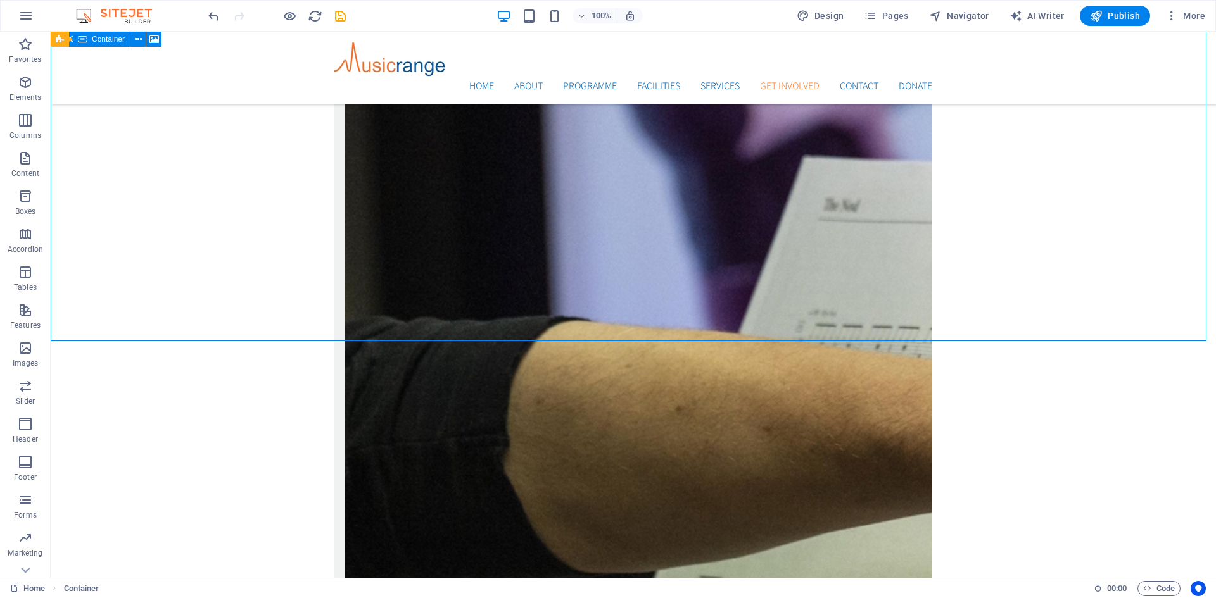
scroll to position [3098, 0]
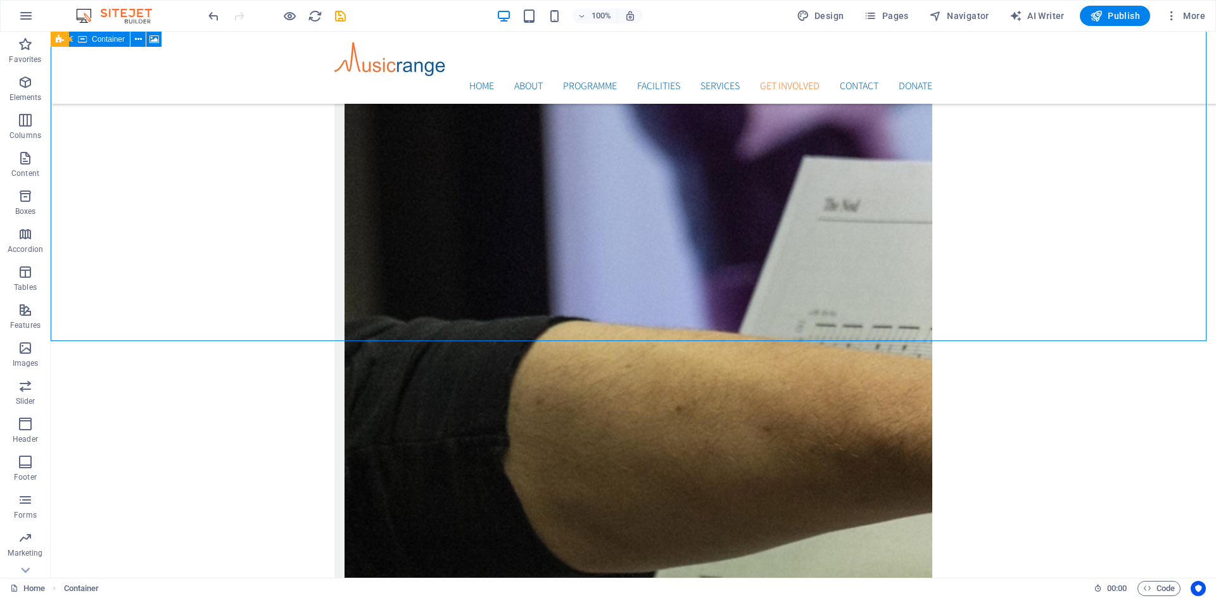
scroll to position [3098, 0]
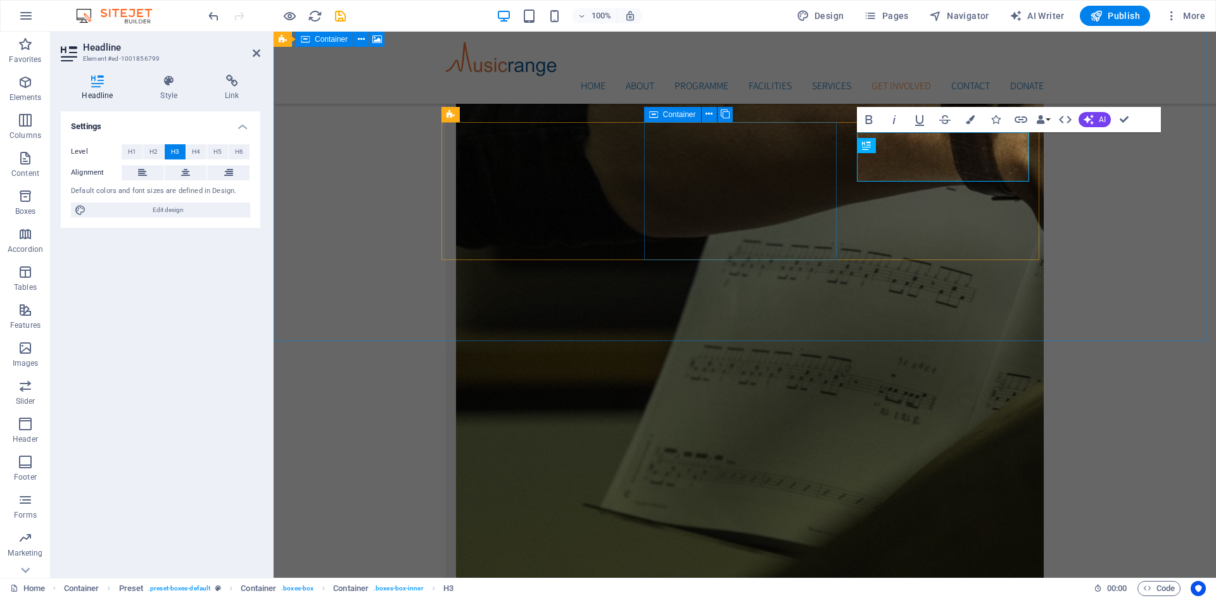
scroll to position [3241, 0]
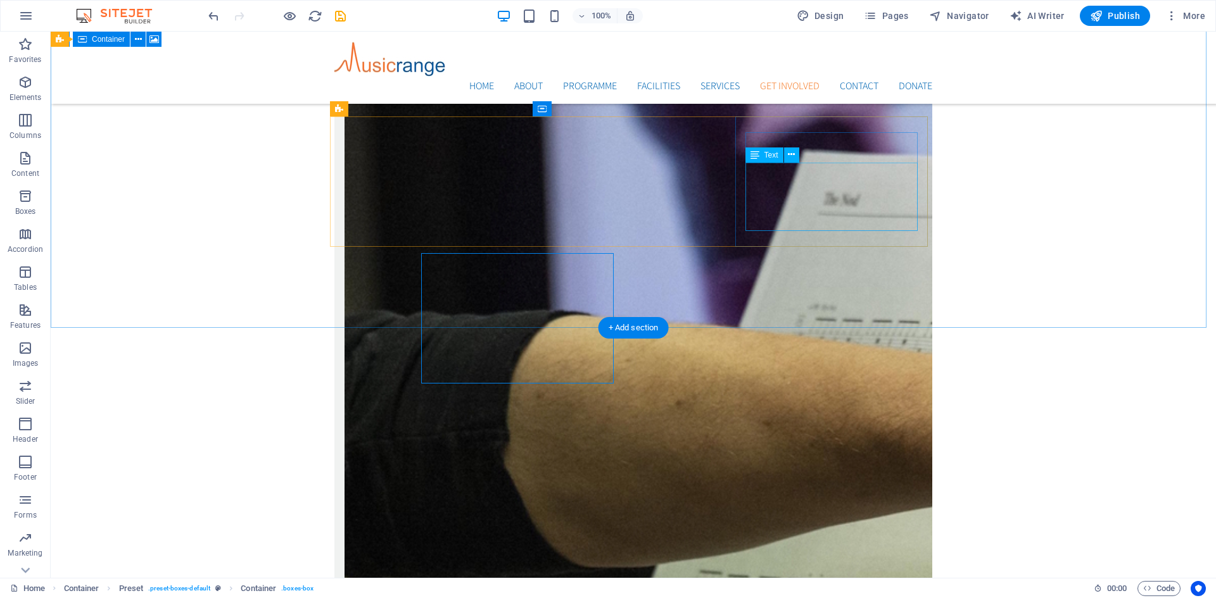
scroll to position [3104, 0]
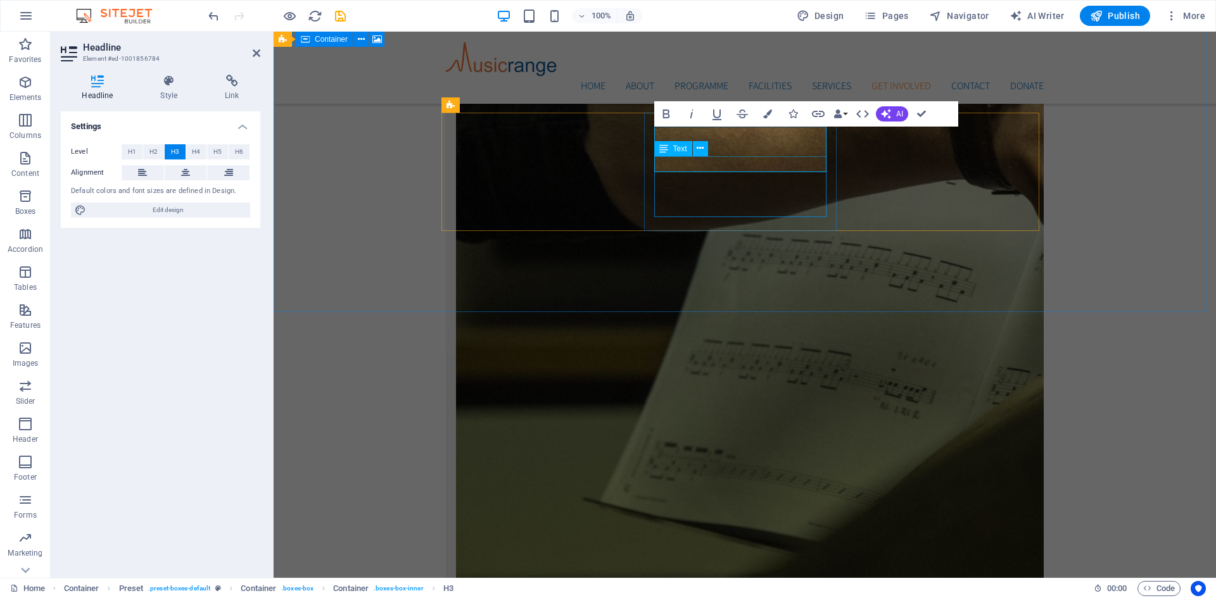
scroll to position [3244, 0]
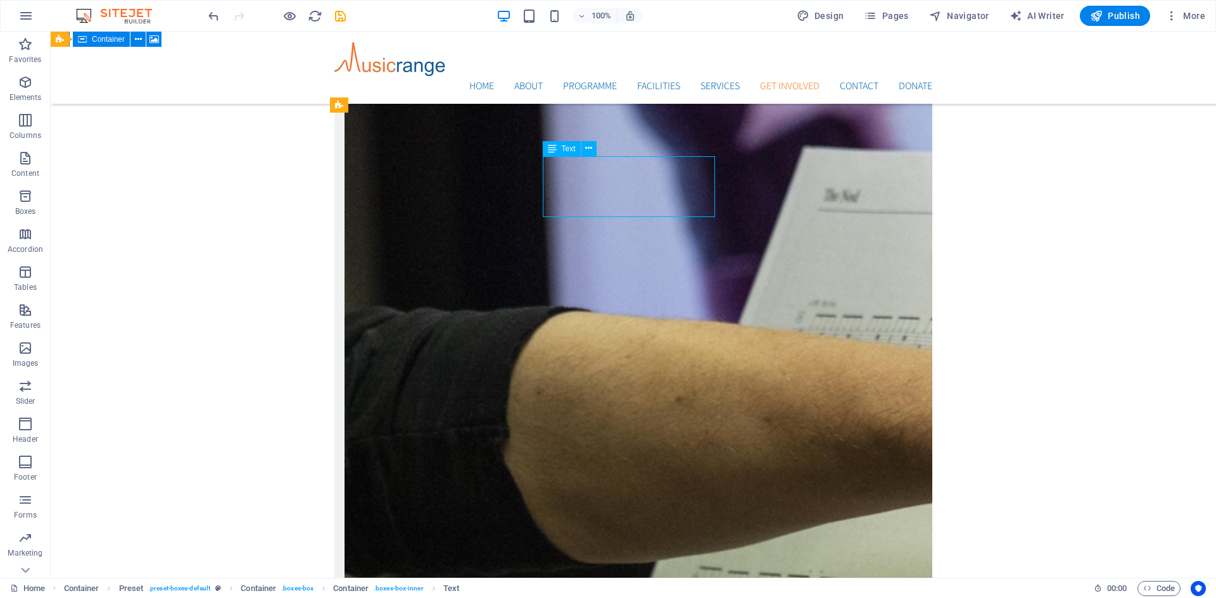
scroll to position [3108, 0]
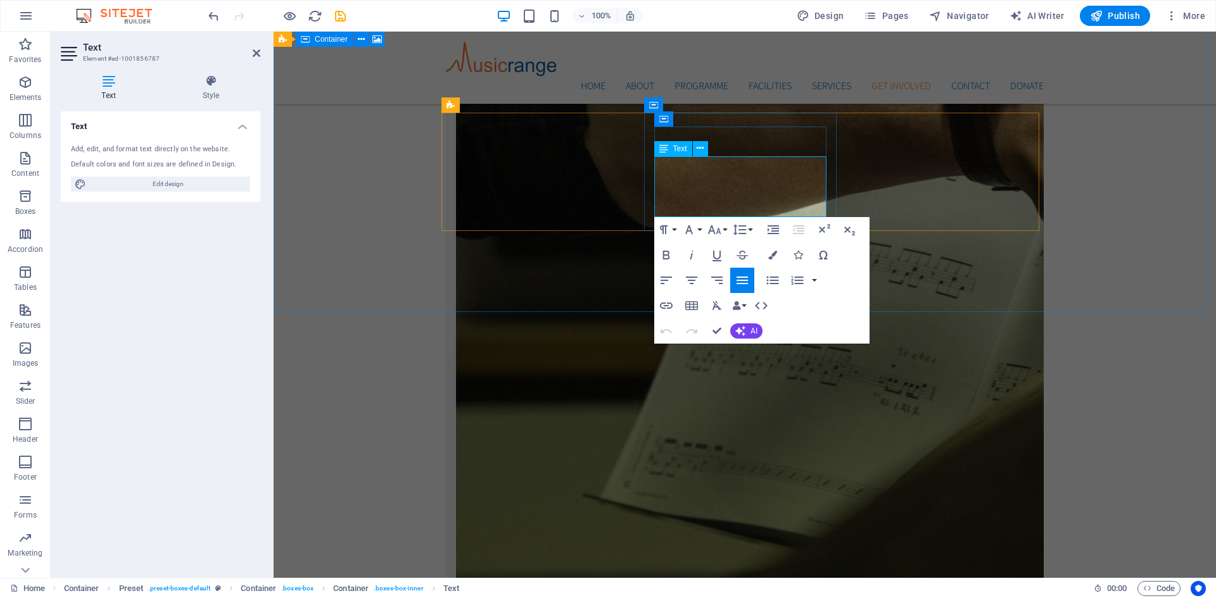
scroll to position [3267, 0]
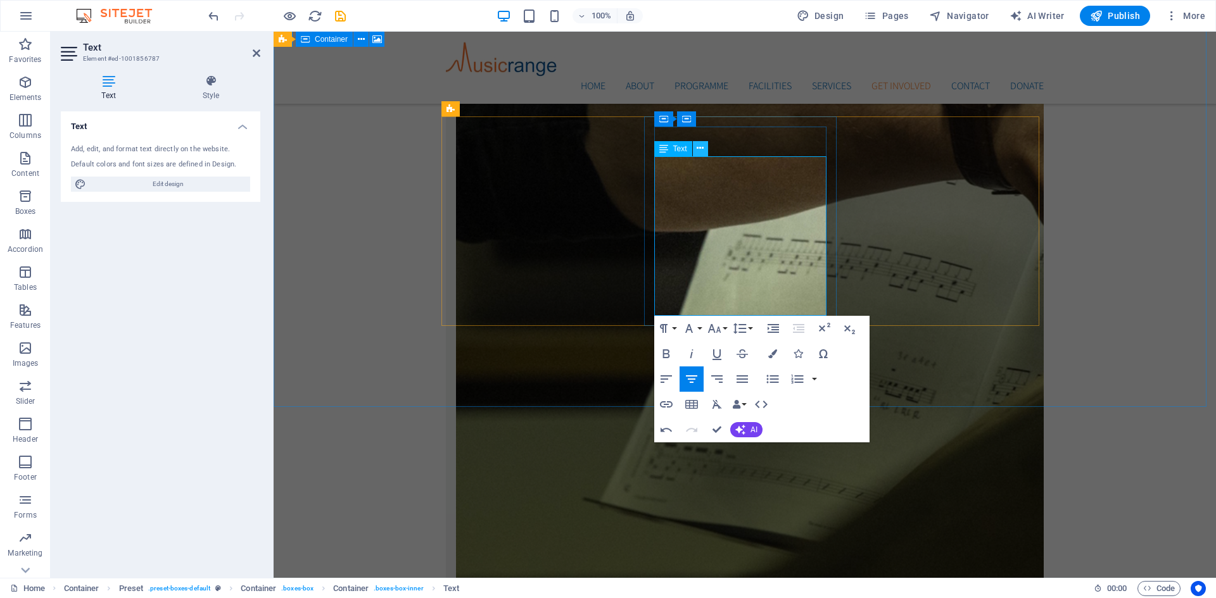
click at [703, 152] on icon at bounding box center [700, 148] width 7 height 13
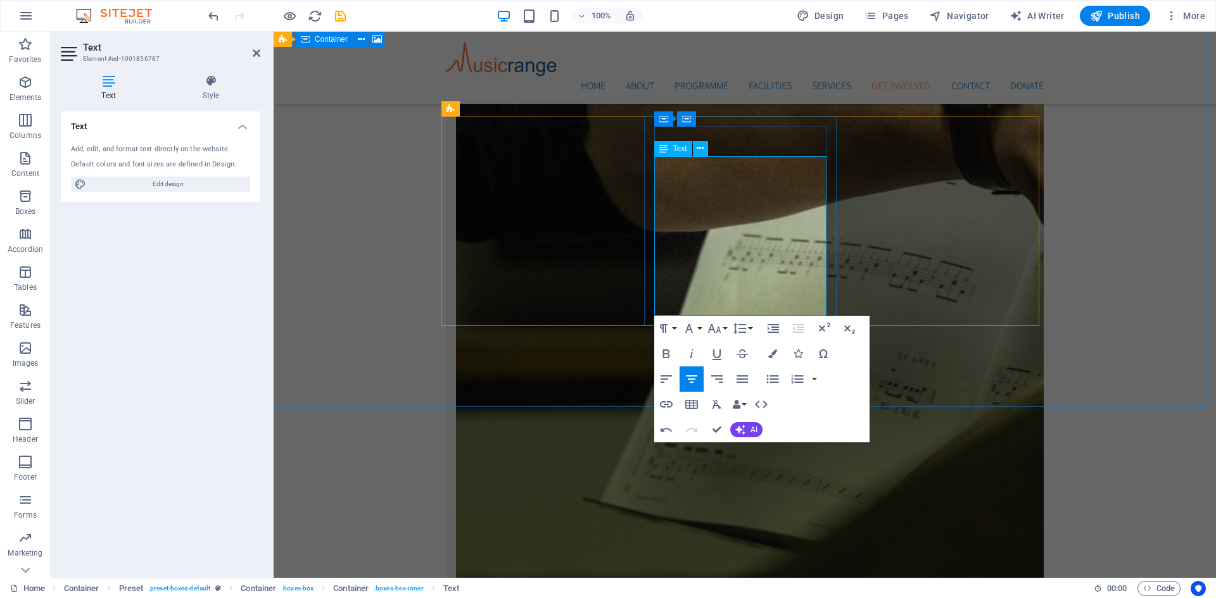
click at [723, 329] on button "Font Size" at bounding box center [717, 328] width 24 height 25
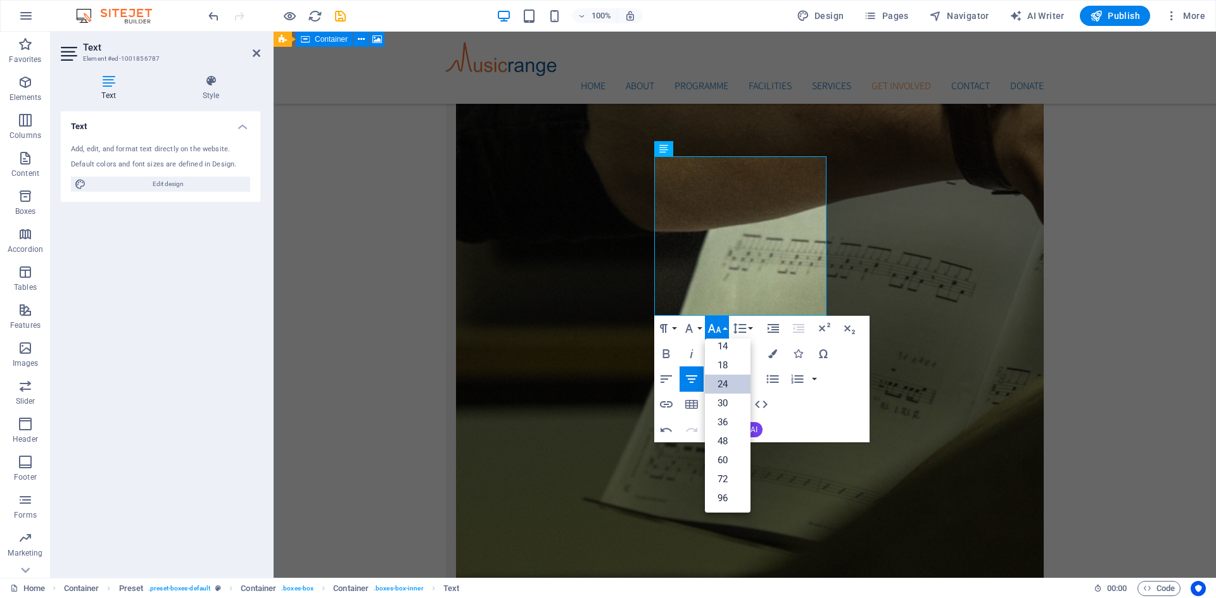
scroll to position [102, 0]
click at [723, 366] on link "18" at bounding box center [728, 365] width 46 height 19
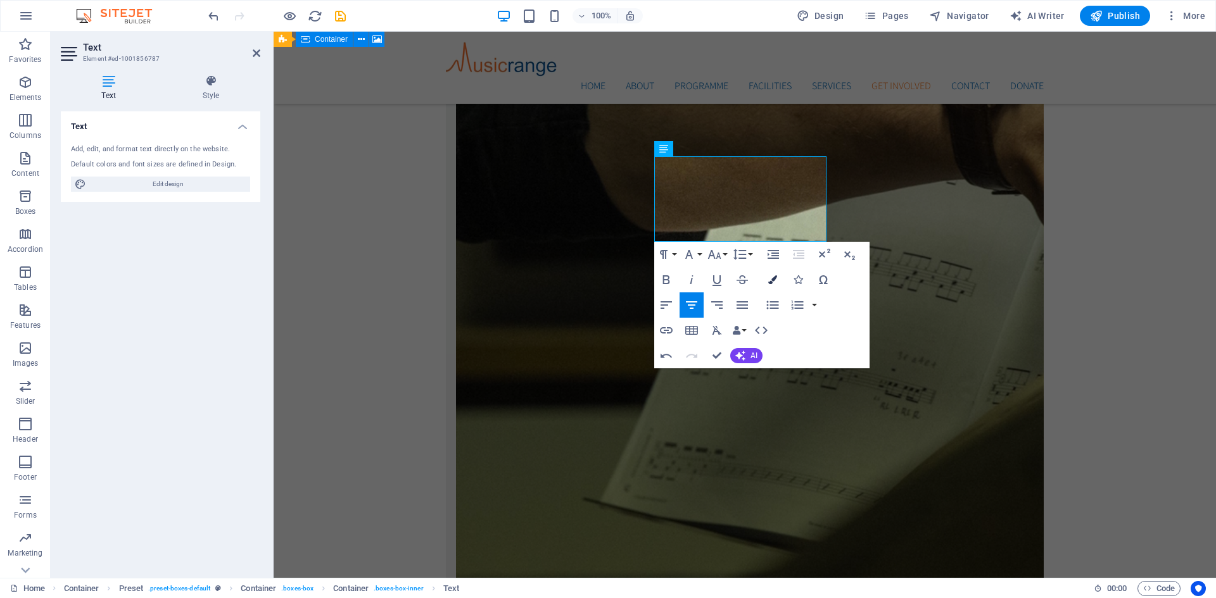
click at [772, 282] on icon "button" at bounding box center [772, 279] width 9 height 9
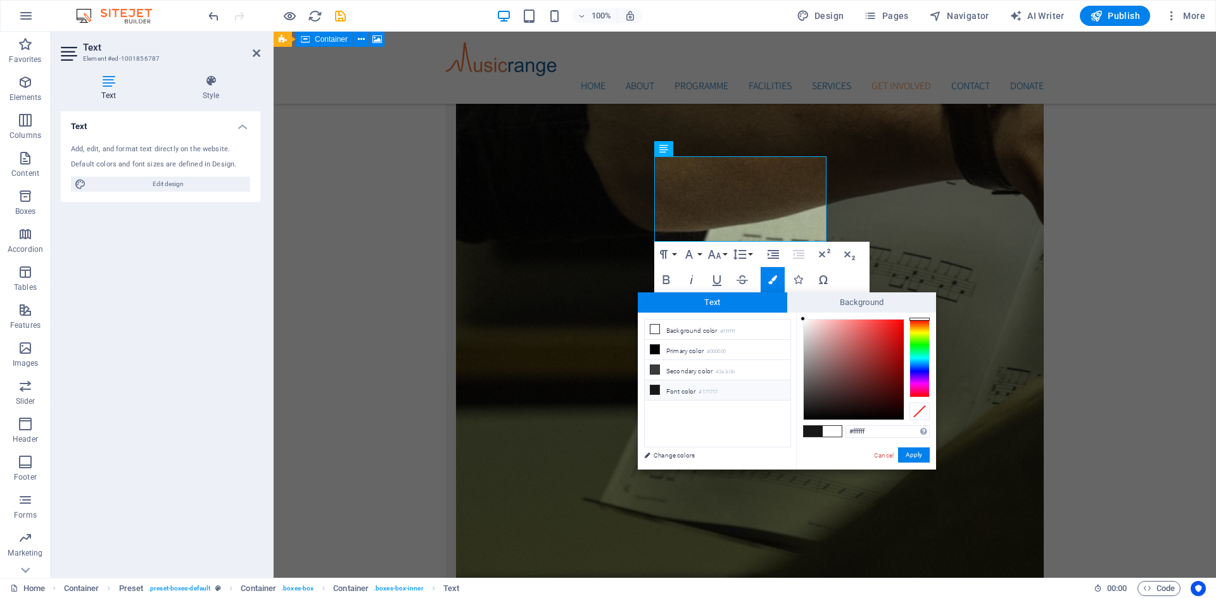
click at [812, 432] on span at bounding box center [813, 431] width 19 height 11
type input "#171717"
click at [912, 459] on button "Apply" at bounding box center [914, 455] width 32 height 15
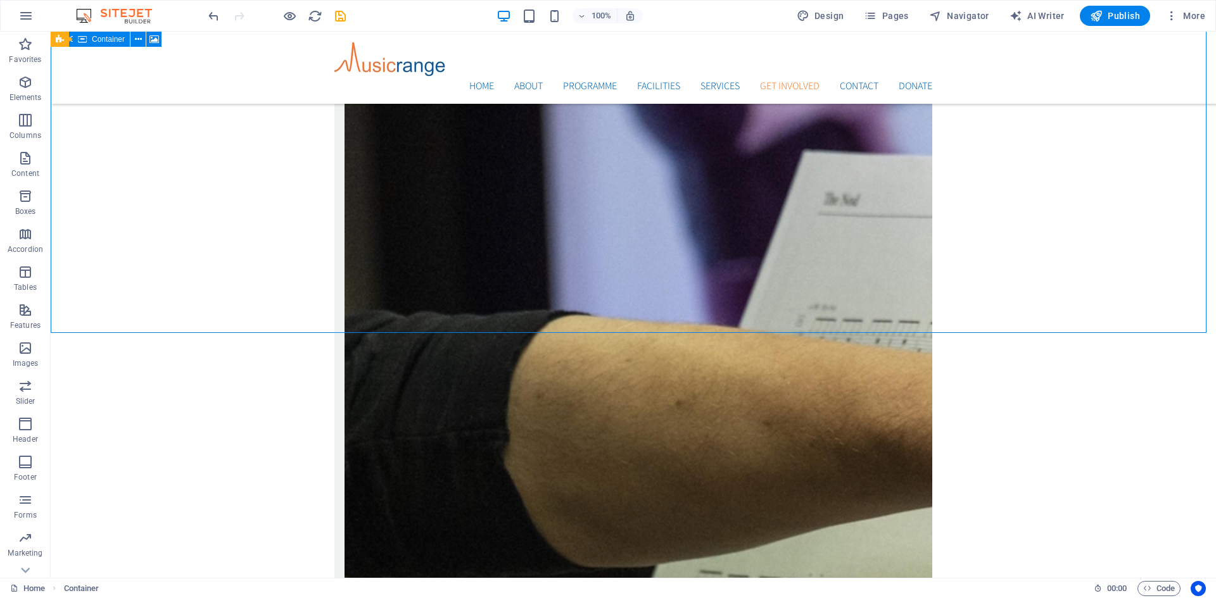
scroll to position [3104, 0]
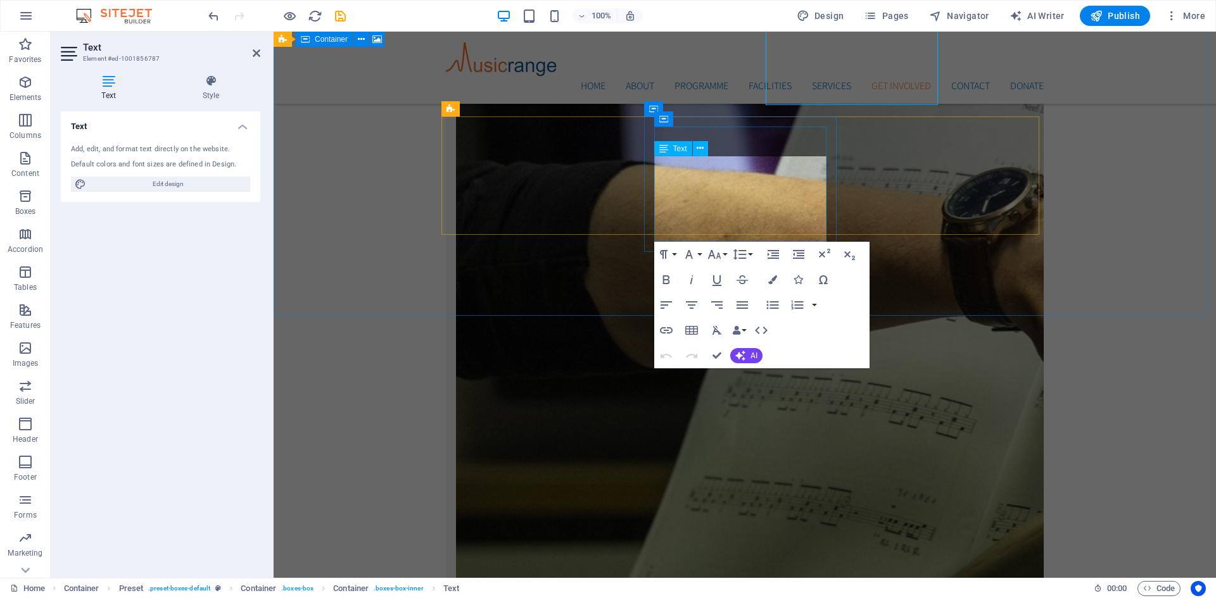
scroll to position [3241, 0]
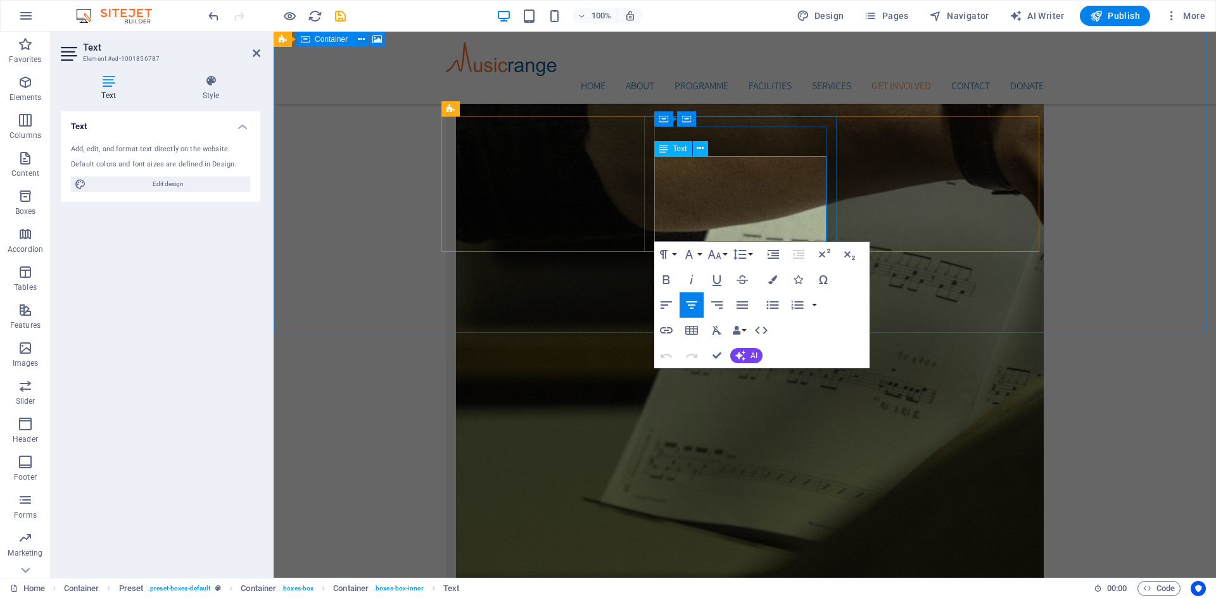
drag, startPoint x: 778, startPoint y: 238, endPoint x: 661, endPoint y: 205, distance: 121.9
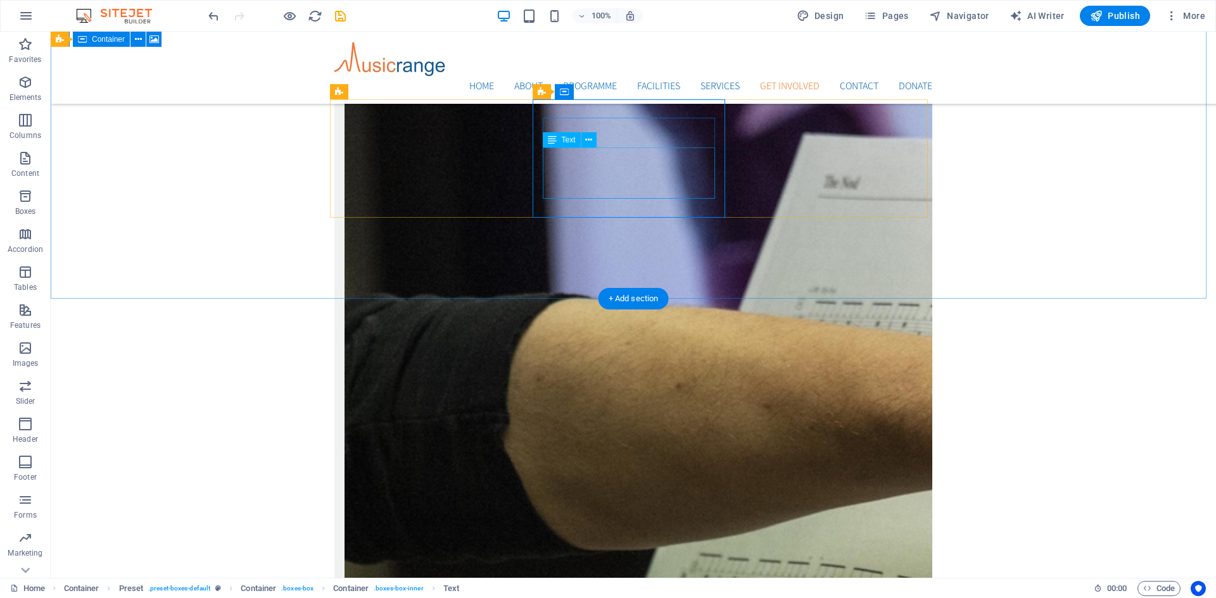
scroll to position [3121, 0]
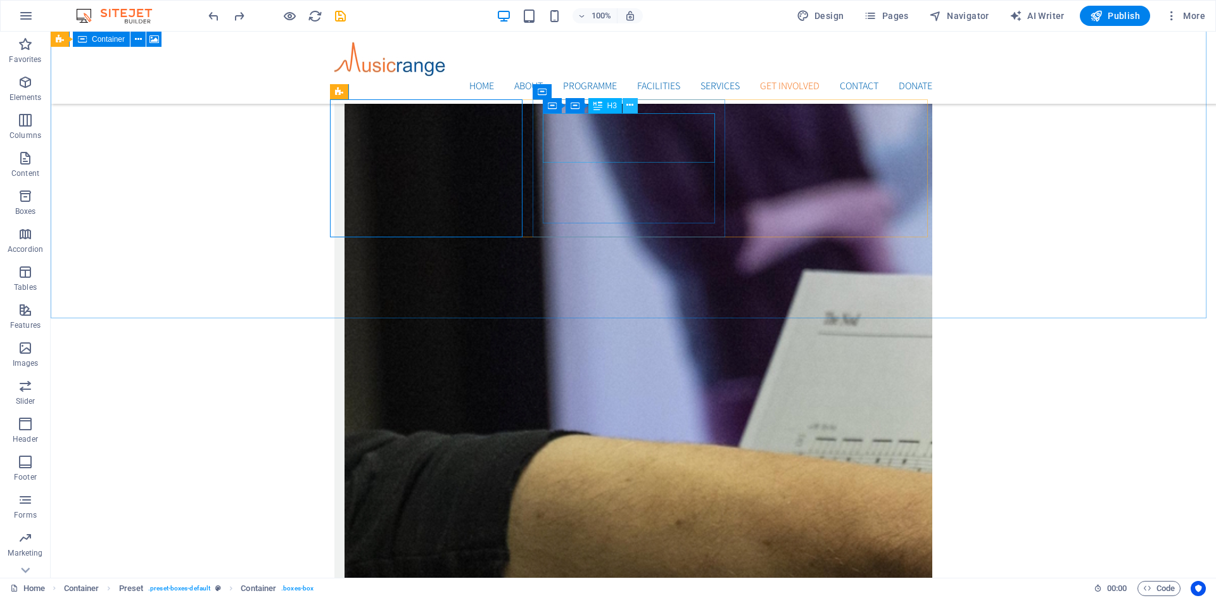
click at [628, 104] on icon at bounding box center [629, 105] width 7 height 13
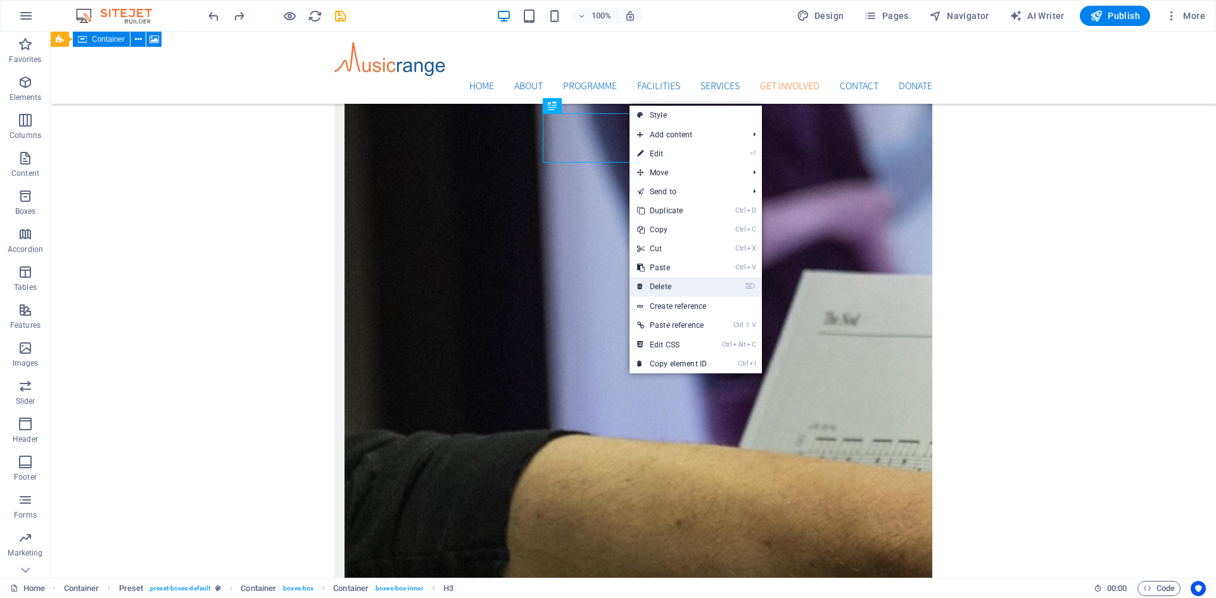
click at [663, 284] on link "⌦ Delete" at bounding box center [671, 286] width 85 height 19
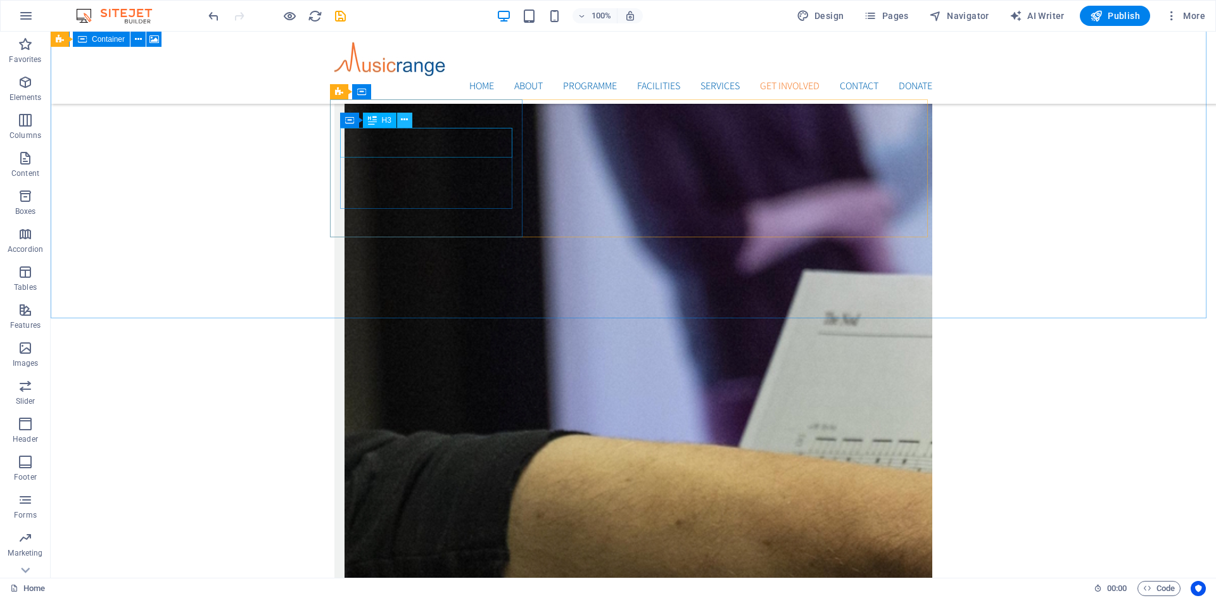
click at [406, 123] on icon at bounding box center [404, 119] width 7 height 13
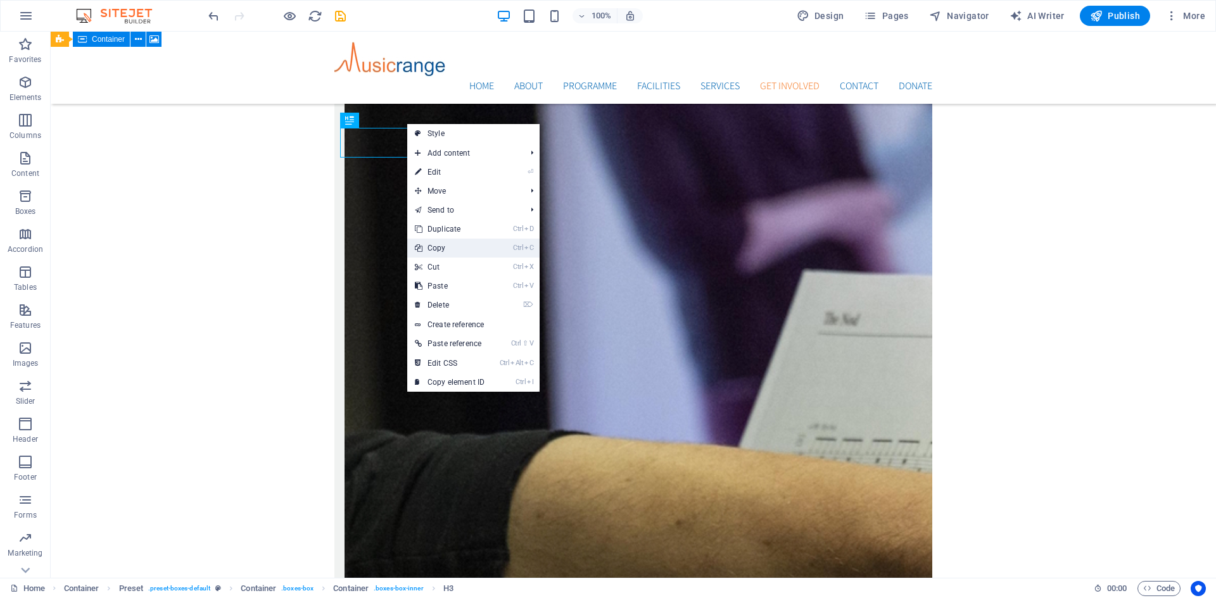
click at [442, 248] on link "Ctrl C Copy" at bounding box center [449, 248] width 85 height 19
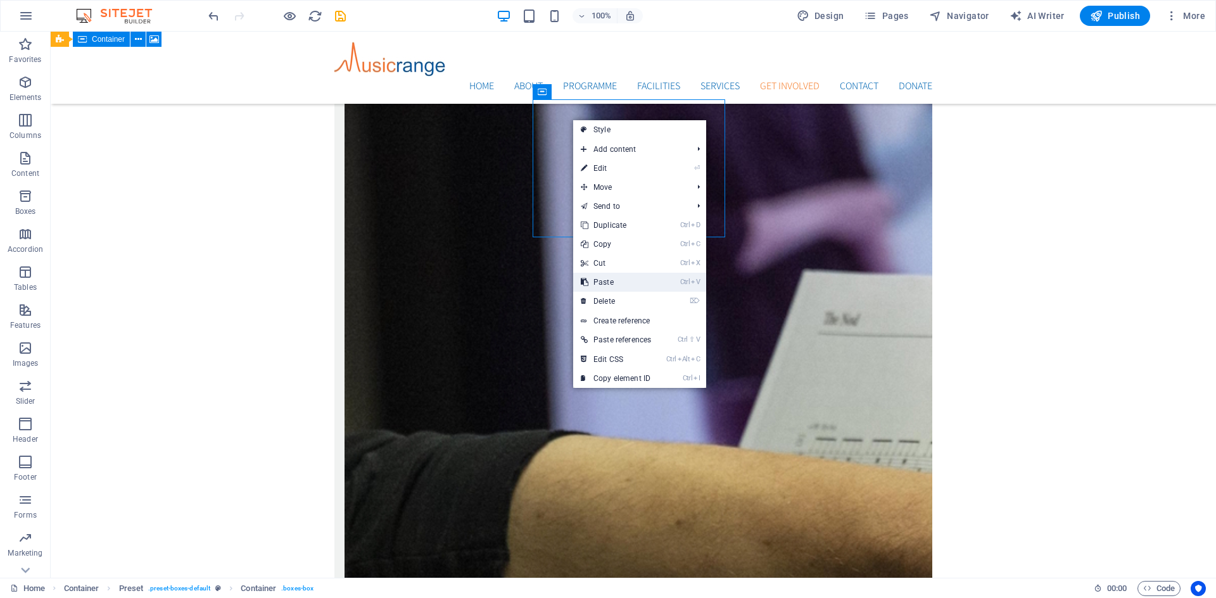
click at [607, 281] on link "Ctrl V Paste" at bounding box center [615, 282] width 85 height 19
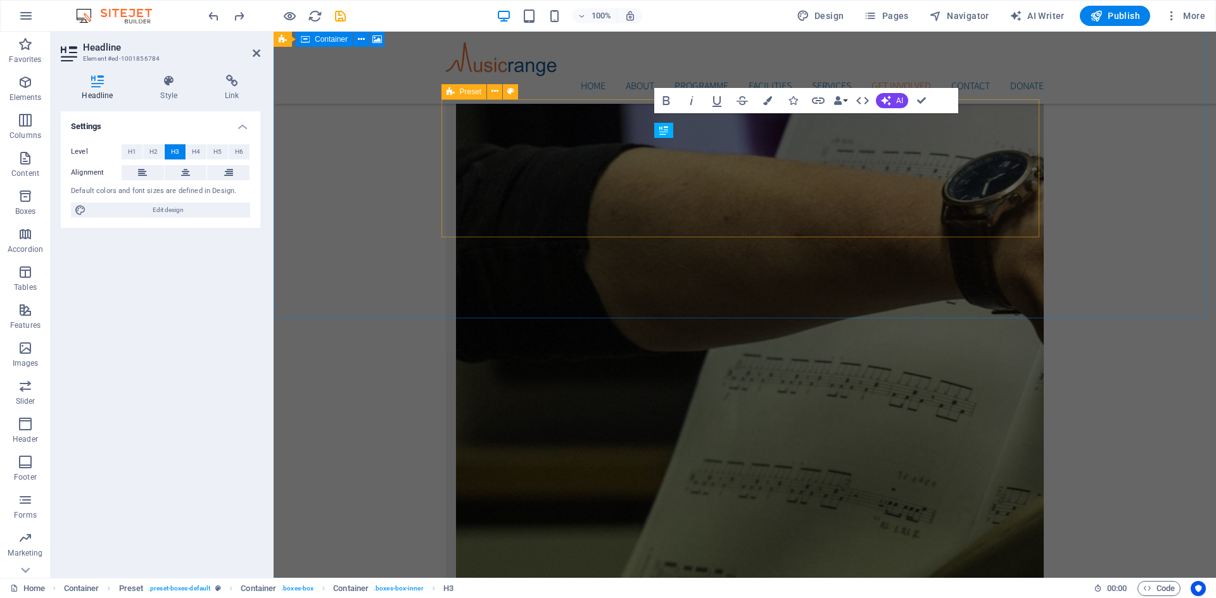
scroll to position [3258, 0]
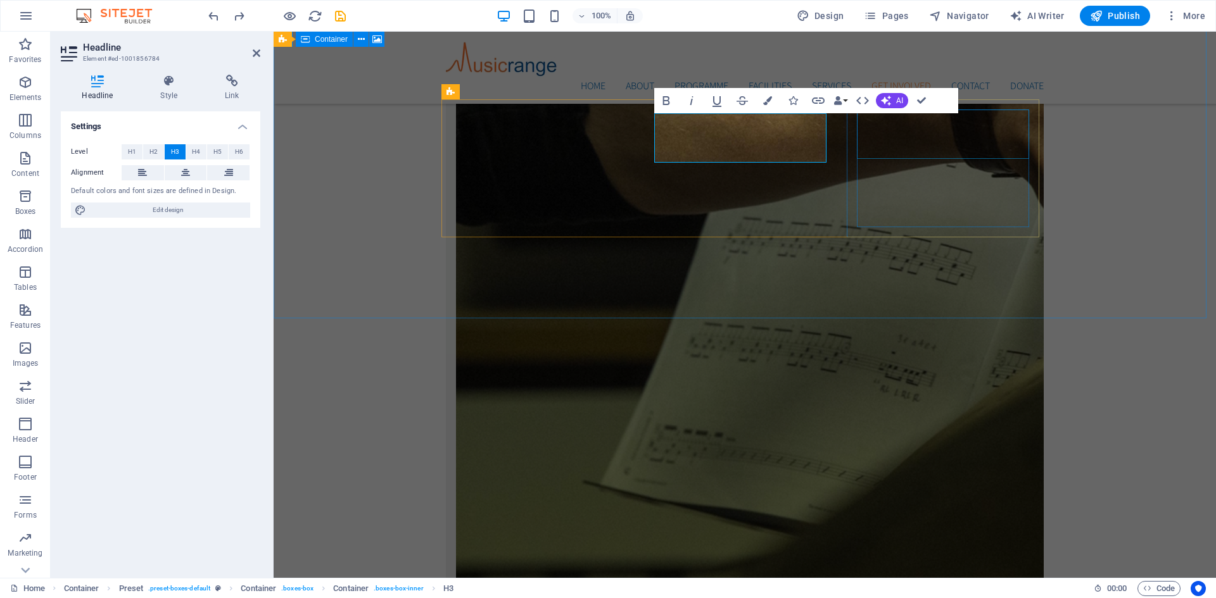
drag, startPoint x: 704, startPoint y: 146, endPoint x: 857, endPoint y: 145, distance: 152.6
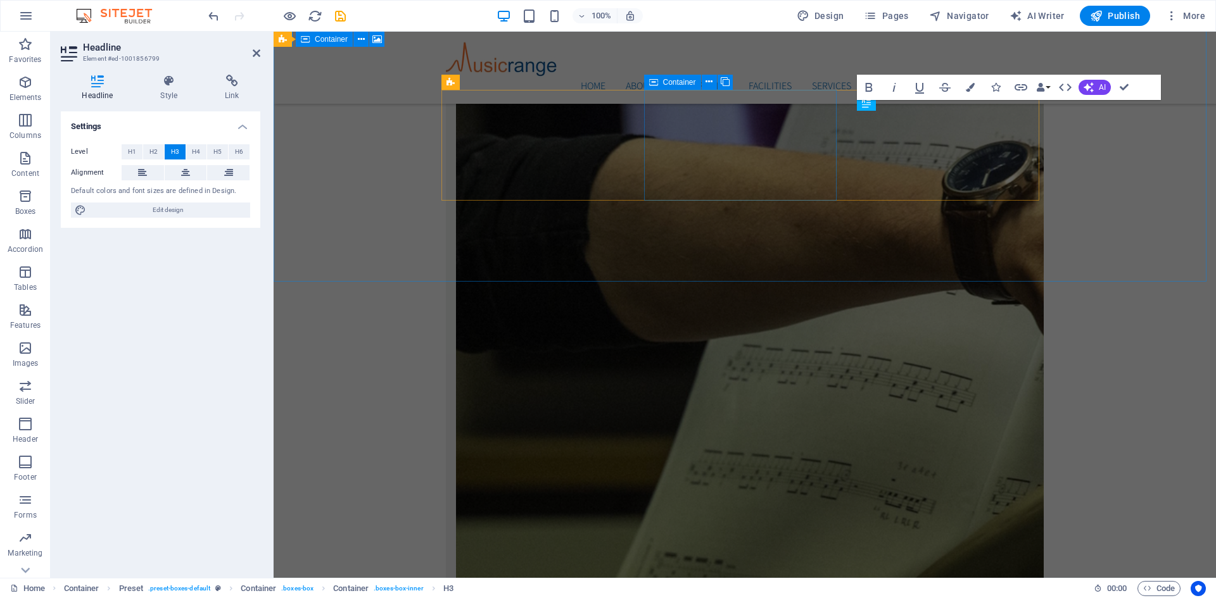
scroll to position [3267, 0]
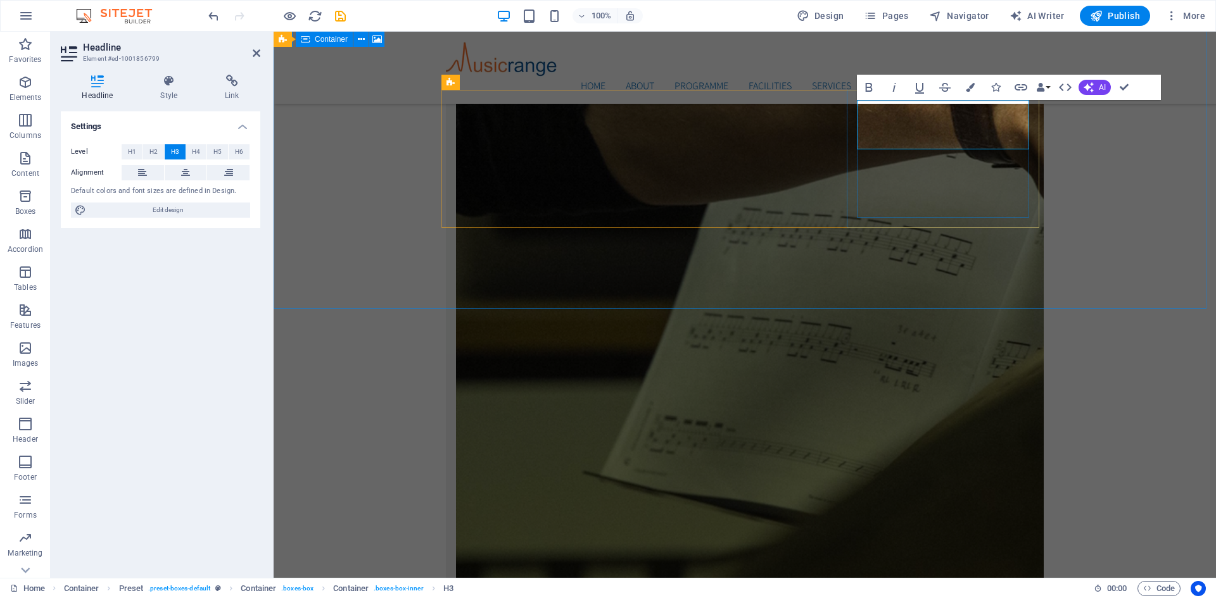
drag, startPoint x: 985, startPoint y: 118, endPoint x: 919, endPoint y: 118, distance: 65.2
drag, startPoint x: 996, startPoint y: 136, endPoint x: 895, endPoint y: 135, distance: 100.7
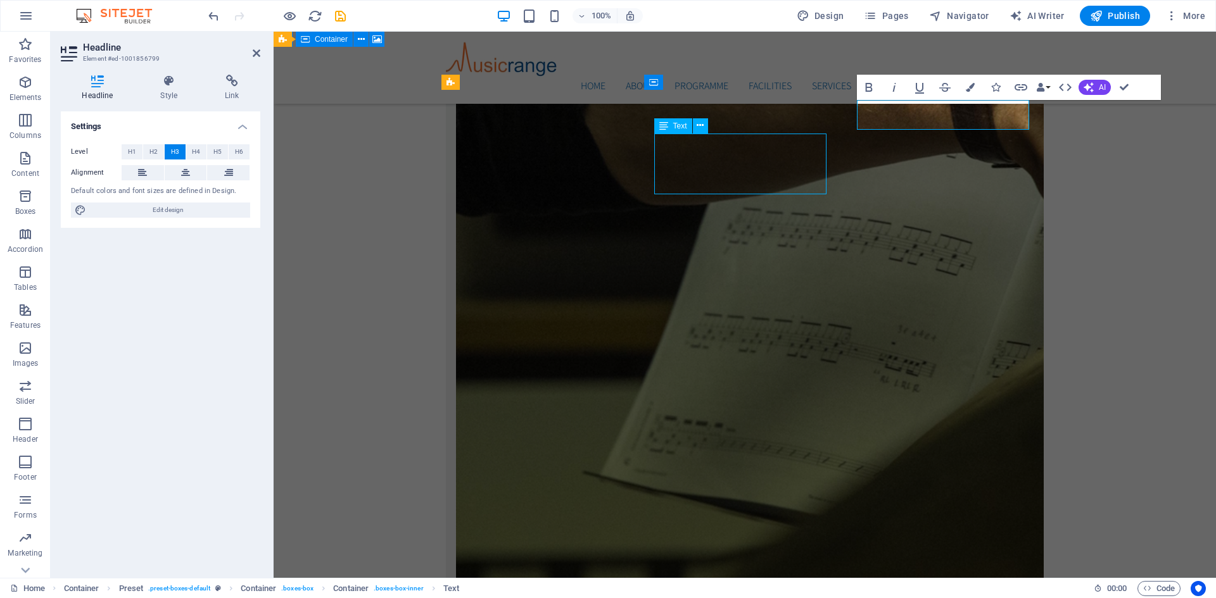
scroll to position [3130, 0]
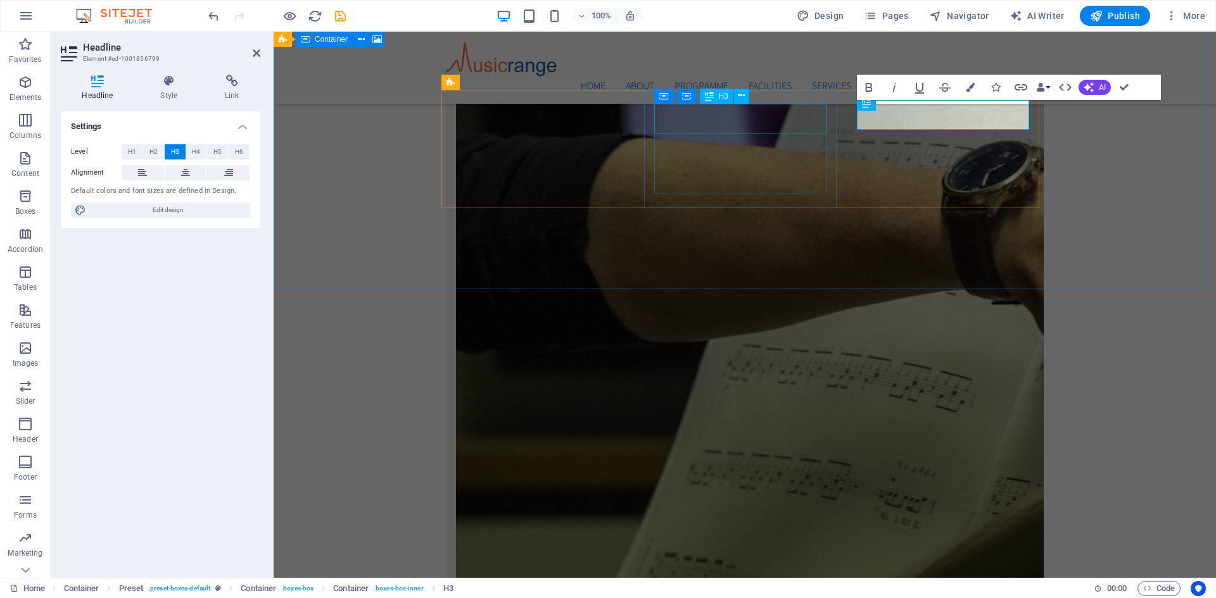
scroll to position [3267, 0]
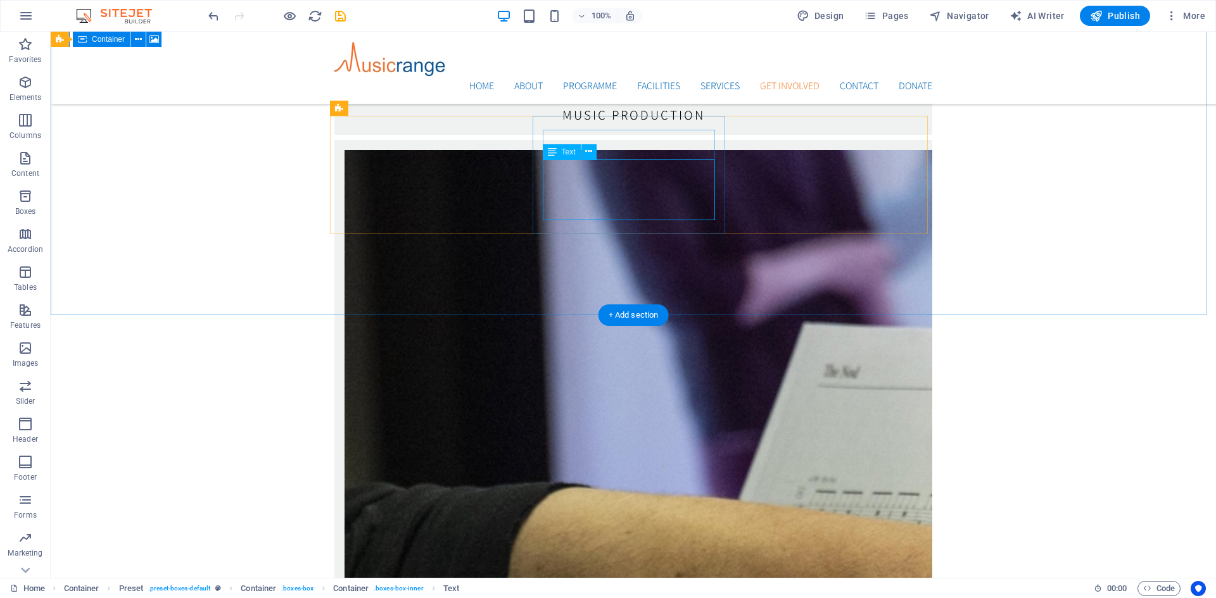
scroll to position [2940, 0]
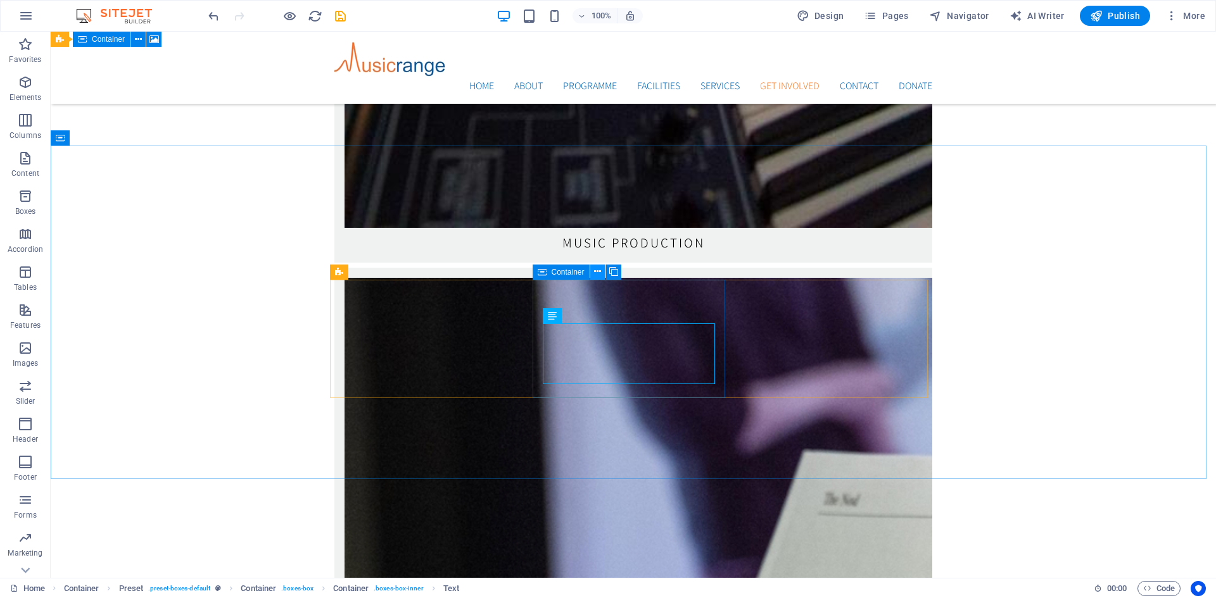
click at [595, 275] on icon at bounding box center [597, 271] width 7 height 13
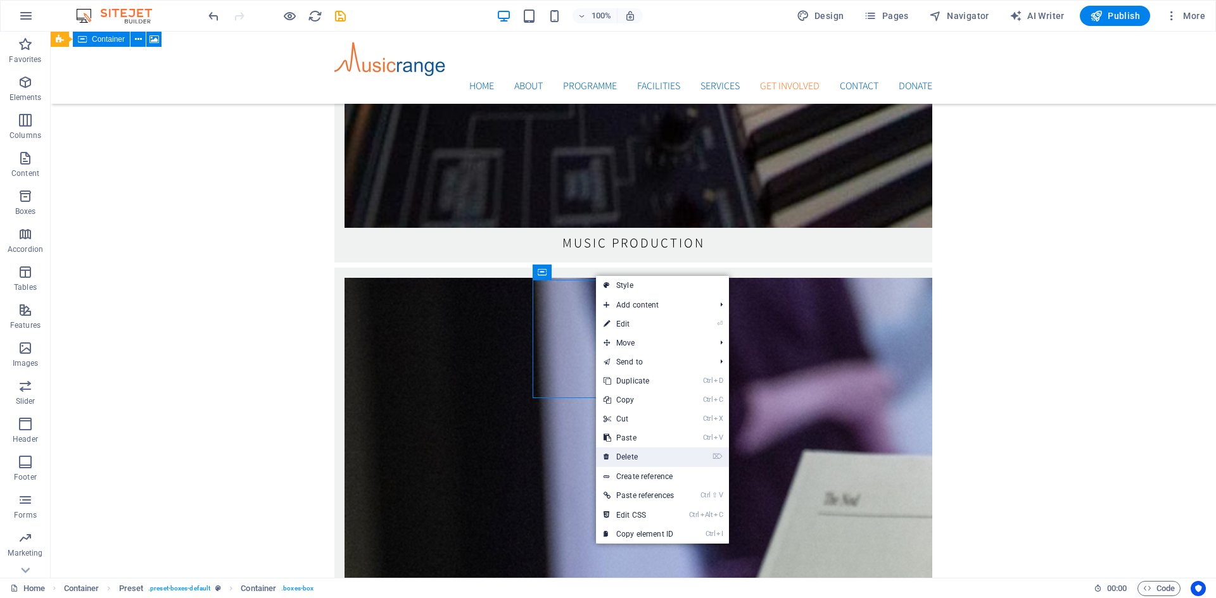
click at [639, 458] on link "⌦ Delete" at bounding box center [638, 457] width 85 height 19
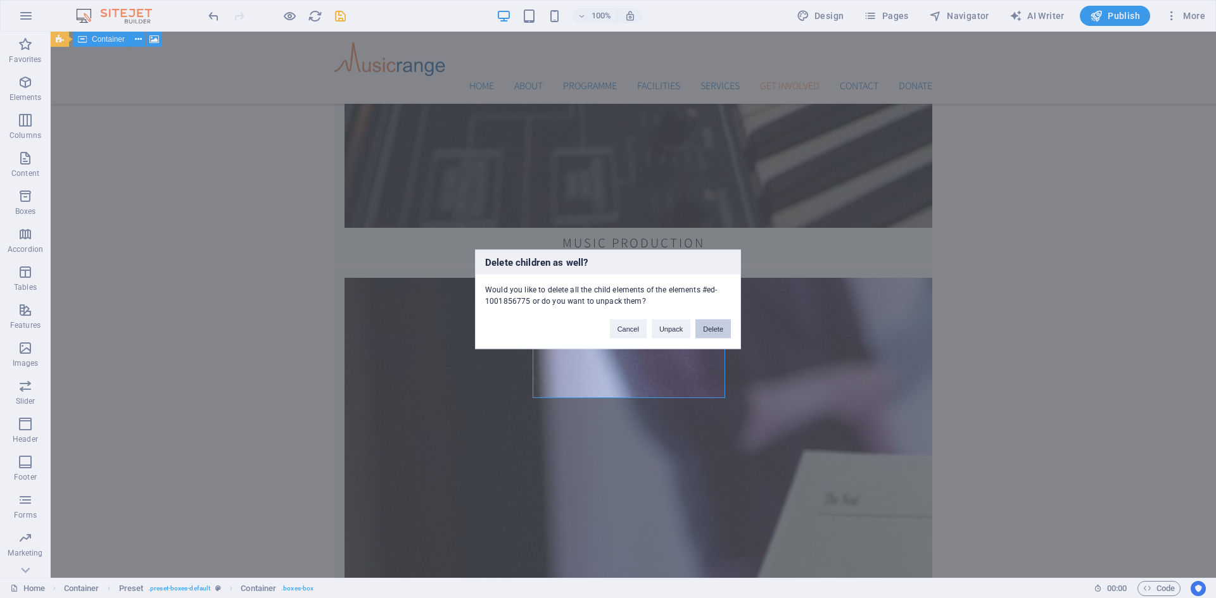
click at [712, 330] on button "Delete" at bounding box center [712, 328] width 35 height 19
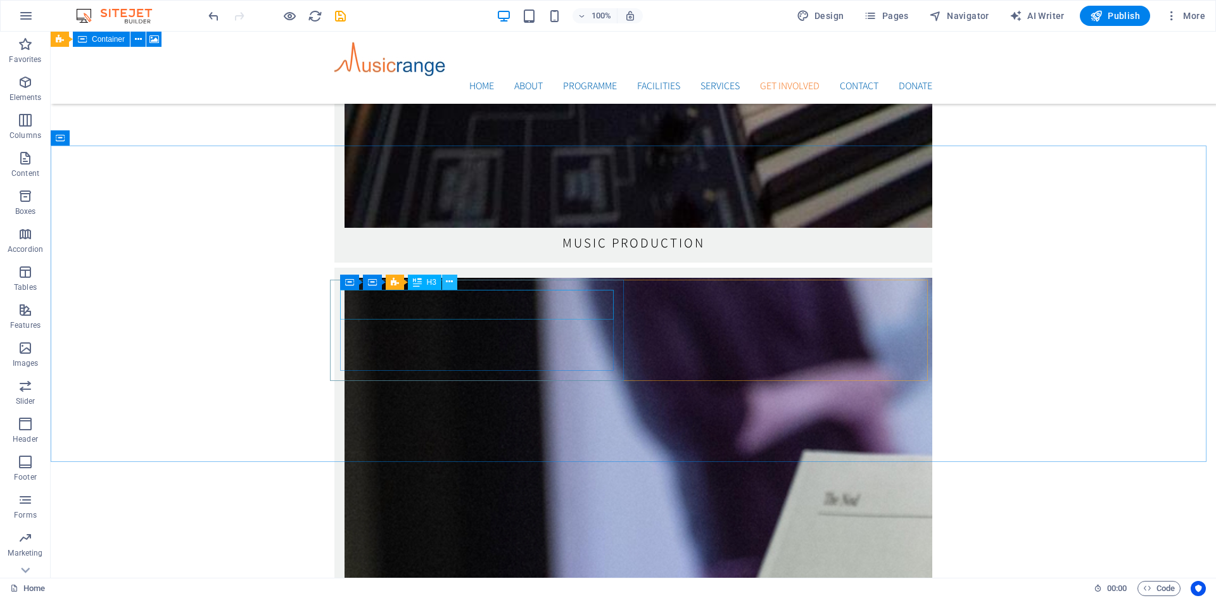
click at [452, 283] on icon at bounding box center [449, 281] width 7 height 13
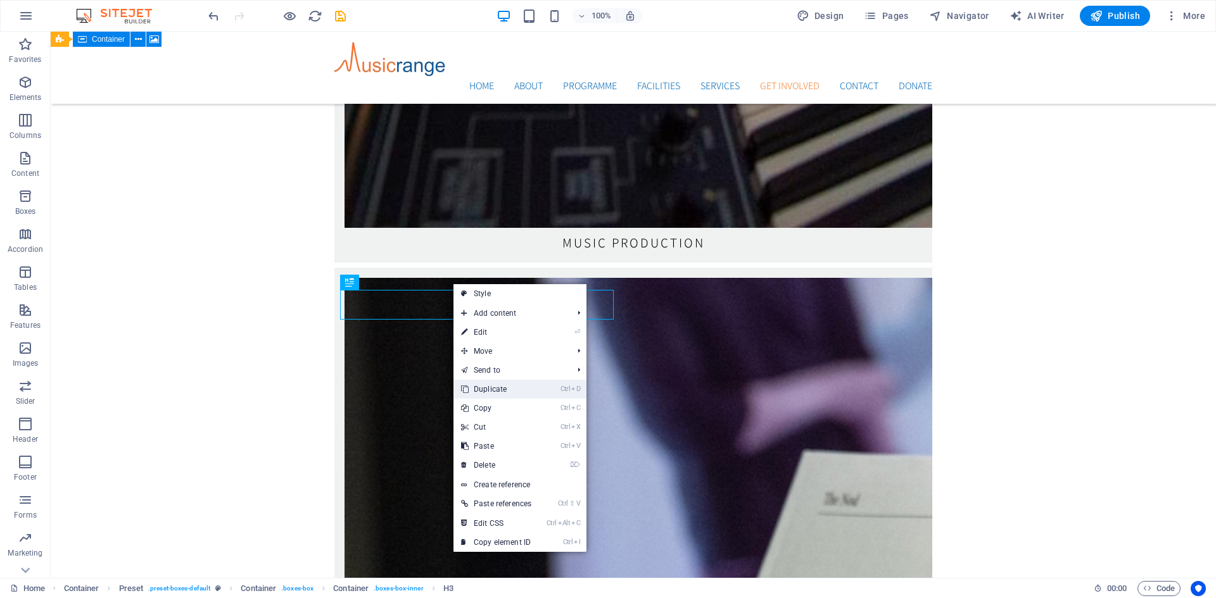
click at [498, 385] on link "Ctrl D Duplicate" at bounding box center [495, 389] width 85 height 19
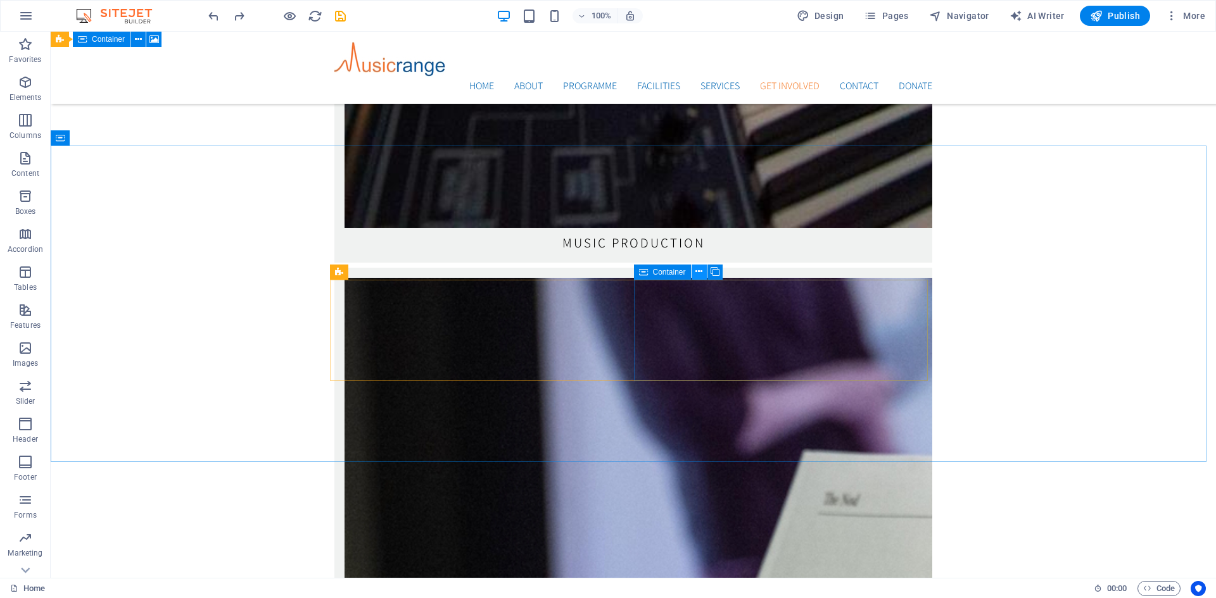
click at [698, 273] on icon at bounding box center [698, 271] width 7 height 13
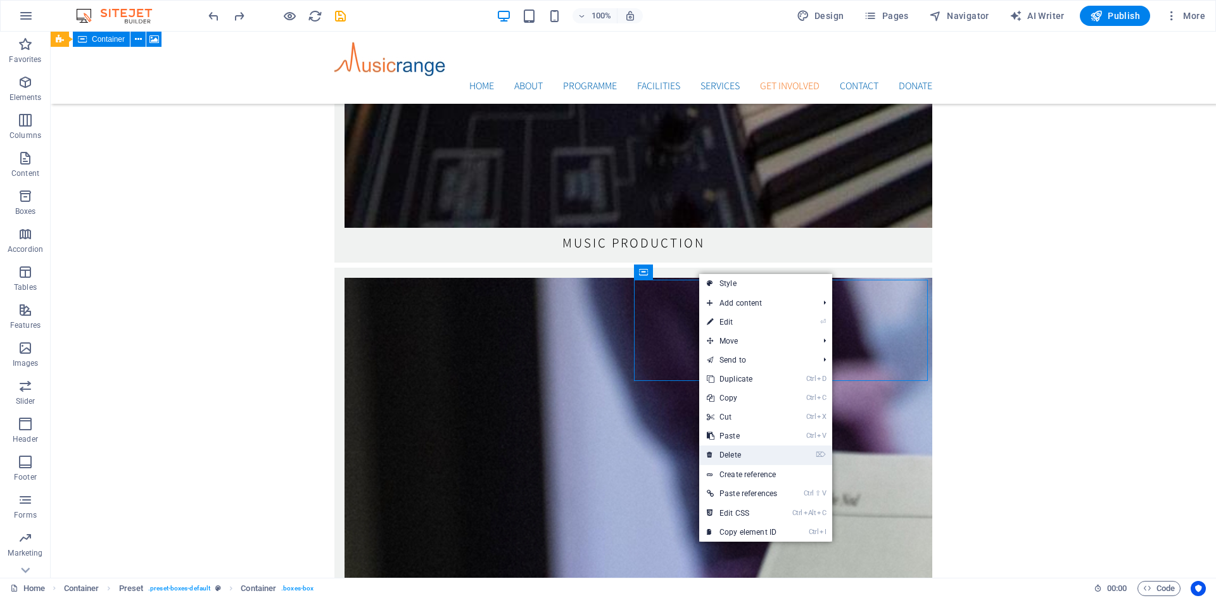
click at [724, 454] on link "⌦ Delete" at bounding box center [741, 455] width 85 height 19
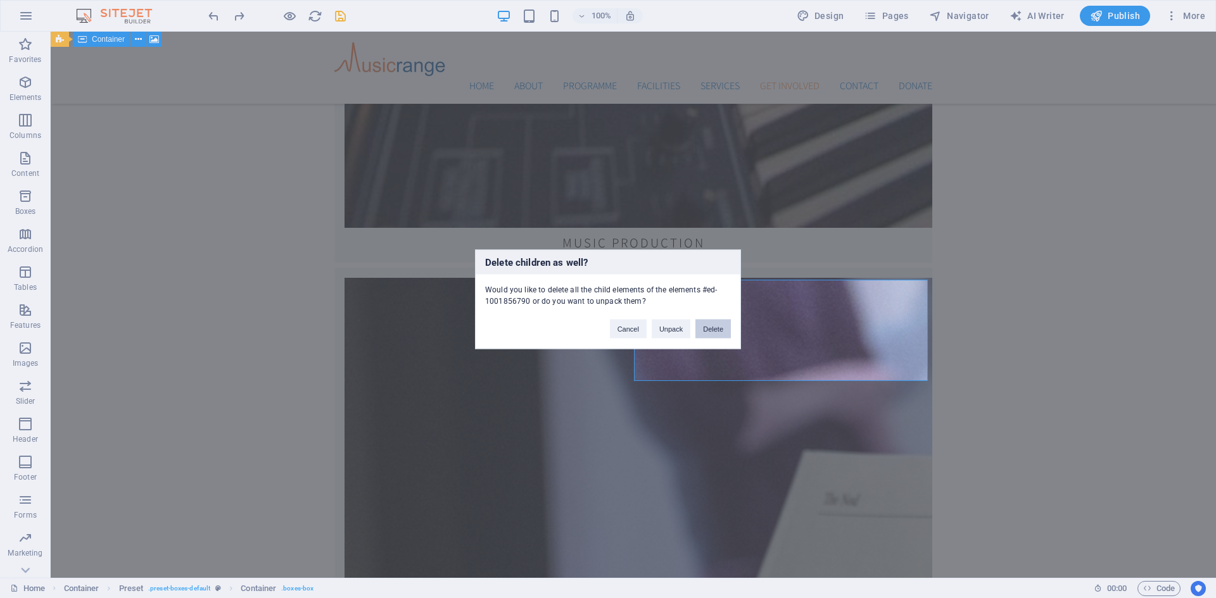
click at [717, 330] on button "Delete" at bounding box center [712, 328] width 35 height 19
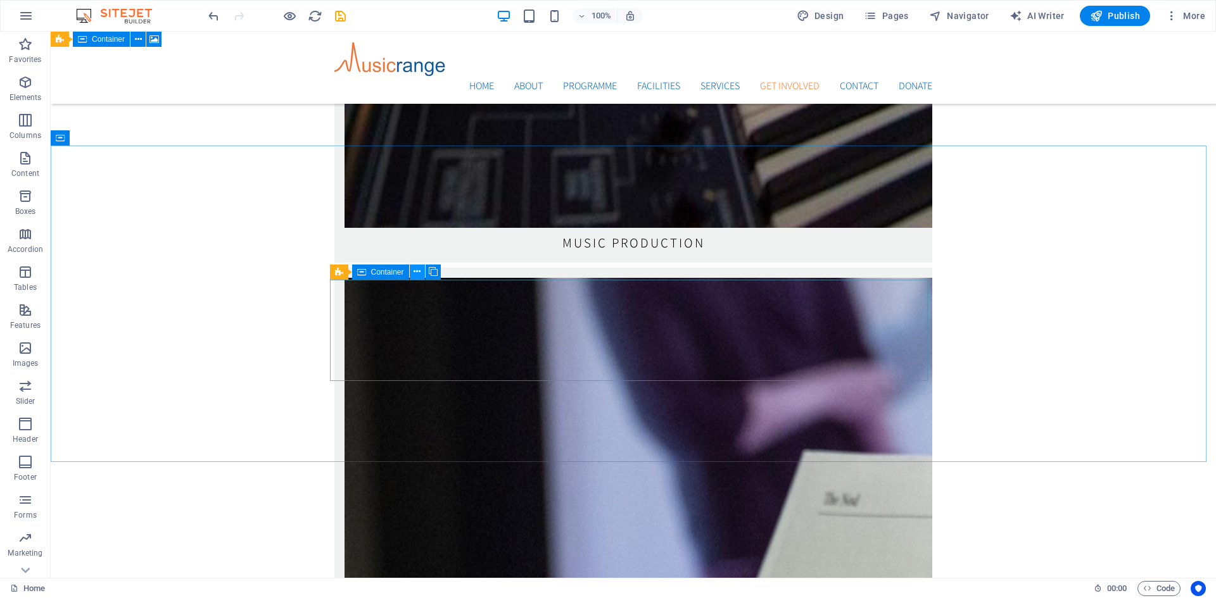
click at [416, 273] on icon at bounding box center [416, 271] width 7 height 13
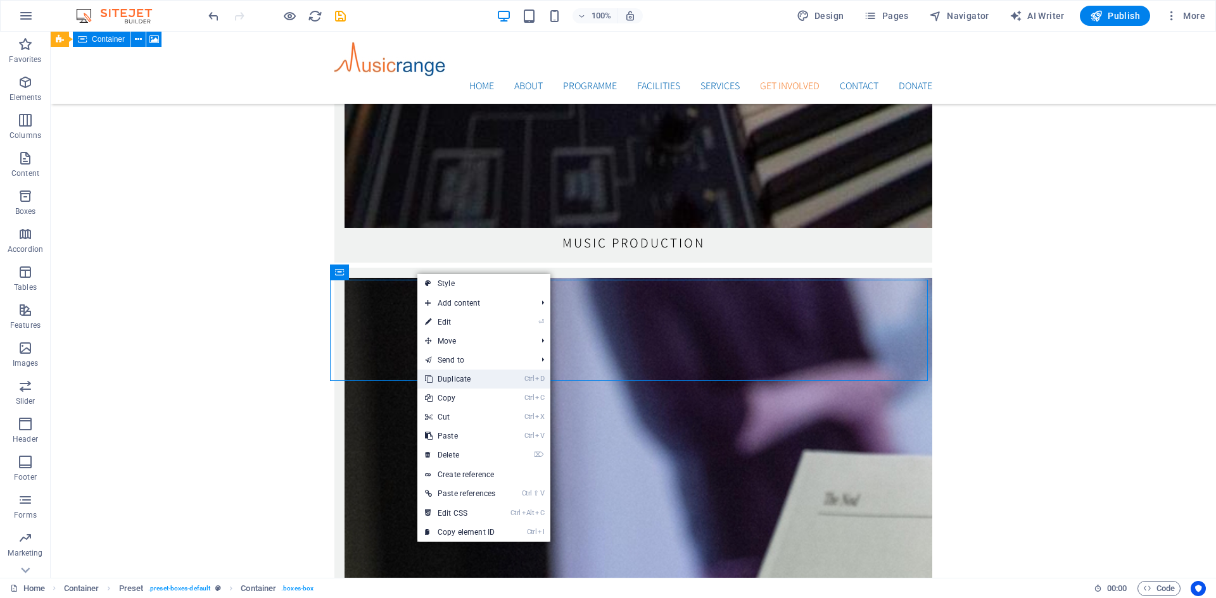
click at [455, 375] on link "Ctrl D Duplicate" at bounding box center [459, 379] width 85 height 19
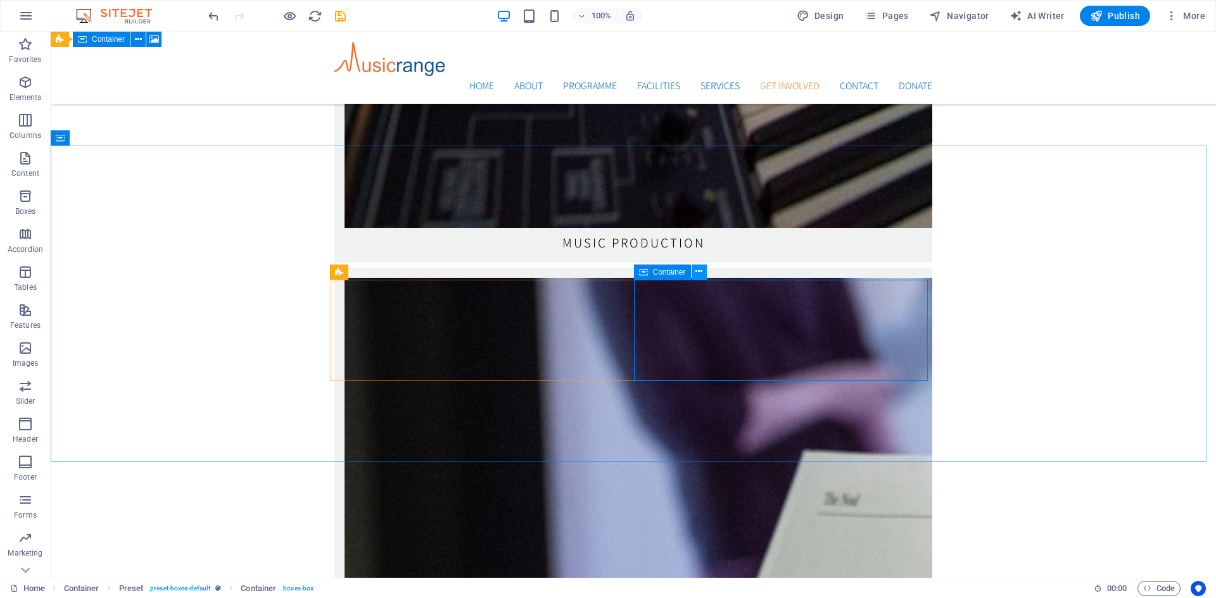
click at [700, 268] on icon at bounding box center [698, 271] width 7 height 13
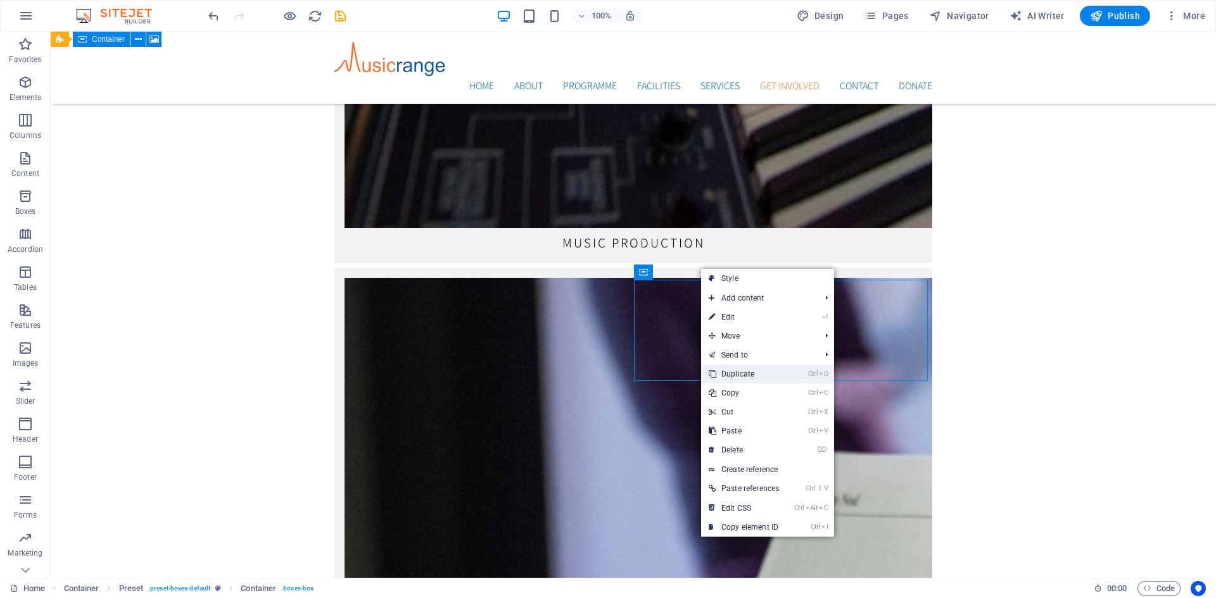
click at [747, 374] on link "Ctrl D Duplicate" at bounding box center [743, 374] width 85 height 19
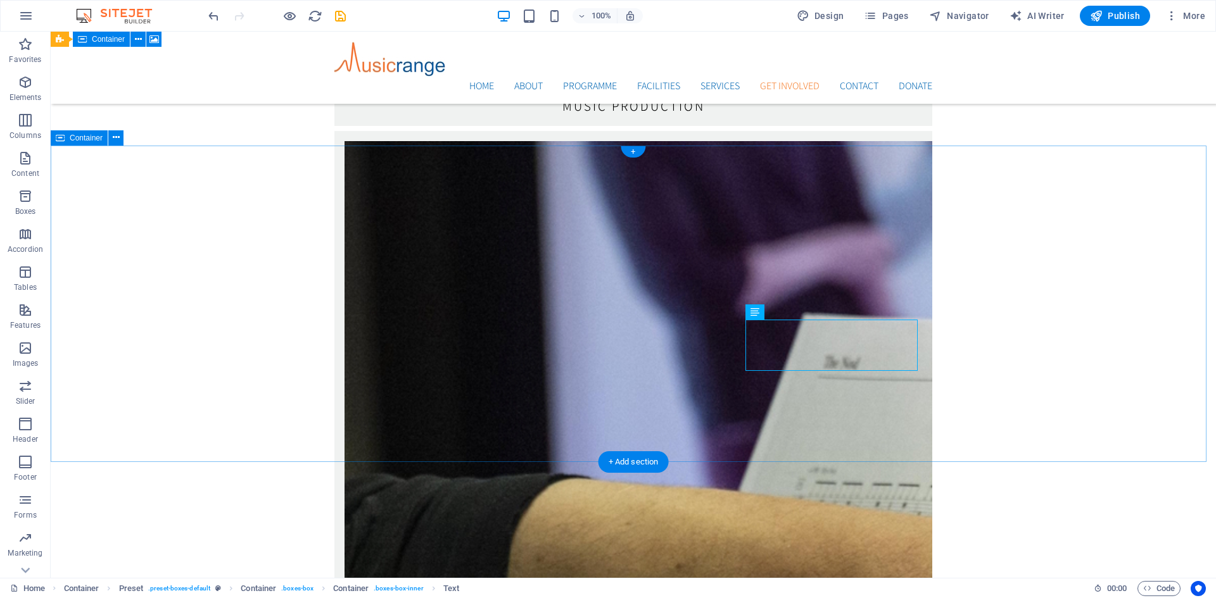
scroll to position [2940, 0]
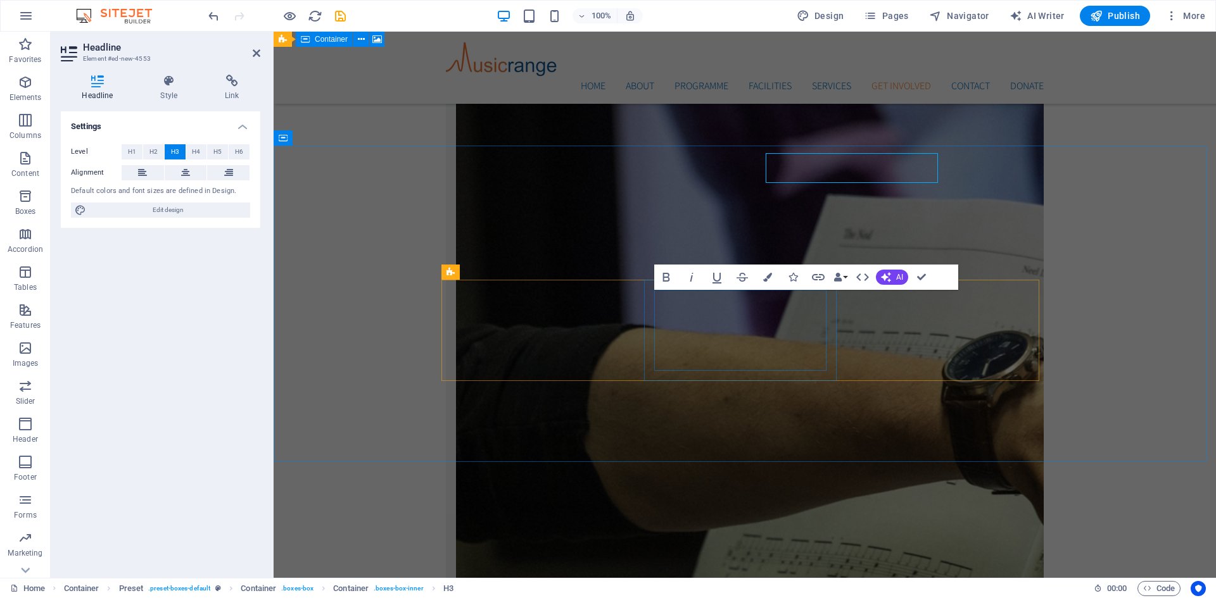
scroll to position [3077, 0]
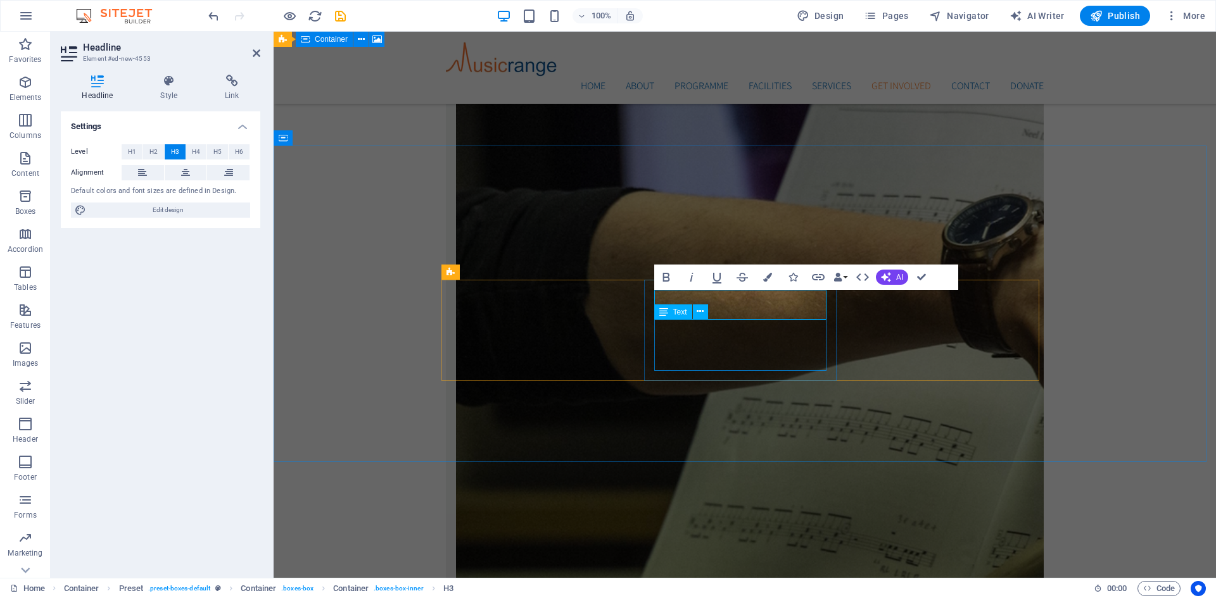
drag, startPoint x: 770, startPoint y: 347, endPoint x: 994, endPoint y: 347, distance: 224.1
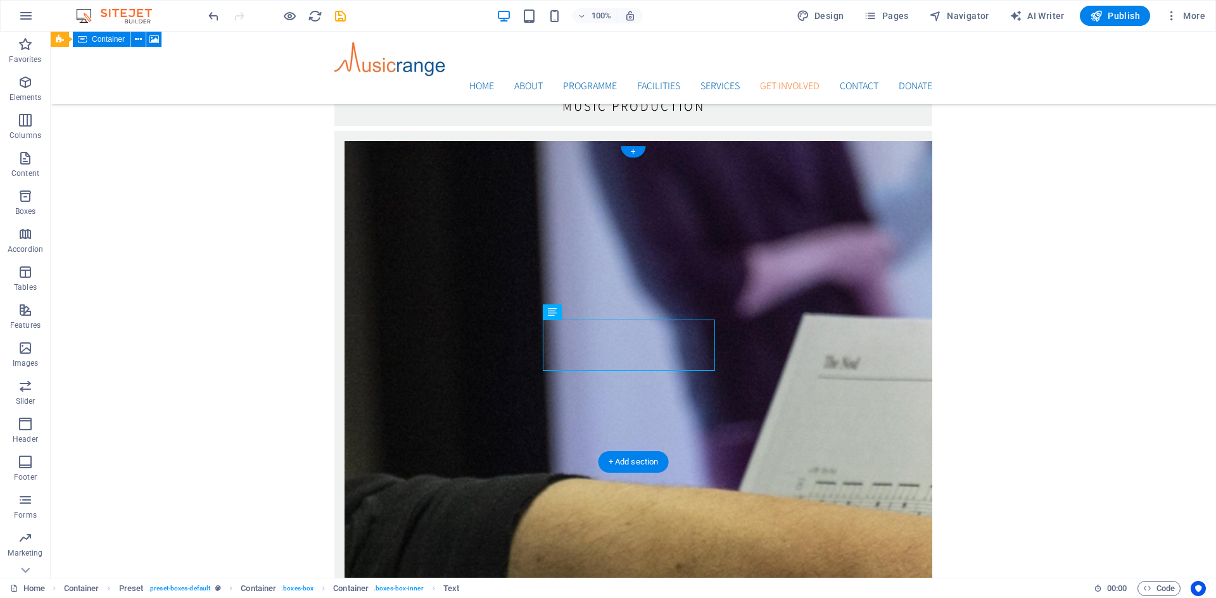
scroll to position [2940, 0]
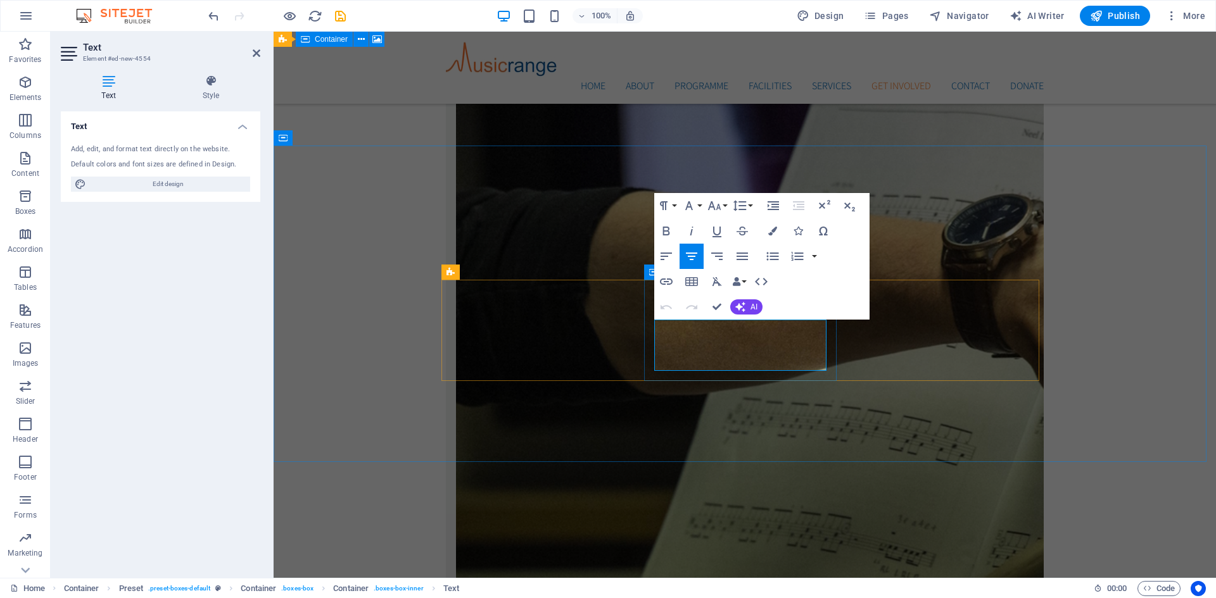
drag, startPoint x: 798, startPoint y: 361, endPoint x: 684, endPoint y: 352, distance: 114.3
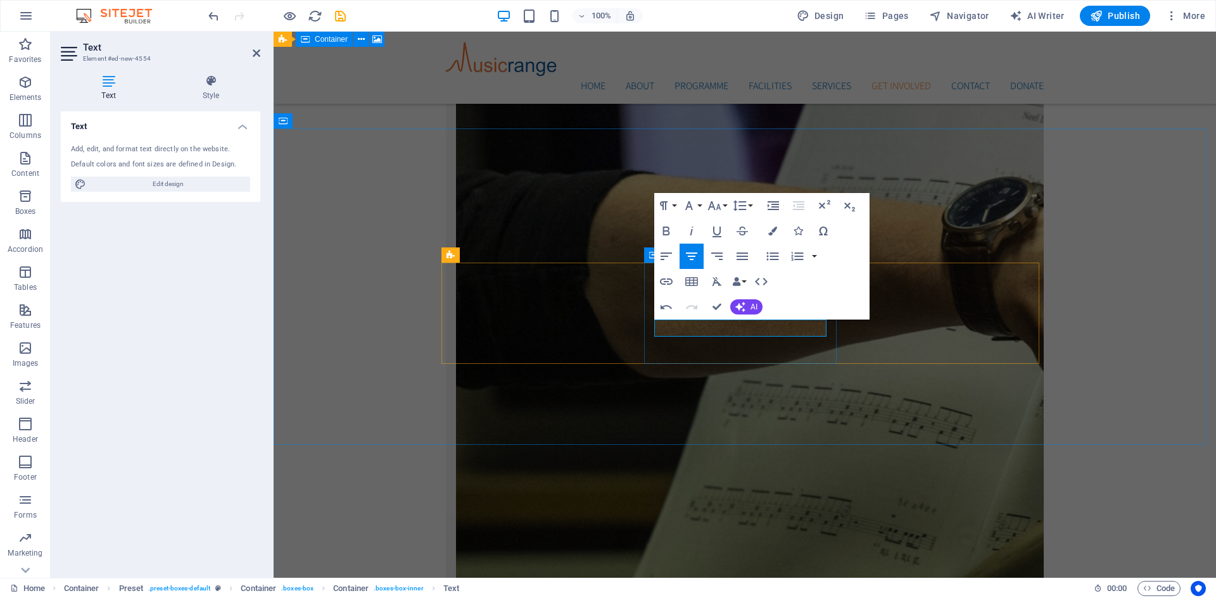
scroll to position [3085, 0]
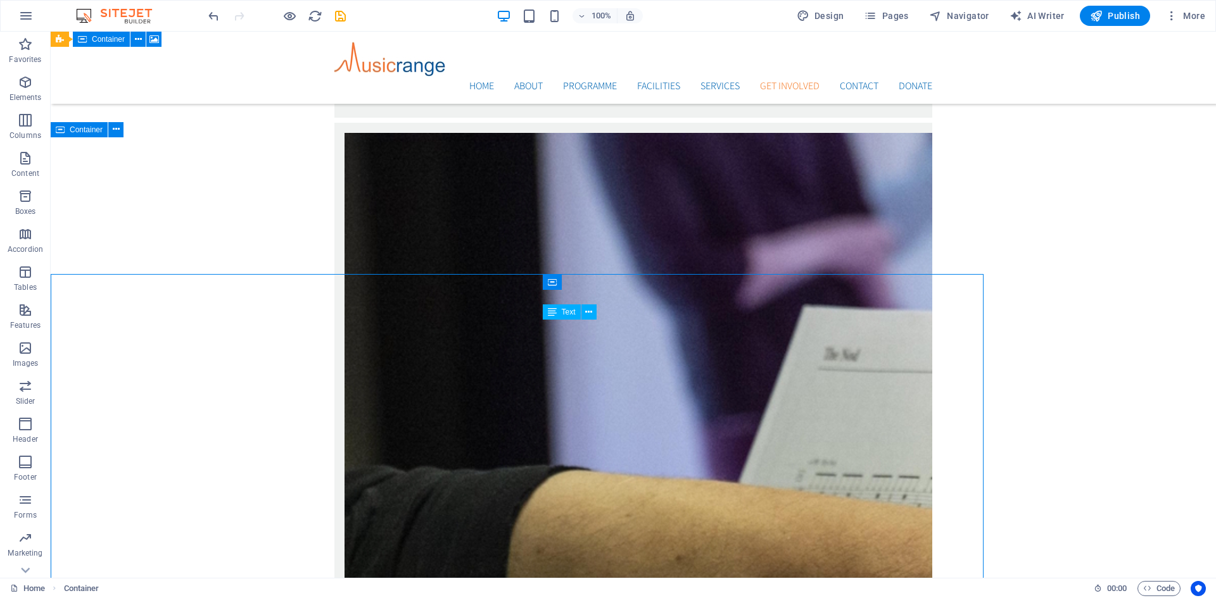
scroll to position [2949, 0]
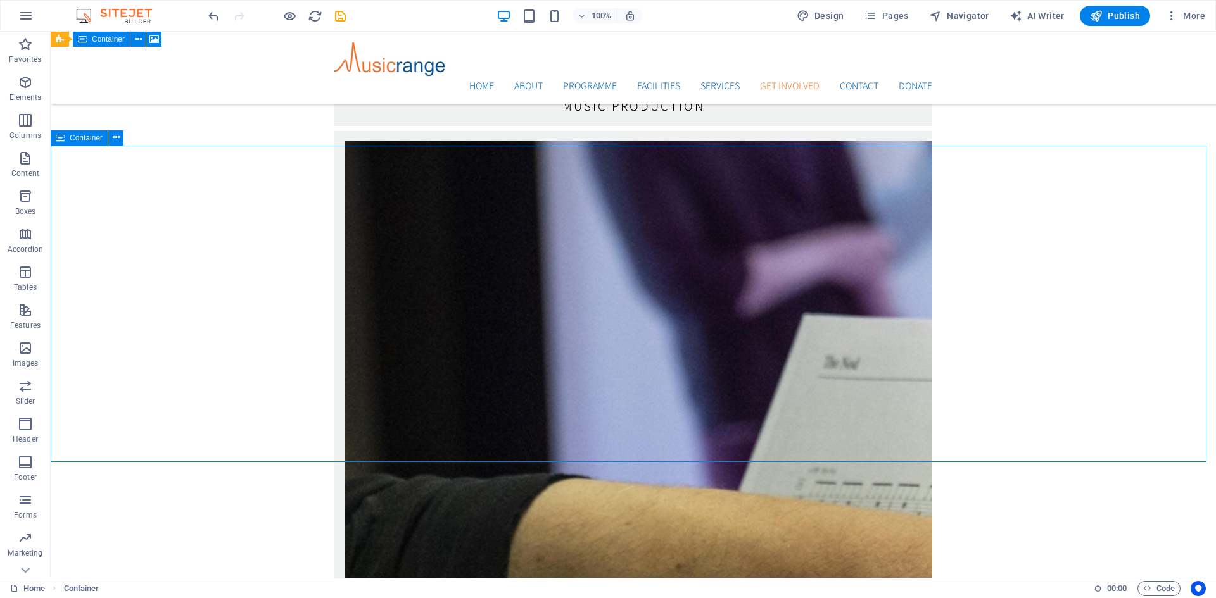
scroll to position [2940, 0]
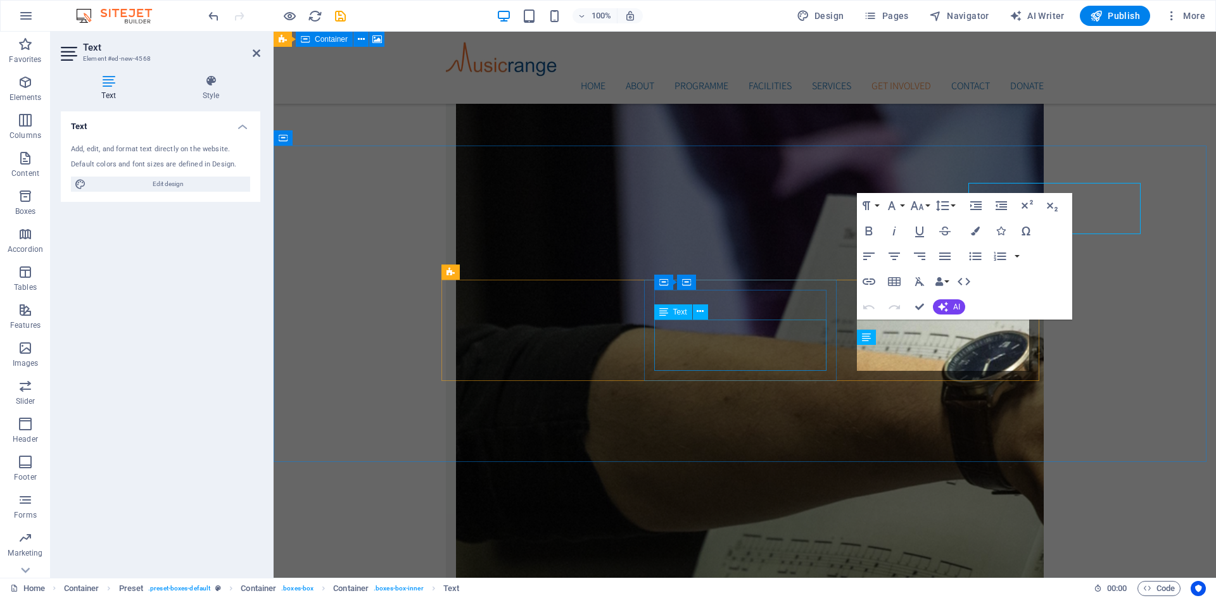
scroll to position [3077, 0]
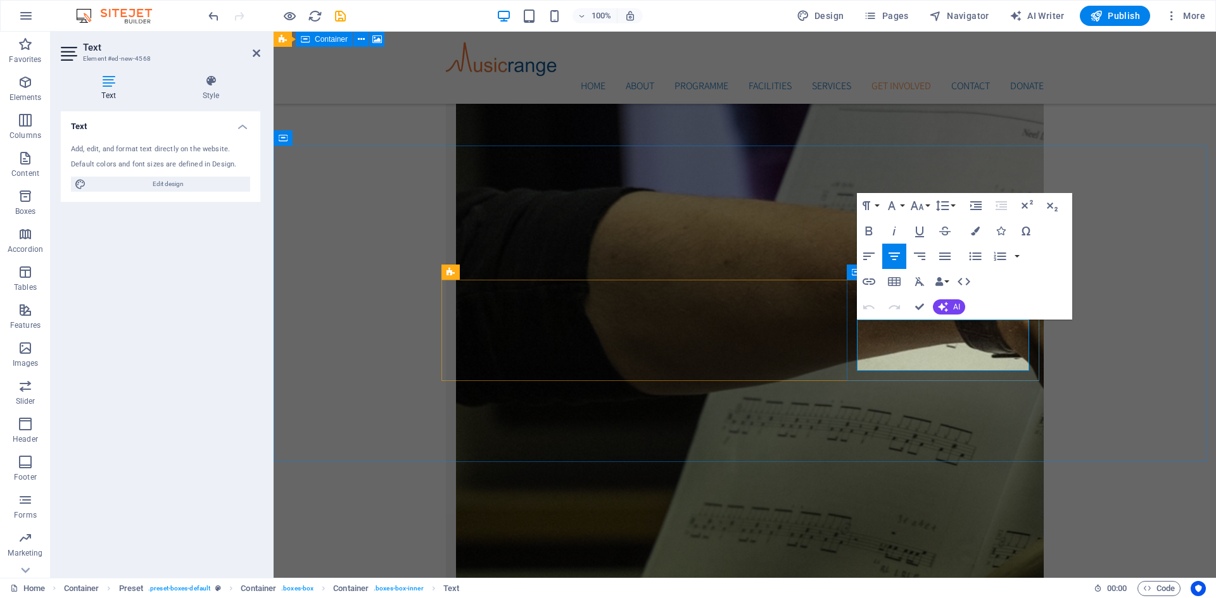
drag, startPoint x: 878, startPoint y: 327, endPoint x: 1004, endPoint y: 366, distance: 132.0
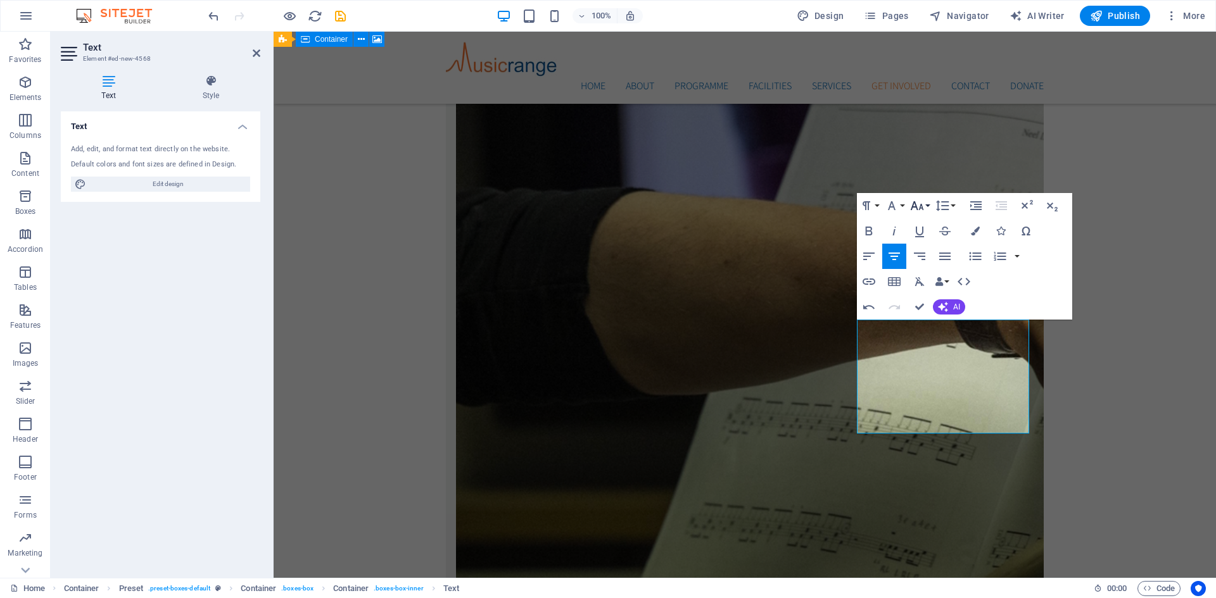
click at [928, 207] on button "Font Size" at bounding box center [919, 205] width 24 height 25
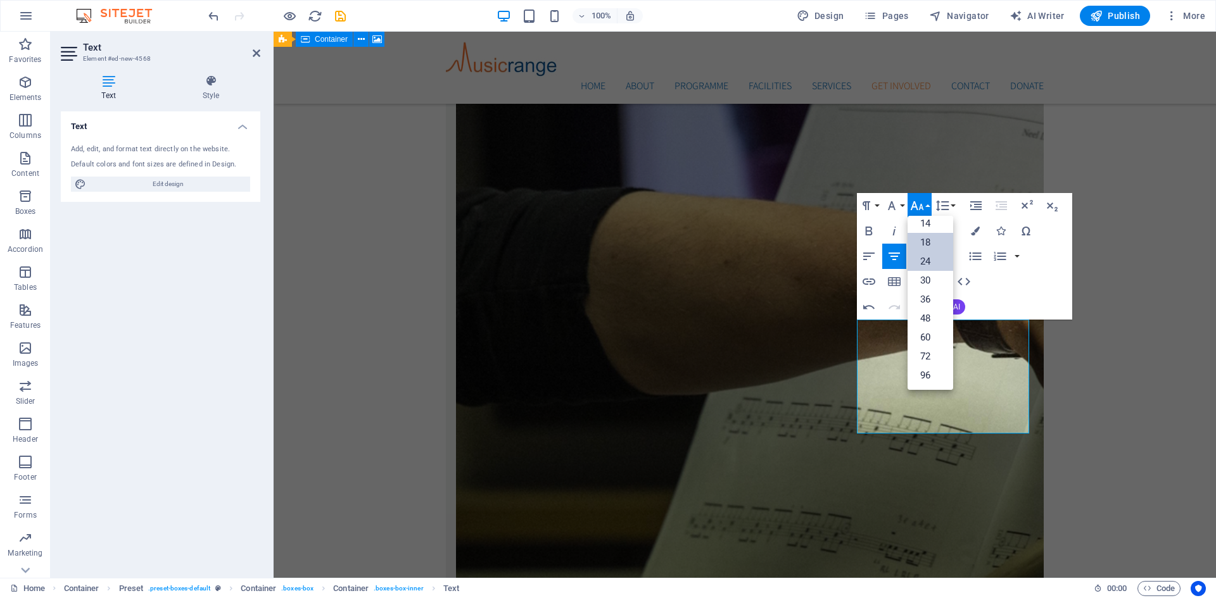
click at [930, 242] on link "18" at bounding box center [930, 242] width 46 height 19
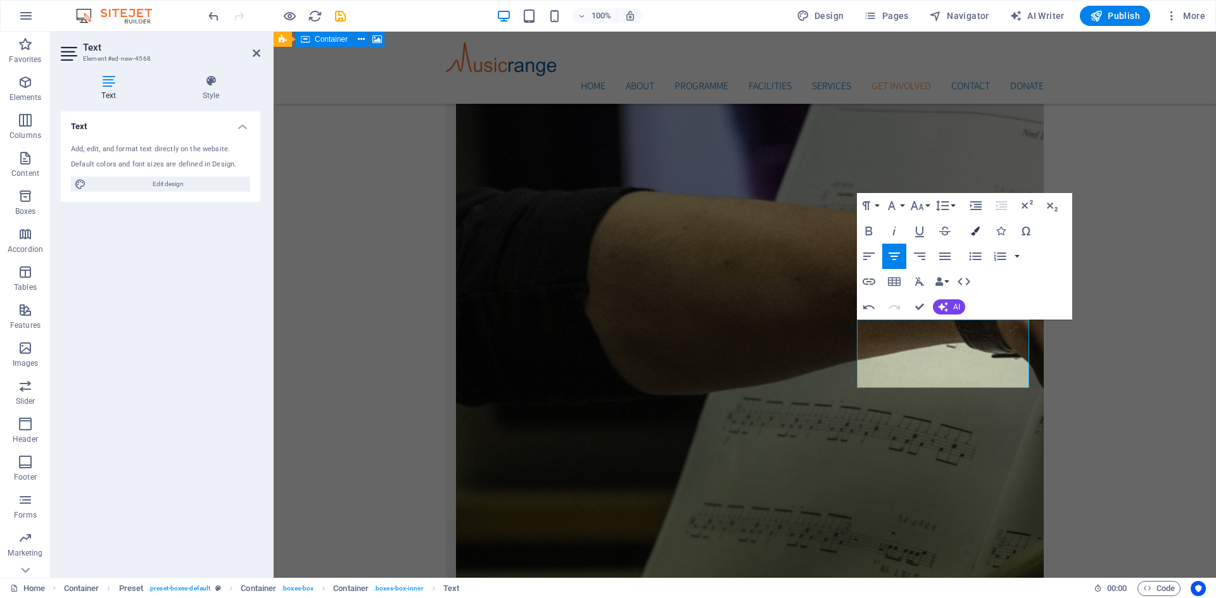
click at [971, 230] on icon "button" at bounding box center [975, 231] width 9 height 9
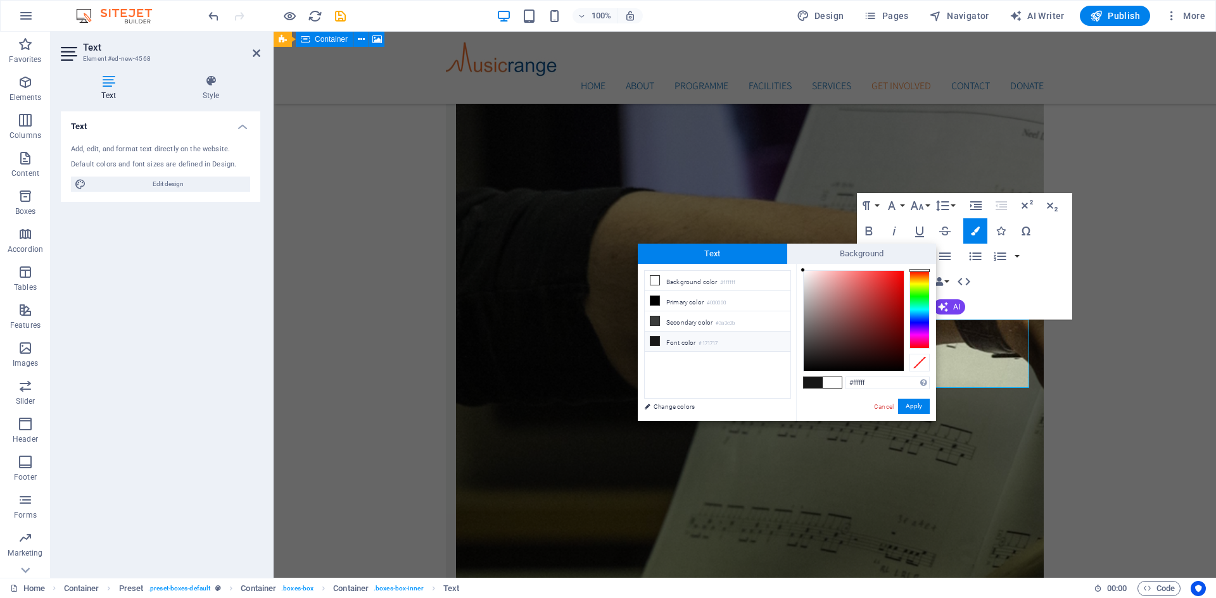
click at [814, 384] on span at bounding box center [813, 382] width 19 height 11
type input "#171717"
click at [906, 404] on button "Apply" at bounding box center [914, 406] width 32 height 15
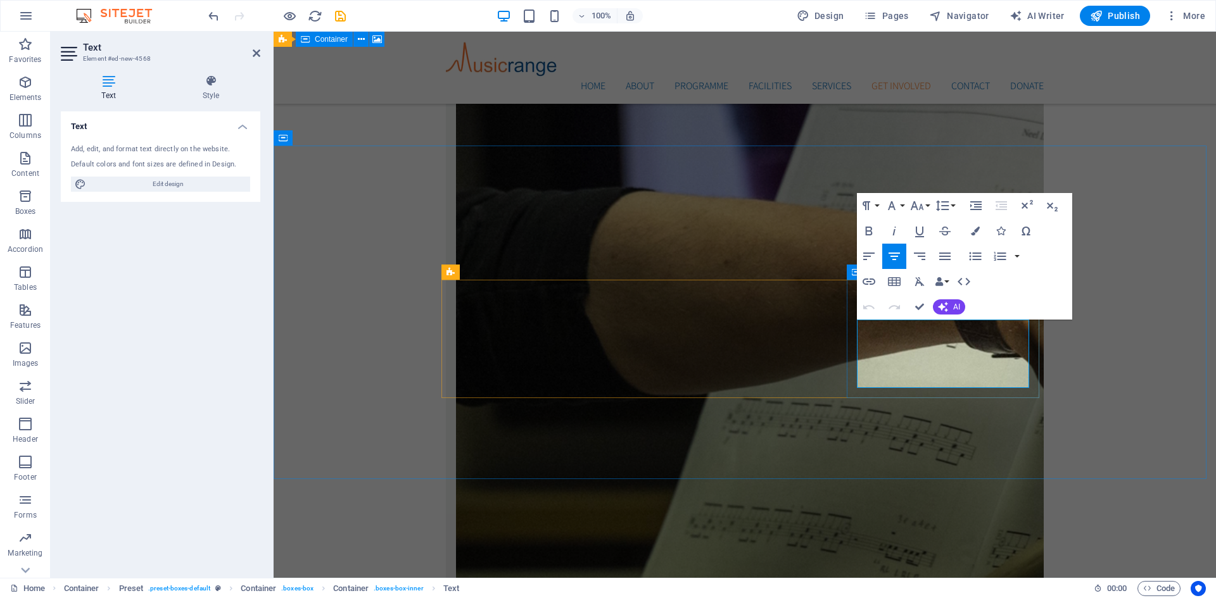
drag, startPoint x: 1019, startPoint y: 365, endPoint x: 879, endPoint y: 362, distance: 139.3
drag, startPoint x: 978, startPoint y: 331, endPoint x: 1008, endPoint y: 382, distance: 59.1
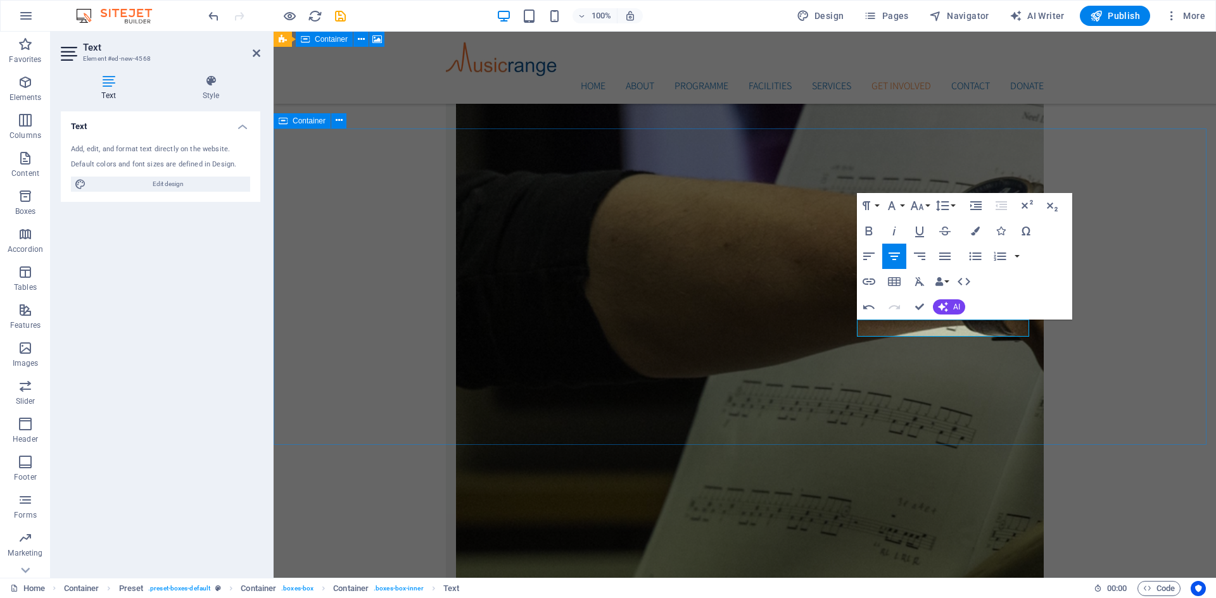
scroll to position [3087, 0]
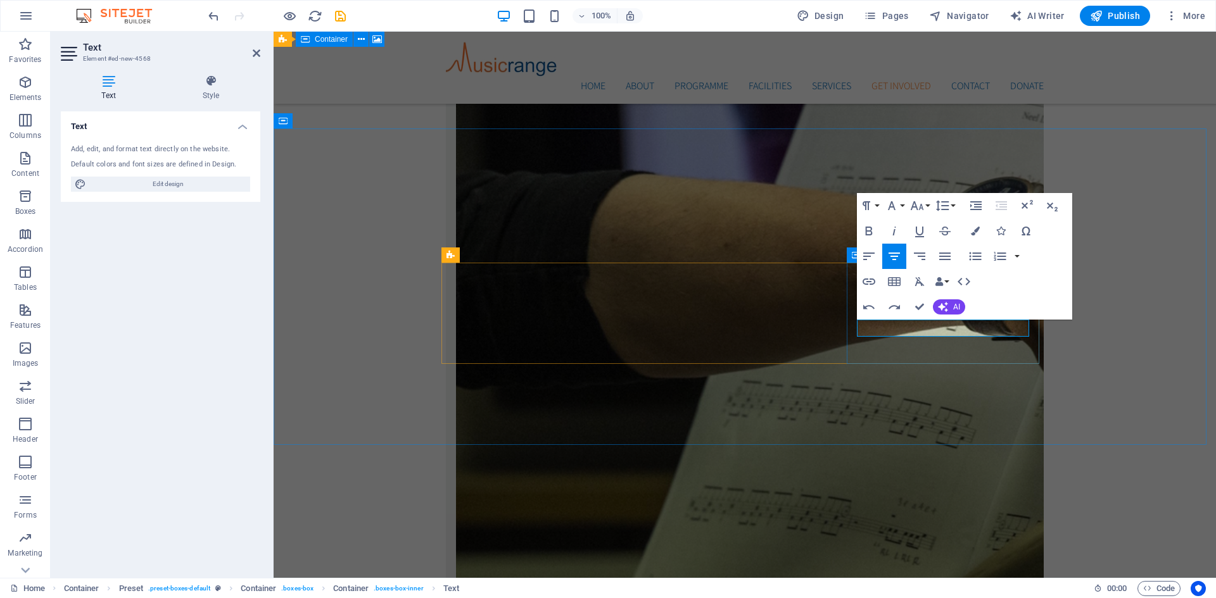
scroll to position [3077, 0]
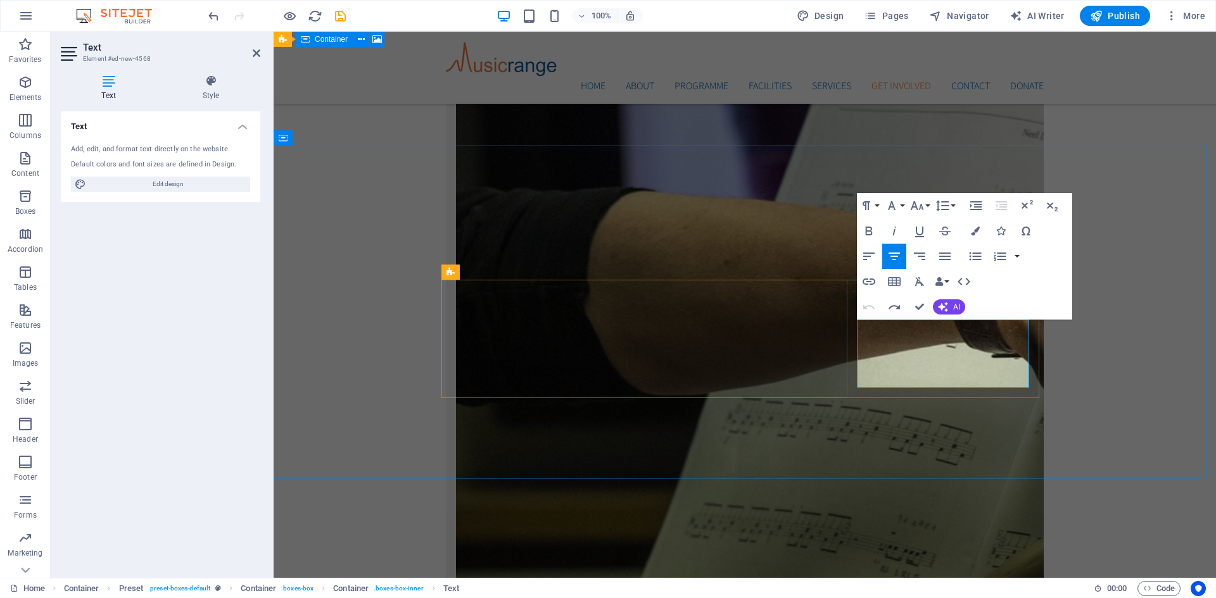
drag, startPoint x: 1023, startPoint y: 383, endPoint x: 866, endPoint y: 377, distance: 156.5
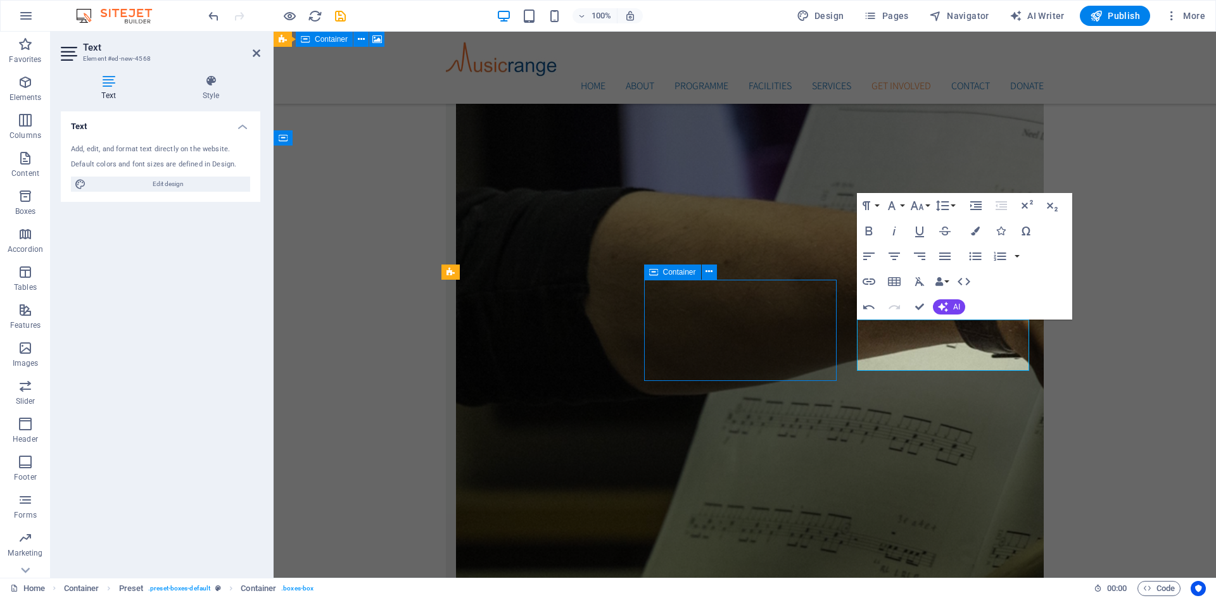
scroll to position [2940, 0]
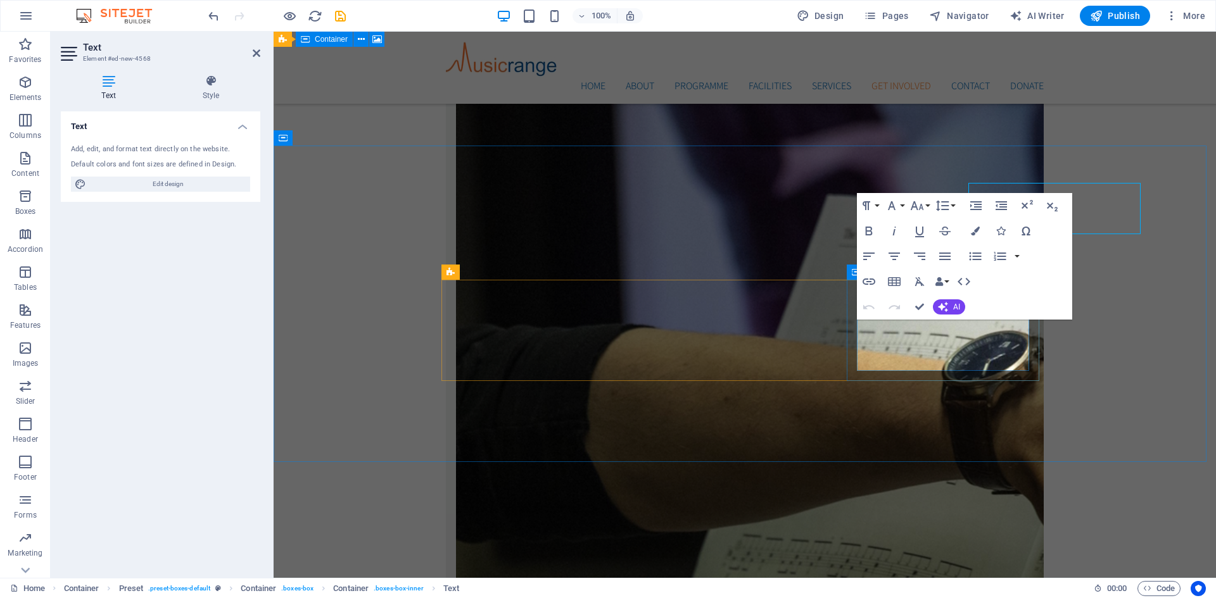
scroll to position [3077, 0]
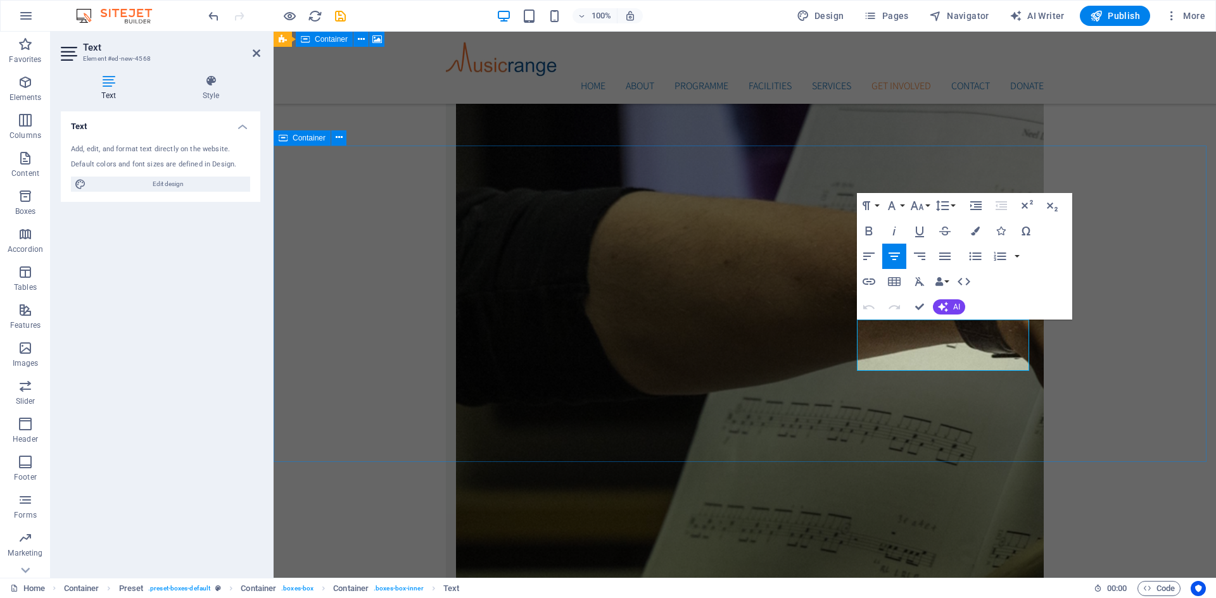
drag, startPoint x: 937, startPoint y: 363, endPoint x: 1043, endPoint y: 369, distance: 106.5
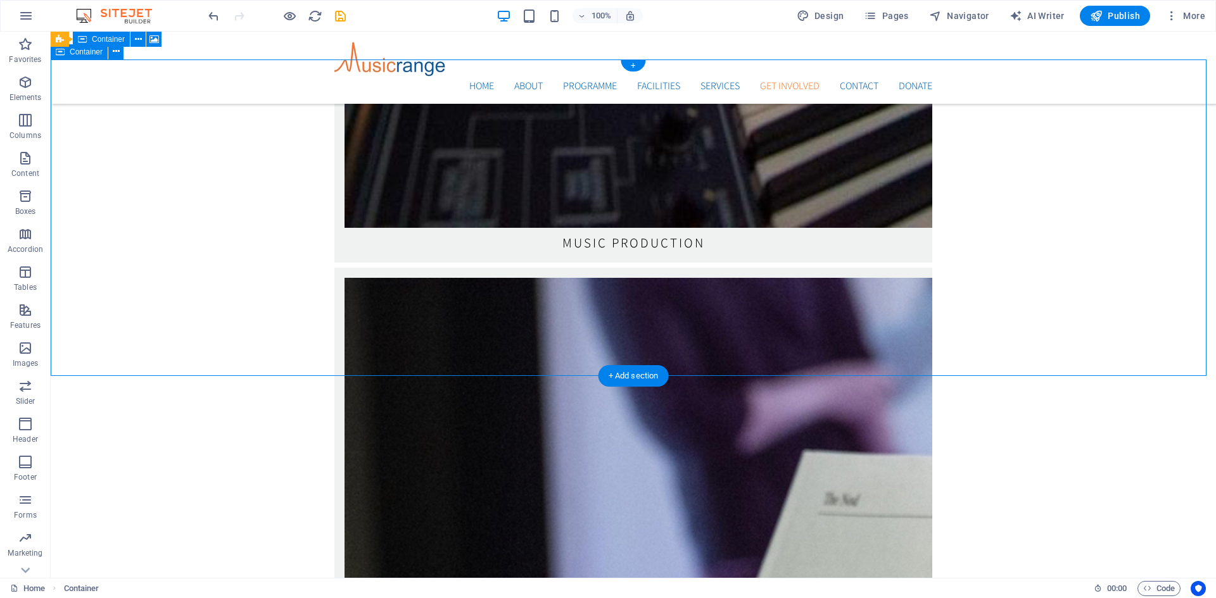
scroll to position [3067, 0]
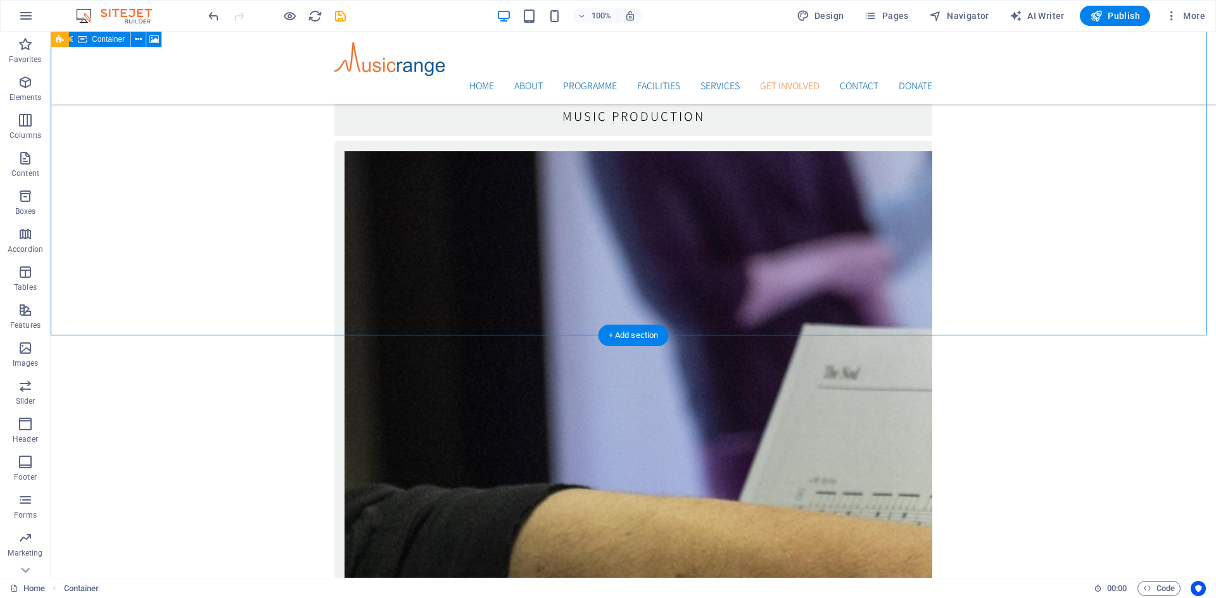
click at [342, 14] on icon "save" at bounding box center [340, 16] width 15 height 15
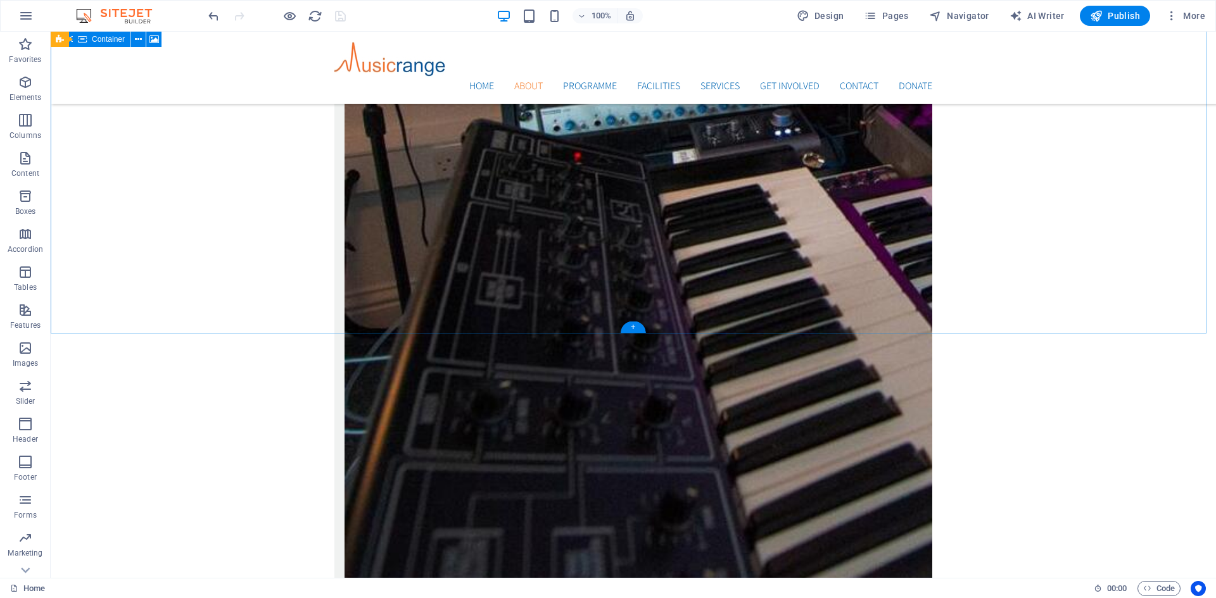
scroll to position [2751, 0]
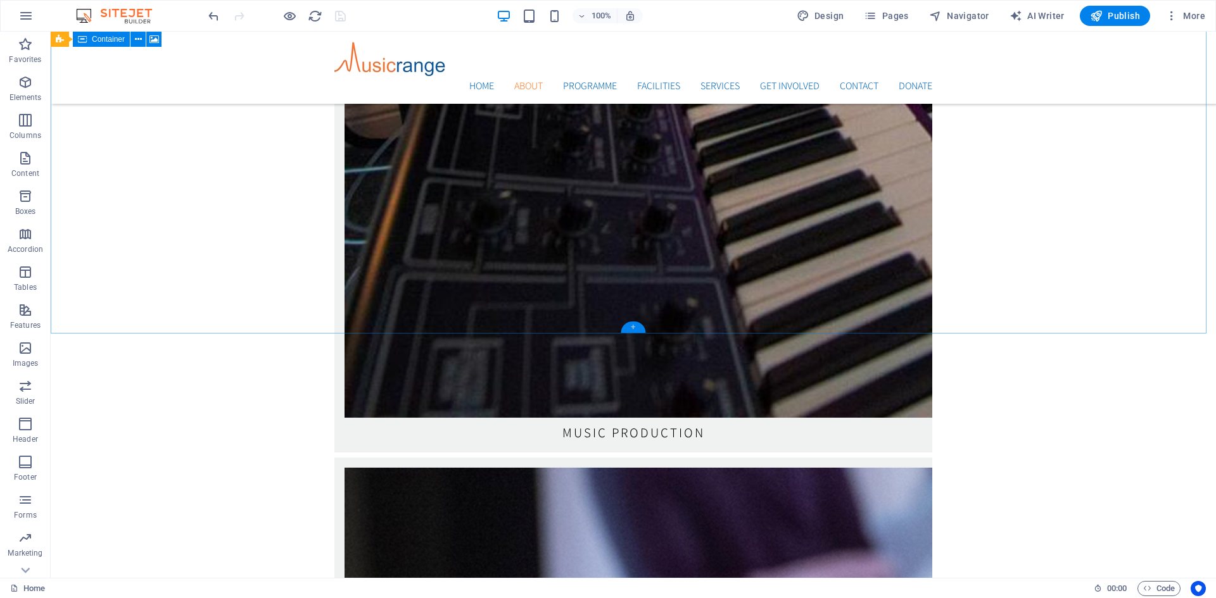
click at [637, 325] on div "+" at bounding box center [633, 327] width 25 height 11
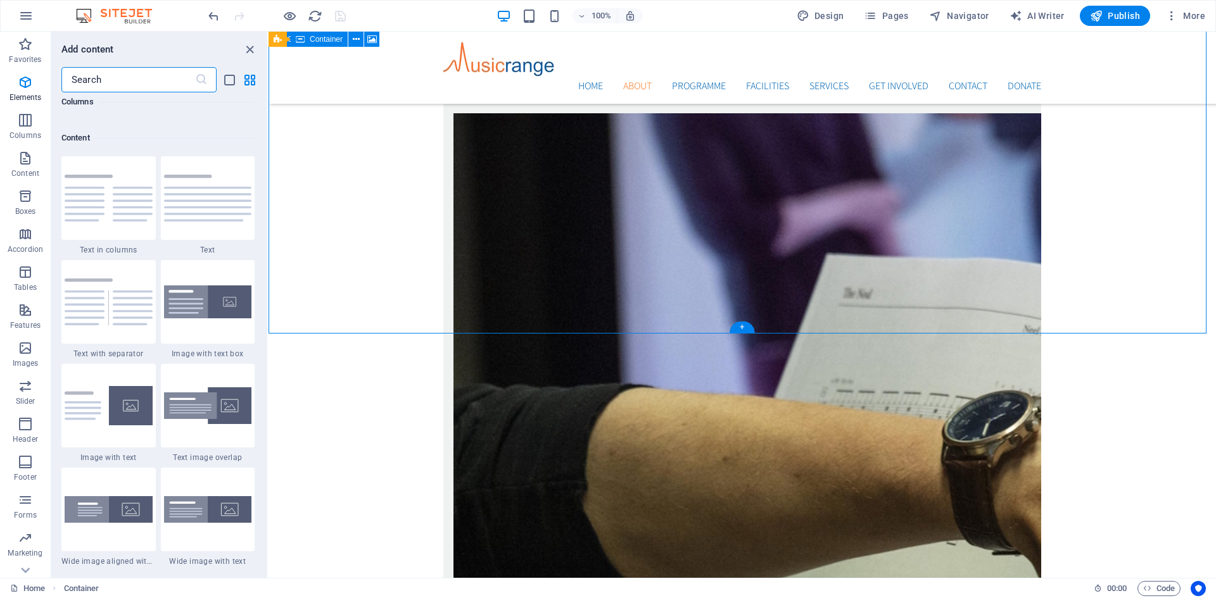
scroll to position [2216, 0]
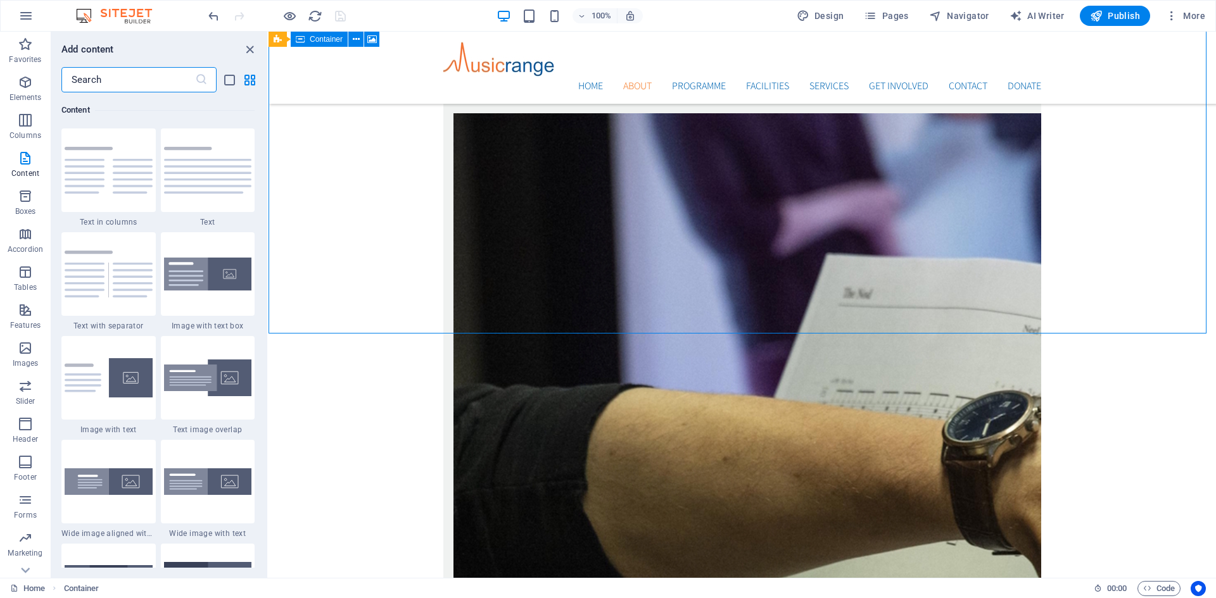
click at [144, 84] on input "text" at bounding box center [128, 79] width 134 height 25
type input "b"
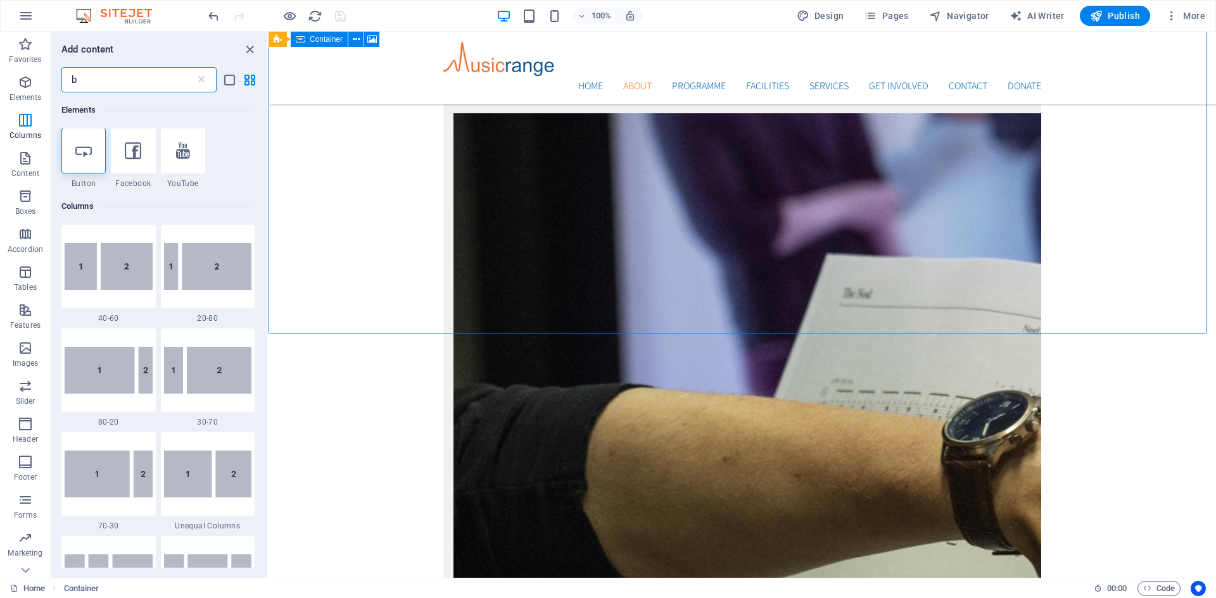
scroll to position [0, 0]
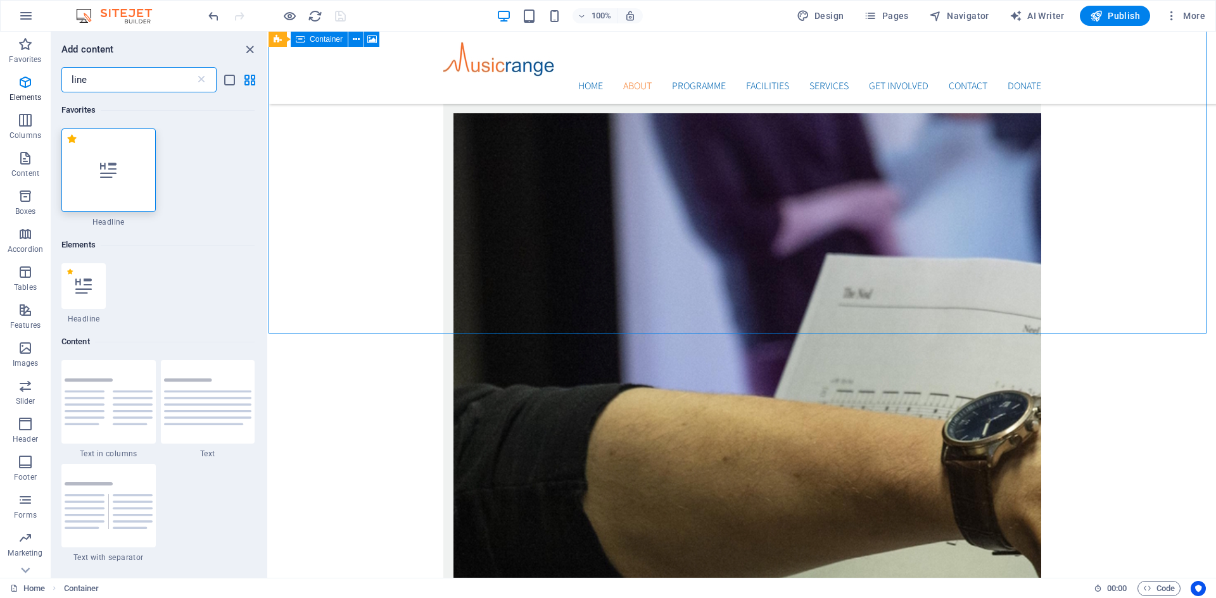
drag, startPoint x: 143, startPoint y: 86, endPoint x: 52, endPoint y: 78, distance: 91.5
click at [52, 78] on div "line ​" at bounding box center [159, 79] width 216 height 25
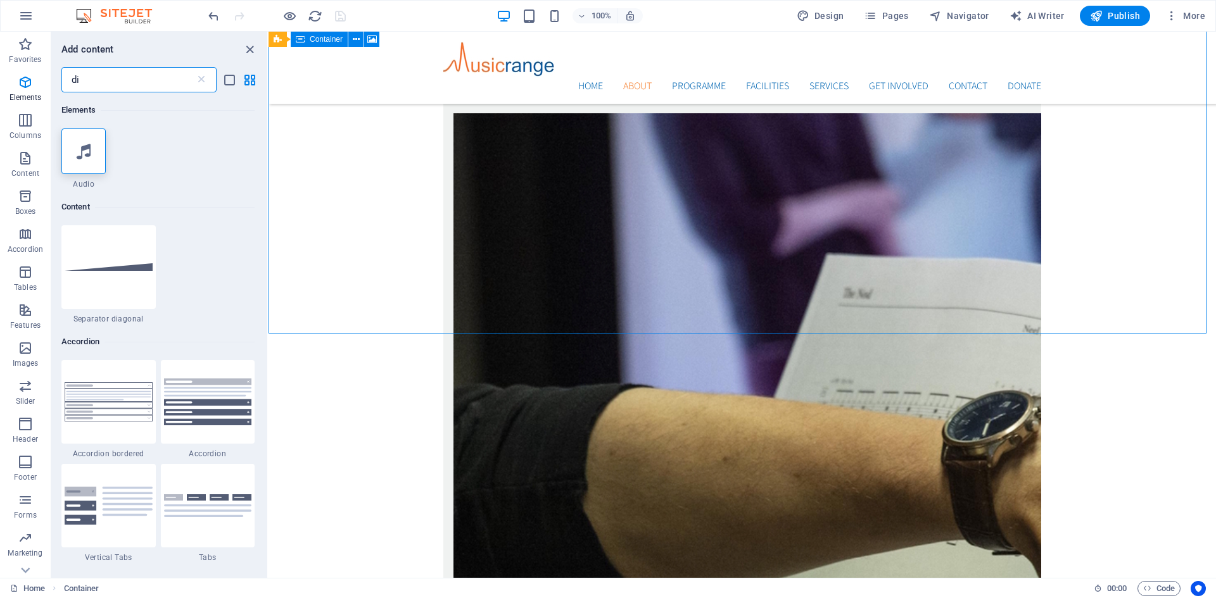
type input "d"
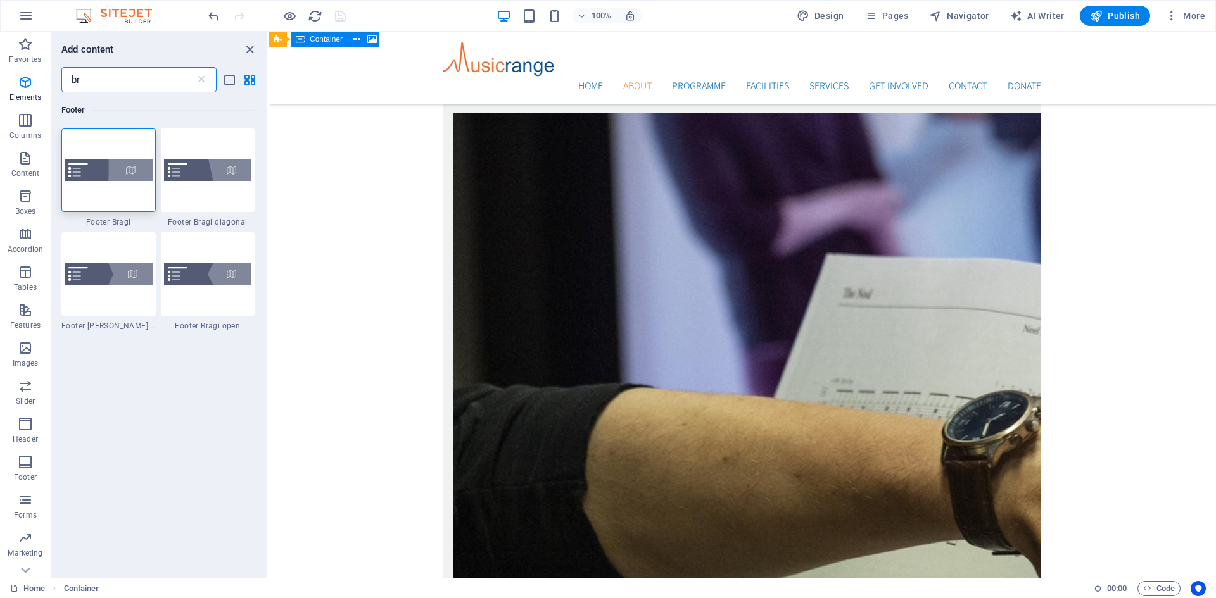
type input "b"
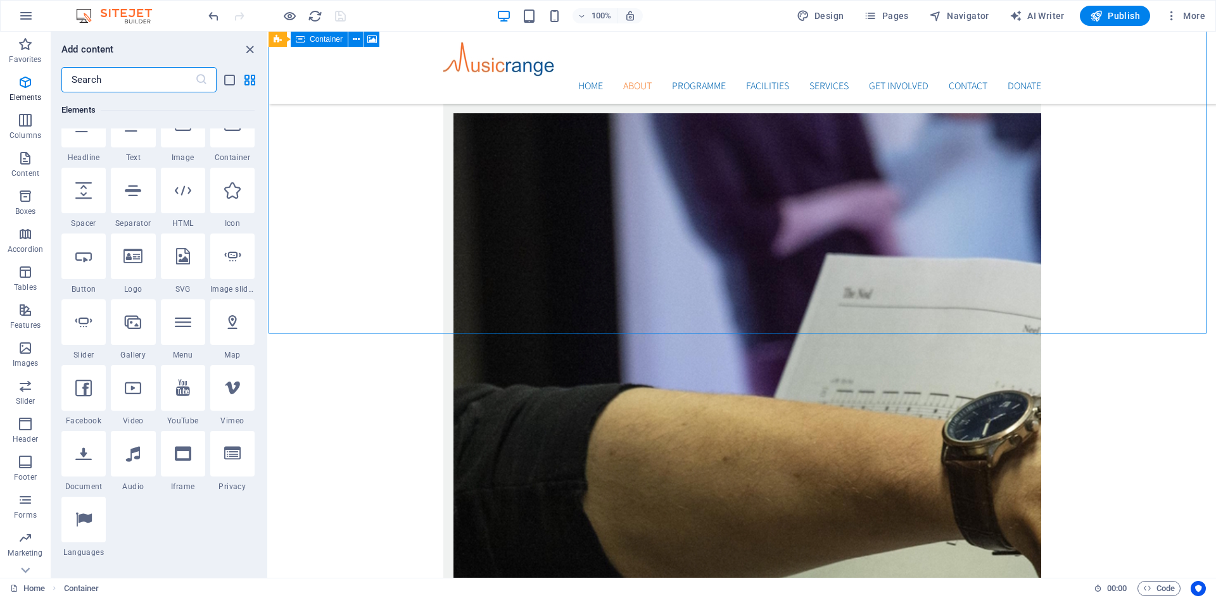
scroll to position [190, 0]
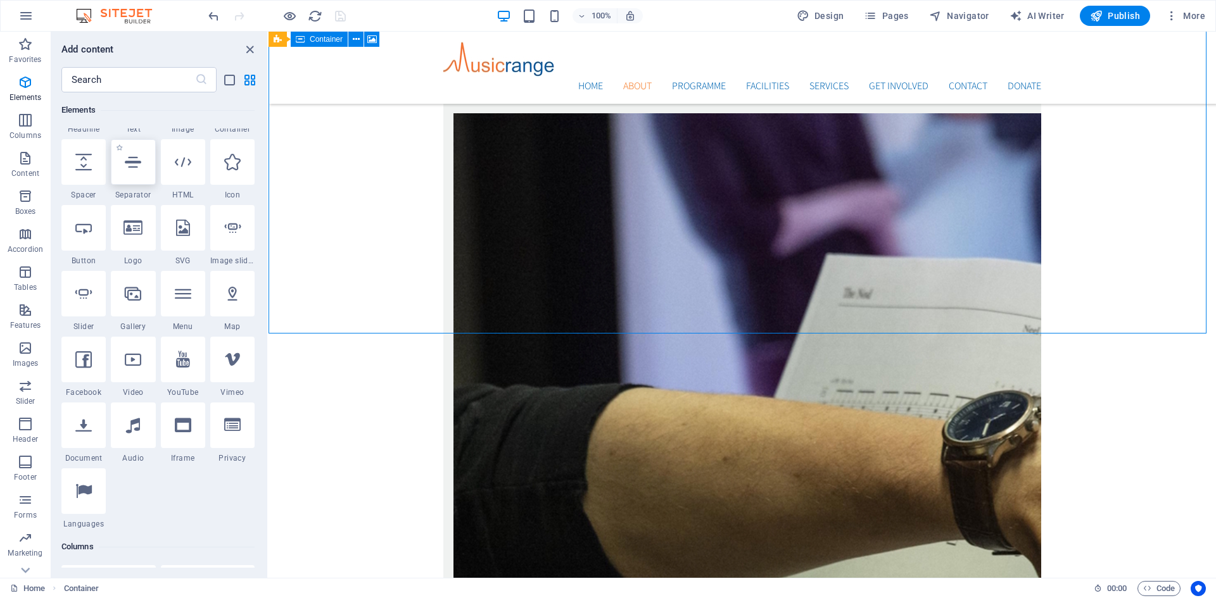
click at [129, 167] on icon at bounding box center [133, 162] width 16 height 16
select select "%"
select select "px"
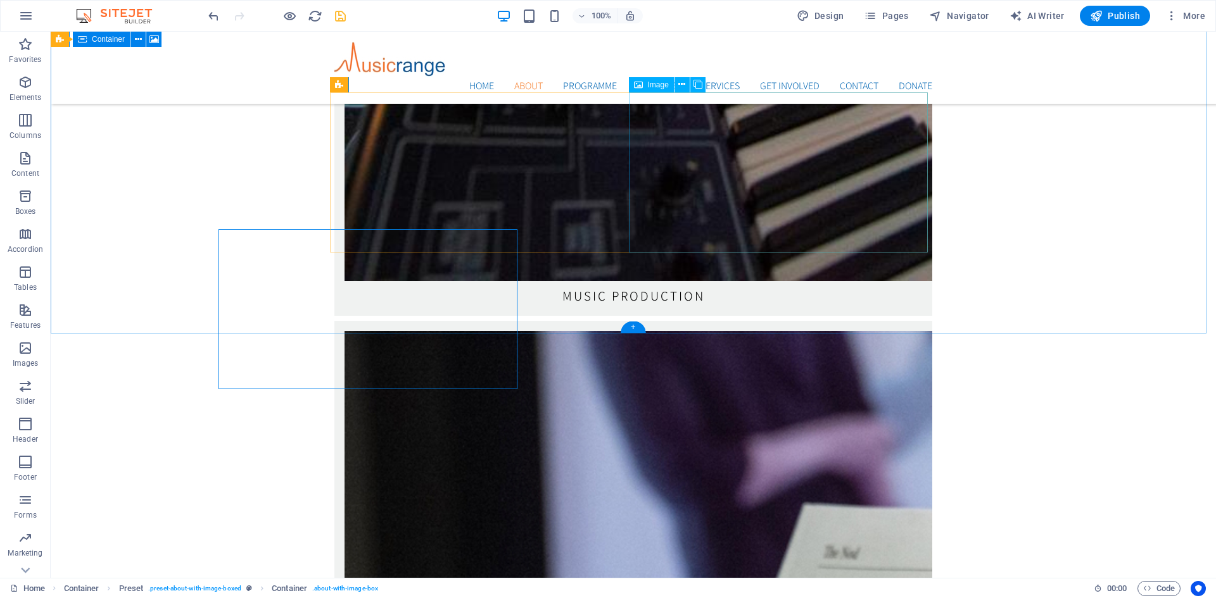
scroll to position [2751, 0]
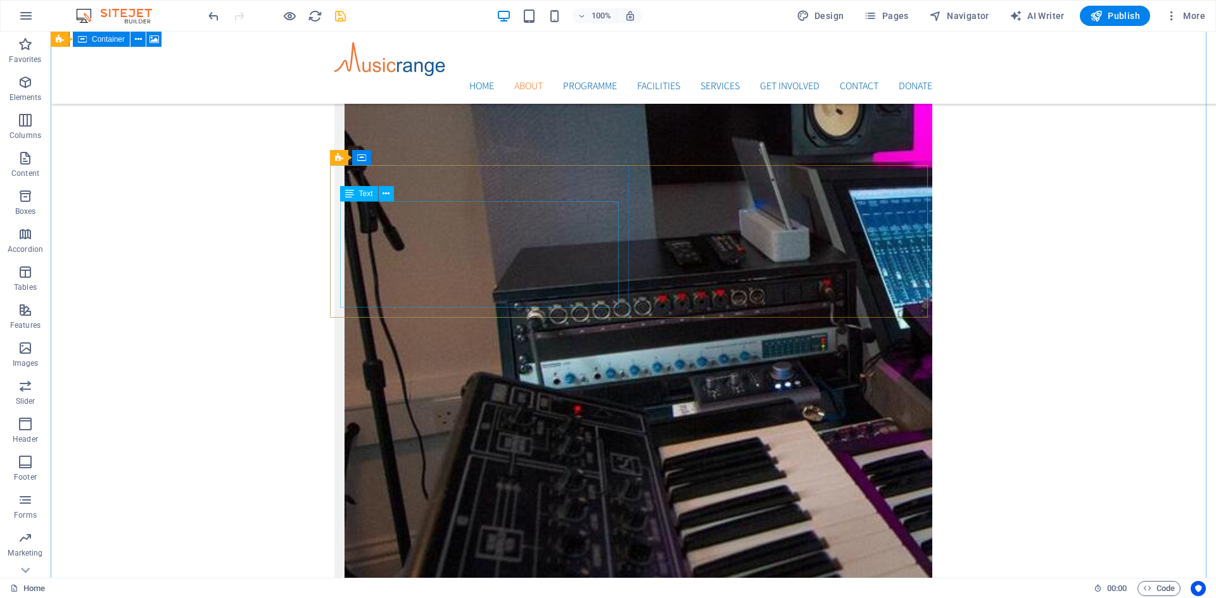
scroll to position [2117, 0]
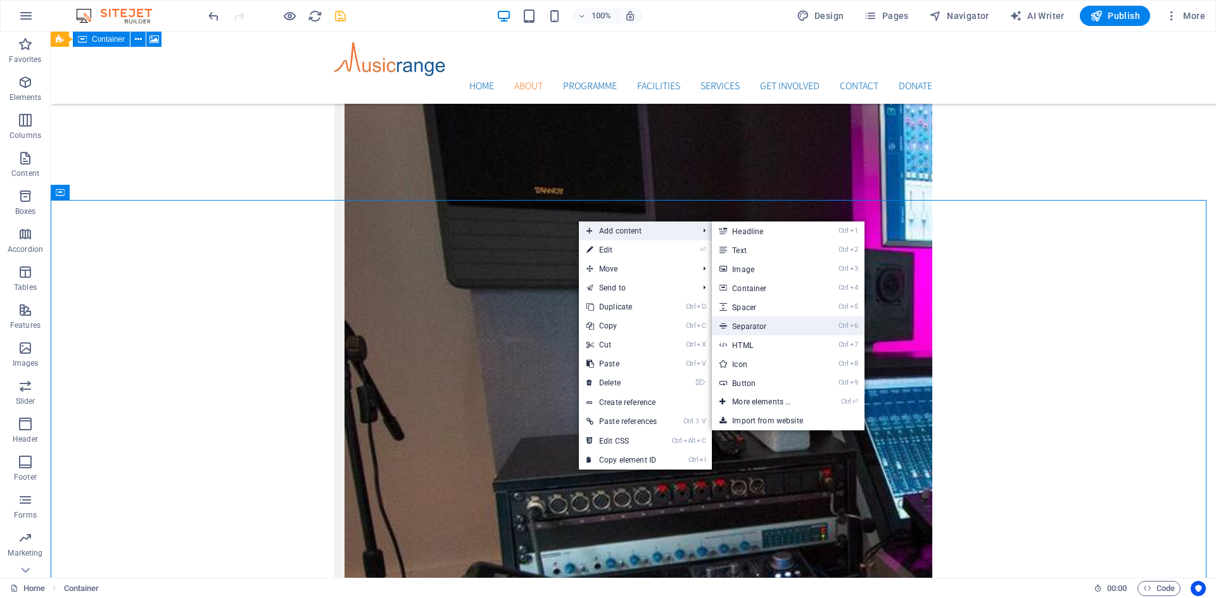
click at [763, 323] on link "Ctrl 6 Separator" at bounding box center [764, 326] width 104 height 19
select select "%"
select select "px"
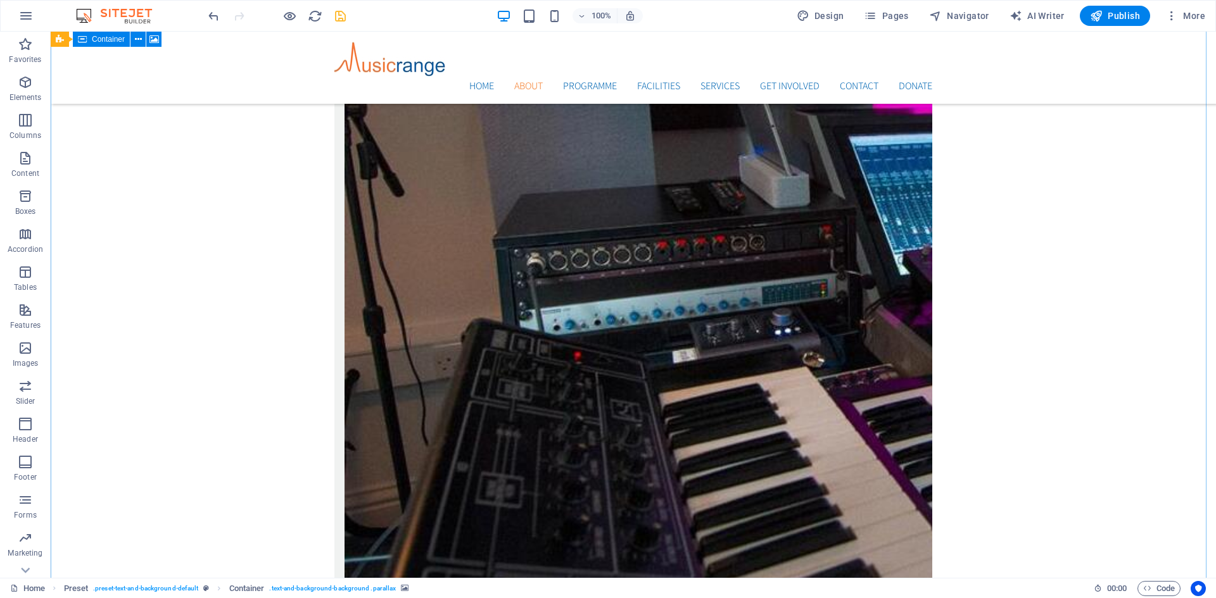
scroll to position [2371, 0]
